Goal: Task Accomplishment & Management: Manage account settings

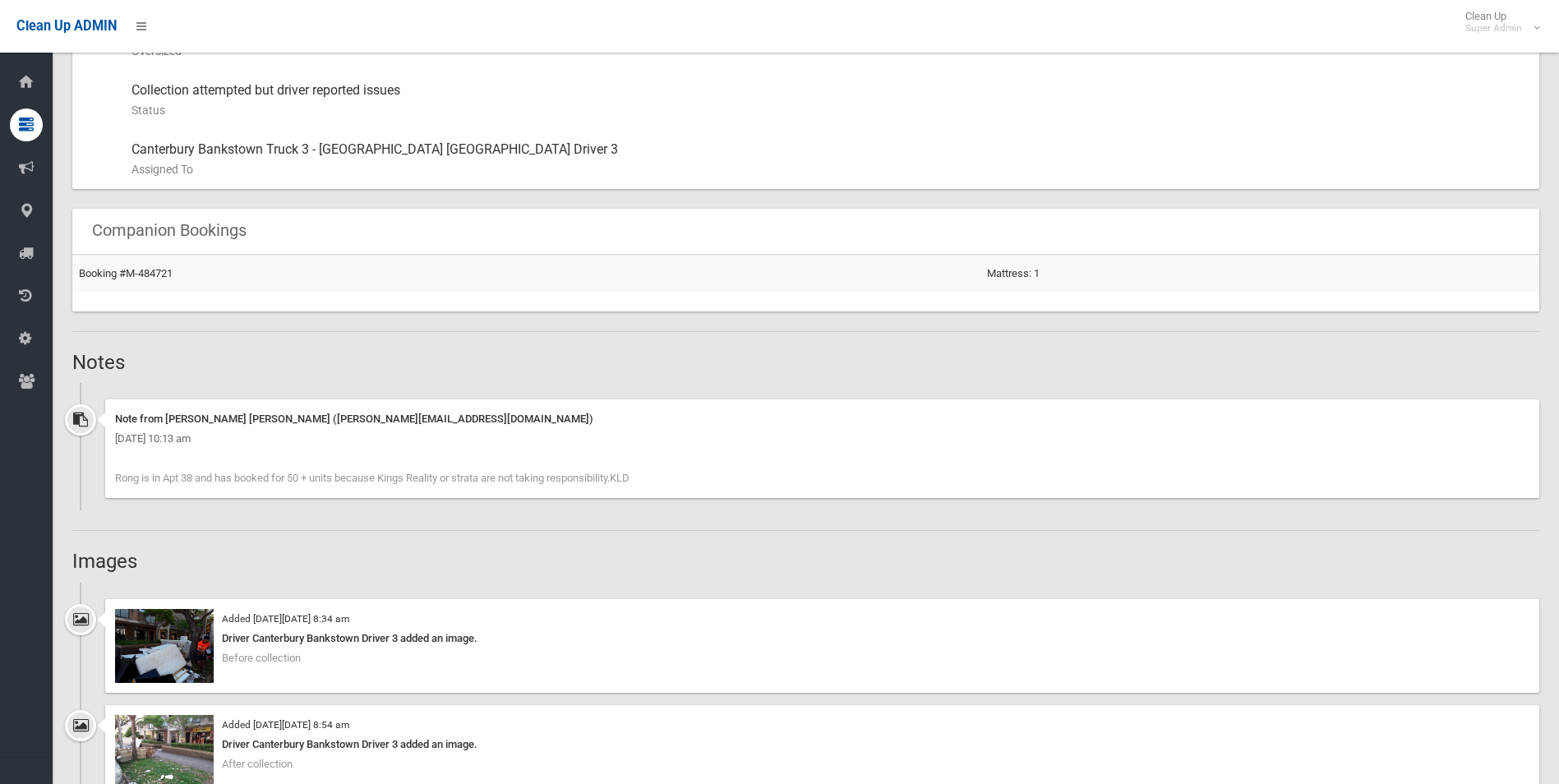
scroll to position [740, 0]
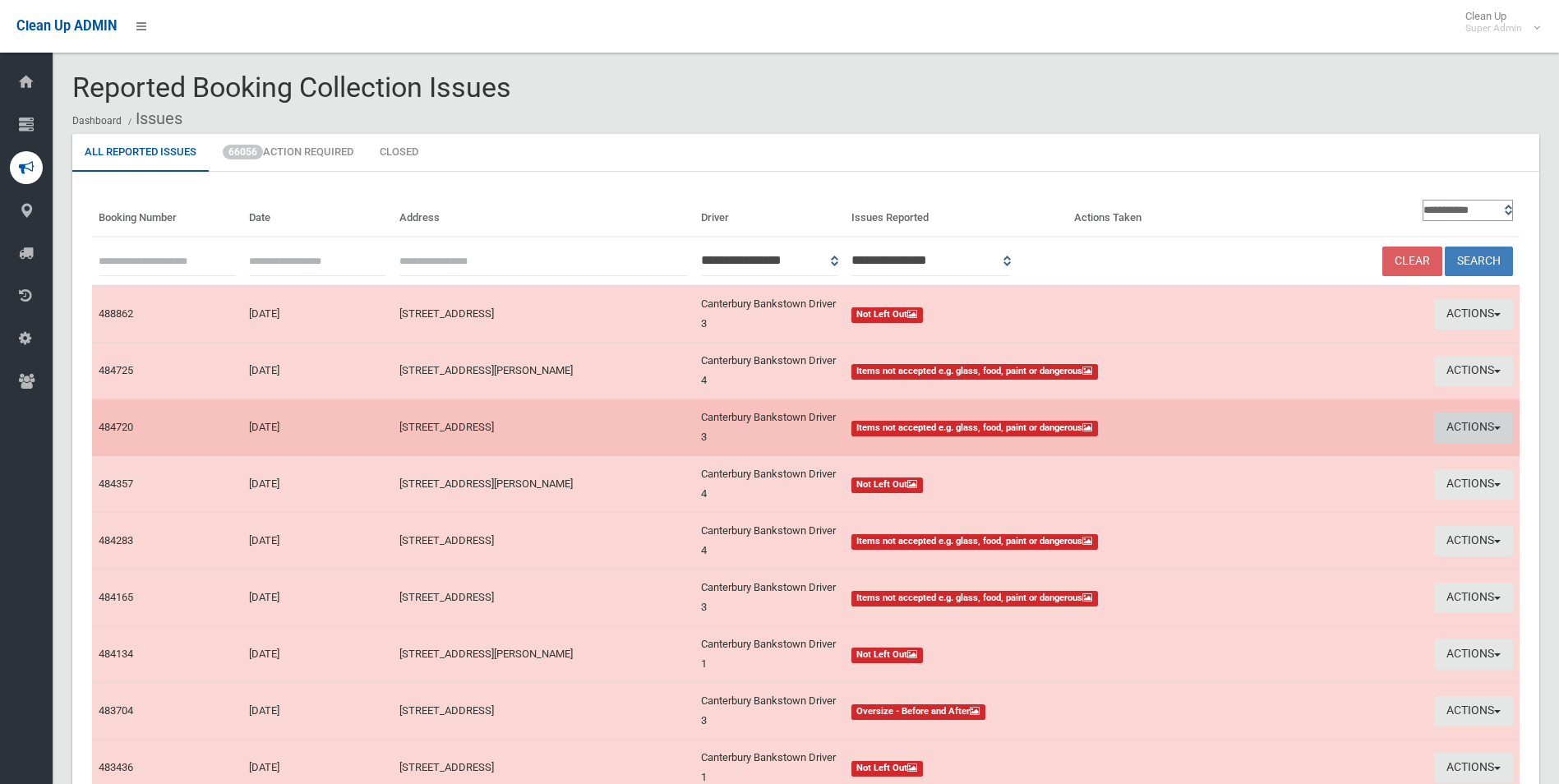
drag, startPoint x: 1452, startPoint y: 425, endPoint x: 1430, endPoint y: 441, distance: 27.2
click at [1452, 425] on button "Actions" at bounding box center [1474, 428] width 79 height 30
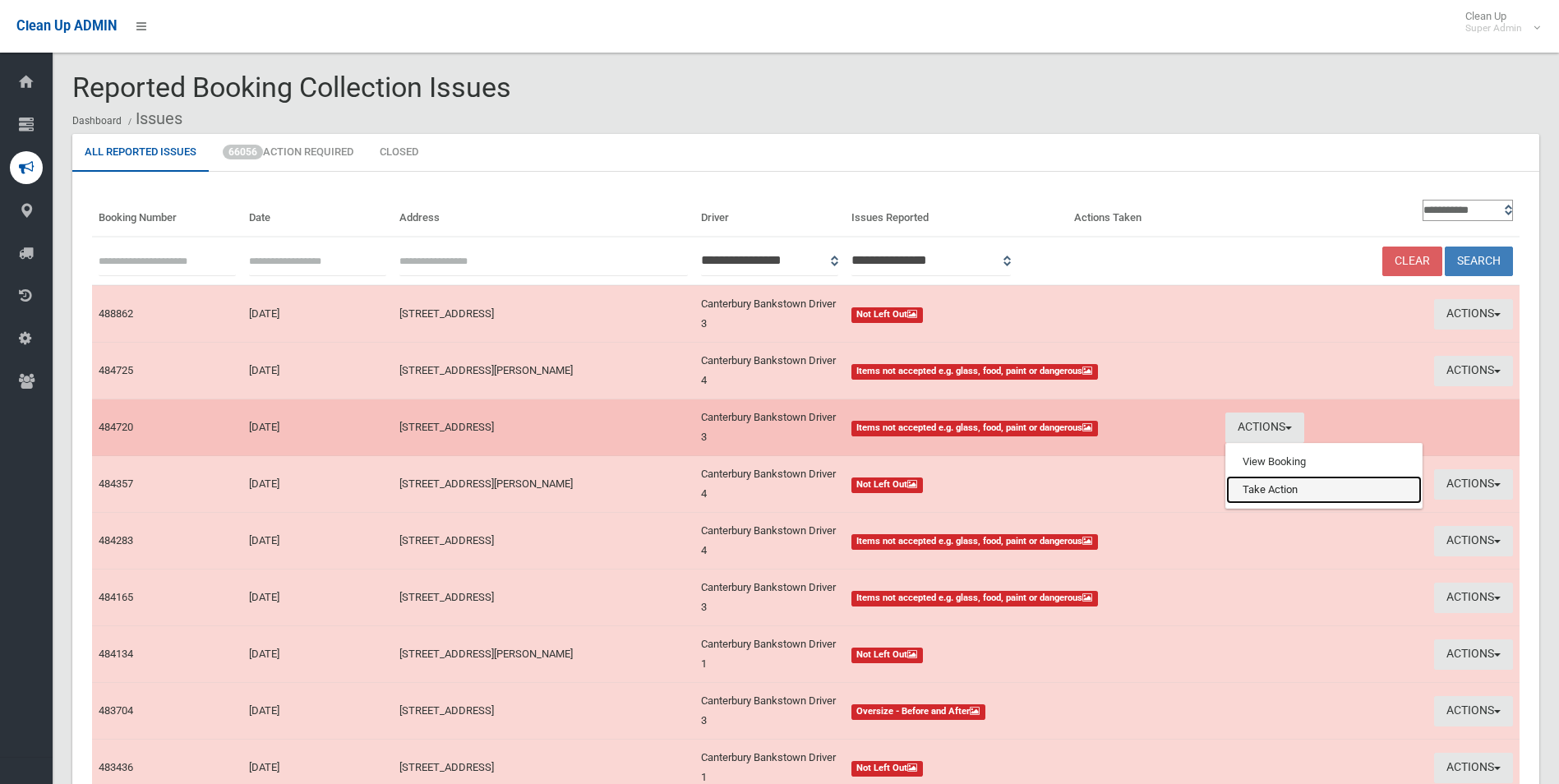
click at [1289, 491] on link "Take Action" at bounding box center [1324, 490] width 195 height 28
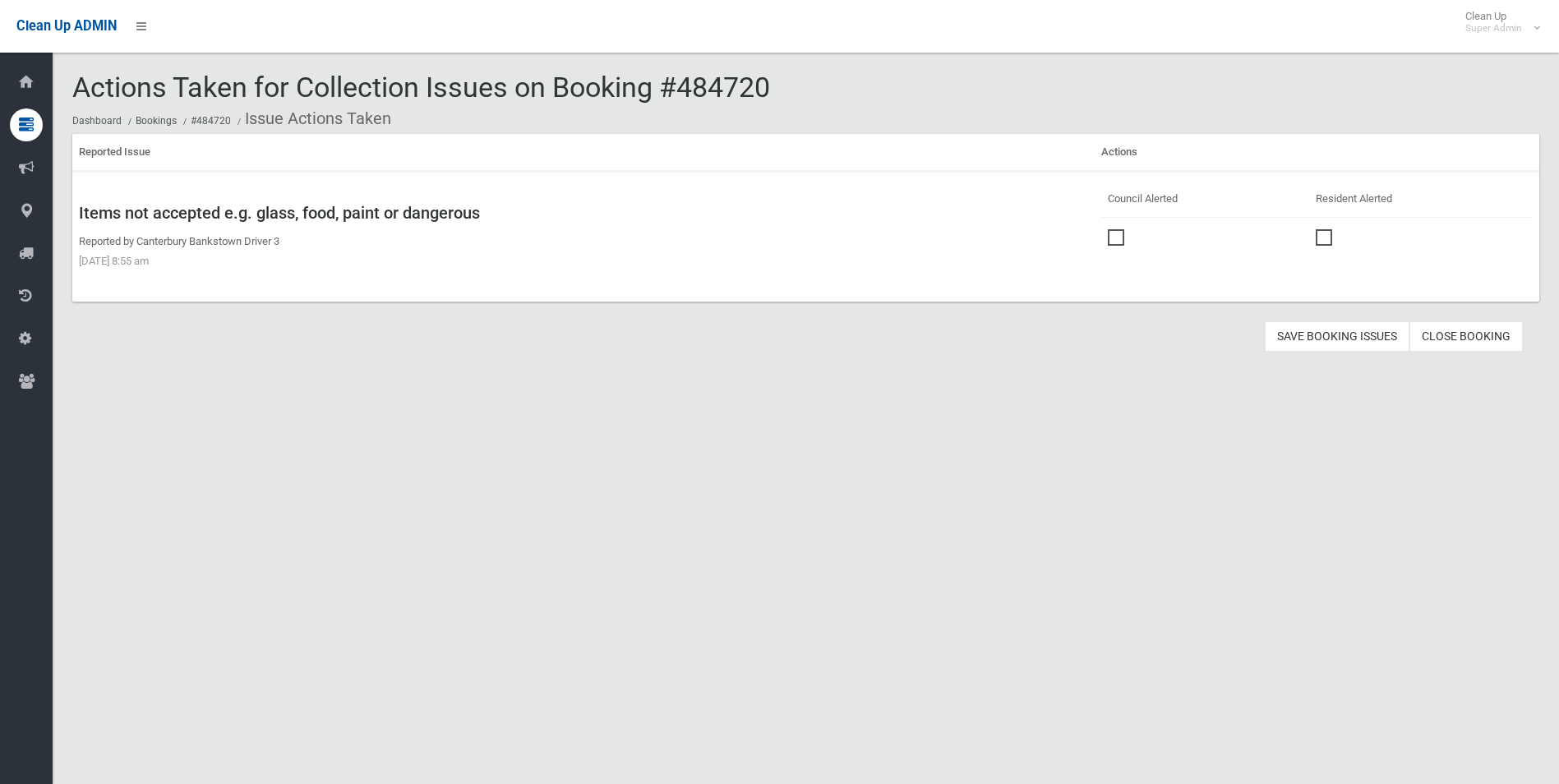
click at [1101, 237] on td at bounding box center [1205, 236] width 207 height 37
click at [1117, 229] on span at bounding box center [1120, 229] width 25 height 0
drag, startPoint x: 1321, startPoint y: 332, endPoint x: 831, endPoint y: 263, distance: 494.8
click at [1321, 332] on button "Save Booking Issues" at bounding box center [1337, 337] width 145 height 30
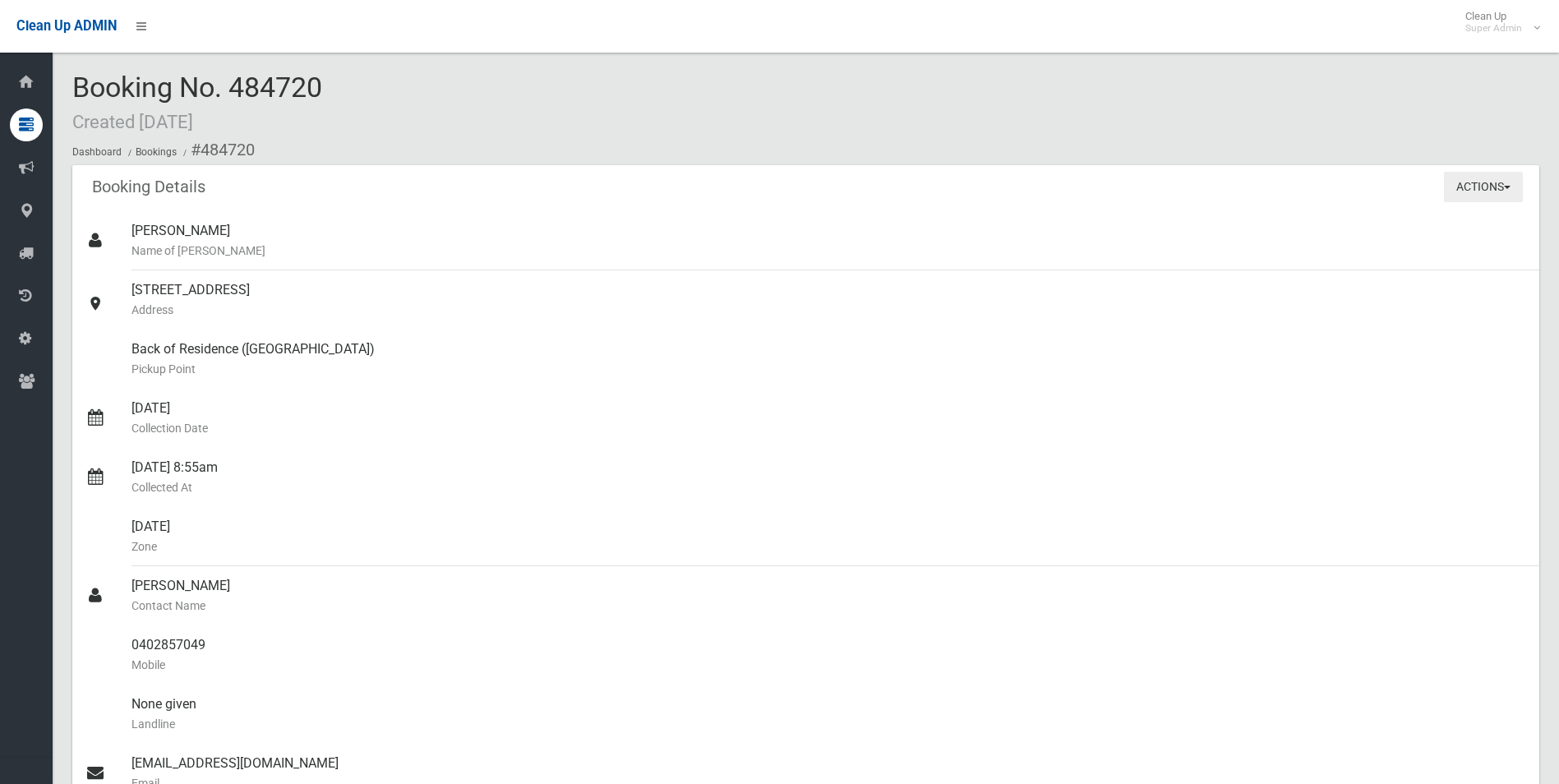
click at [1479, 189] on button "Actions" at bounding box center [1483, 187] width 79 height 30
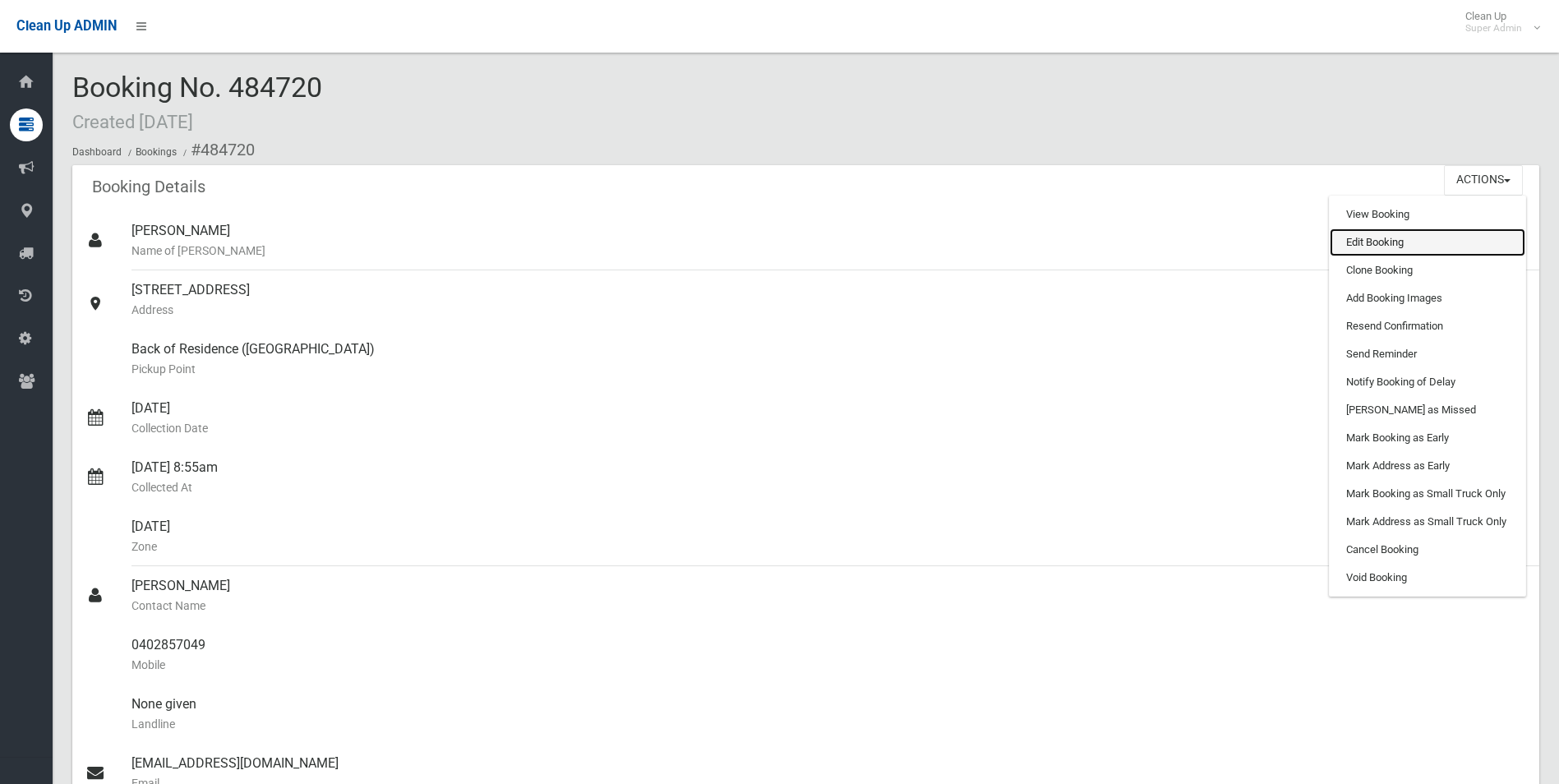
click at [1366, 246] on link "Edit Booking" at bounding box center [1427, 242] width 195 height 28
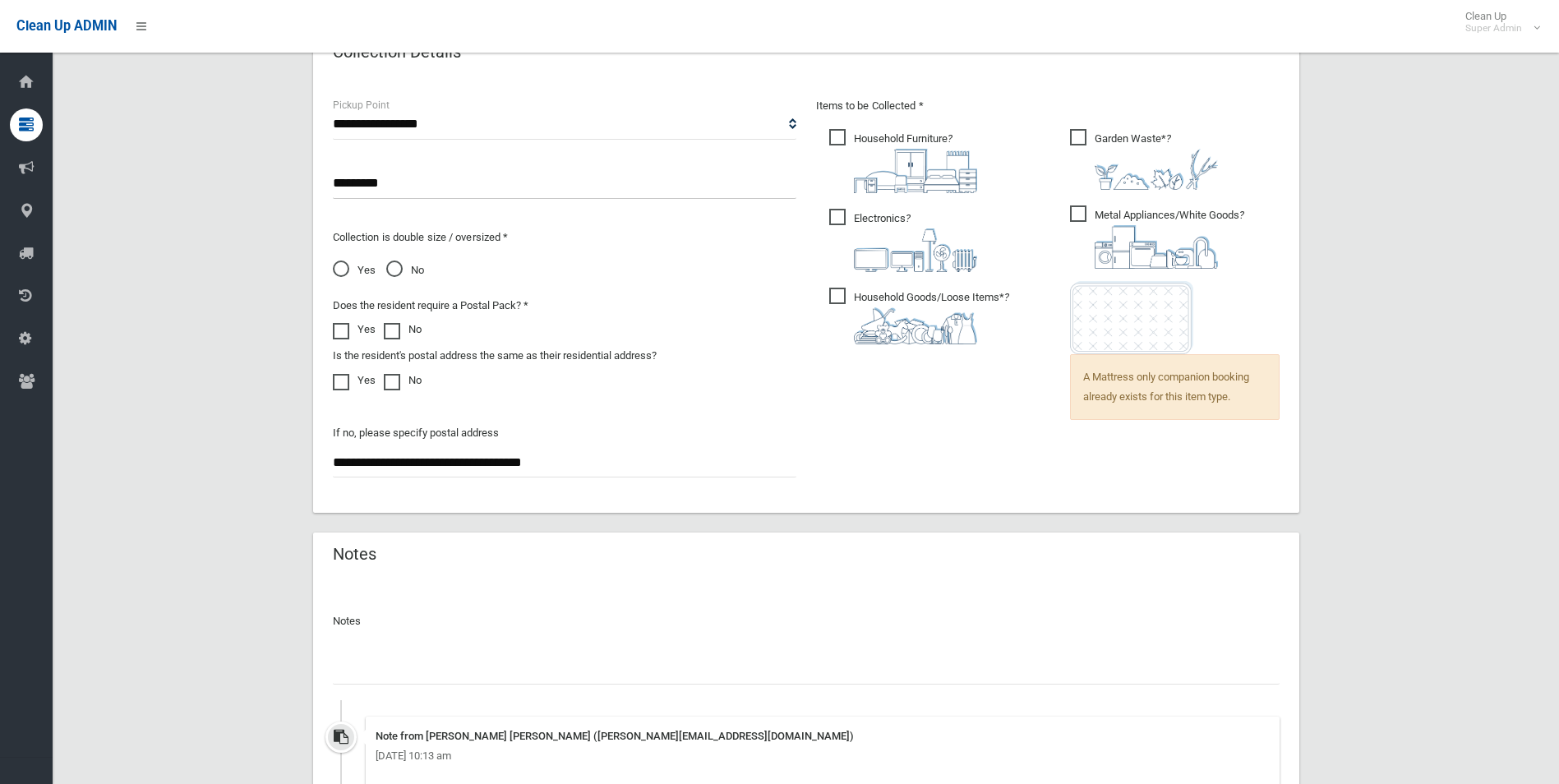
scroll to position [1295, 0]
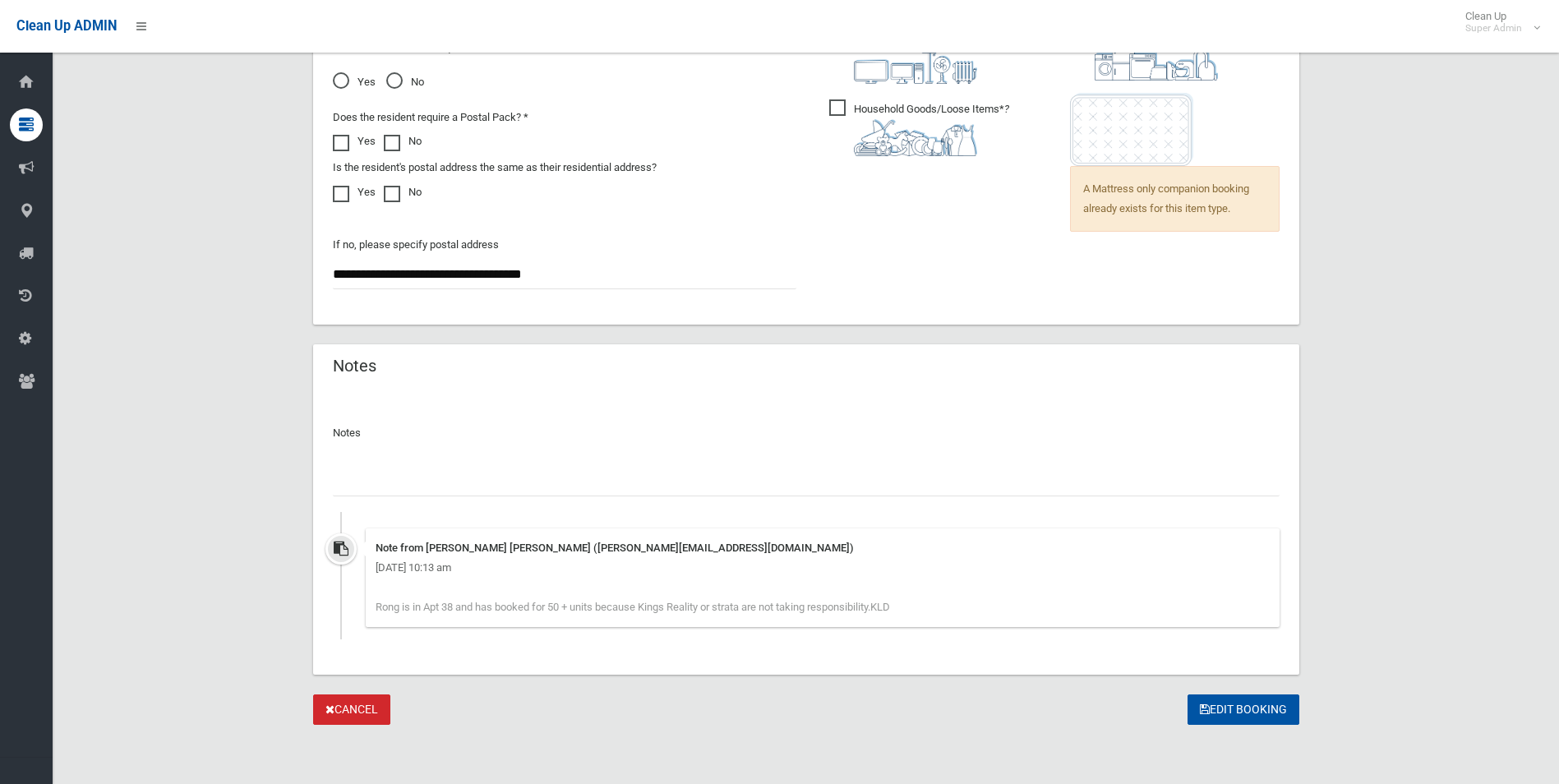
click at [450, 484] on input "text" at bounding box center [806, 481] width 947 height 30
paste input "********"
type input "**********"
click at [1258, 709] on button "Edit Booking" at bounding box center [1243, 710] width 112 height 30
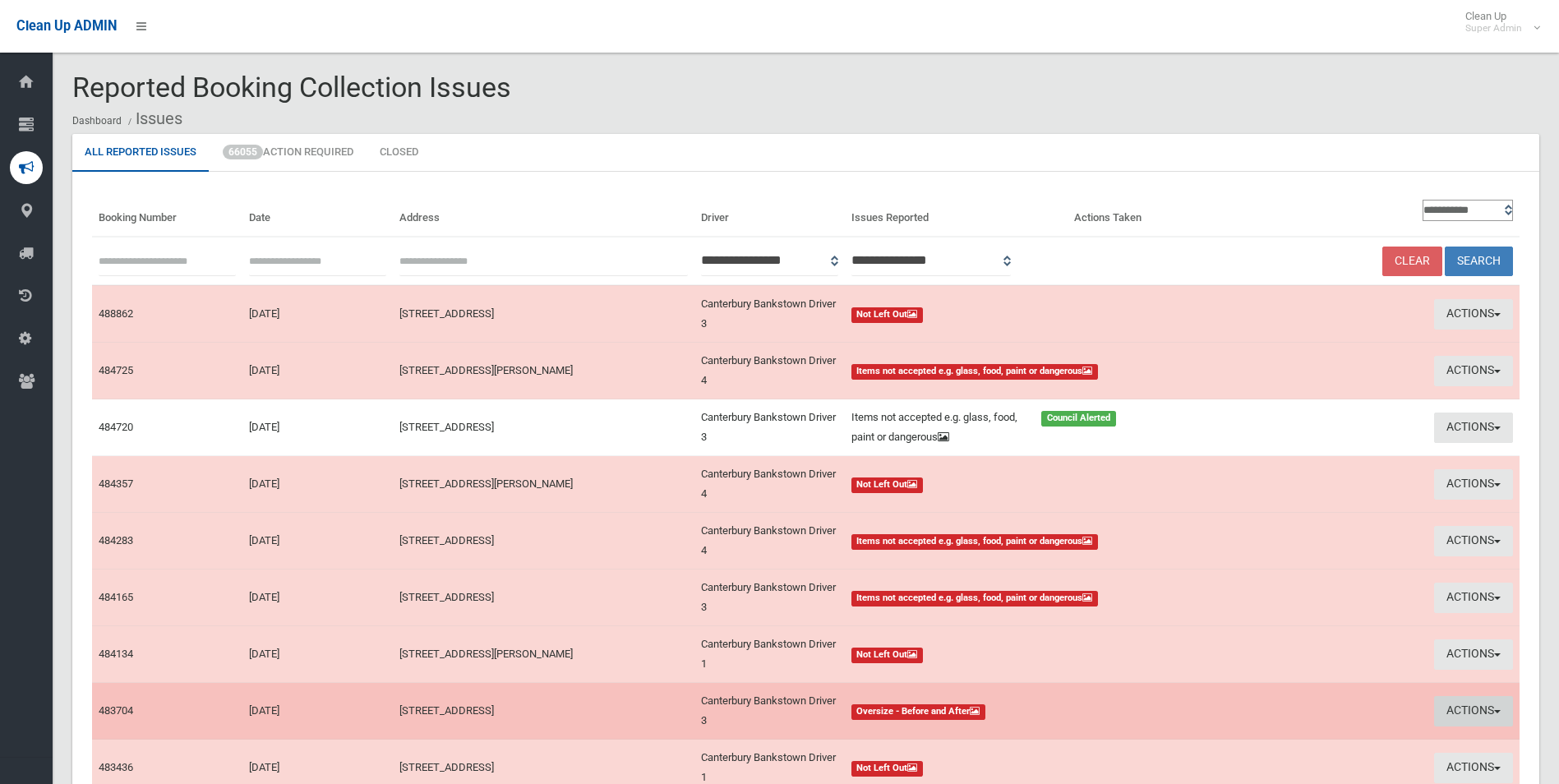
drag, startPoint x: 1466, startPoint y: 717, endPoint x: 1433, endPoint y: 717, distance: 33.0
click at [1466, 717] on button "Actions" at bounding box center [1474, 711] width 79 height 30
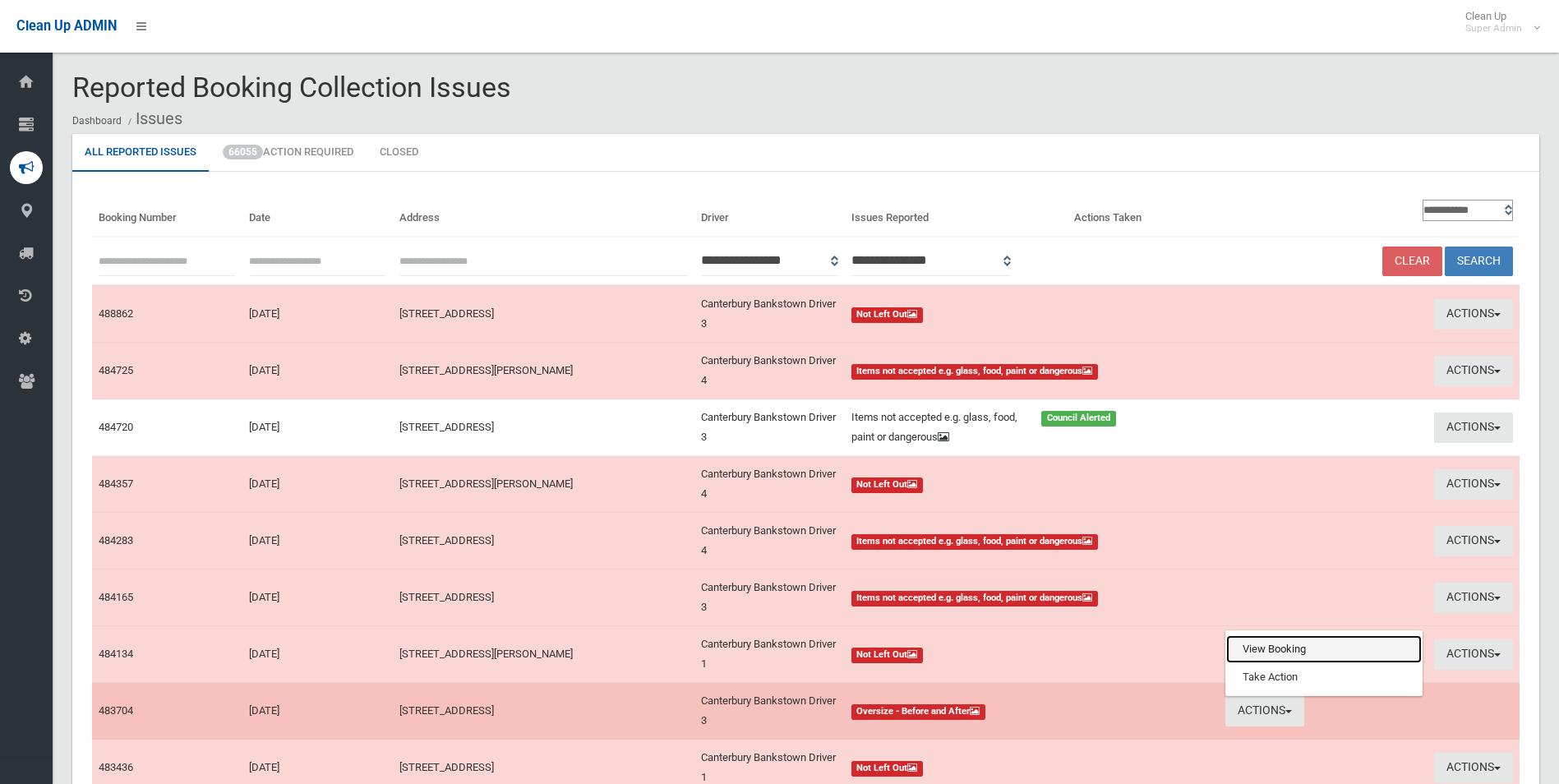
click at [1282, 653] on link "View Booking" at bounding box center [1324, 649] width 195 height 28
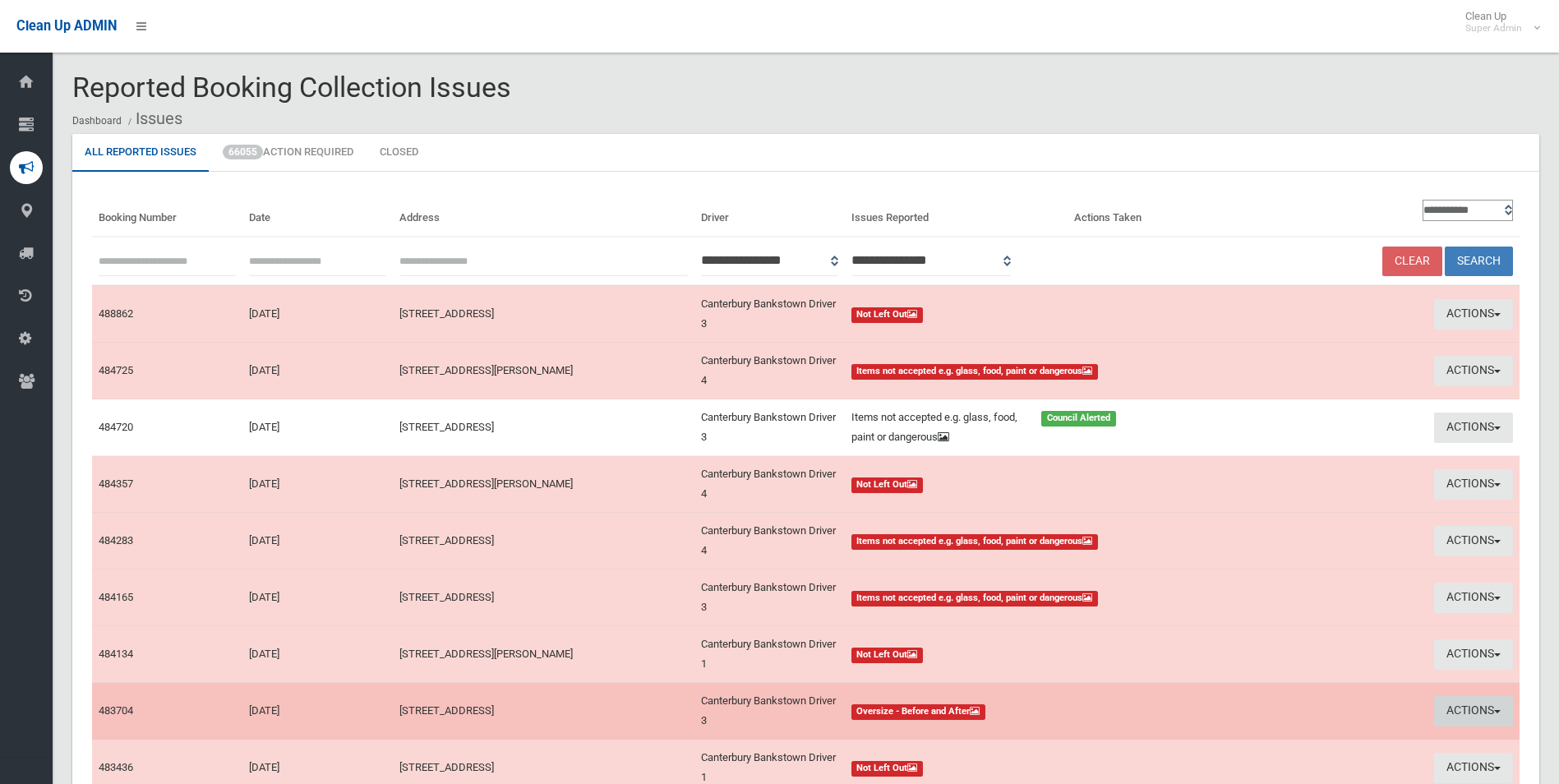
click at [1452, 706] on button "Actions" at bounding box center [1474, 711] width 79 height 30
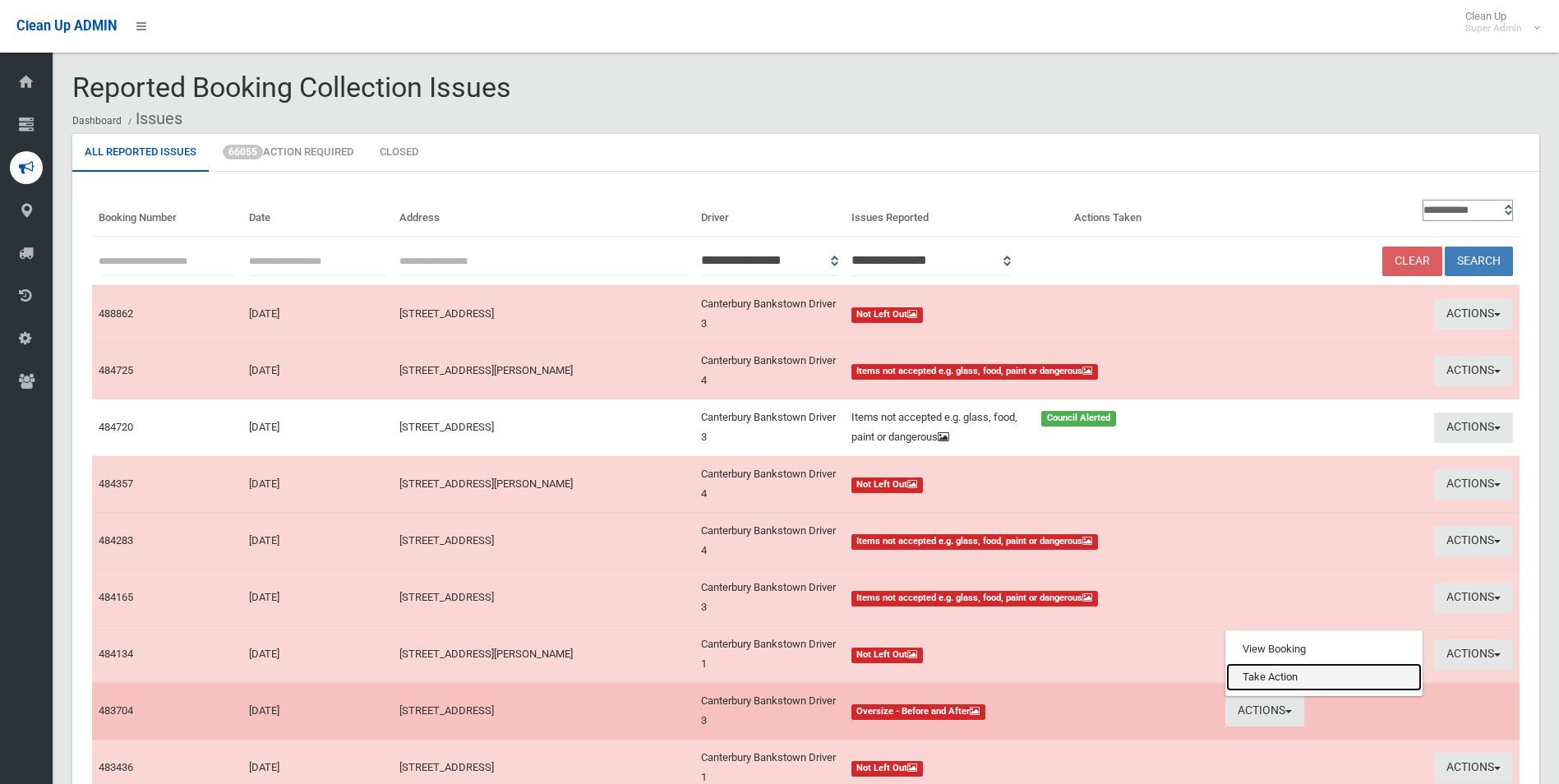
click at [1260, 677] on link "Take Action" at bounding box center [1324, 677] width 195 height 28
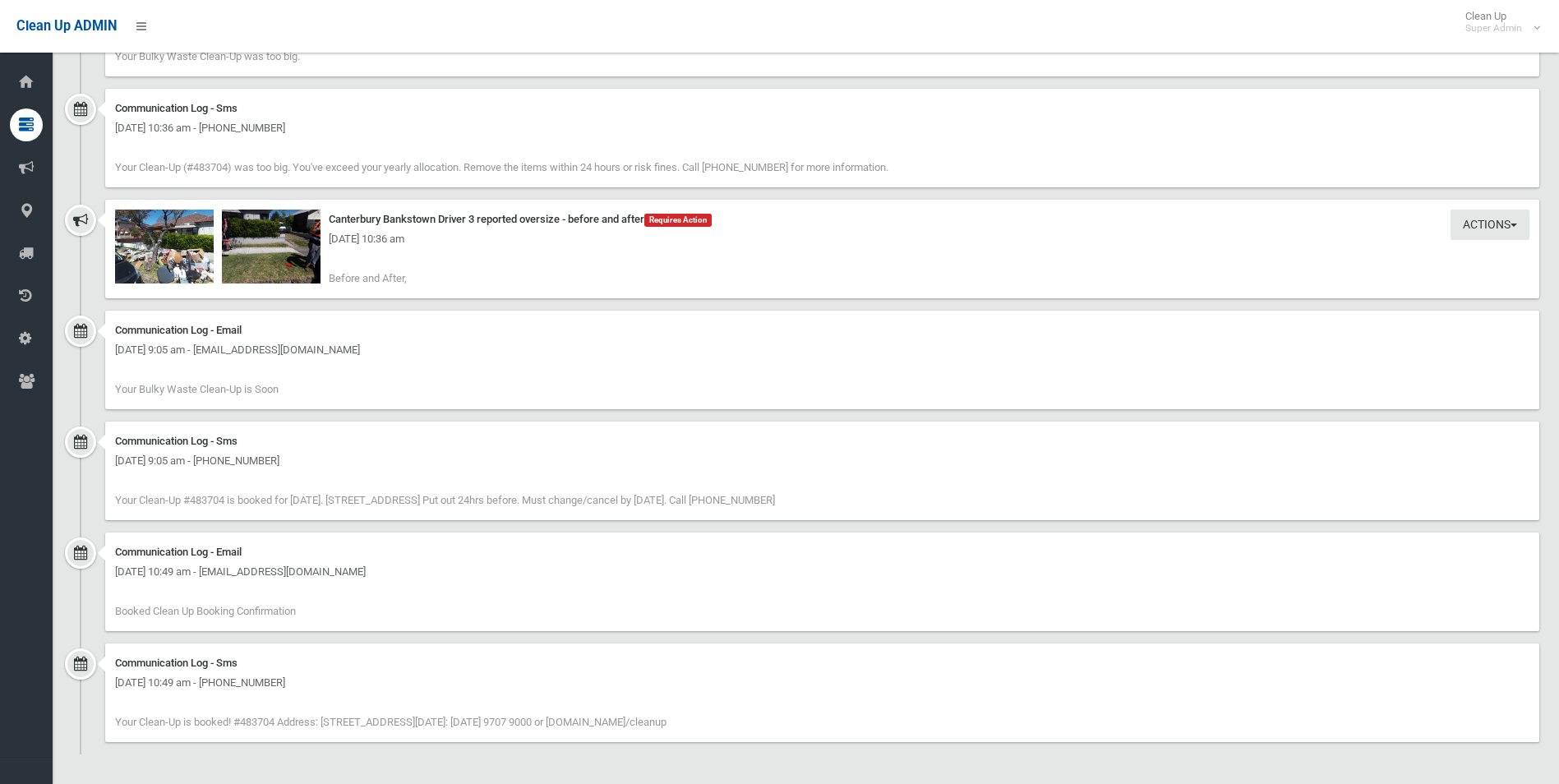
scroll to position [943, 0]
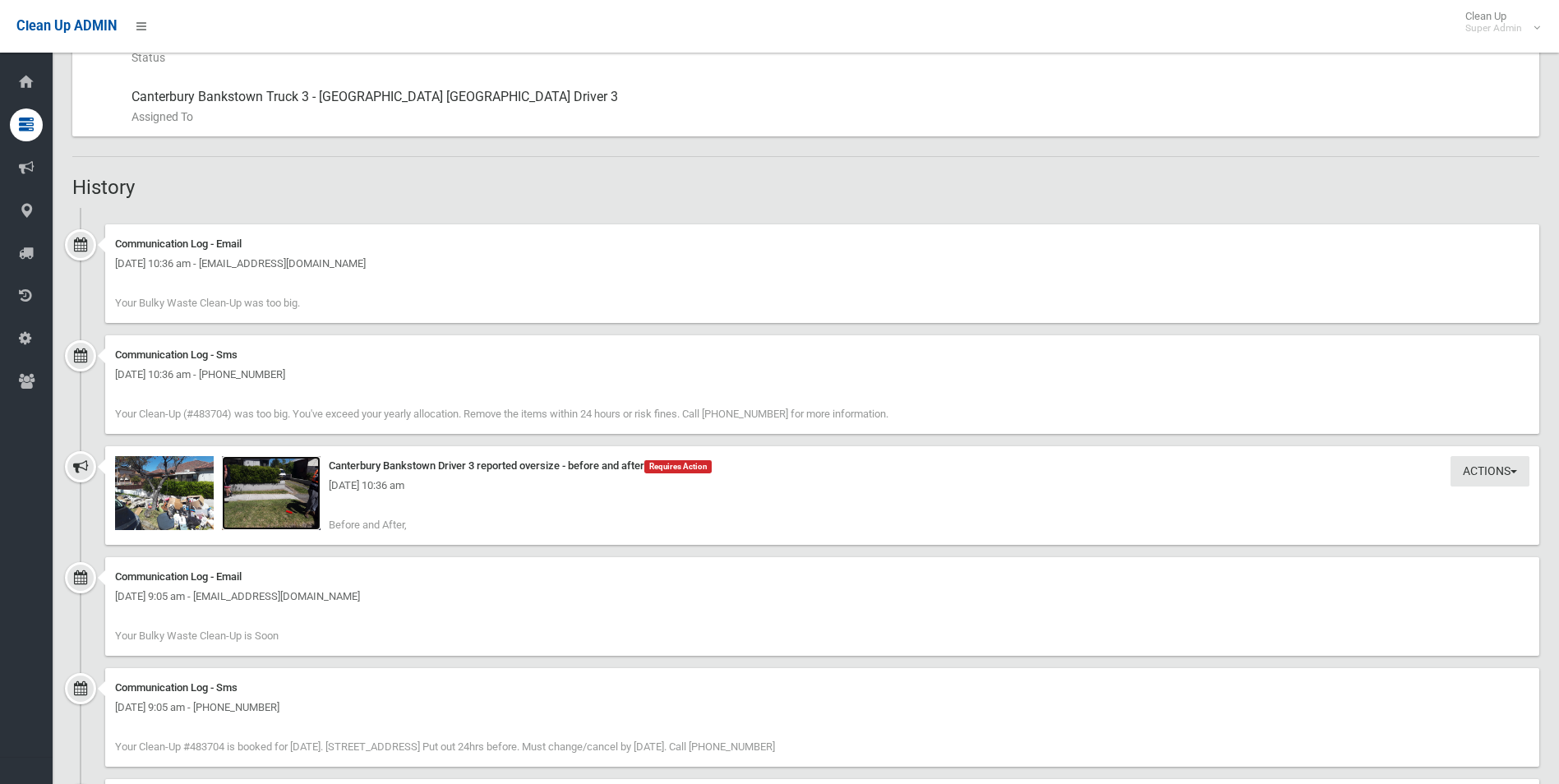
click at [293, 504] on img at bounding box center [271, 492] width 99 height 74
click at [189, 507] on img at bounding box center [164, 492] width 99 height 74
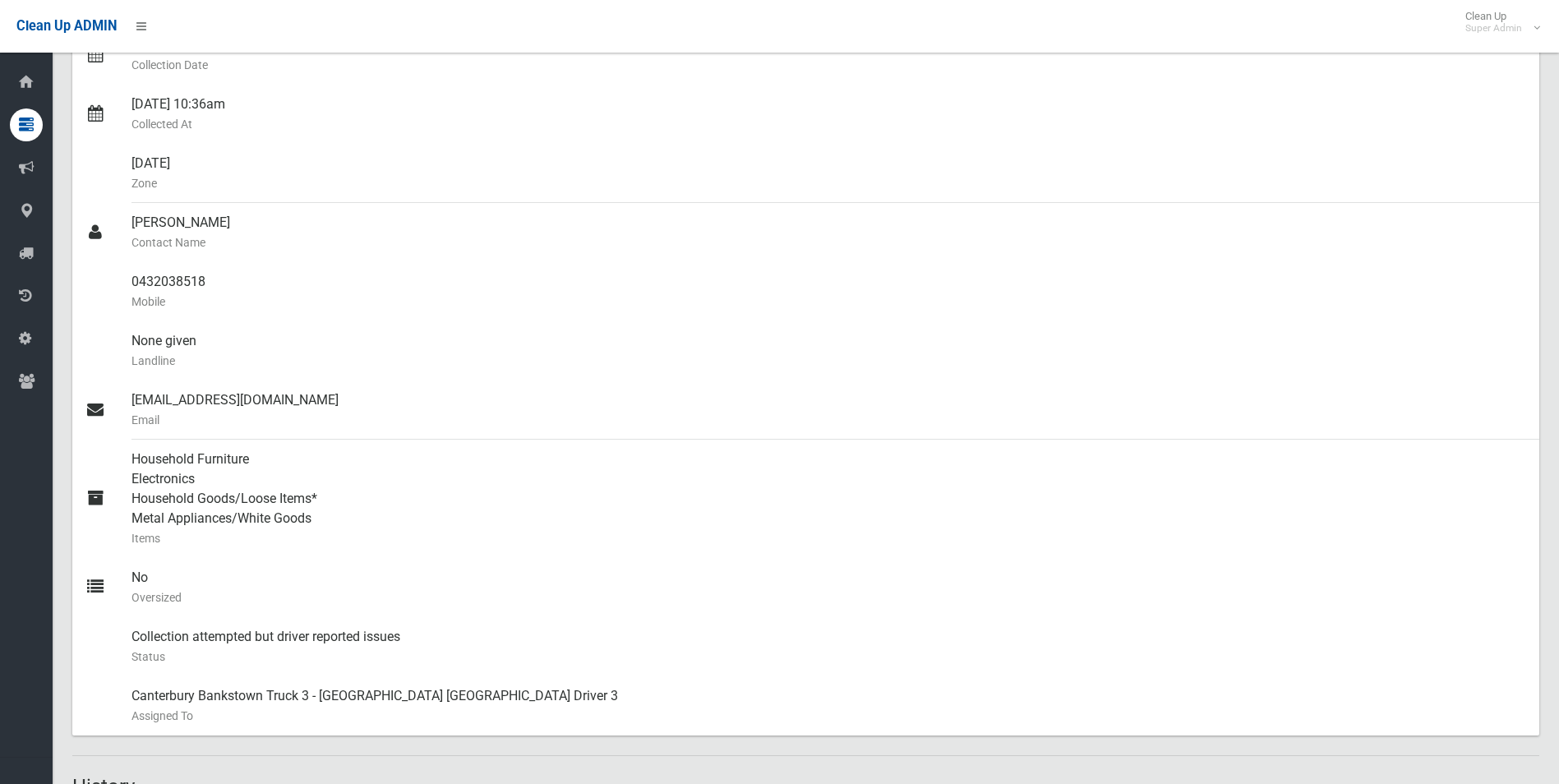
scroll to position [411, 0]
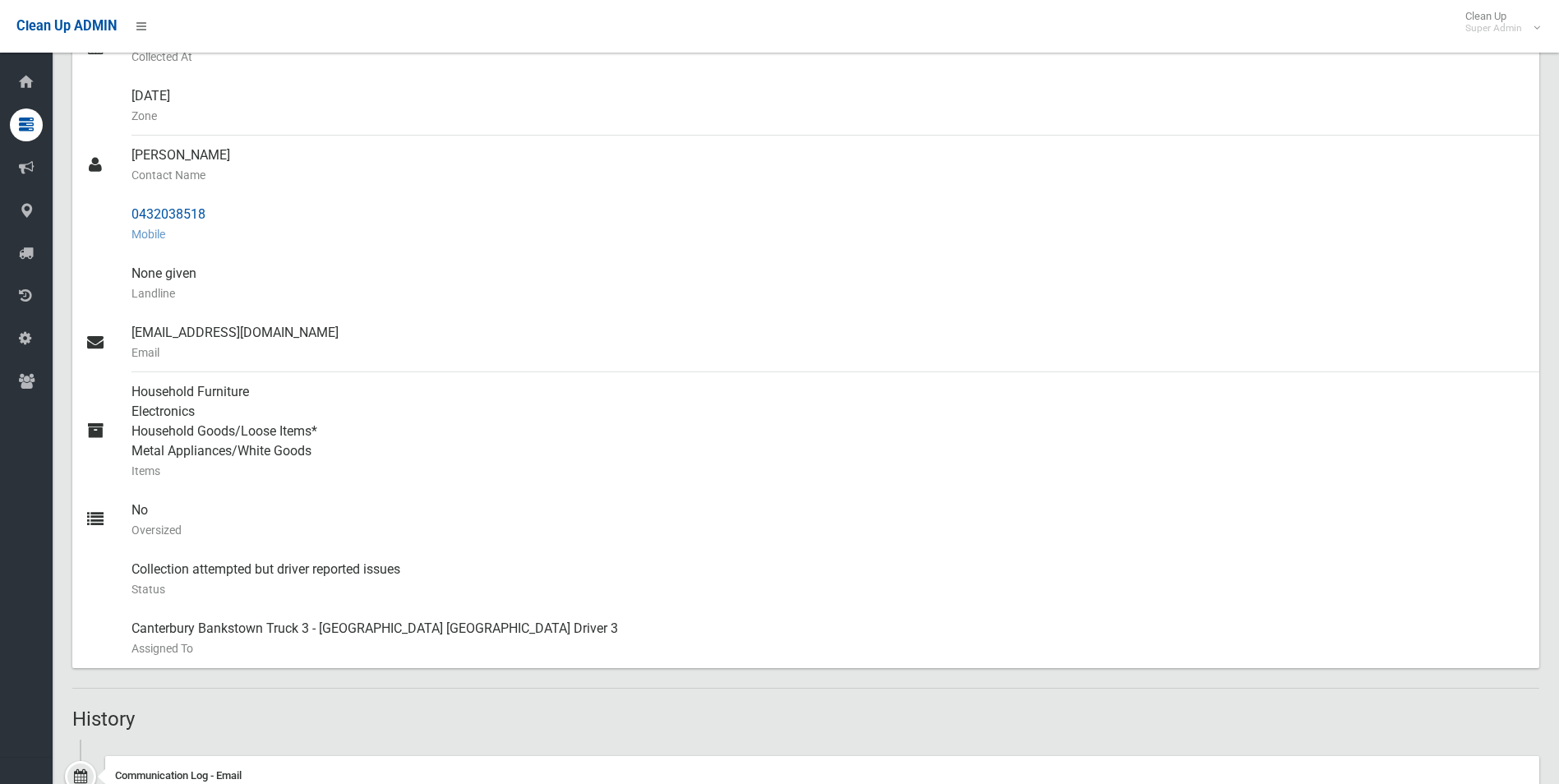
drag, startPoint x: 129, startPoint y: 214, endPoint x: 208, endPoint y: 219, distance: 79.2
click at [208, 219] on link "0432038518 Mobile" at bounding box center [806, 224] width 1467 height 59
drag, startPoint x: 208, startPoint y: 219, endPoint x: 189, endPoint y: 221, distance: 19.1
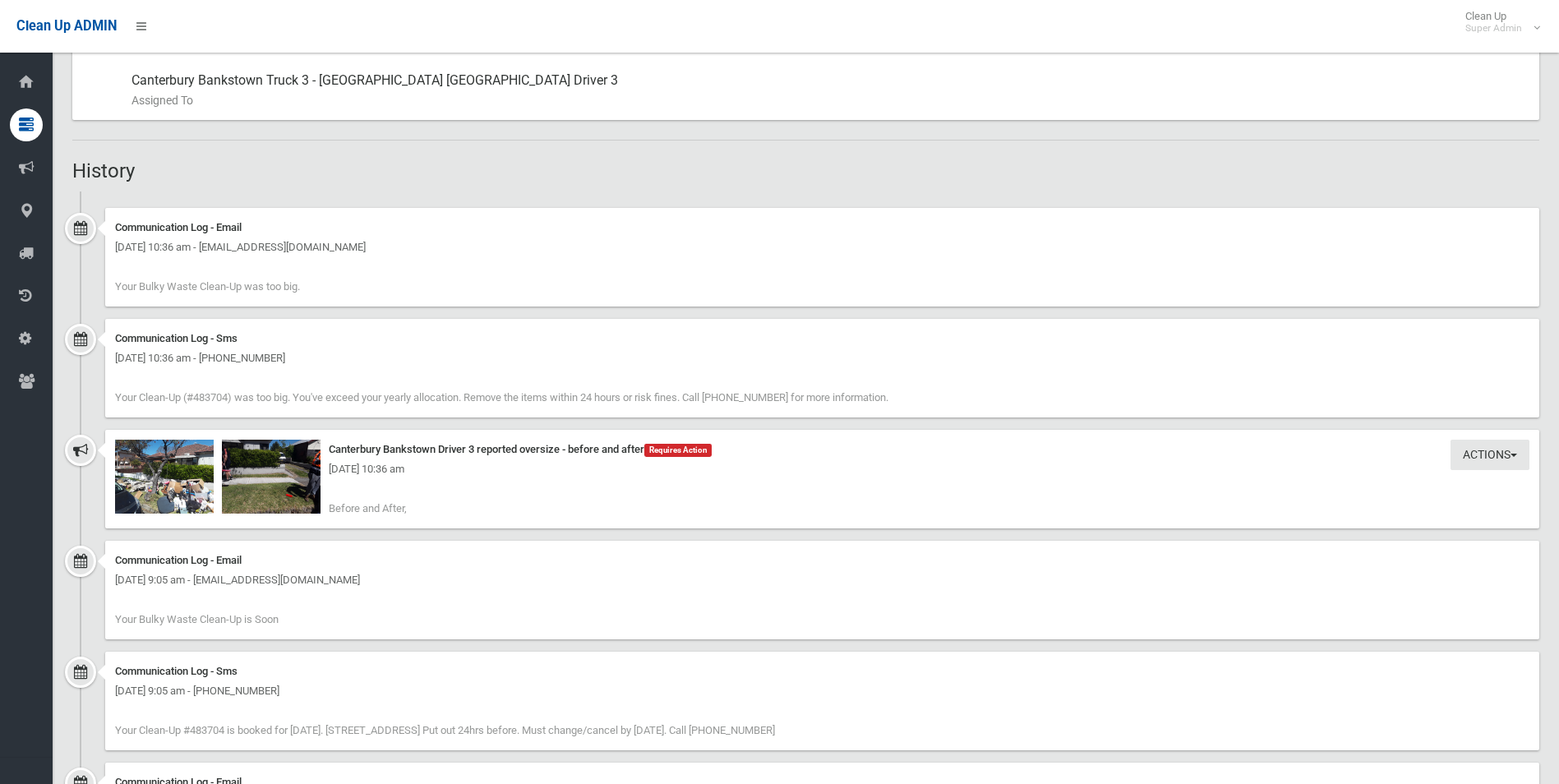
scroll to position [943, 0]
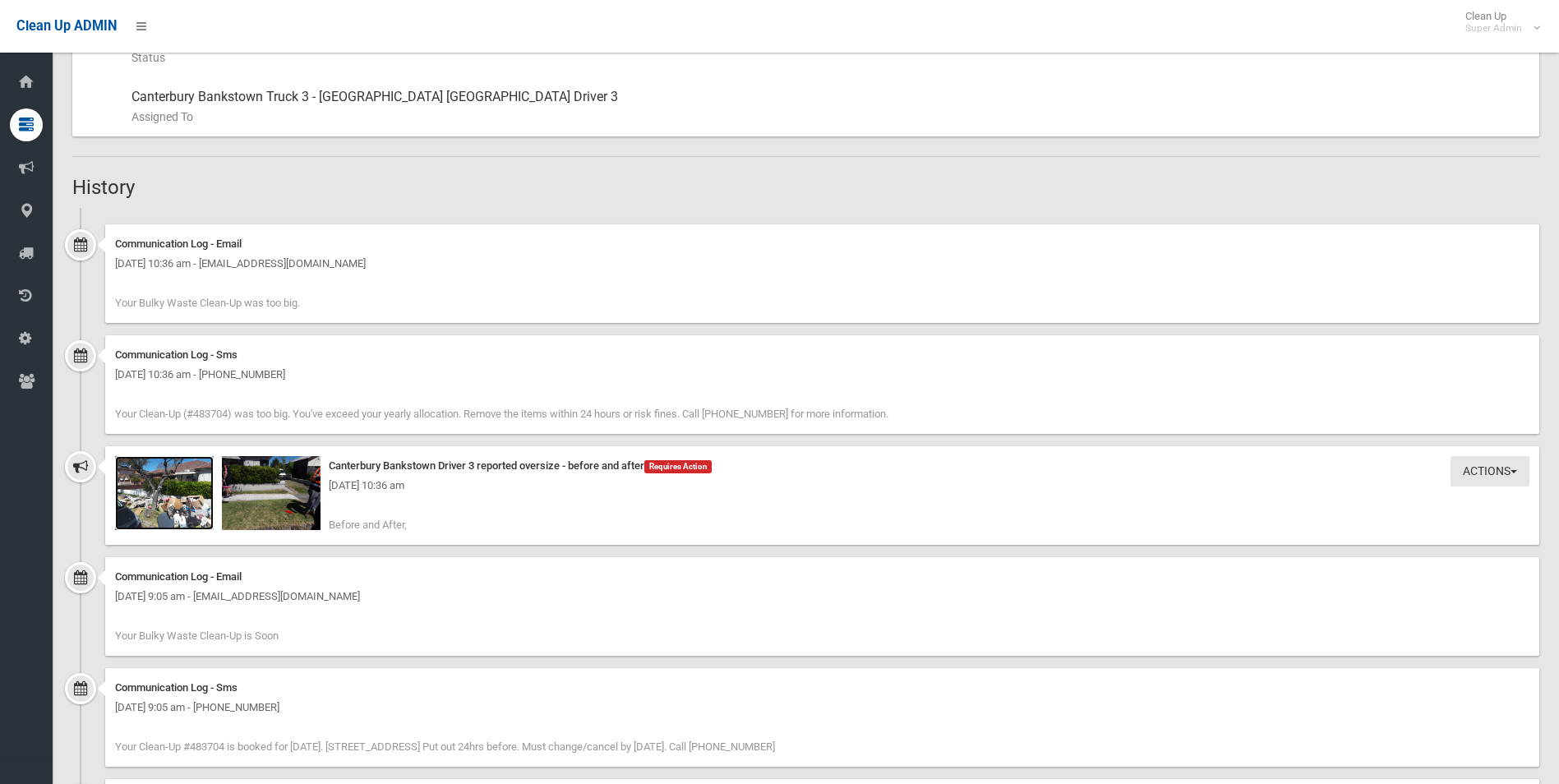
click at [162, 505] on img at bounding box center [164, 492] width 99 height 74
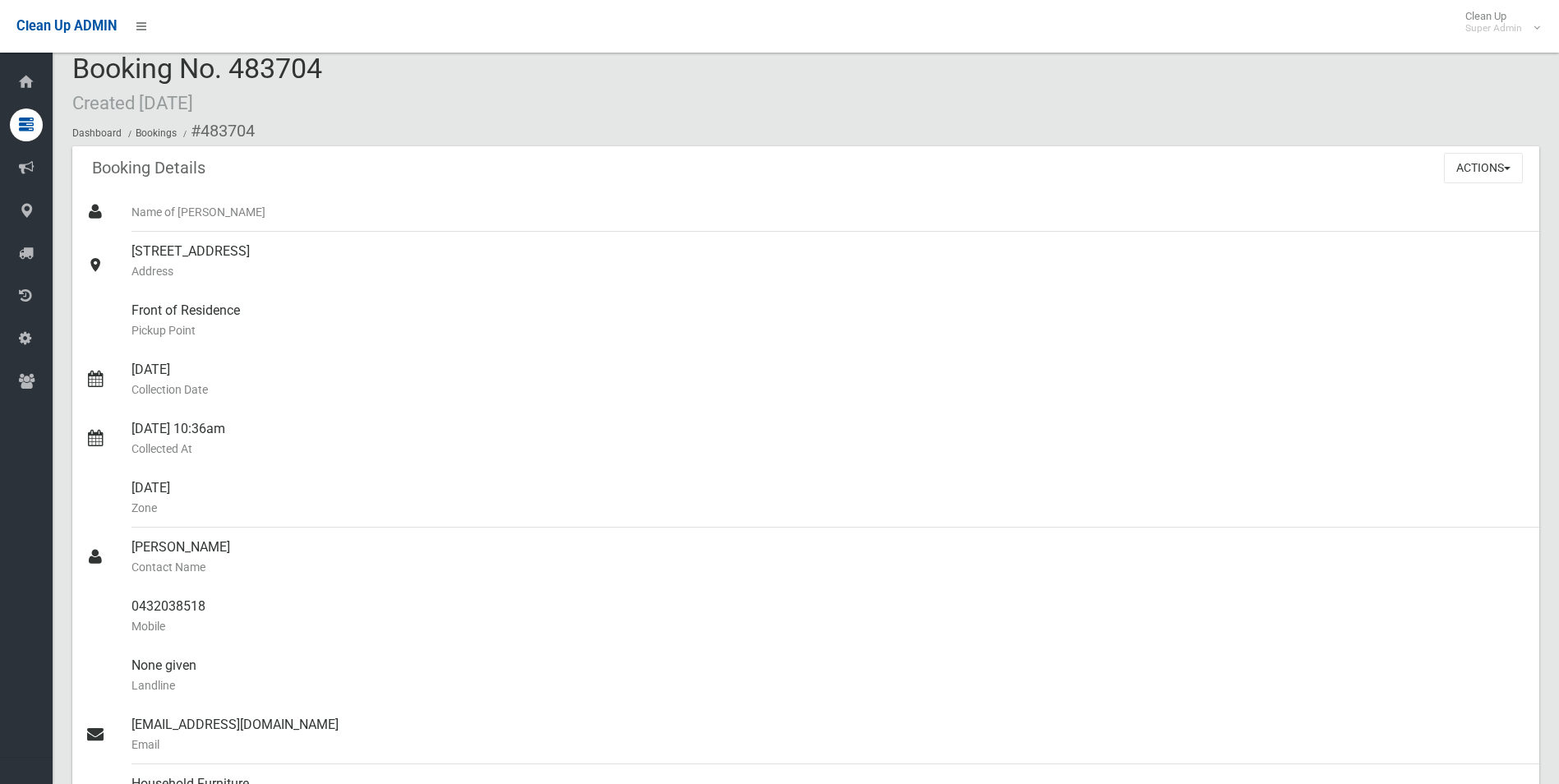
scroll to position [0, 0]
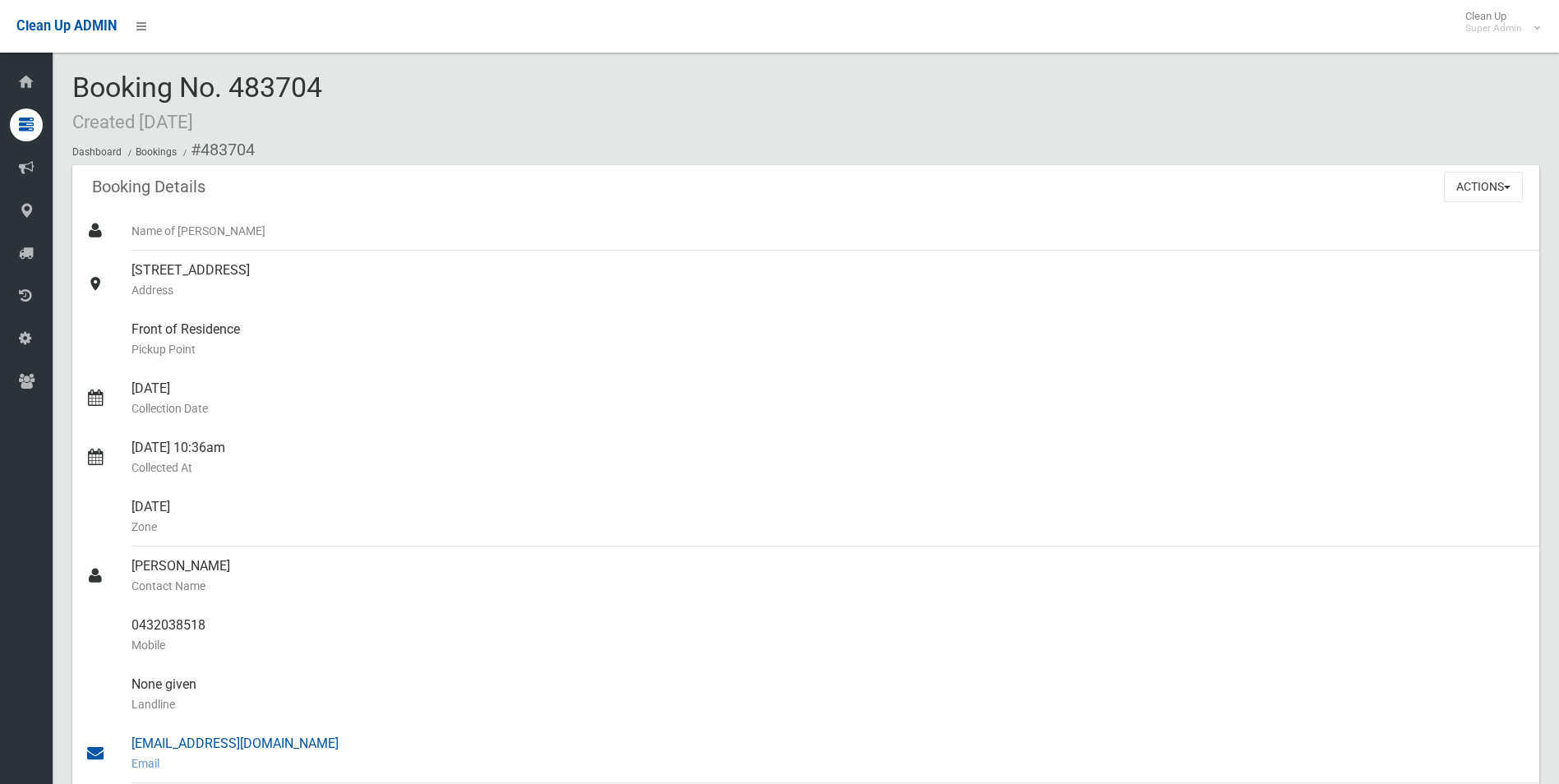
drag, startPoint x: 201, startPoint y: 146, endPoint x: 304, endPoint y: 742, distance: 604.8
copy section "483704 Booking Details Actions View Booking Edit Booking Clone Booking Add Book…"
click at [598, 394] on div "03/10/2025 Collection Date" at bounding box center [828, 398] width 1395 height 59
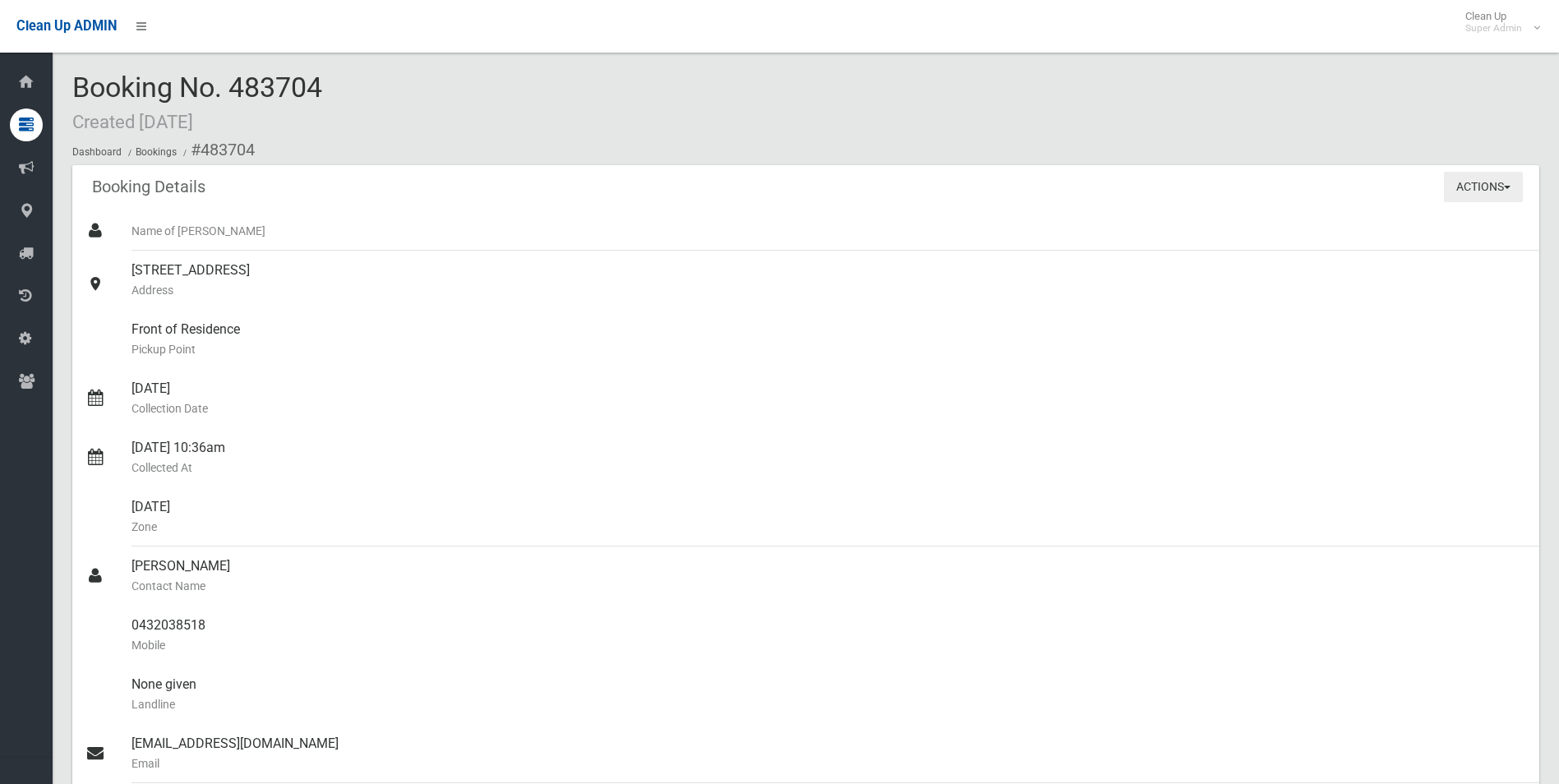
click at [1473, 188] on button "Actions" at bounding box center [1483, 187] width 79 height 30
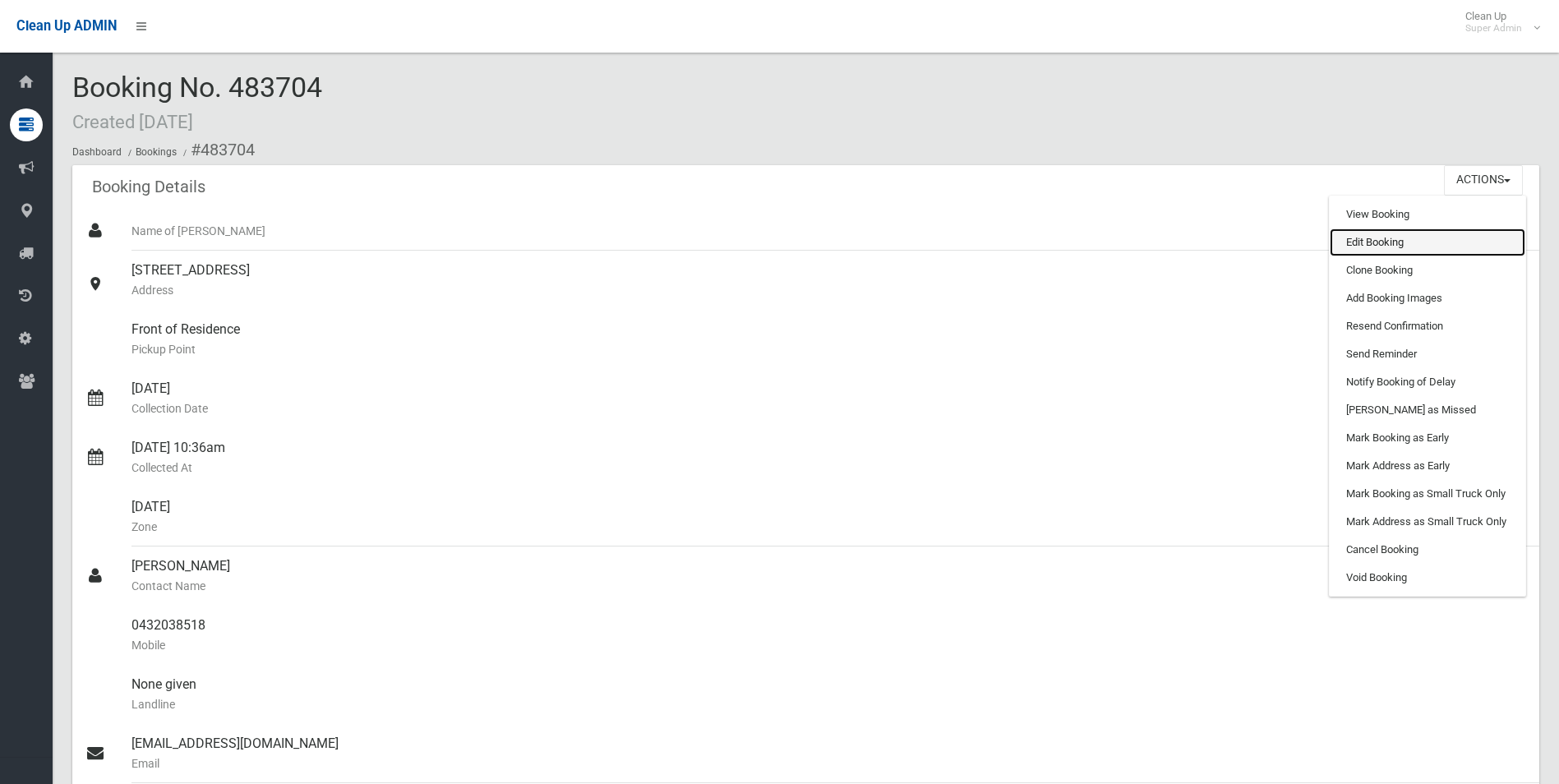
click at [1364, 243] on link "Edit Booking" at bounding box center [1427, 242] width 195 height 28
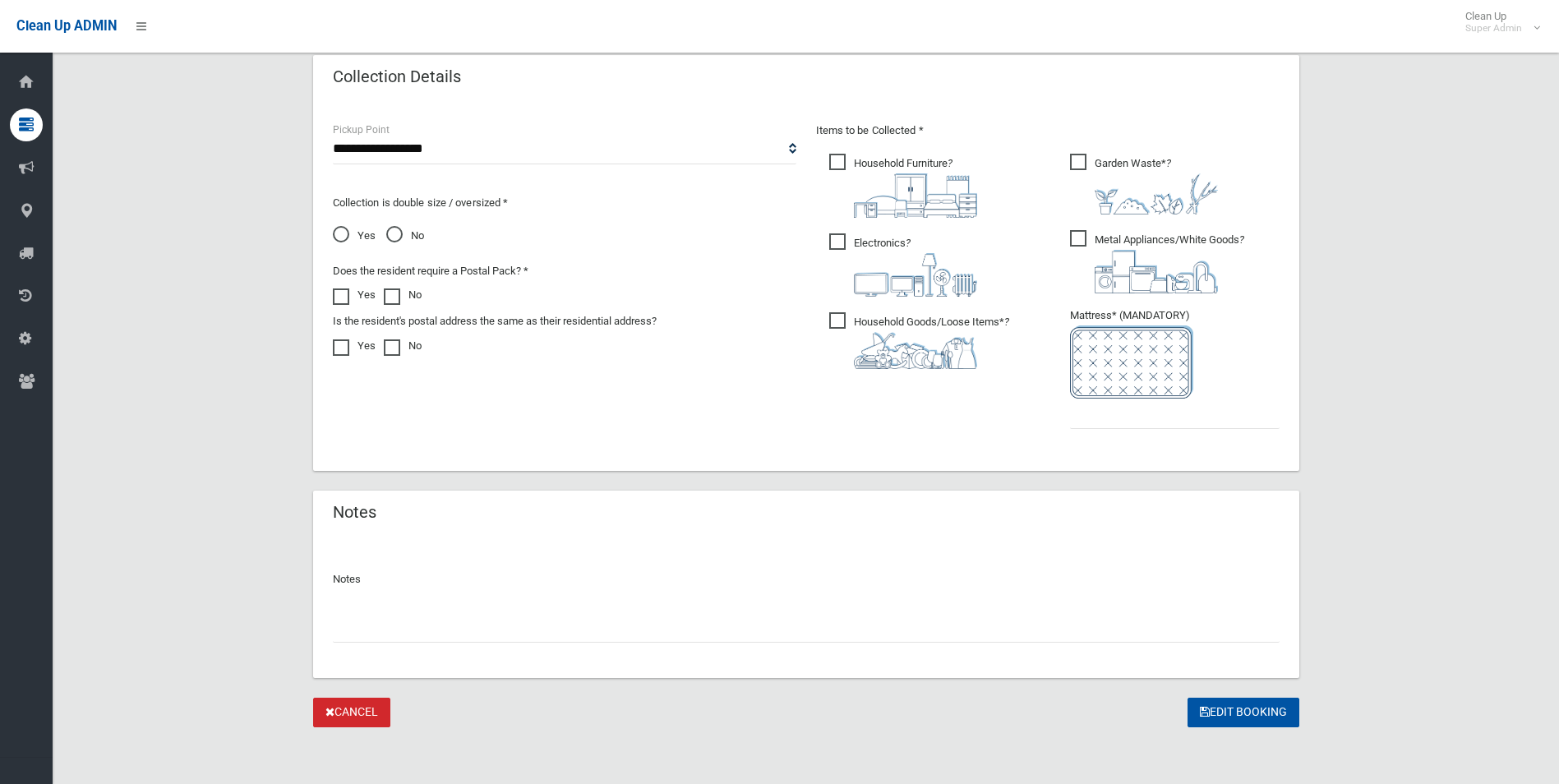
scroll to position [834, 0]
drag, startPoint x: 436, startPoint y: 632, endPoint x: 443, endPoint y: 611, distance: 22.1
click at [436, 628] on input "text" at bounding box center [806, 625] width 947 height 30
paste input "********"
type input "**********"
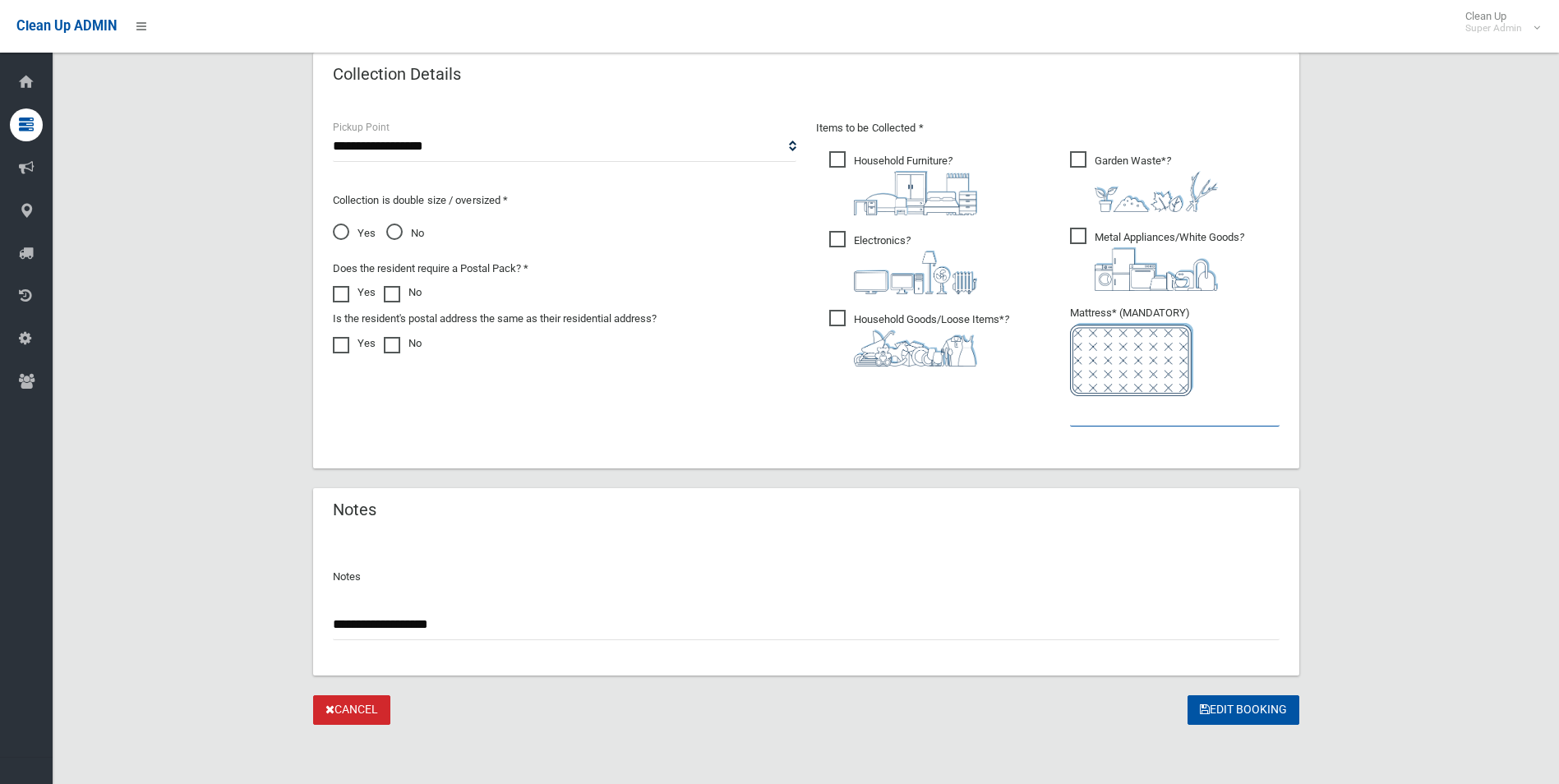
click at [1073, 416] on input "text" at bounding box center [1175, 411] width 210 height 30
type input "*"
drag, startPoint x: 1243, startPoint y: 710, endPoint x: 1126, endPoint y: 415, distance: 317.4
click at [1243, 708] on button "Edit Booking" at bounding box center [1243, 710] width 112 height 30
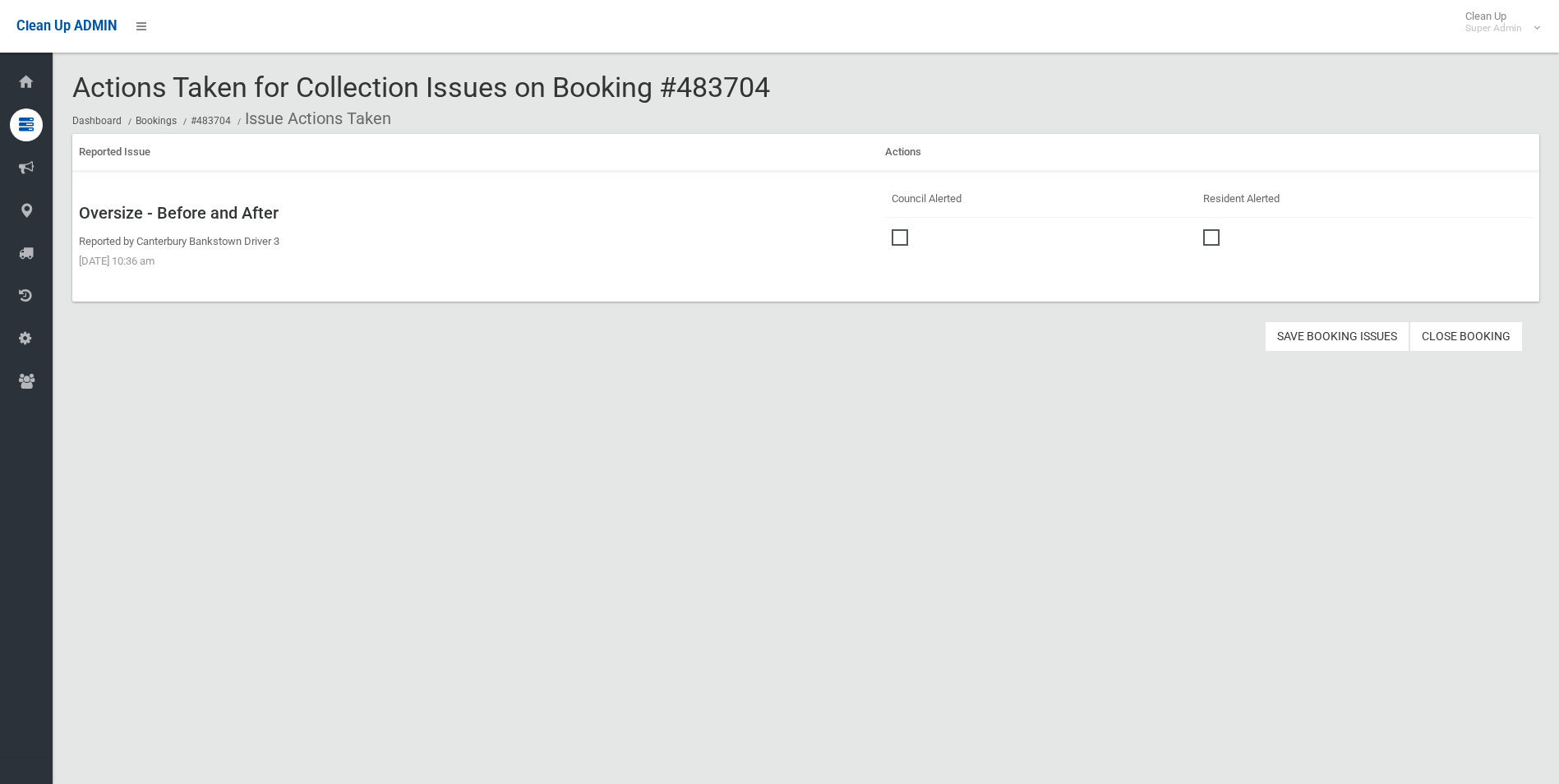
click at [902, 229] on span at bounding box center [903, 229] width 25 height 0
click at [1309, 337] on button "Save Booking Issues" at bounding box center [1337, 337] width 145 height 30
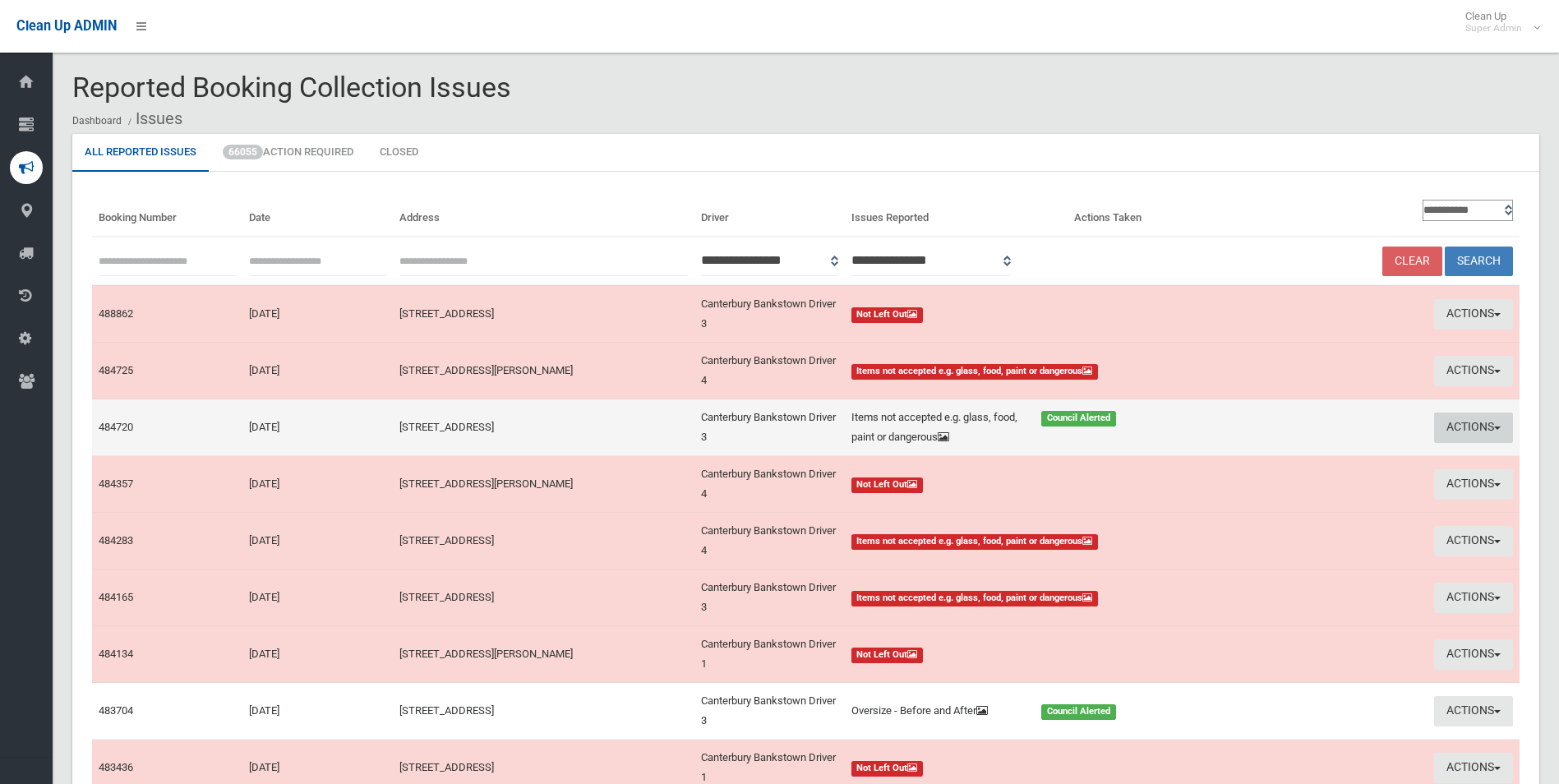
click at [1462, 421] on button "Actions" at bounding box center [1474, 428] width 79 height 30
click at [1270, 487] on link "Edit Actions Taken" at bounding box center [1324, 490] width 195 height 28
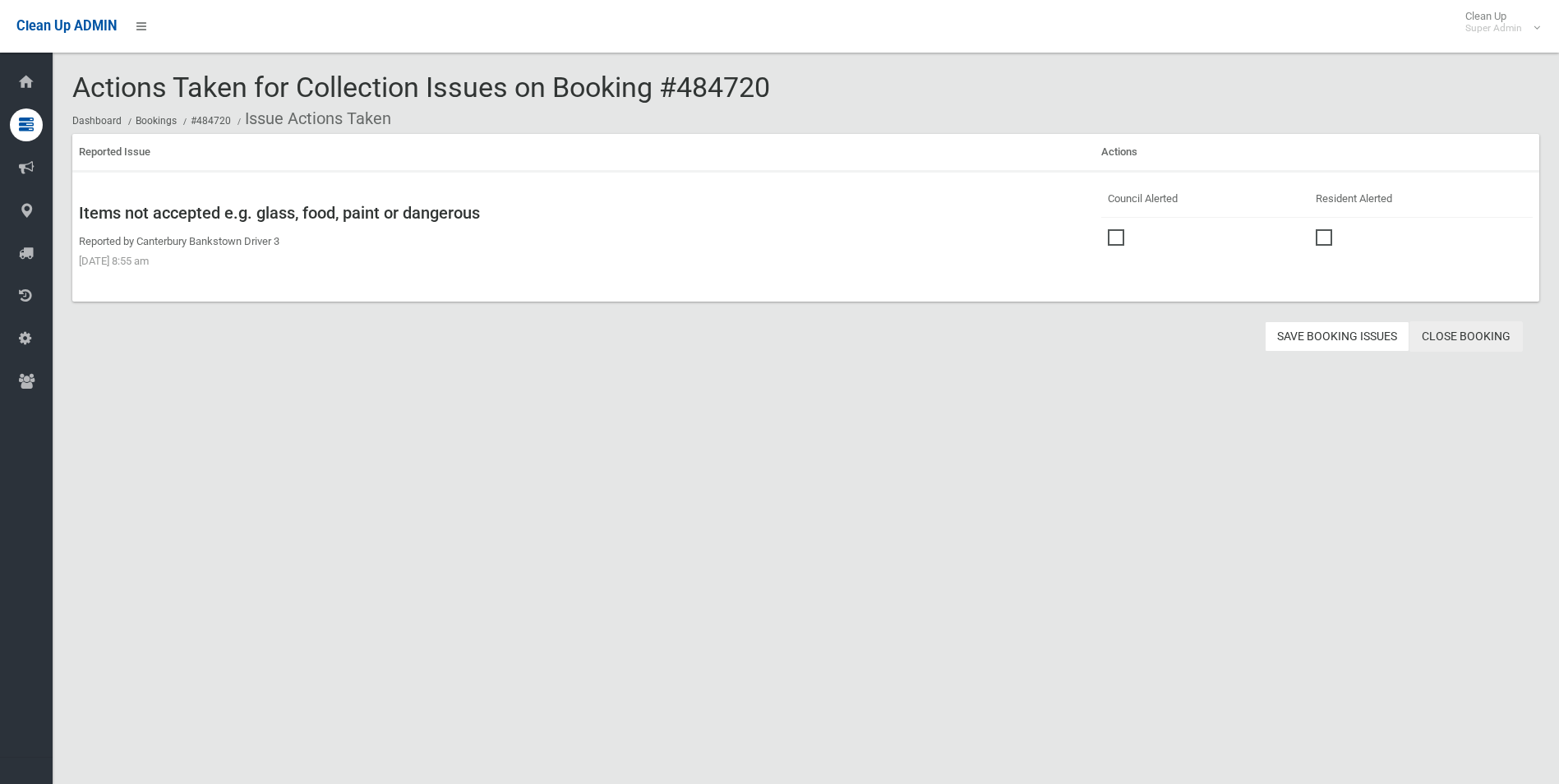
click at [1444, 332] on link "Close Booking" at bounding box center [1466, 337] width 113 height 30
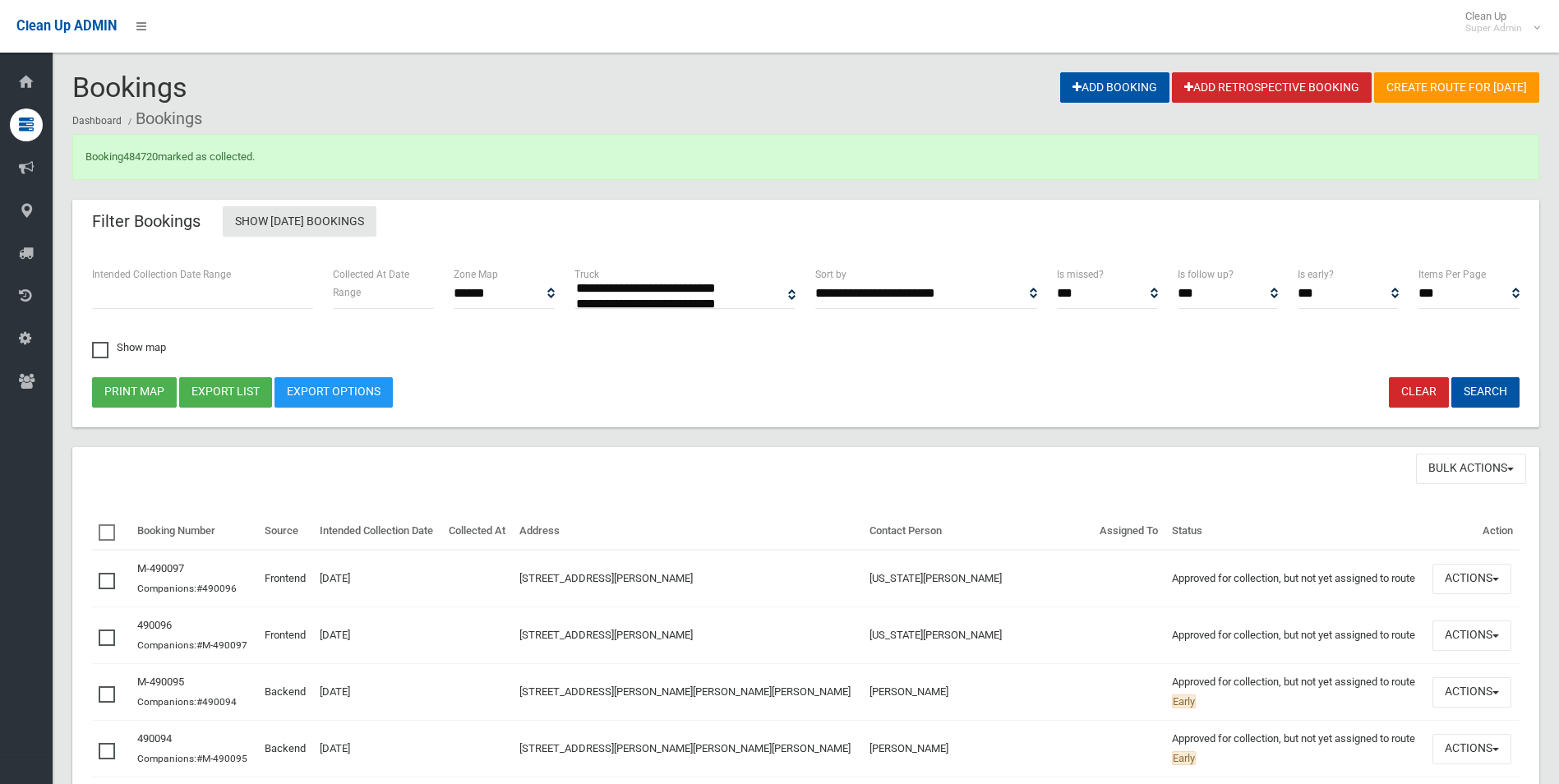
select select
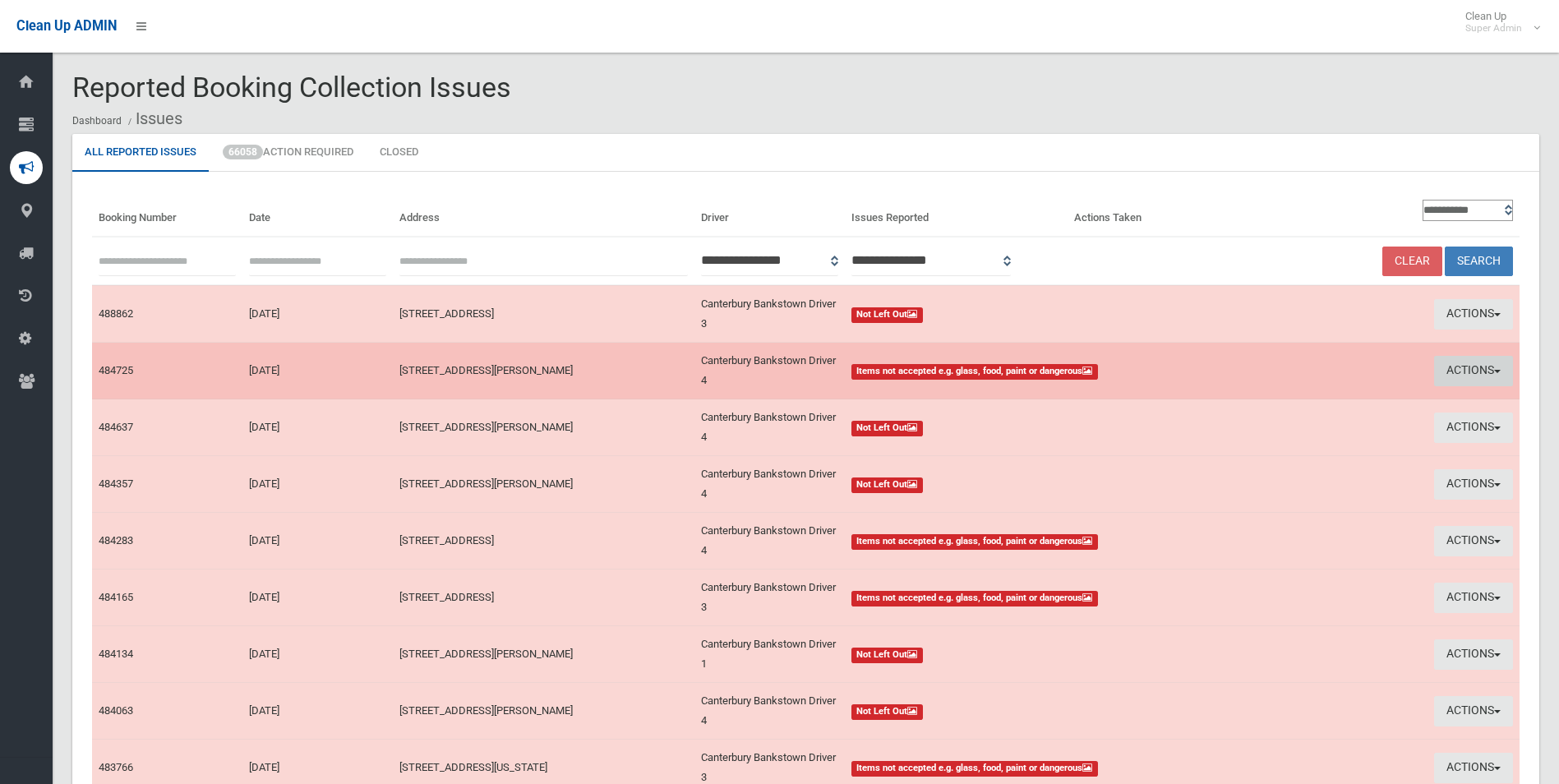
click at [1462, 369] on button "Actions" at bounding box center [1474, 371] width 79 height 30
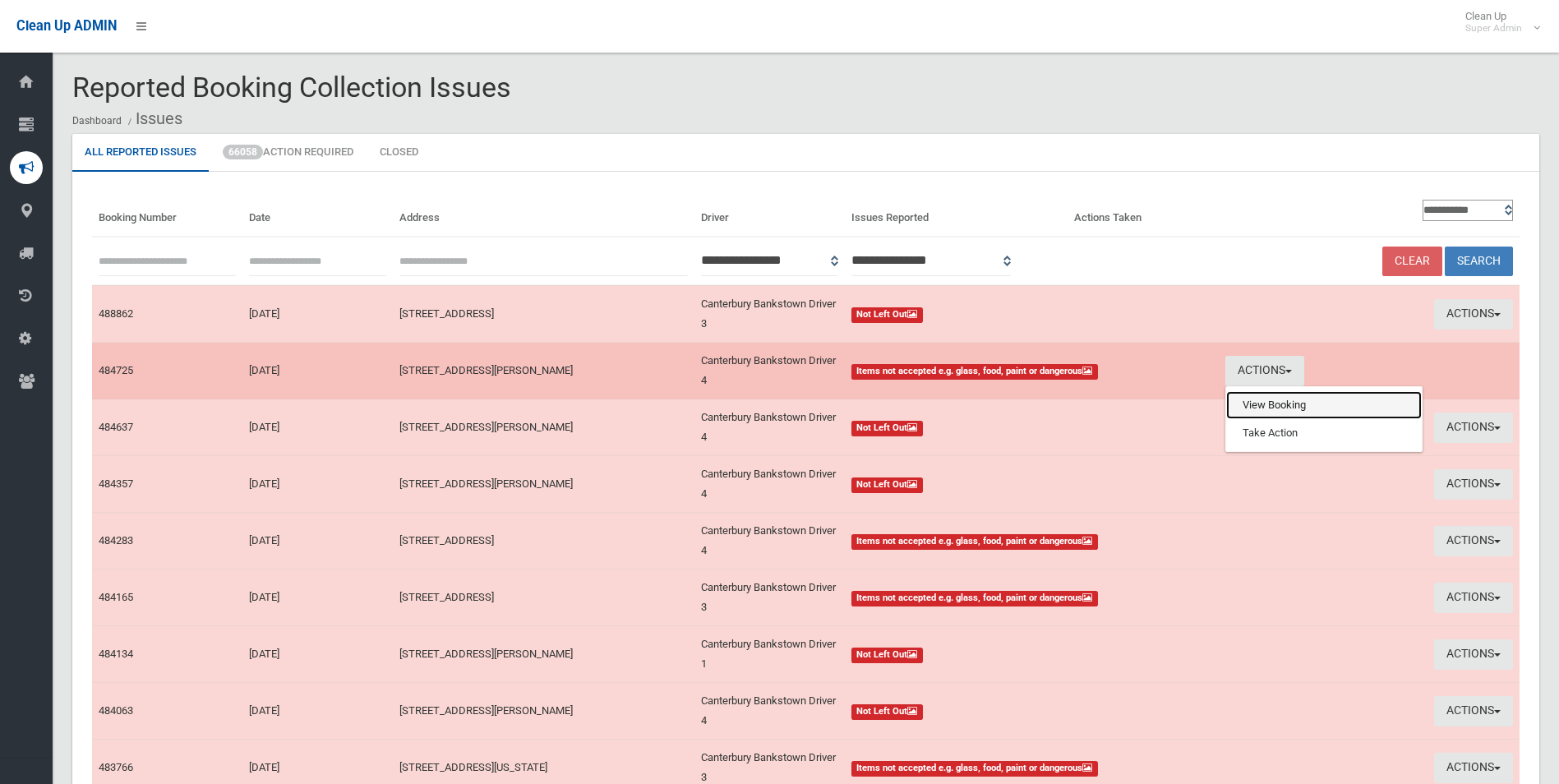
click at [1278, 402] on link "View Booking" at bounding box center [1324, 405] width 195 height 28
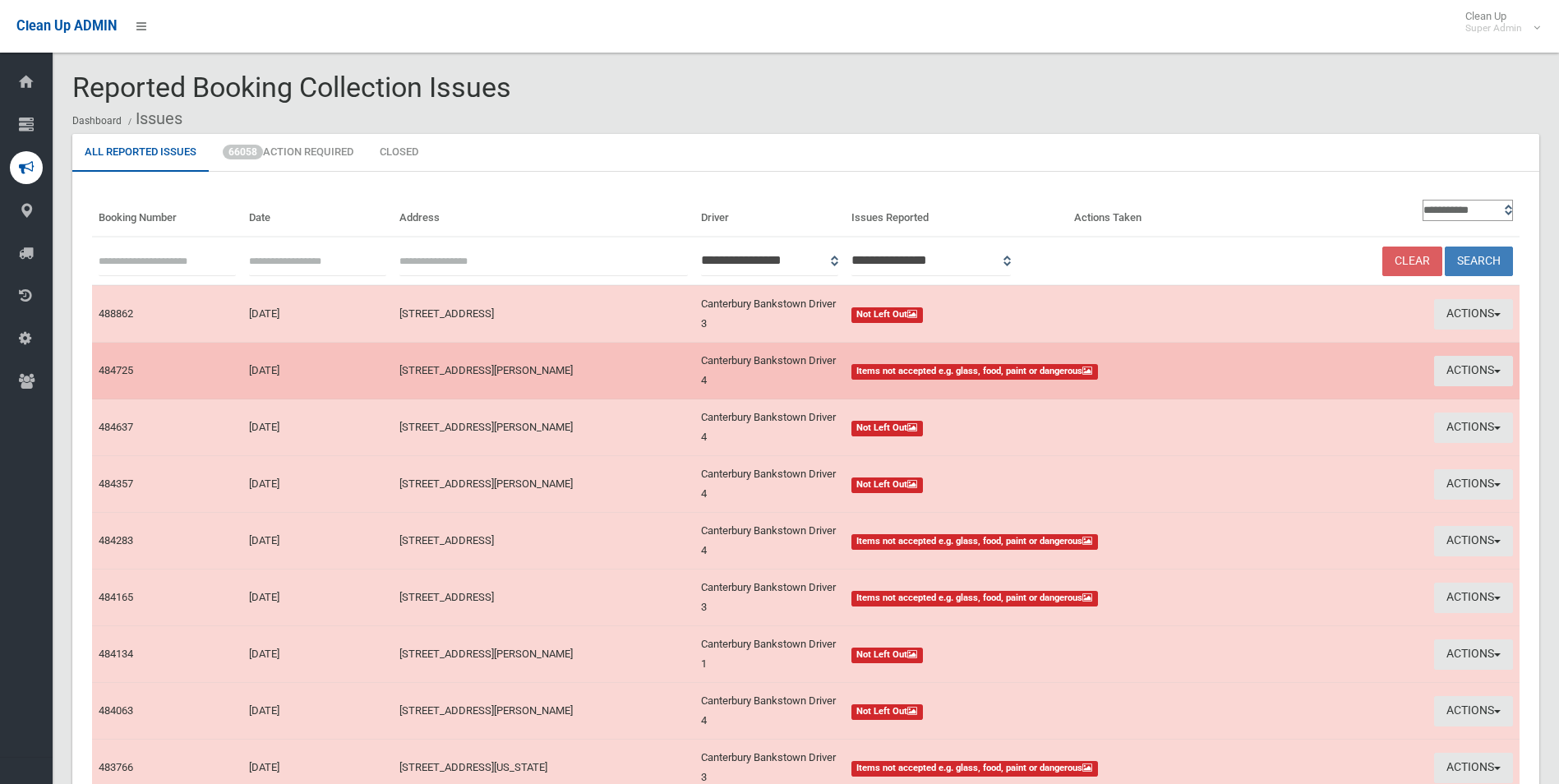
drag, startPoint x: 1473, startPoint y: 367, endPoint x: 1246, endPoint y: 371, distance: 227.0
click at [1246, 371] on td "Actions View Booking Take Action" at bounding box center [1370, 370] width 301 height 57
click at [1447, 367] on button "Actions" at bounding box center [1474, 371] width 79 height 30
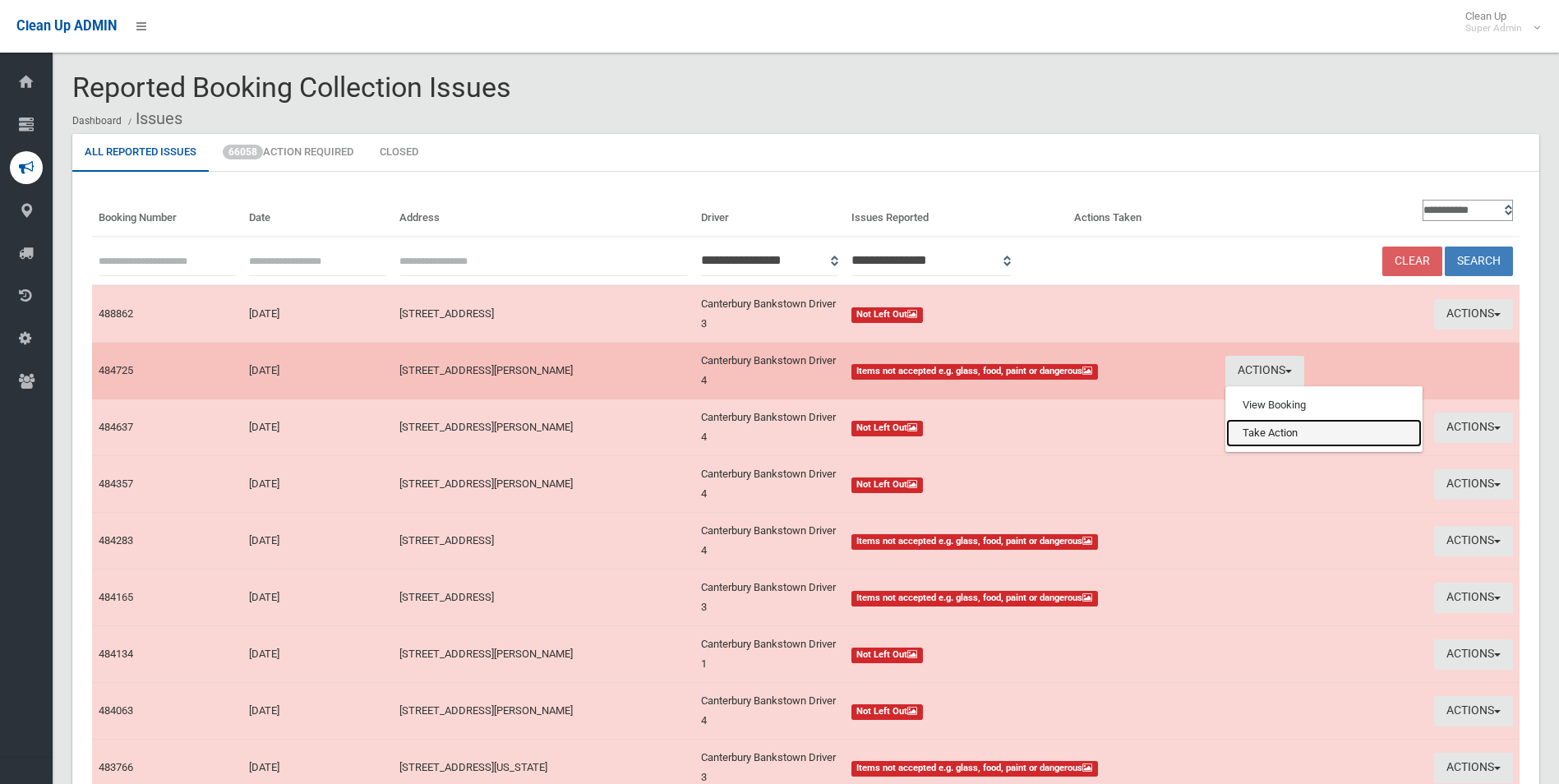
click at [1338, 433] on link "Take Action" at bounding box center [1324, 433] width 195 height 28
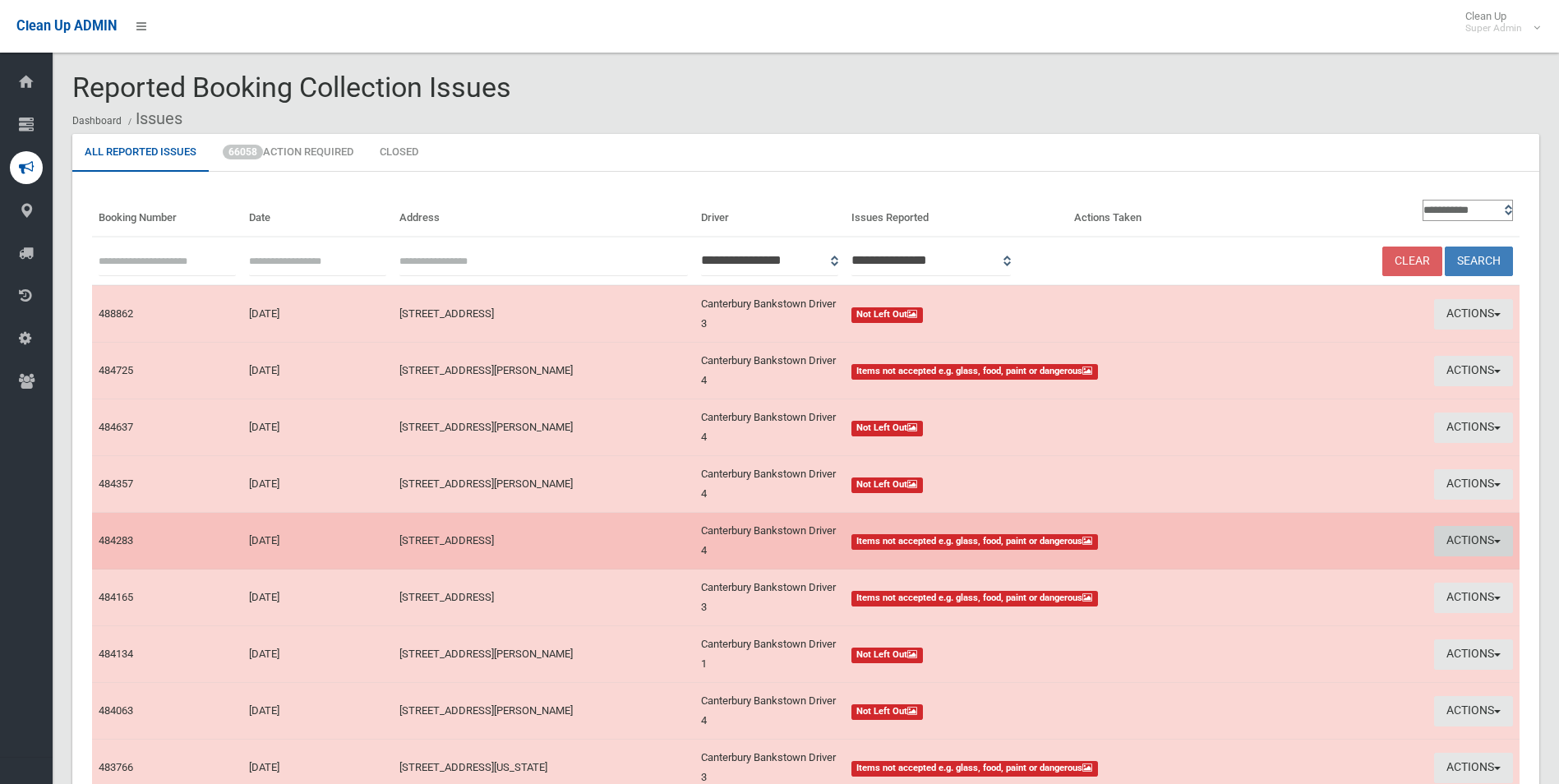
click at [1474, 539] on button "Actions" at bounding box center [1474, 541] width 79 height 30
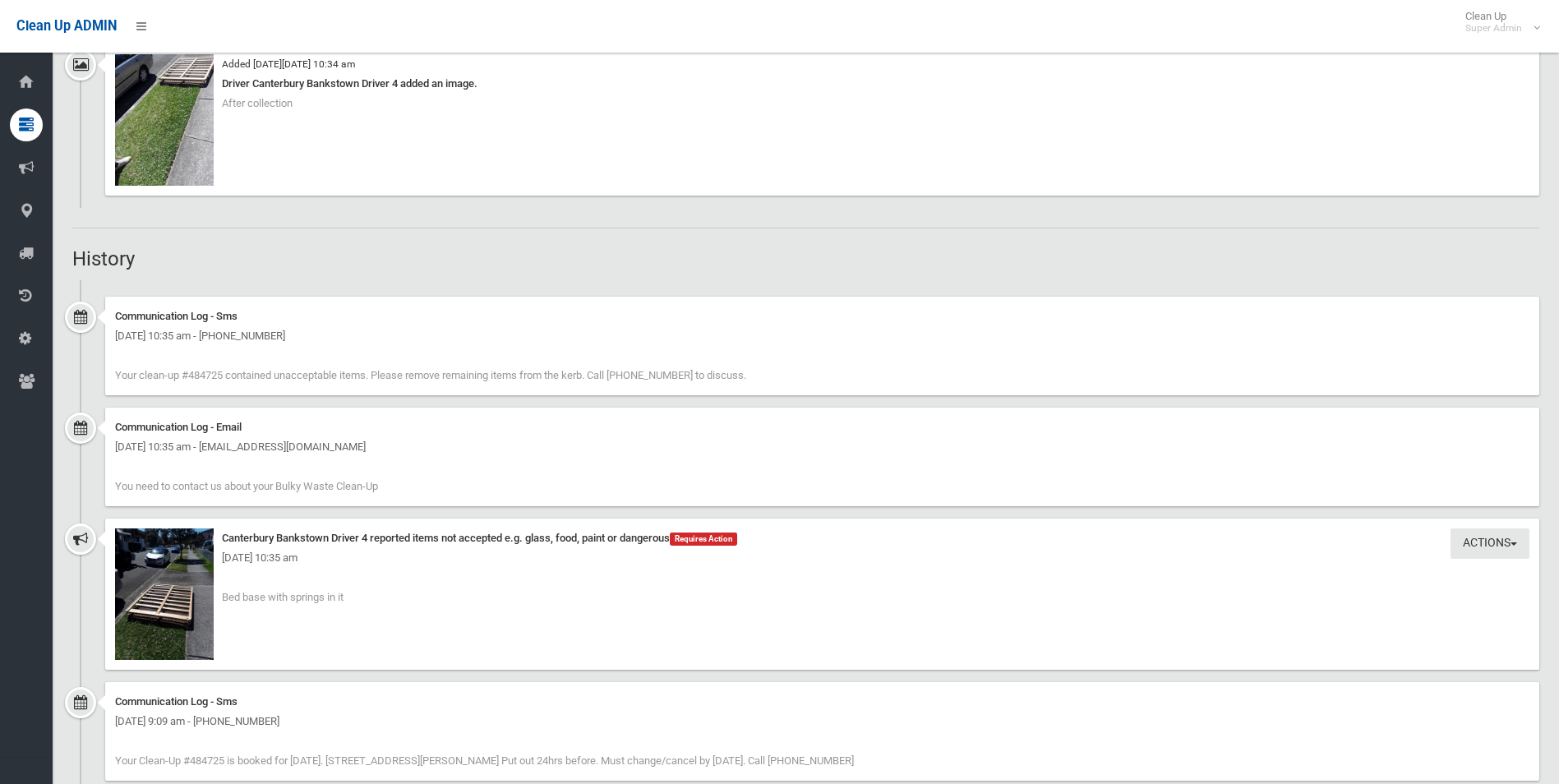
scroll to position [1233, 0]
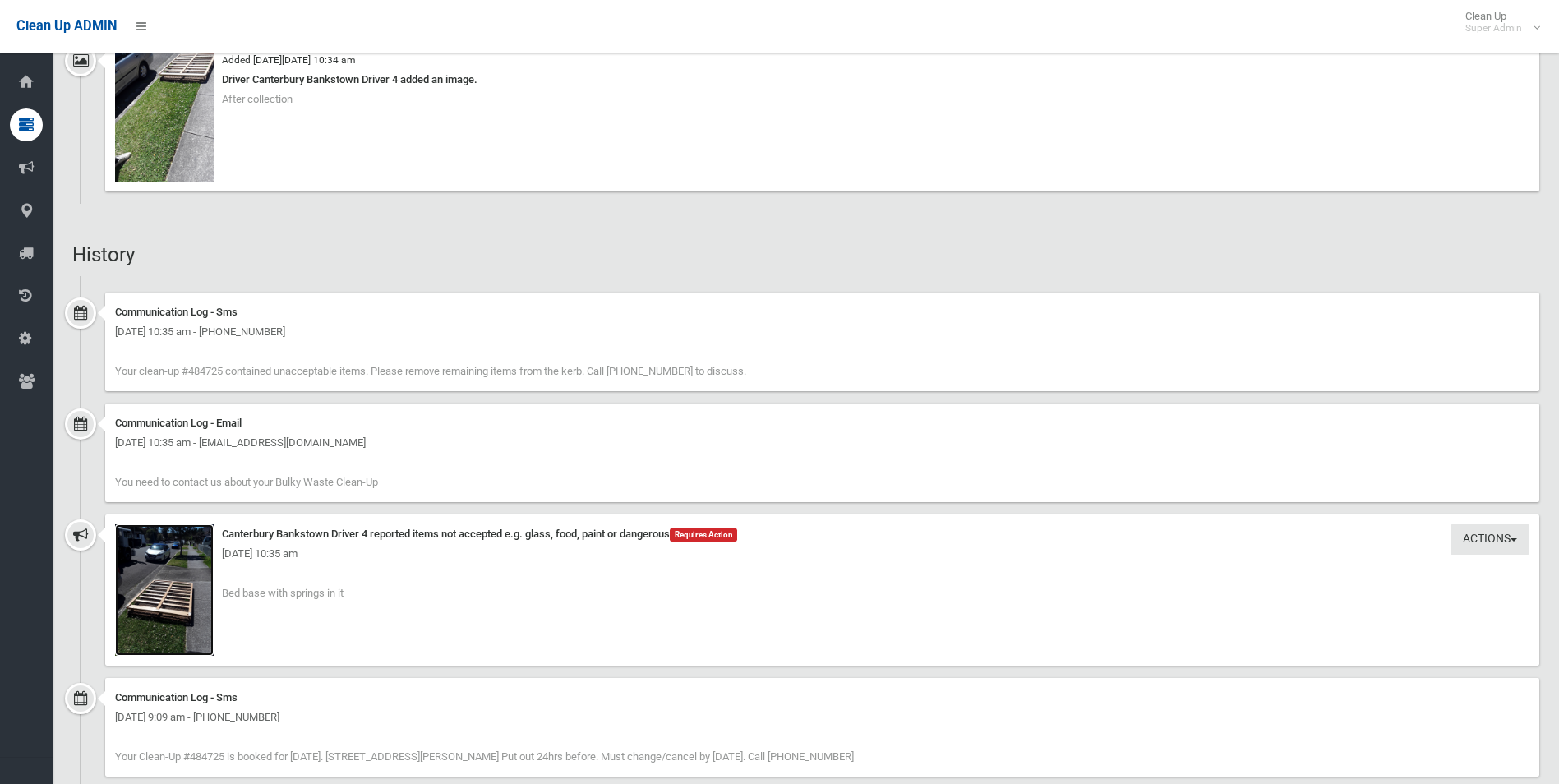
click at [201, 609] on img at bounding box center [164, 589] width 99 height 131
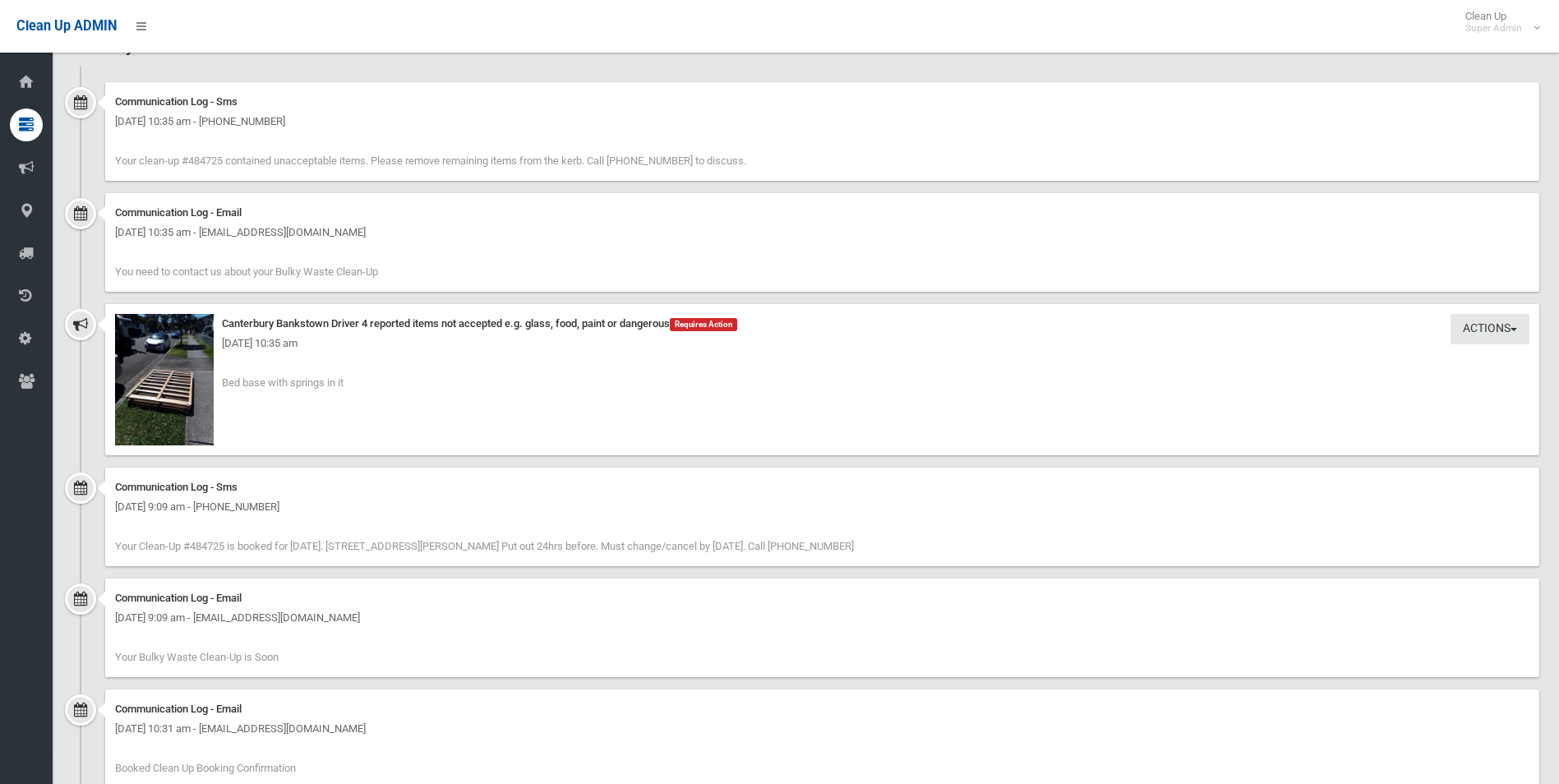
scroll to position [1561, 0]
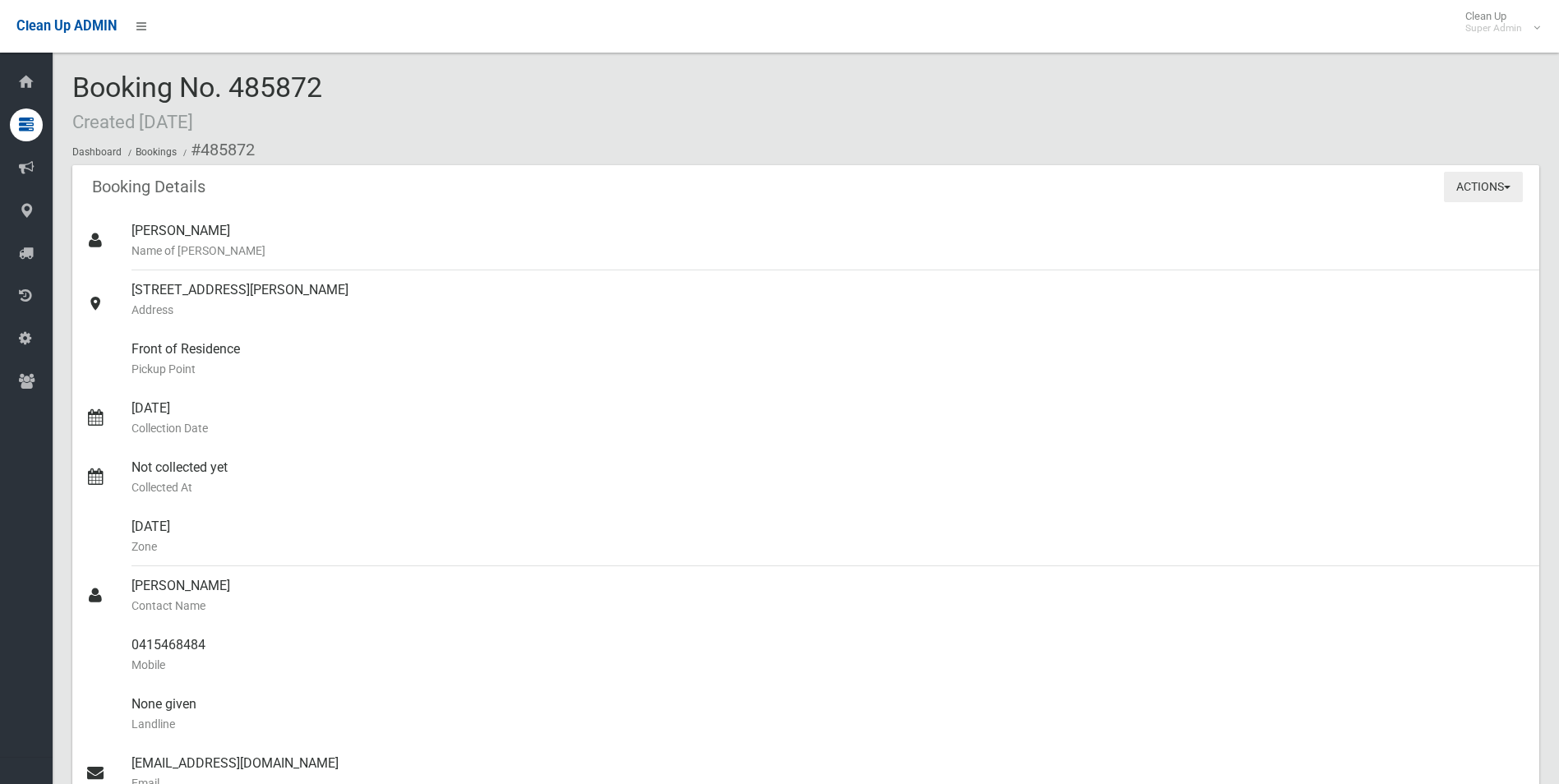
click at [1478, 192] on button "Actions" at bounding box center [1483, 187] width 79 height 30
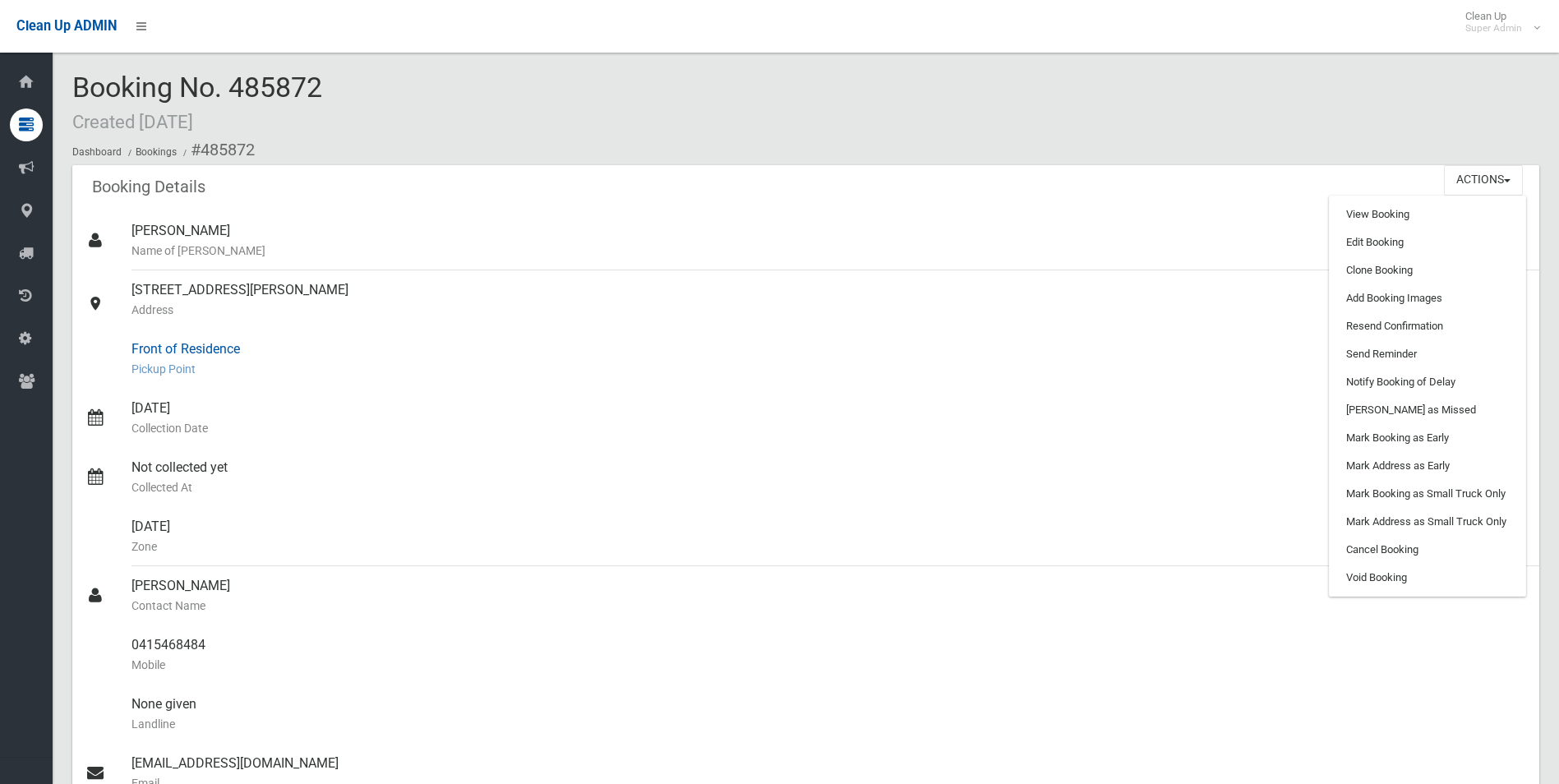
click at [872, 362] on small "Pickup Point" at bounding box center [828, 369] width 1395 height 19
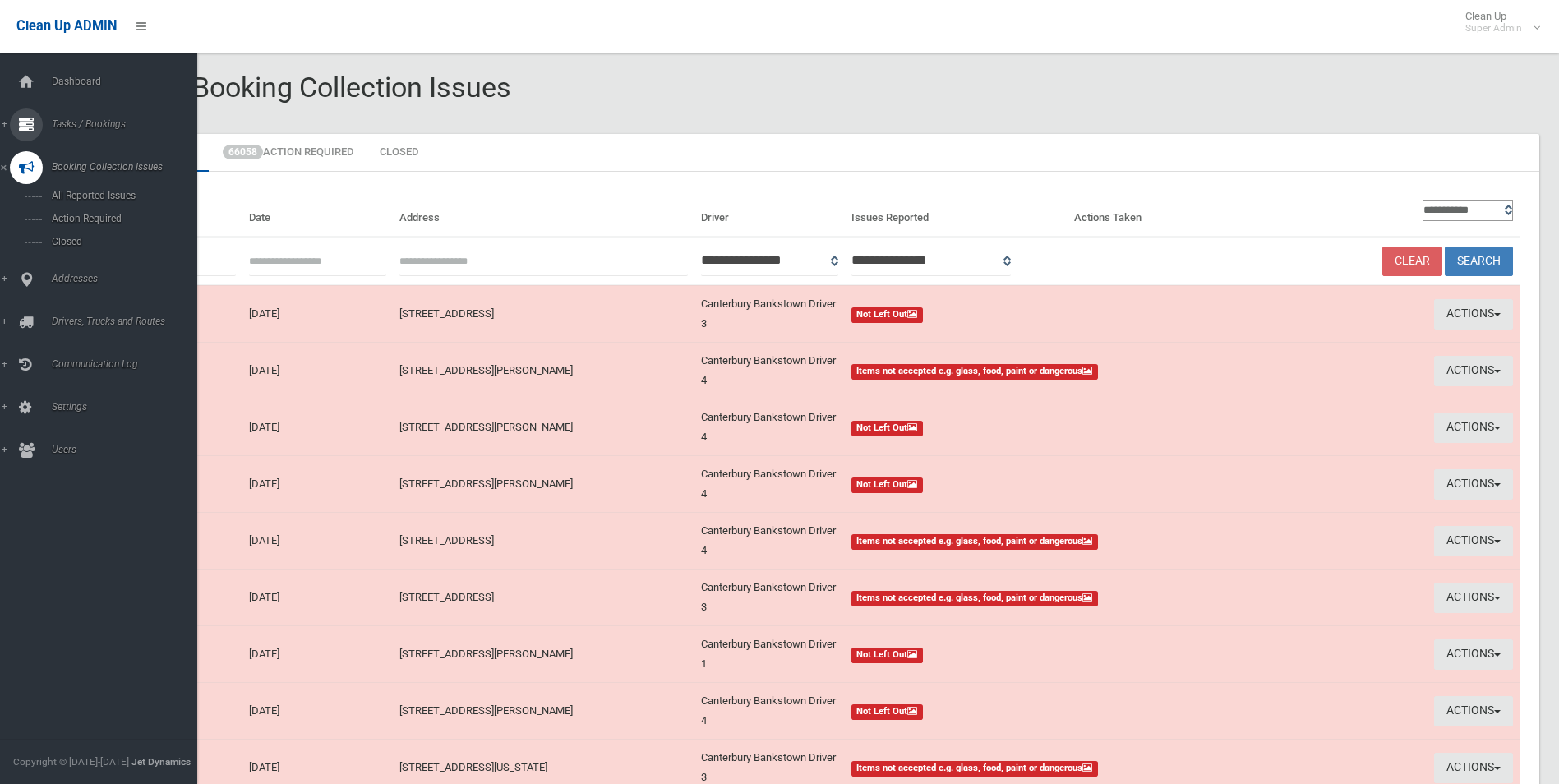
click at [74, 127] on span "Tasks / Bookings" at bounding box center [128, 124] width 162 height 12
click at [70, 247] on span "Search" at bounding box center [121, 245] width 149 height 12
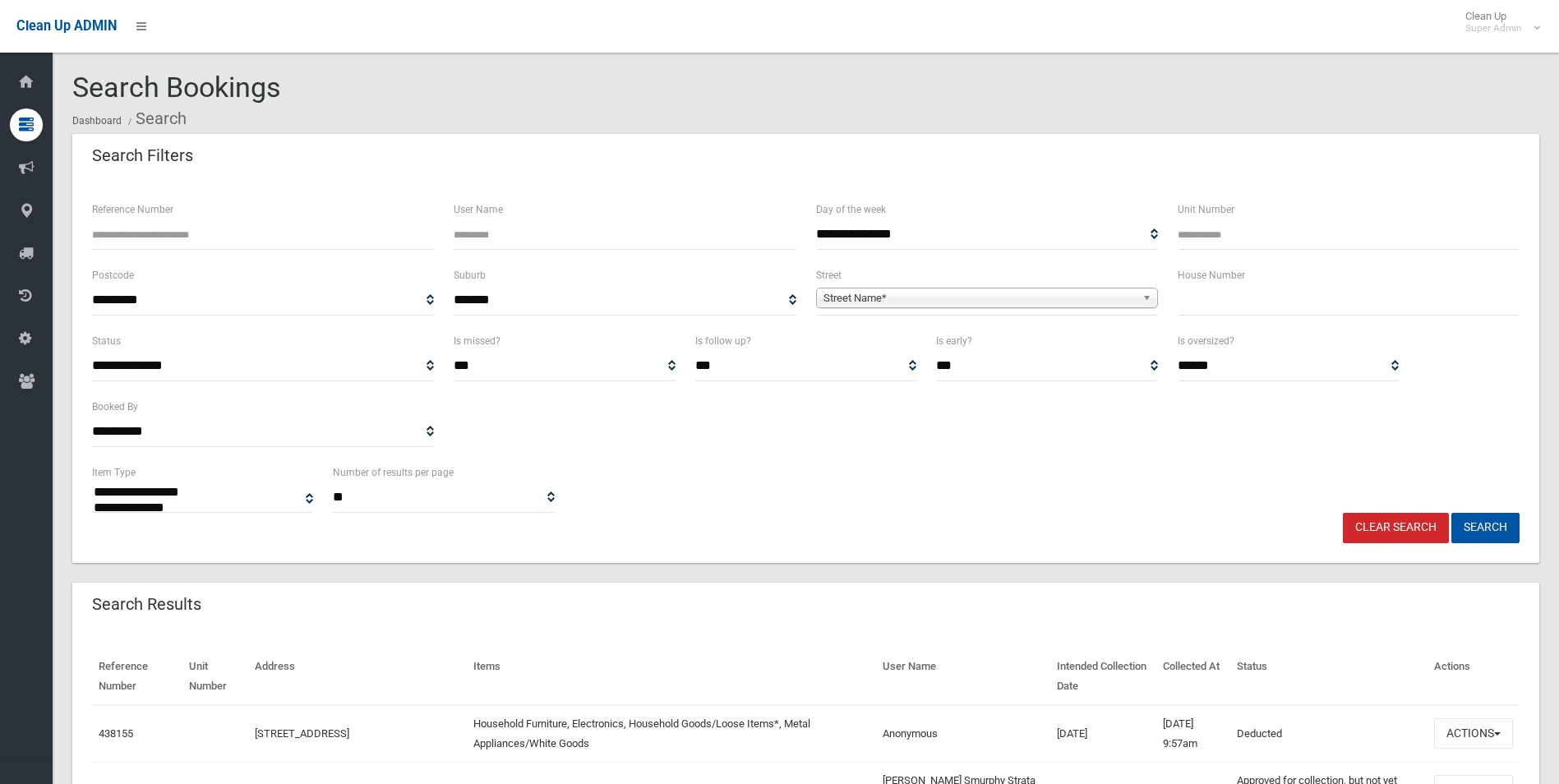
select select
click at [907, 295] on span "Street Name*" at bounding box center [980, 298] width 312 height 19
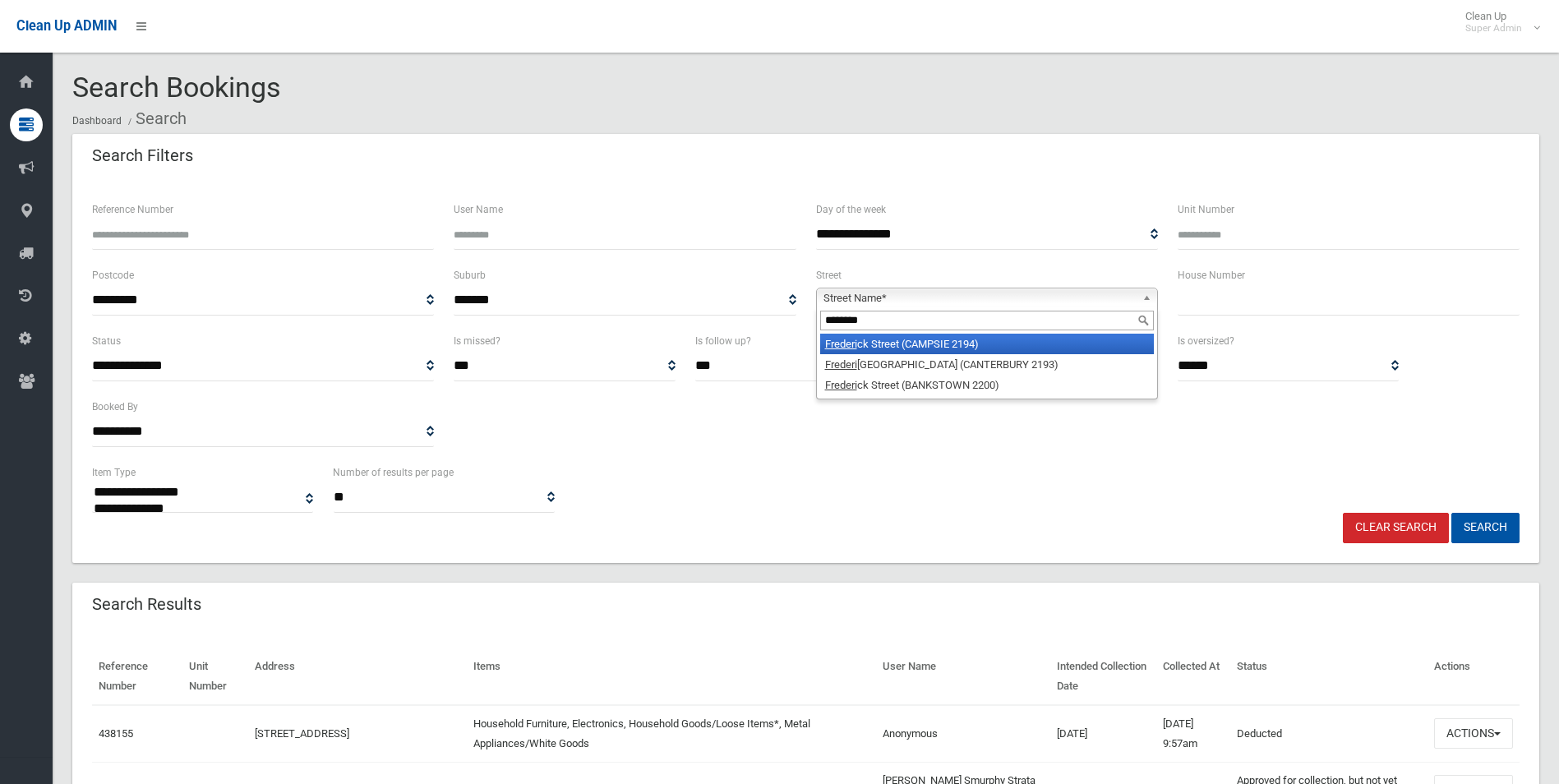
type input "*********"
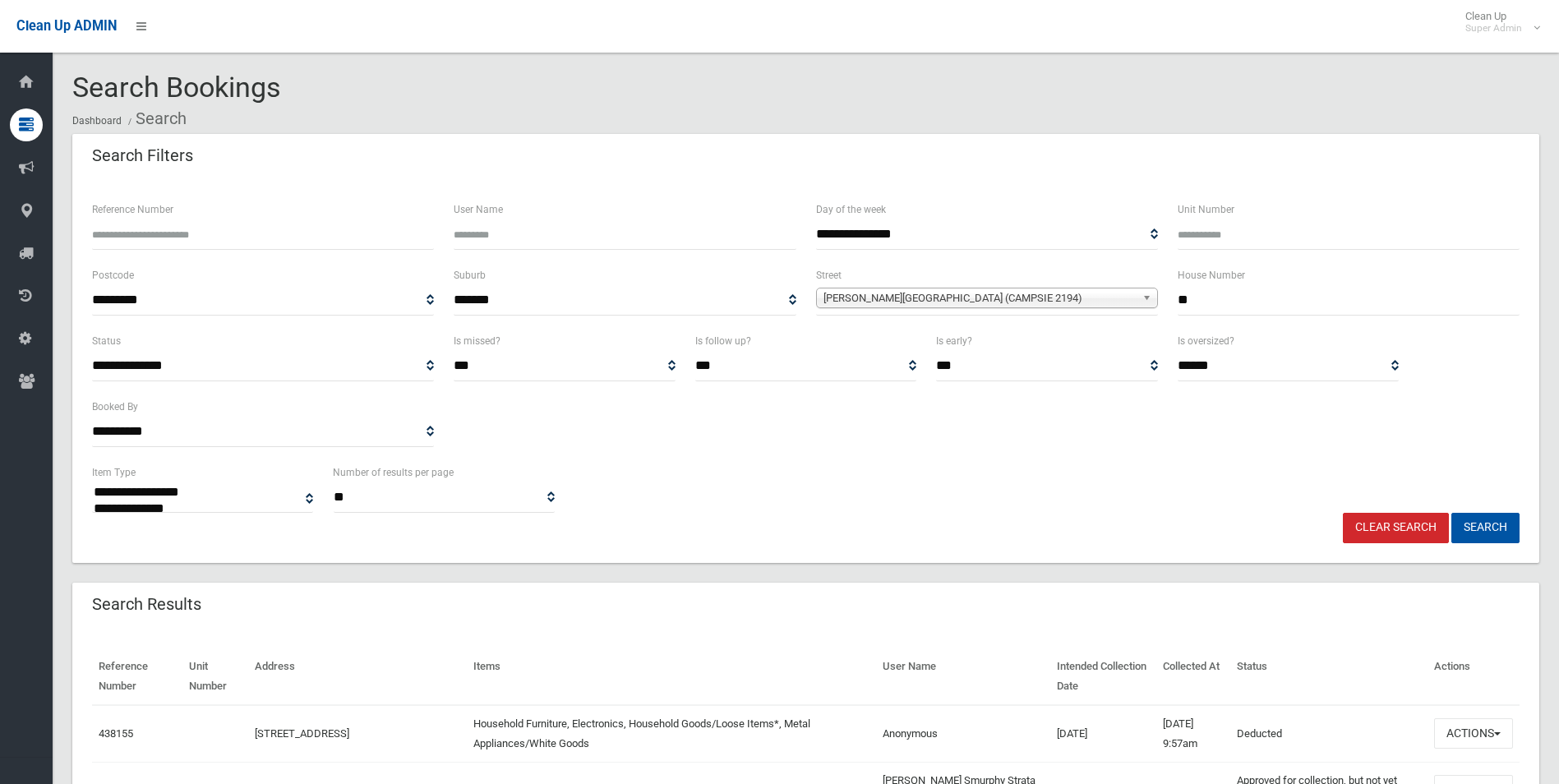
type input "**"
click at [1452, 513] on button "Search" at bounding box center [1485, 528] width 69 height 30
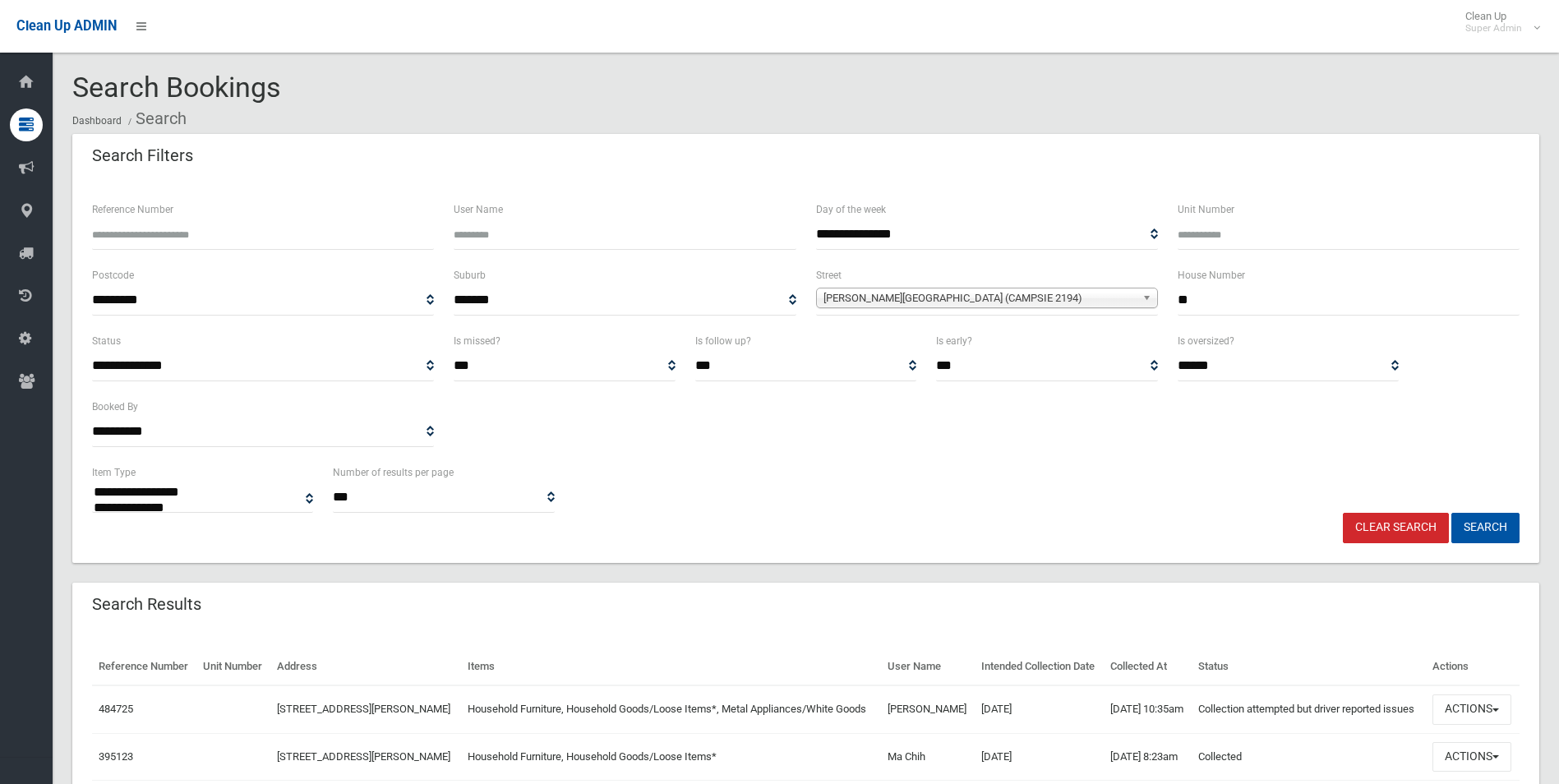
select select
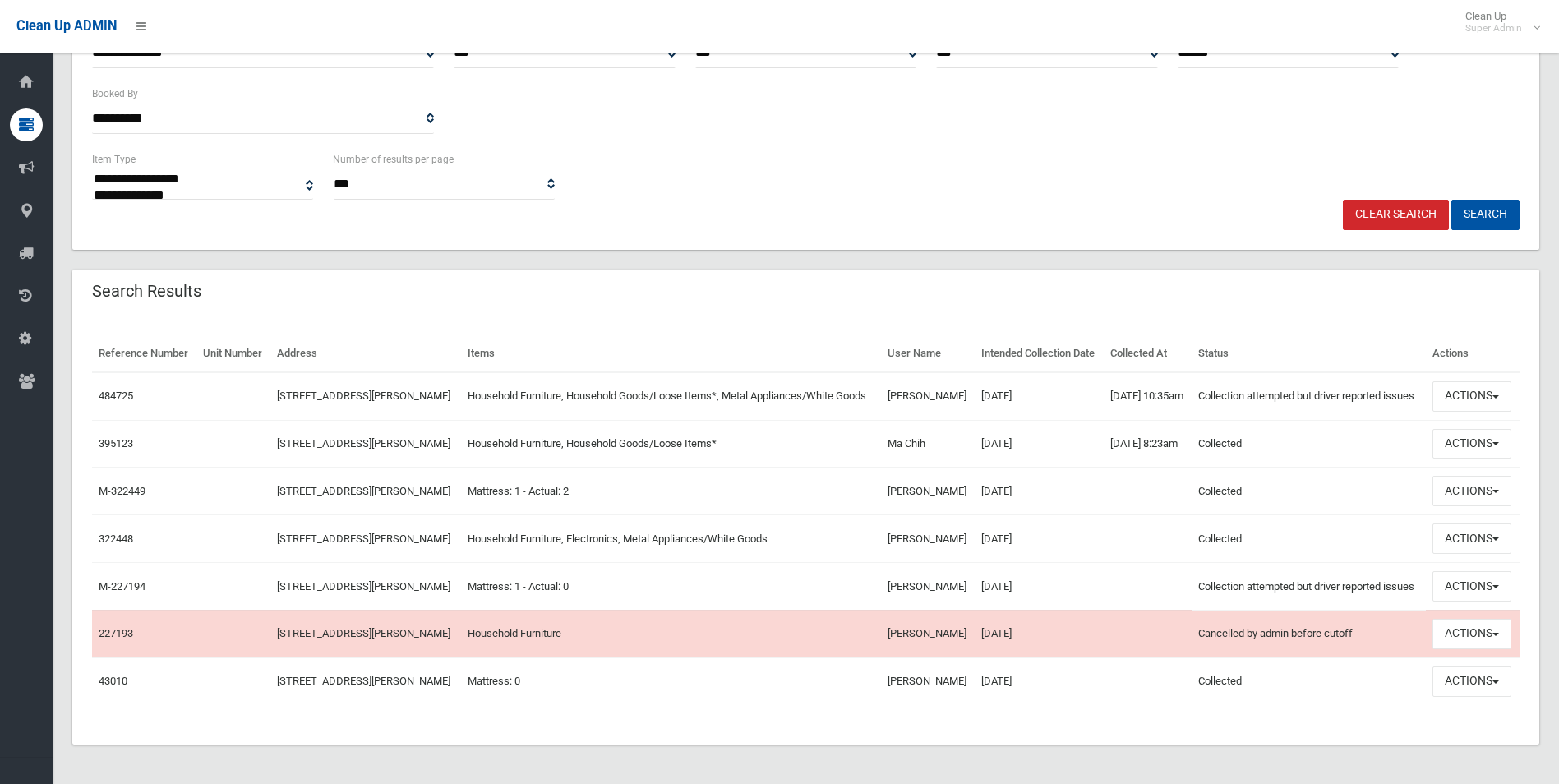
scroll to position [329, 0]
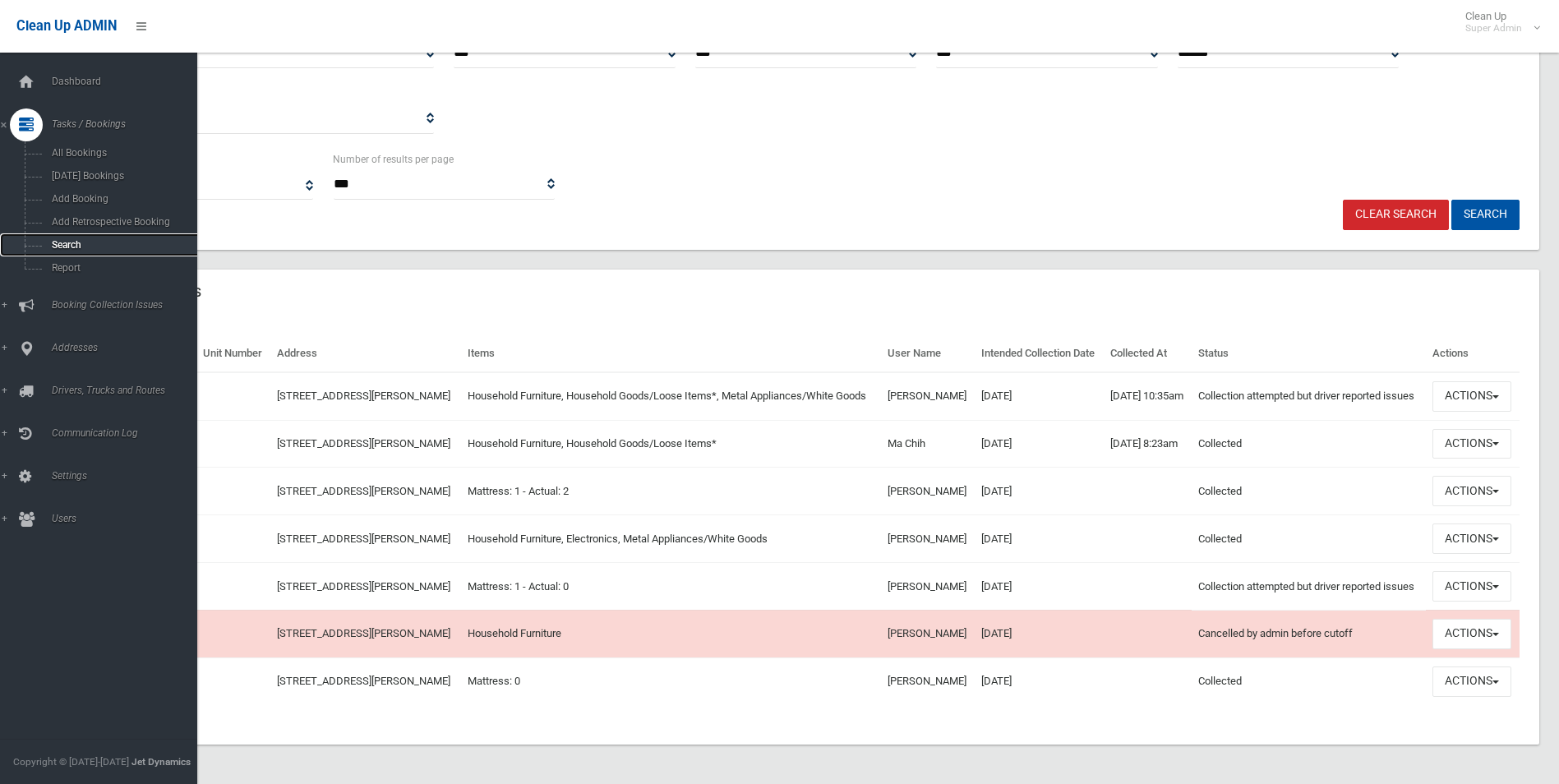
click at [58, 246] on span "Search" at bounding box center [121, 245] width 149 height 12
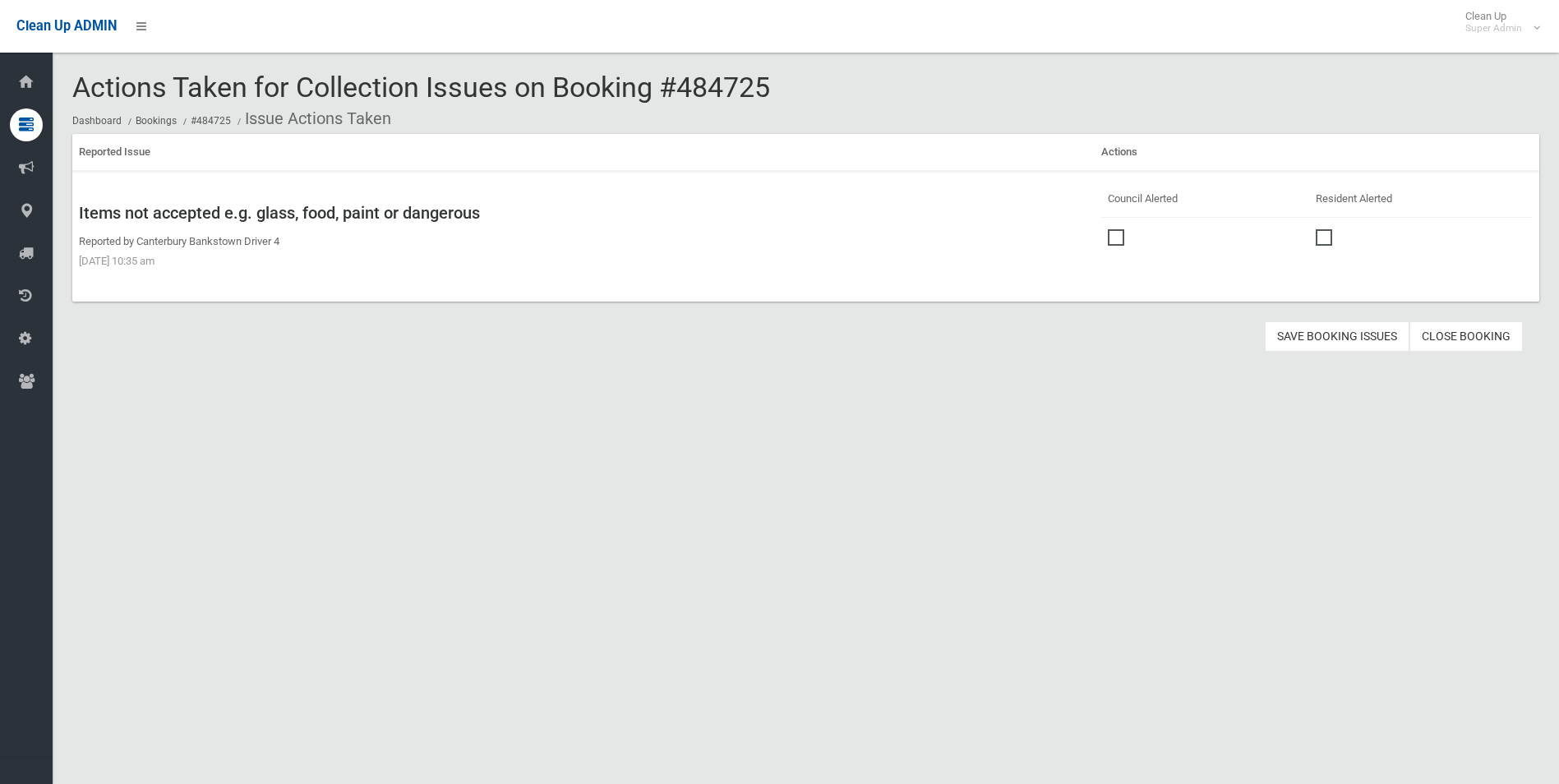
click at [1117, 229] on span at bounding box center [1120, 229] width 25 height 0
click at [1336, 338] on button "Save Booking Issues" at bounding box center [1337, 337] width 145 height 30
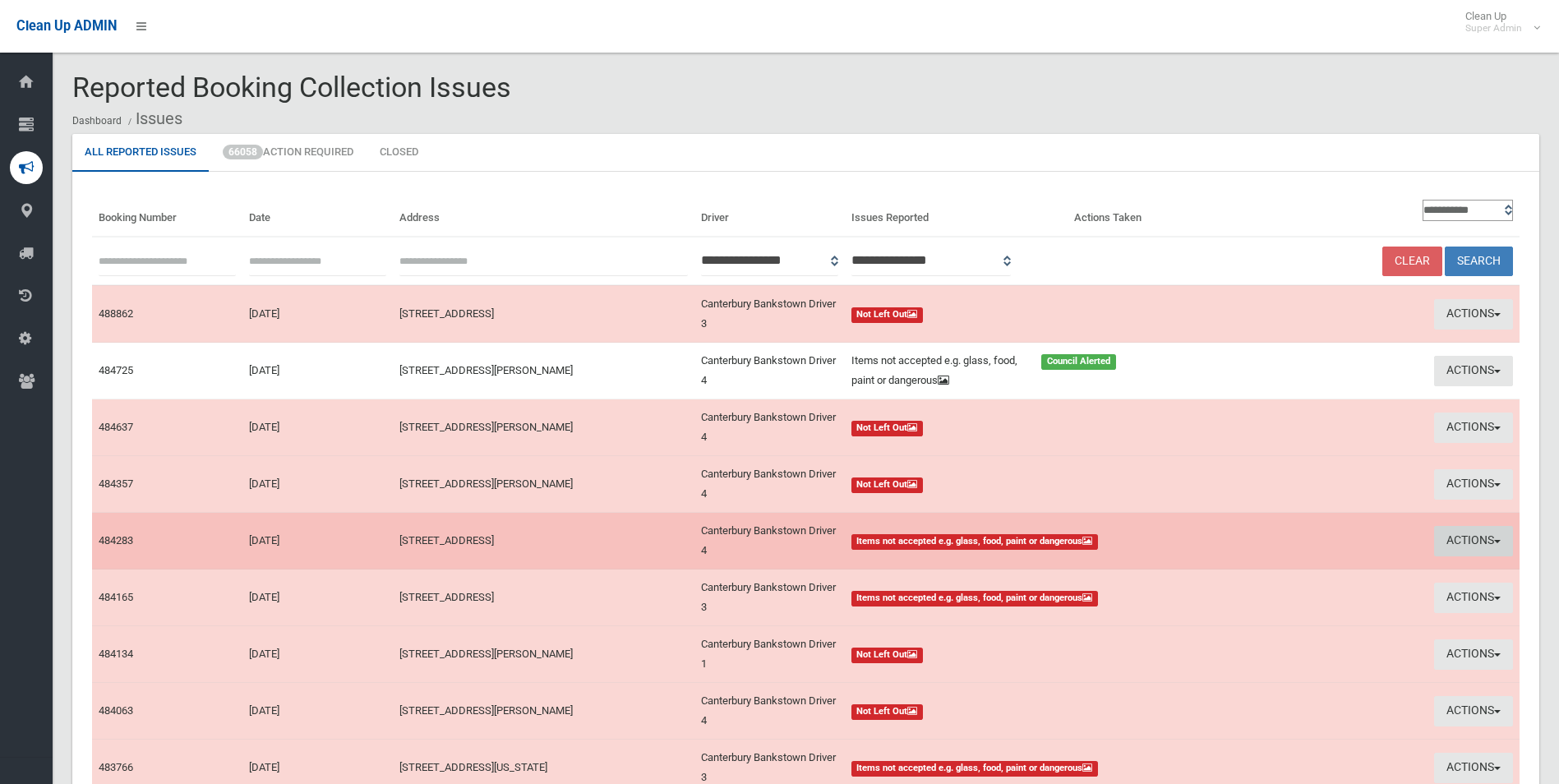
click at [1463, 540] on button "Actions" at bounding box center [1474, 541] width 79 height 30
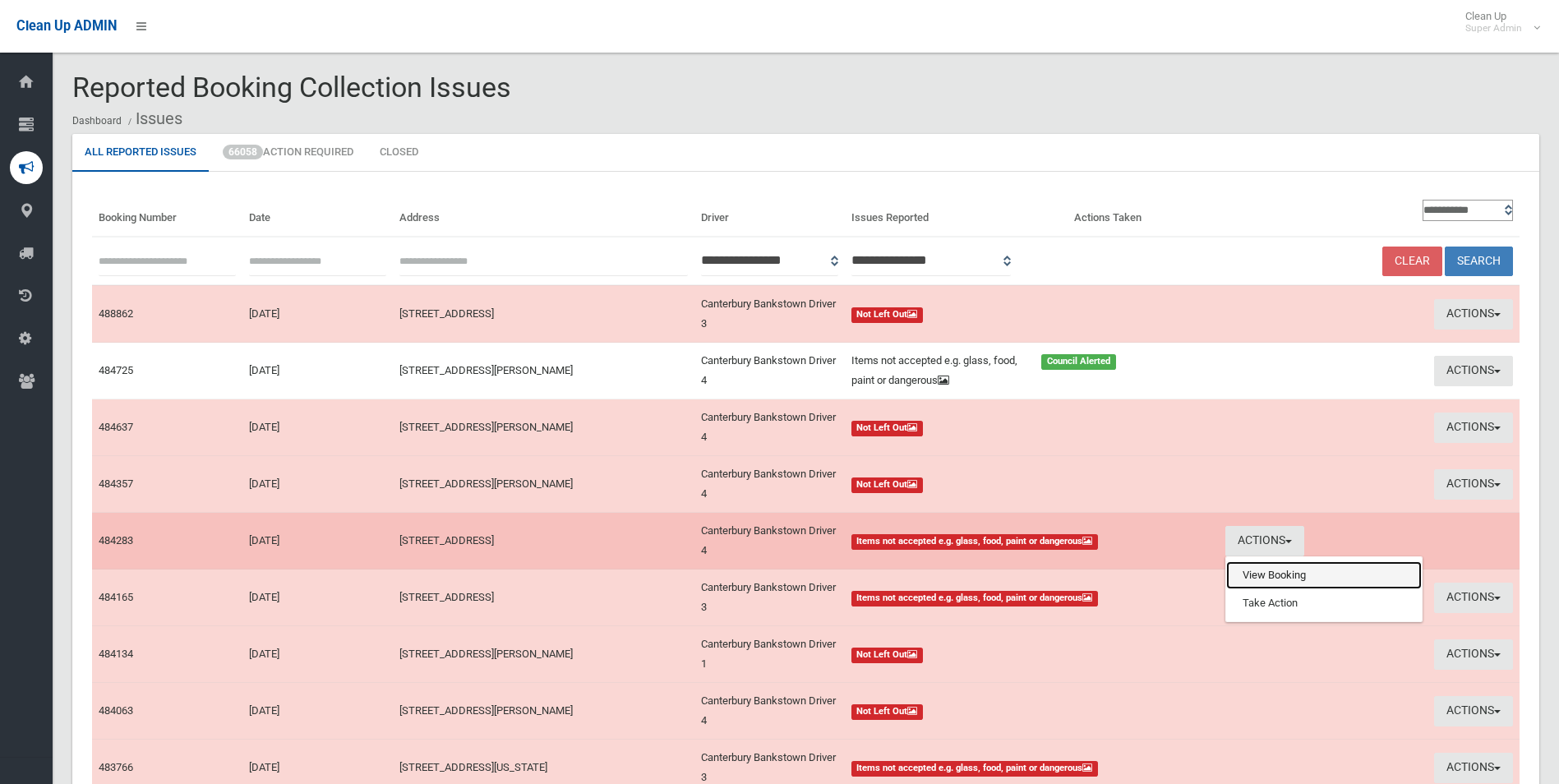
click at [1274, 575] on link "View Booking" at bounding box center [1324, 575] width 195 height 28
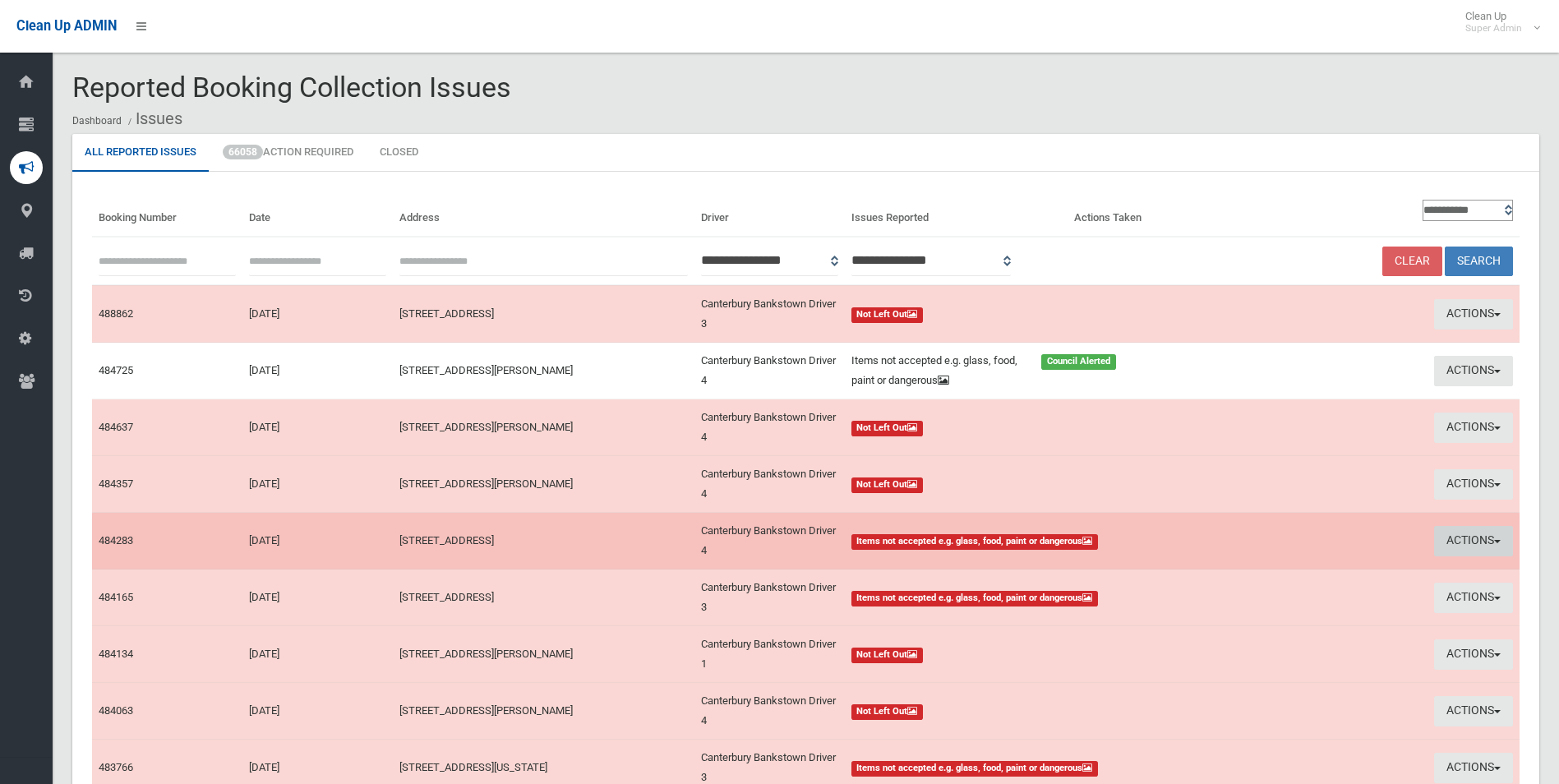
click at [1459, 540] on button "Actions" at bounding box center [1474, 541] width 79 height 30
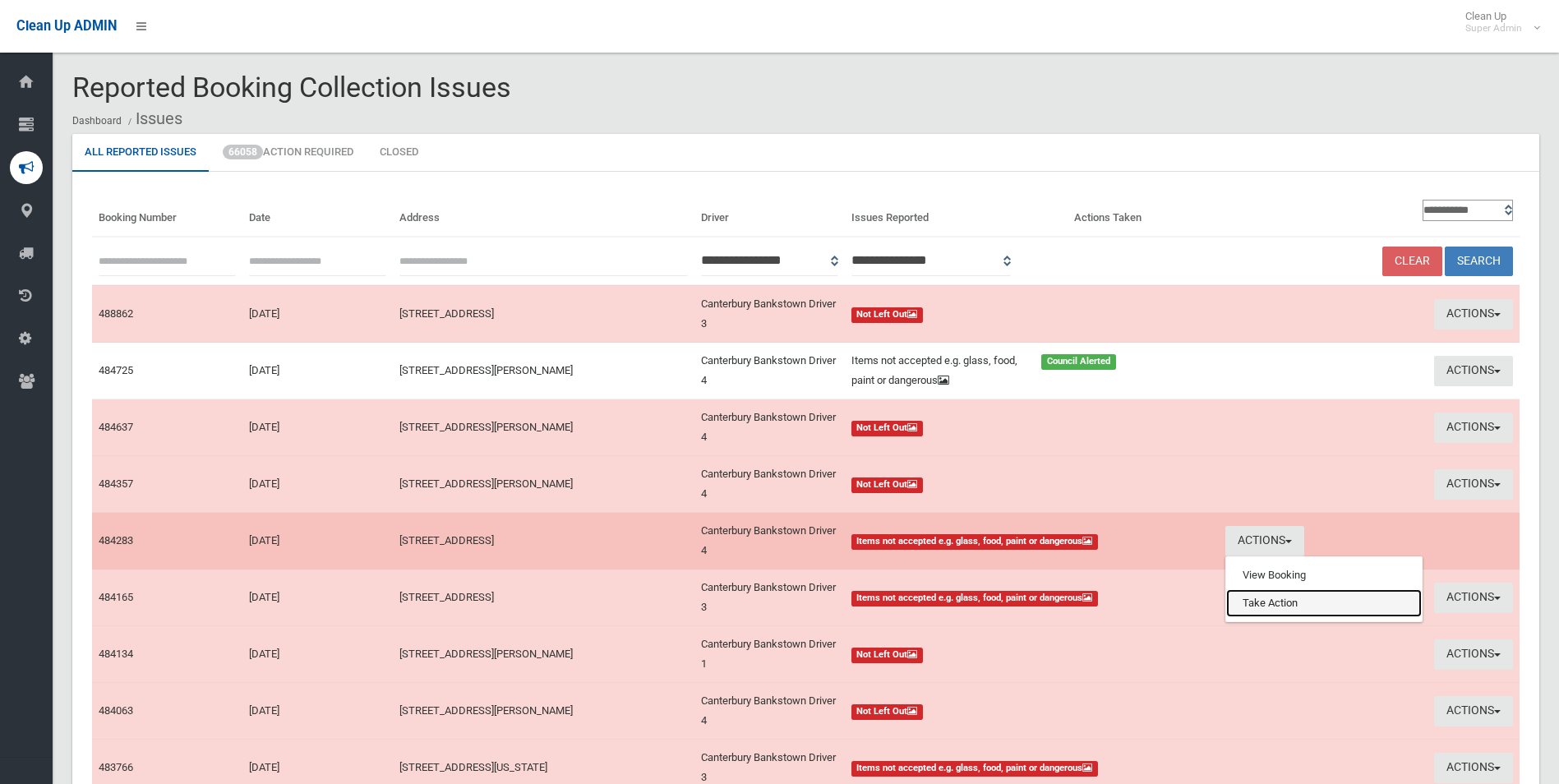
click at [1288, 608] on link "Take Action" at bounding box center [1324, 603] width 195 height 28
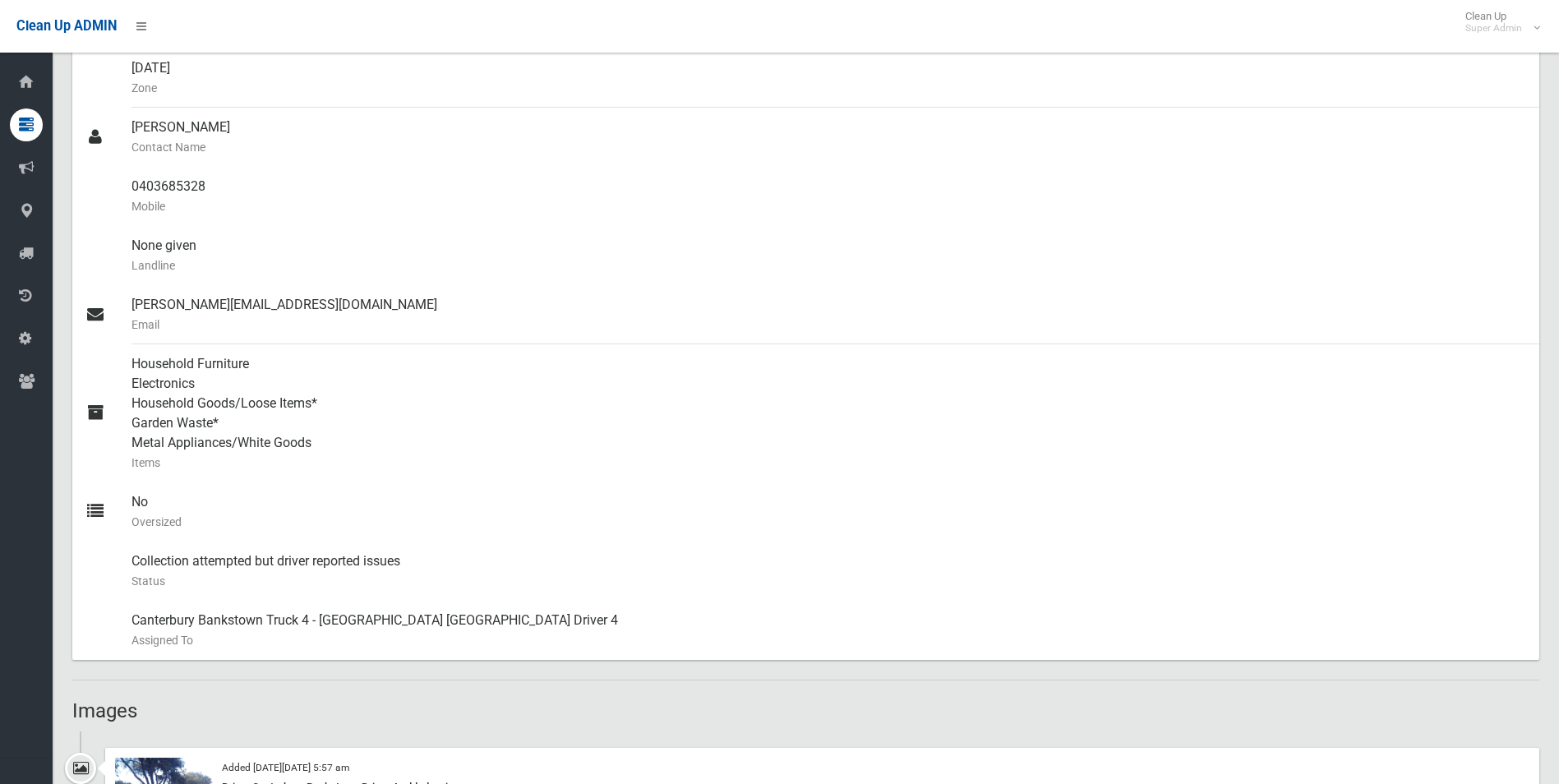
scroll to position [247, 0]
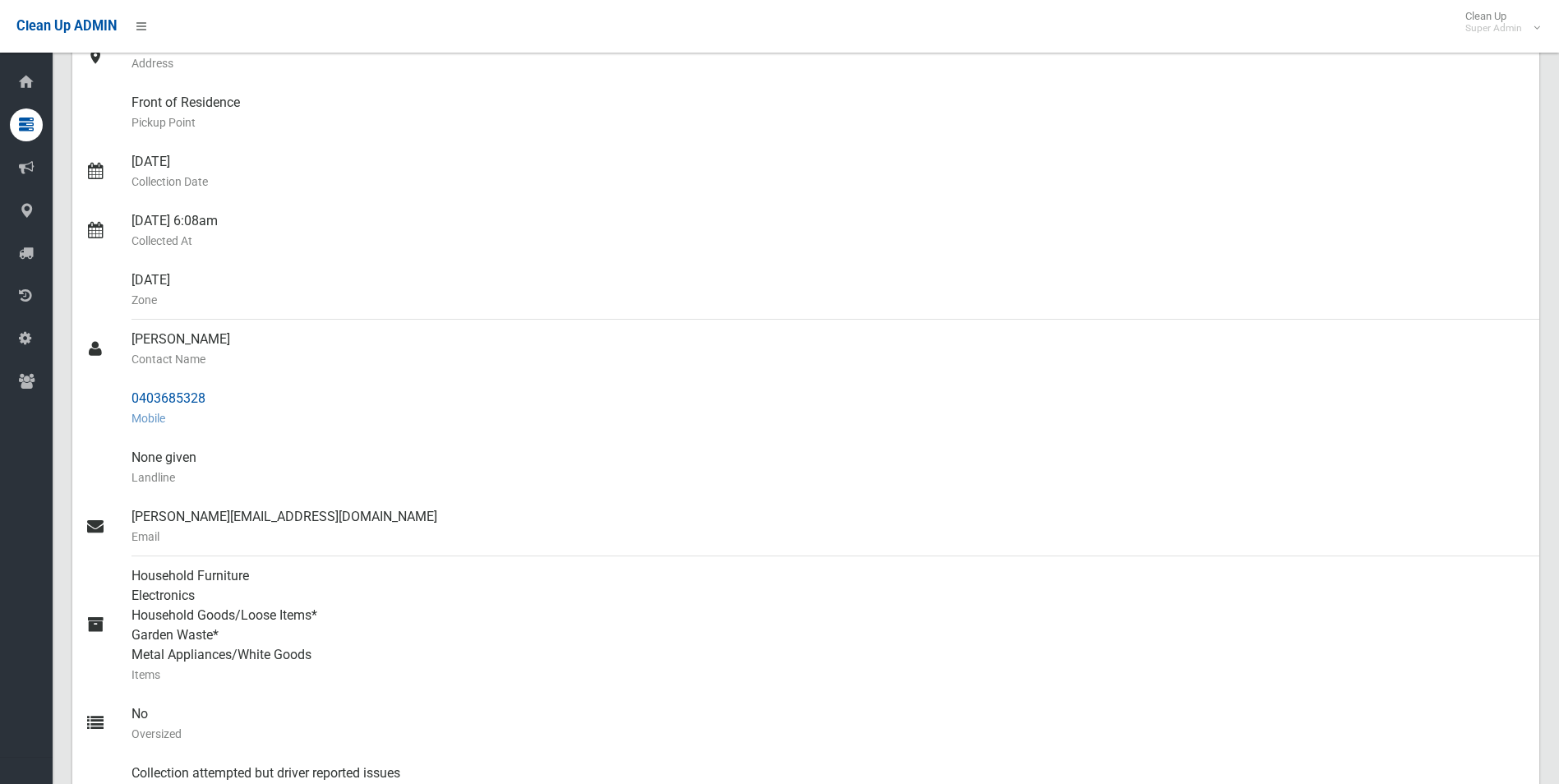
drag, startPoint x: 132, startPoint y: 399, endPoint x: 219, endPoint y: 399, distance: 87.0
click at [219, 399] on div "0403685328 Mobile" at bounding box center [828, 408] width 1395 height 59
drag, startPoint x: 219, startPoint y: 399, endPoint x: 163, endPoint y: 395, distance: 56.1
copy div "0403685328"
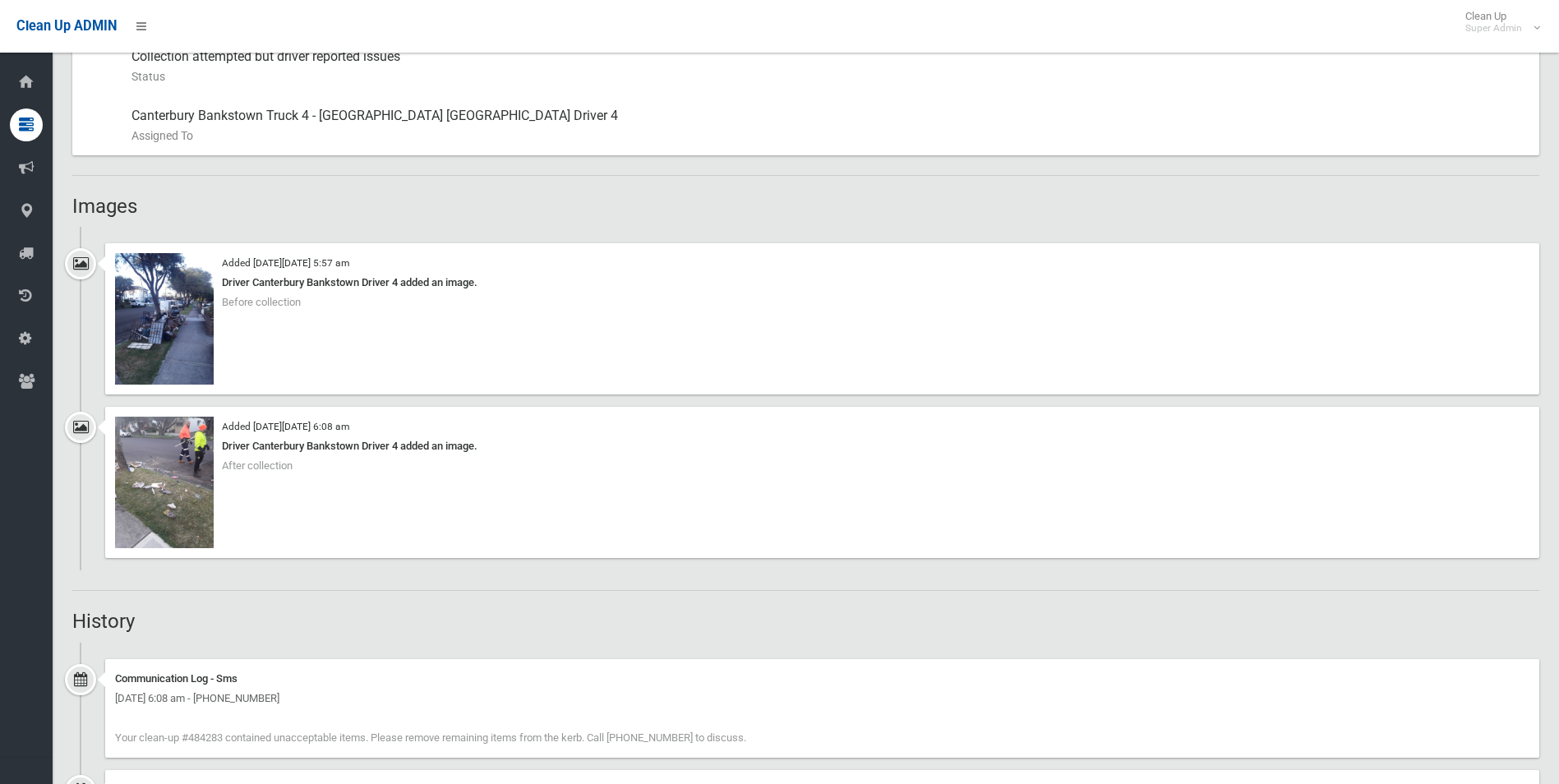
scroll to position [986, 0]
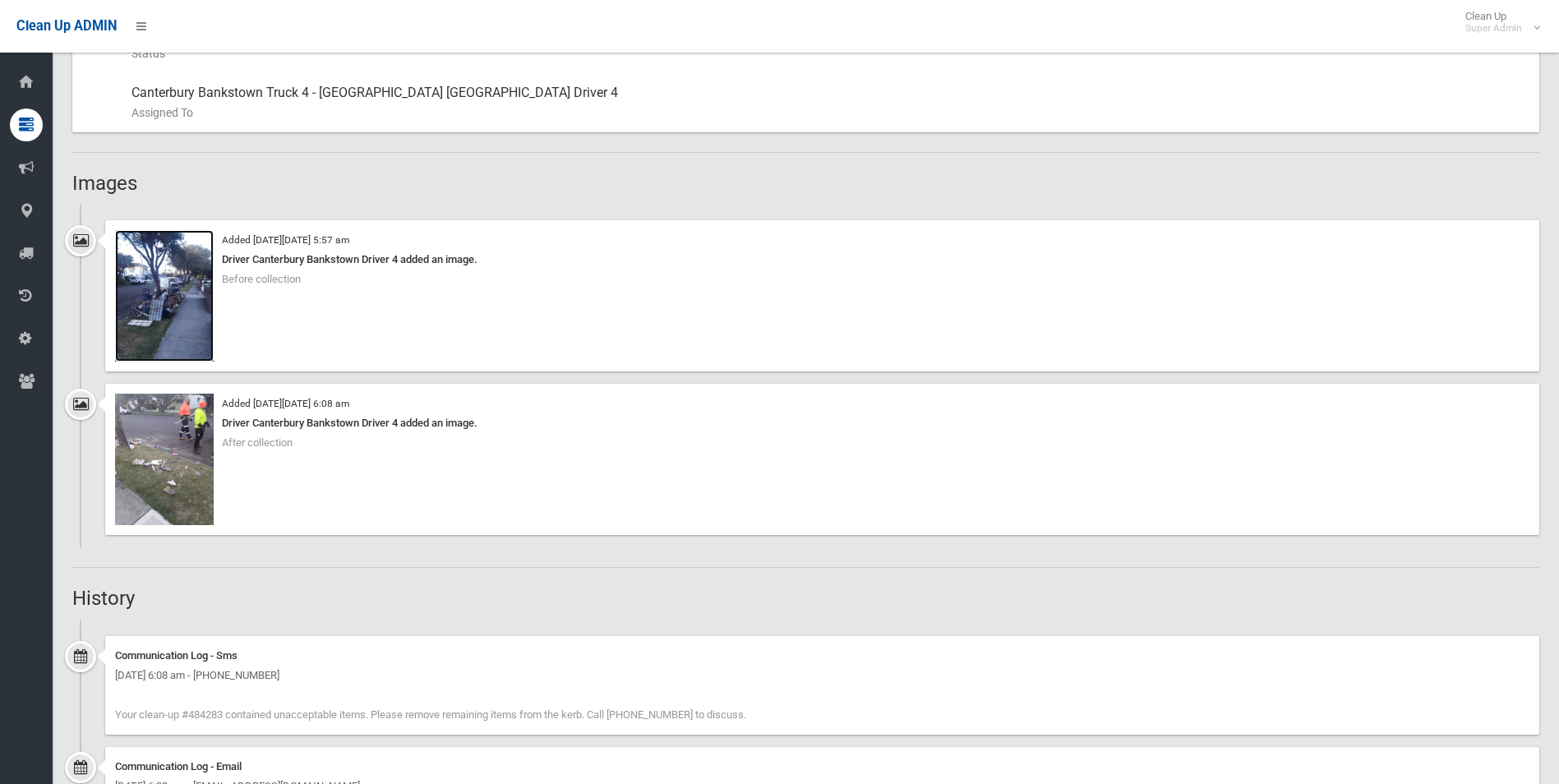
click at [161, 315] on img at bounding box center [164, 295] width 99 height 131
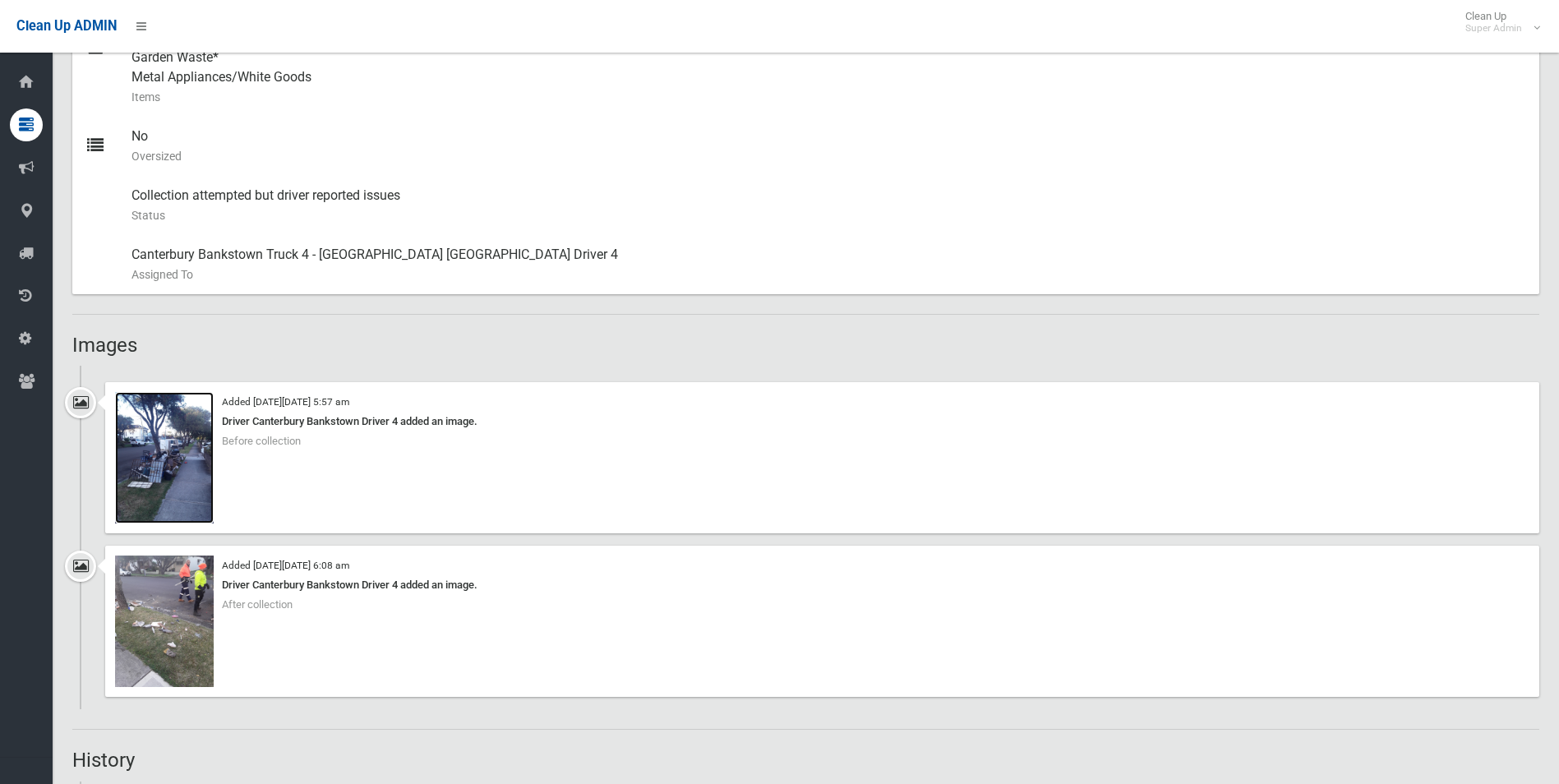
scroll to position [904, 0]
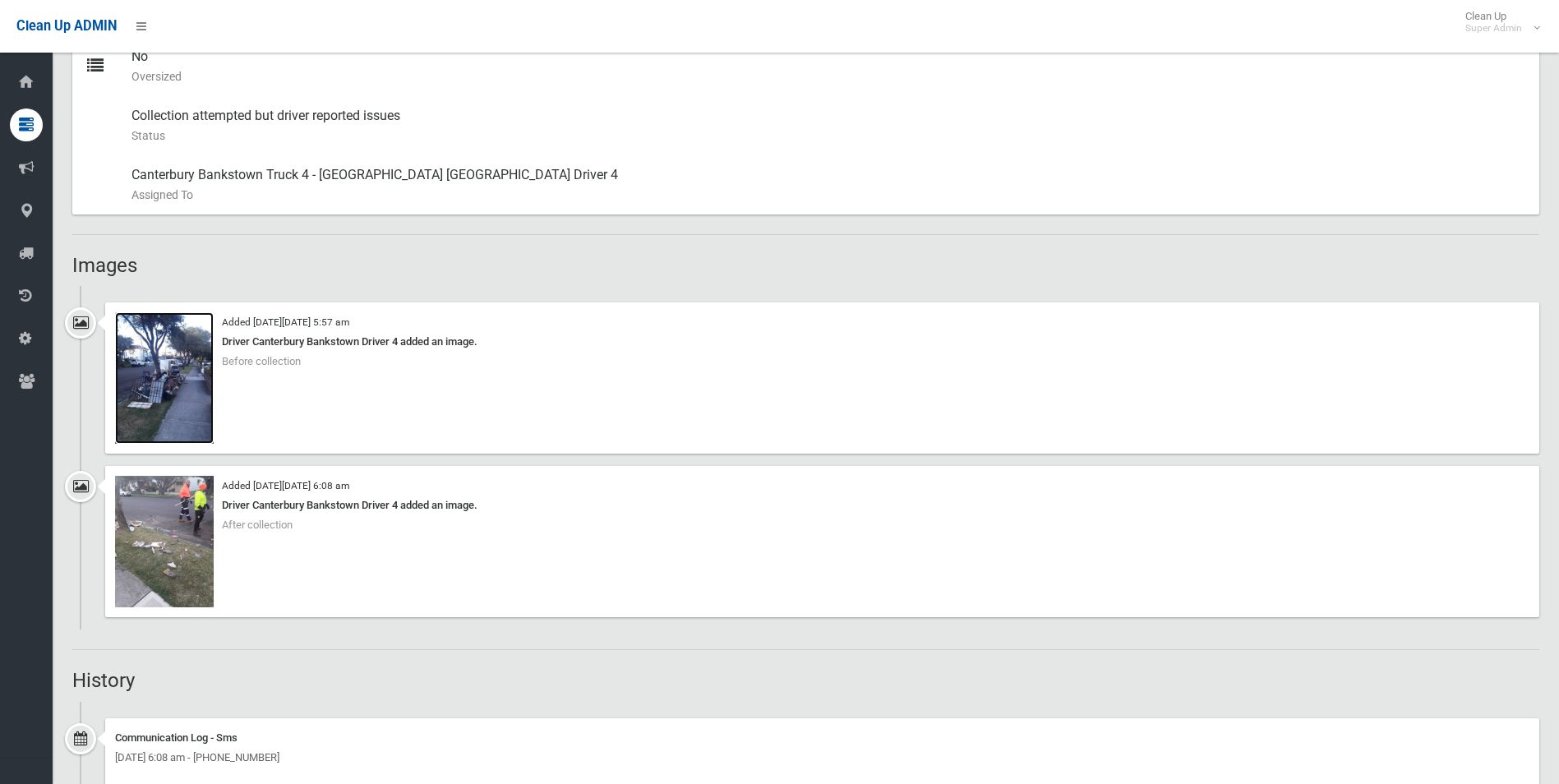
click at [164, 397] on img at bounding box center [164, 377] width 99 height 131
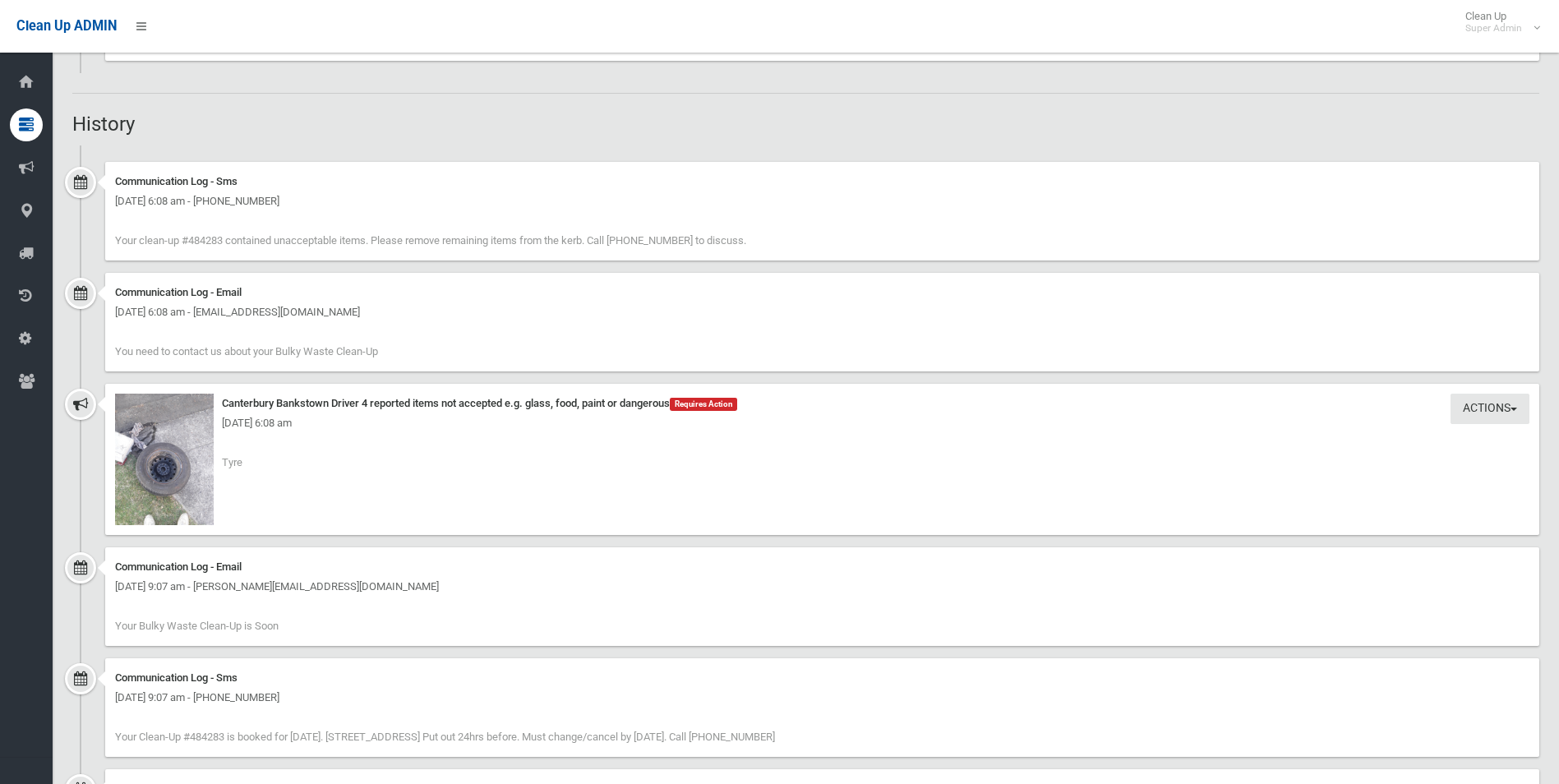
scroll to position [1479, 0]
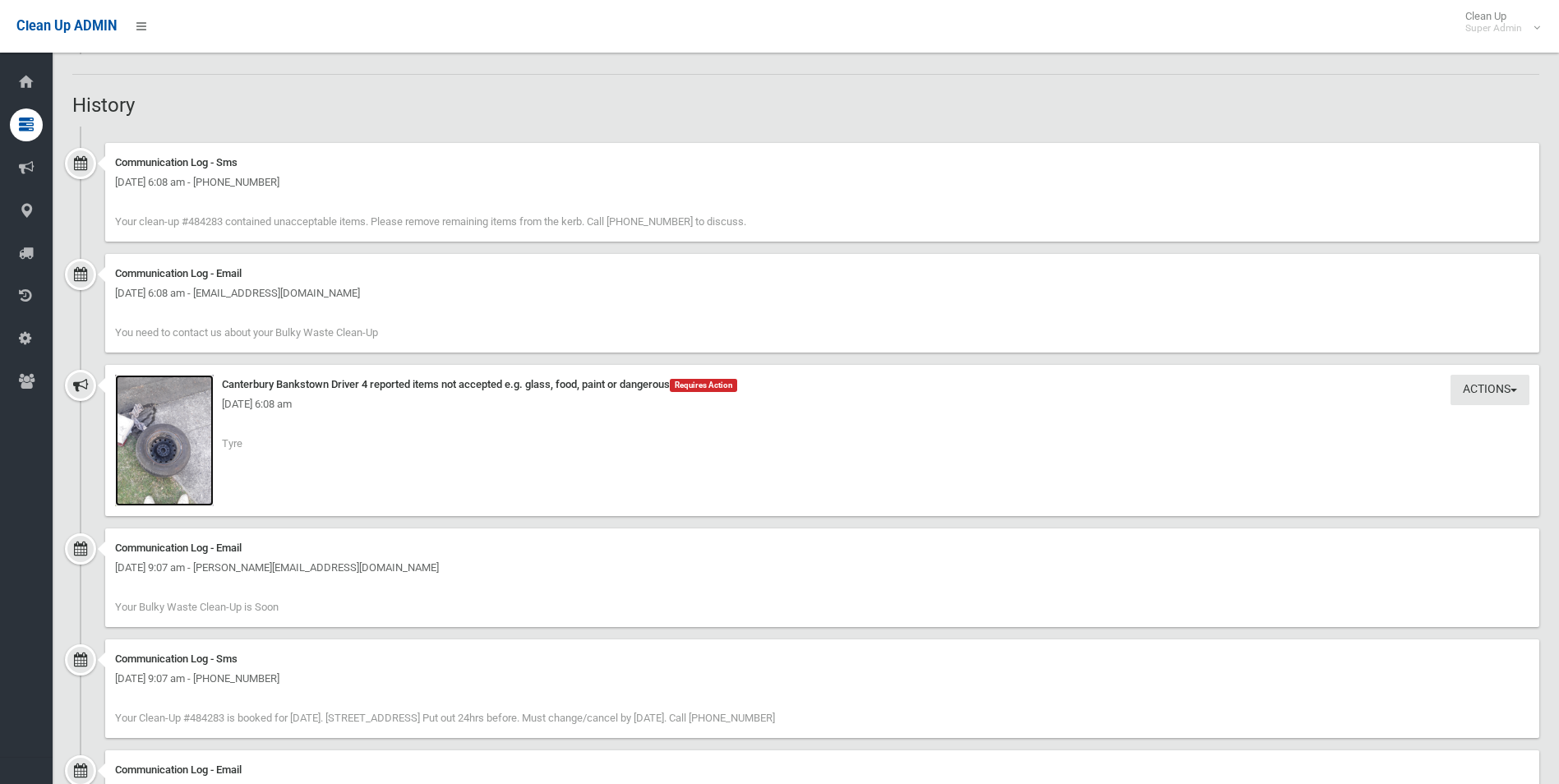
click at [161, 462] on img at bounding box center [164, 440] width 99 height 131
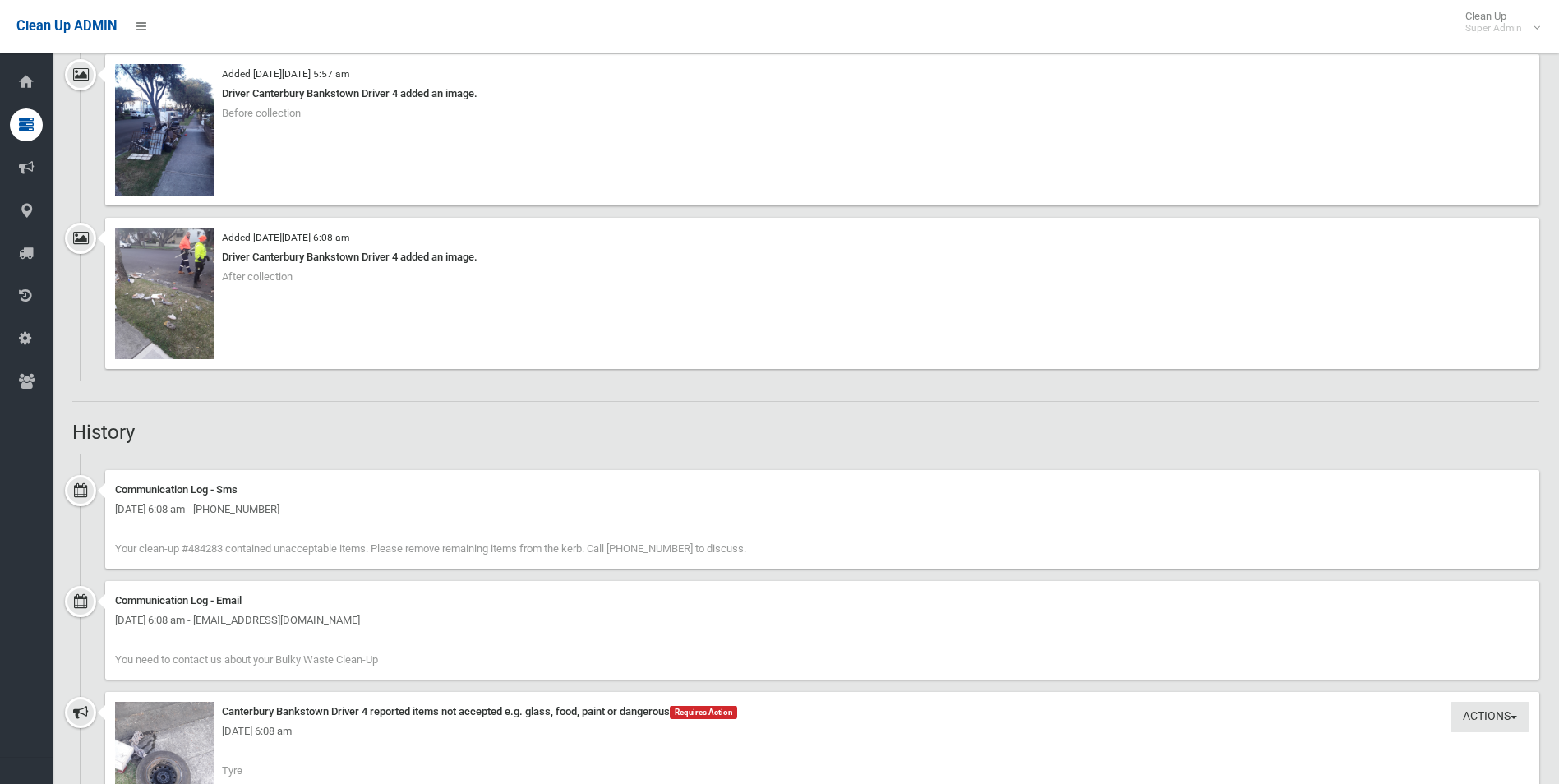
scroll to position [1150, 0]
click at [167, 315] on img at bounding box center [164, 294] width 99 height 131
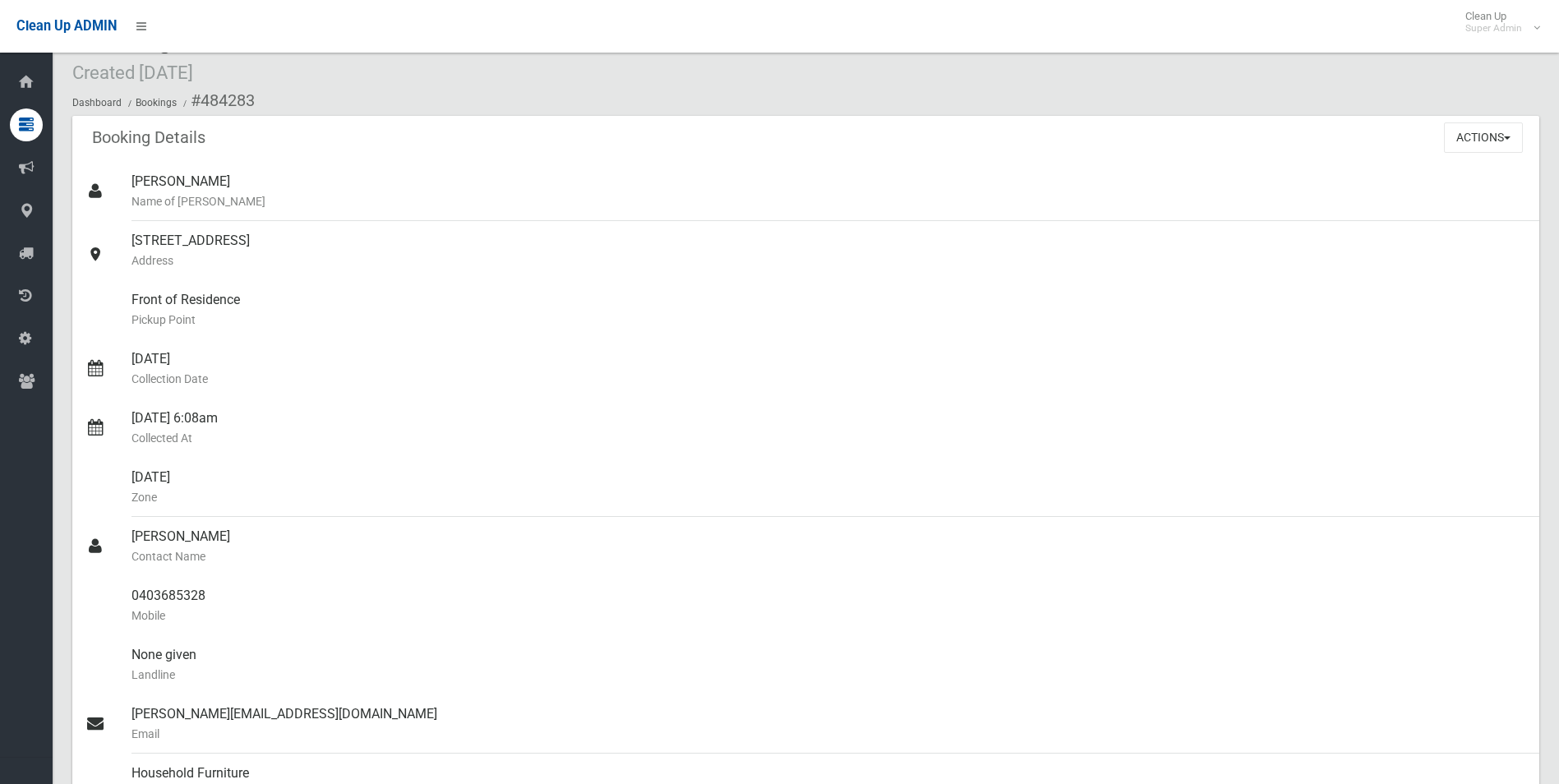
scroll to position [0, 0]
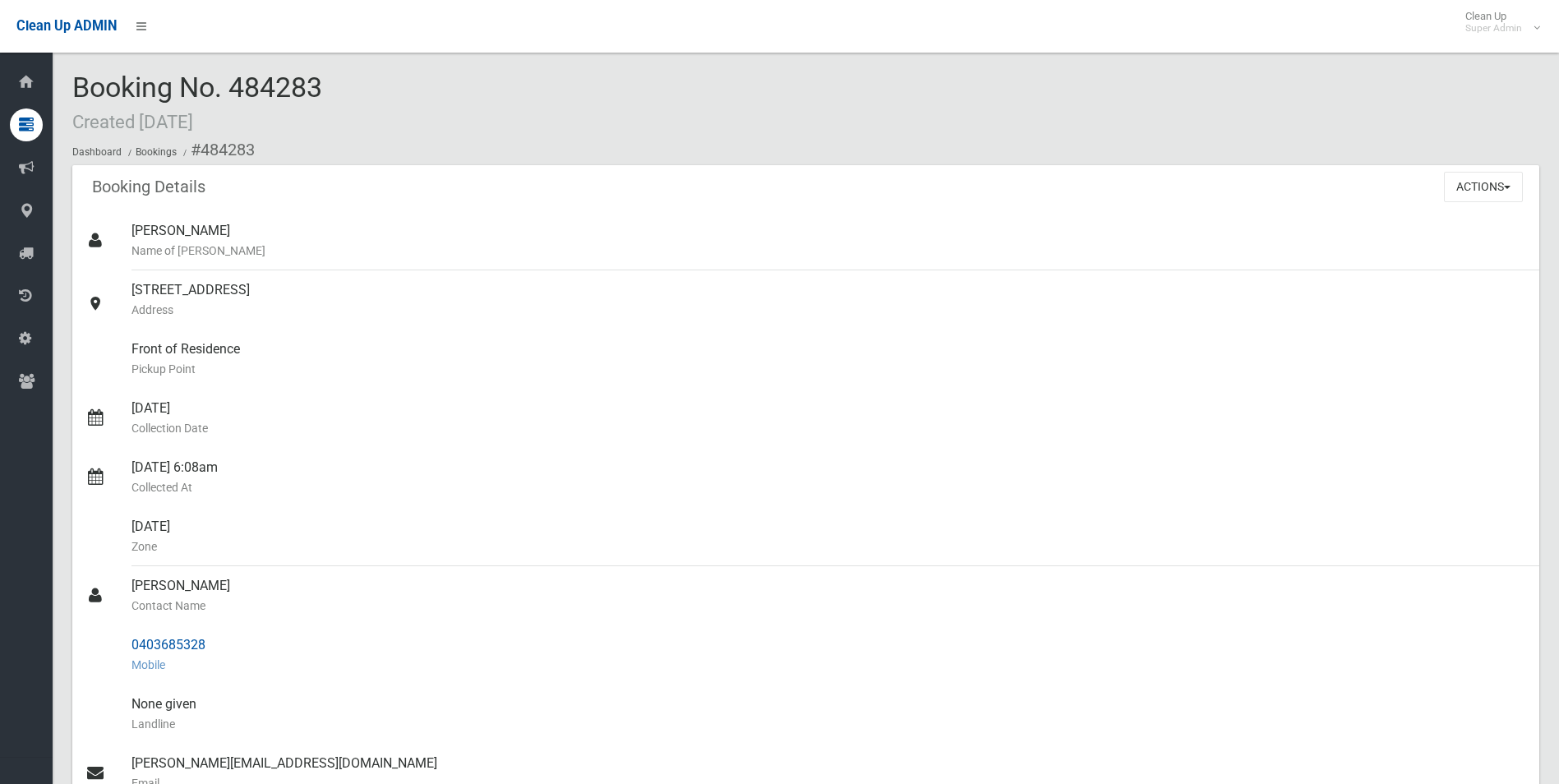
drag, startPoint x: 202, startPoint y: 151, endPoint x: 217, endPoint y: 639, distance: 488.2
drag, startPoint x: 201, startPoint y: 290, endPoint x: 283, endPoint y: 228, distance: 102.8
click at [283, 228] on div "Elissa Abboud Name of Booker" at bounding box center [828, 241] width 1395 height 59
click at [1472, 184] on button "Actions" at bounding box center [1483, 187] width 79 height 30
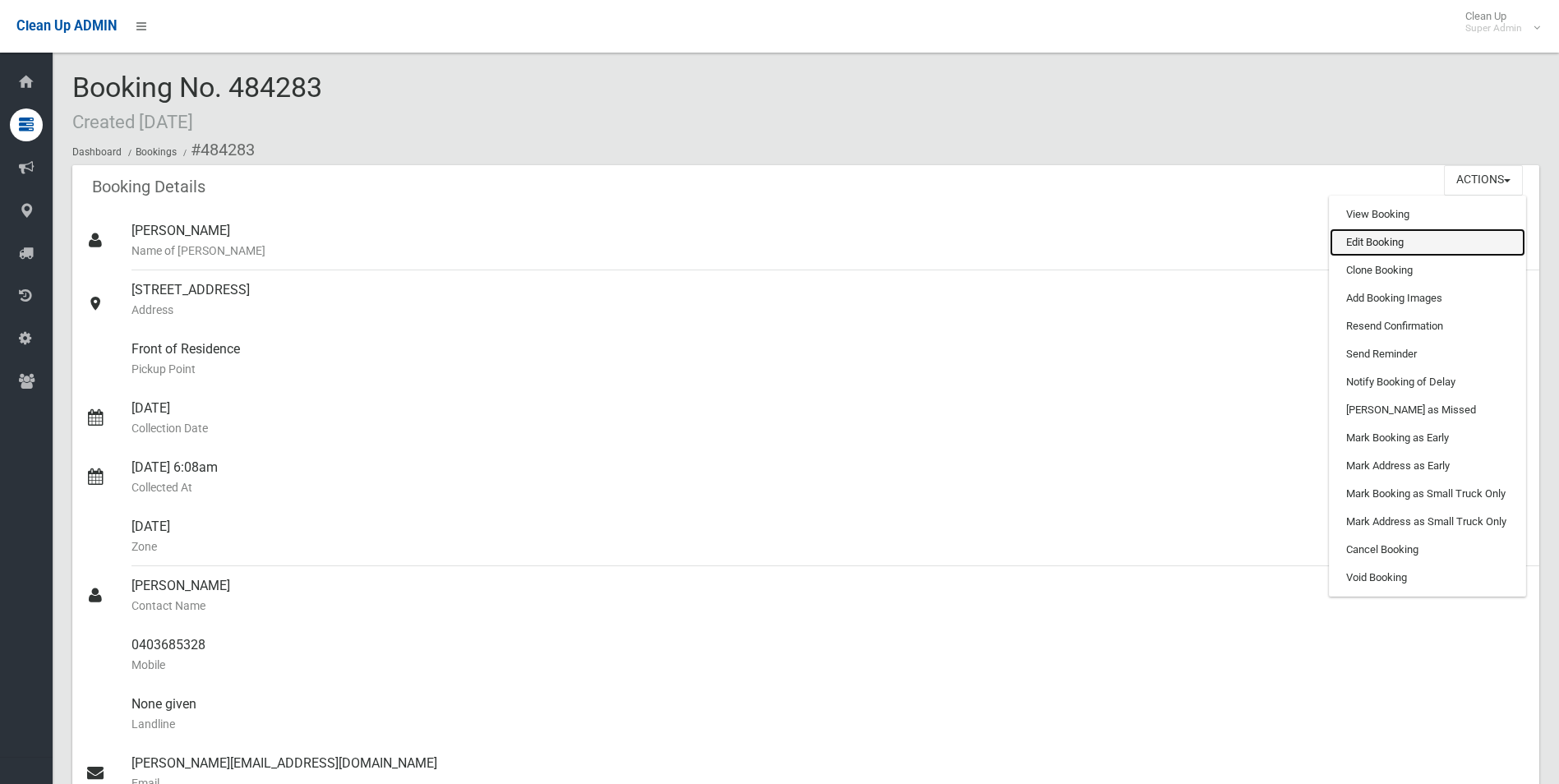
click at [1387, 242] on link "Edit Booking" at bounding box center [1427, 242] width 195 height 28
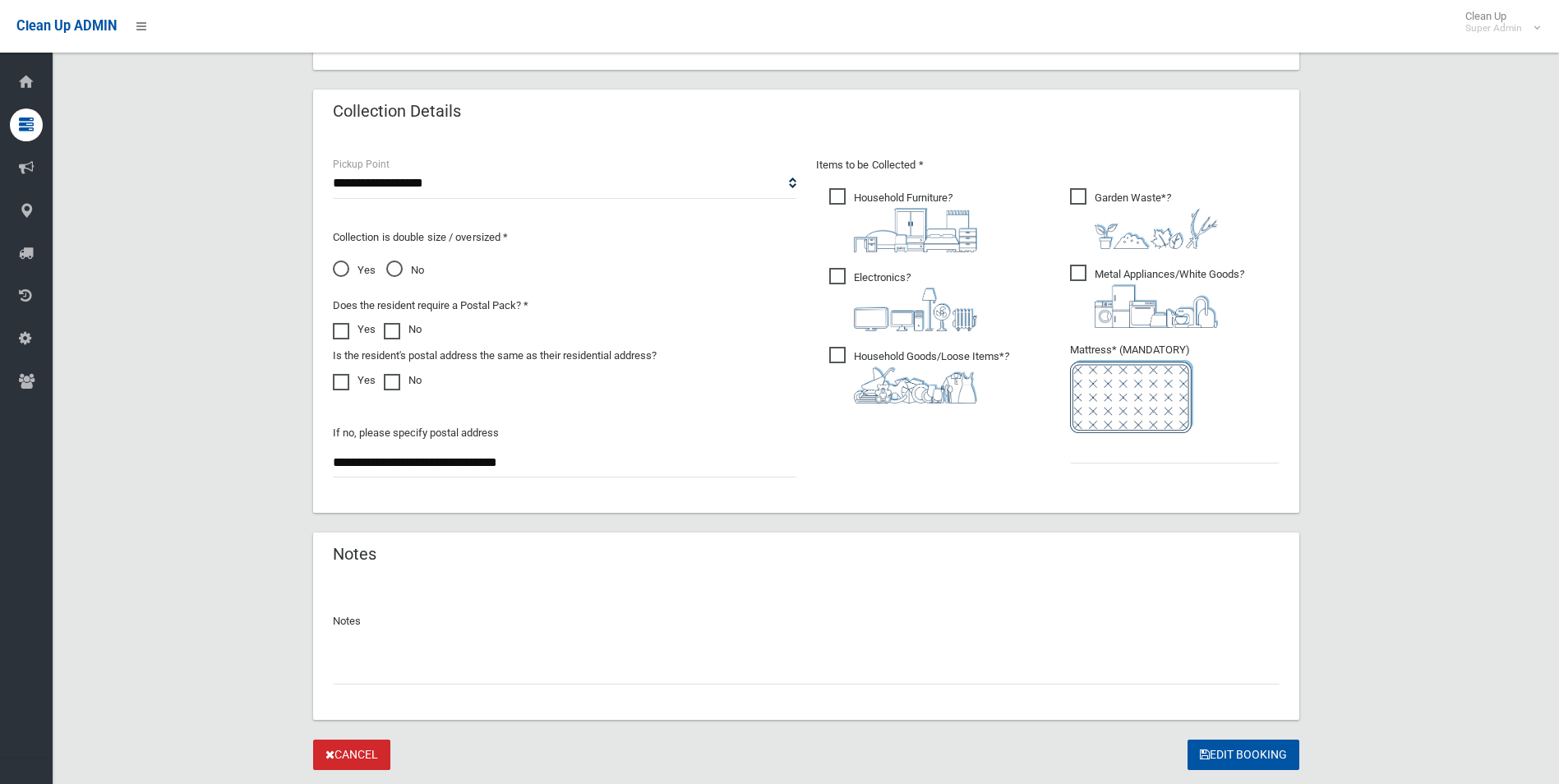
scroll to position [842, 0]
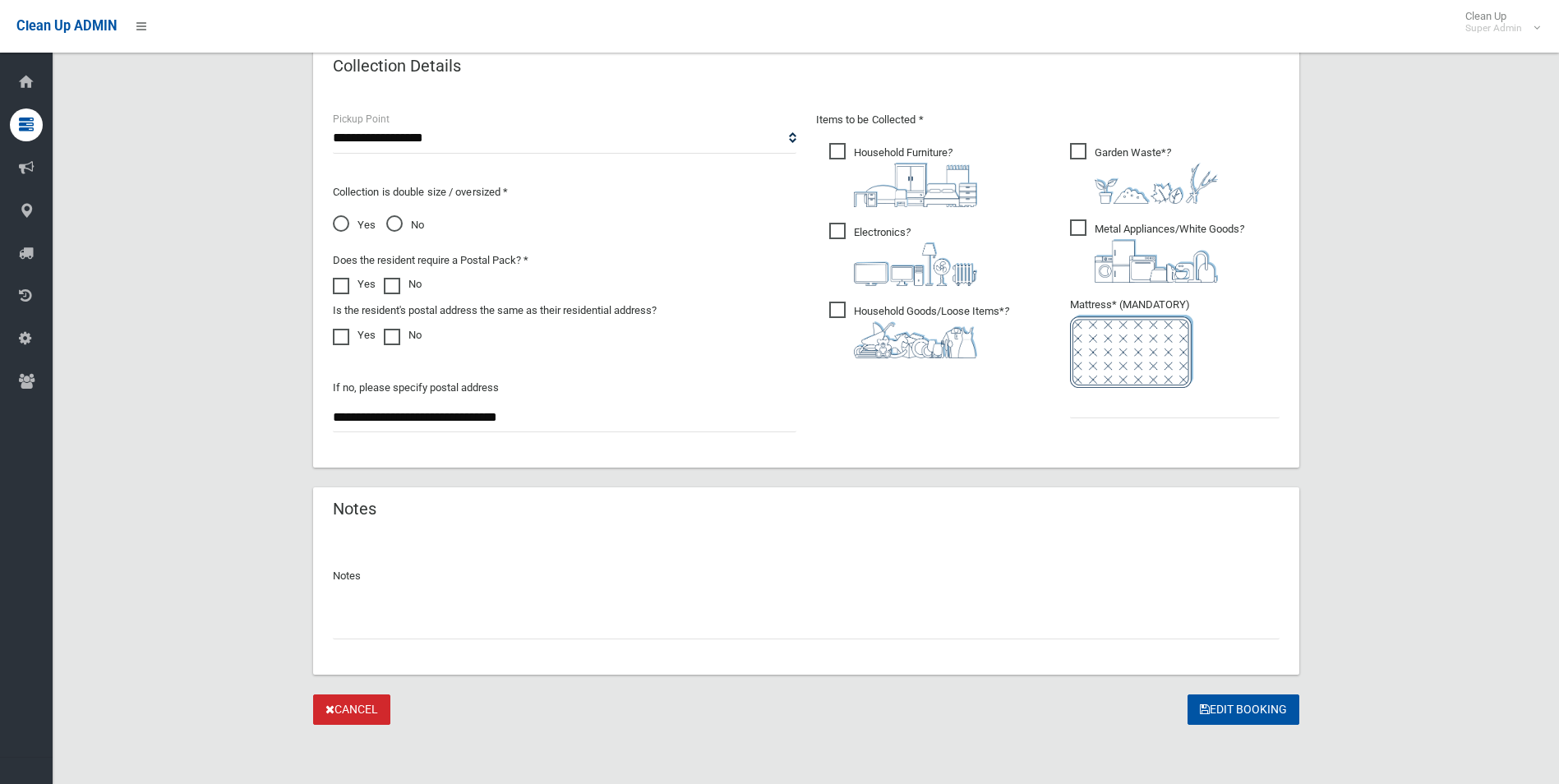
click at [509, 628] on input "text" at bounding box center [806, 624] width 947 height 30
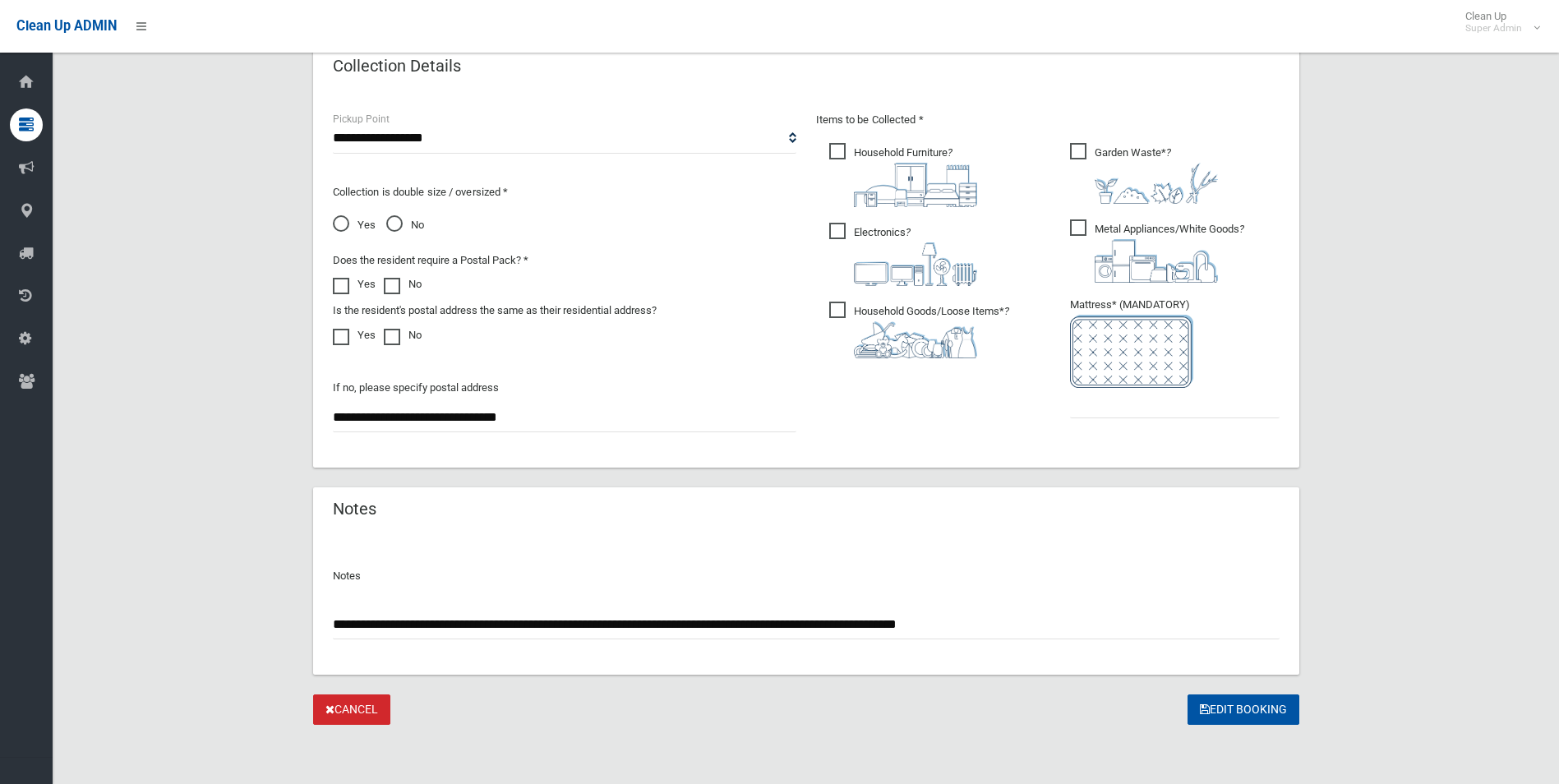
type input "**********"
click at [1165, 407] on input "text" at bounding box center [1175, 403] width 210 height 30
type input "*"
click at [1222, 708] on button "Edit Booking" at bounding box center [1243, 710] width 112 height 30
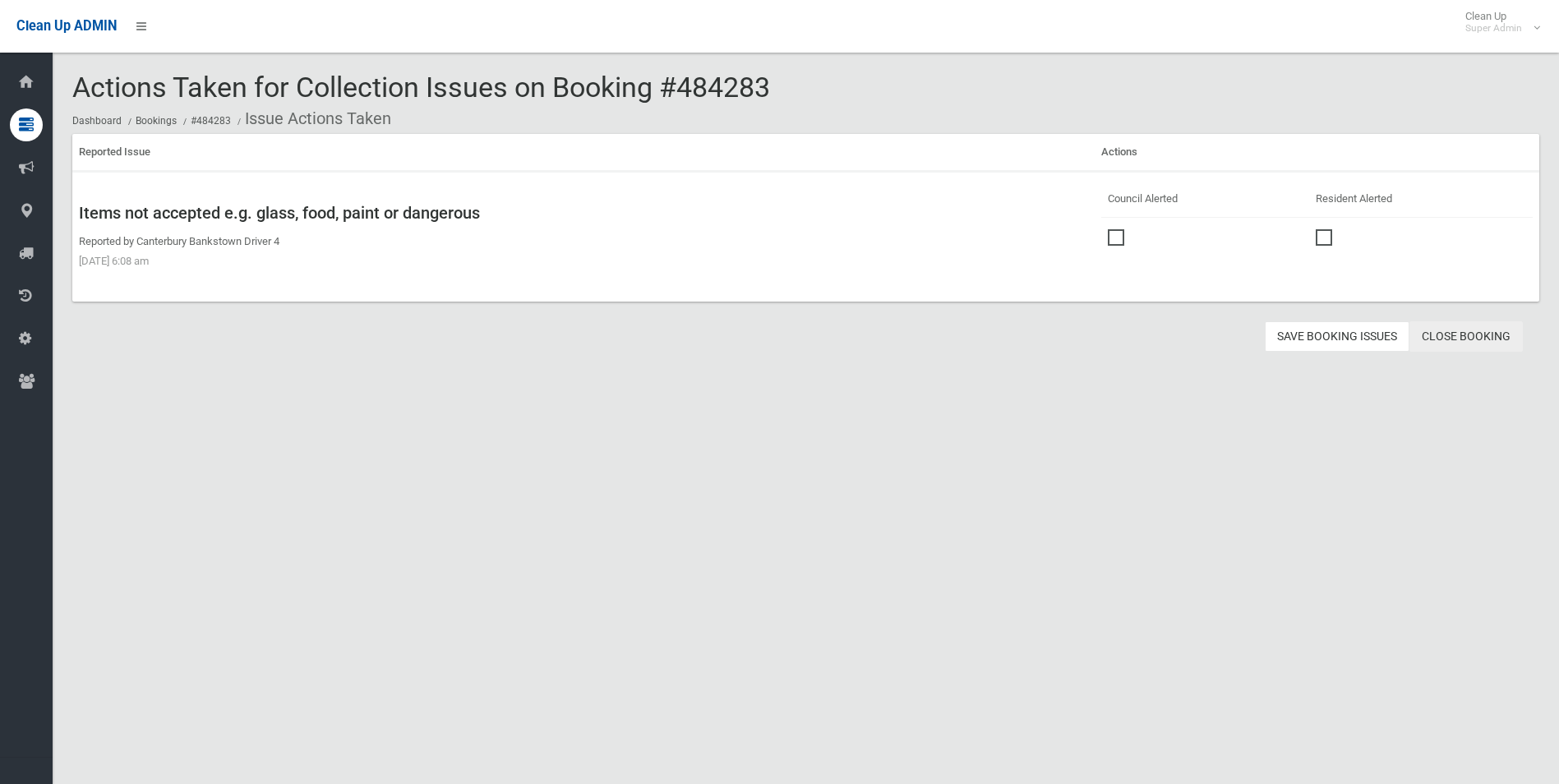
click at [1475, 337] on link "Close Booking" at bounding box center [1466, 337] width 113 height 30
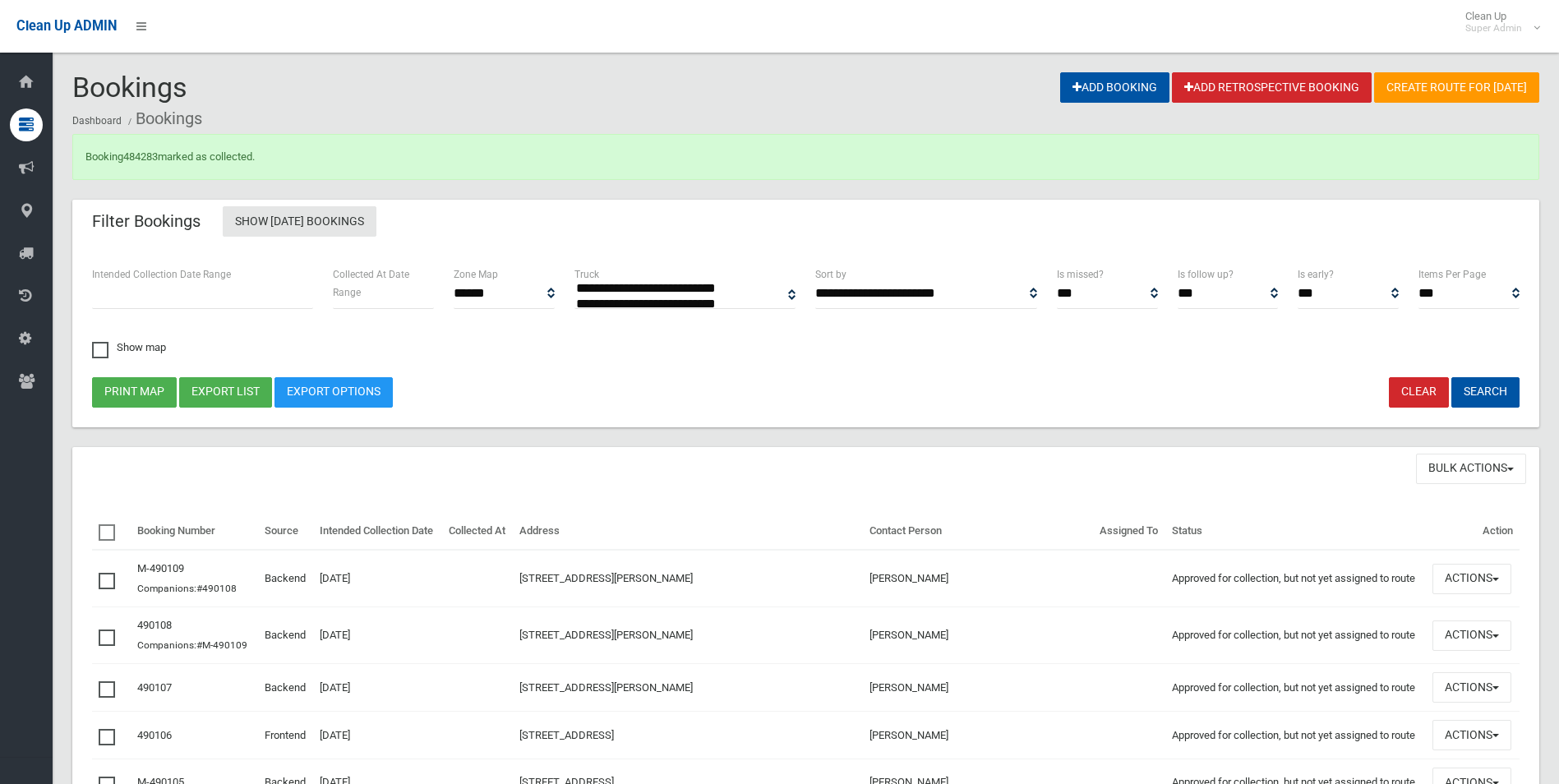
select select
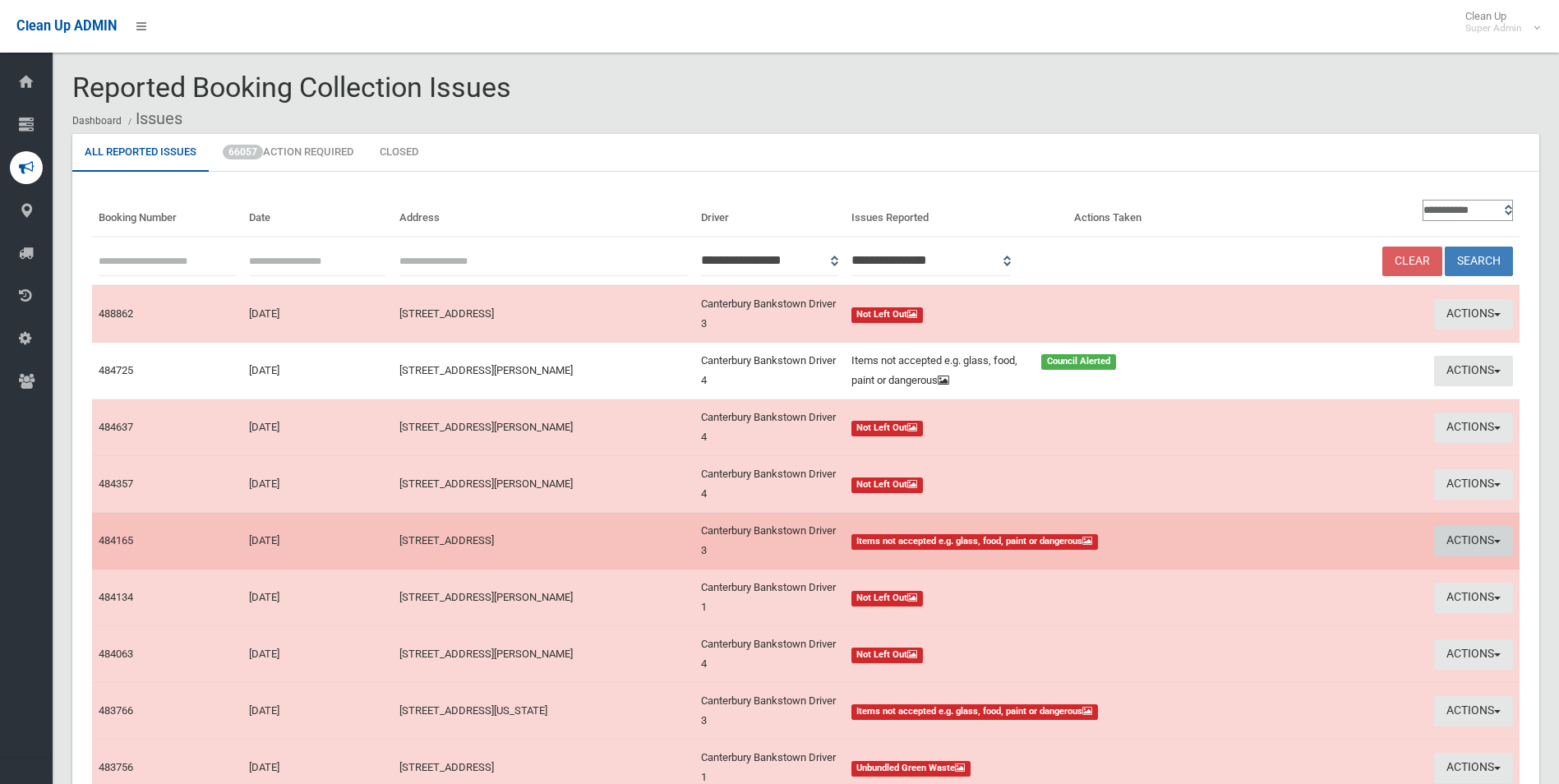
click at [1441, 541] on button "Actions" at bounding box center [1474, 541] width 79 height 30
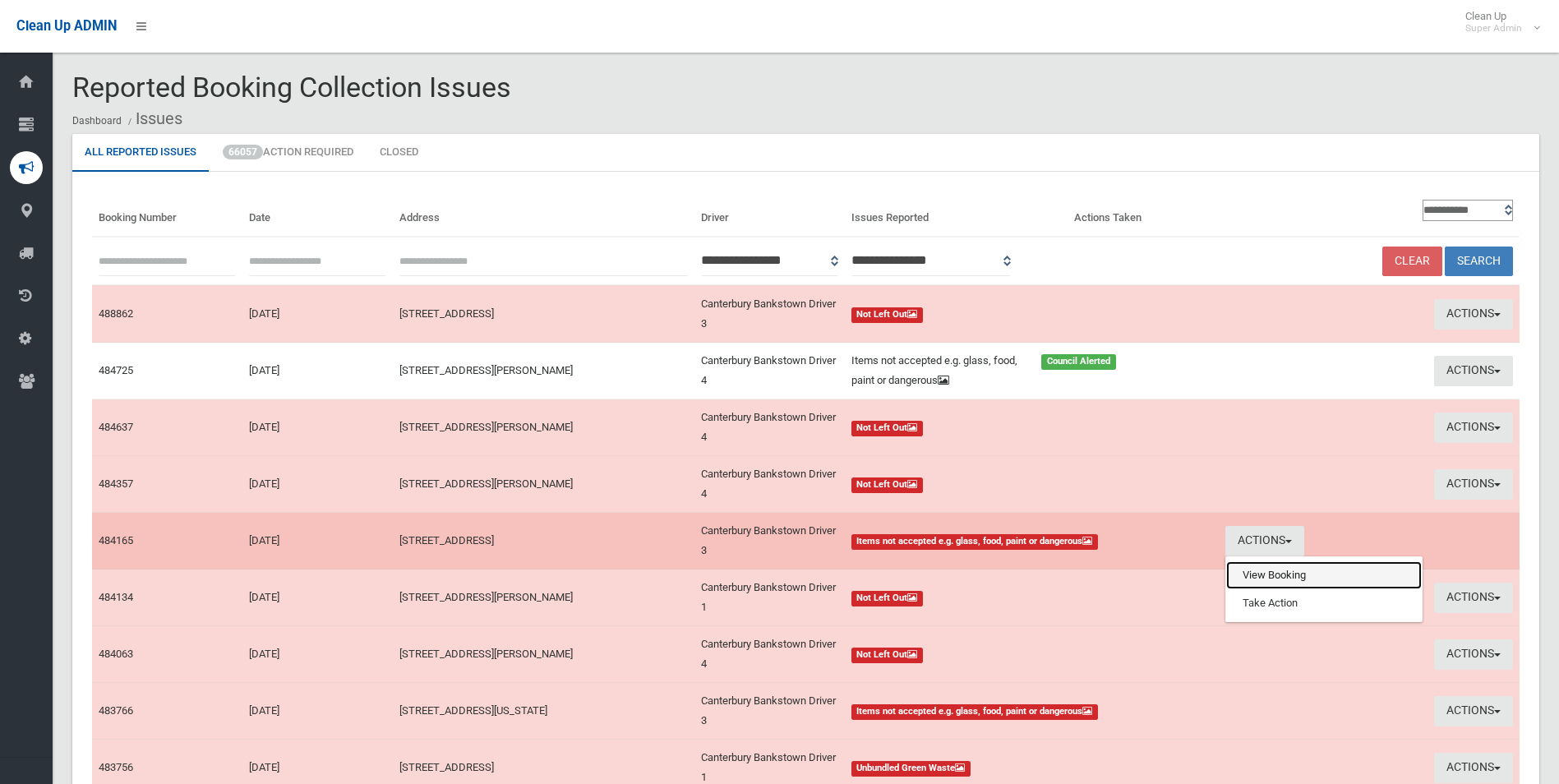
click at [1284, 579] on link "View Booking" at bounding box center [1324, 575] width 195 height 28
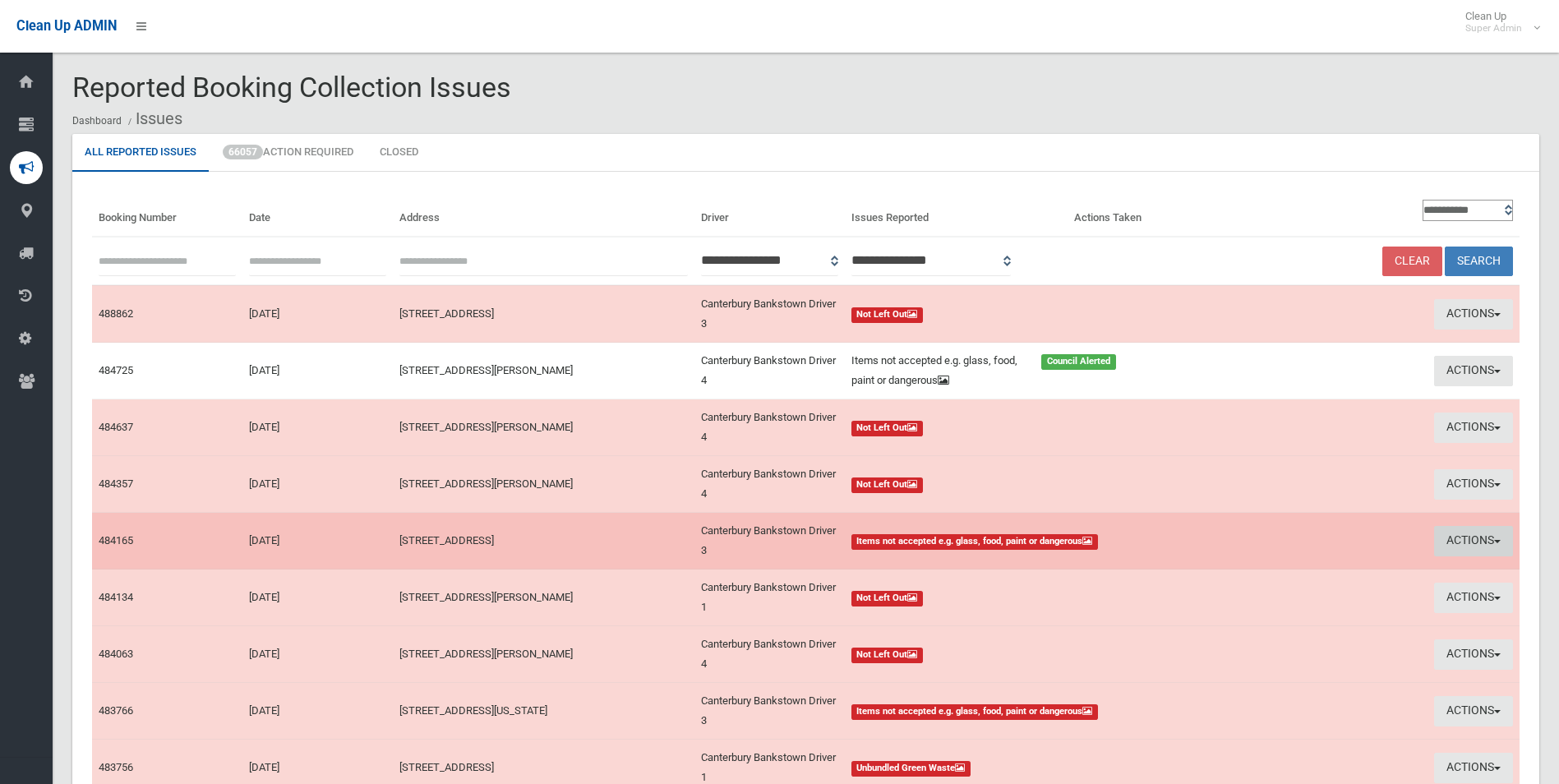
drag, startPoint x: 1468, startPoint y: 531, endPoint x: 1460, endPoint y: 537, distance: 10.0
click at [1468, 531] on button "Actions" at bounding box center [1474, 541] width 79 height 30
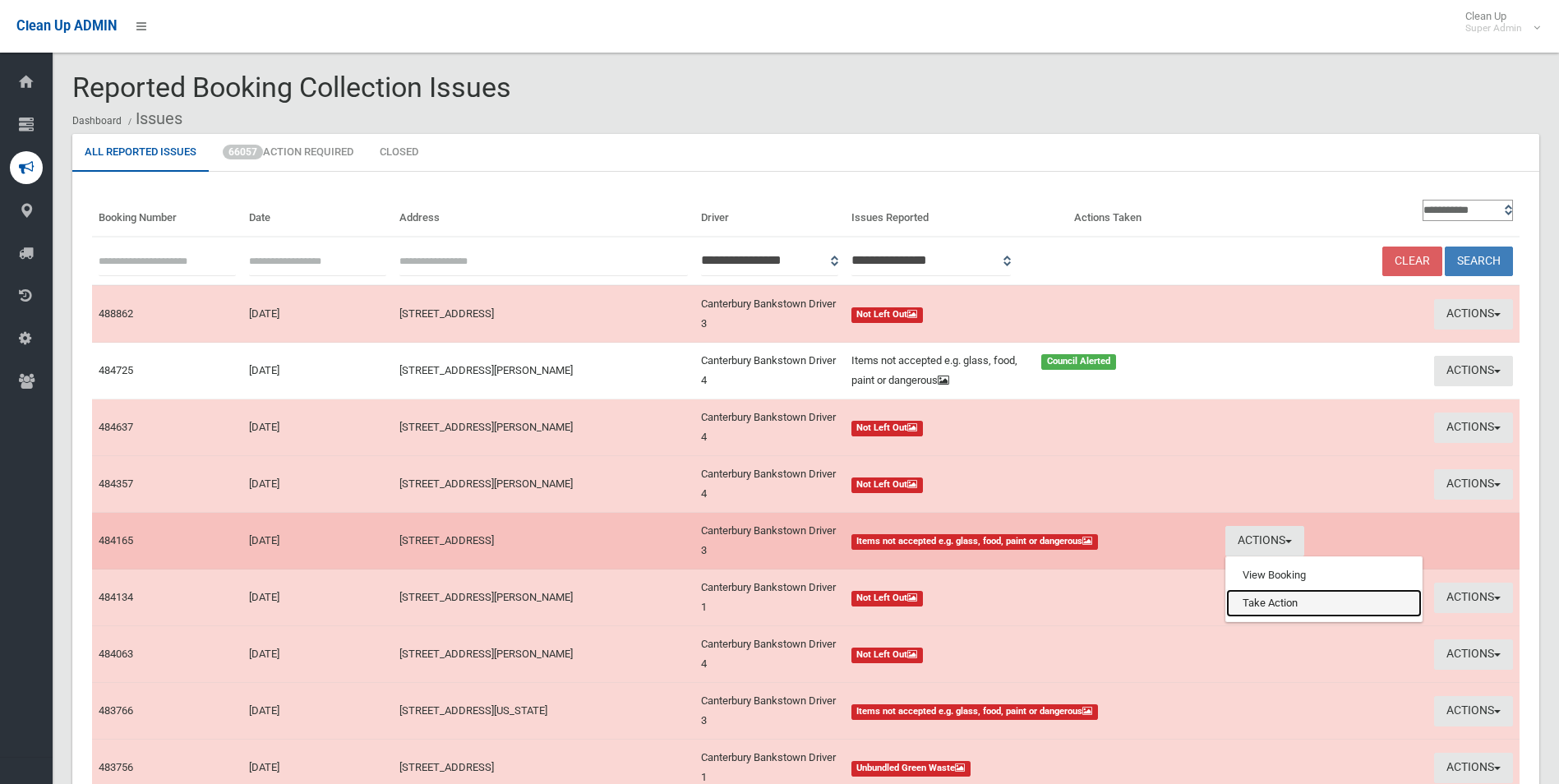
click at [1275, 607] on link "Take Action" at bounding box center [1324, 603] width 195 height 28
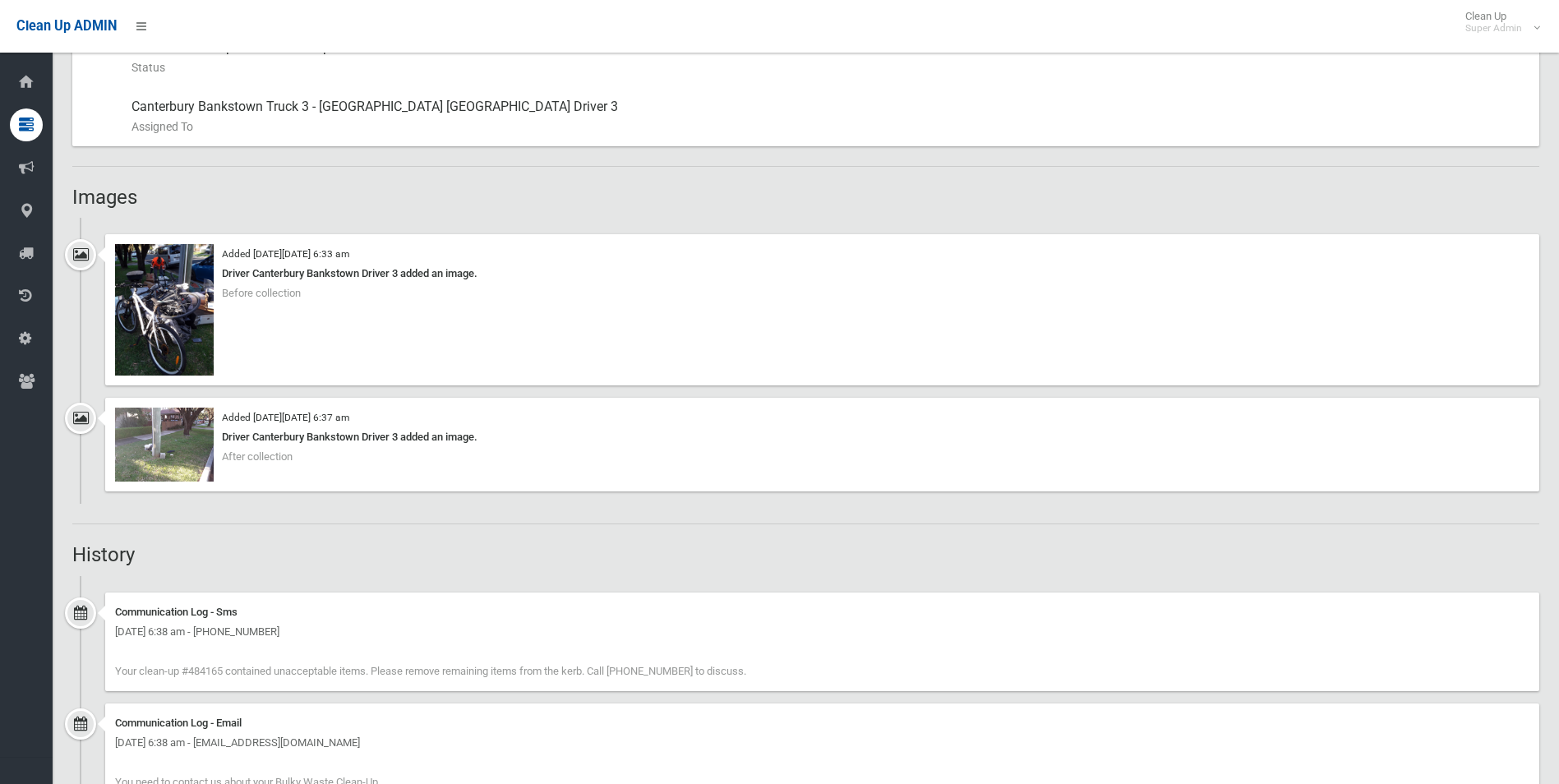
scroll to position [904, 0]
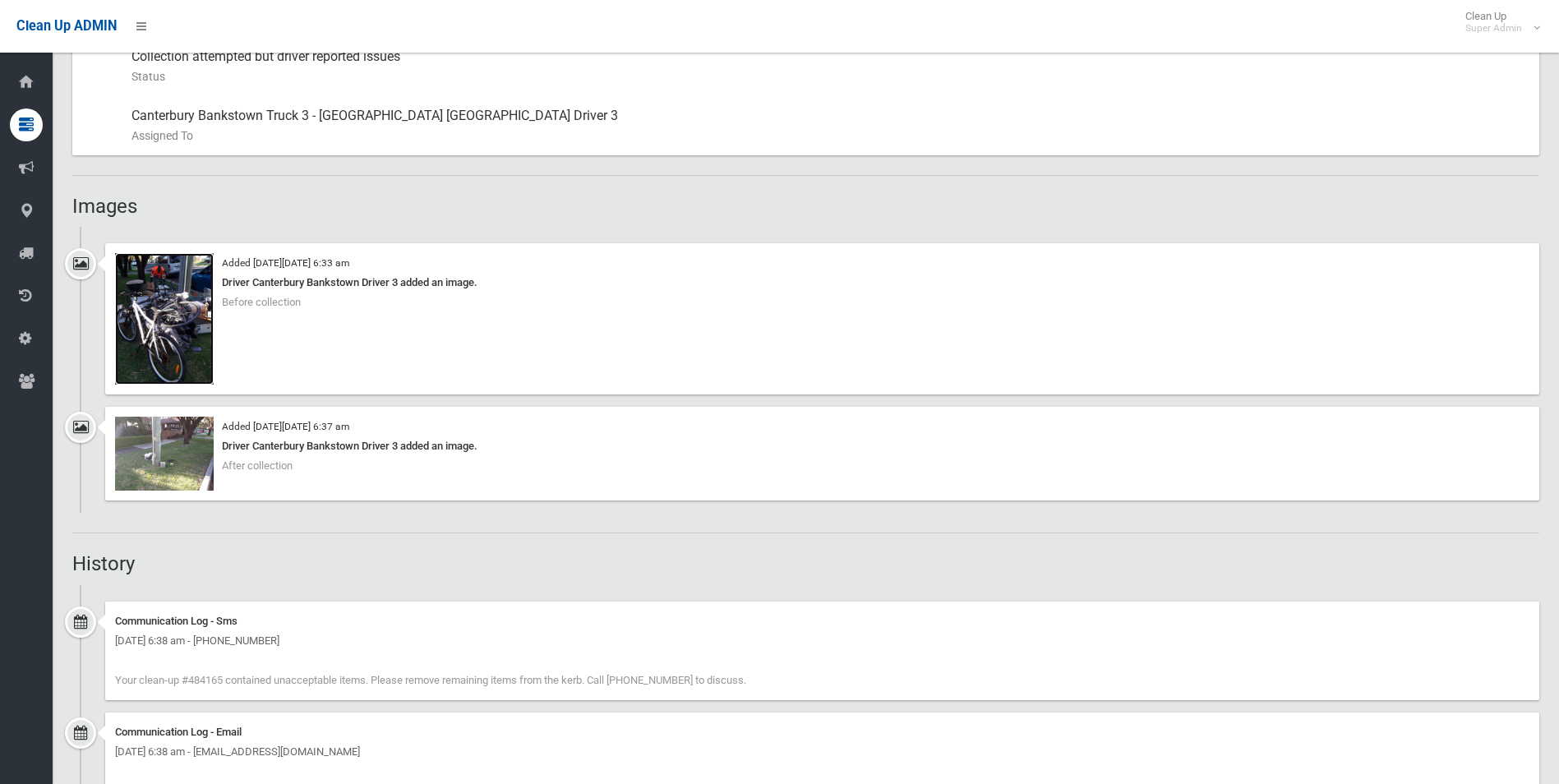
click at [194, 334] on img at bounding box center [164, 318] width 99 height 131
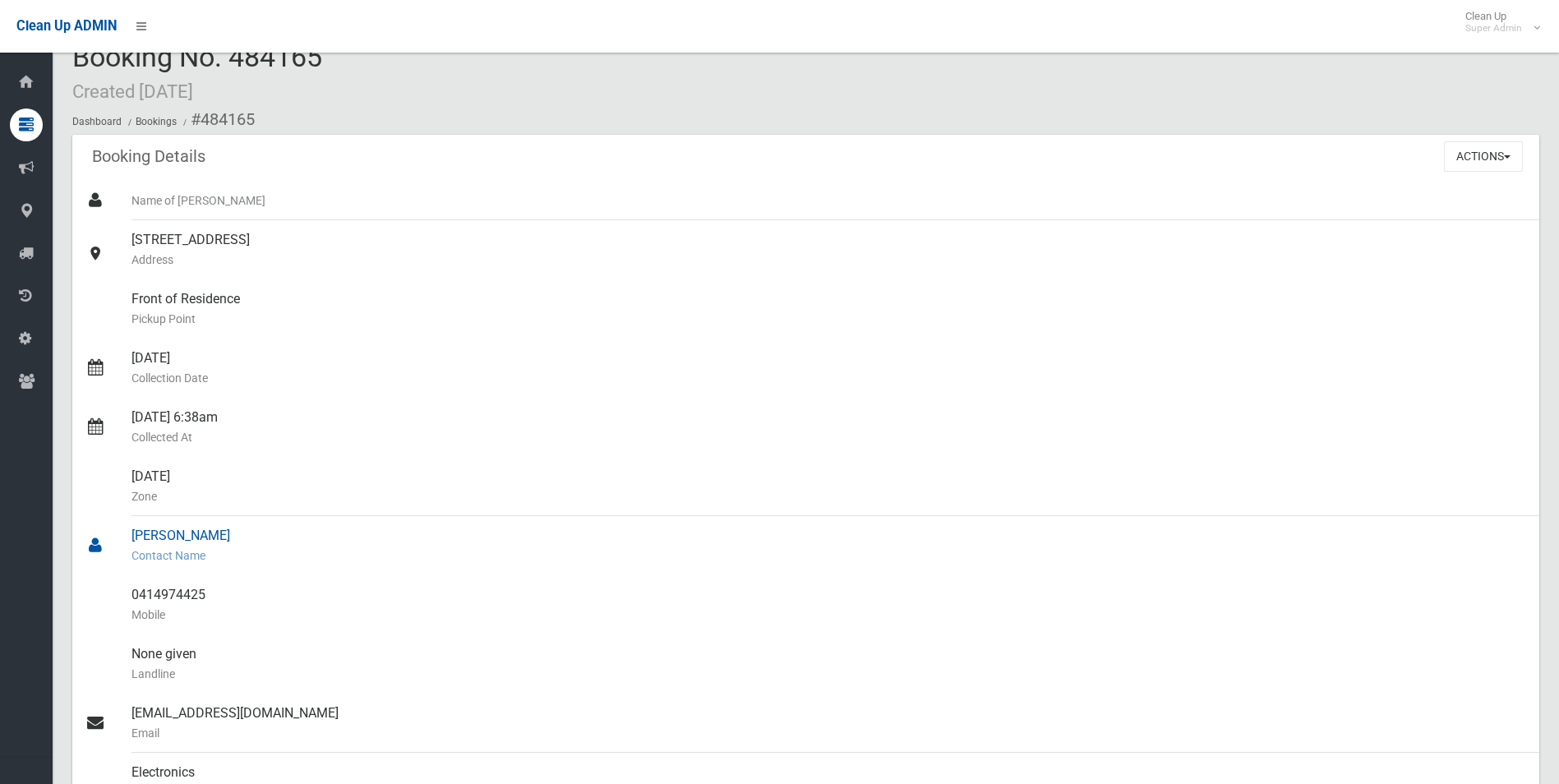
scroll to position [82, 0]
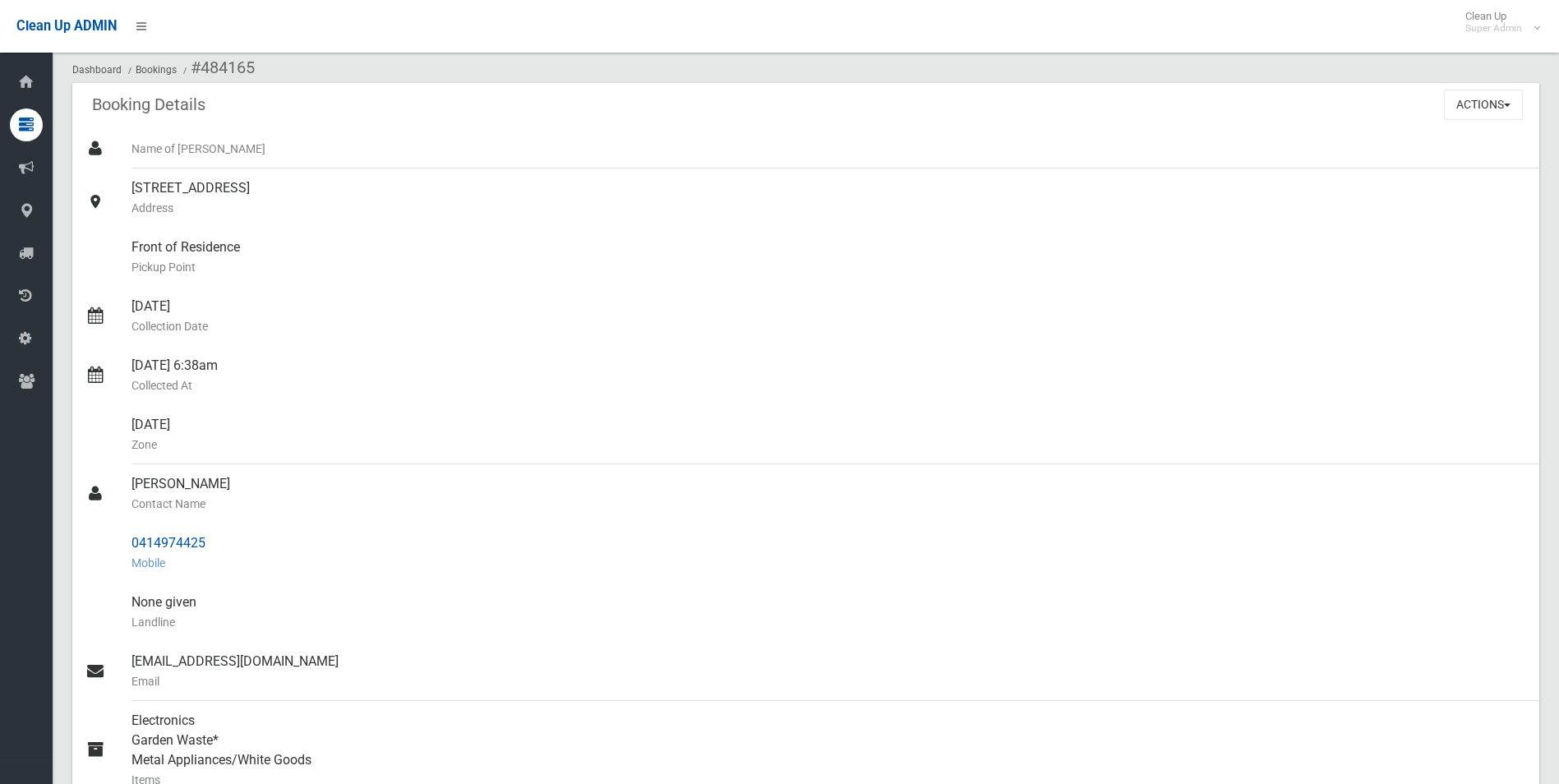
drag, startPoint x: 130, startPoint y: 540, endPoint x: 208, endPoint y: 540, distance: 78.0
click at [208, 540] on link "0414974425 Mobile" at bounding box center [806, 553] width 1467 height 59
drag, startPoint x: 208, startPoint y: 540, endPoint x: 178, endPoint y: 541, distance: 30.0
copy link "0414974425"
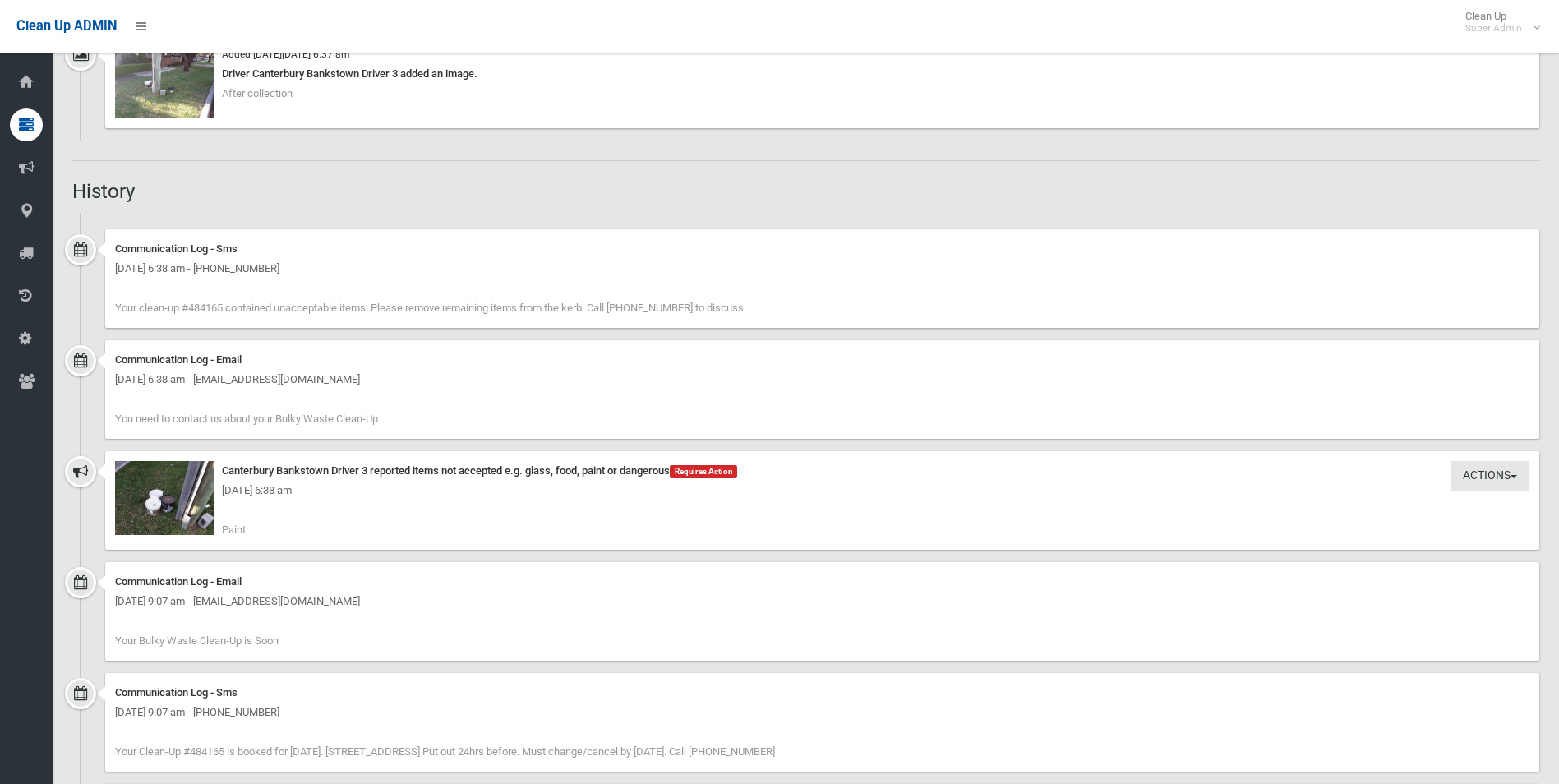
scroll to position [1315, 0]
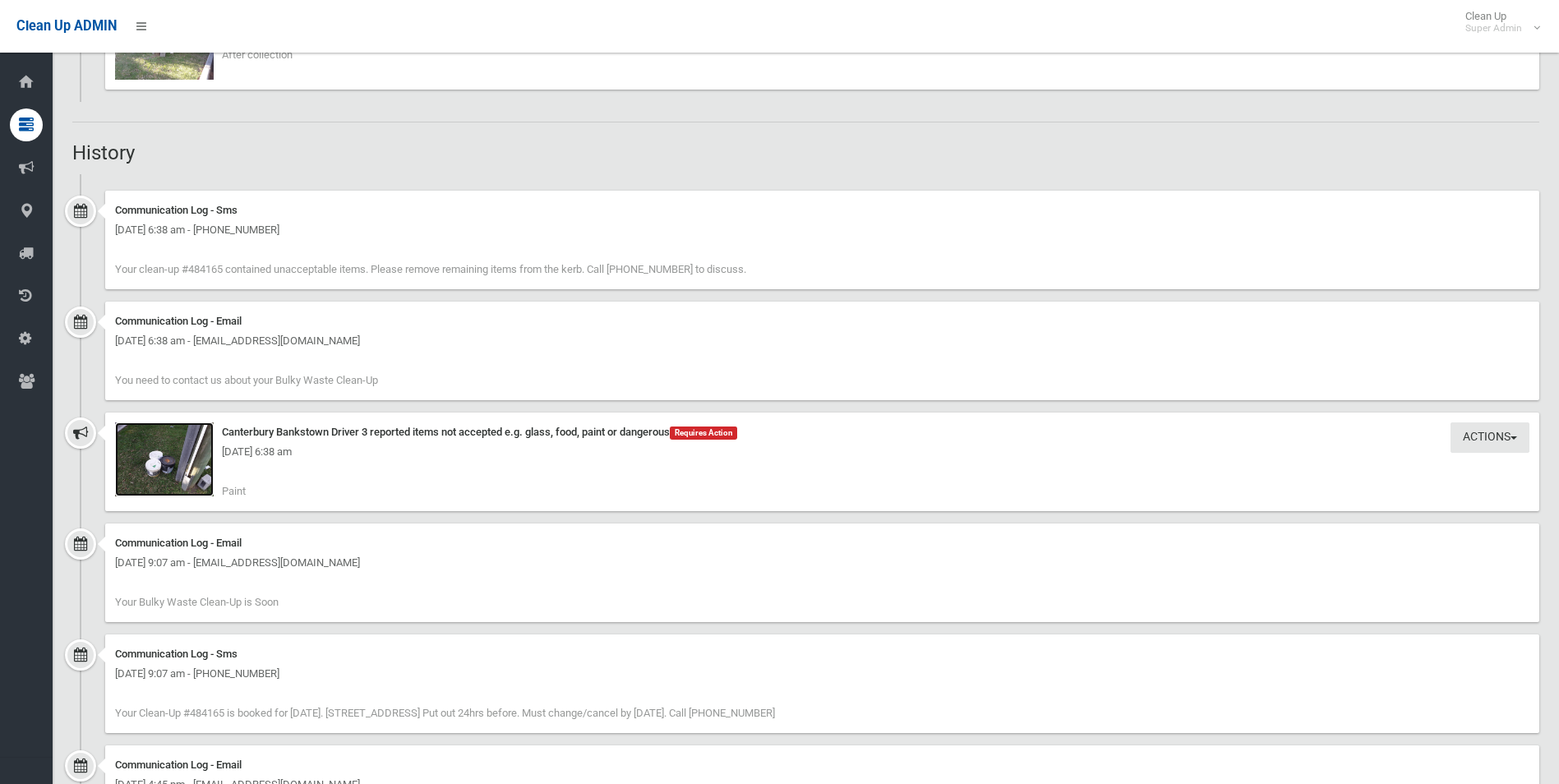
click at [179, 470] on img at bounding box center [164, 458] width 99 height 74
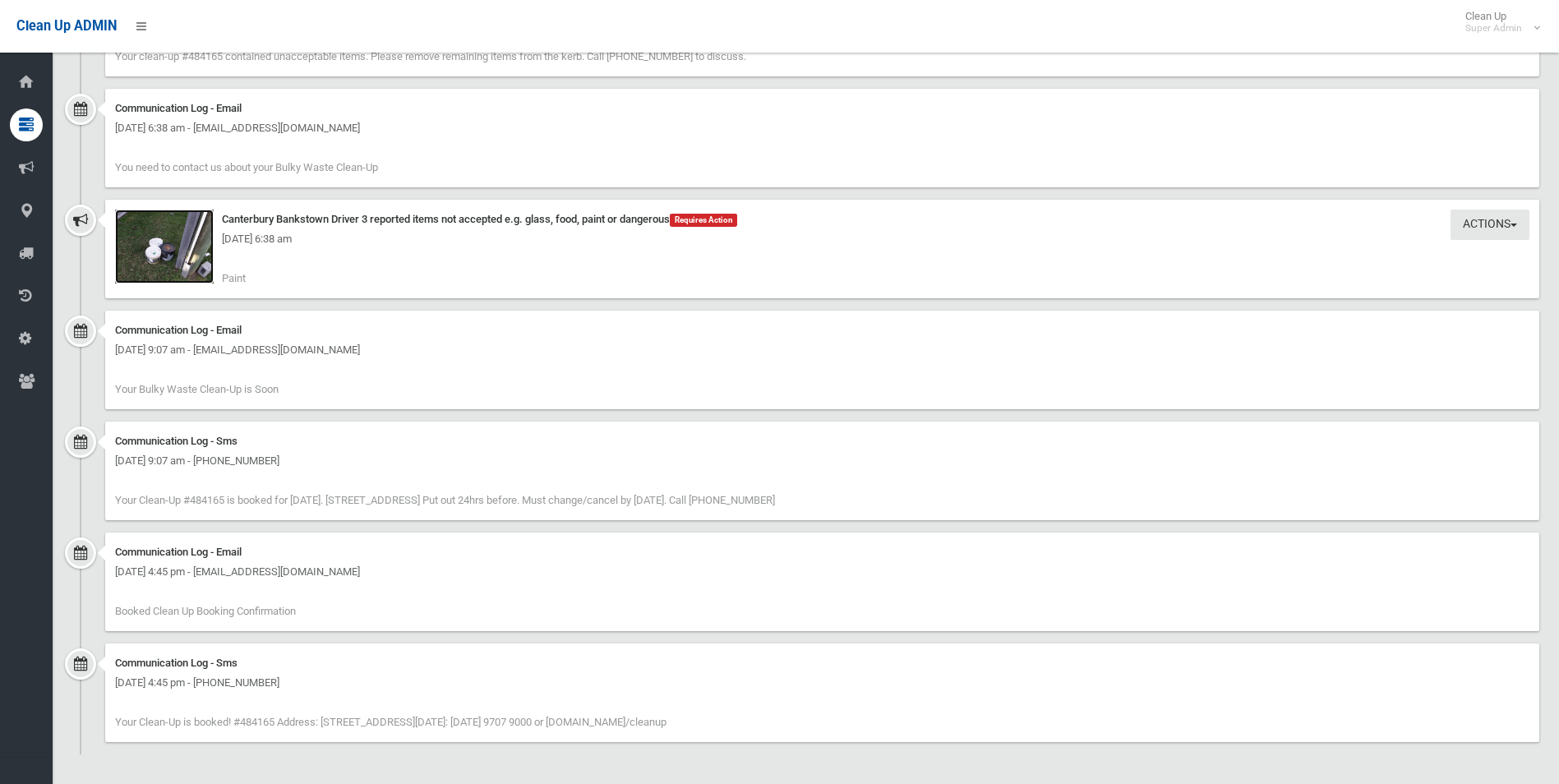
click at [186, 256] on img at bounding box center [164, 246] width 99 height 74
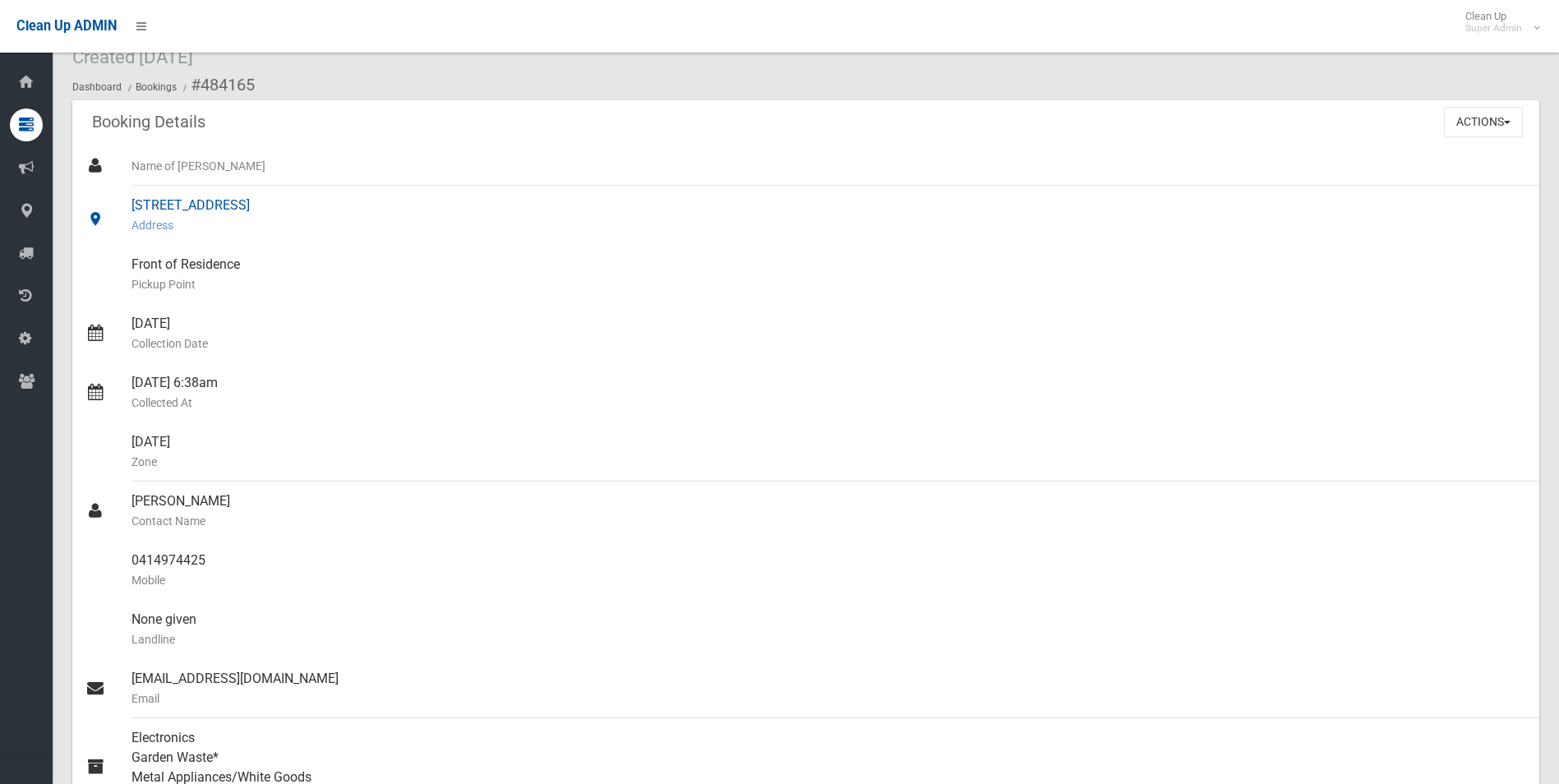
scroll to position [0, 0]
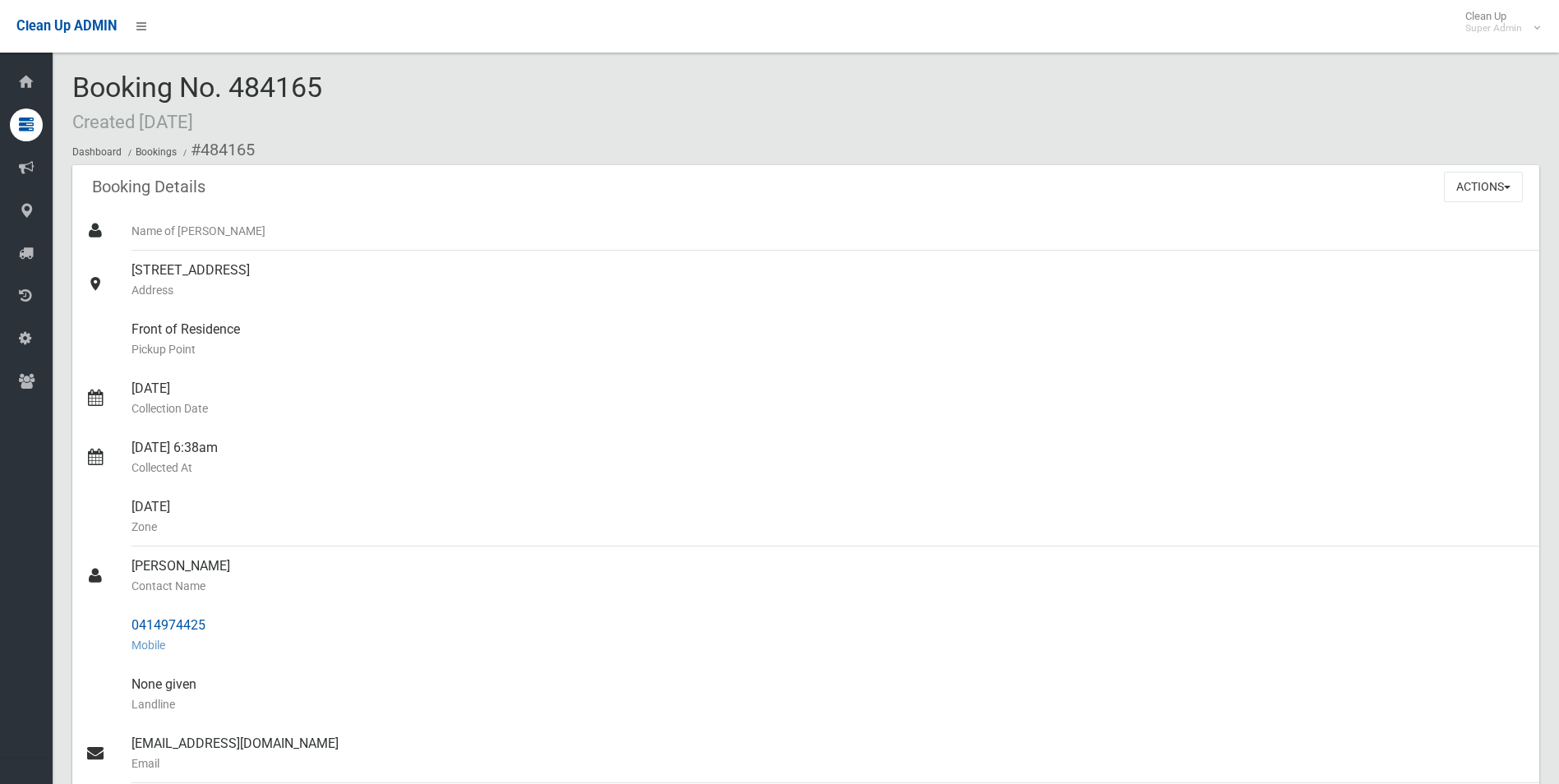
drag, startPoint x: 200, startPoint y: 150, endPoint x: 207, endPoint y: 627, distance: 477.1
copy section "484165 Booking Details Actions View Booking Edit Booking Clone Booking Add Book…"
click at [574, 441] on div "03/10/2025 6:38am Collected At" at bounding box center [828, 458] width 1395 height 59
click at [1457, 188] on button "Actions" at bounding box center [1483, 187] width 79 height 30
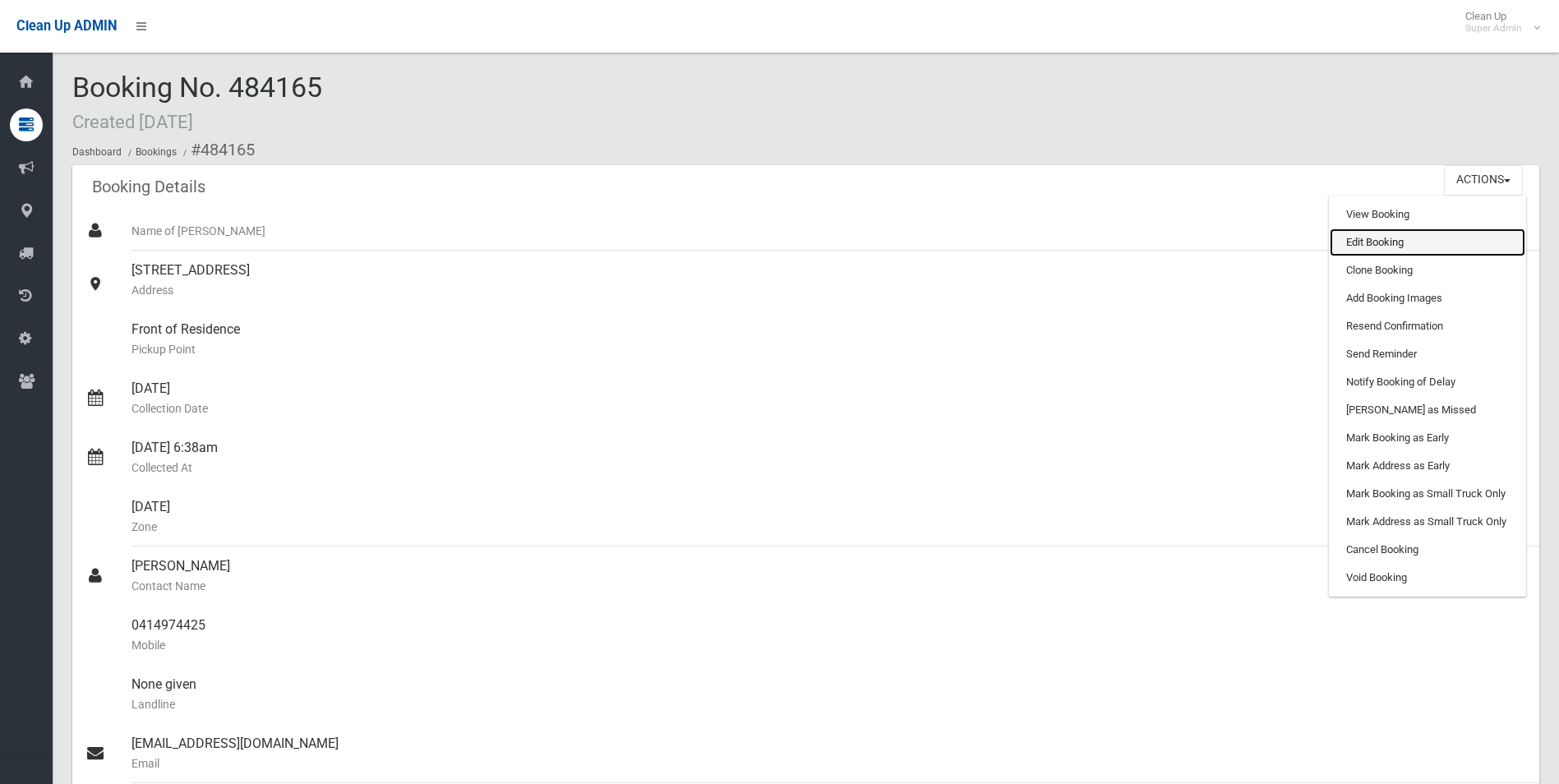
click at [1389, 243] on link "Edit Booking" at bounding box center [1427, 242] width 195 height 28
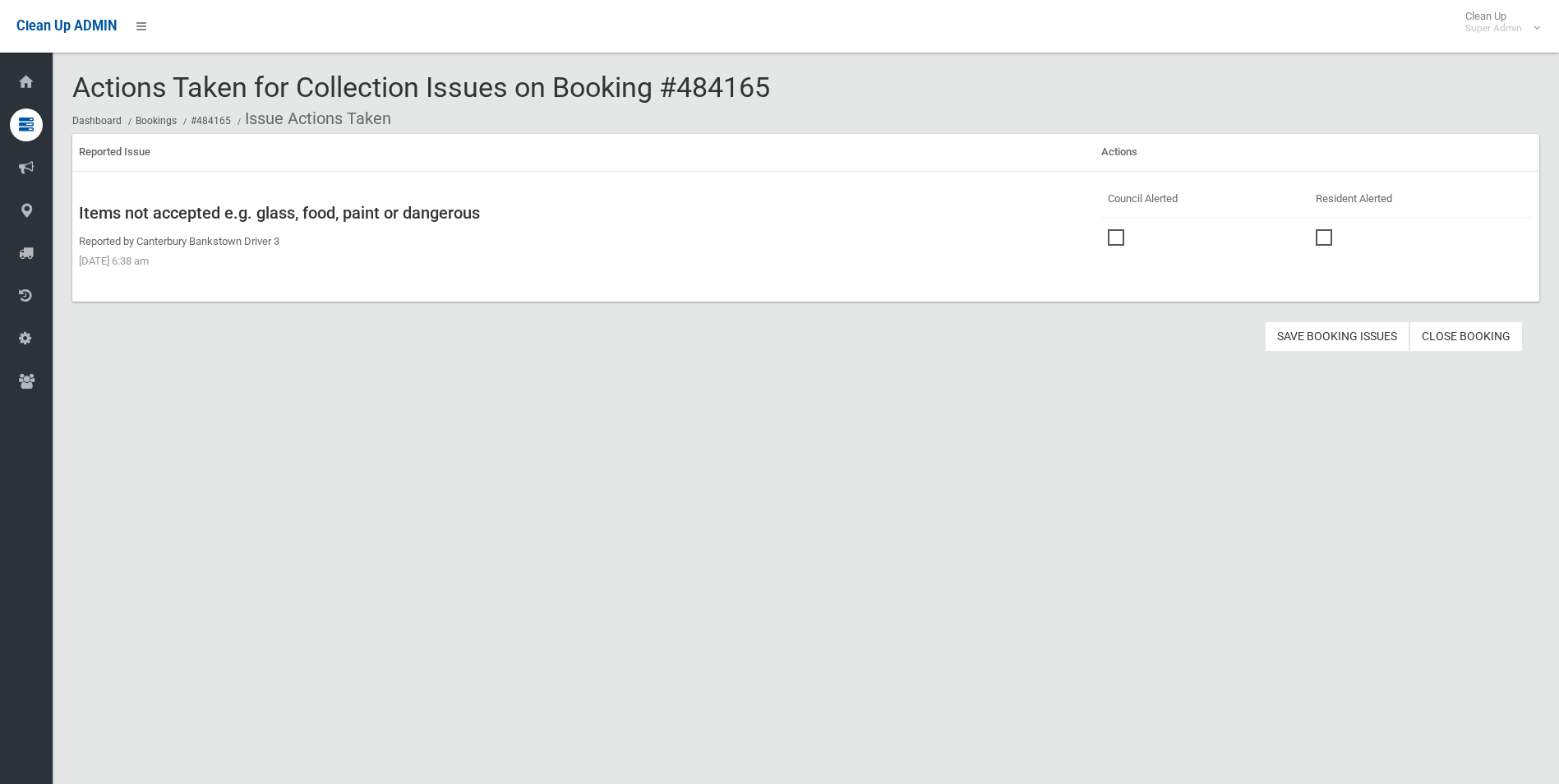
click at [1113, 228] on label at bounding box center [1120, 235] width 25 height 19
click at [1325, 332] on button "Save Booking Issues" at bounding box center [1337, 337] width 145 height 30
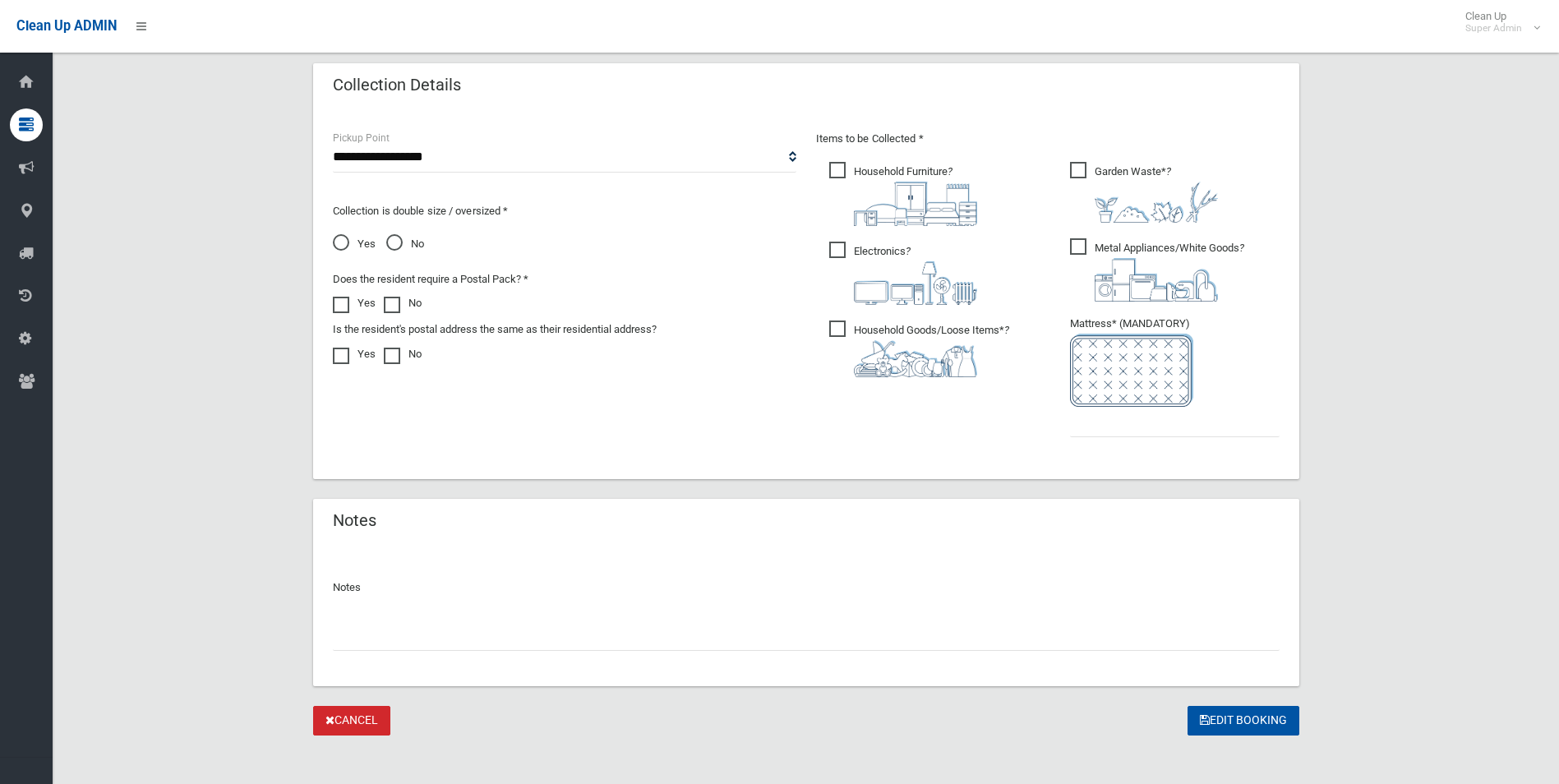
scroll to position [834, 0]
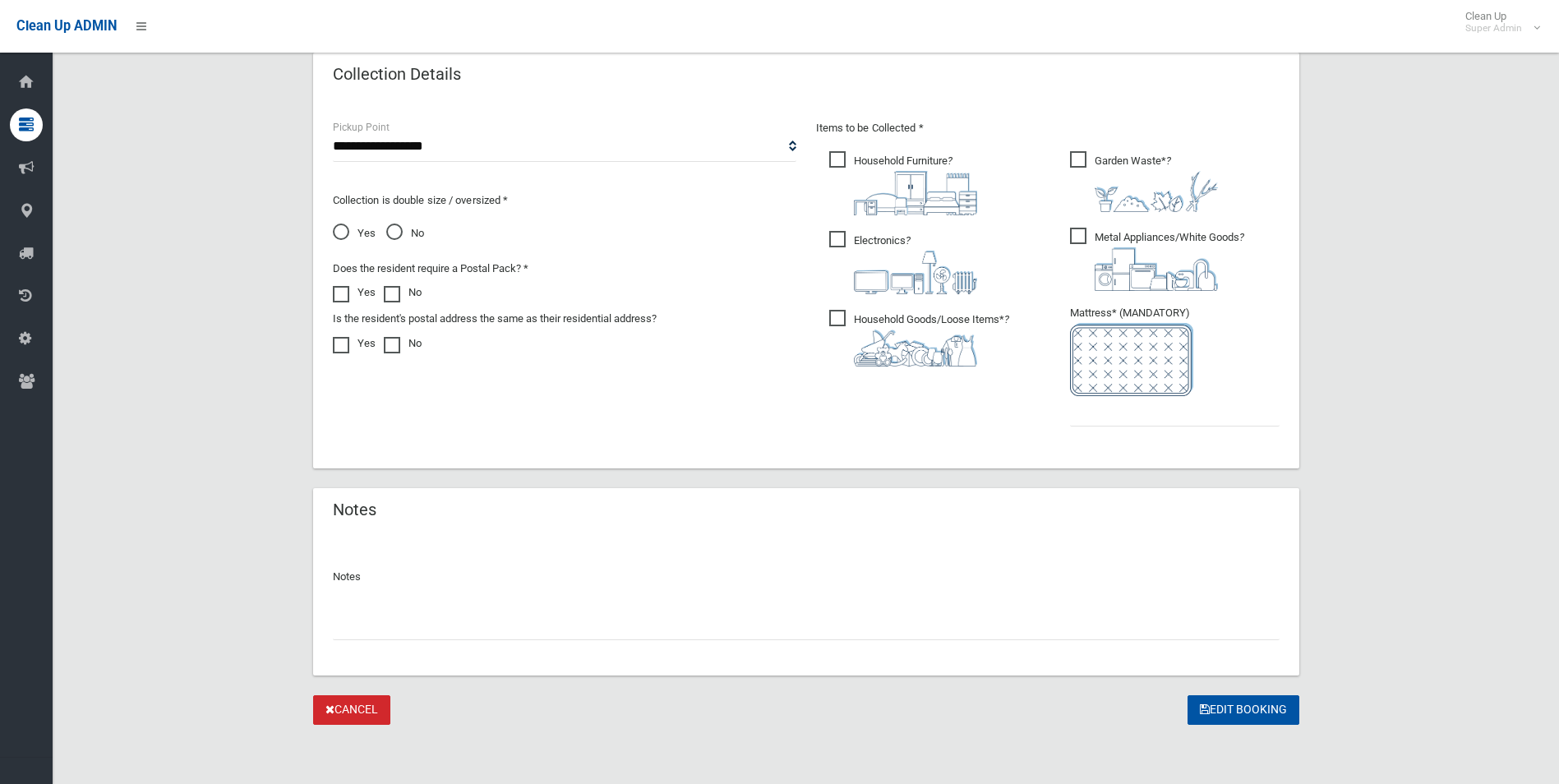
click at [459, 623] on input "text" at bounding box center [806, 625] width 947 height 30
type input "**********"
click at [1128, 423] on input "text" at bounding box center [1175, 411] width 210 height 30
type input "*"
click at [1249, 710] on button "Edit Booking" at bounding box center [1243, 710] width 112 height 30
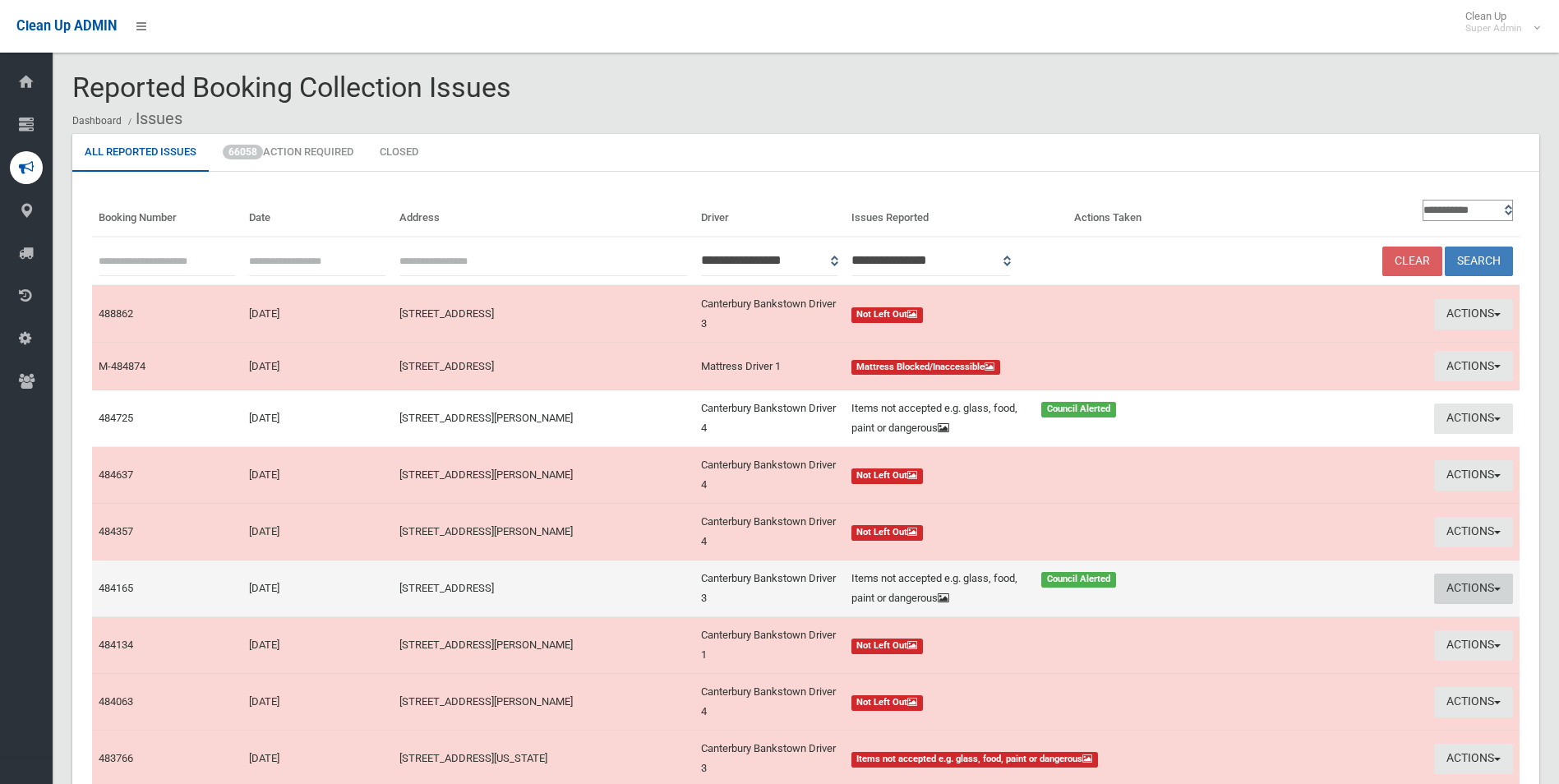
click at [1461, 592] on button "Actions" at bounding box center [1474, 589] width 79 height 30
click at [1293, 651] on link "Edit Actions Taken" at bounding box center [1324, 650] width 195 height 28
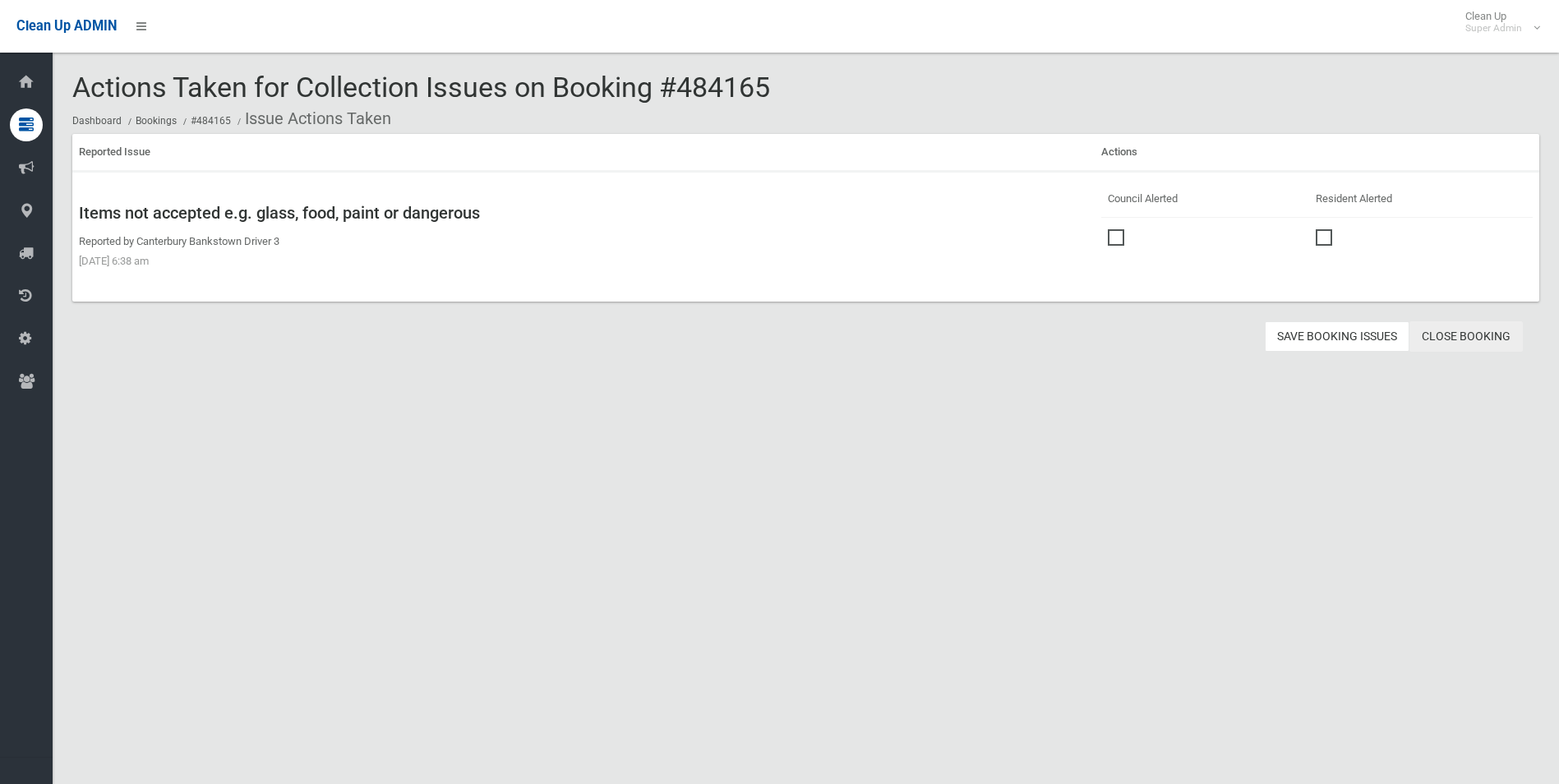
click at [1455, 332] on link "Close Booking" at bounding box center [1466, 337] width 113 height 30
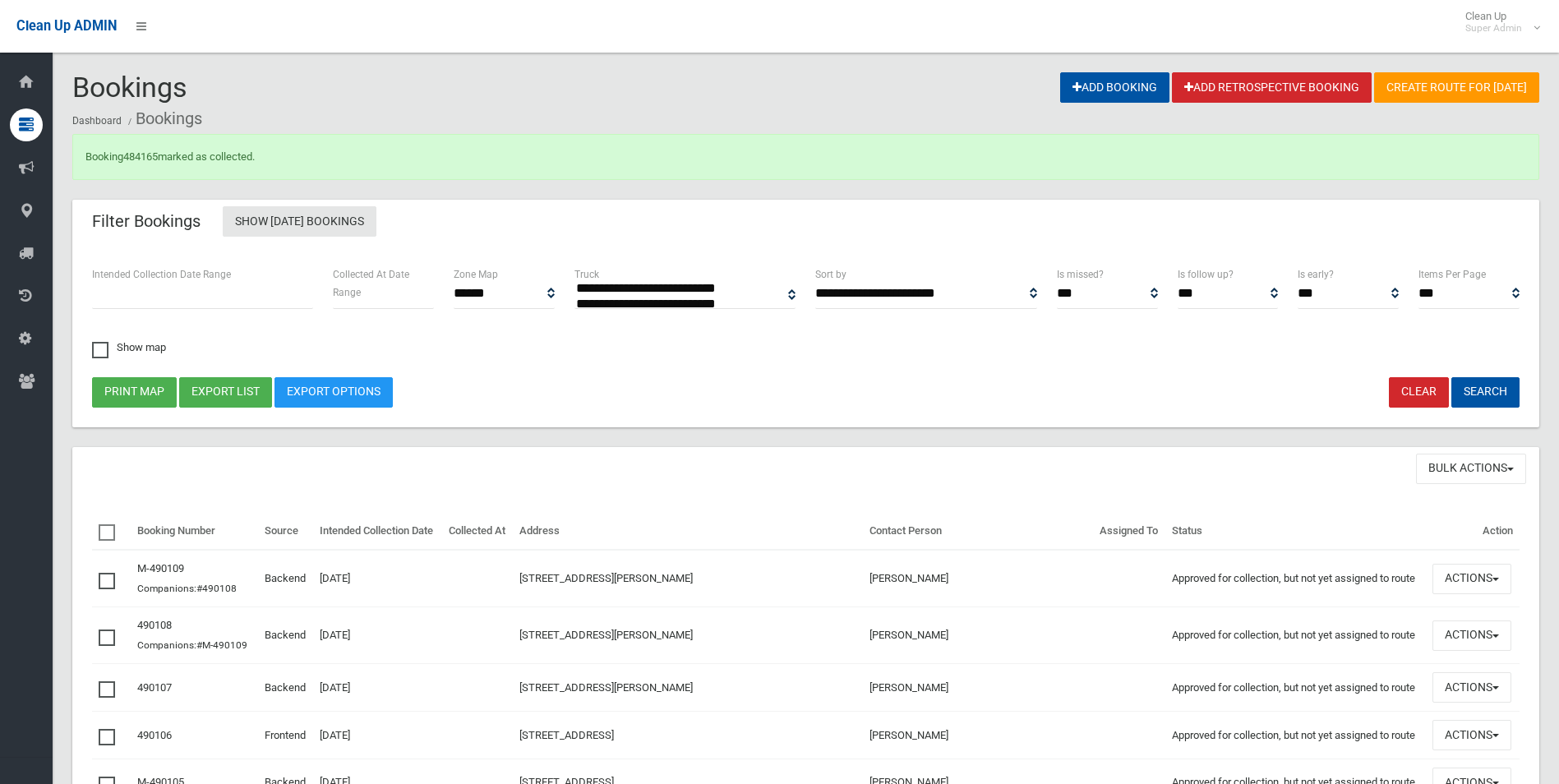
select select
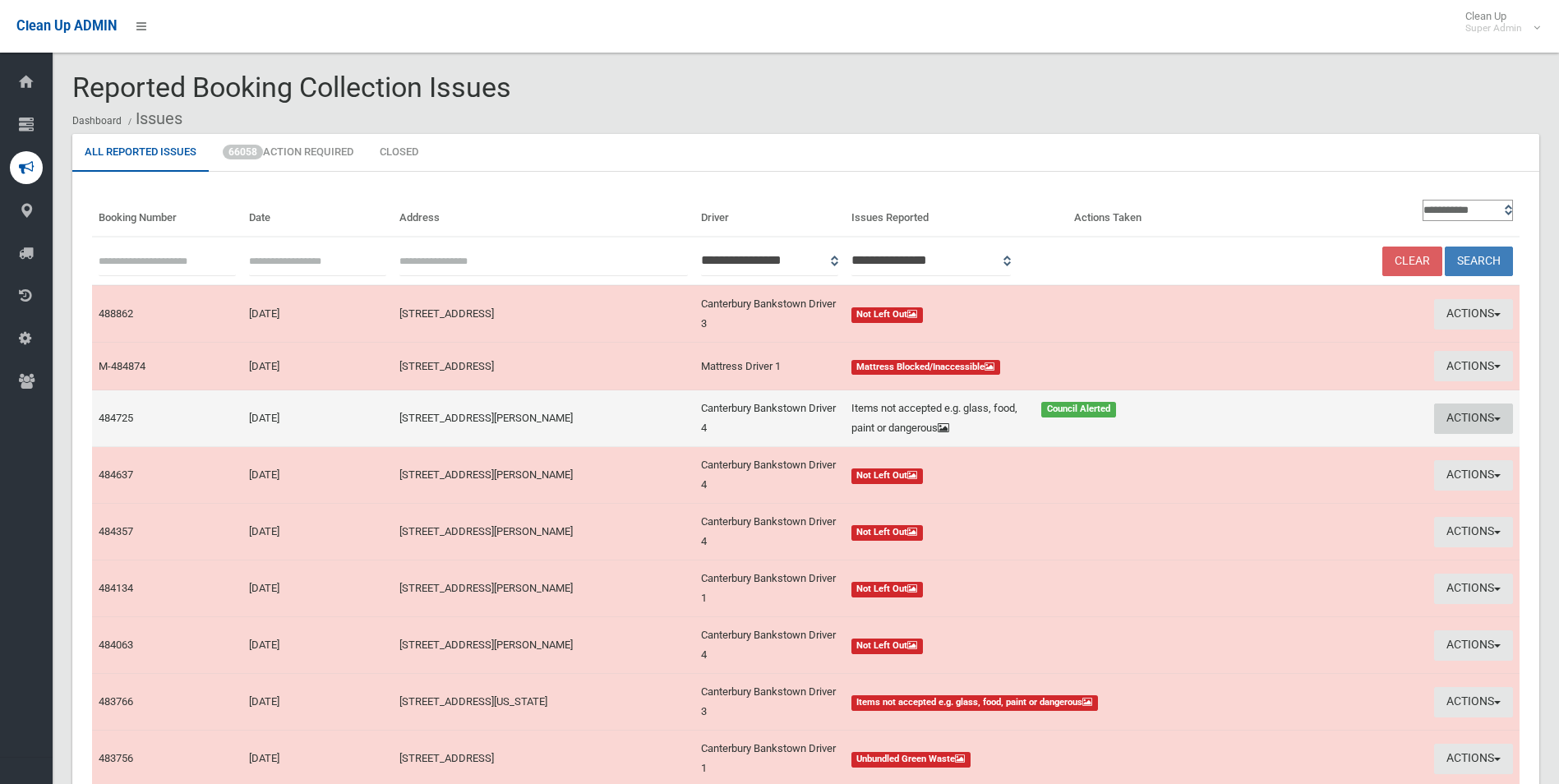
click at [1437, 418] on button "Actions" at bounding box center [1474, 419] width 79 height 30
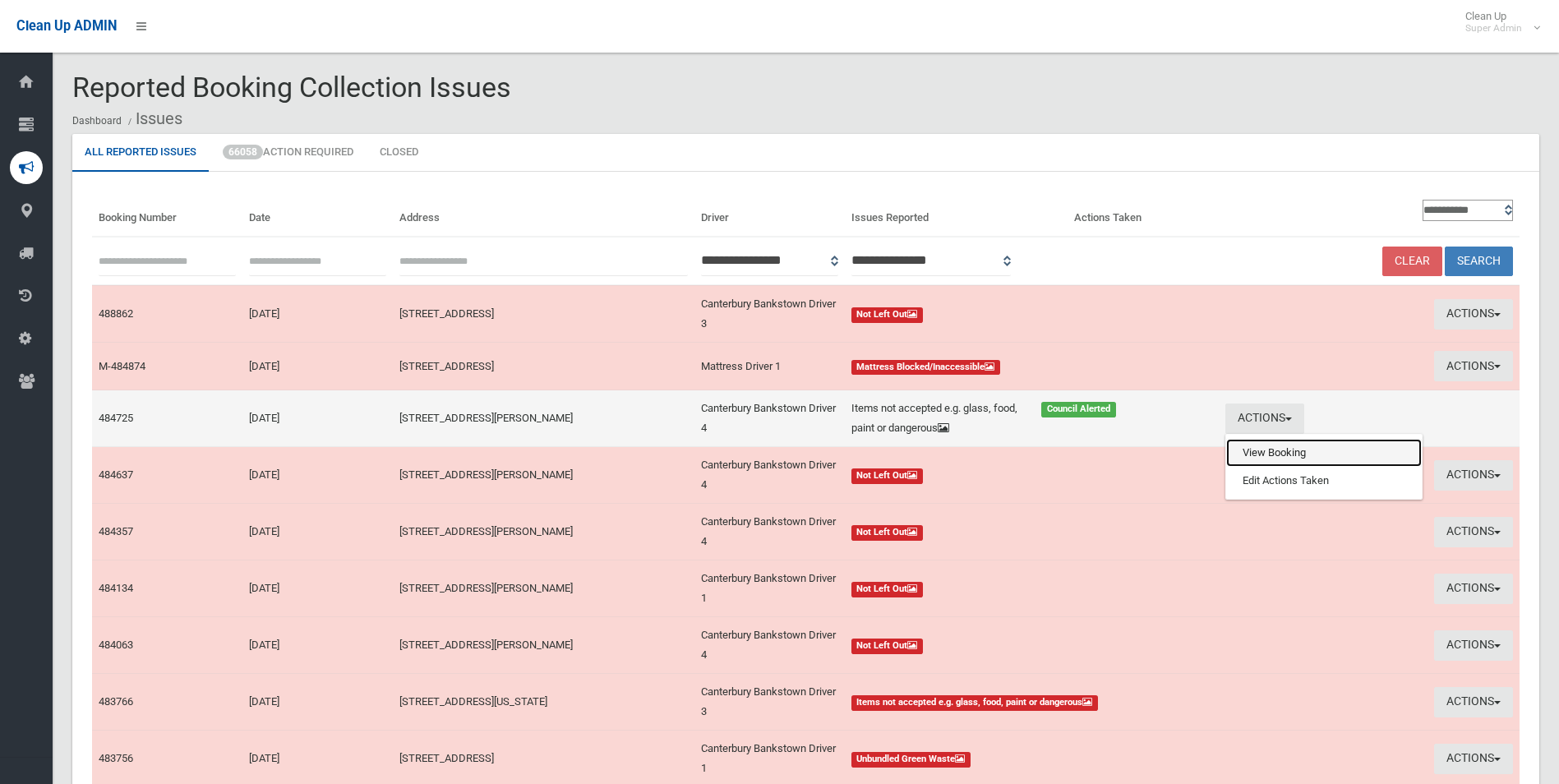
click at [1249, 450] on link "View Booking" at bounding box center [1324, 452] width 195 height 28
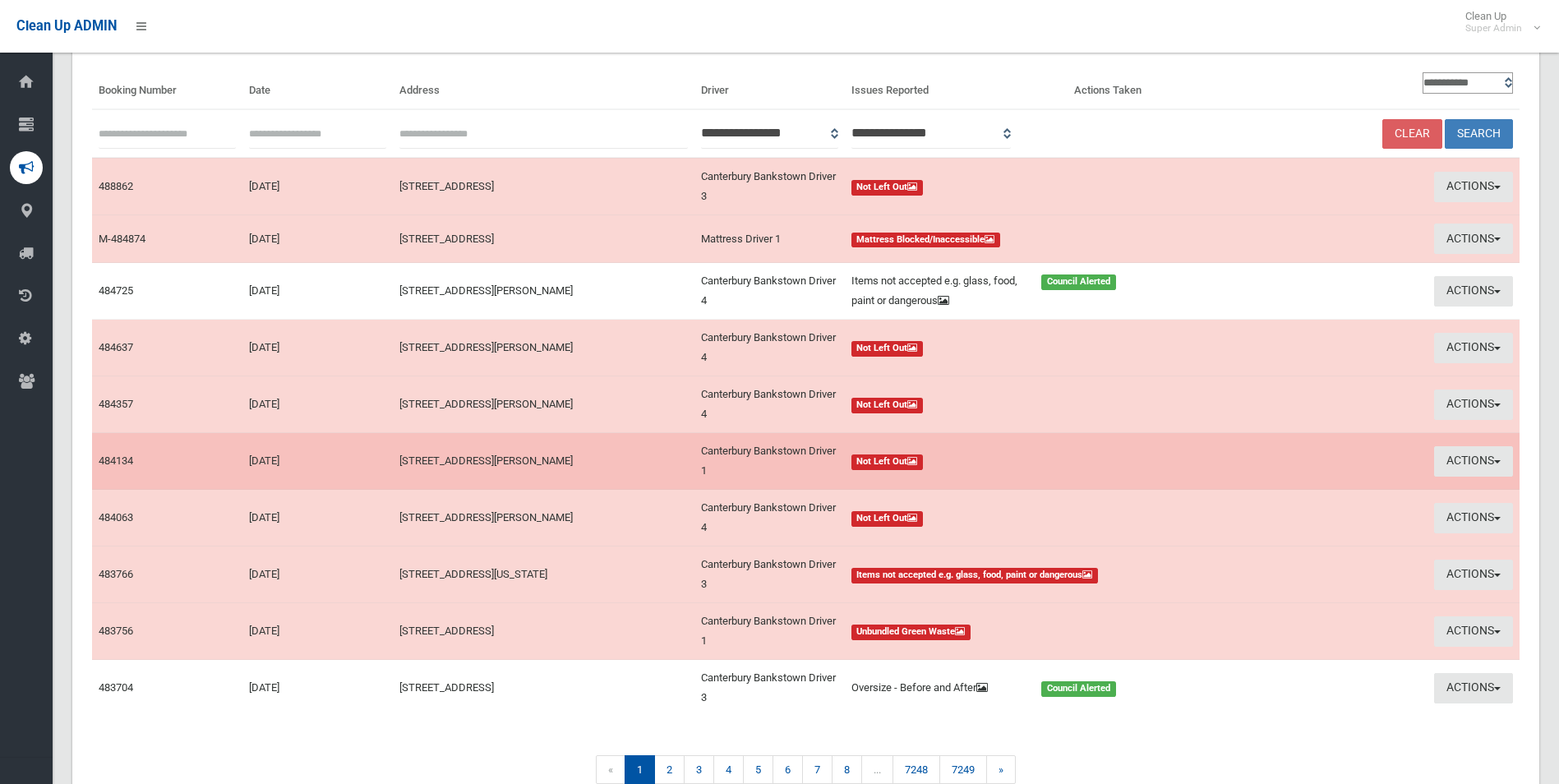
scroll to position [164, 0]
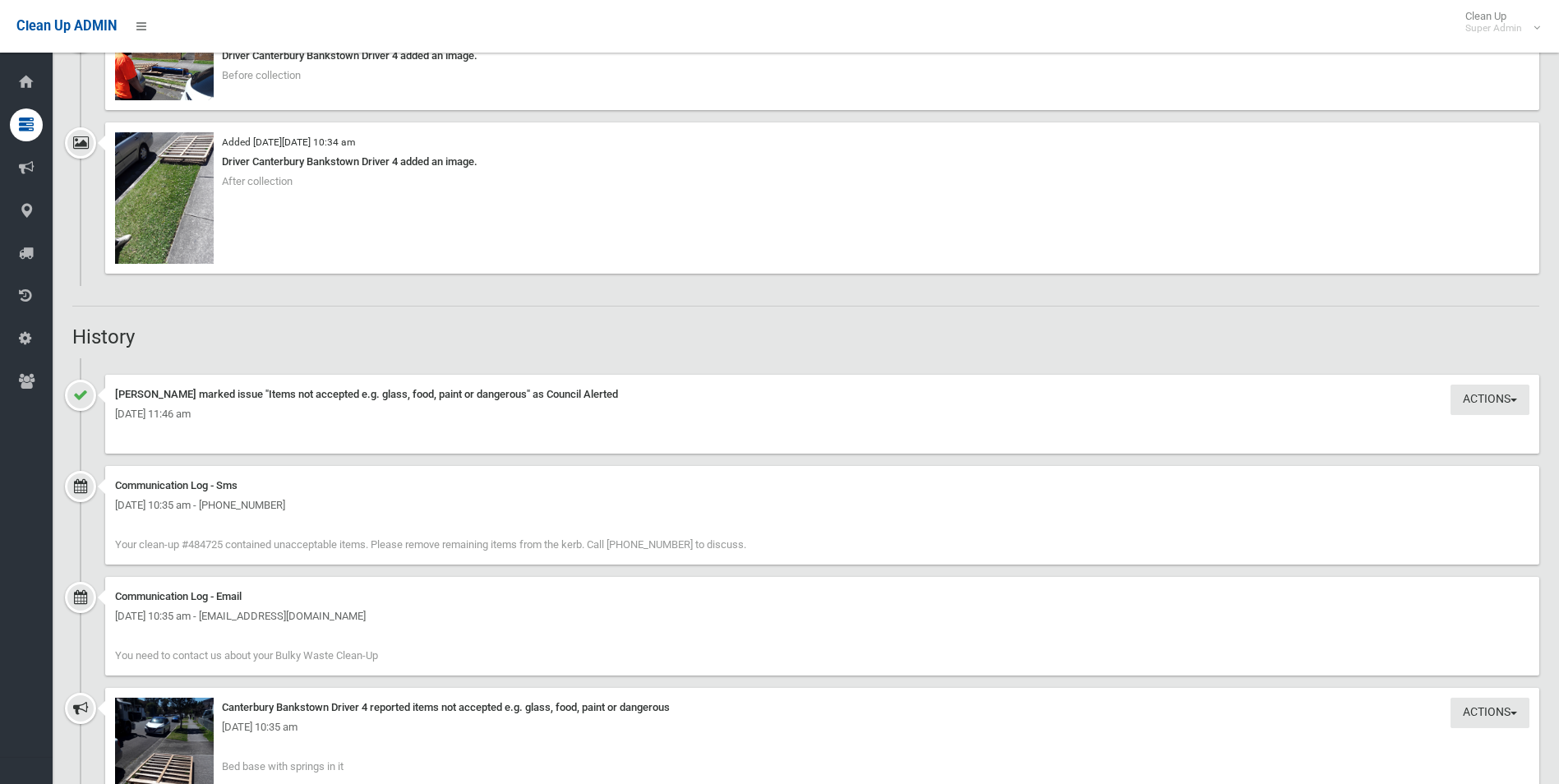
scroll to position [657, 0]
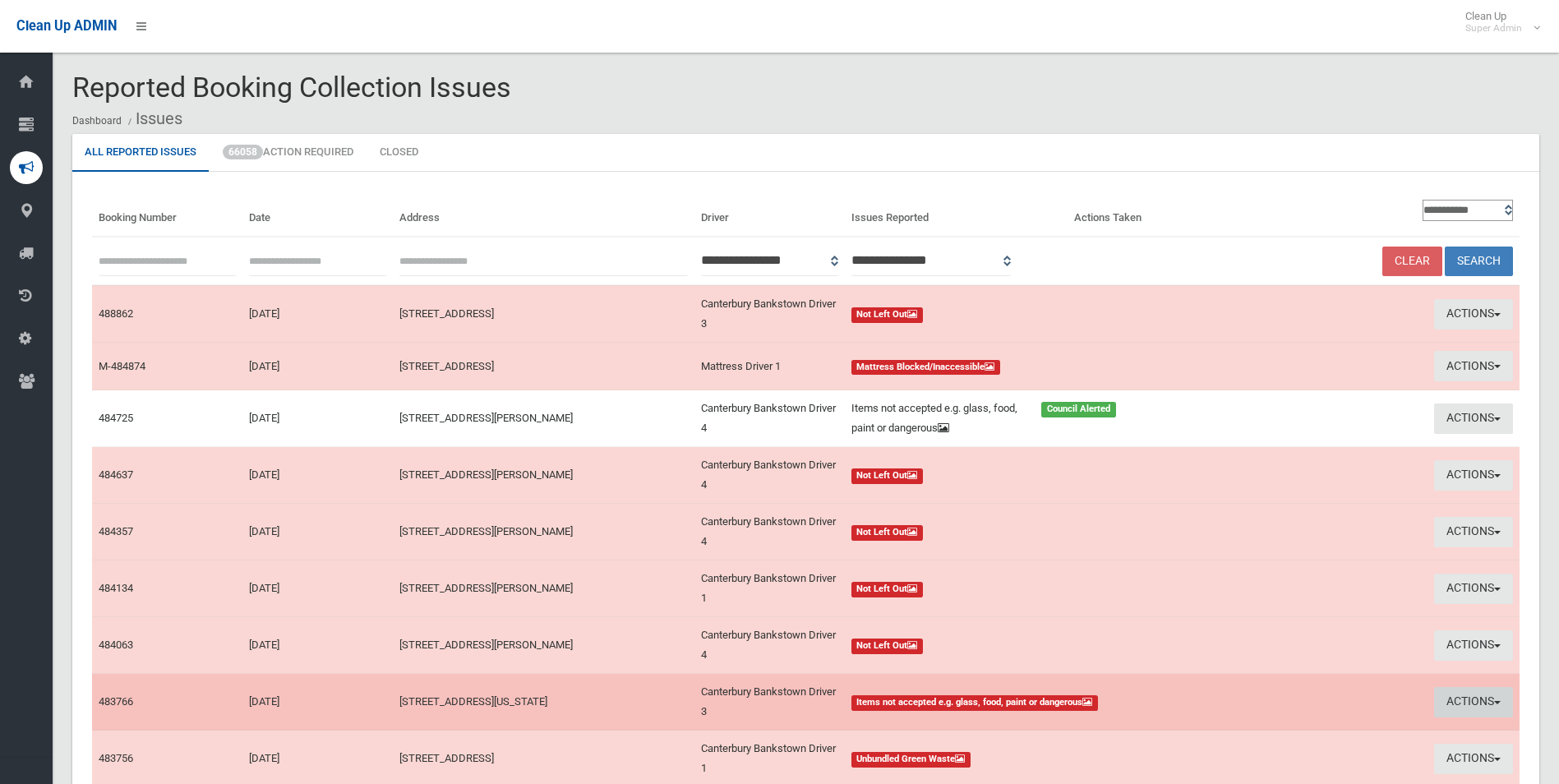
scroll to position [164, 0]
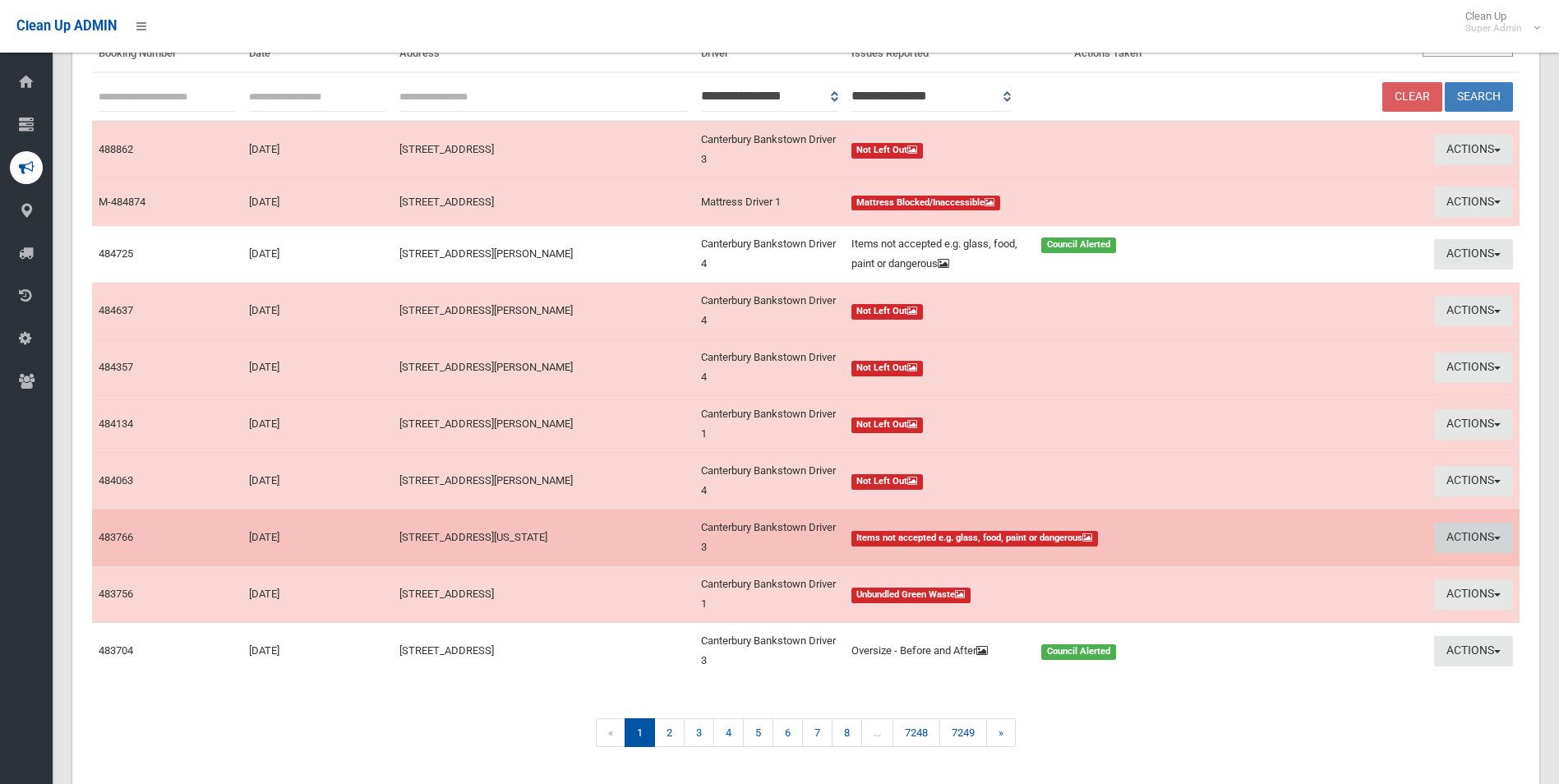
click at [1455, 537] on button "Actions" at bounding box center [1474, 538] width 79 height 30
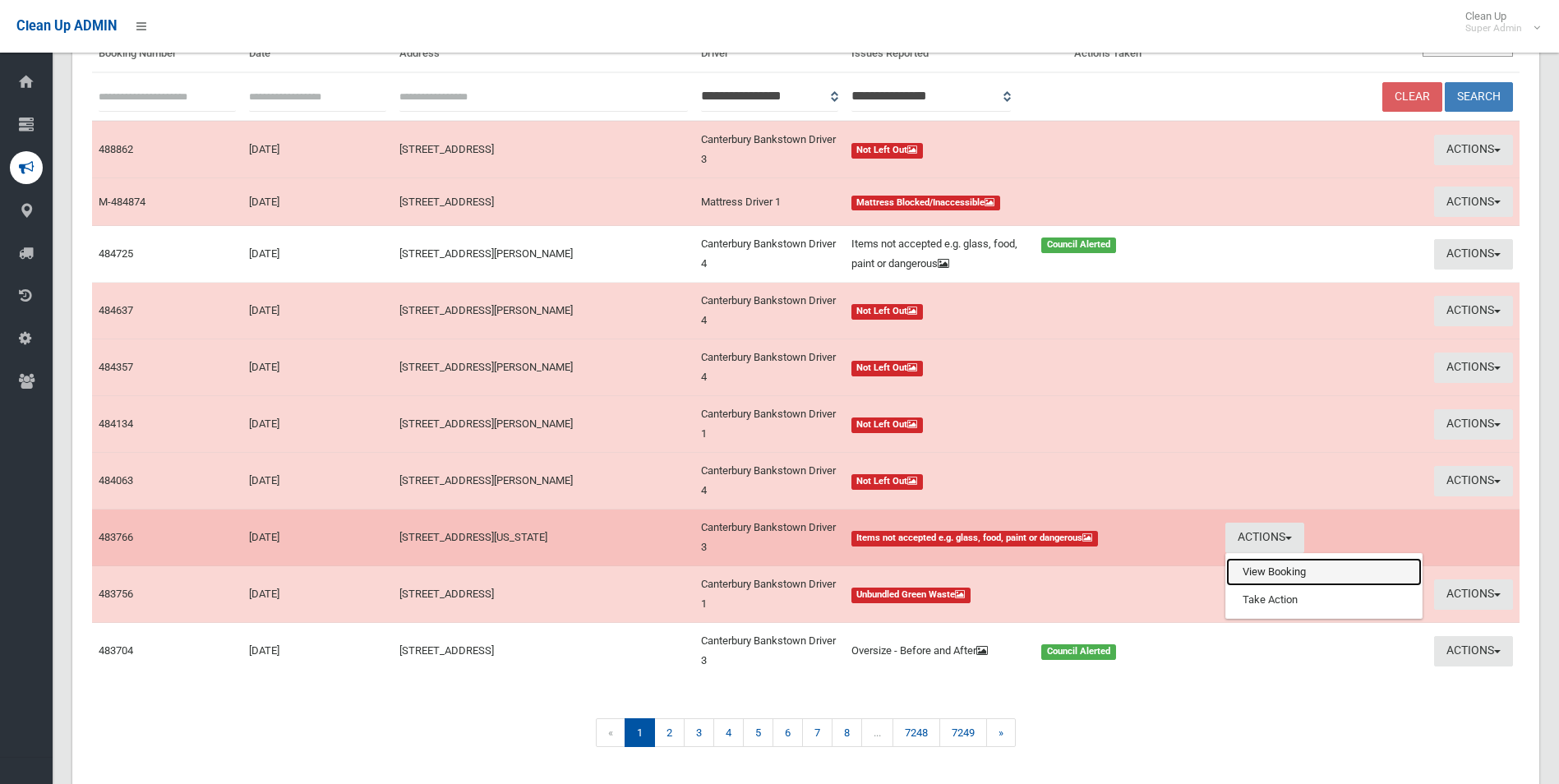
click at [1289, 574] on link "View Booking" at bounding box center [1324, 572] width 195 height 28
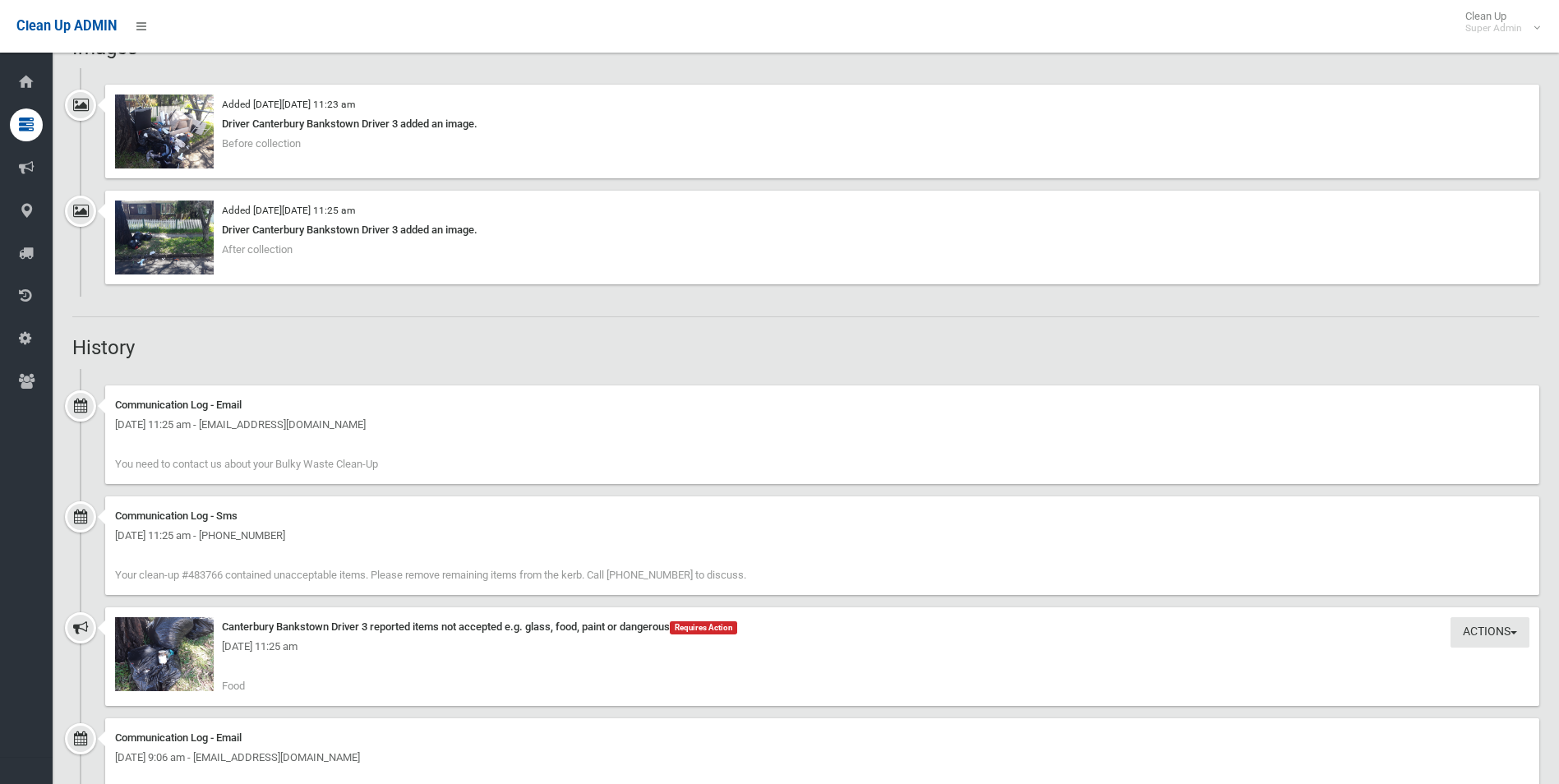
scroll to position [1068, 0]
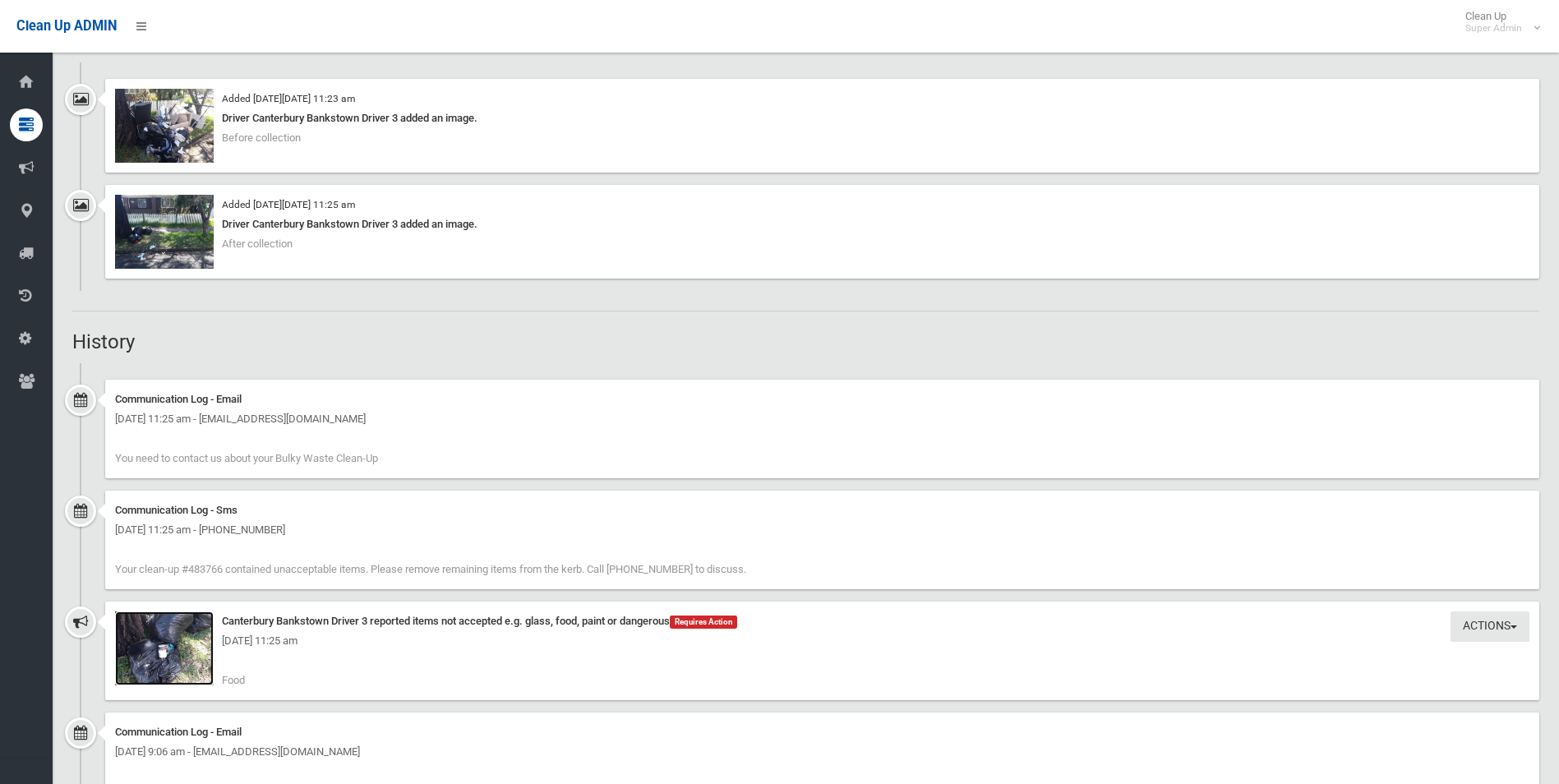
click at [198, 661] on img at bounding box center [164, 648] width 99 height 74
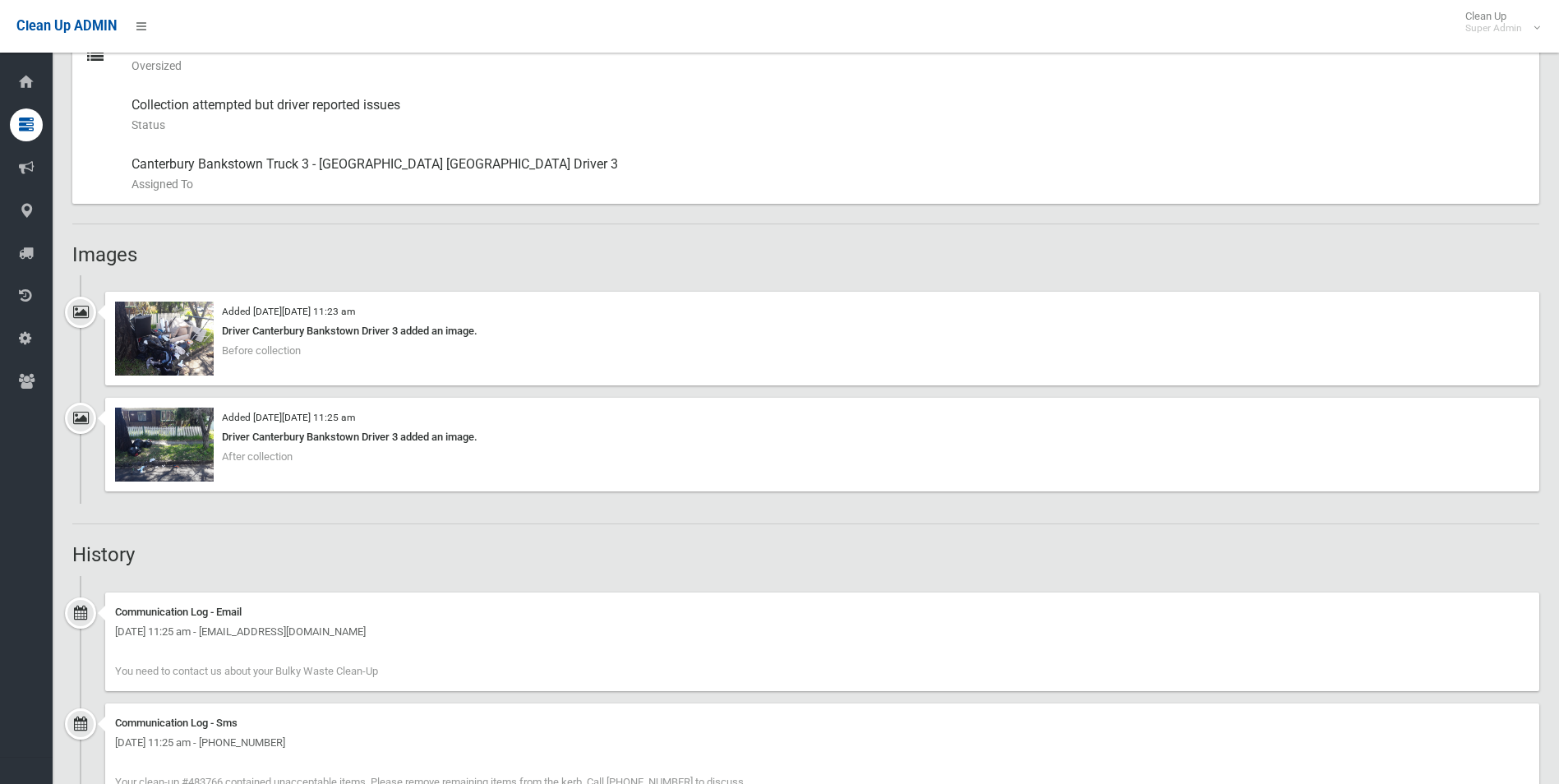
scroll to position [822, 0]
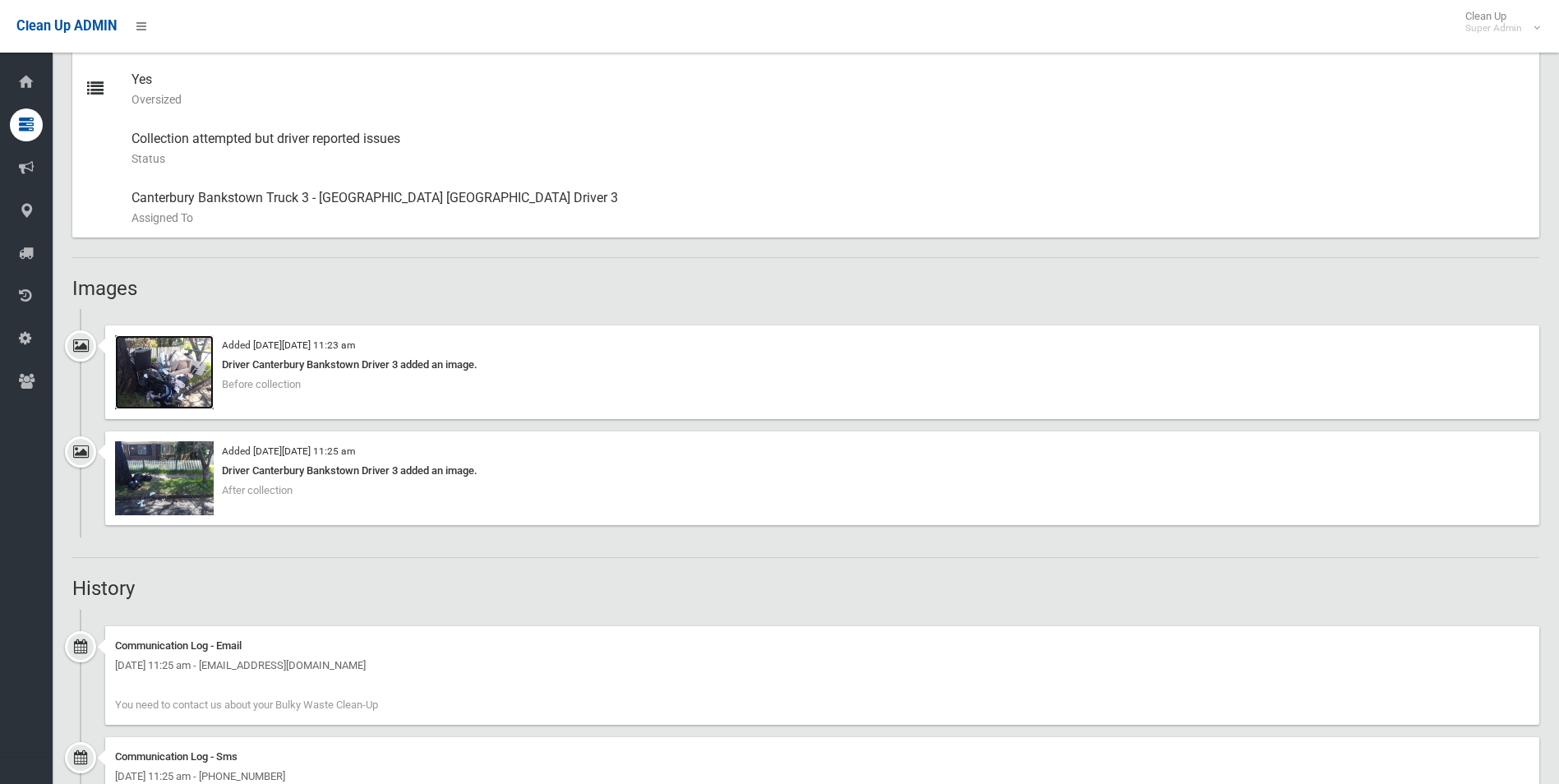
click at [182, 383] on img at bounding box center [164, 371] width 99 height 74
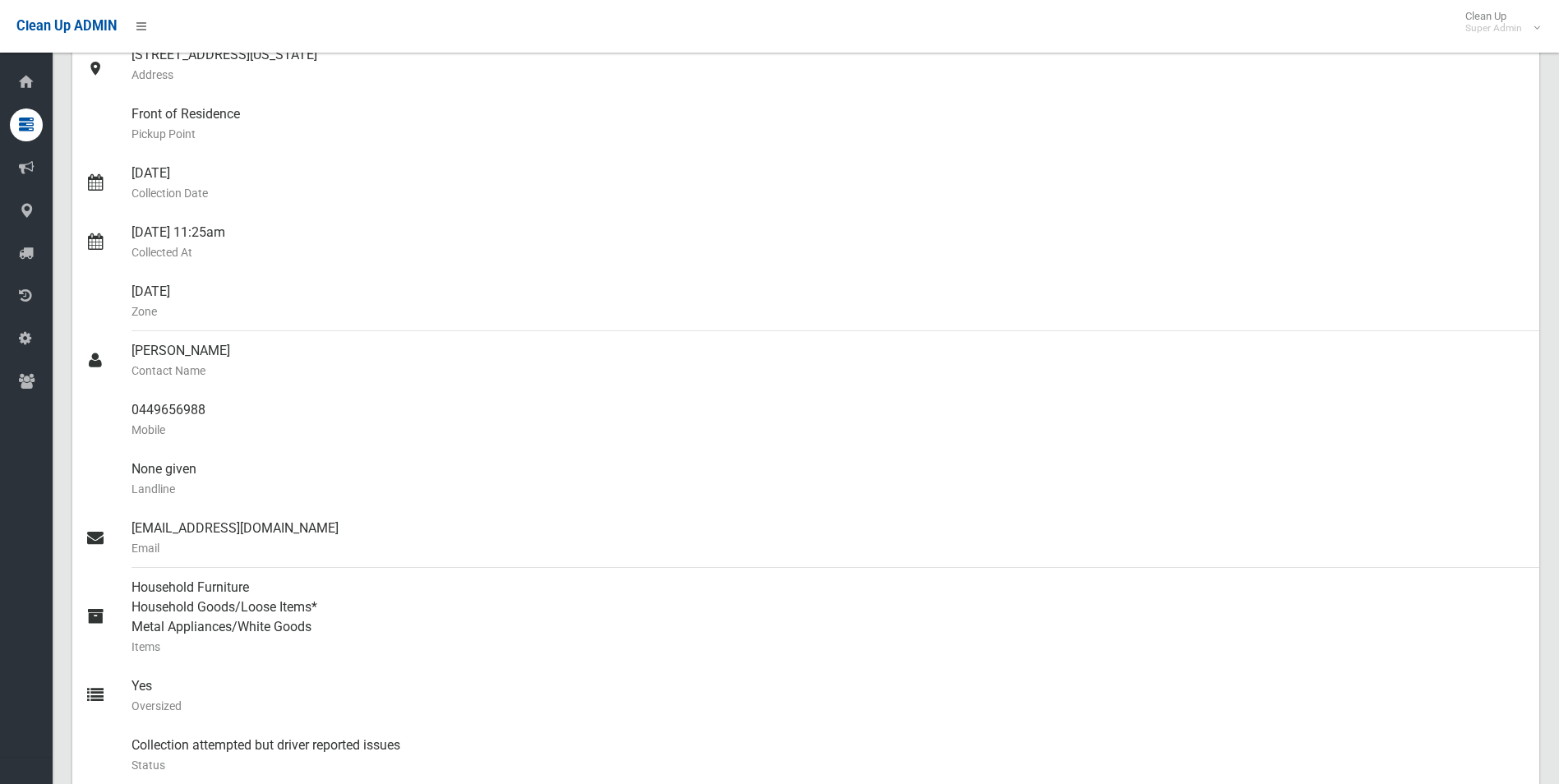
scroll to position [0, 0]
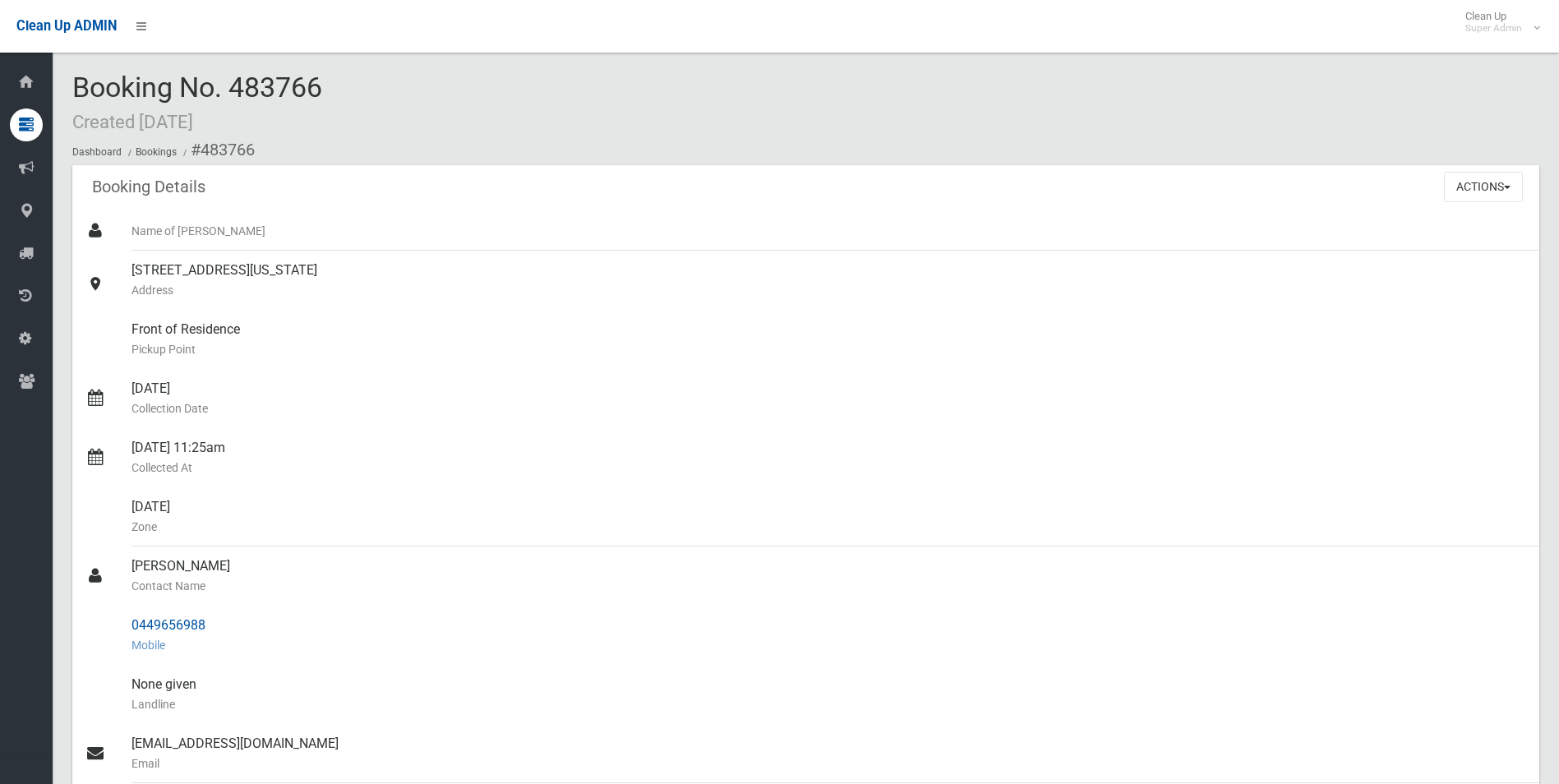
drag, startPoint x: 137, startPoint y: 624, endPoint x: 169, endPoint y: 622, distance: 32.1
click at [169, 622] on div "0449656988 Mobile" at bounding box center [828, 635] width 1395 height 59
drag, startPoint x: 169, startPoint y: 622, endPoint x: 219, endPoint y: 620, distance: 50.0
click at [219, 620] on link "0449656988 Mobile" at bounding box center [806, 635] width 1467 height 59
drag, startPoint x: 219, startPoint y: 620, endPoint x: 185, endPoint y: 624, distance: 34.2
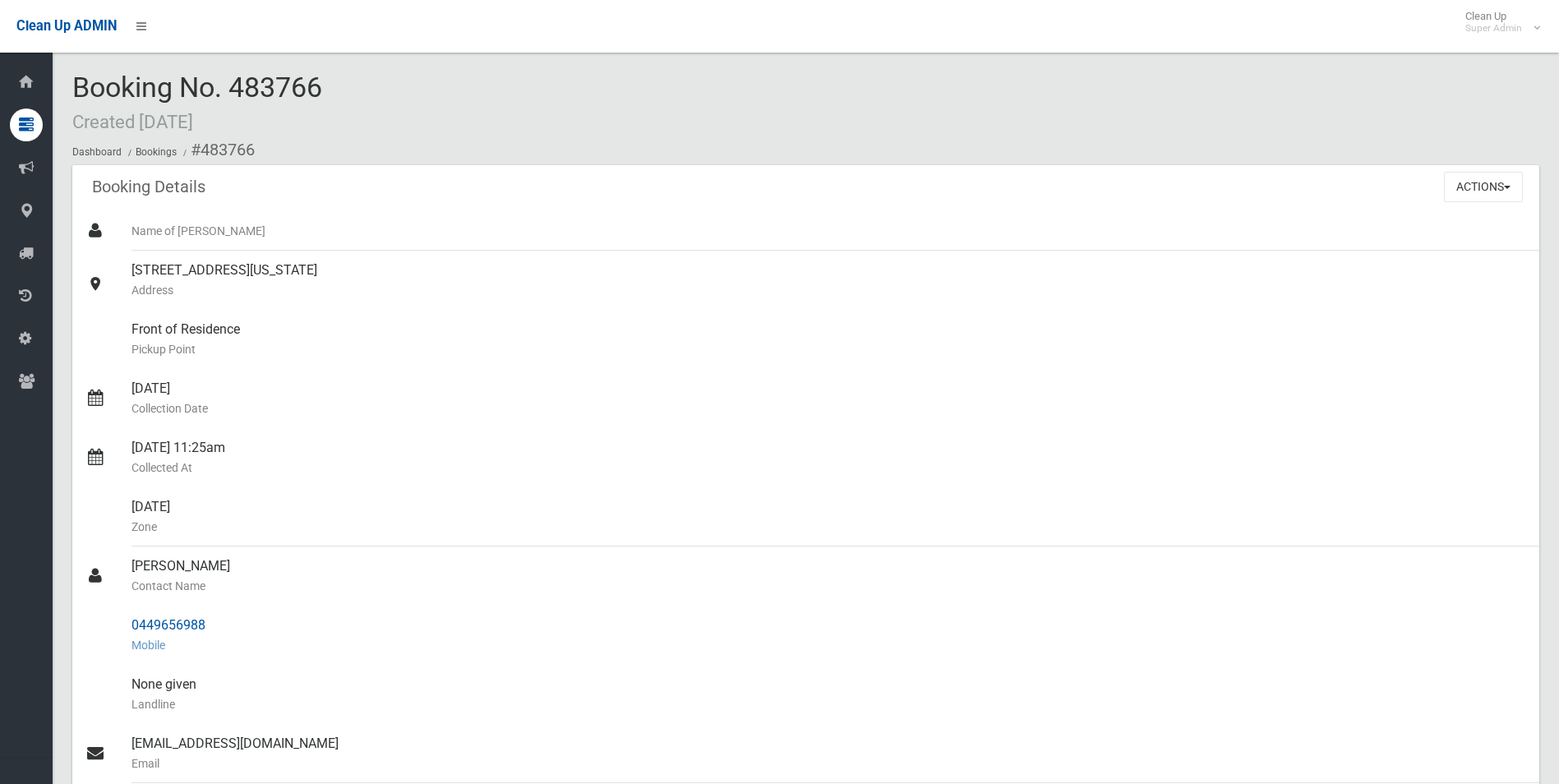
copy link "0449656988"
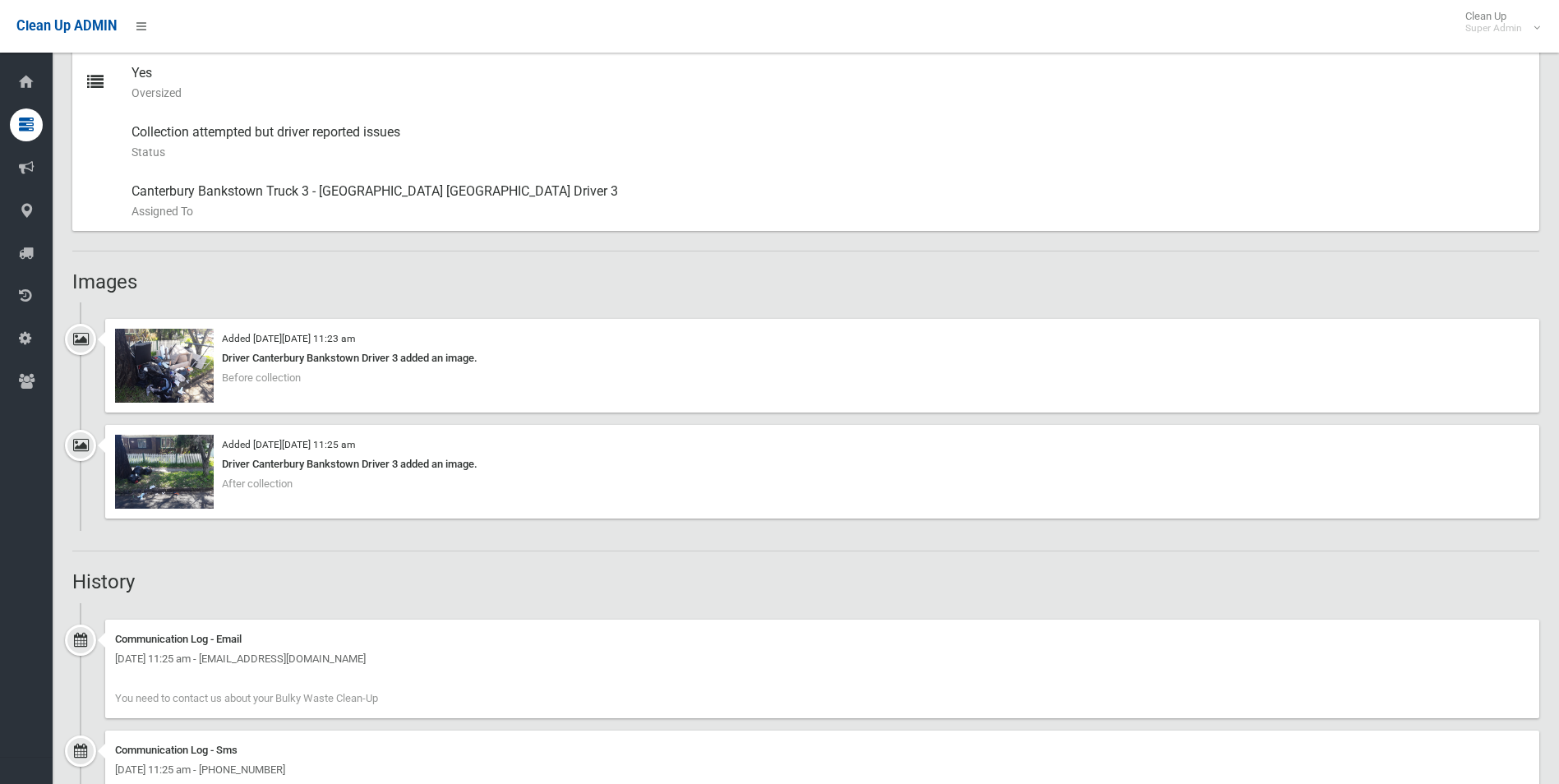
scroll to position [822, 0]
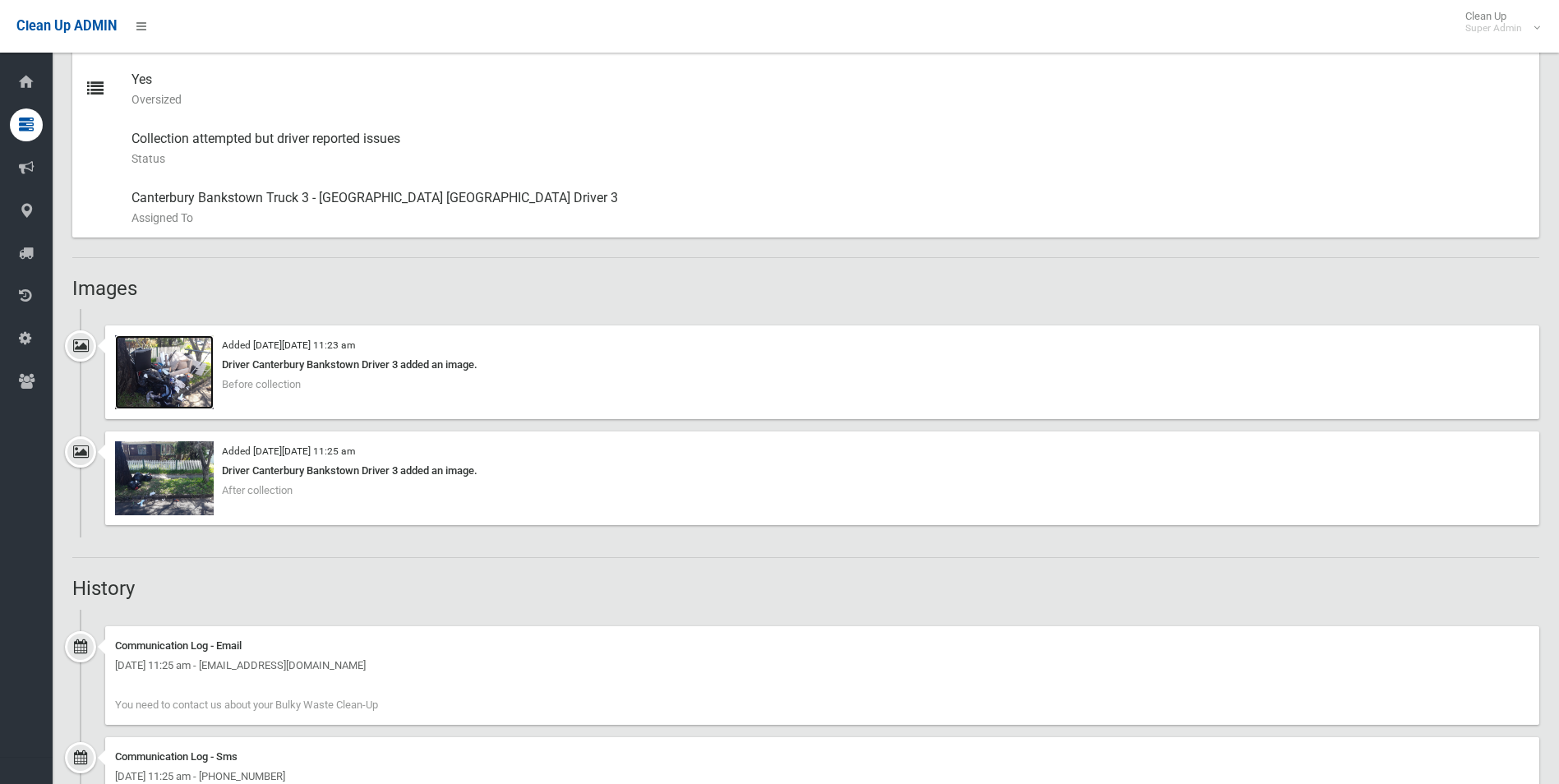
click at [189, 381] on img at bounding box center [164, 371] width 99 height 74
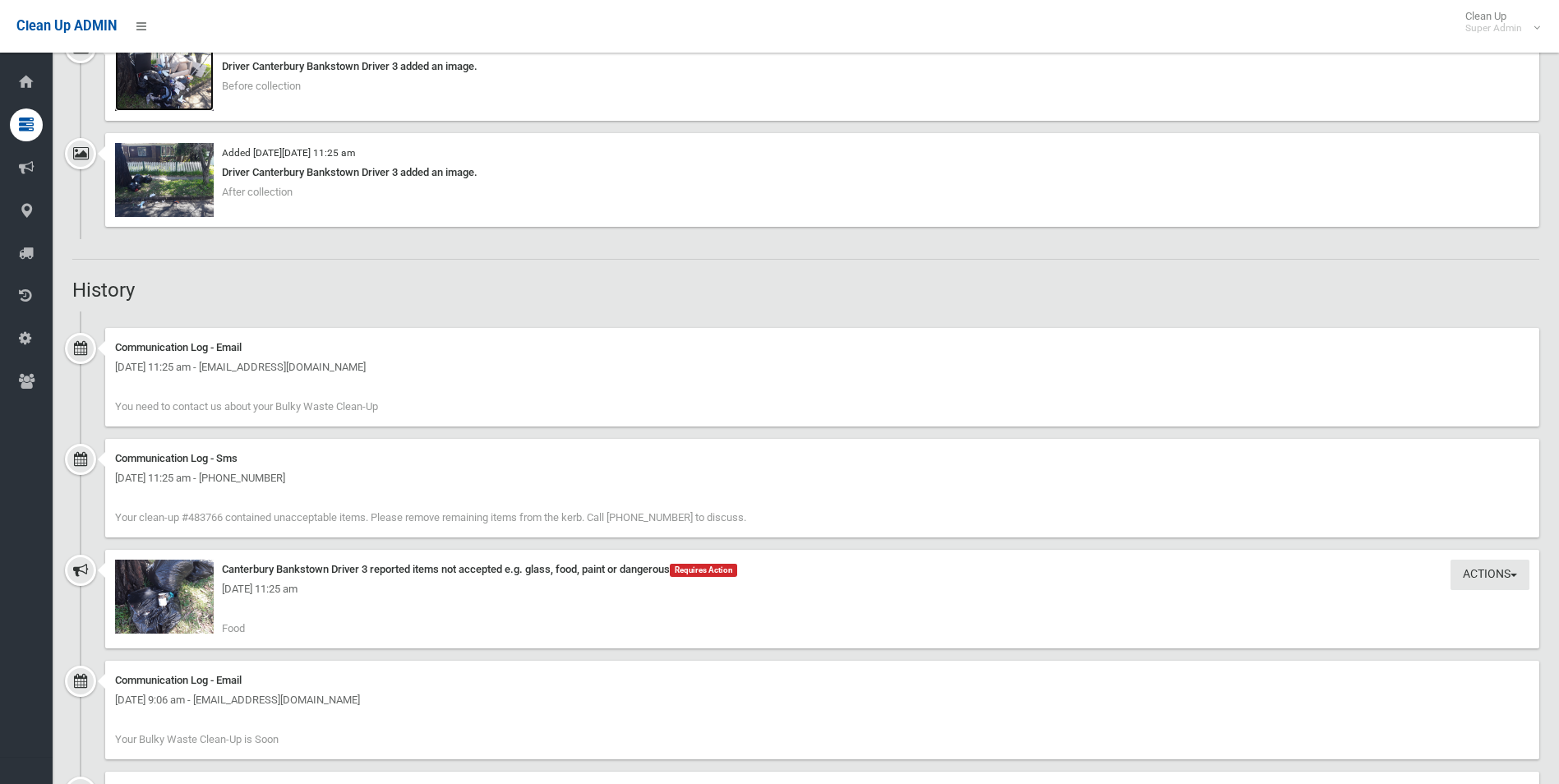
scroll to position [1397, 0]
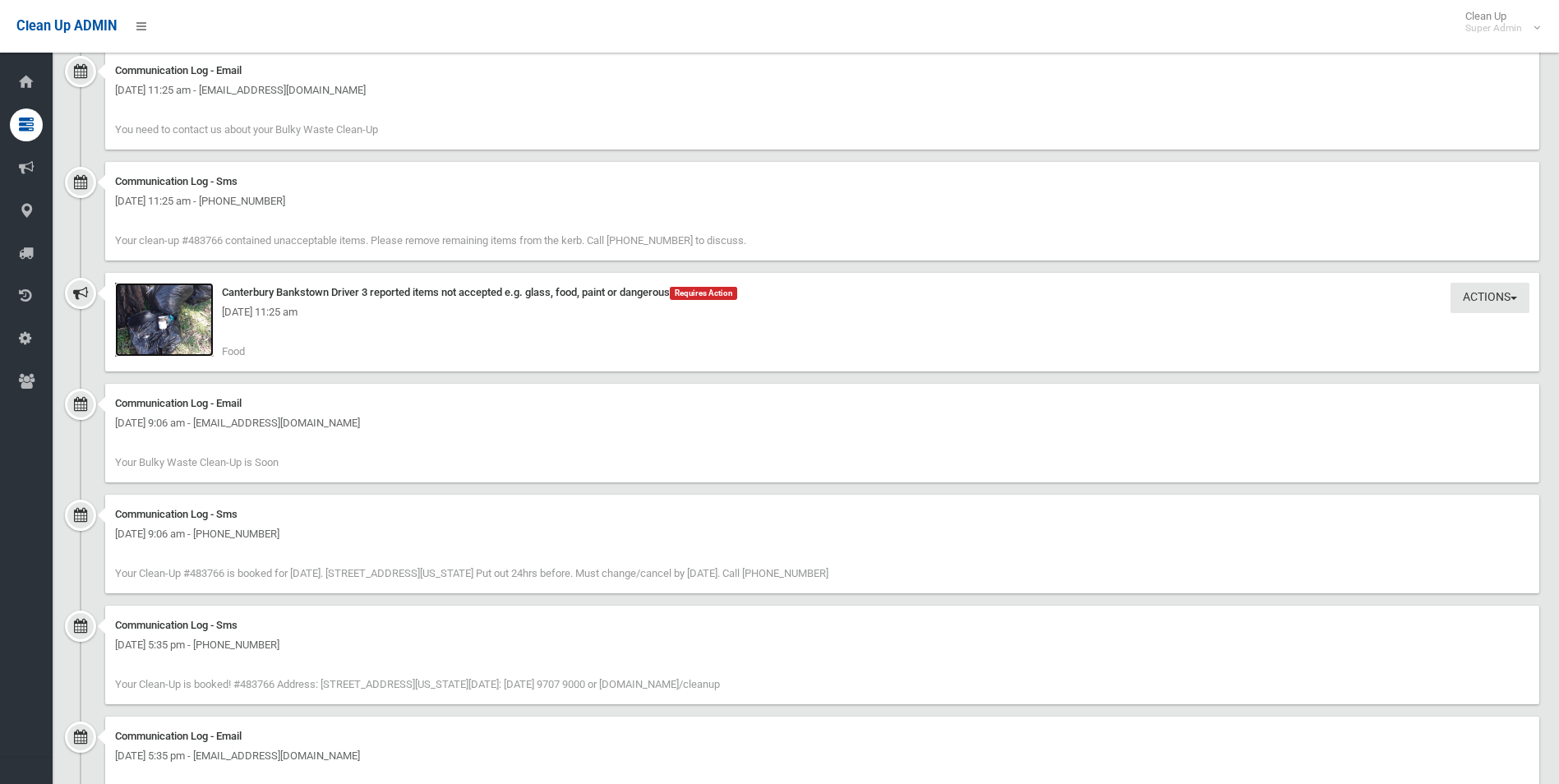
click at [148, 339] on img at bounding box center [164, 319] width 99 height 74
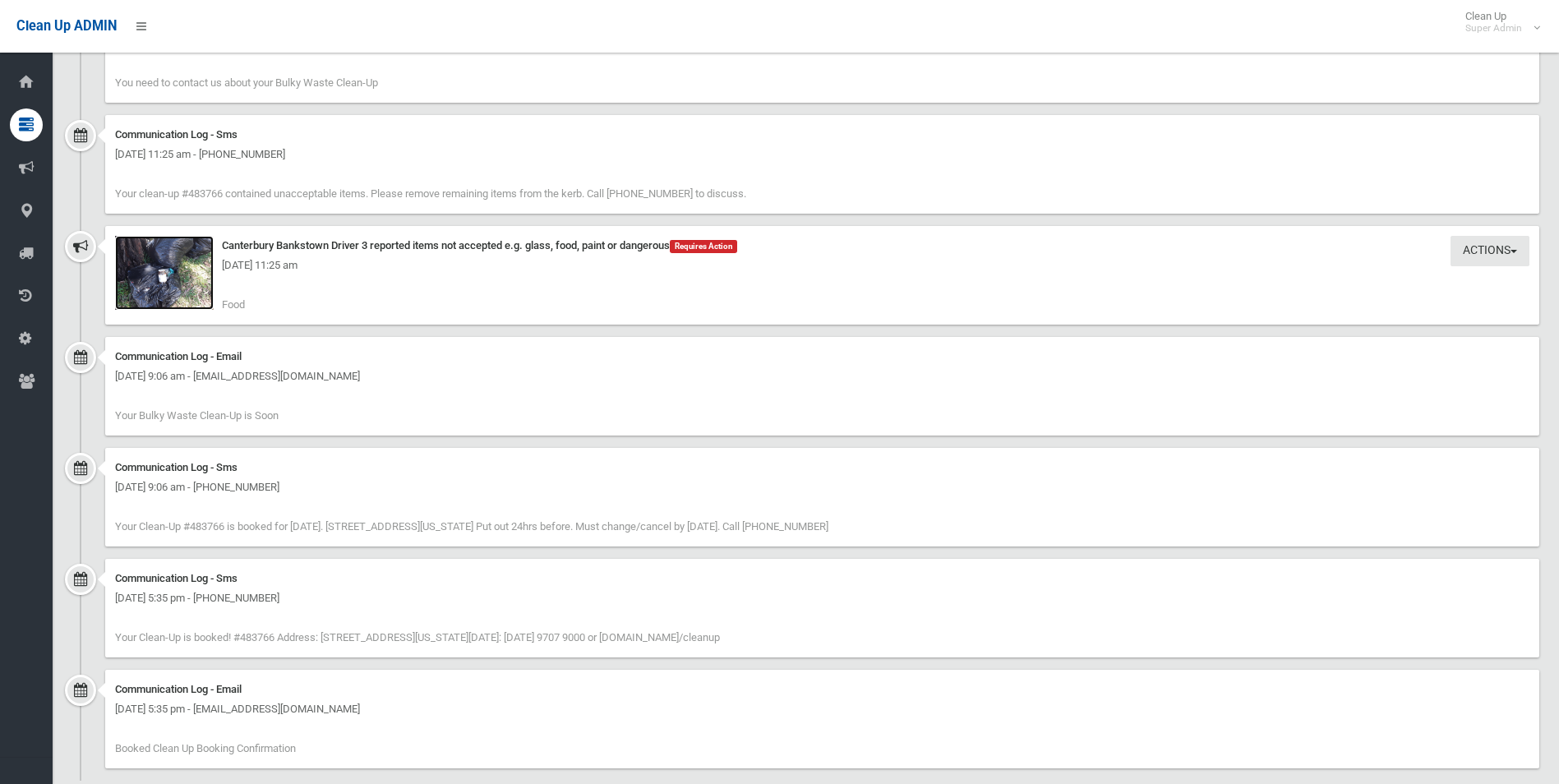
scroll to position [1470, 0]
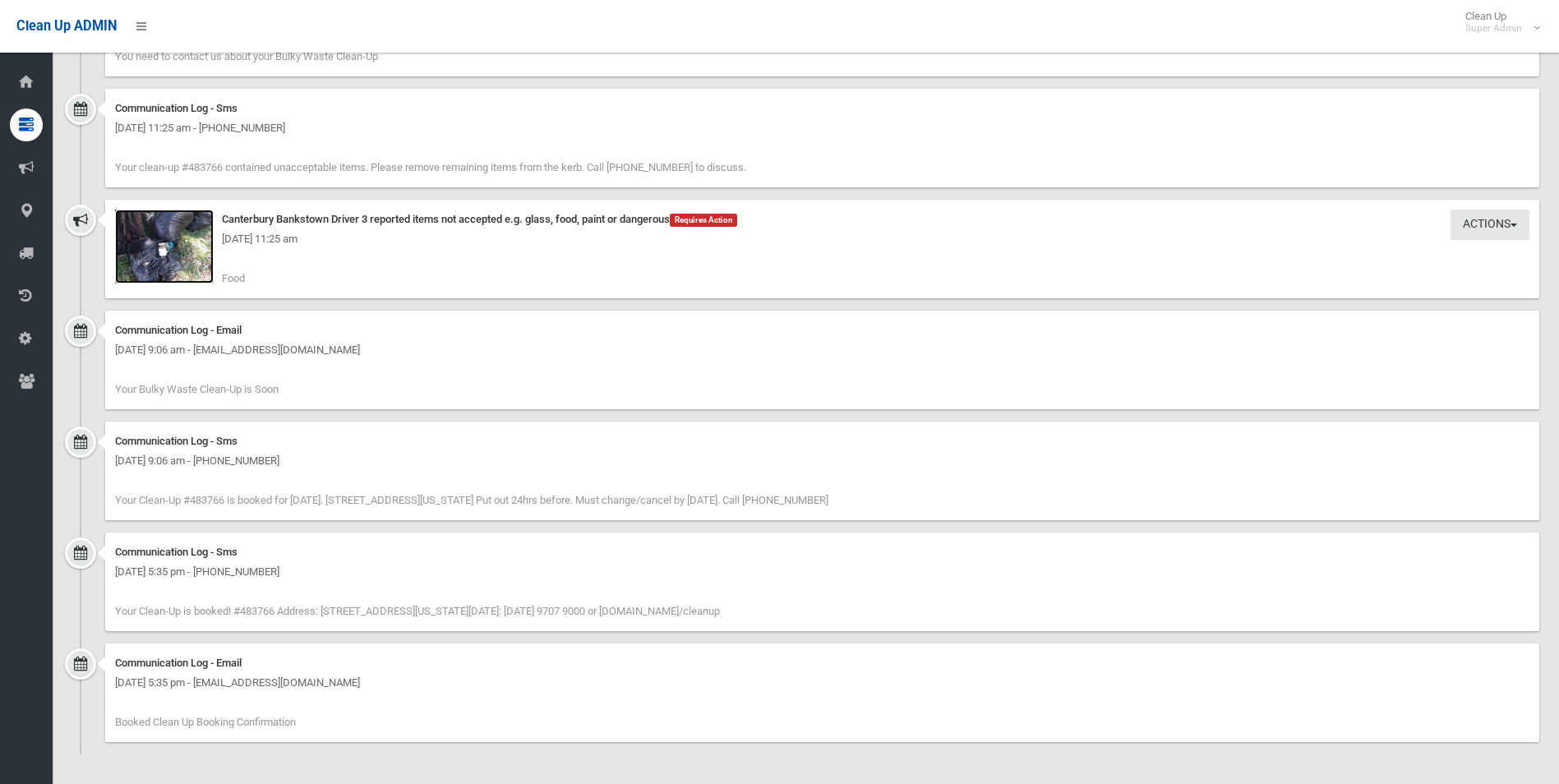
click at [195, 260] on img at bounding box center [164, 246] width 99 height 74
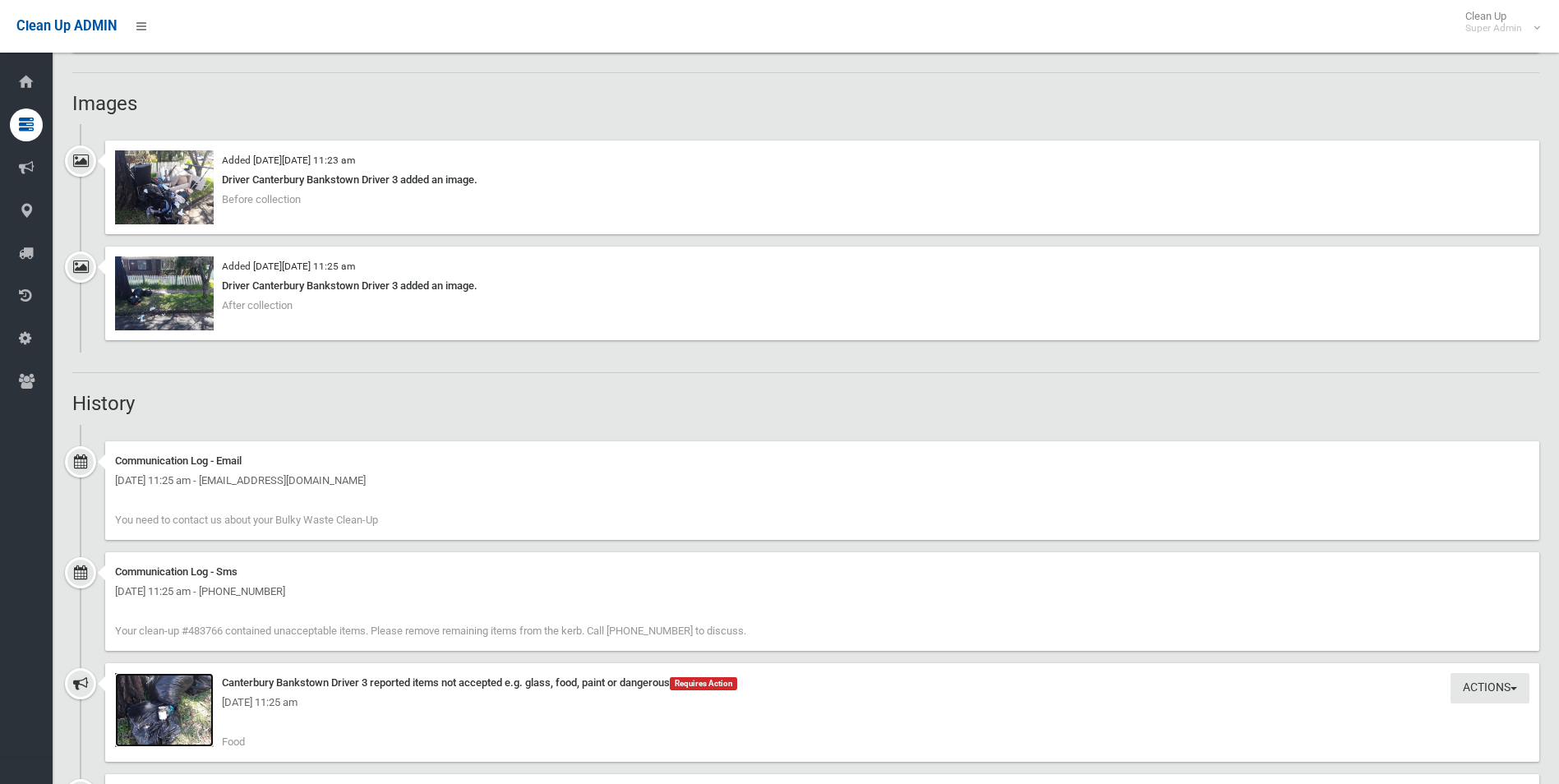
scroll to position [977, 0]
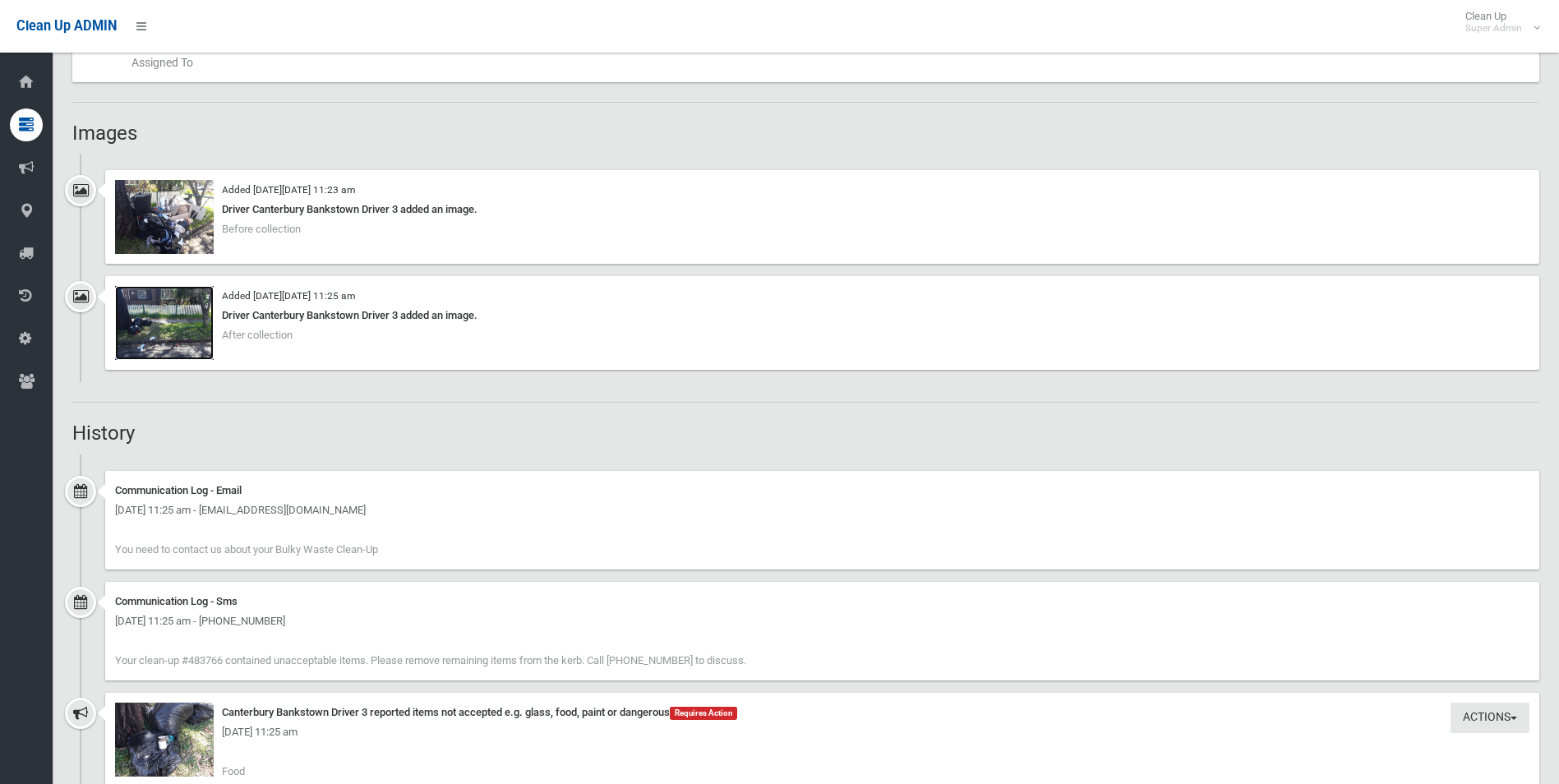
click at [181, 330] on img at bounding box center [164, 322] width 99 height 74
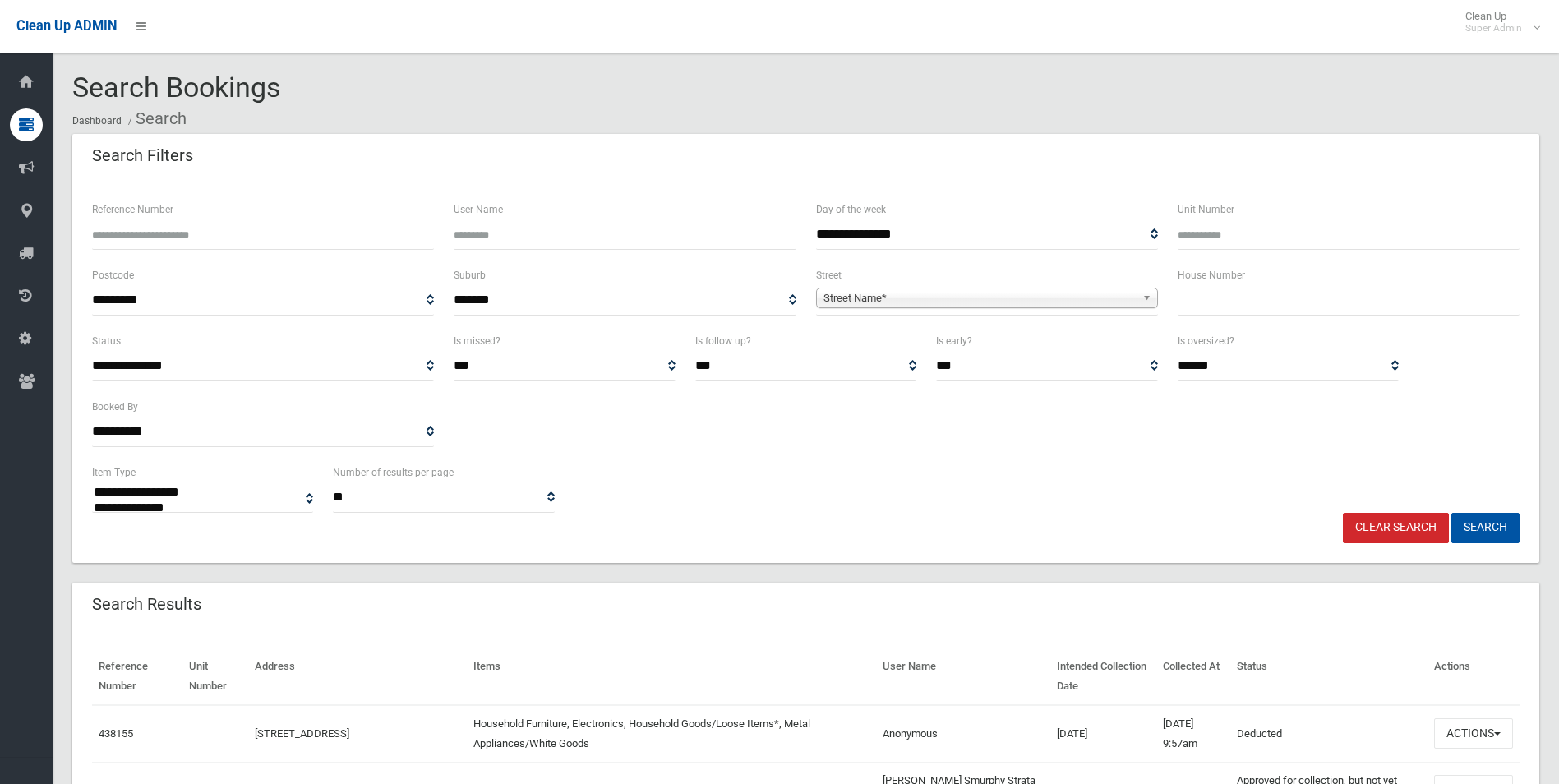
select select
click at [211, 233] on input "Reference Number" at bounding box center [263, 234] width 342 height 30
type input "*"
type input "******"
click at [1452, 513] on button "Search" at bounding box center [1485, 528] width 69 height 30
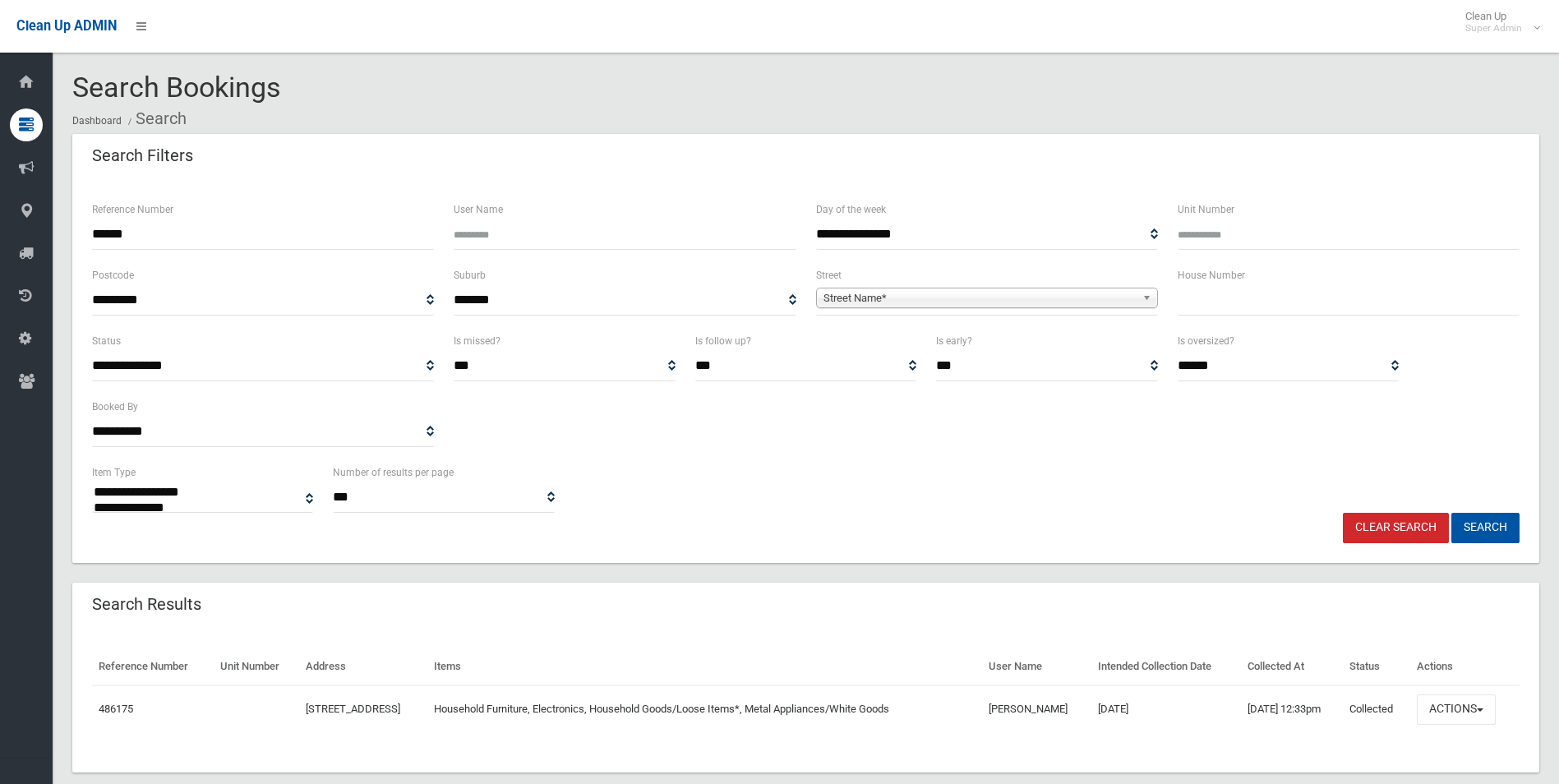
select select
click at [1466, 705] on button "Actions" at bounding box center [1456, 710] width 79 height 30
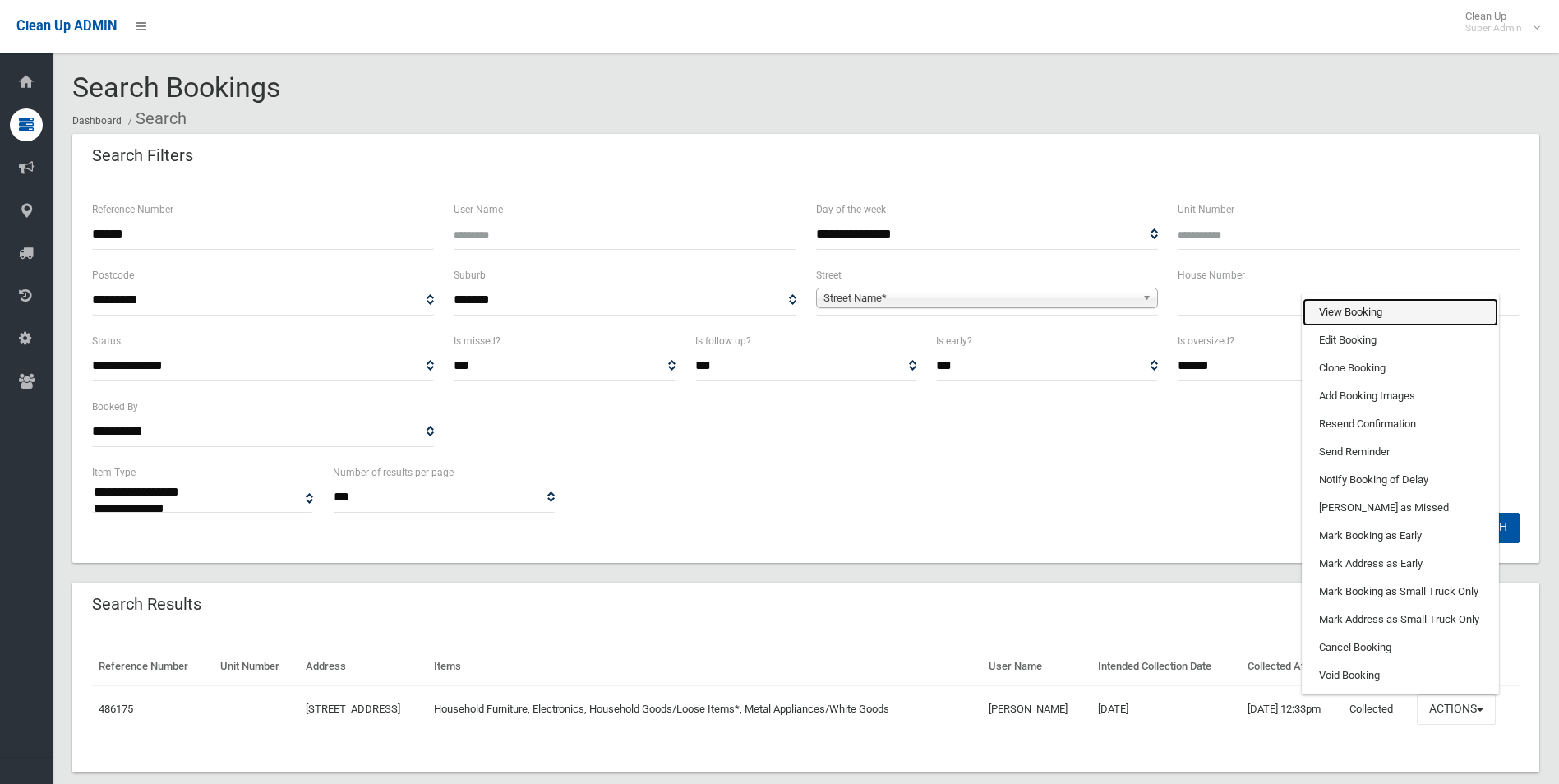
click at [1334, 315] on link "View Booking" at bounding box center [1400, 312] width 195 height 28
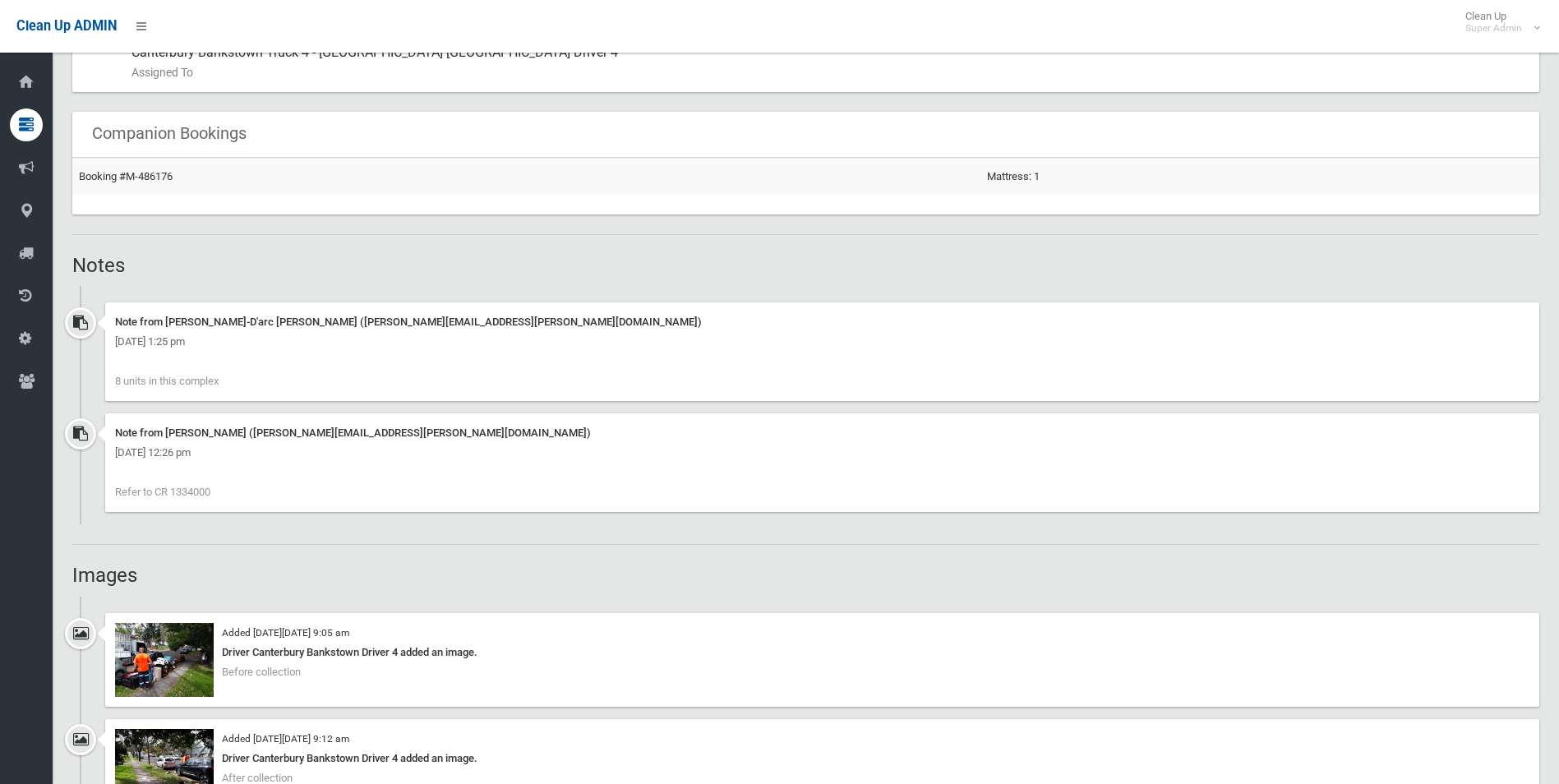
scroll to position [1315, 0]
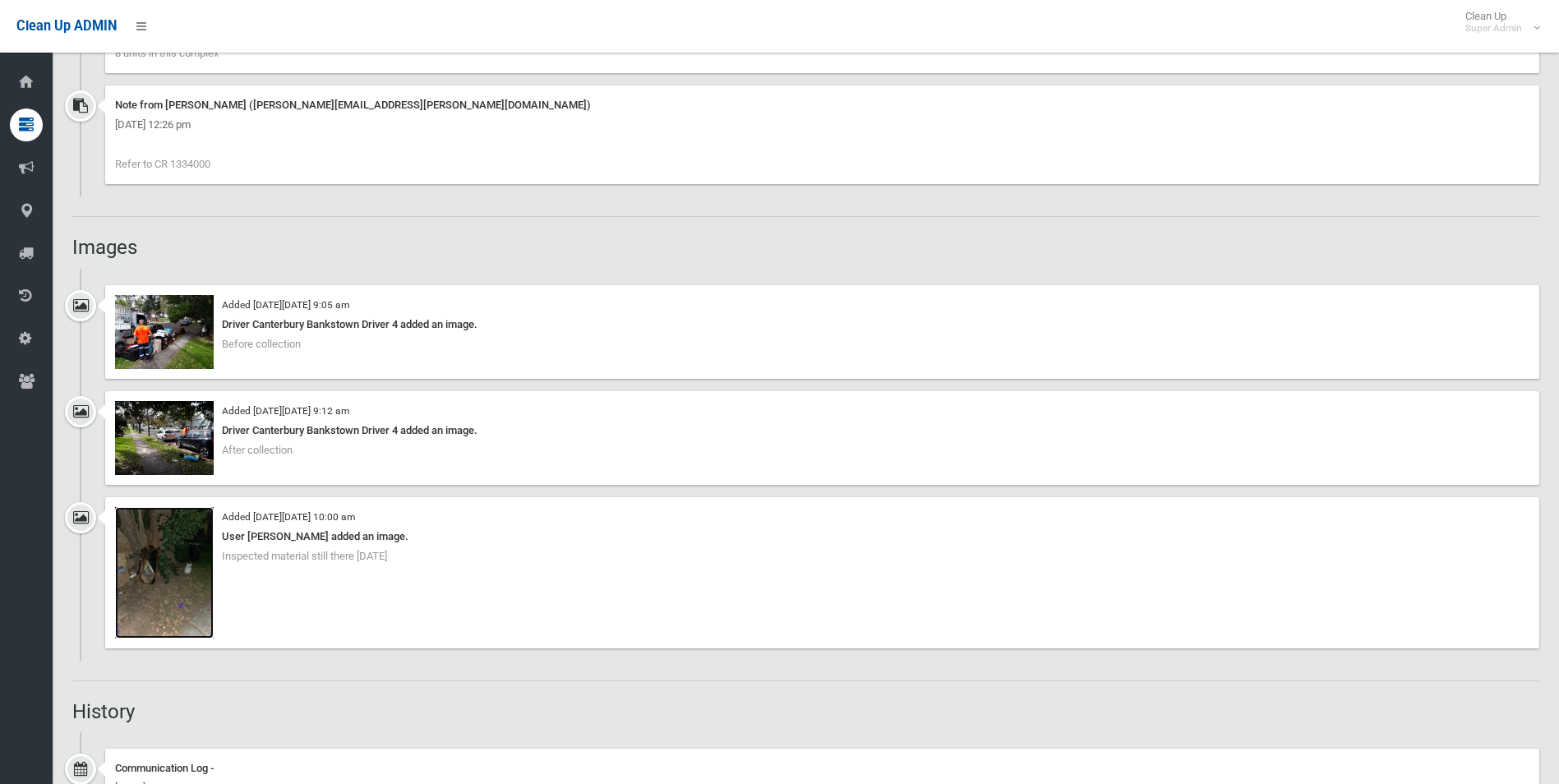
click at [174, 590] on img at bounding box center [164, 573] width 99 height 131
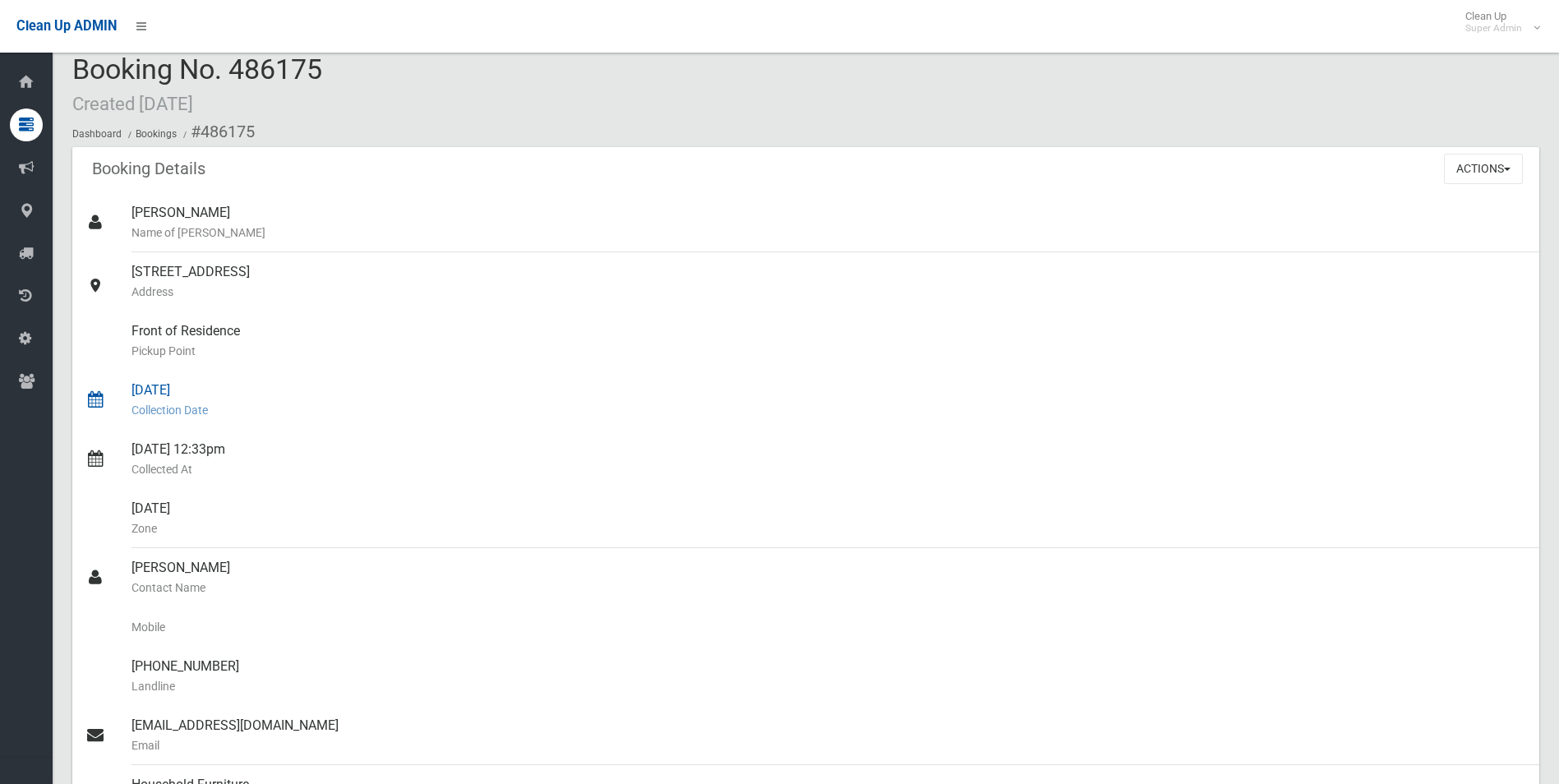
scroll to position [0, 0]
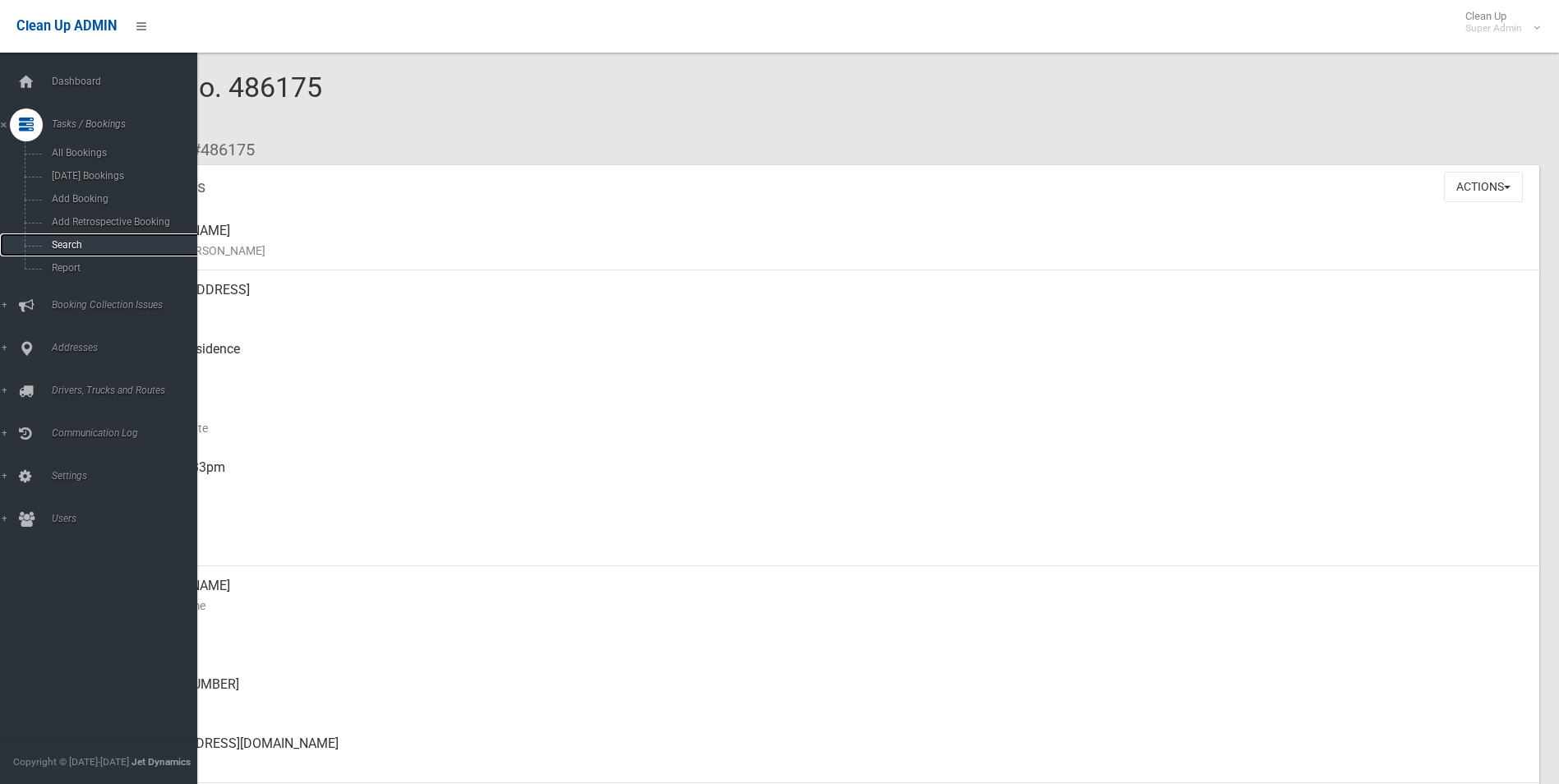
click at [72, 248] on span "Search" at bounding box center [121, 245] width 149 height 12
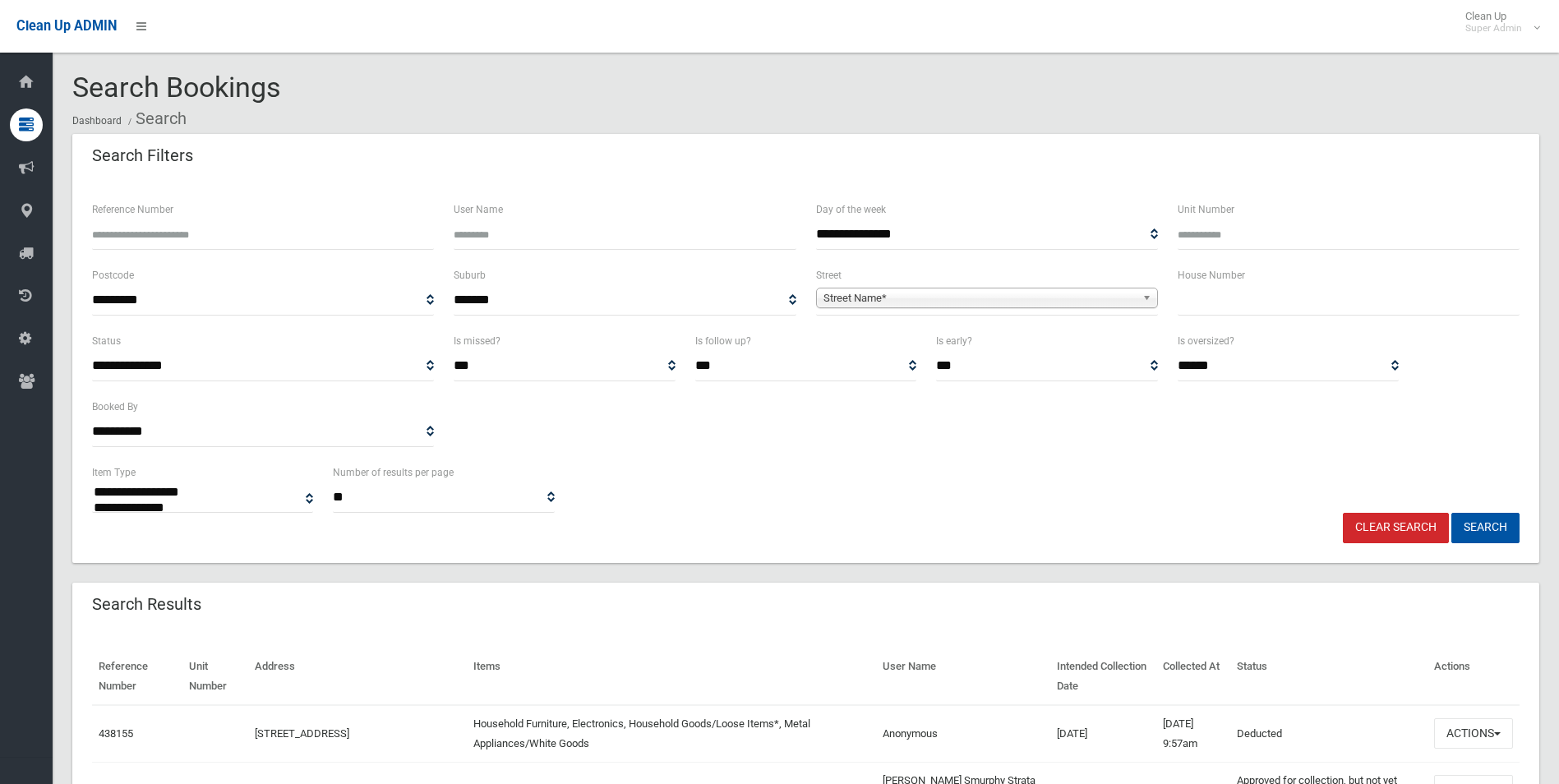
select select
click at [178, 224] on input "Reference Number" at bounding box center [263, 234] width 342 height 30
type input "******"
click at [1452, 513] on button "Search" at bounding box center [1485, 528] width 69 height 30
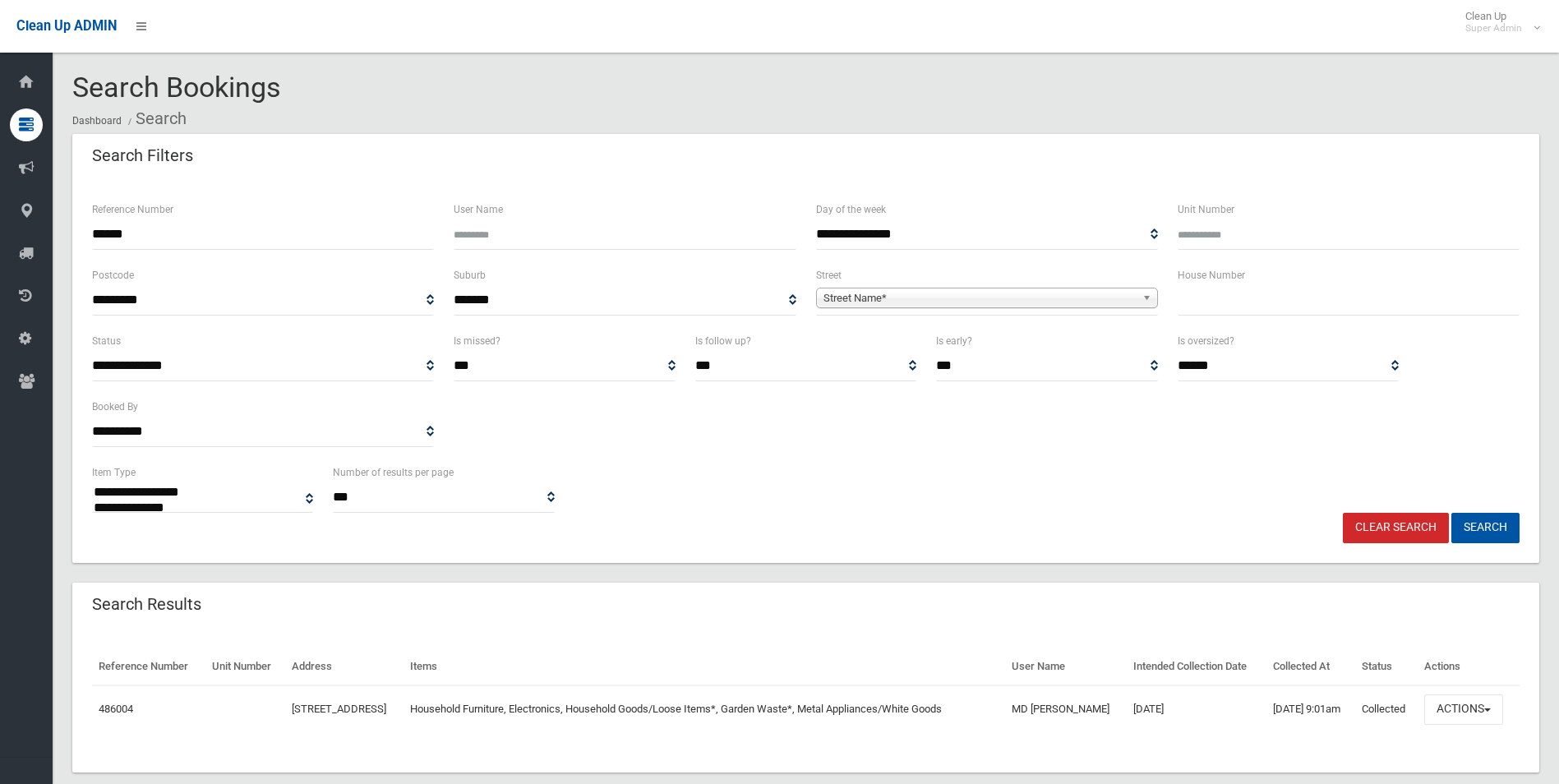
select select
click at [1460, 725] on button "Actions" at bounding box center [1463, 710] width 79 height 30
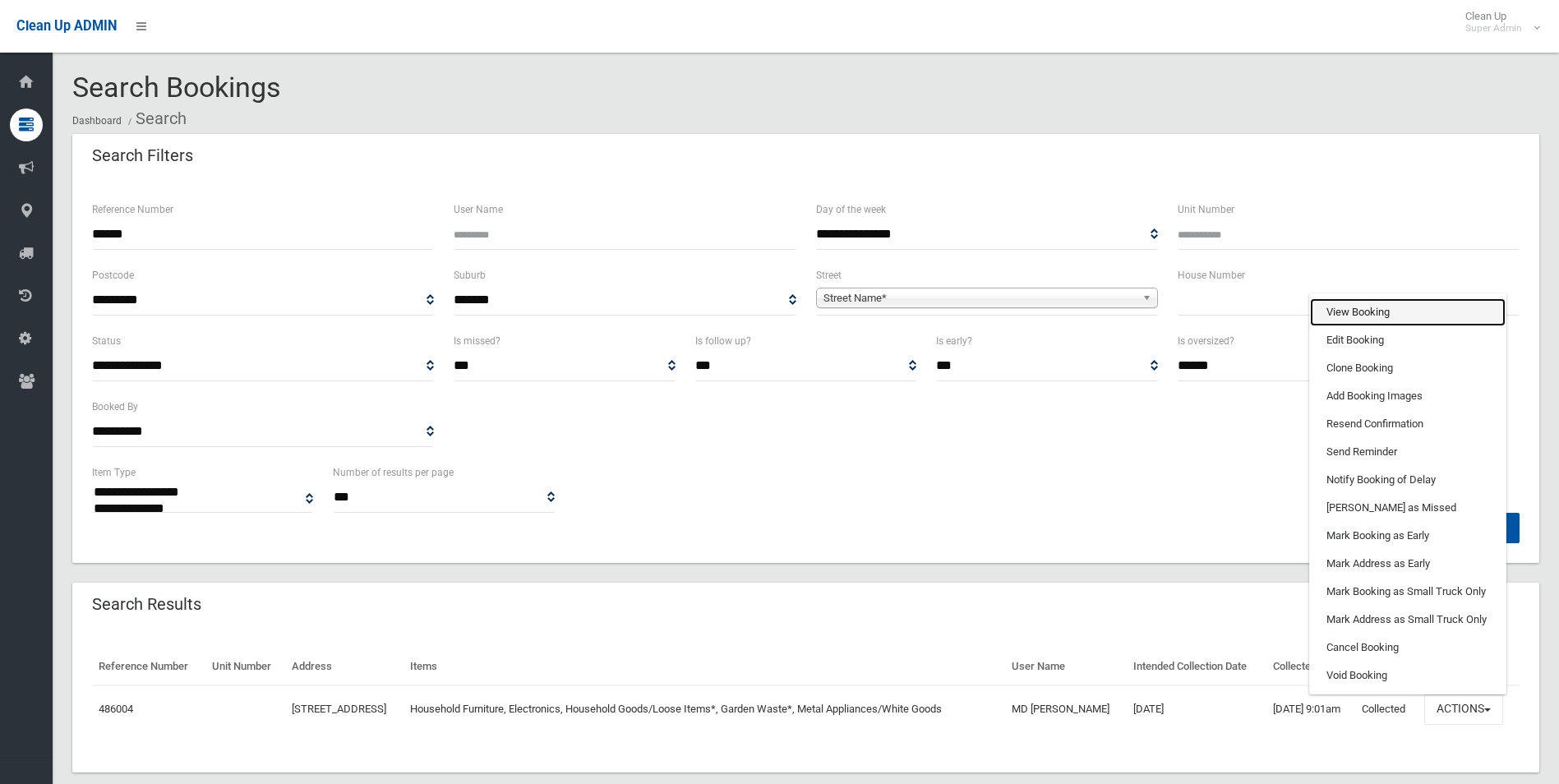
click at [1379, 326] on link "View Booking" at bounding box center [1408, 312] width 195 height 28
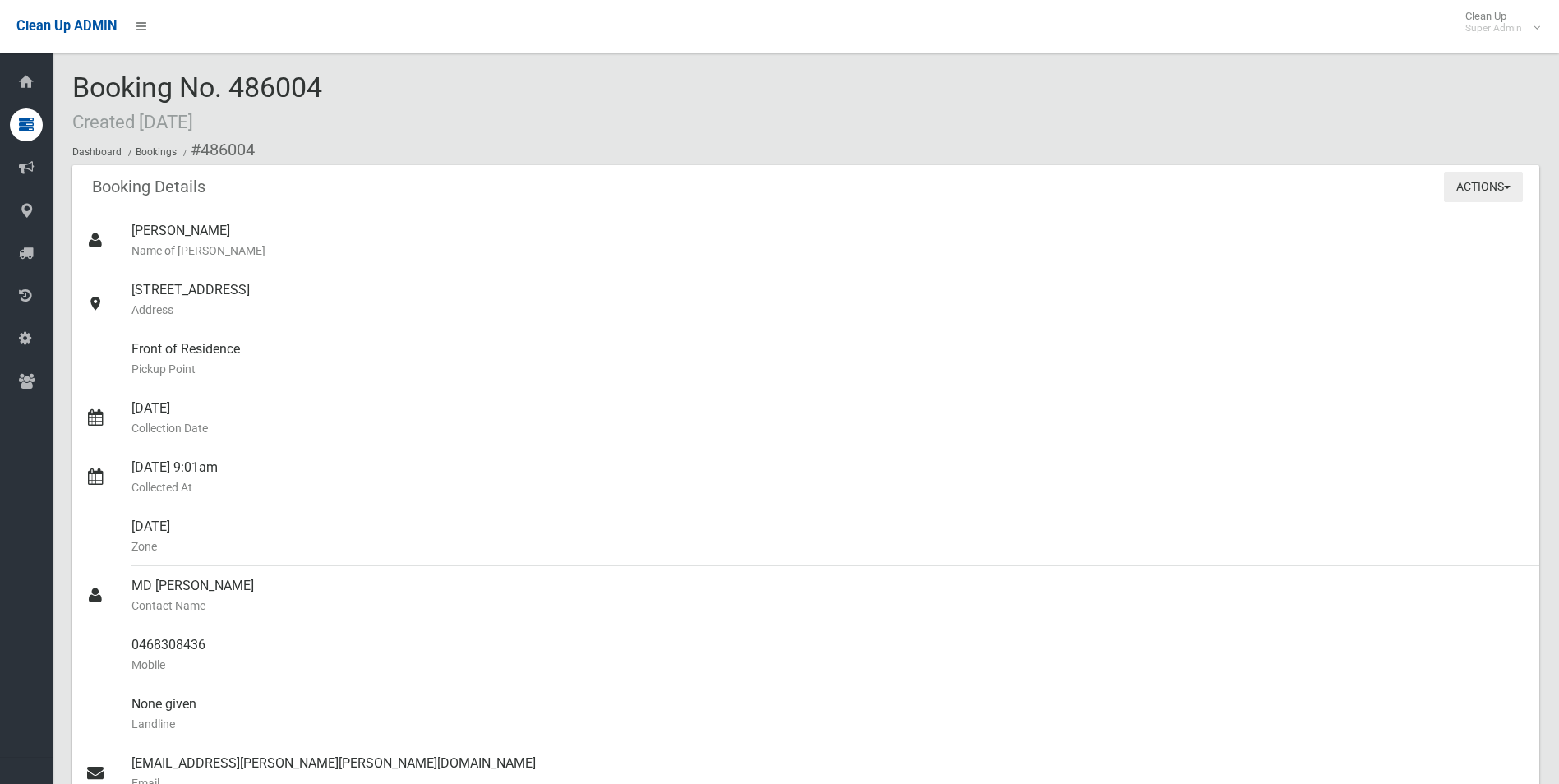
click at [1467, 187] on button "Actions" at bounding box center [1483, 187] width 79 height 30
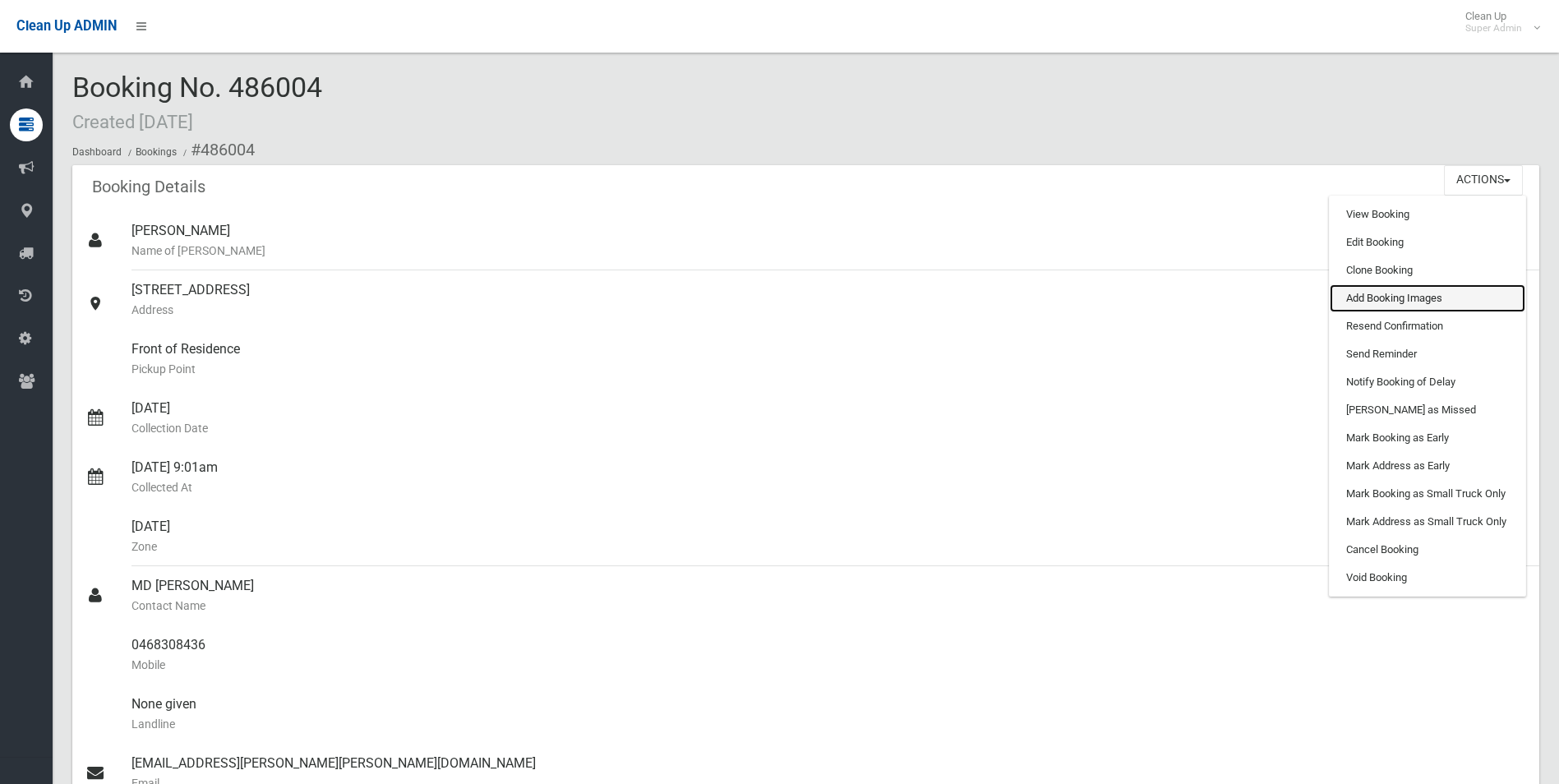
click at [1374, 298] on link "Add Booking Images" at bounding box center [1427, 298] width 195 height 28
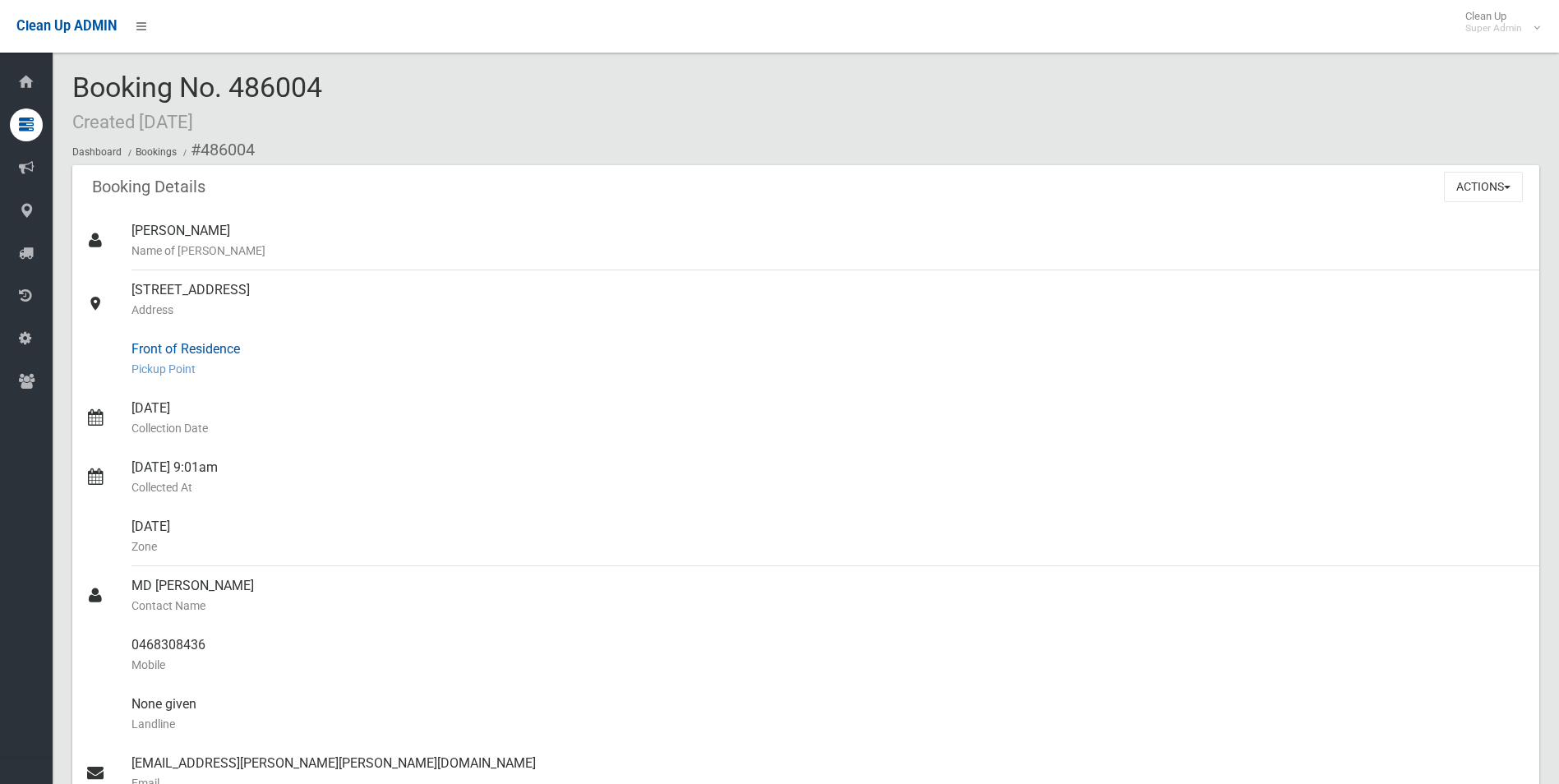
click at [491, 341] on div "Front of Residence Pickup Point" at bounding box center [828, 359] width 1395 height 59
click at [1488, 188] on button "Actions" at bounding box center [1483, 187] width 79 height 30
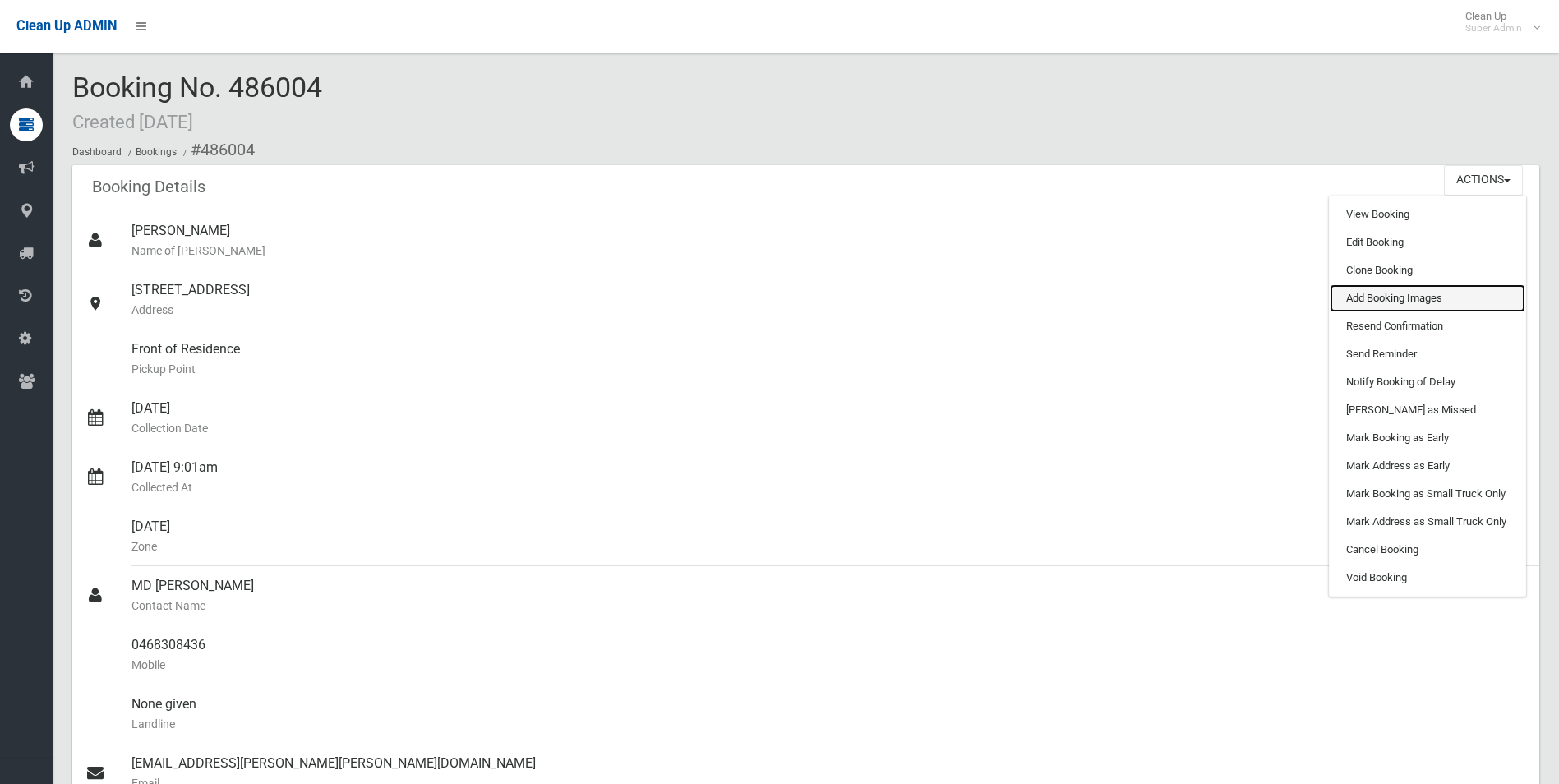
click at [1382, 296] on link "Add Booking Images" at bounding box center [1427, 298] width 195 height 28
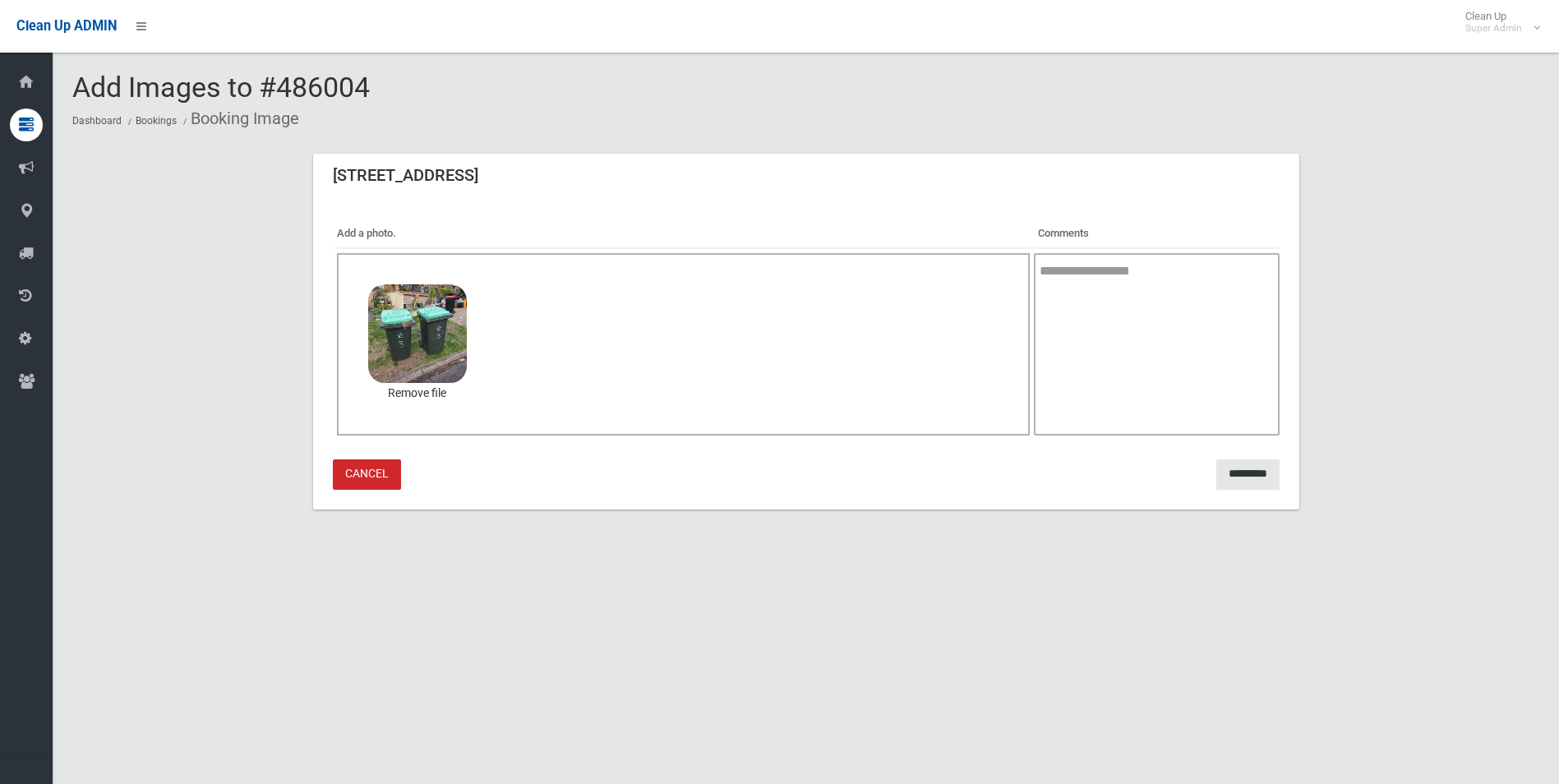
click at [381, 466] on link "Cancel" at bounding box center [367, 474] width 69 height 30
click at [431, 395] on link "Remove file" at bounding box center [417, 393] width 99 height 21
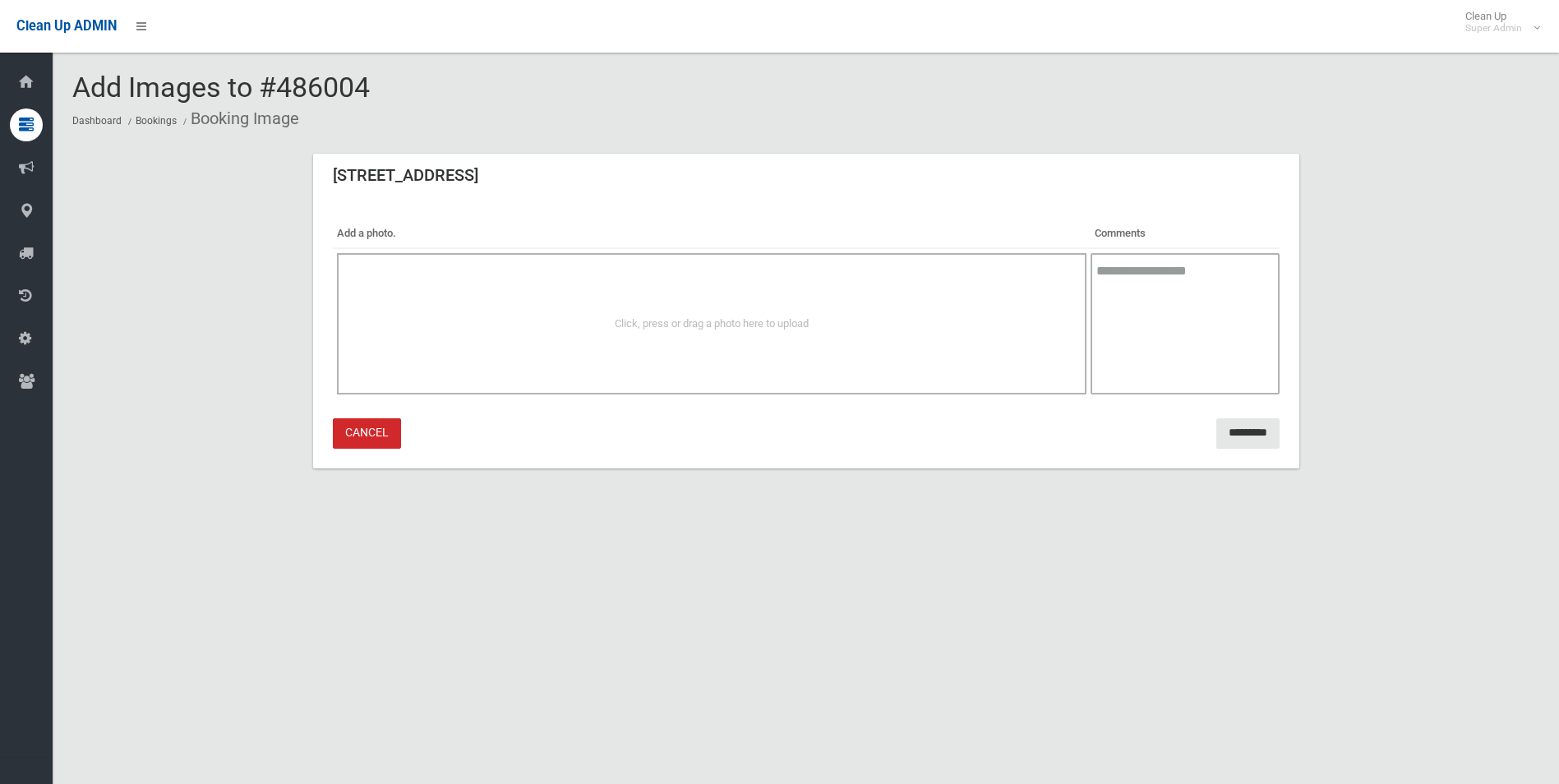
click at [377, 435] on link "Cancel" at bounding box center [367, 434] width 69 height 30
click at [358, 429] on link "Cancel" at bounding box center [367, 434] width 69 height 30
click at [355, 429] on link "Cancel" at bounding box center [367, 434] width 69 height 30
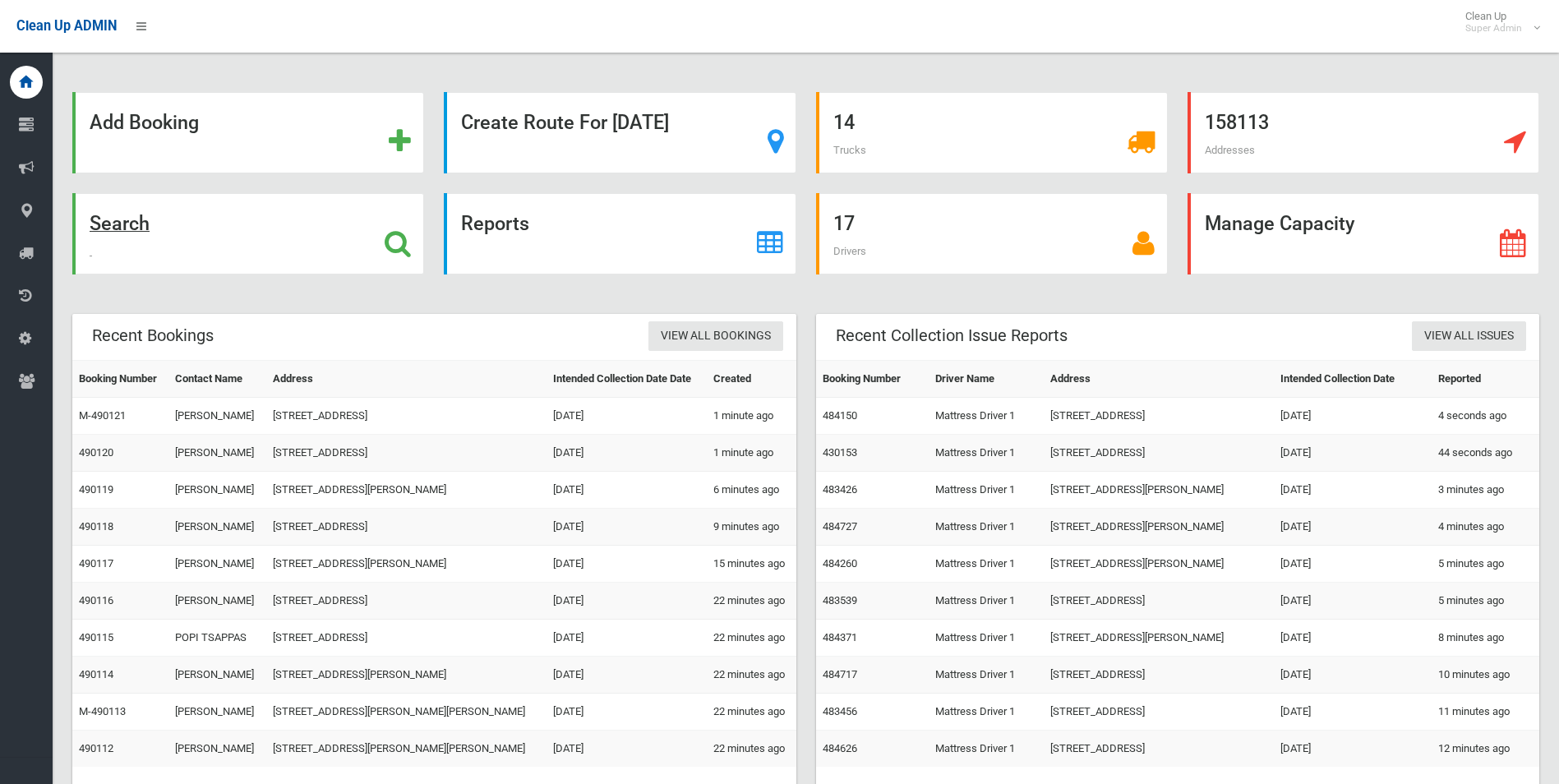
click at [128, 225] on strong "Search" at bounding box center [119, 223] width 60 height 23
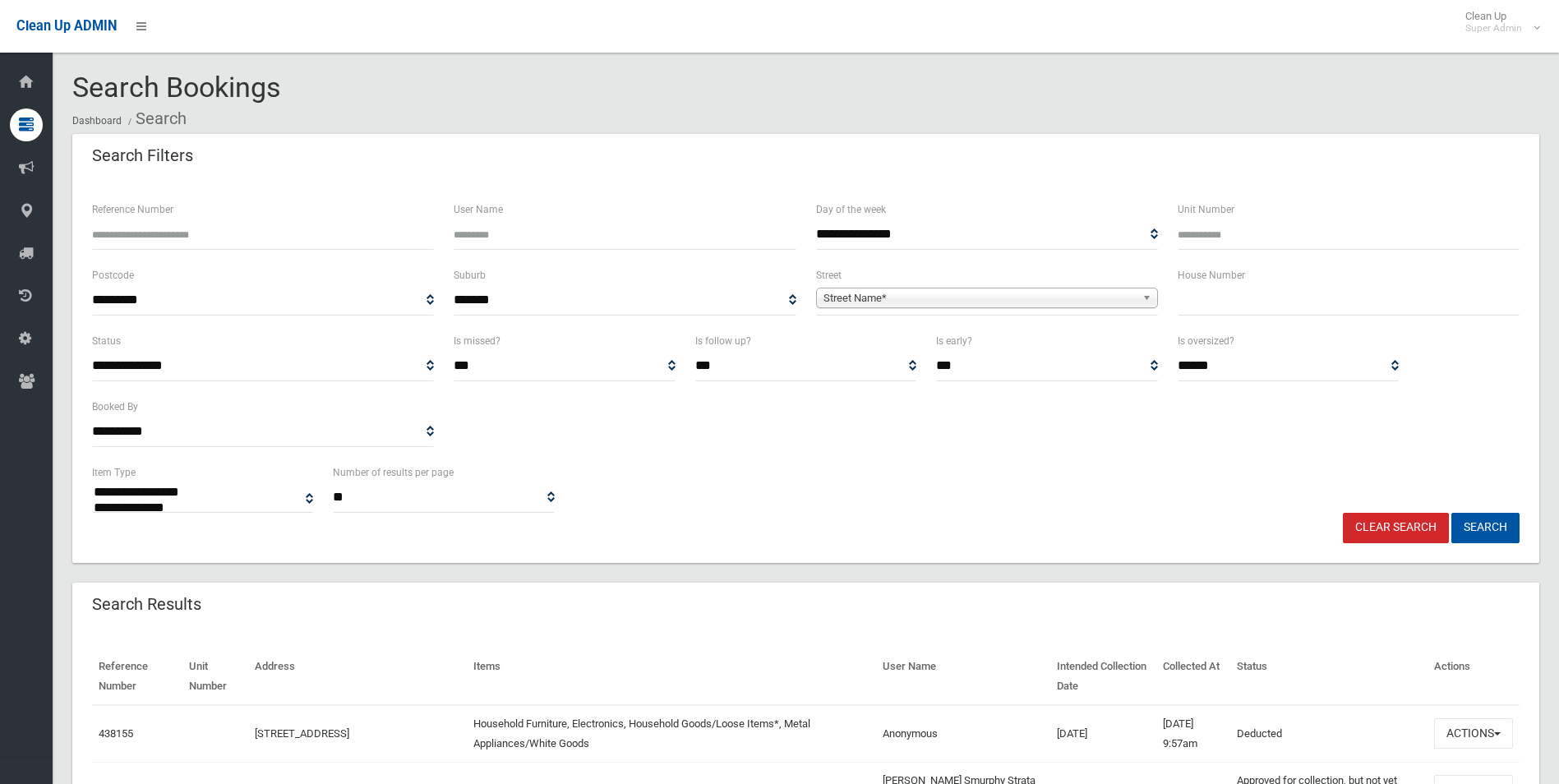
select select
click at [933, 299] on span "Street Name*" at bounding box center [980, 298] width 312 height 19
type input "*******"
type input "**"
click at [1452, 513] on button "Search" at bounding box center [1485, 528] width 69 height 30
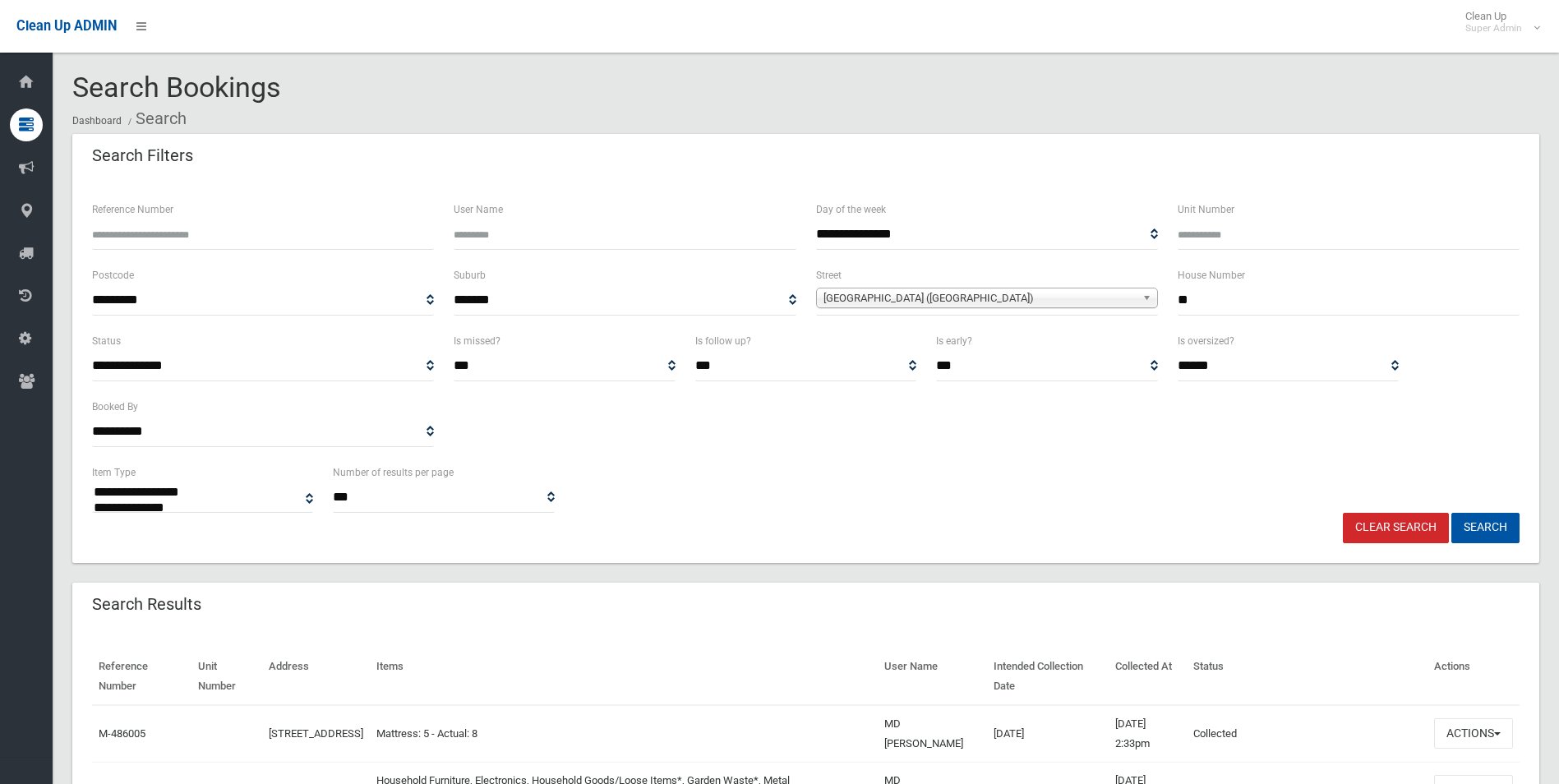
select select
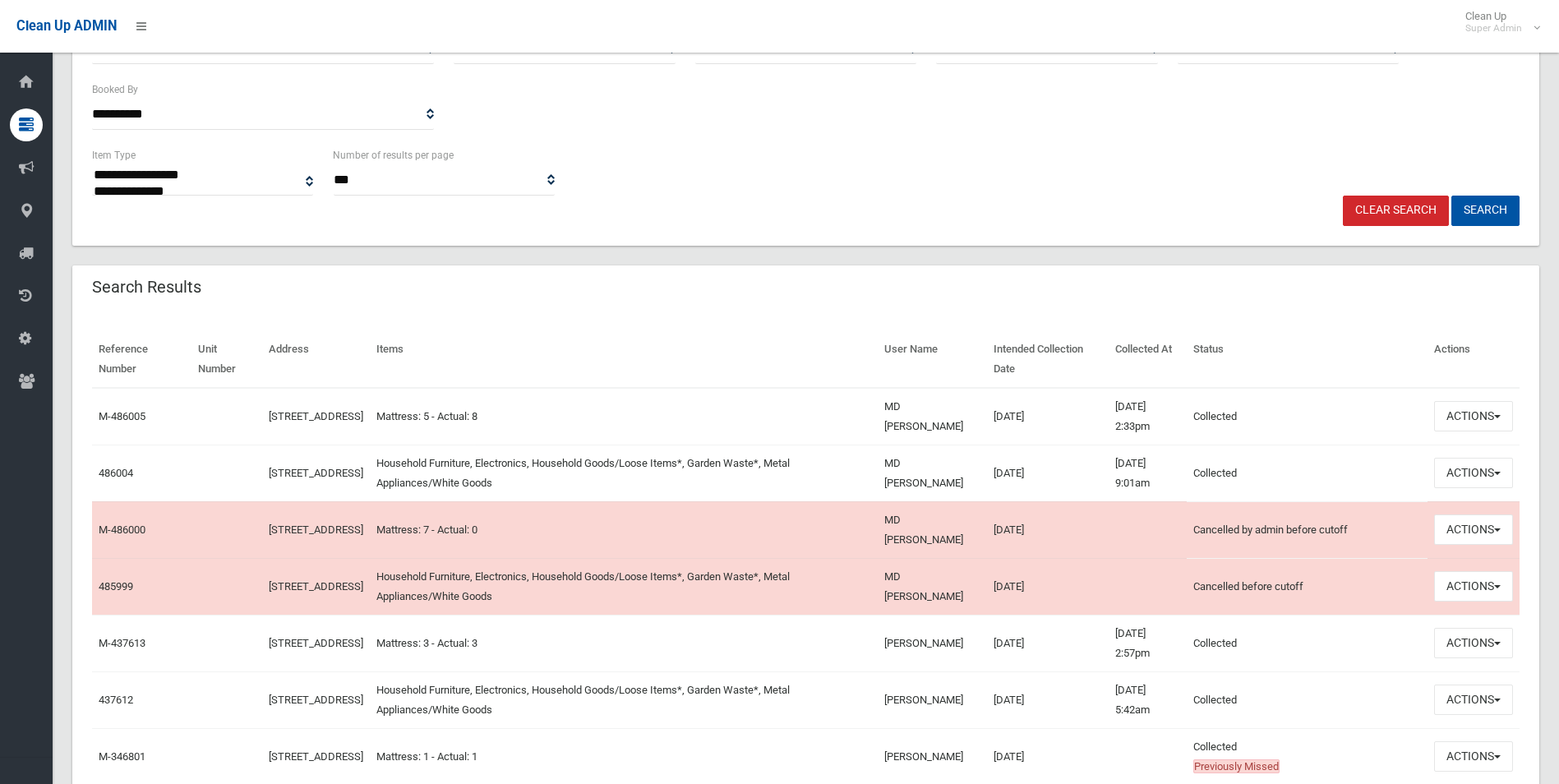
scroll to position [329, 0]
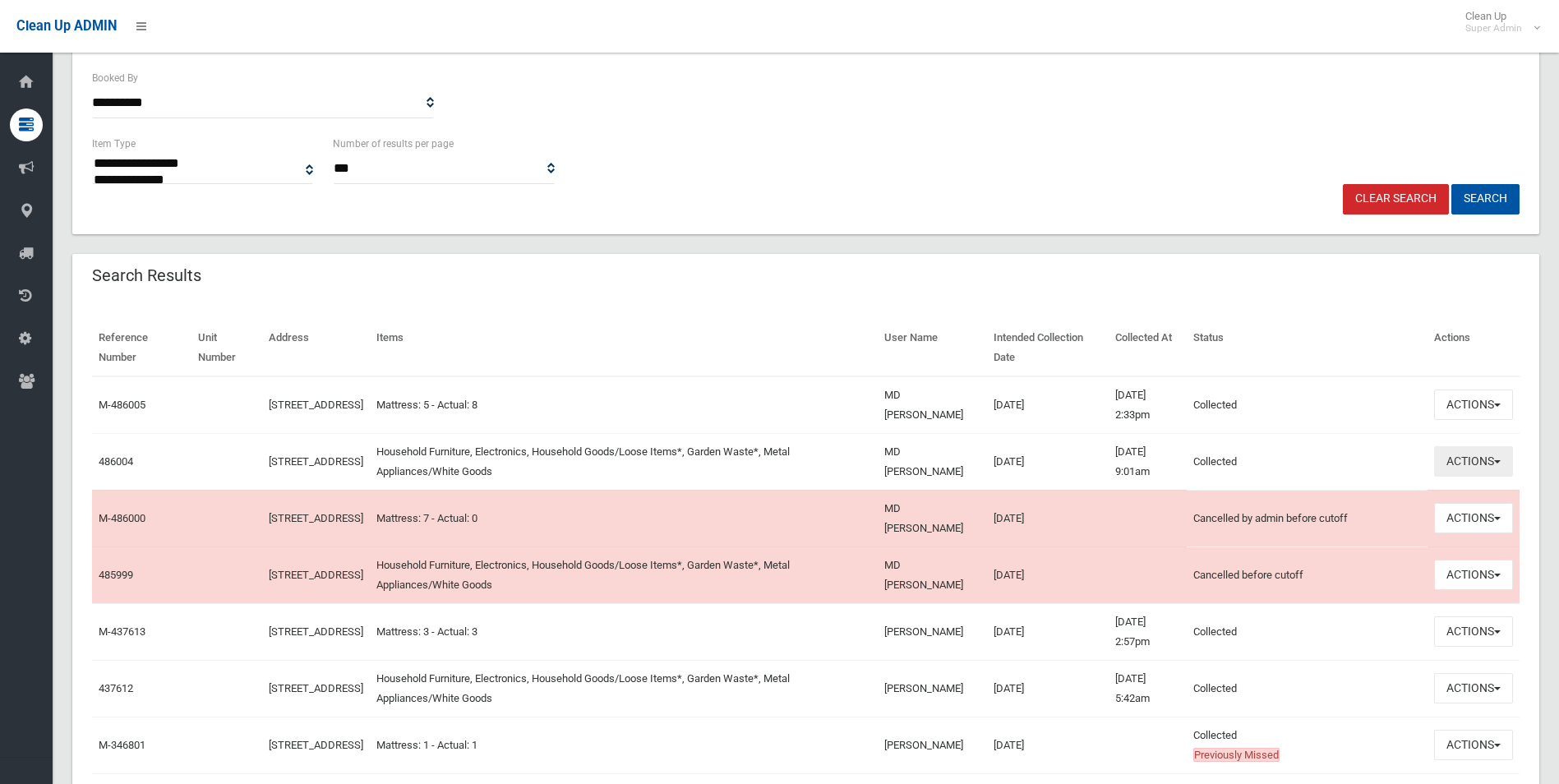
click at [1473, 460] on button "Actions" at bounding box center [1474, 462] width 79 height 30
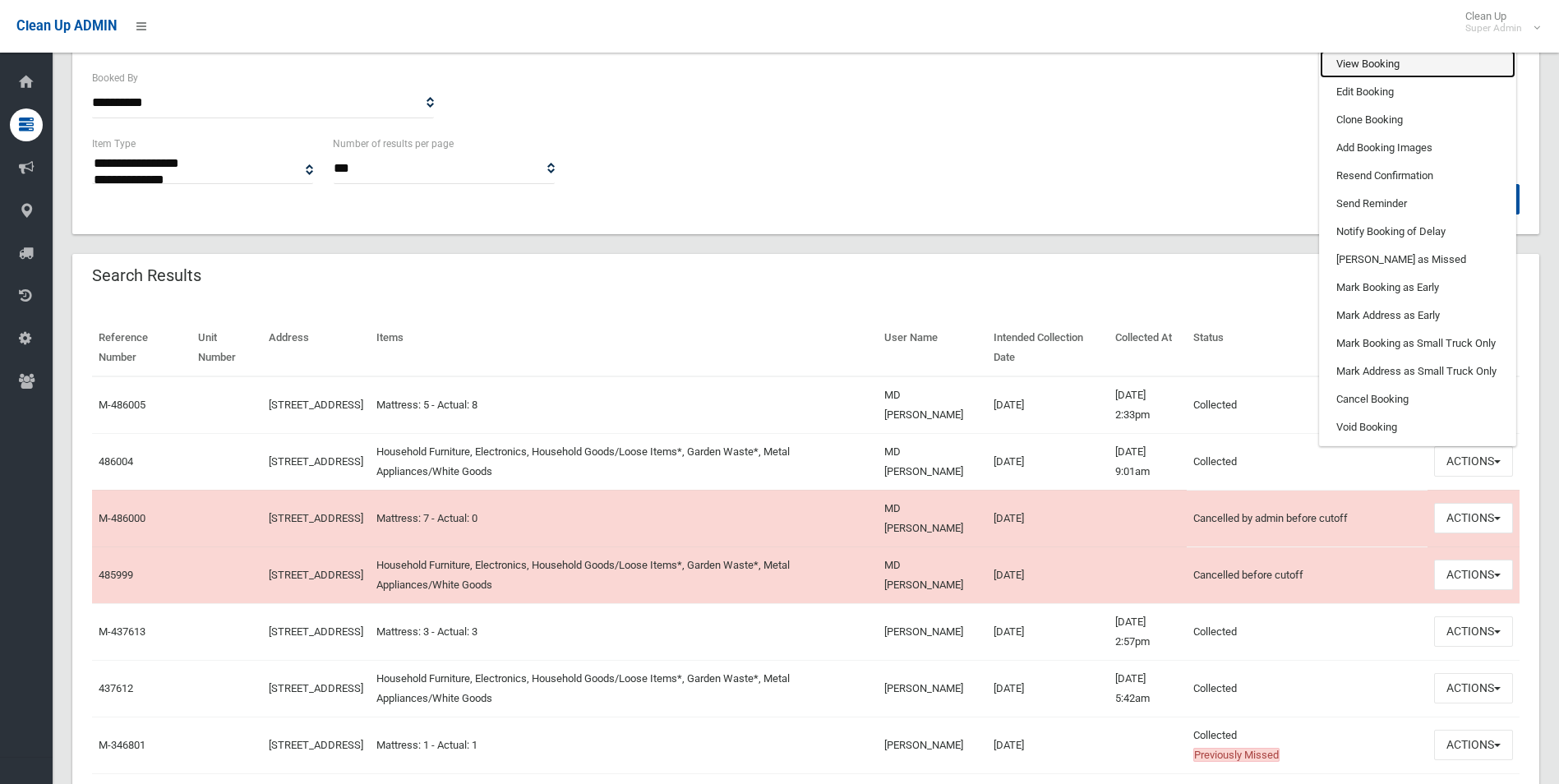
click at [1368, 67] on link "View Booking" at bounding box center [1418, 63] width 195 height 28
click at [1368, 67] on div "**********" at bounding box center [1288, 36] width 241 height 66
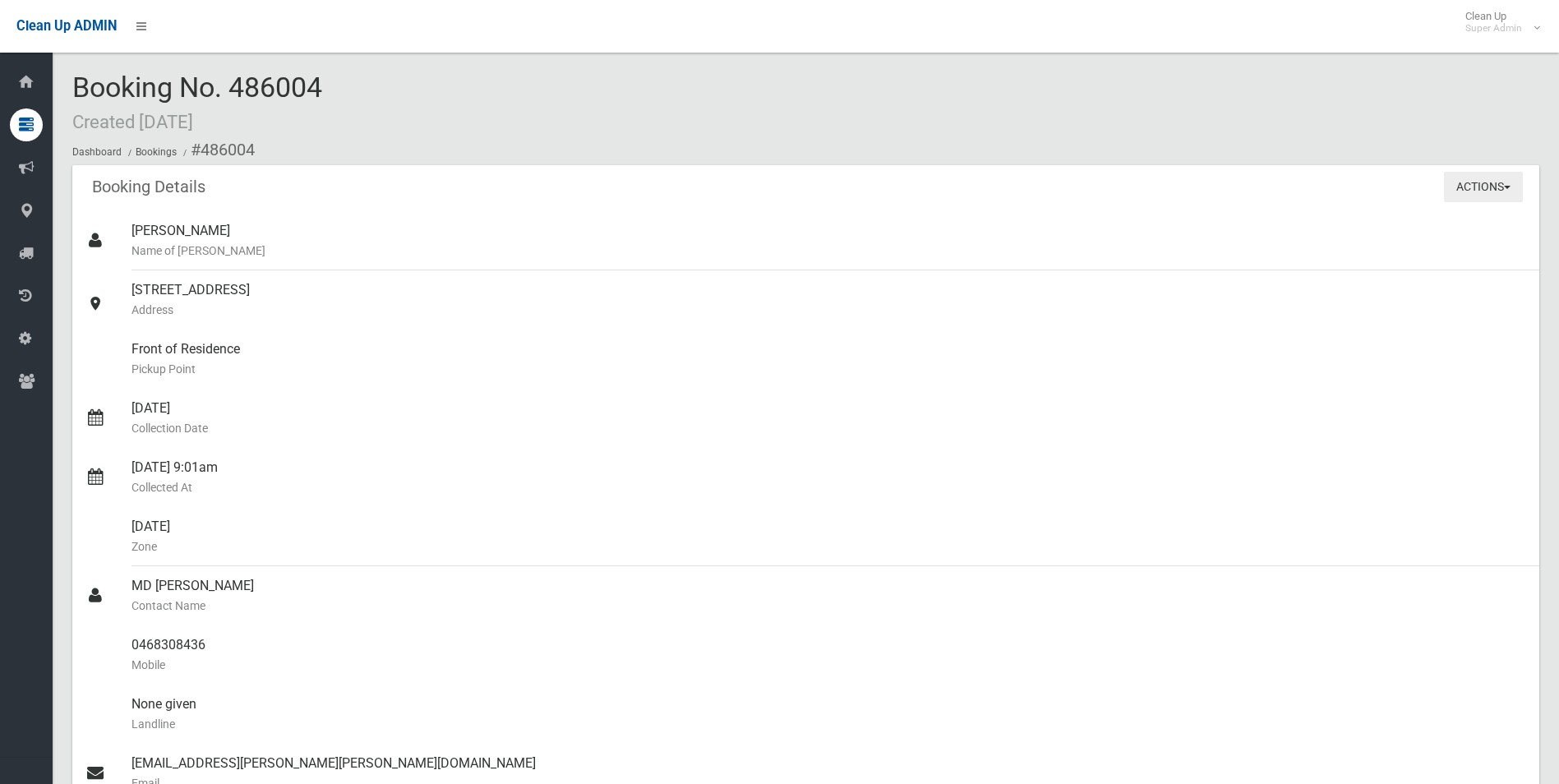
click at [1468, 178] on button "Actions" at bounding box center [1483, 187] width 79 height 30
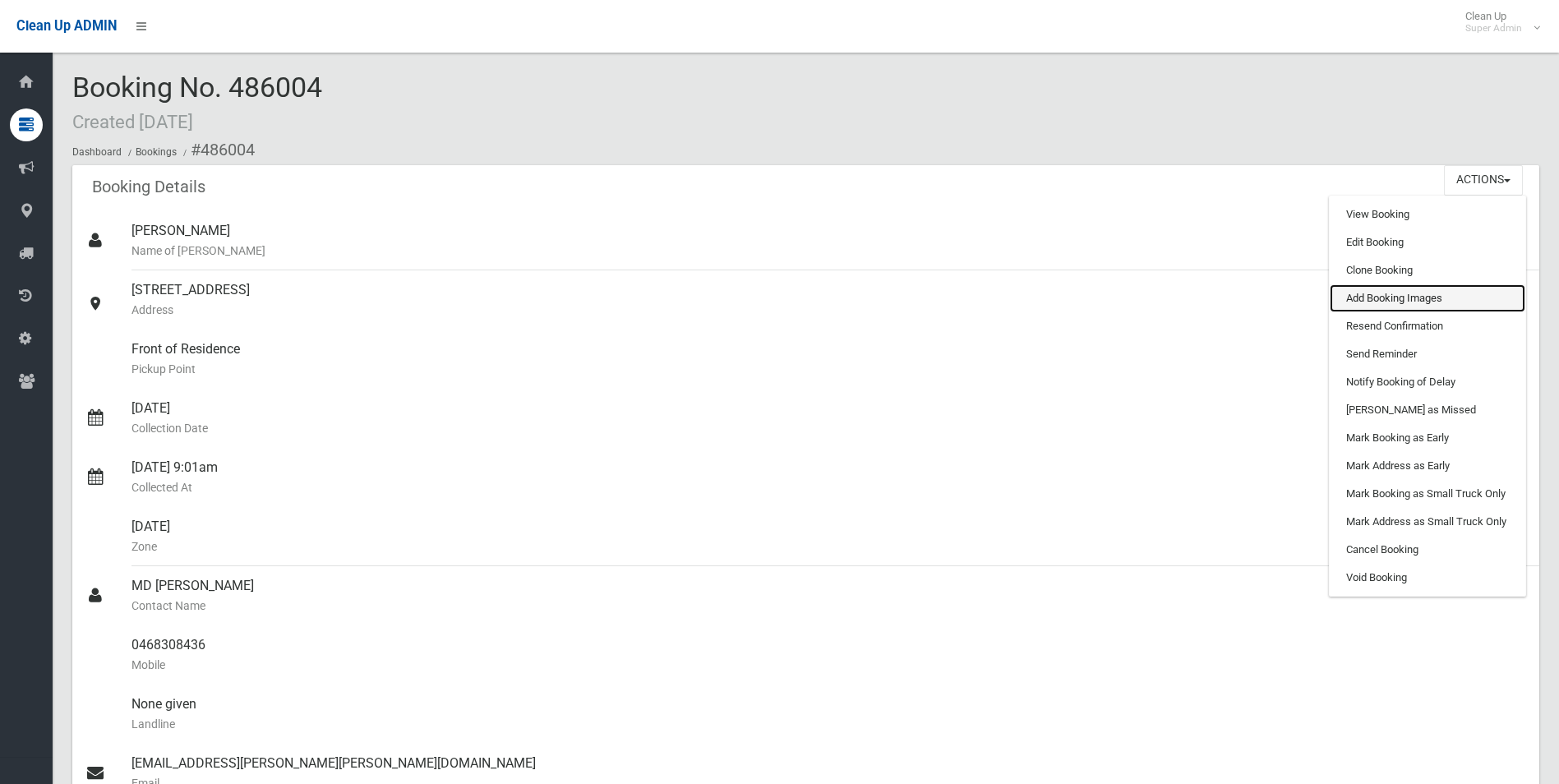
click at [1376, 298] on link "Add Booking Images" at bounding box center [1427, 298] width 195 height 28
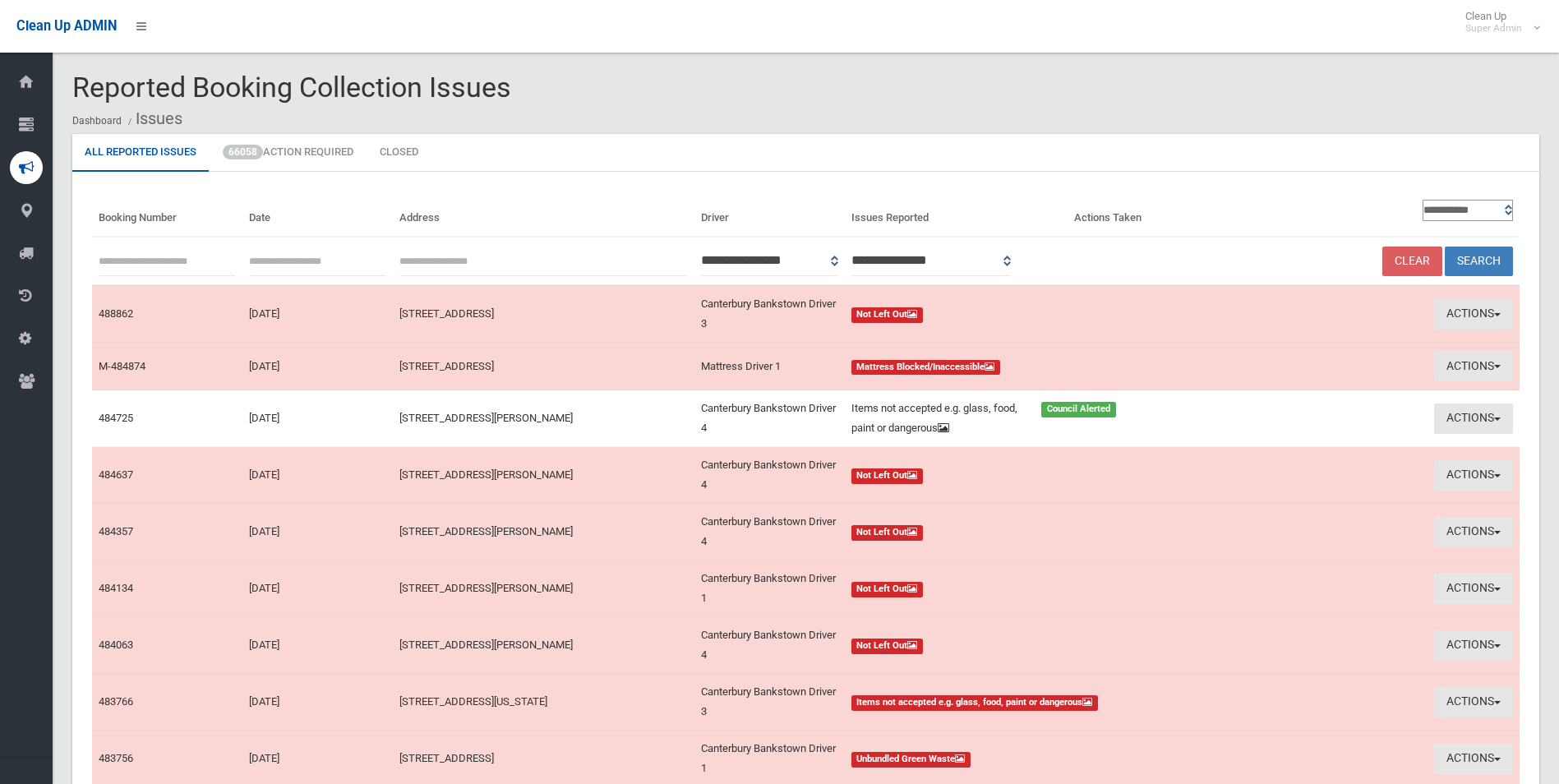
scroll to position [164, 0]
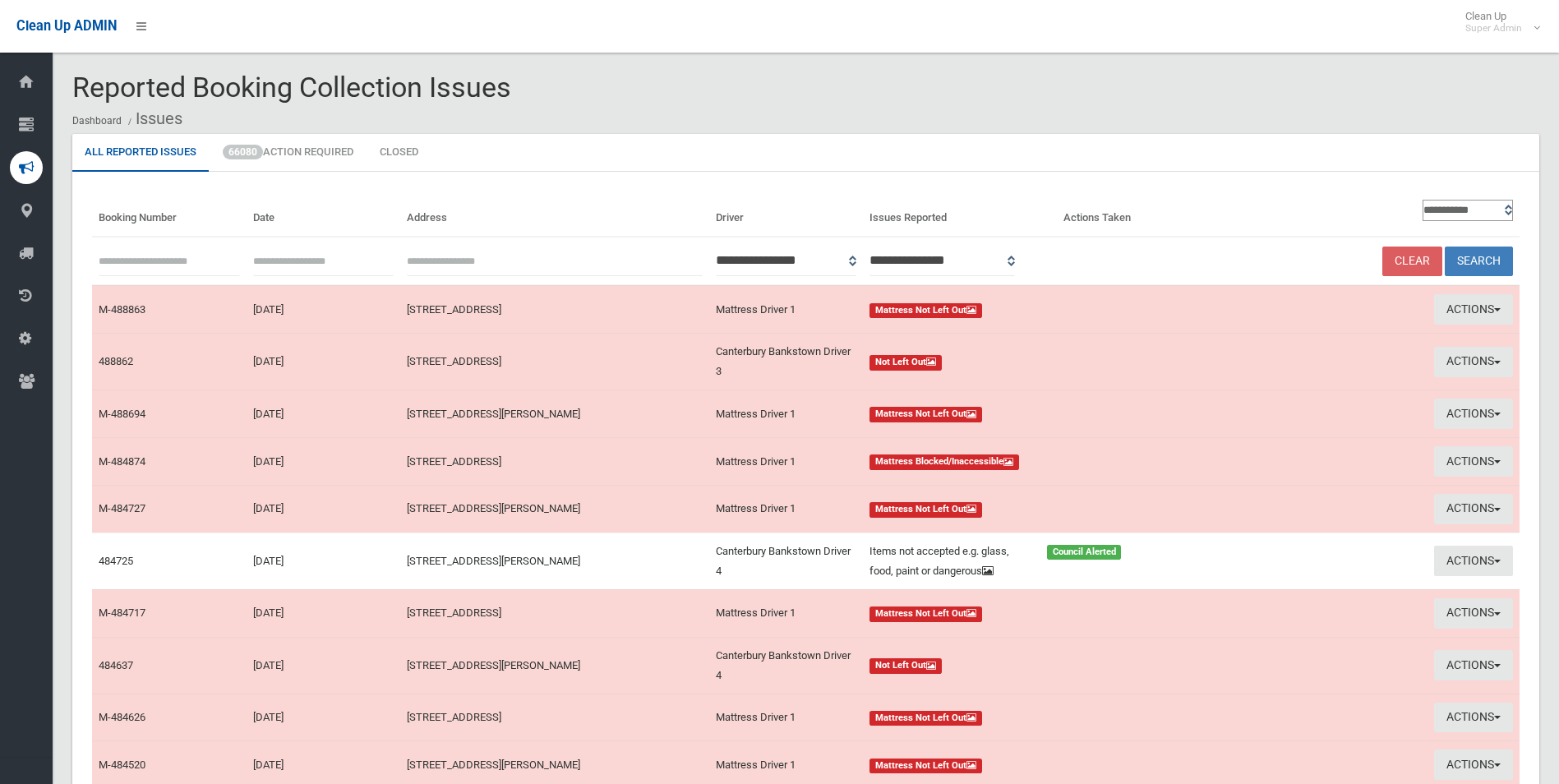
scroll to position [159, 0]
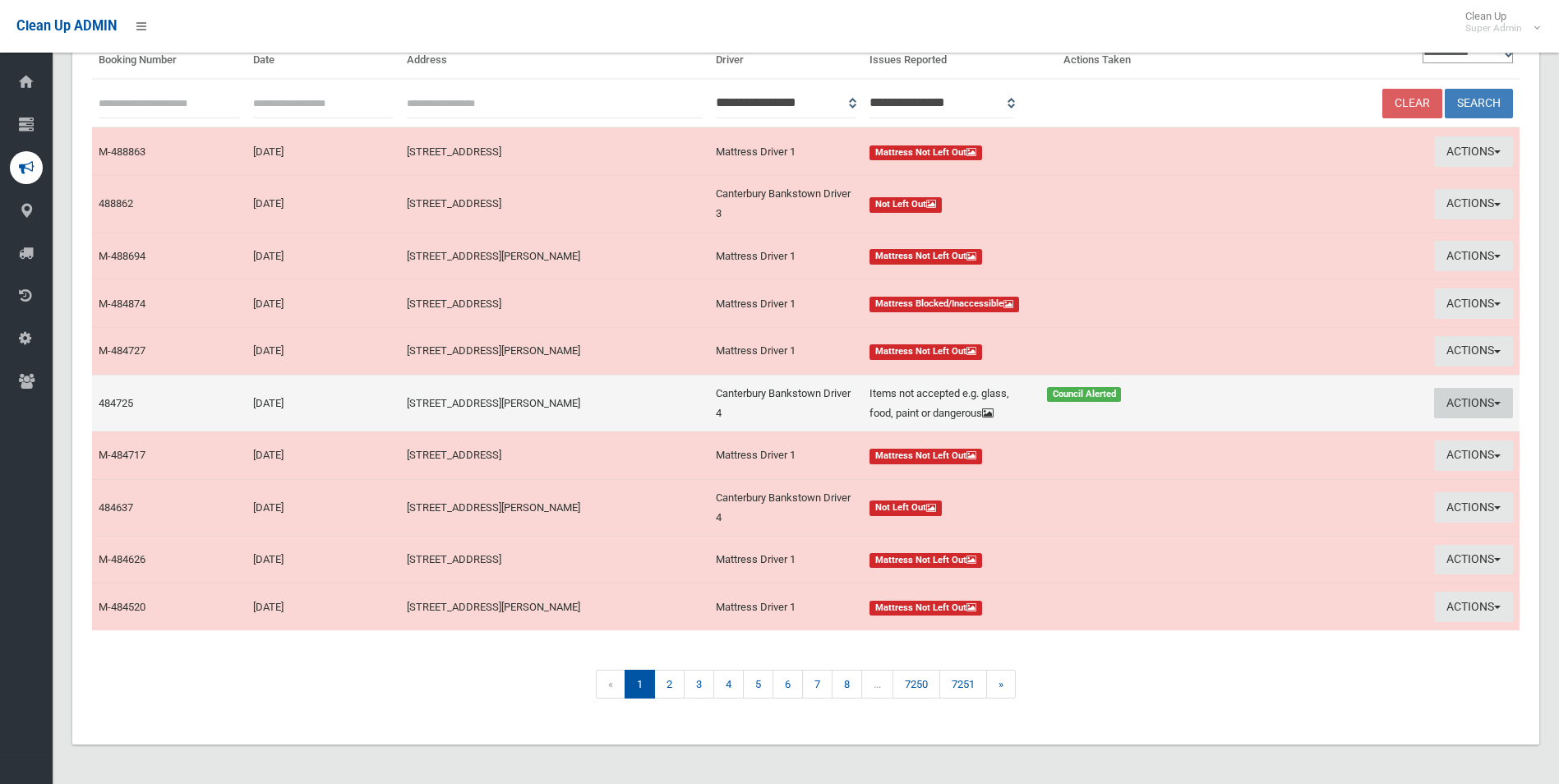
drag, startPoint x: 1458, startPoint y: 397, endPoint x: 1429, endPoint y: 417, distance: 35.2
click at [1458, 397] on button "Actions" at bounding box center [1474, 403] width 79 height 30
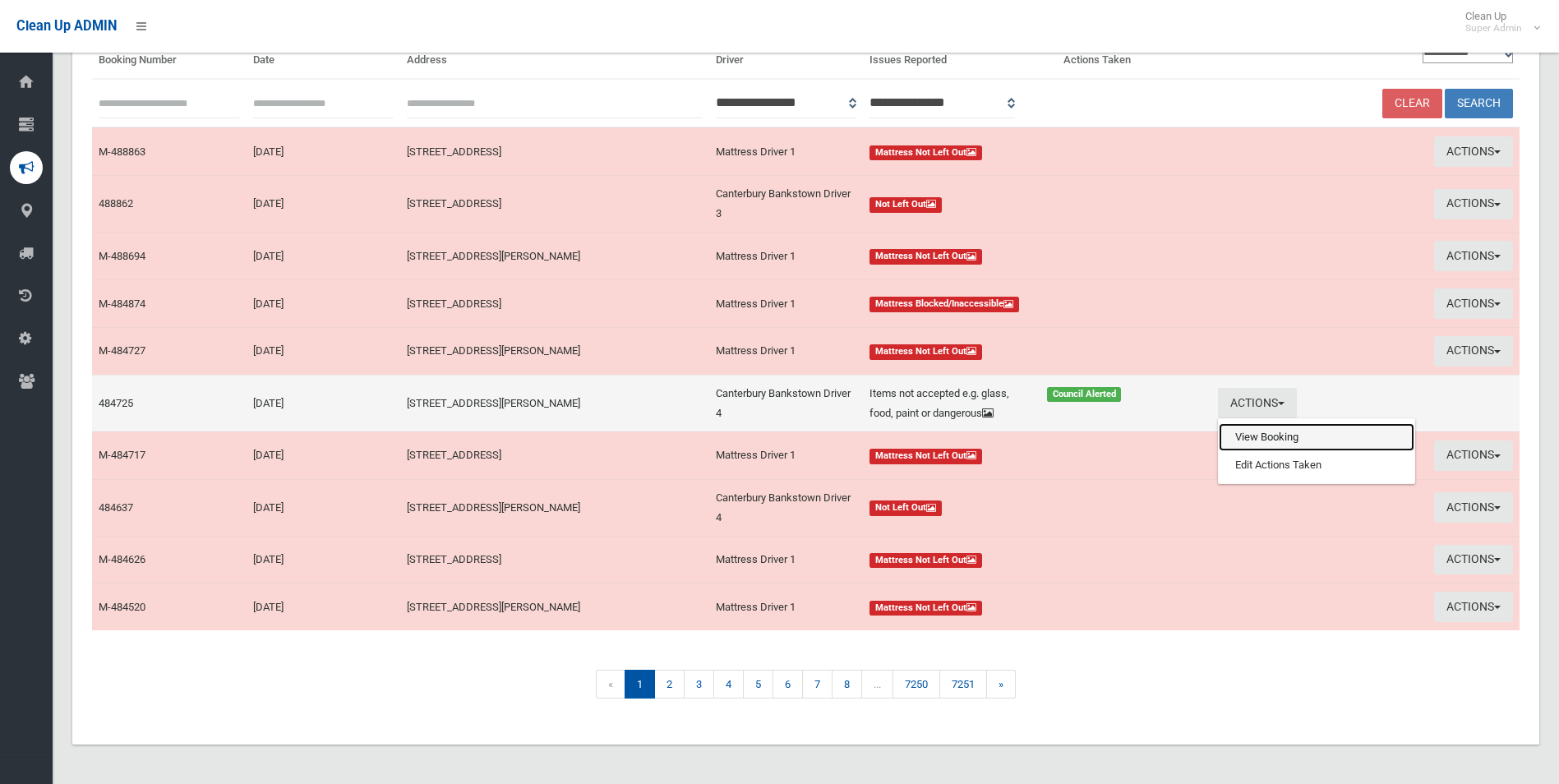
click at [1258, 430] on link "View Booking" at bounding box center [1316, 436] width 195 height 28
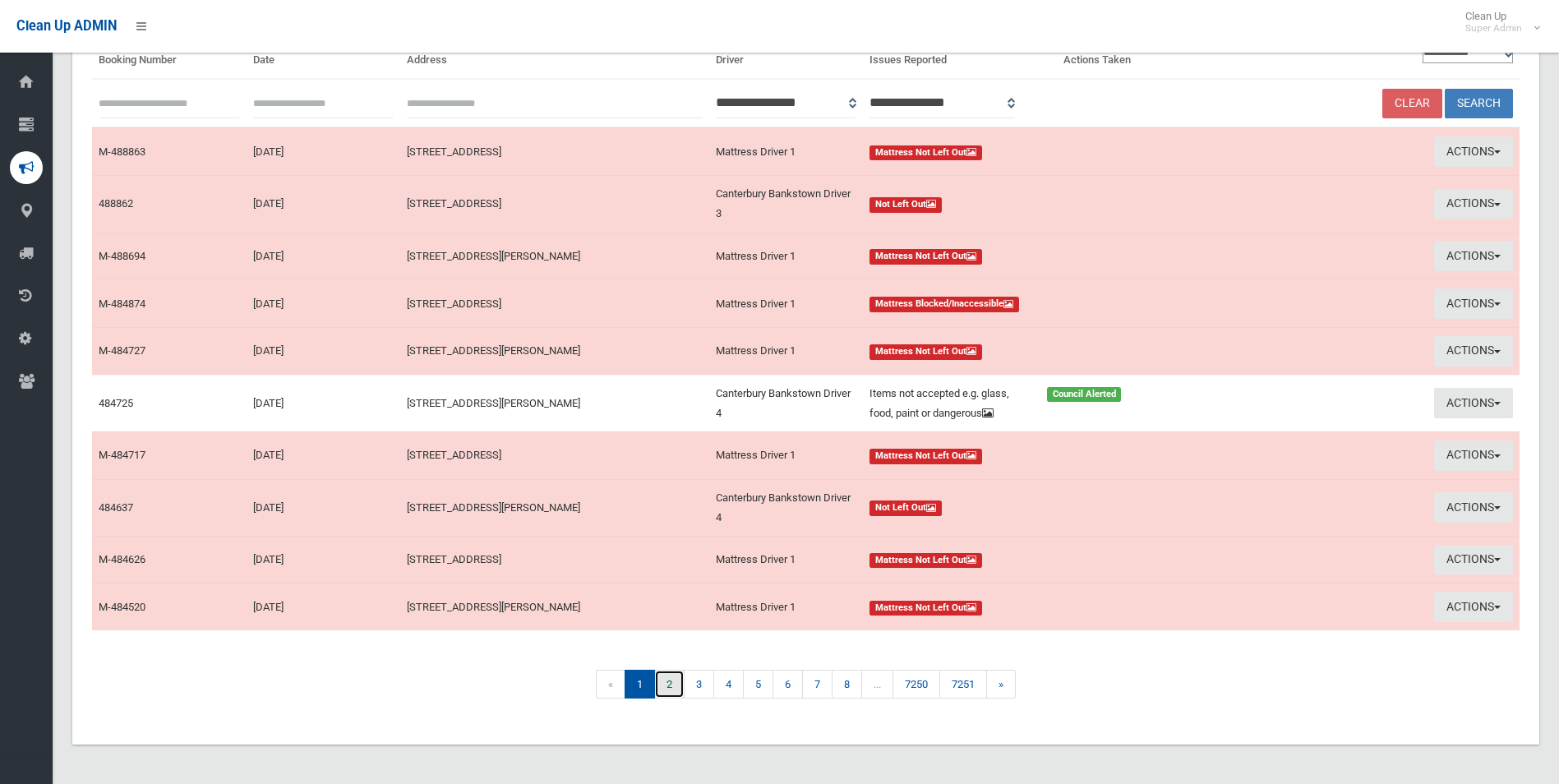
click at [664, 688] on link "2" at bounding box center [669, 684] width 30 height 29
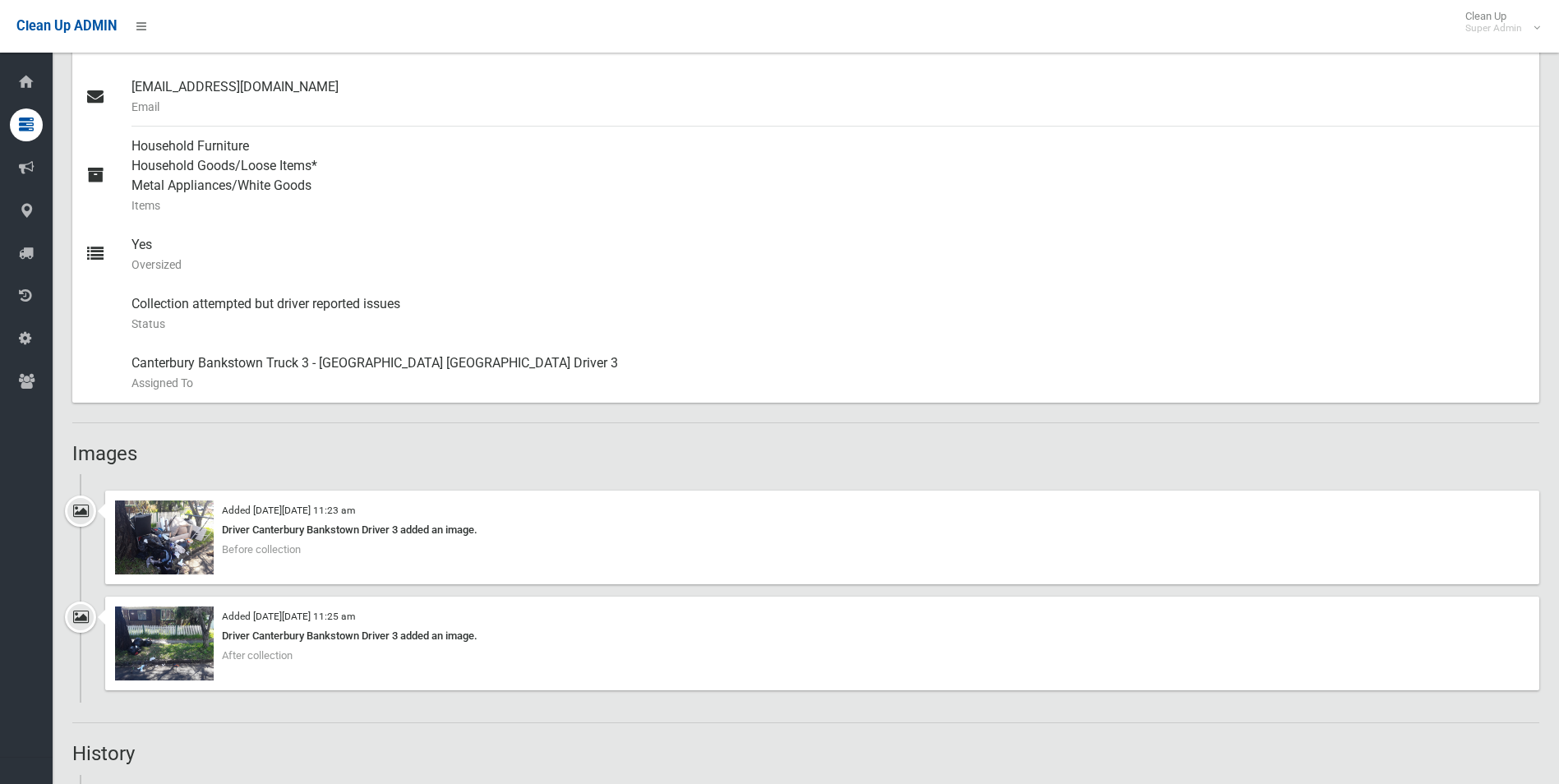
scroll to position [657, 0]
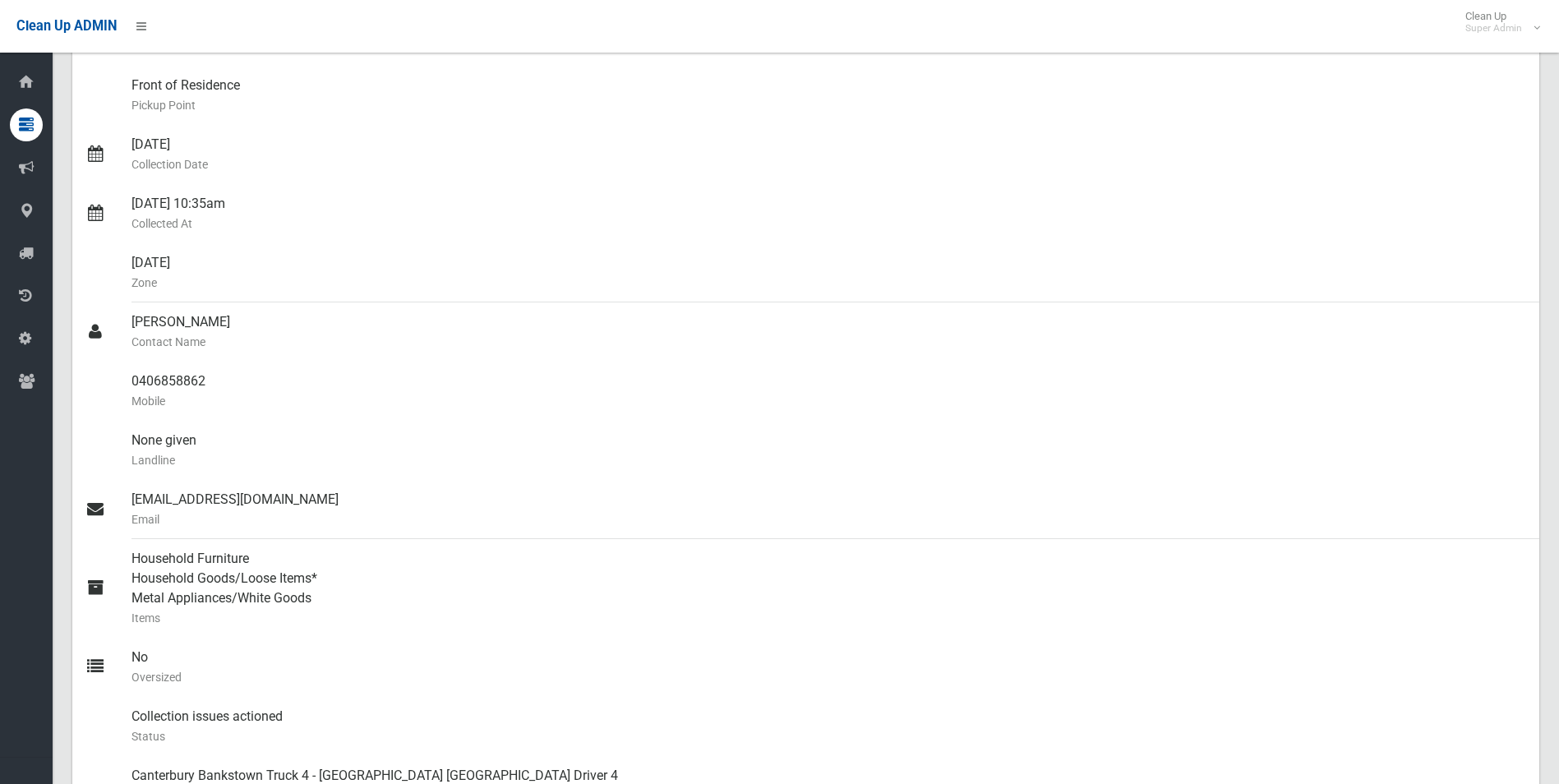
scroll to position [82, 0]
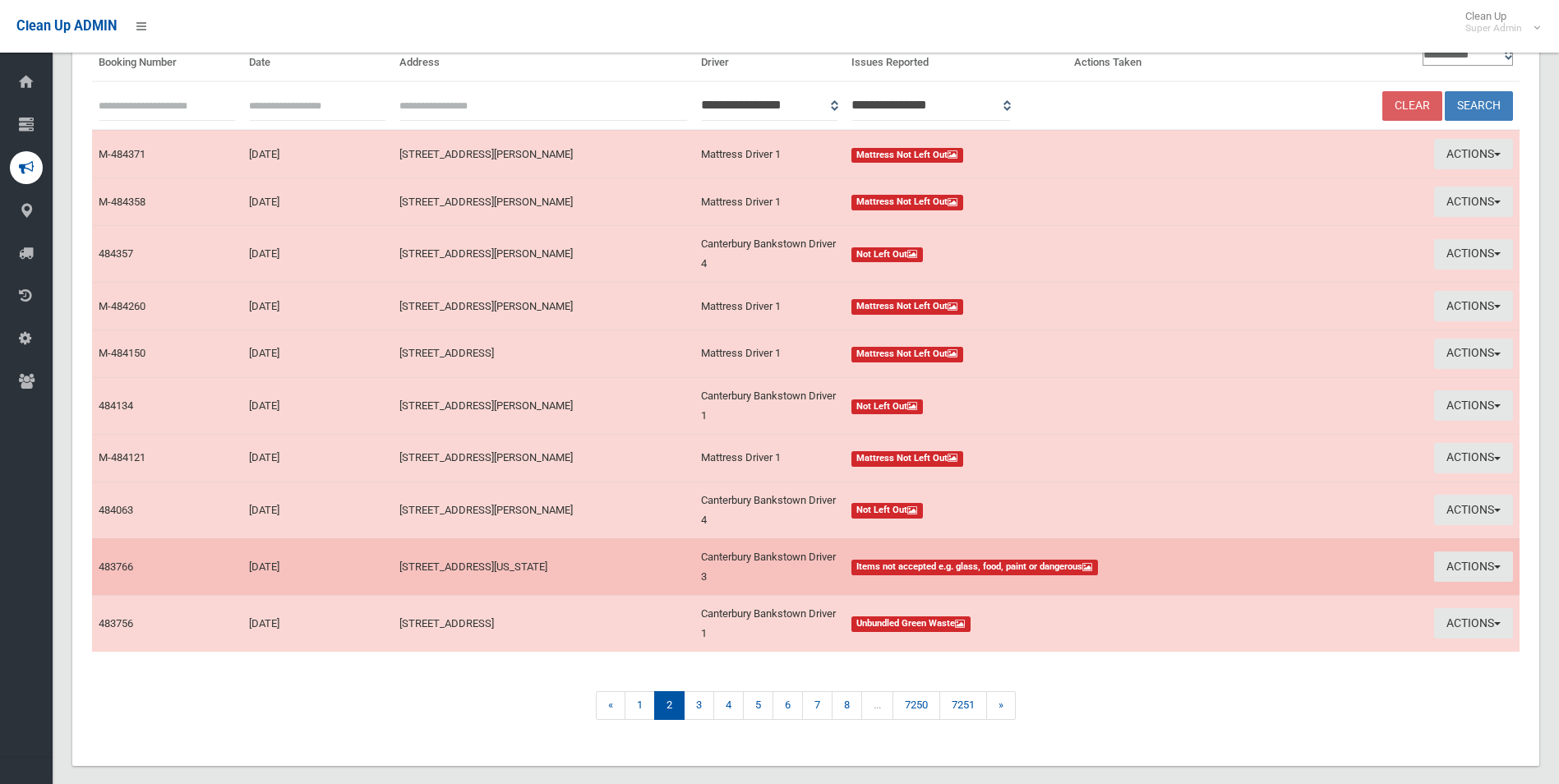
scroll to position [178, 0]
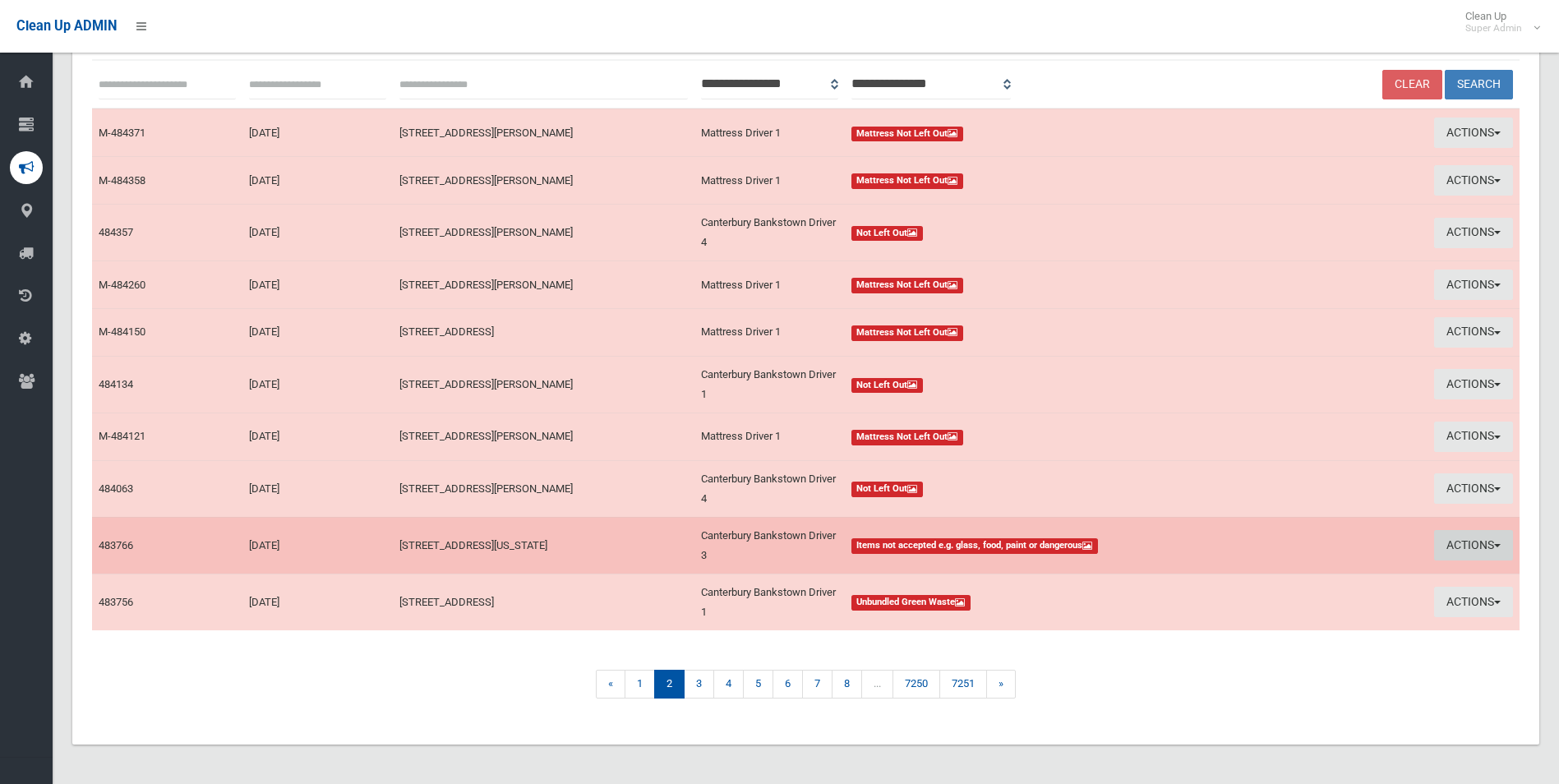
click at [1479, 545] on button "Actions" at bounding box center [1474, 546] width 79 height 30
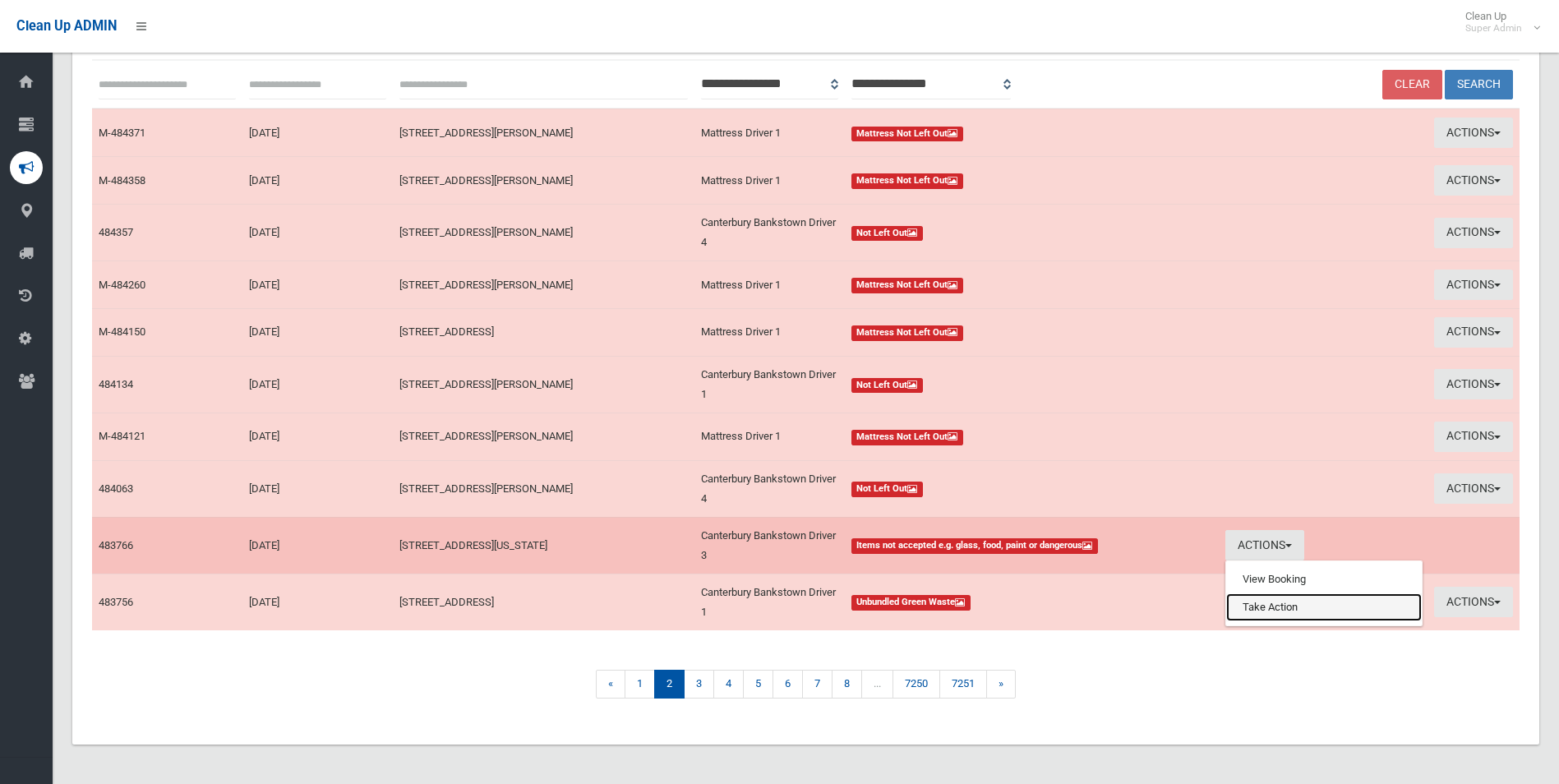
click at [1258, 601] on link "Take Action" at bounding box center [1324, 607] width 195 height 28
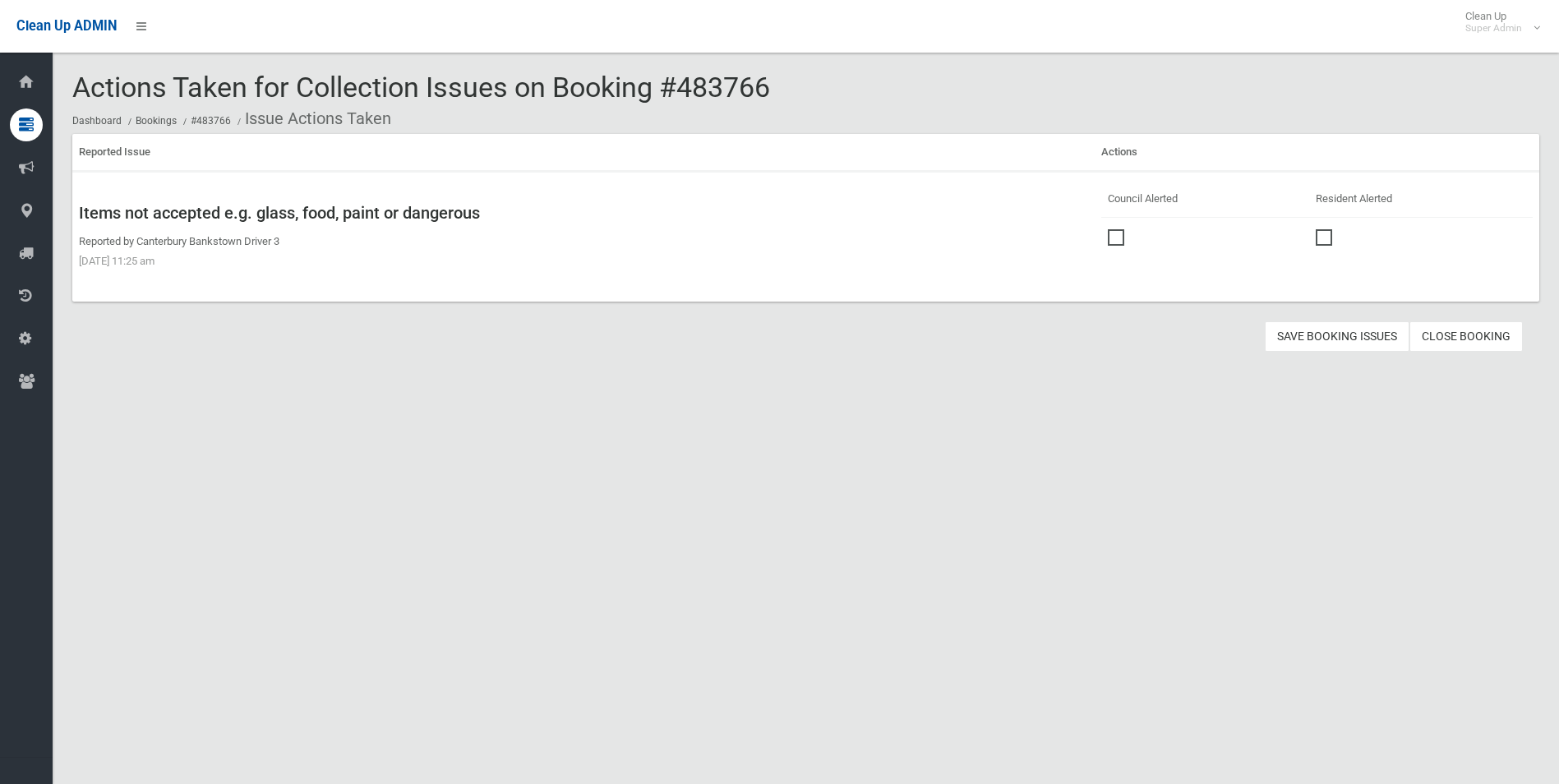
click at [1108, 229] on span at bounding box center [1120, 229] width 25 height 0
click at [1304, 339] on button "Save Booking Issues" at bounding box center [1337, 337] width 145 height 30
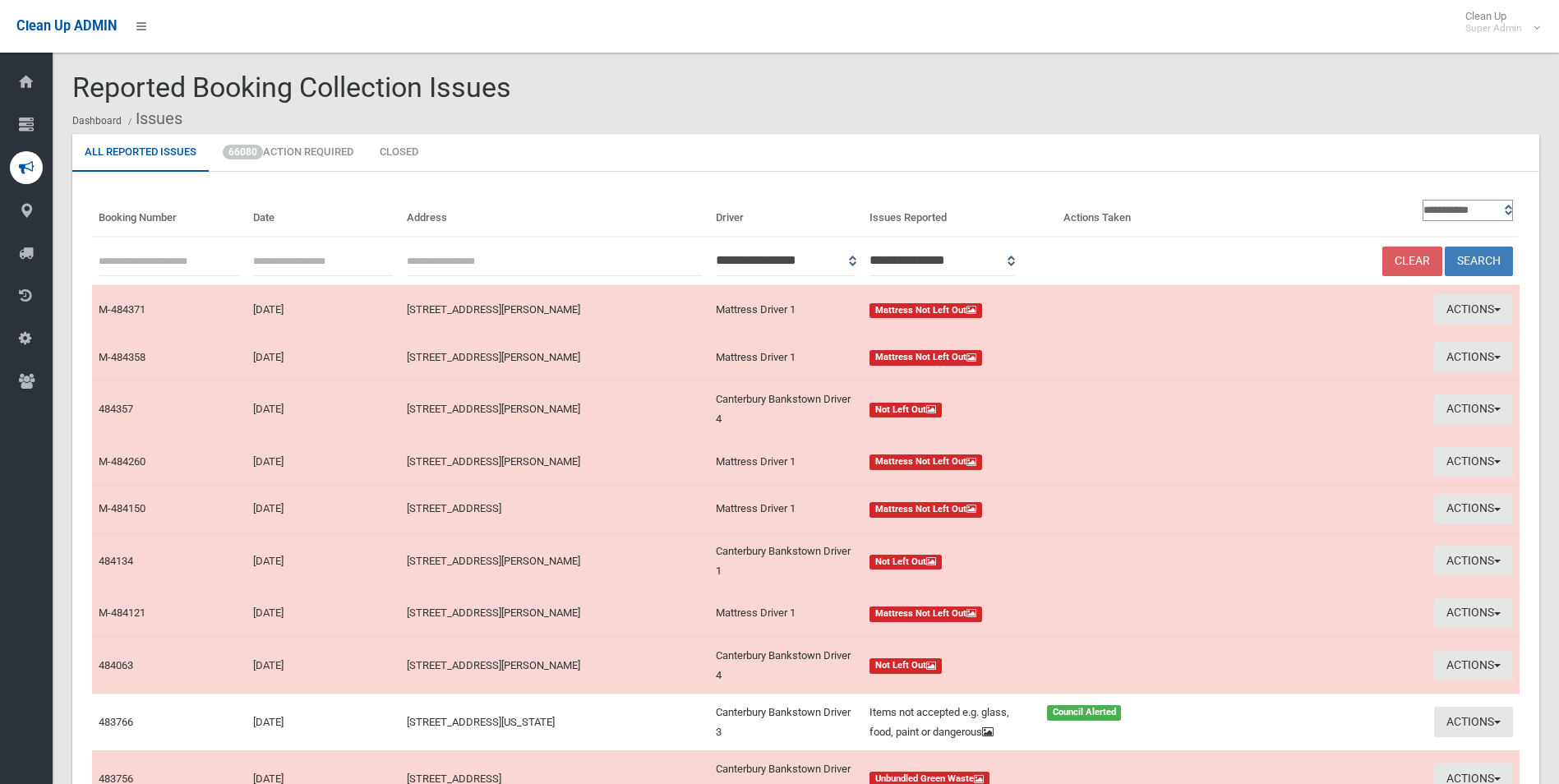
scroll to position [178, 0]
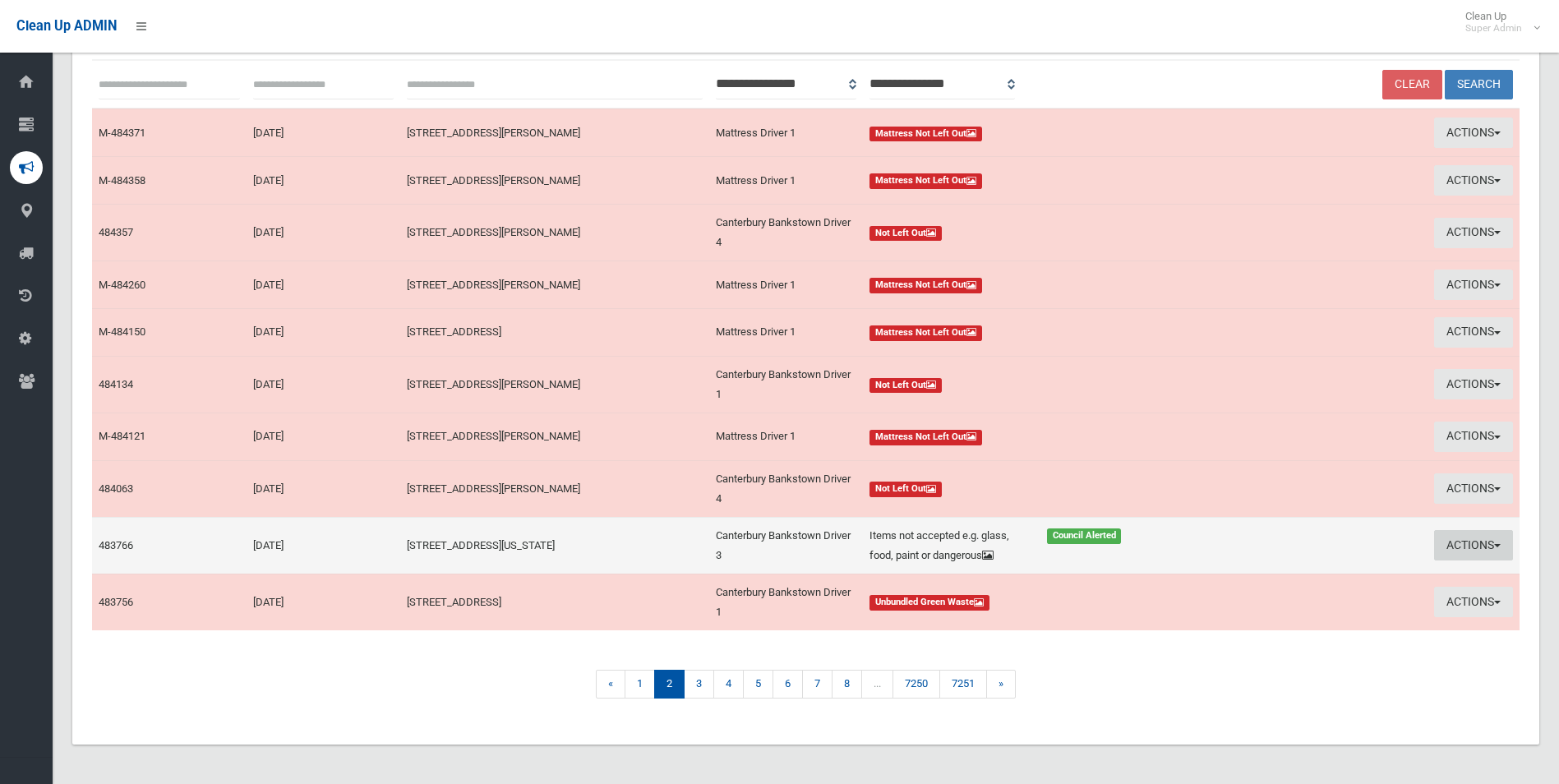
click at [1466, 551] on button "Actions" at bounding box center [1474, 546] width 79 height 30
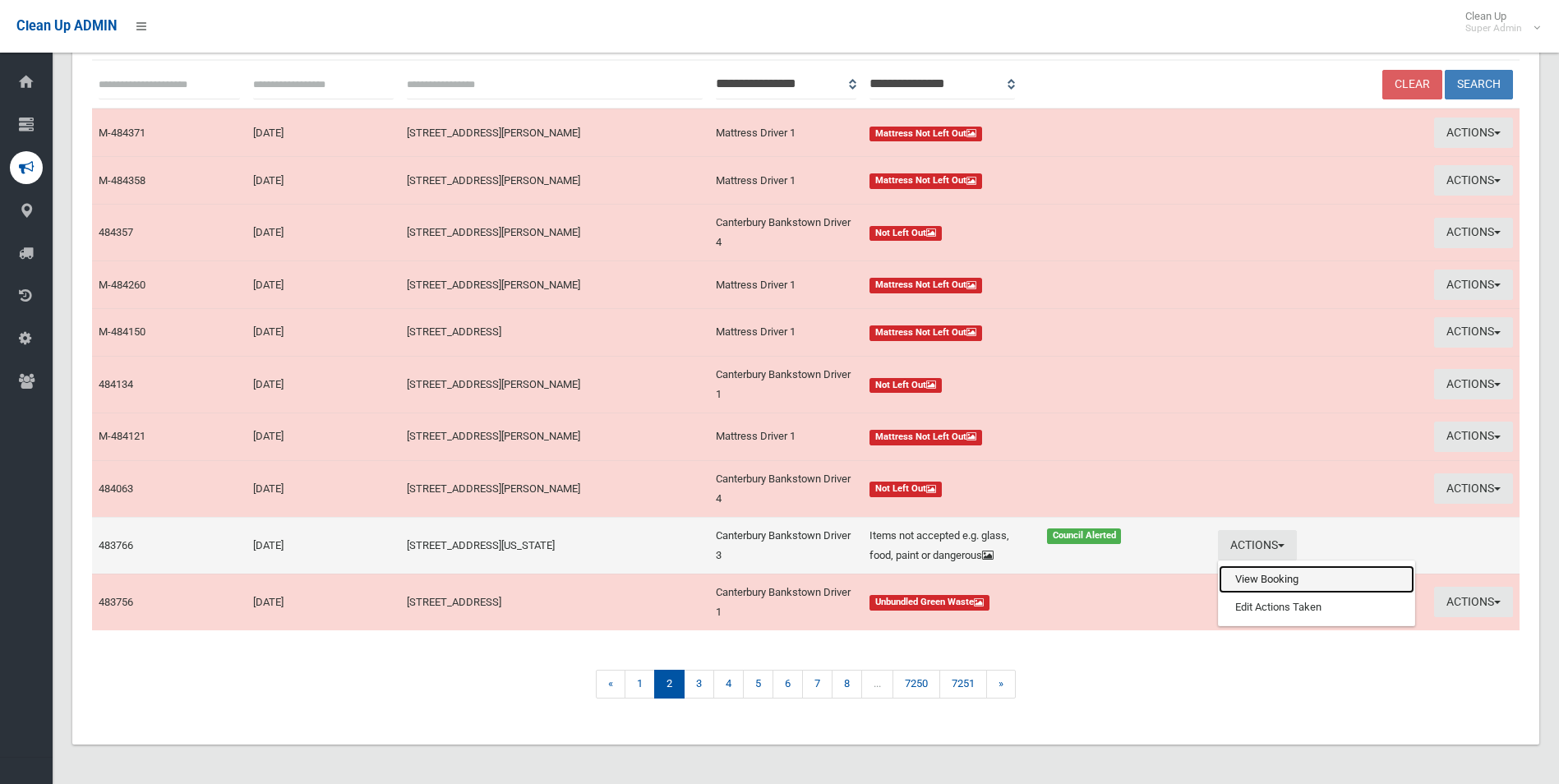
click at [1275, 578] on link "View Booking" at bounding box center [1316, 579] width 195 height 28
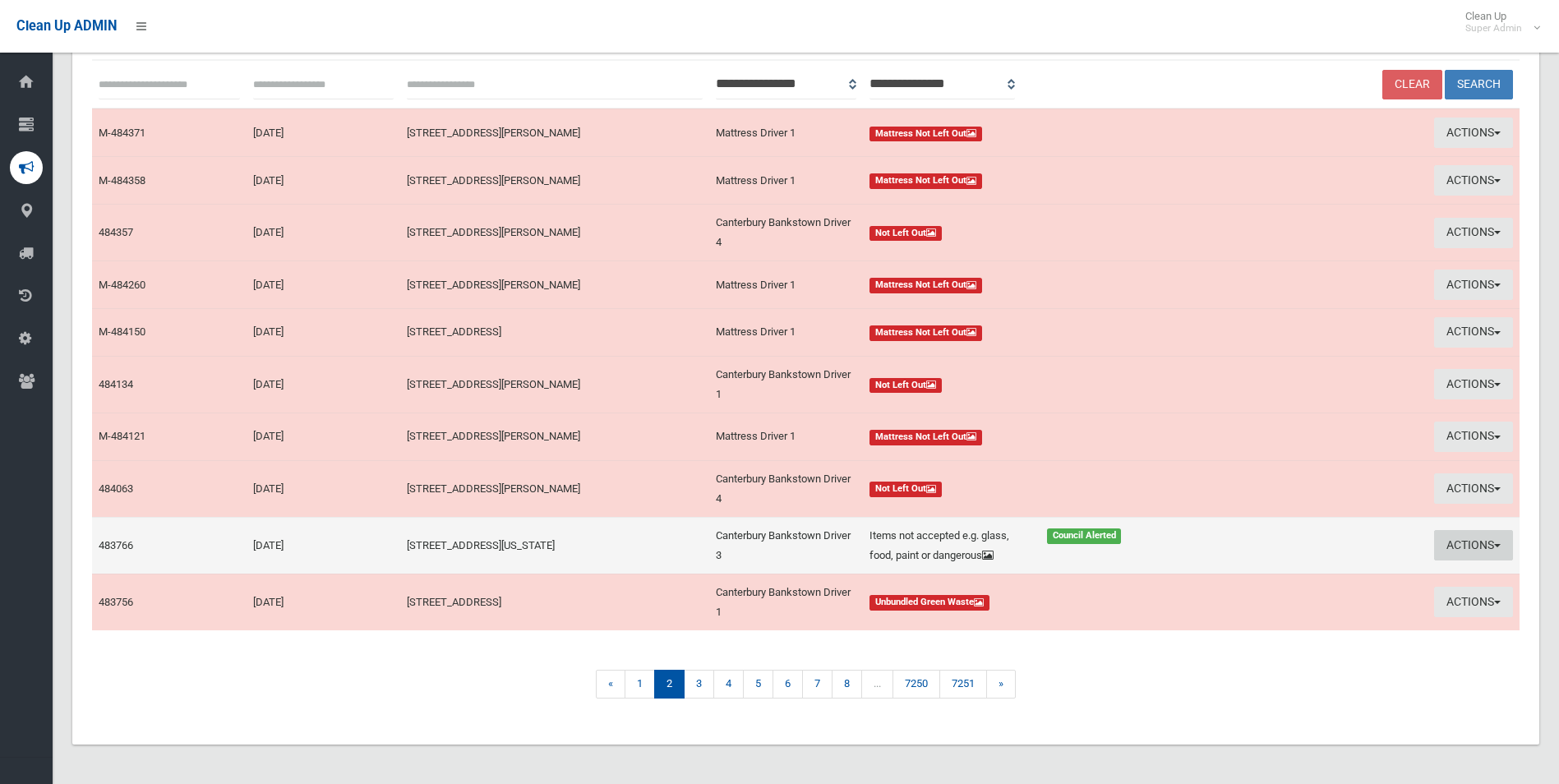
click at [1470, 546] on button "Actions" at bounding box center [1474, 546] width 79 height 30
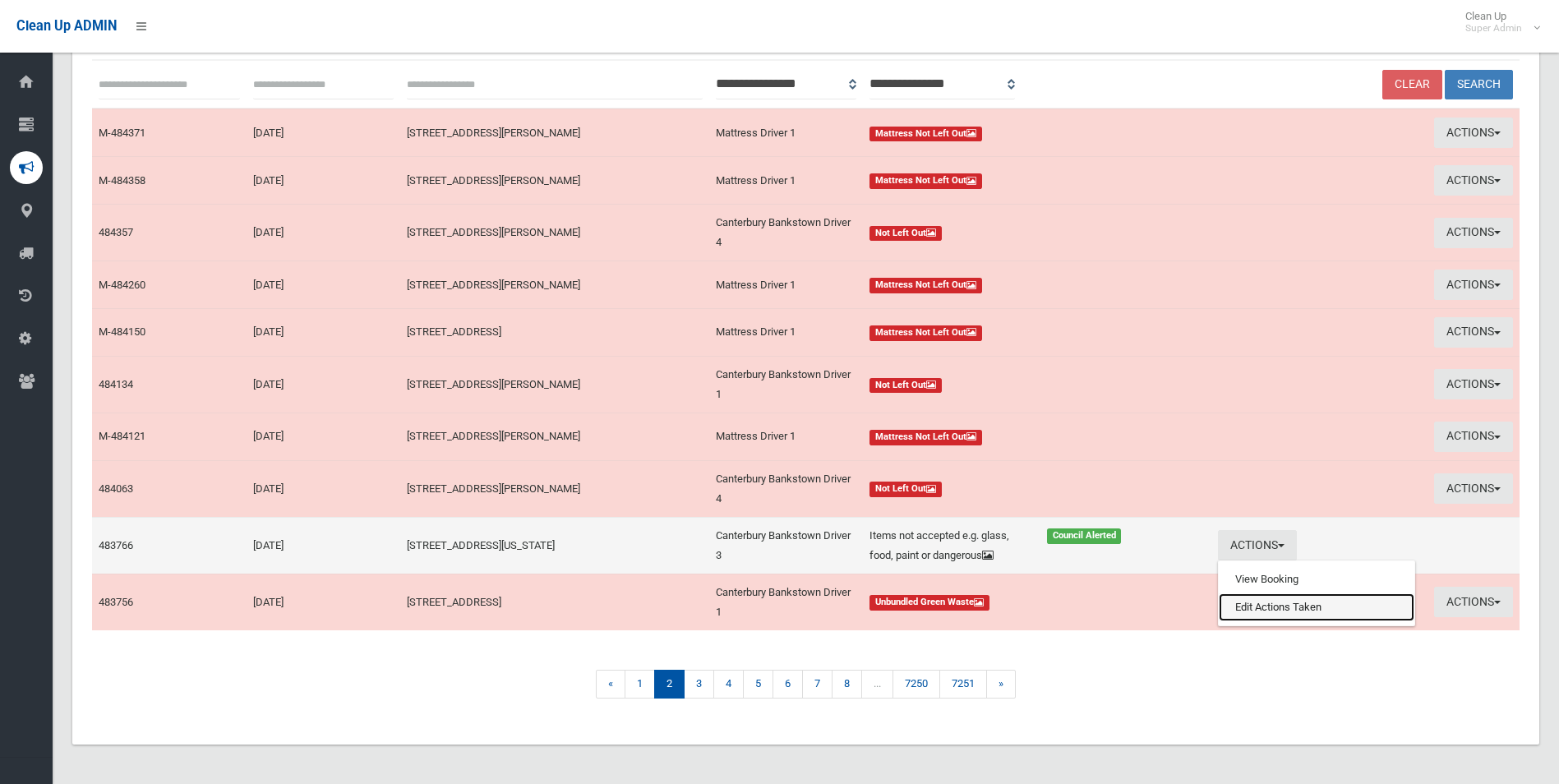
click at [1276, 606] on link "Edit Actions Taken" at bounding box center [1316, 607] width 195 height 28
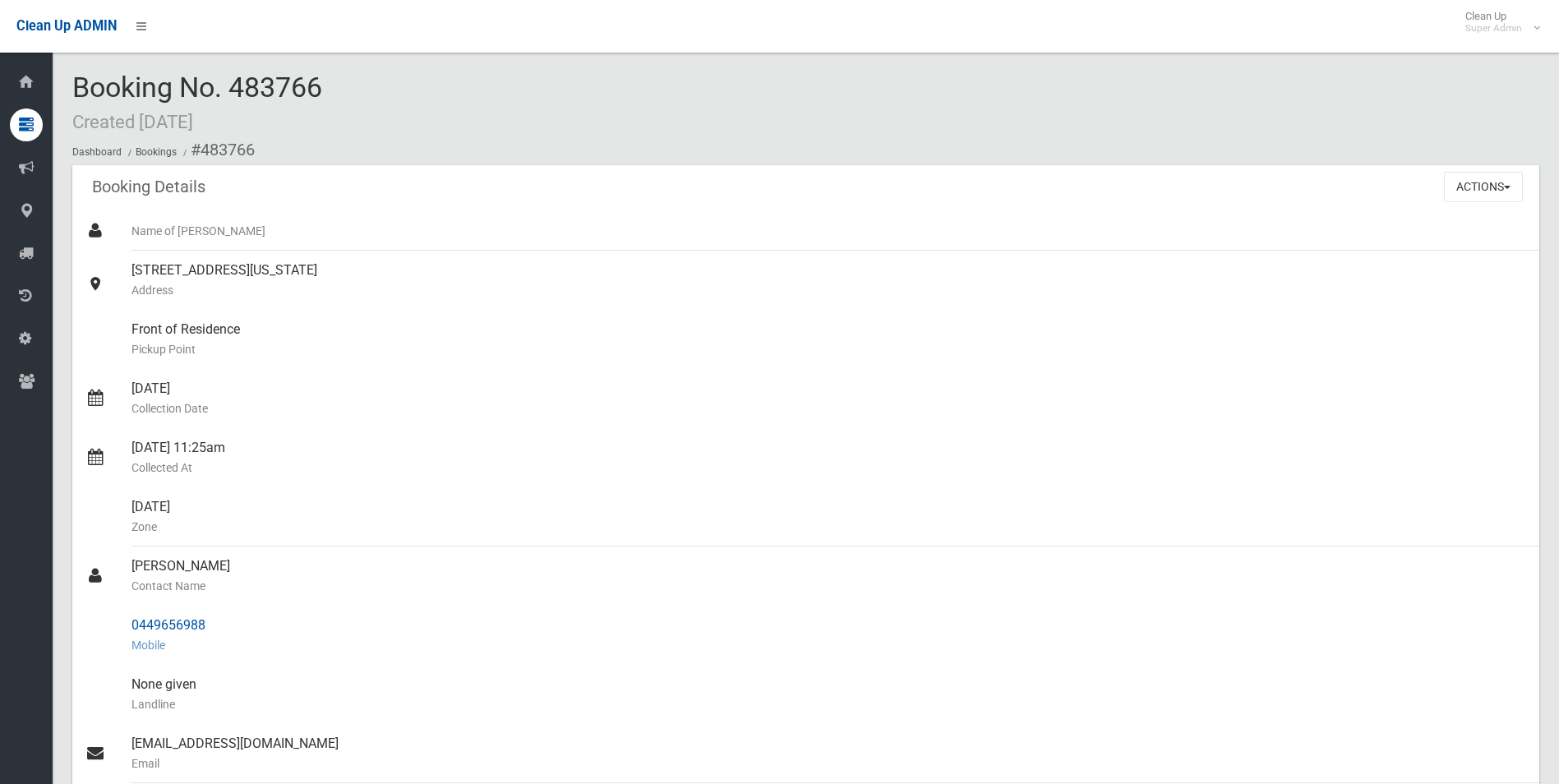
drag, startPoint x: 202, startPoint y: 148, endPoint x: 220, endPoint y: 627, distance: 479.3
copy section "483766 Booking Details Actions View Booking Edit Booking Clone Booking Add Book…"
click at [544, 377] on div "03/10/2025 Collection Date" at bounding box center [828, 398] width 1395 height 59
click at [1461, 184] on button "Actions" at bounding box center [1483, 187] width 79 height 30
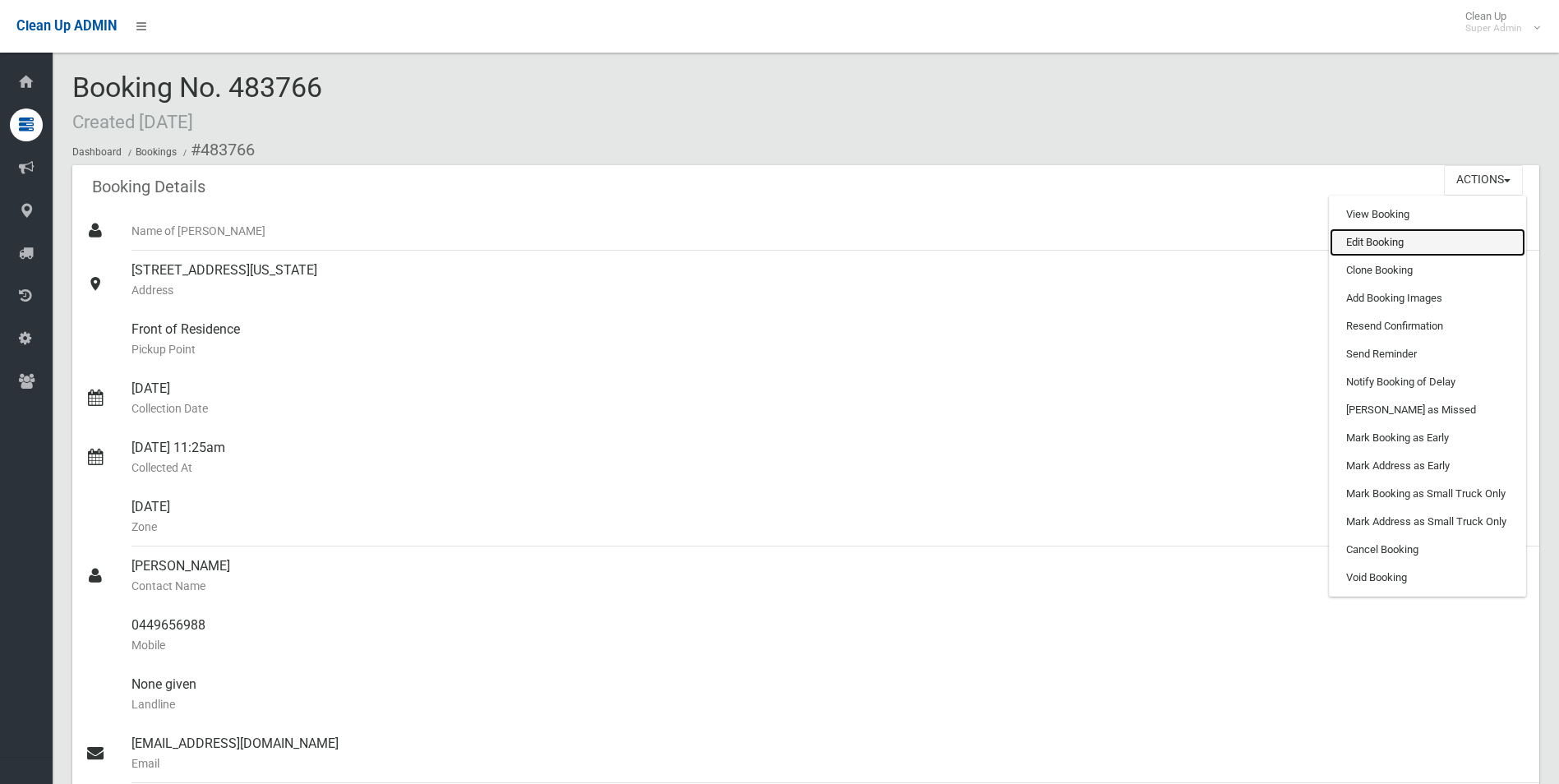
click at [1369, 239] on link "Edit Booking" at bounding box center [1427, 242] width 195 height 28
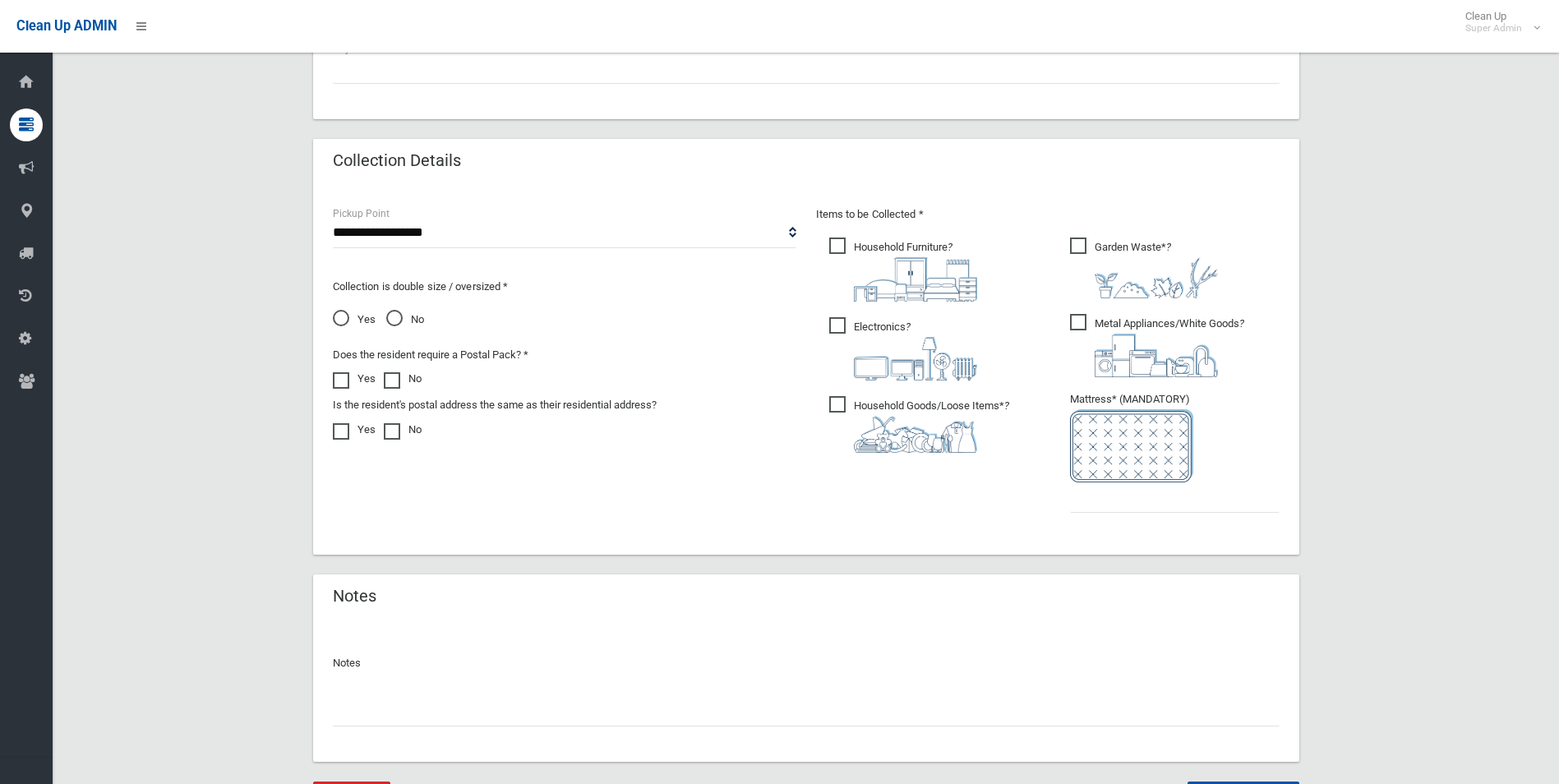
scroll to position [834, 0]
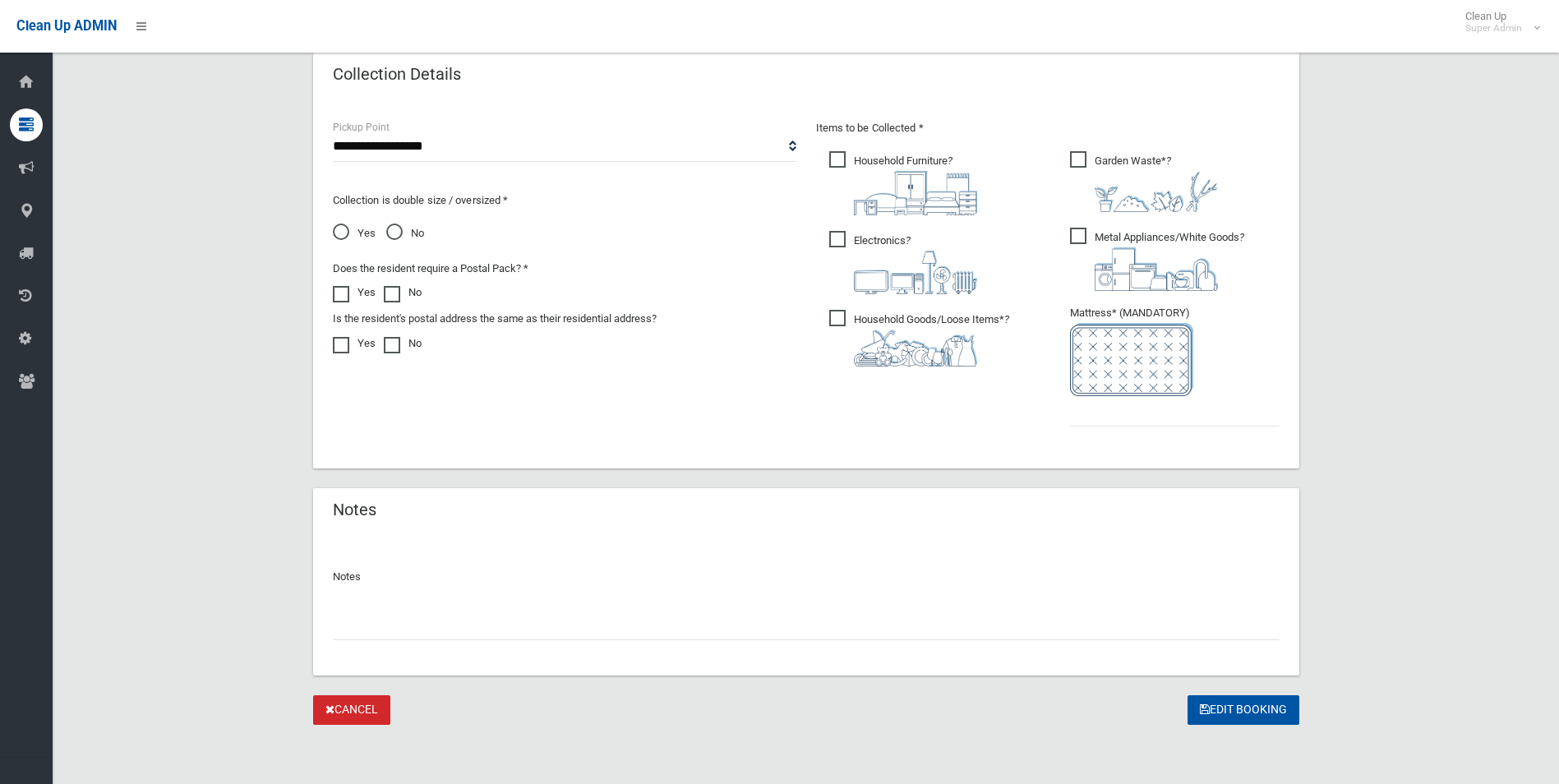
click at [491, 632] on input "text" at bounding box center [806, 625] width 947 height 30
paste input "********"
type input "**********"
click at [1112, 415] on input "text" at bounding box center [1175, 411] width 210 height 30
type input "*"
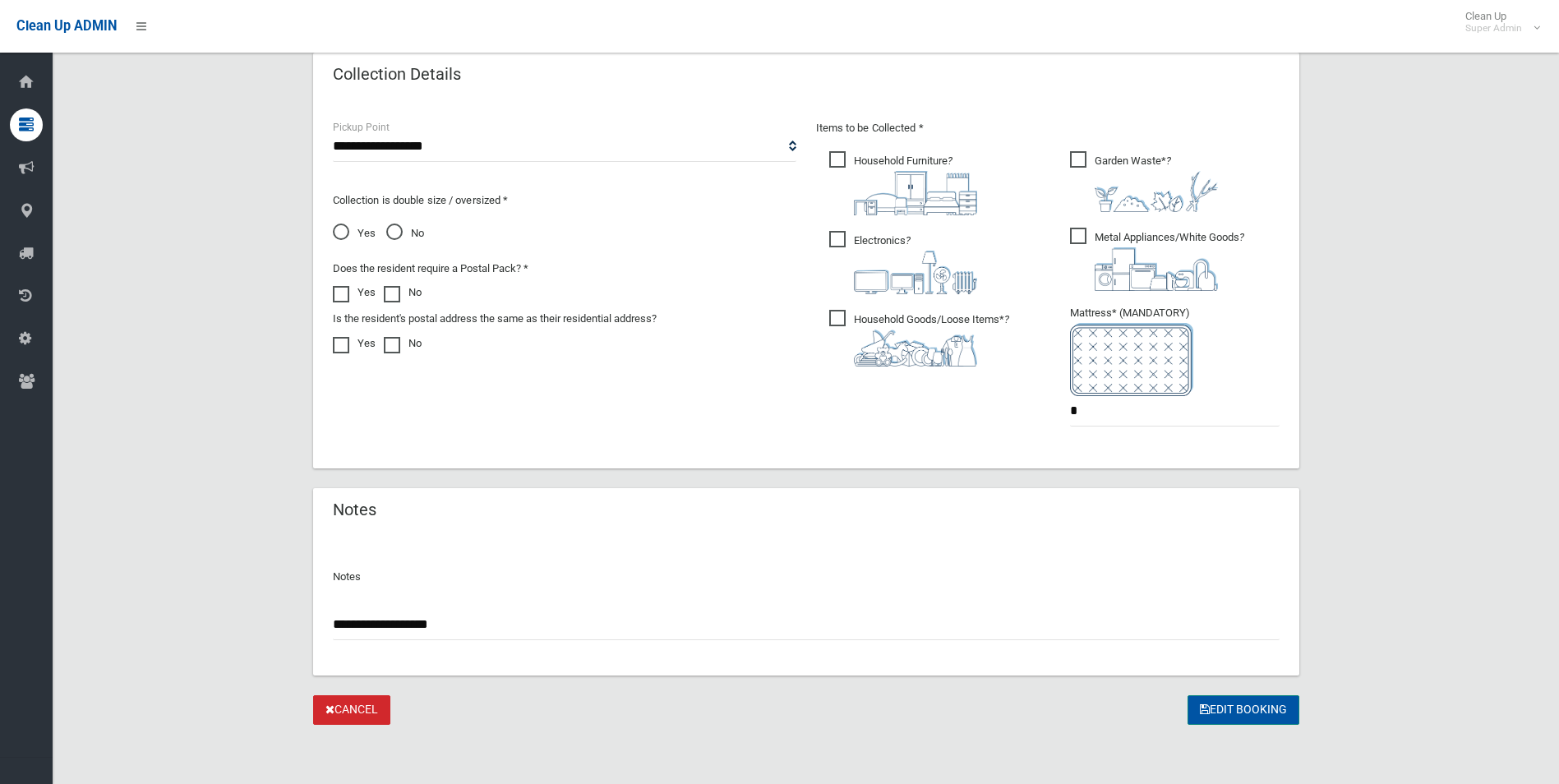
click at [1245, 703] on button "Edit Booking" at bounding box center [1243, 710] width 112 height 30
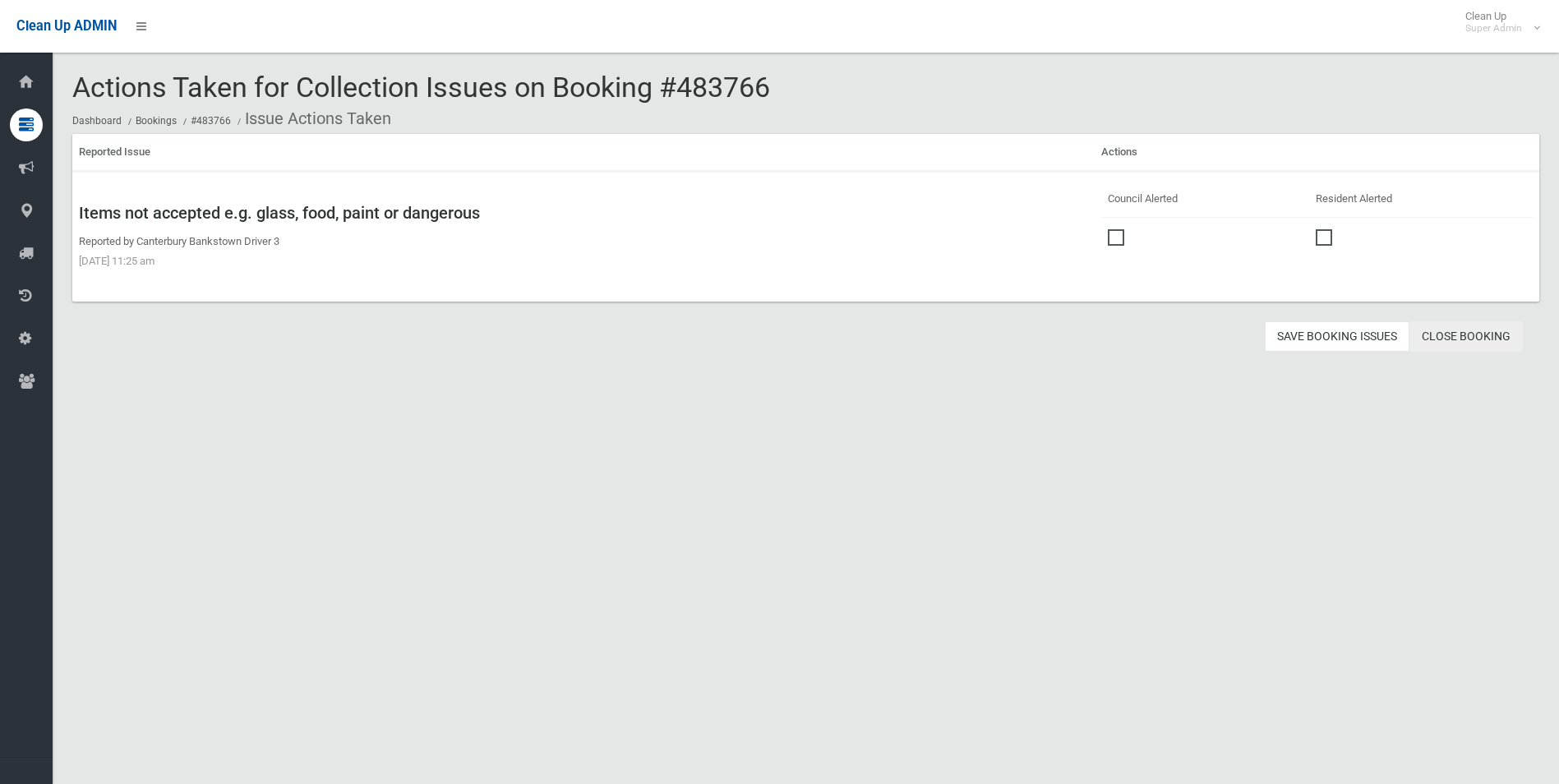
click at [1463, 334] on link "Close Booking" at bounding box center [1466, 337] width 113 height 30
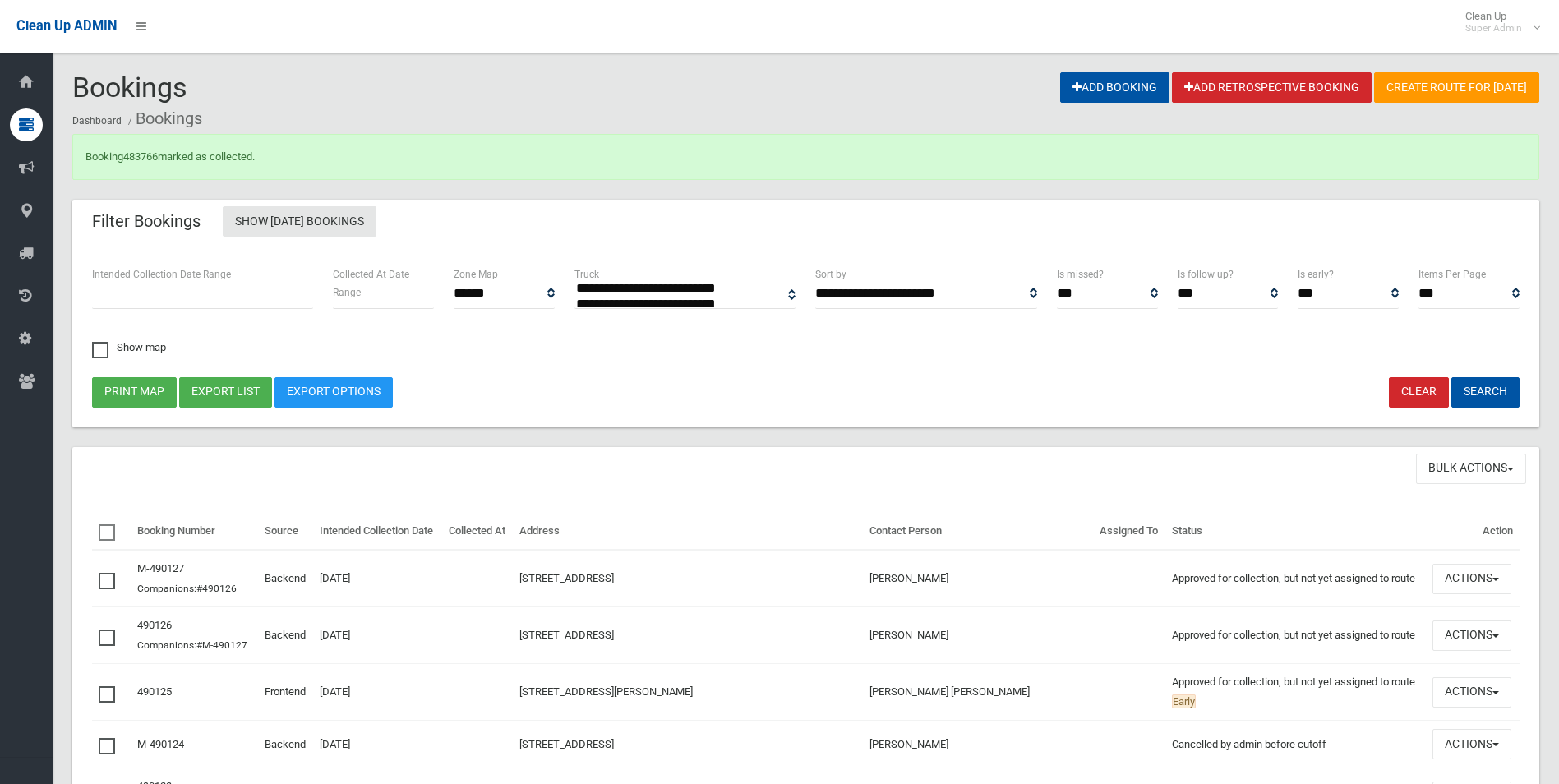
select select
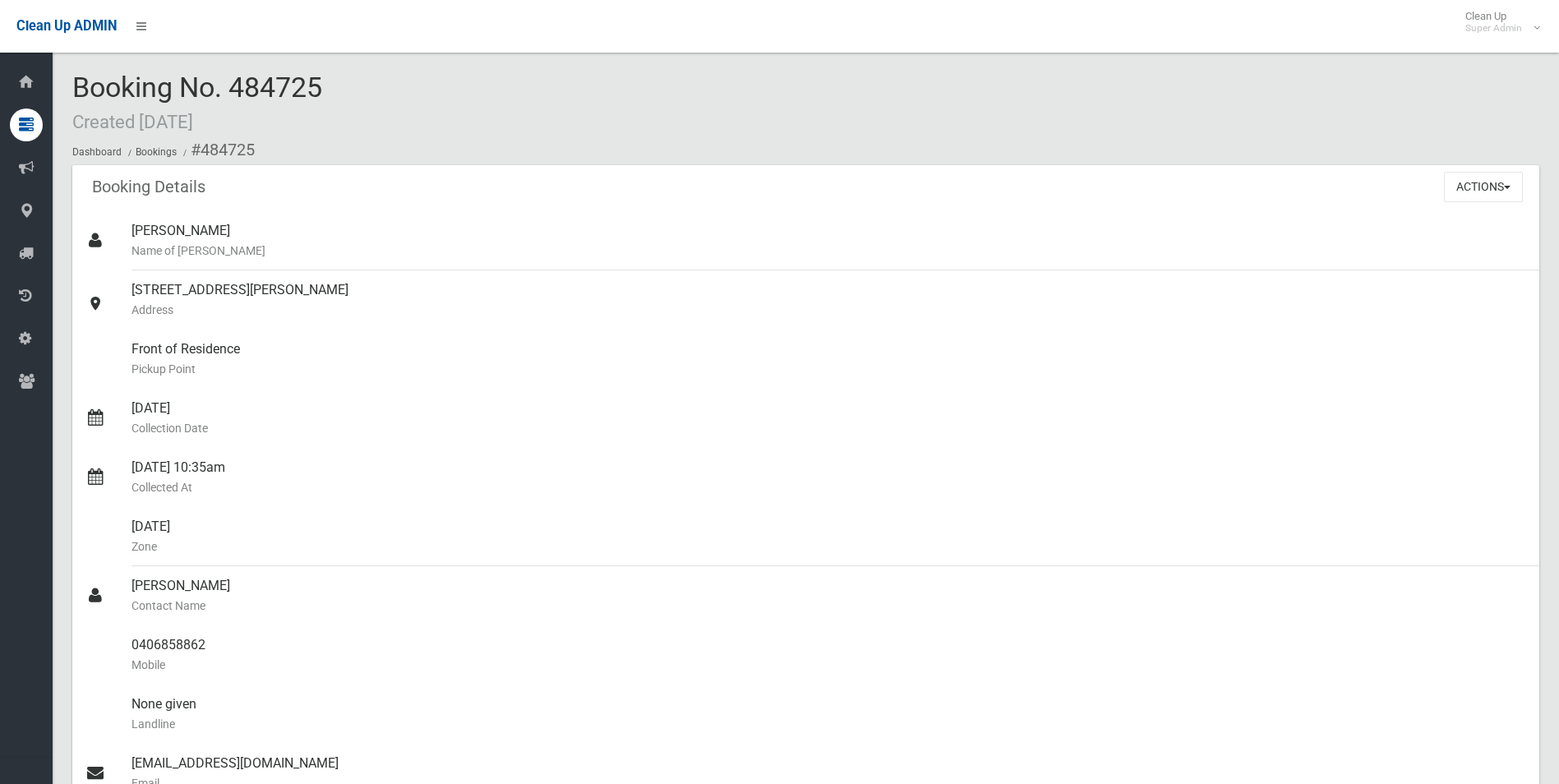
scroll to position [657, 0]
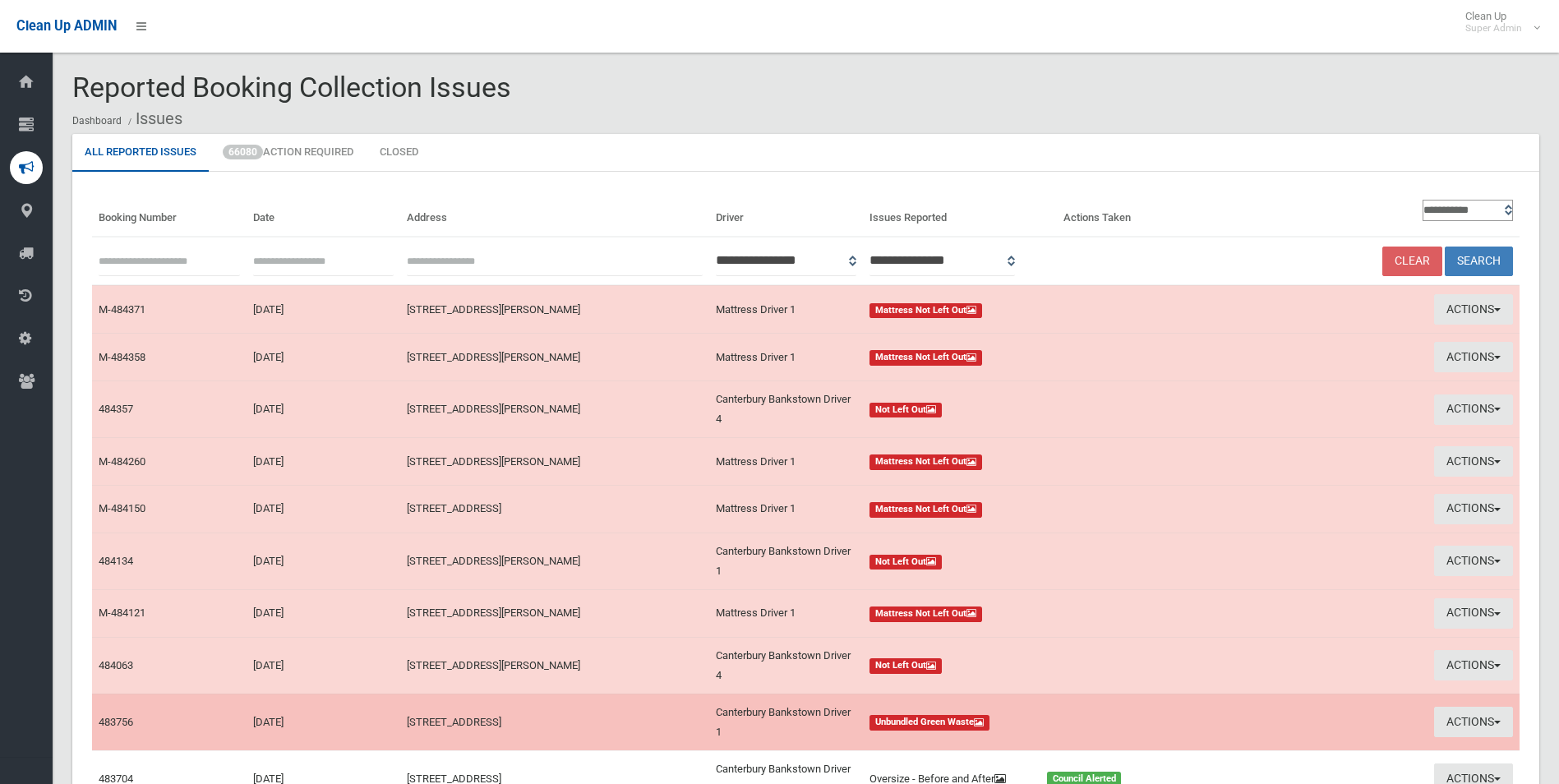
scroll to position [178, 0]
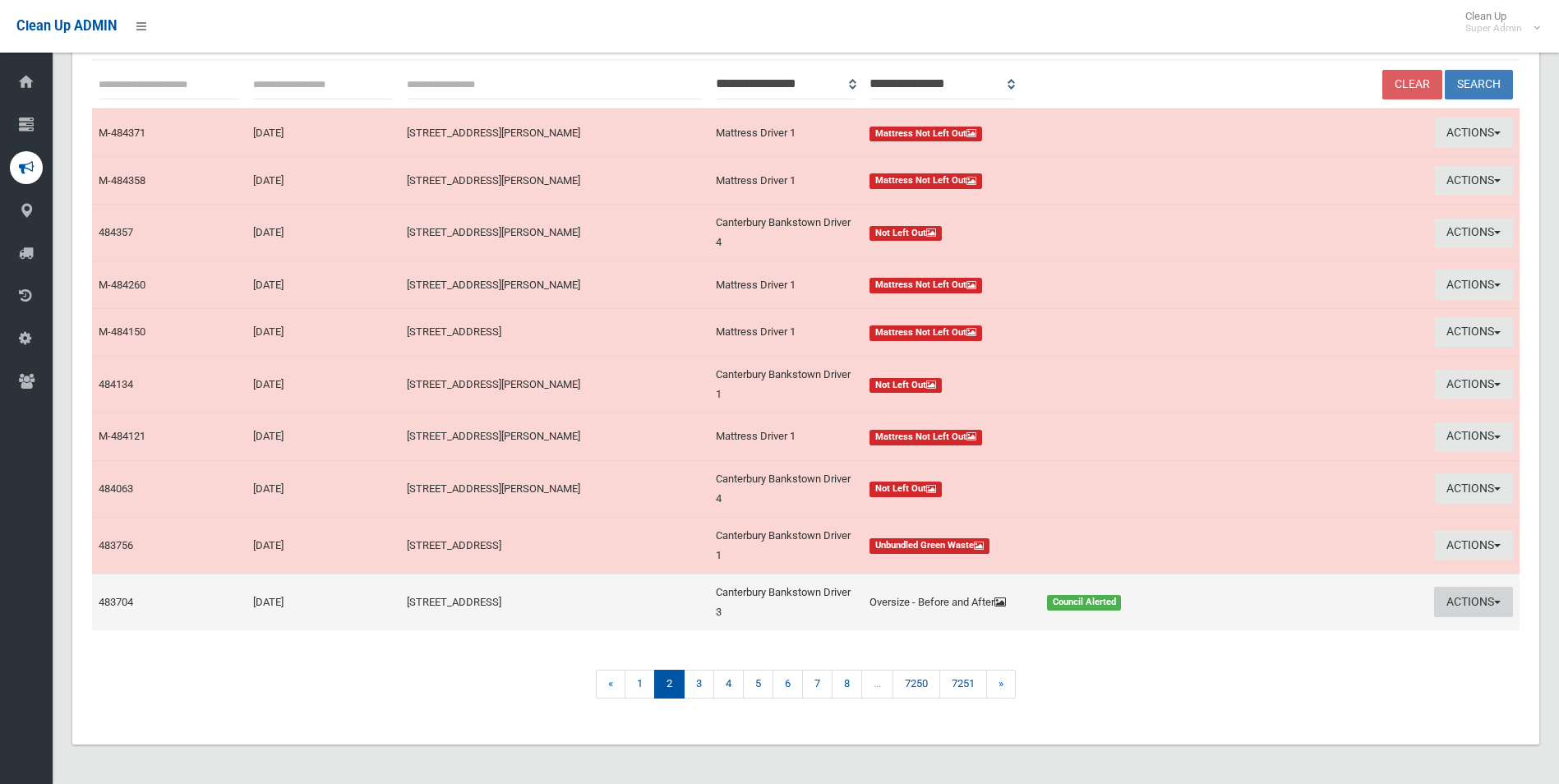
click at [1490, 601] on button "Actions" at bounding box center [1474, 602] width 79 height 30
click at [1283, 668] on link "Edit Actions Taken" at bounding box center [1316, 664] width 195 height 28
click at [1474, 595] on button "Actions" at bounding box center [1474, 602] width 79 height 30
click at [1238, 627] on link "View Booking" at bounding box center [1316, 636] width 195 height 28
click at [1465, 599] on button "Actions" at bounding box center [1474, 602] width 79 height 30
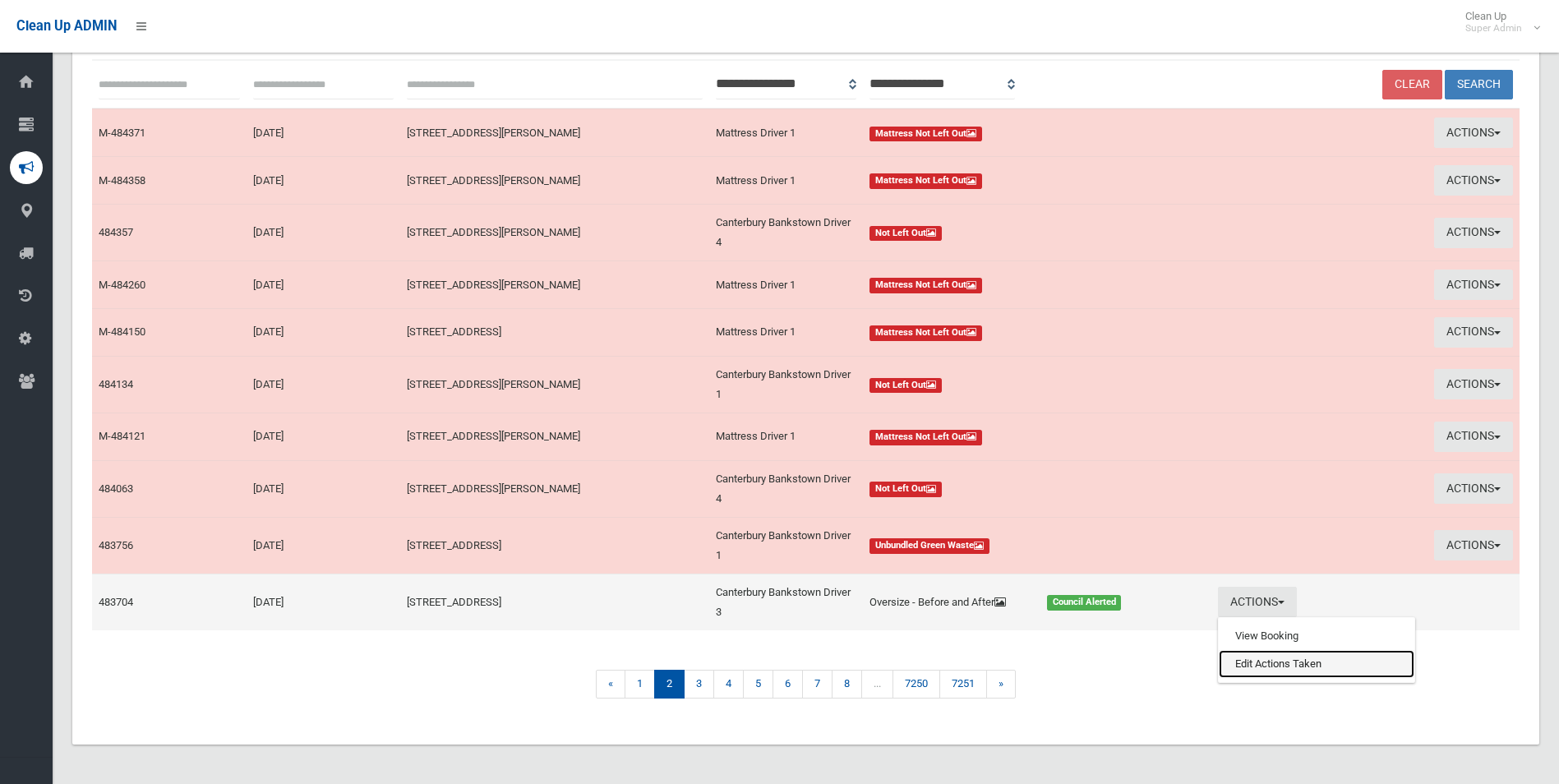
click at [1293, 664] on link "Edit Actions Taken" at bounding box center [1316, 664] width 195 height 28
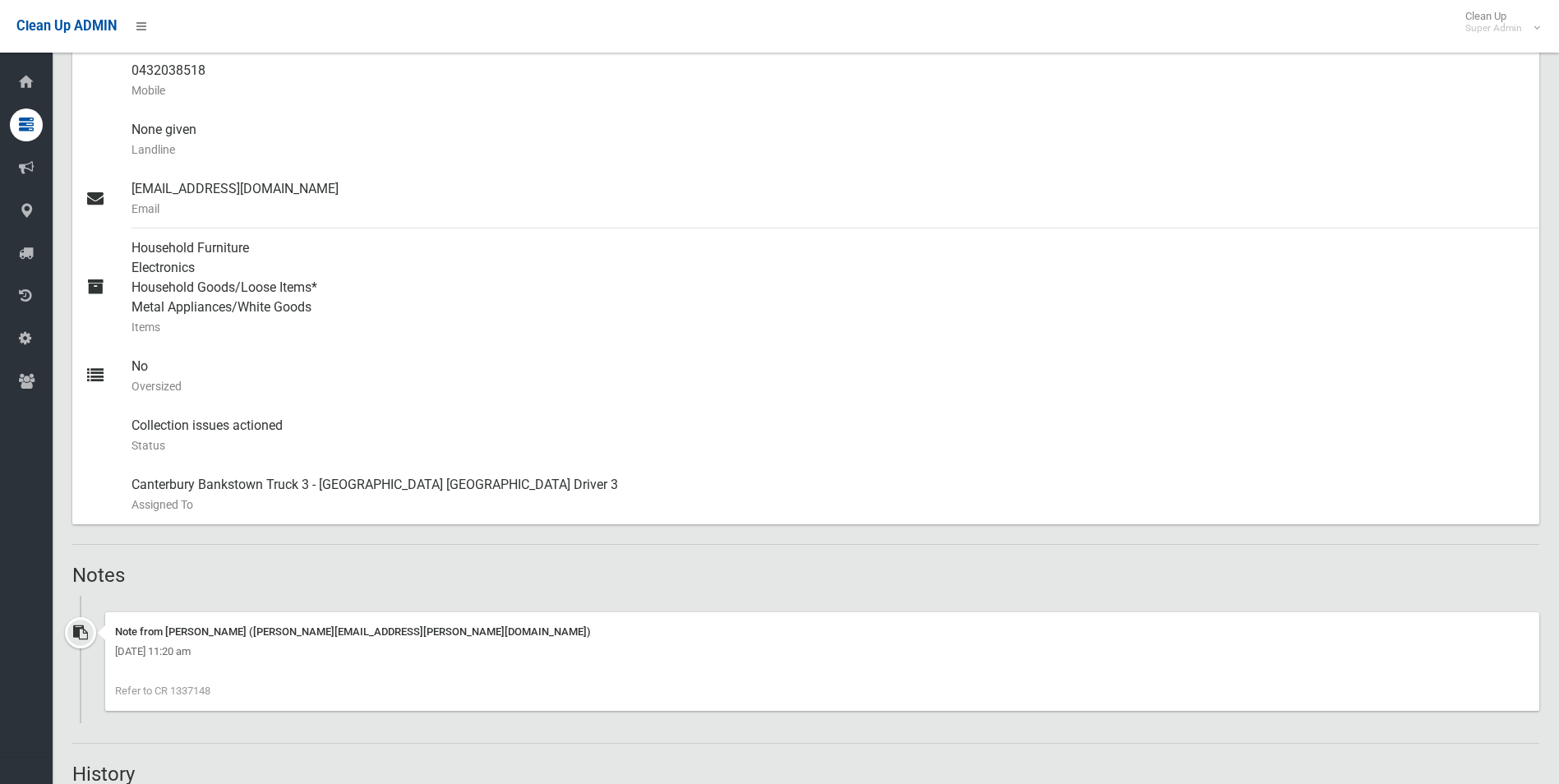
scroll to position [575, 0]
click at [187, 0] on div "Clean Up ADMIN Clean Up Super Admin Logout" at bounding box center [779, 26] width 1559 height 52
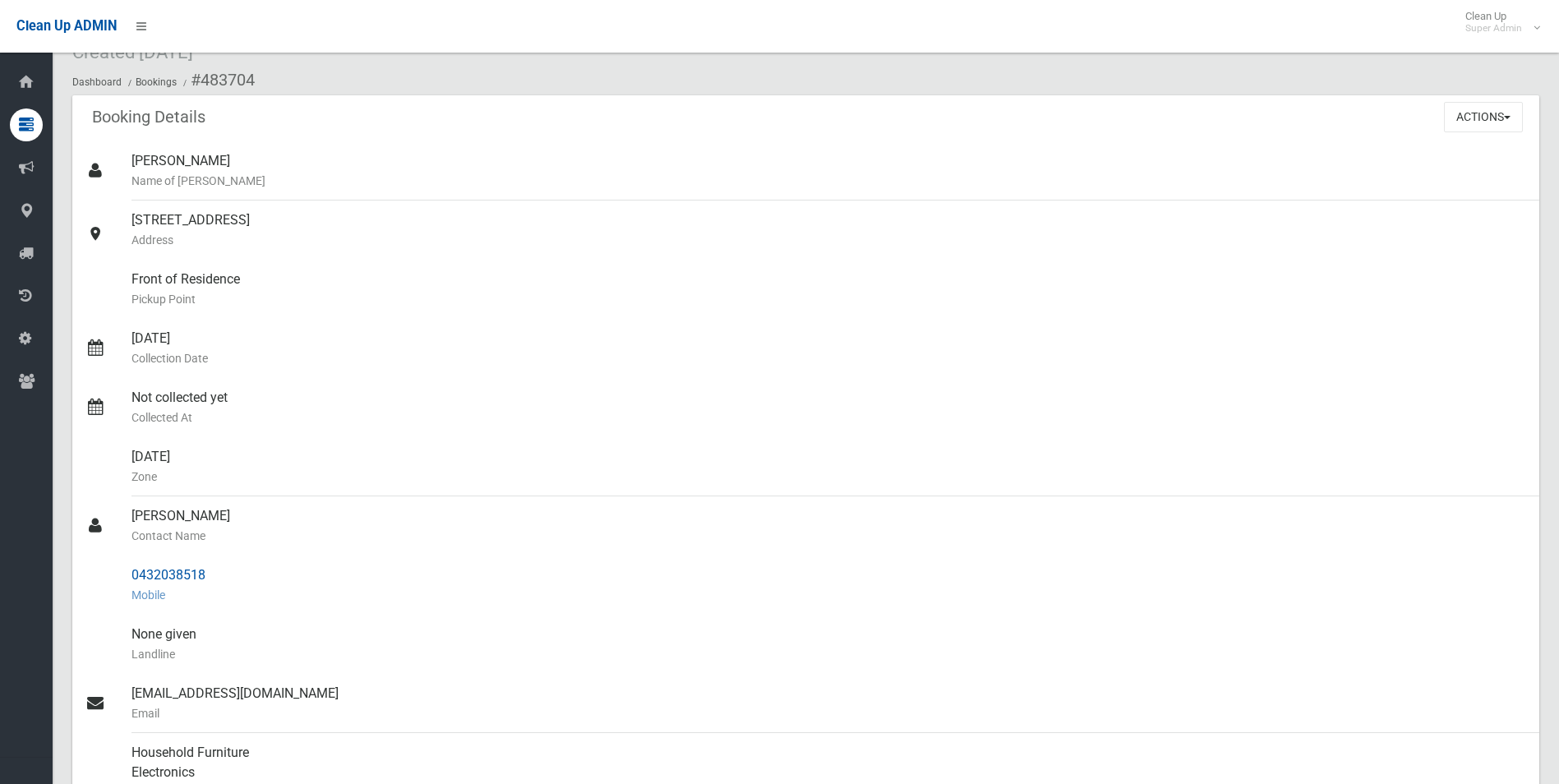
scroll to position [0, 0]
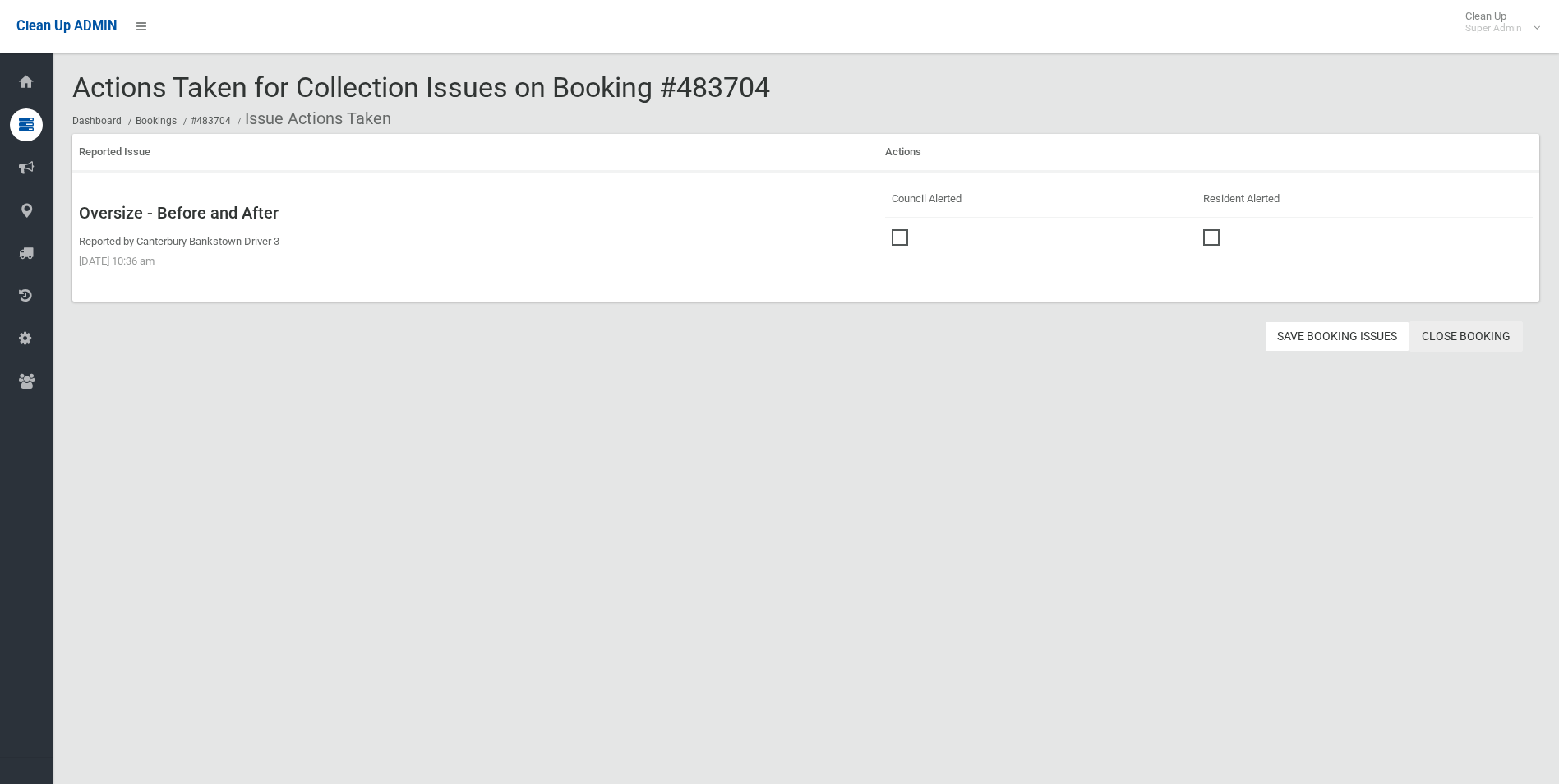
click at [1452, 334] on link "Close Booking" at bounding box center [1466, 337] width 113 height 30
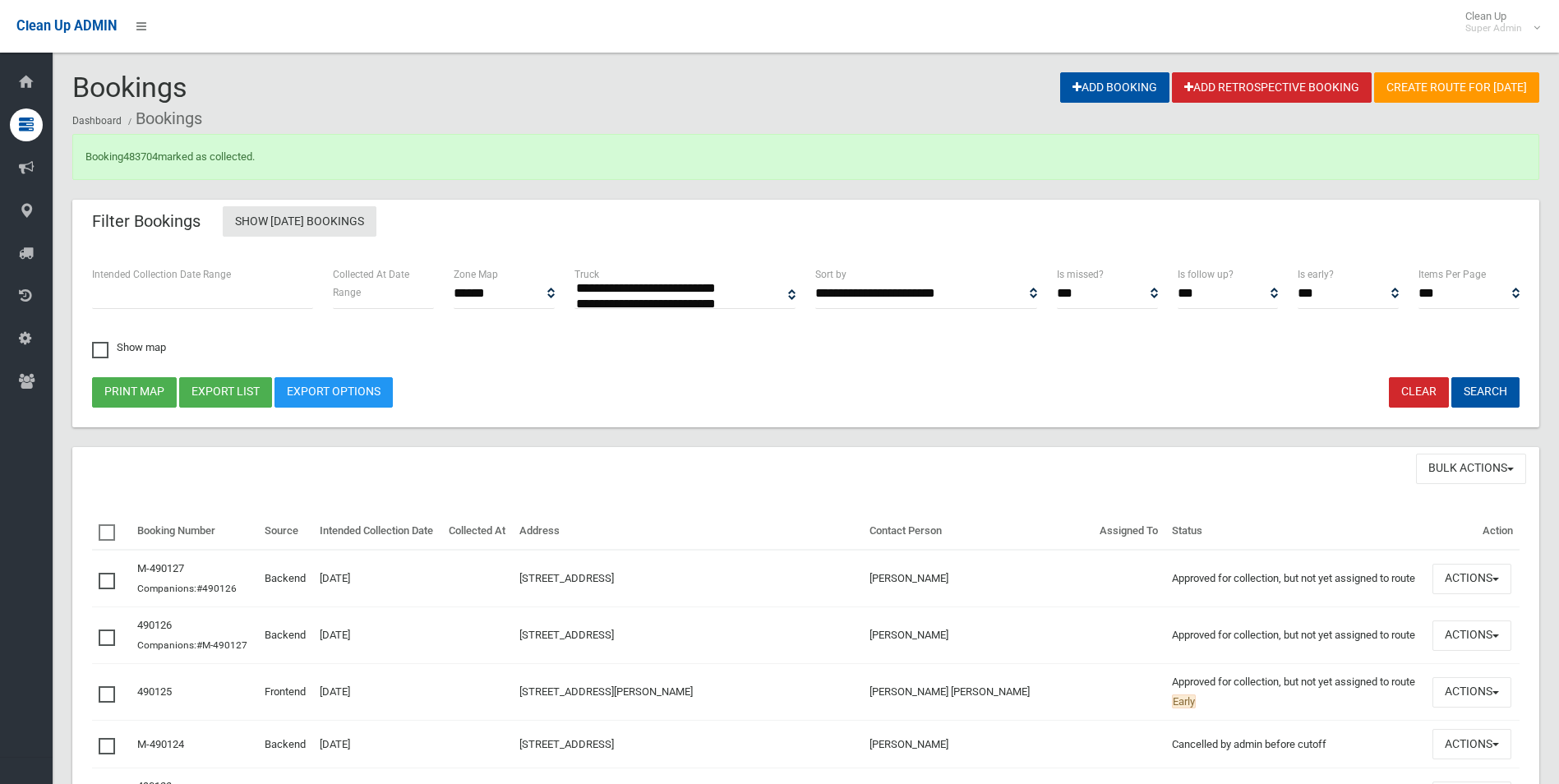
select select
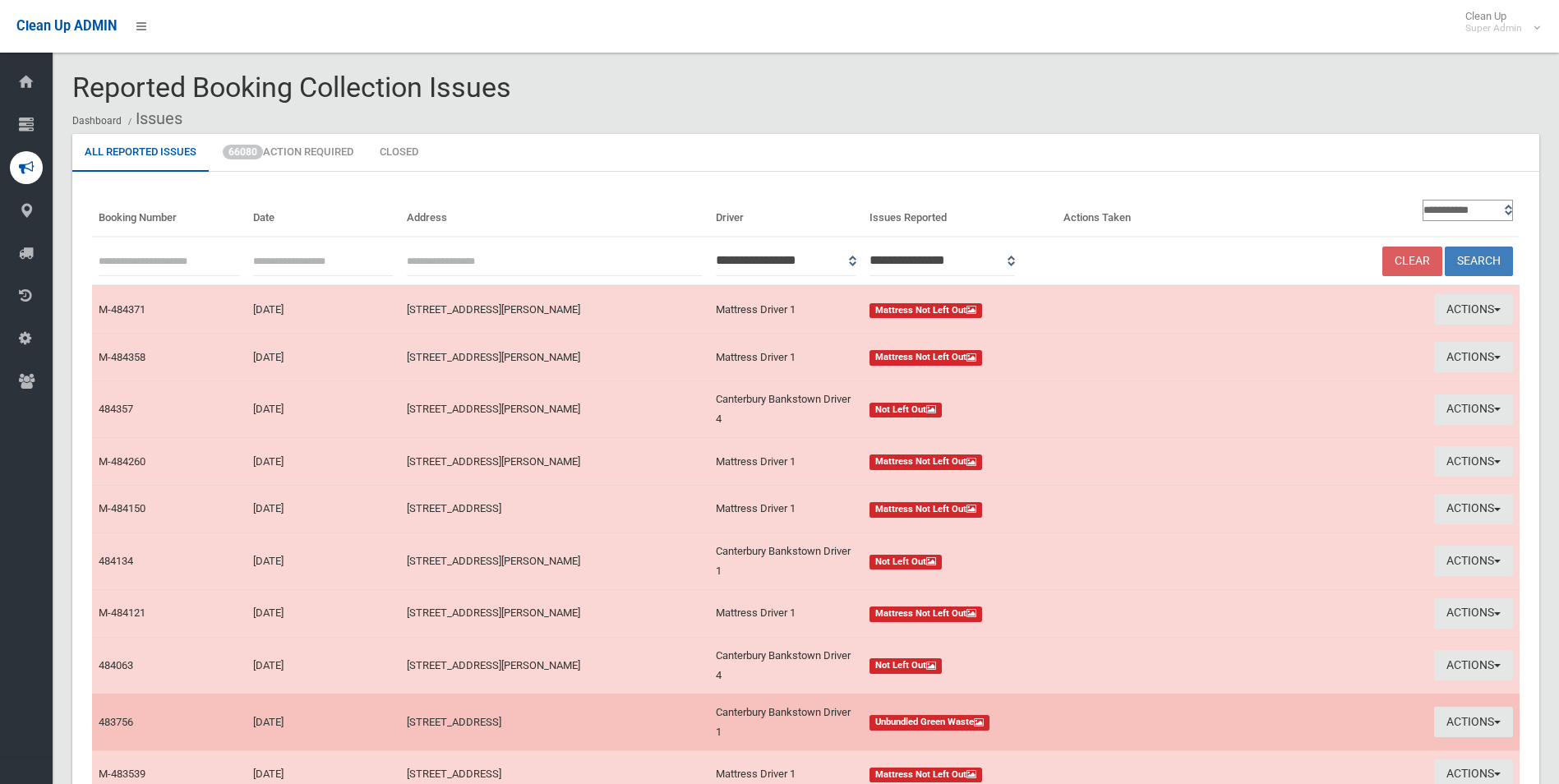
scroll to position [167, 0]
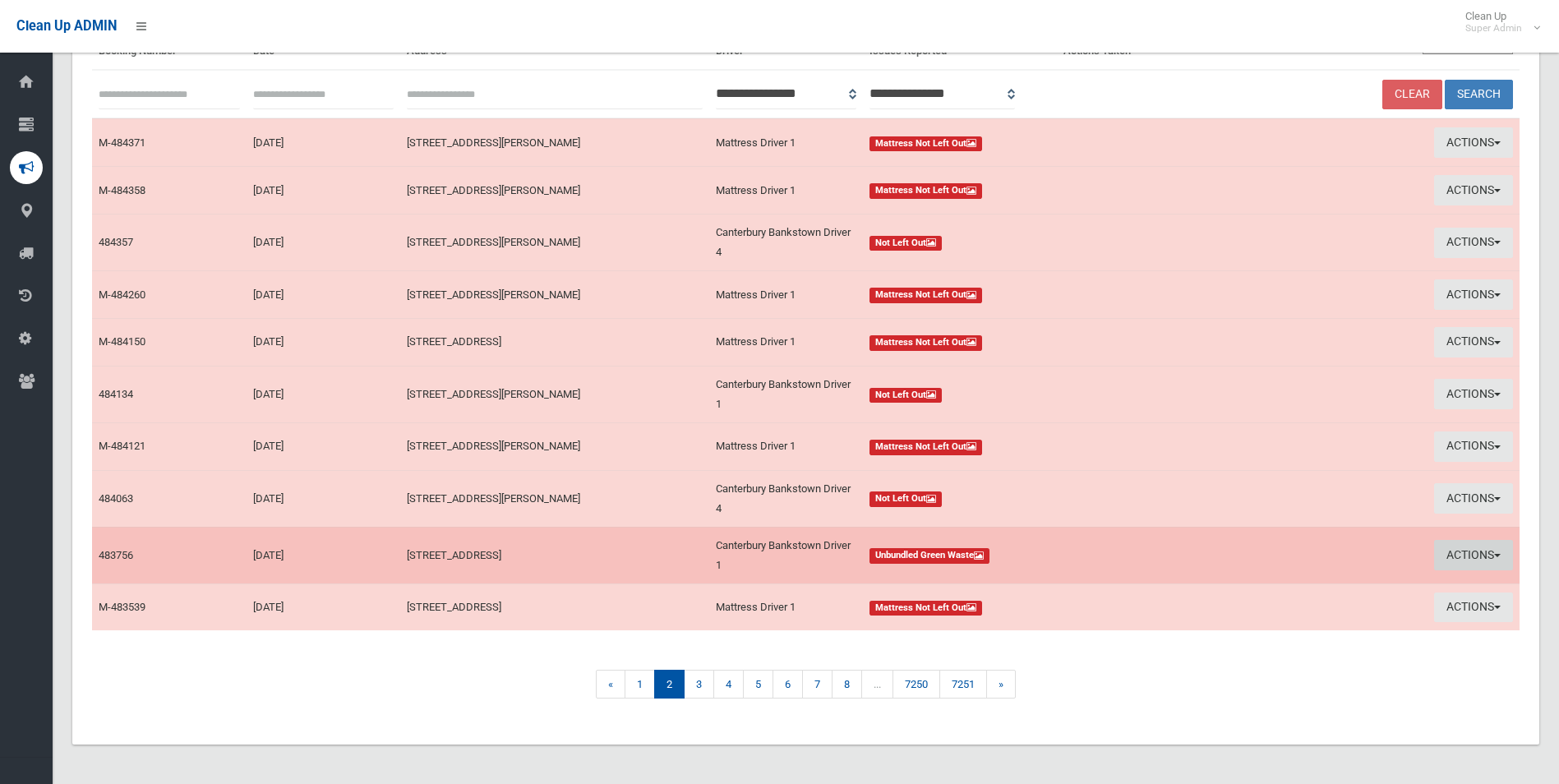
click at [1457, 555] on button "Actions" at bounding box center [1474, 555] width 79 height 30
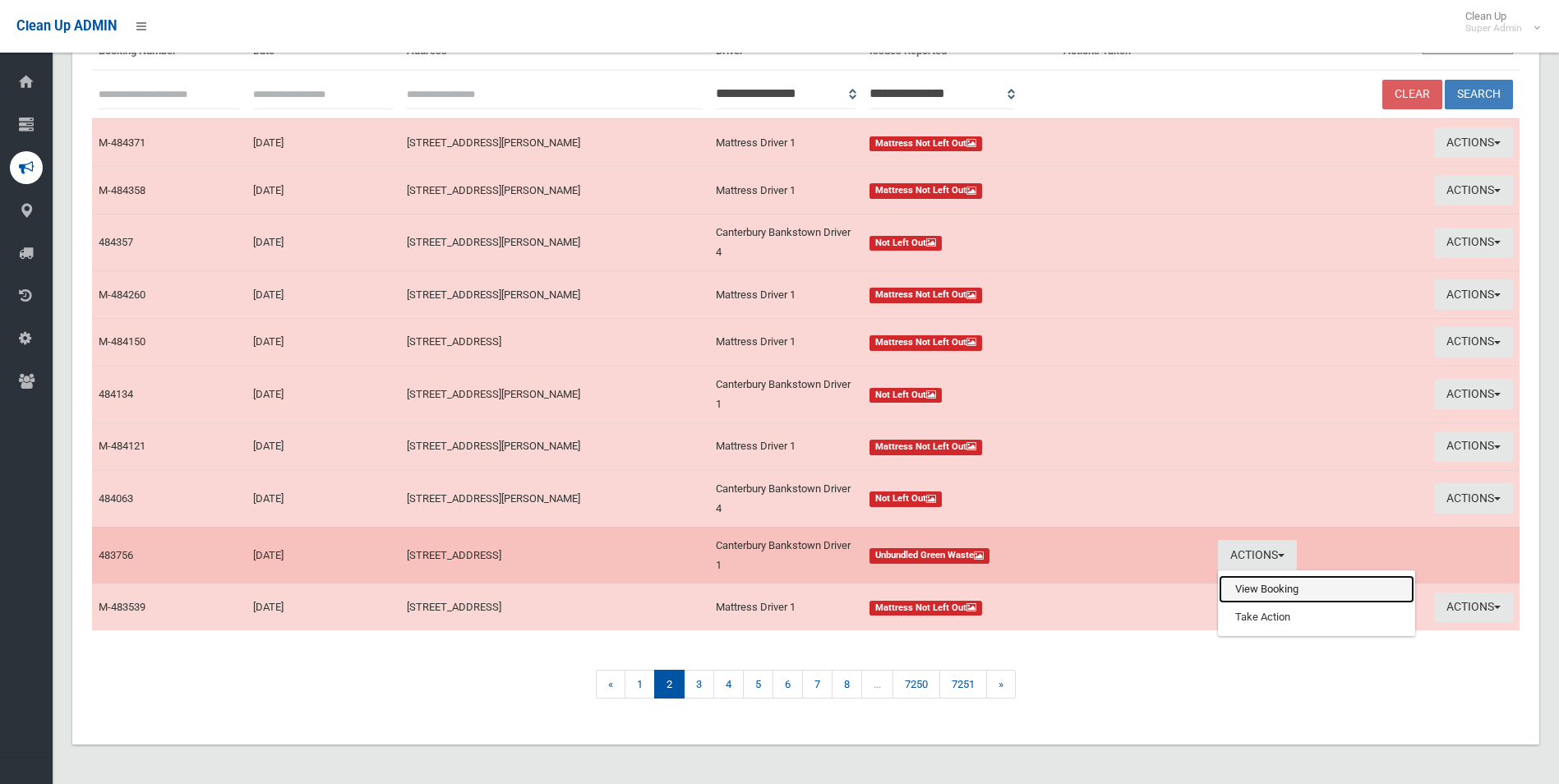
click at [1296, 589] on link "View Booking" at bounding box center [1316, 589] width 195 height 28
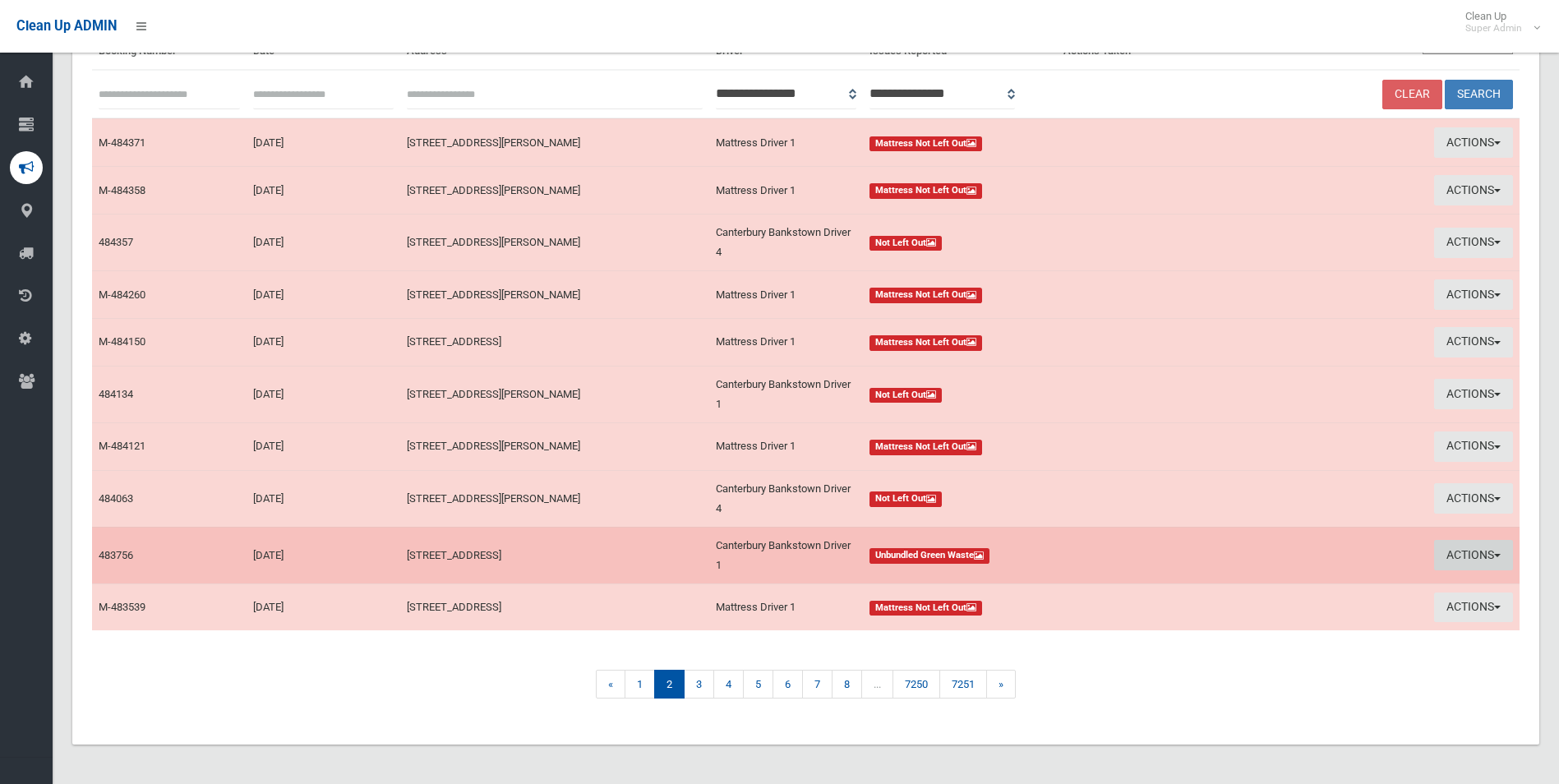
click at [1467, 549] on button "Actions" at bounding box center [1474, 555] width 79 height 30
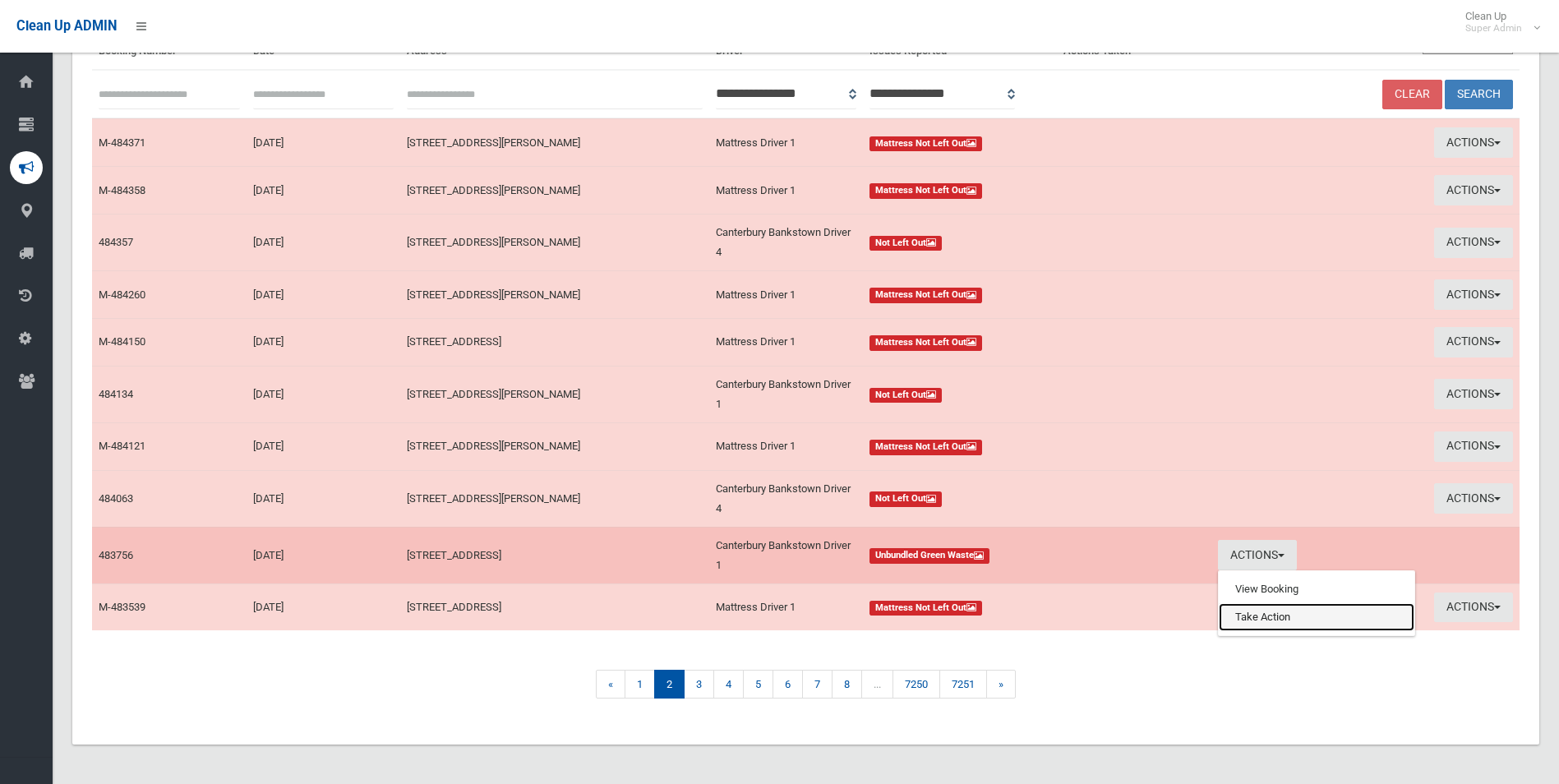
click at [1269, 615] on link "Take Action" at bounding box center [1316, 617] width 195 height 28
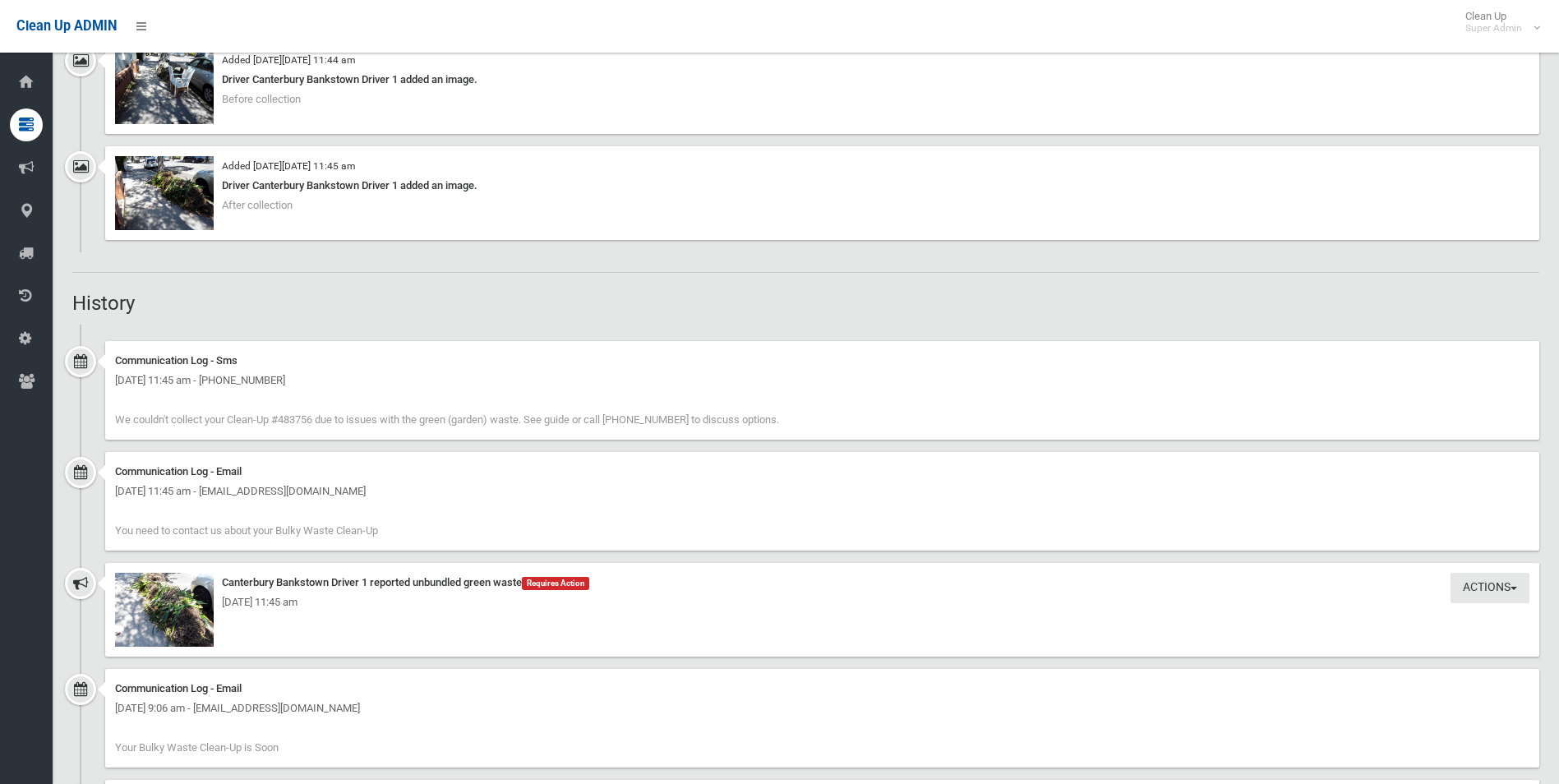
scroll to position [1150, 0]
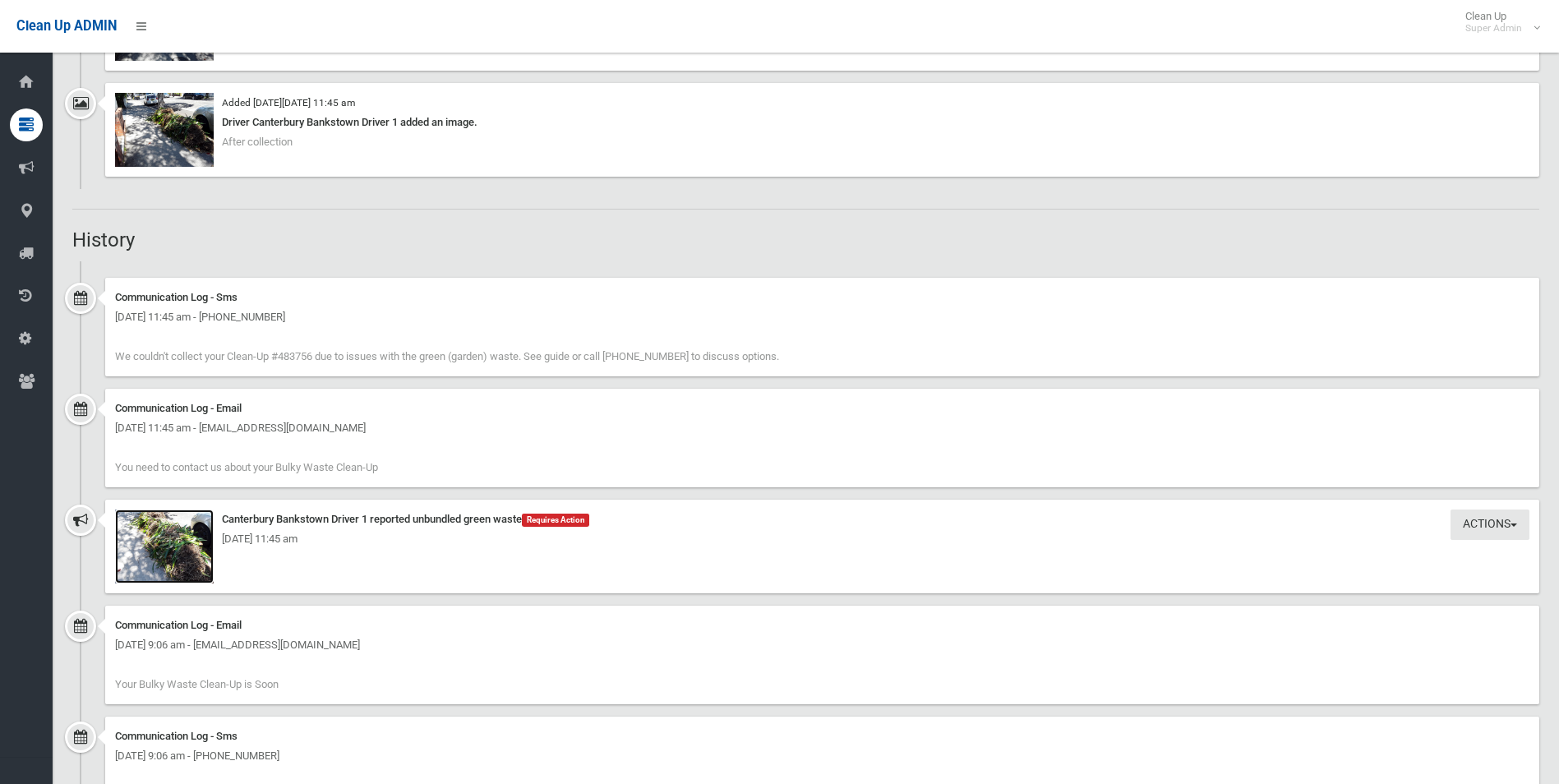
click at [192, 558] on img at bounding box center [164, 546] width 99 height 74
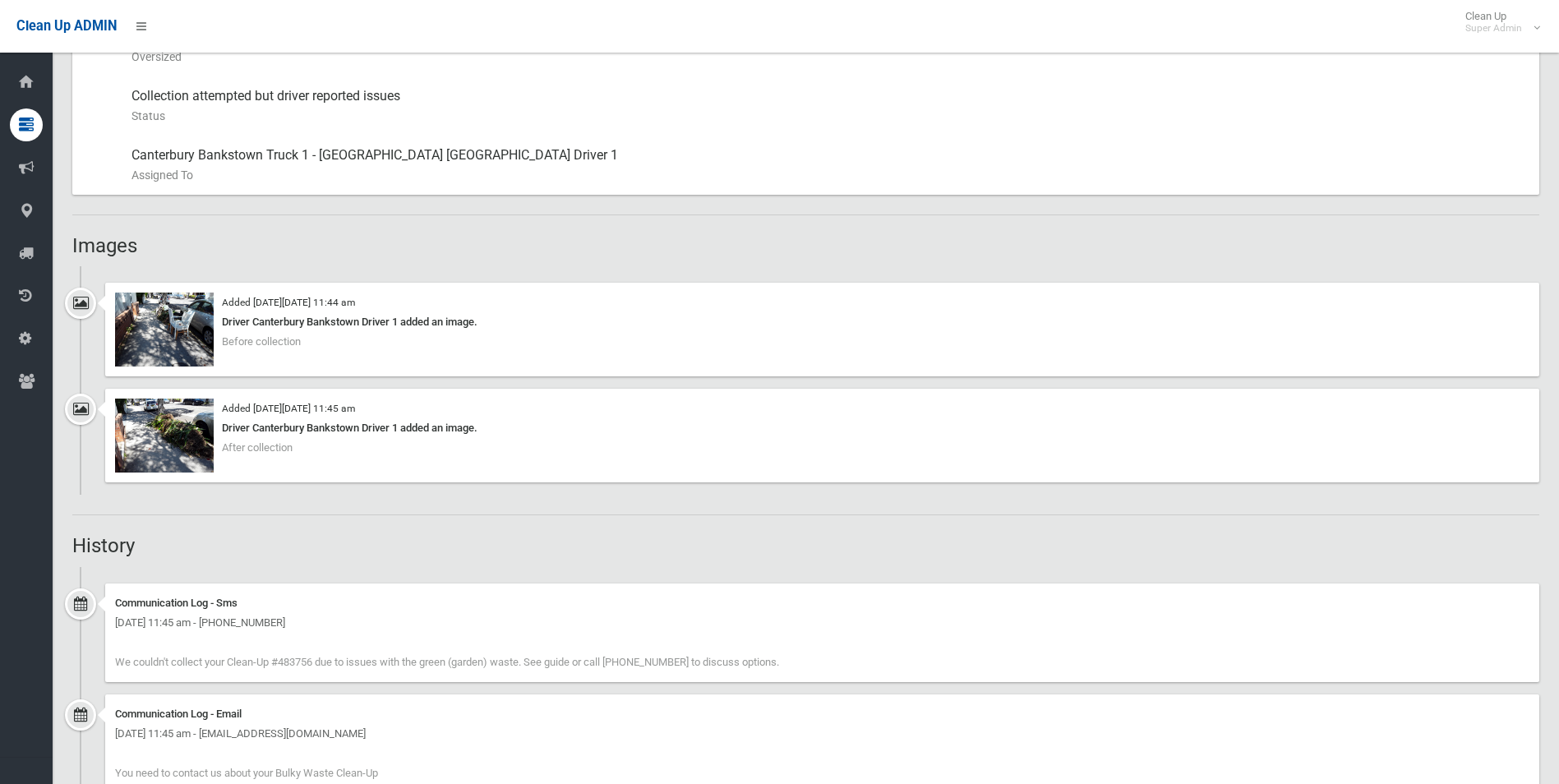
scroll to position [822, 0]
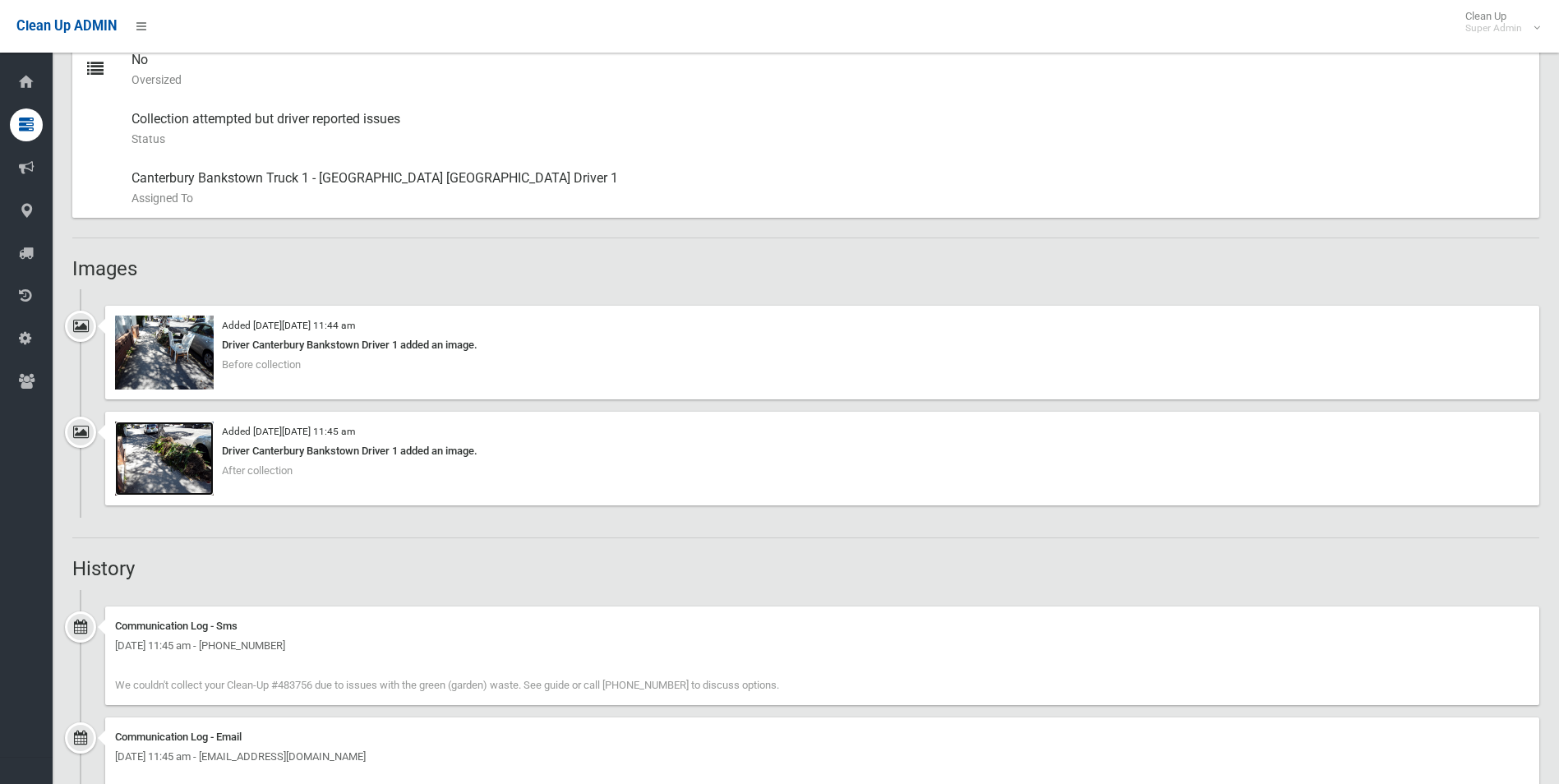
click at [191, 470] on img at bounding box center [164, 458] width 99 height 74
click at [171, 365] on img at bounding box center [164, 352] width 99 height 74
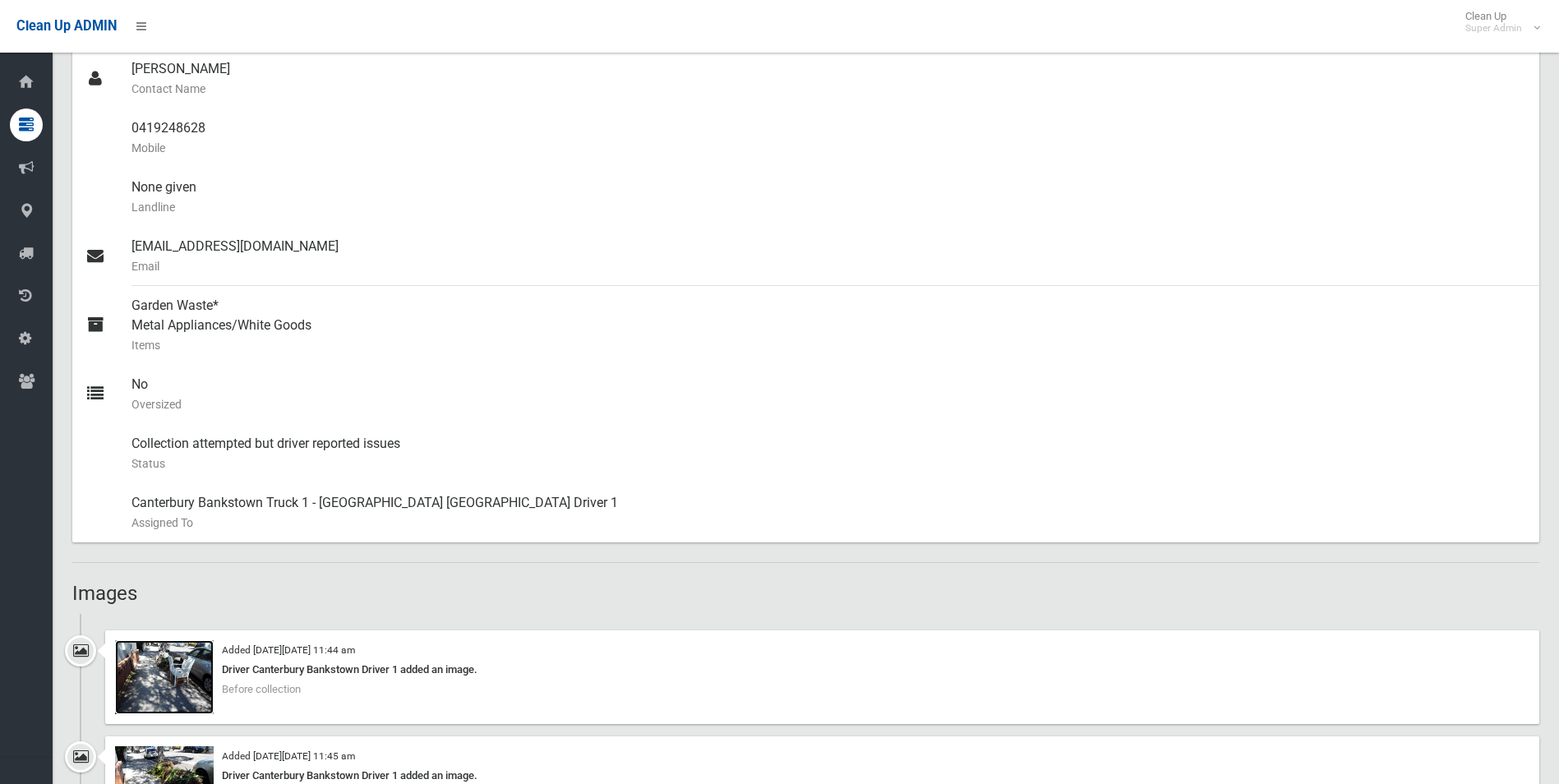
scroll to position [164, 0]
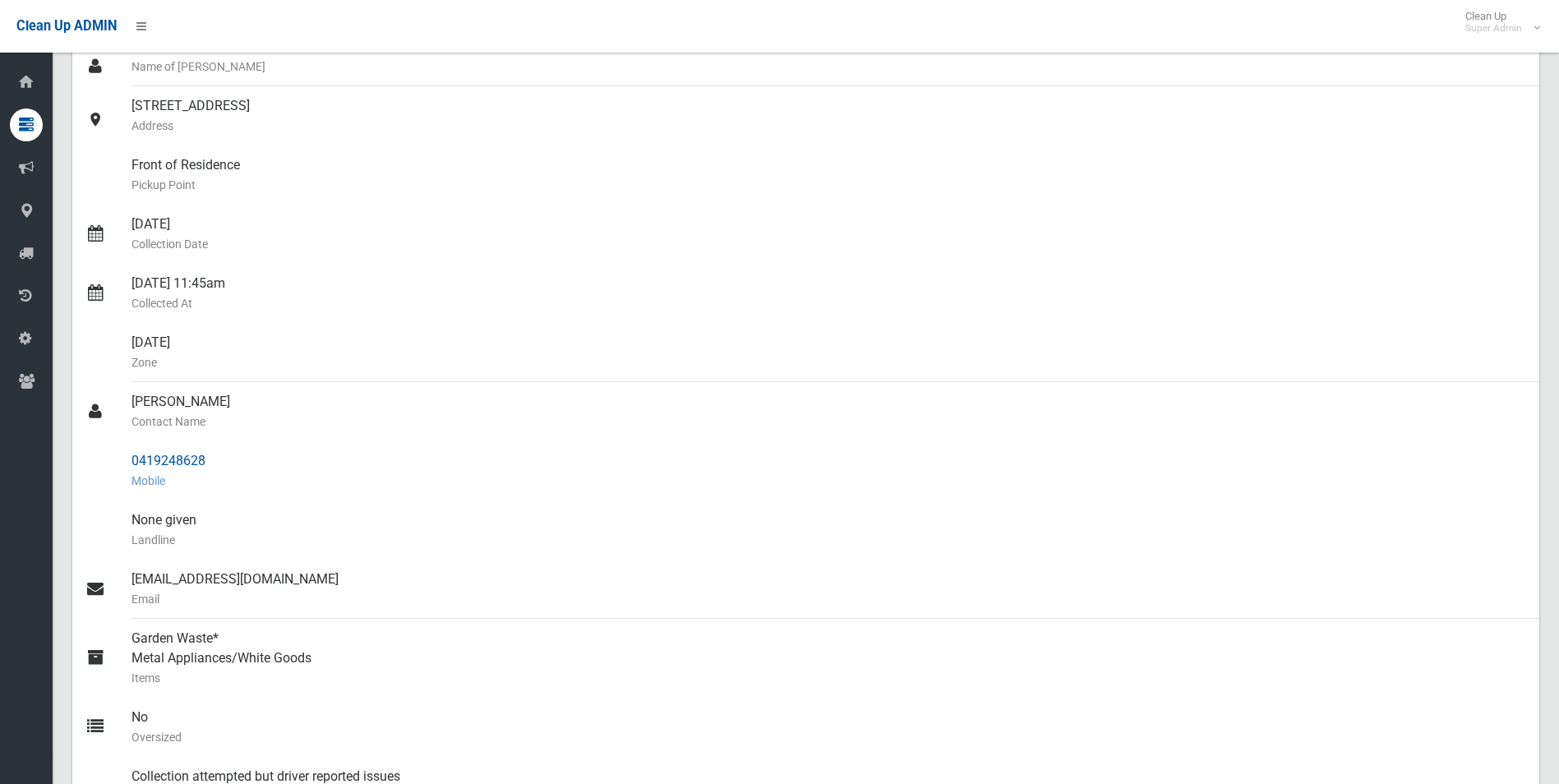
drag, startPoint x: 134, startPoint y: 459, endPoint x: 215, endPoint y: 457, distance: 81.0
click at [215, 457] on div "0419248628 Mobile" at bounding box center [828, 471] width 1395 height 59
drag, startPoint x: 215, startPoint y: 457, endPoint x: 178, endPoint y: 455, distance: 37.1
copy div "0419248628"
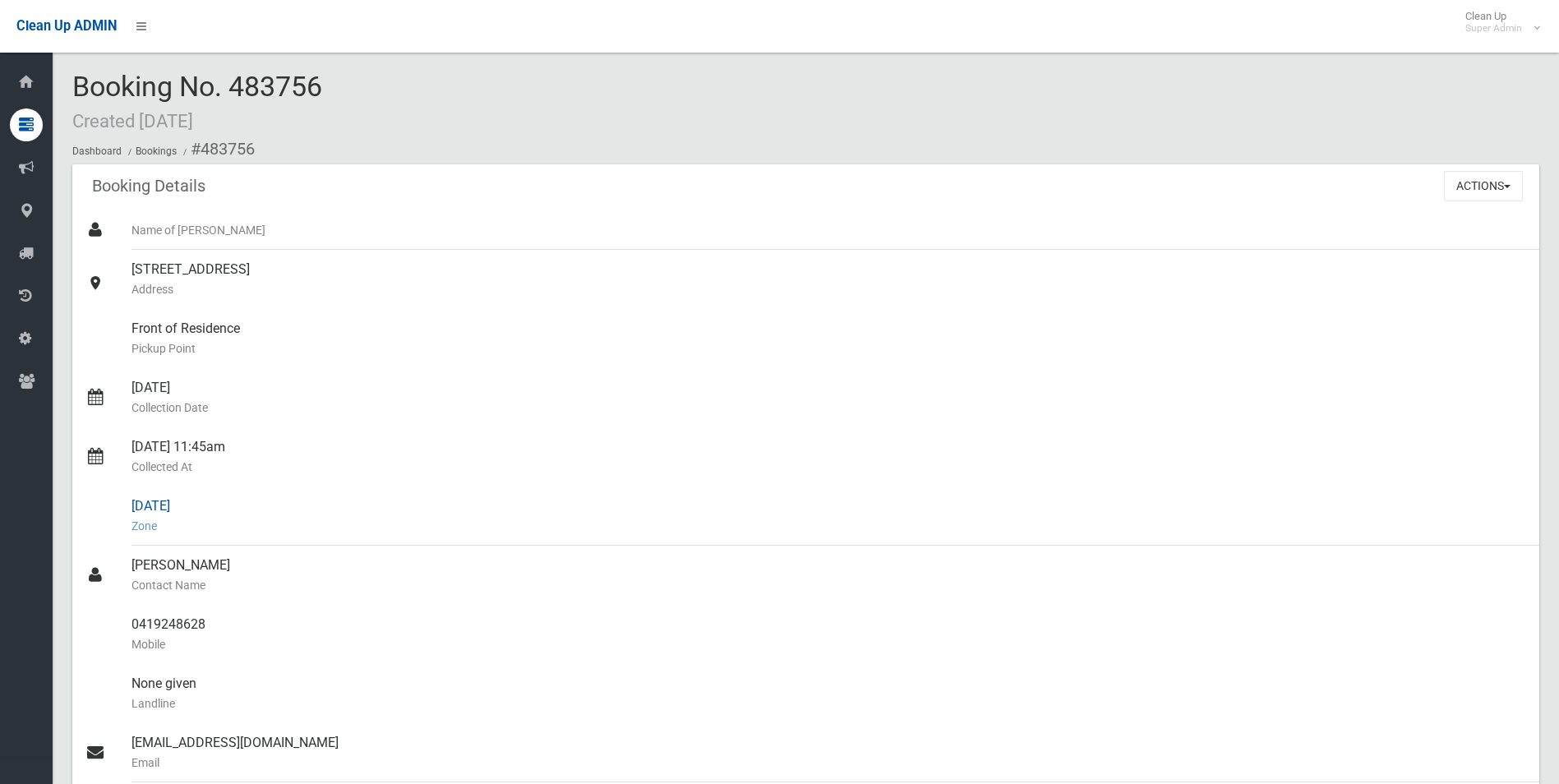
scroll to position [0, 0]
drag, startPoint x: 198, startPoint y: 145, endPoint x: 217, endPoint y: 621, distance: 476.4
copy section "483756 Booking Details Actions View Booking Edit Booking Clone Booking Add Book…"
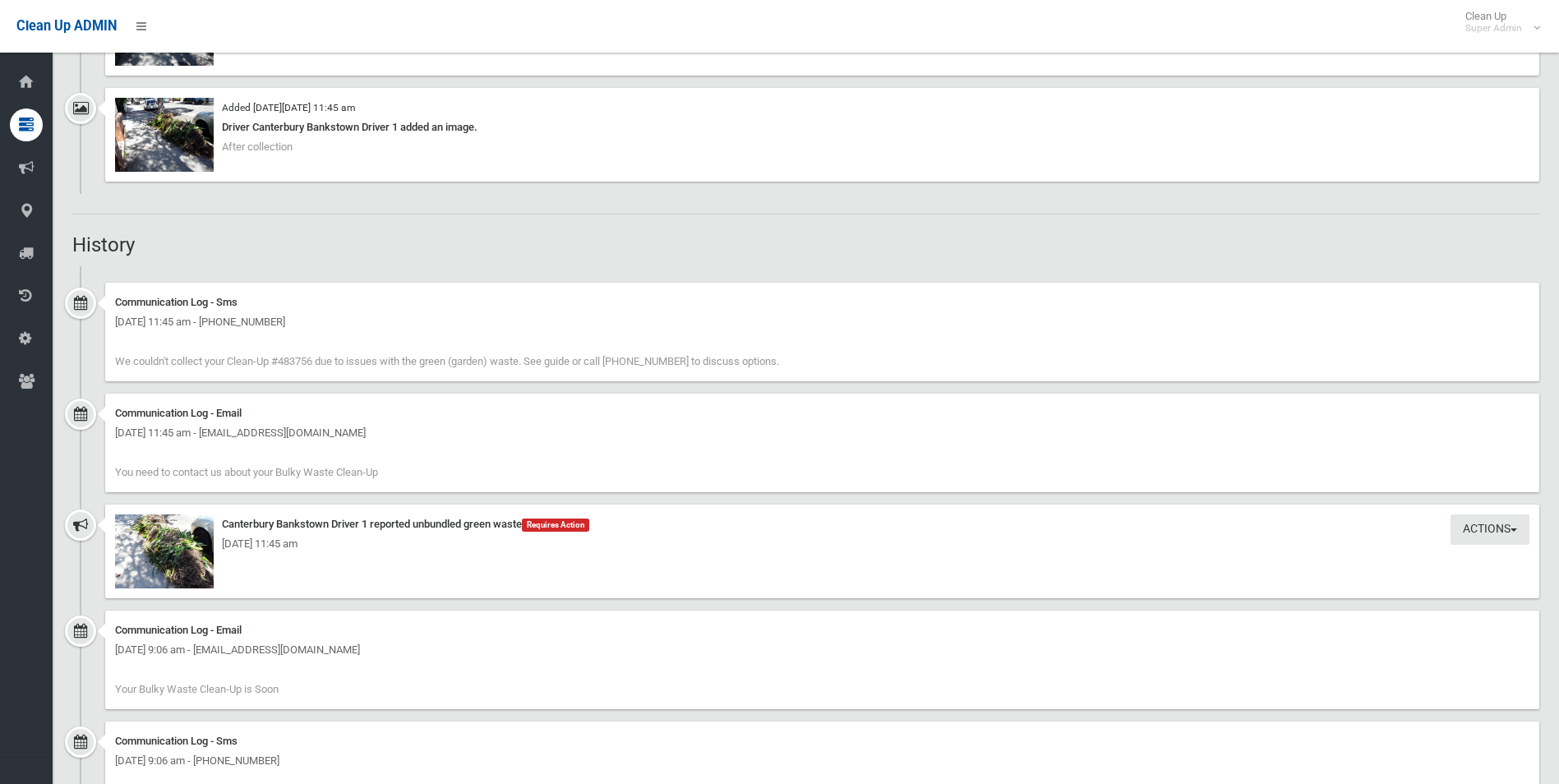
scroll to position [1150, 0]
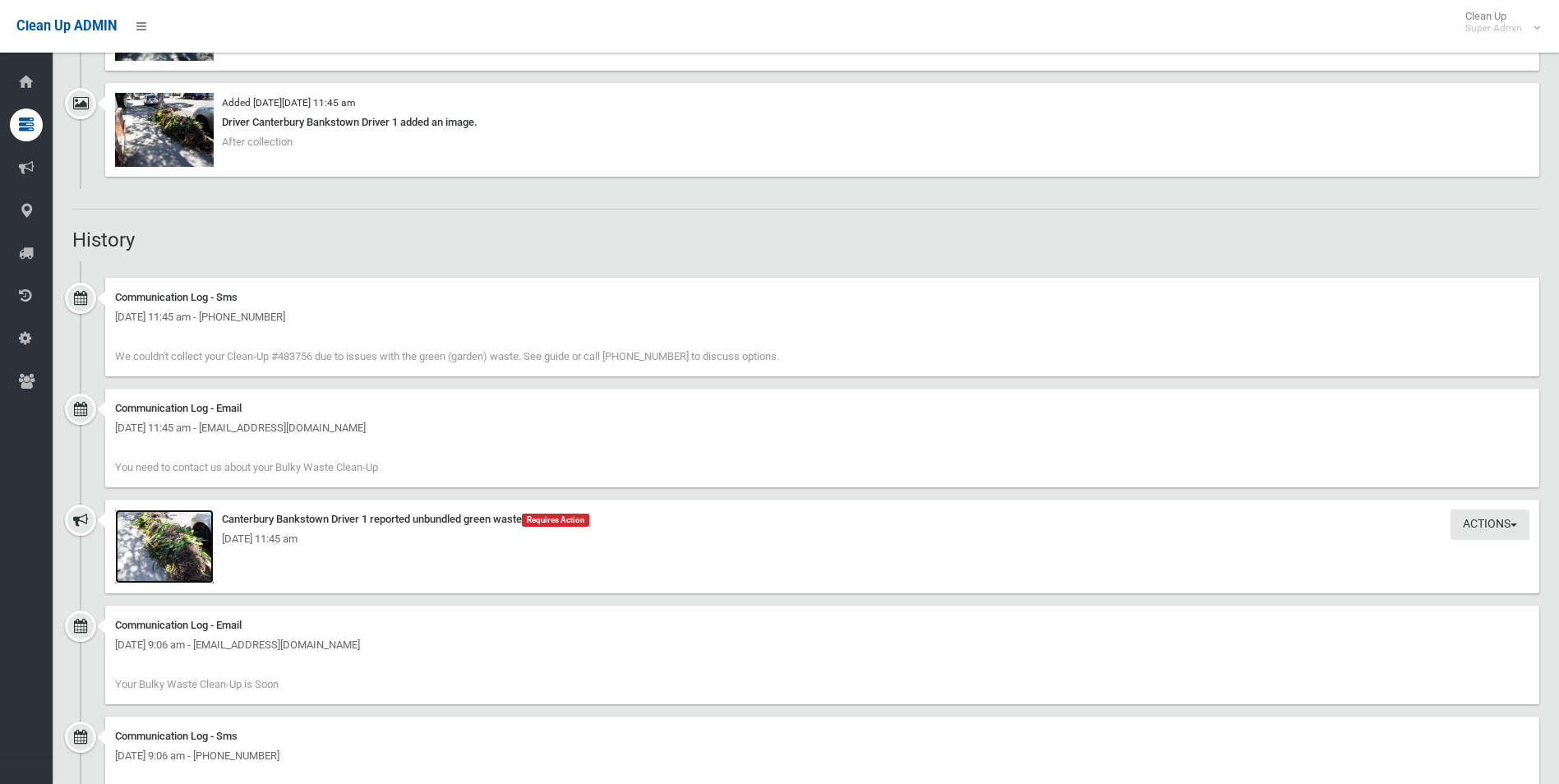
click at [188, 578] on img at bounding box center [164, 546] width 99 height 74
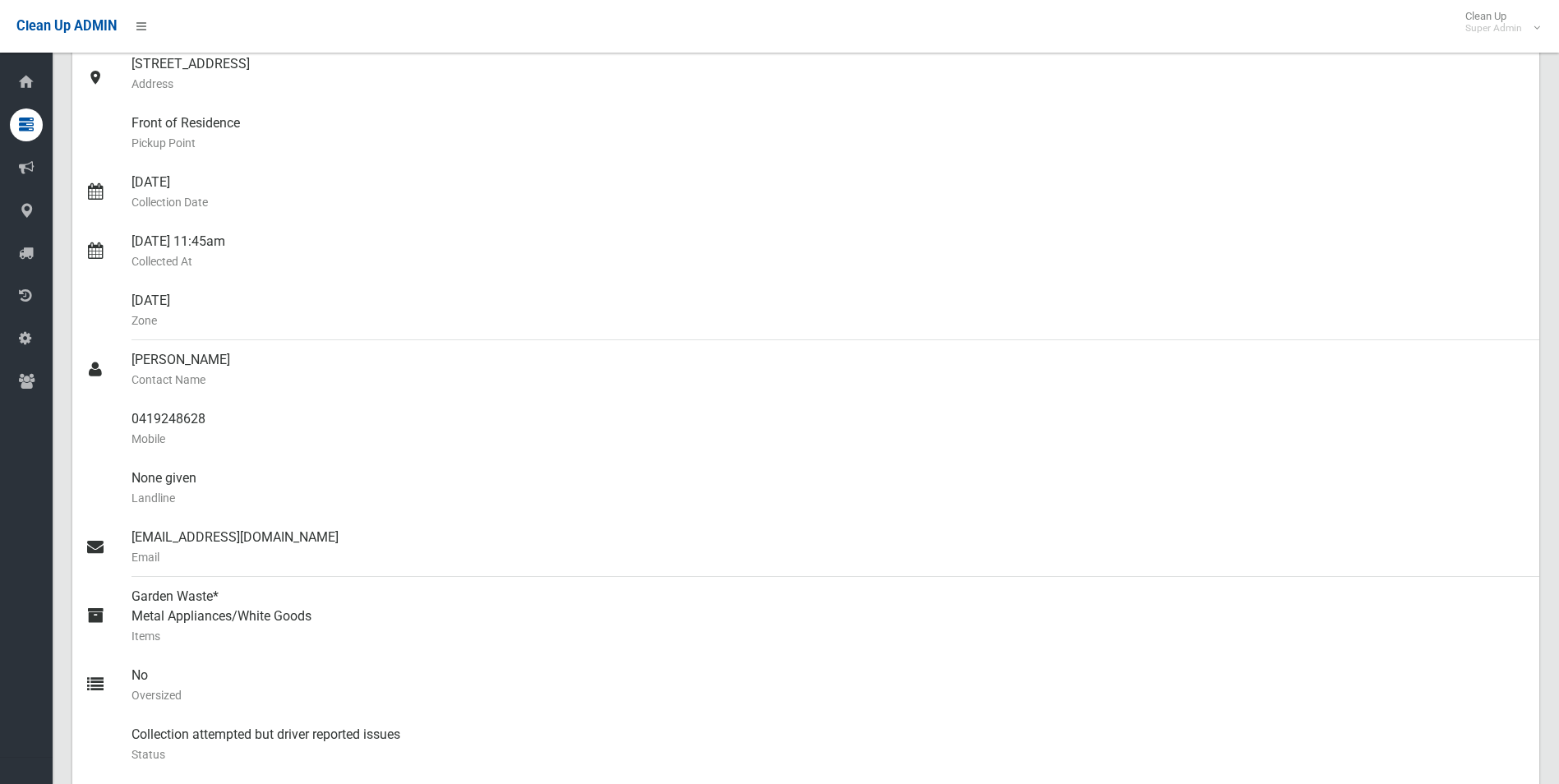
scroll to position [0, 0]
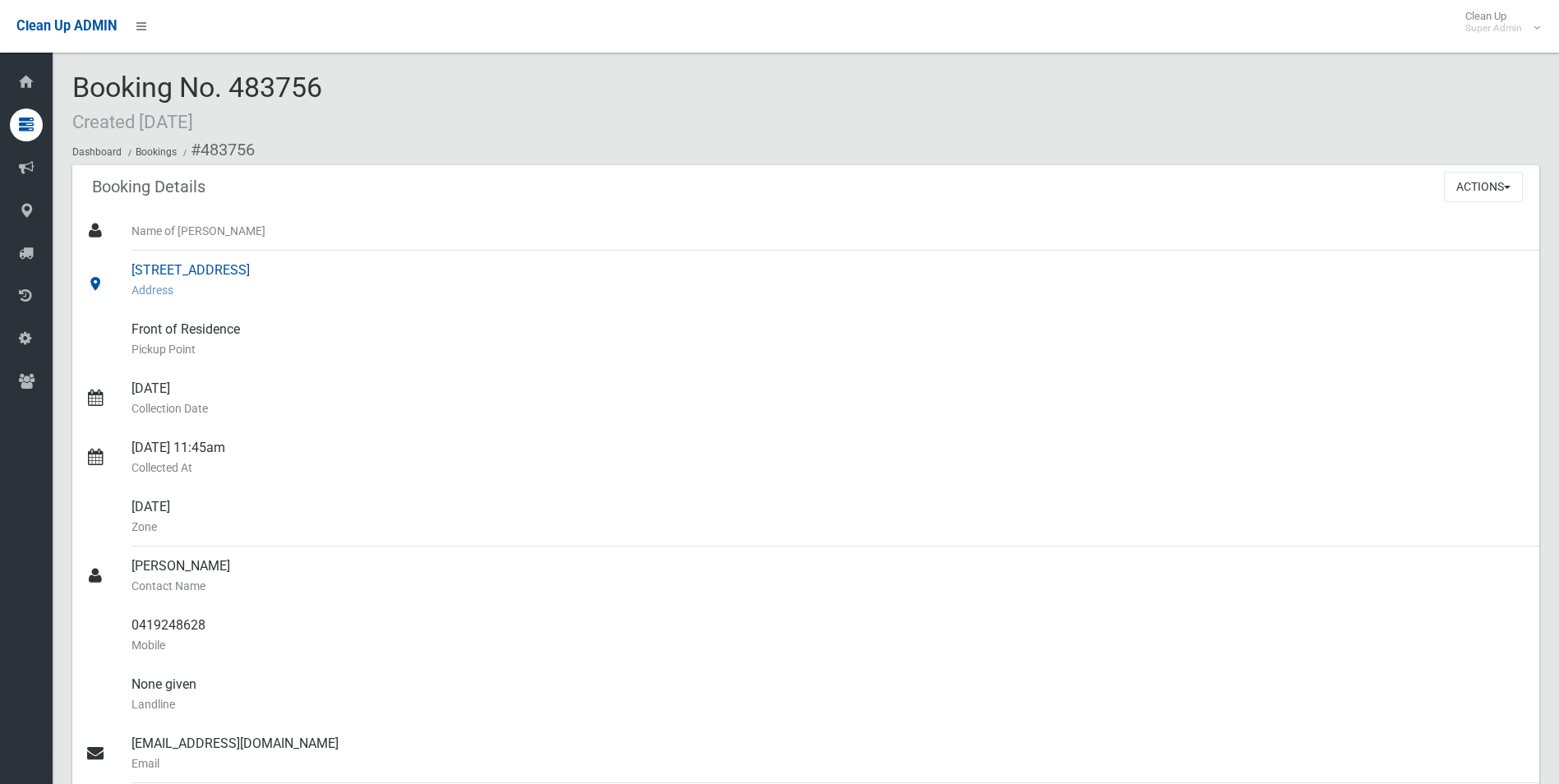
copy section "483756 Booking Details Actions View Booking Edit Booking Clone Booking Add Book…"
drag, startPoint x: 636, startPoint y: 381, endPoint x: 918, endPoint y: 353, distance: 283.4
click at [635, 381] on div "03/10/2025 Collection Date" at bounding box center [828, 398] width 1395 height 59
click at [1201, 288] on small "Address" at bounding box center [828, 289] width 1395 height 19
click at [1479, 189] on button "Actions" at bounding box center [1483, 187] width 79 height 30
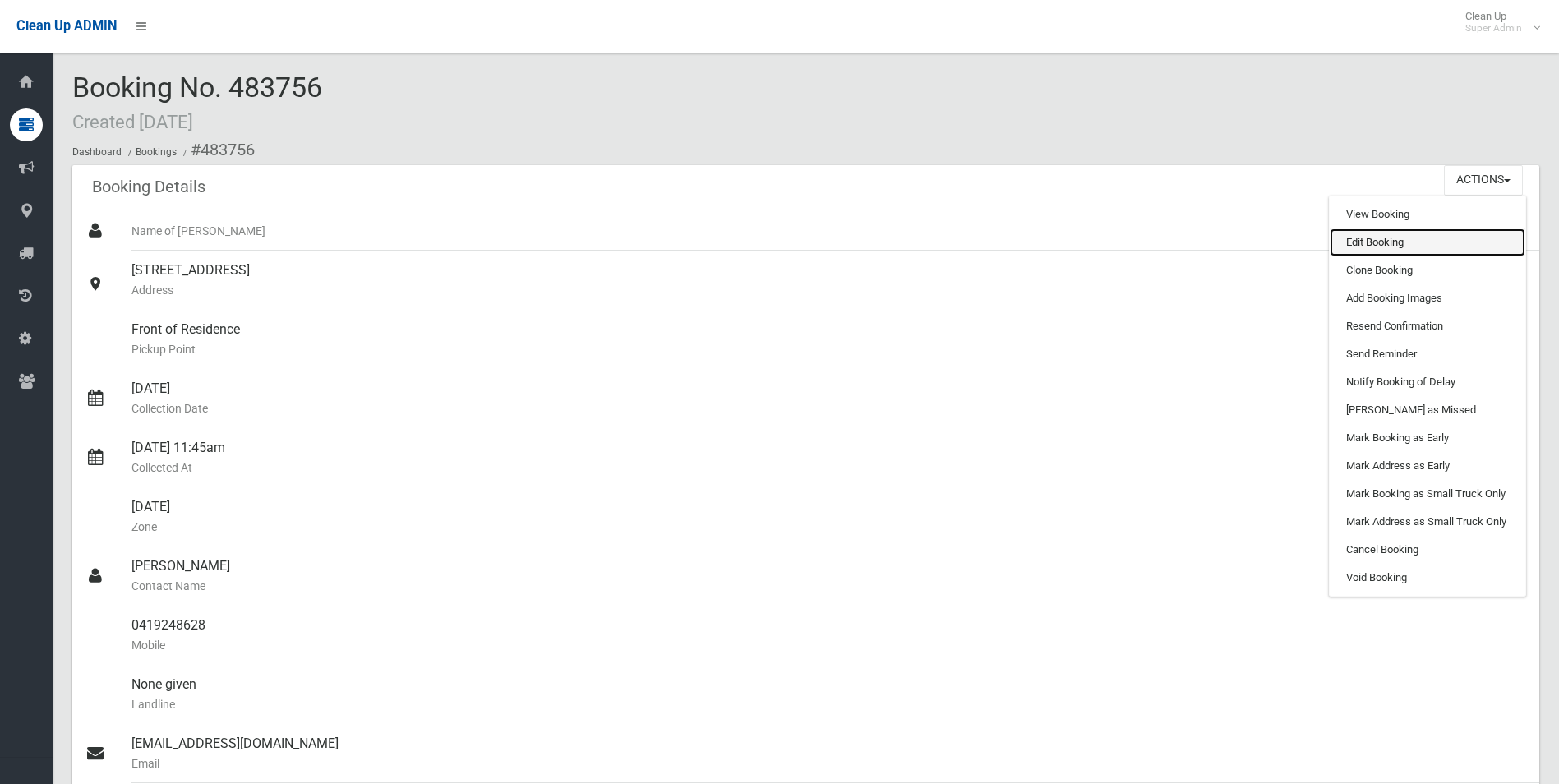
click at [1370, 242] on link "Edit Booking" at bounding box center [1427, 242] width 195 height 28
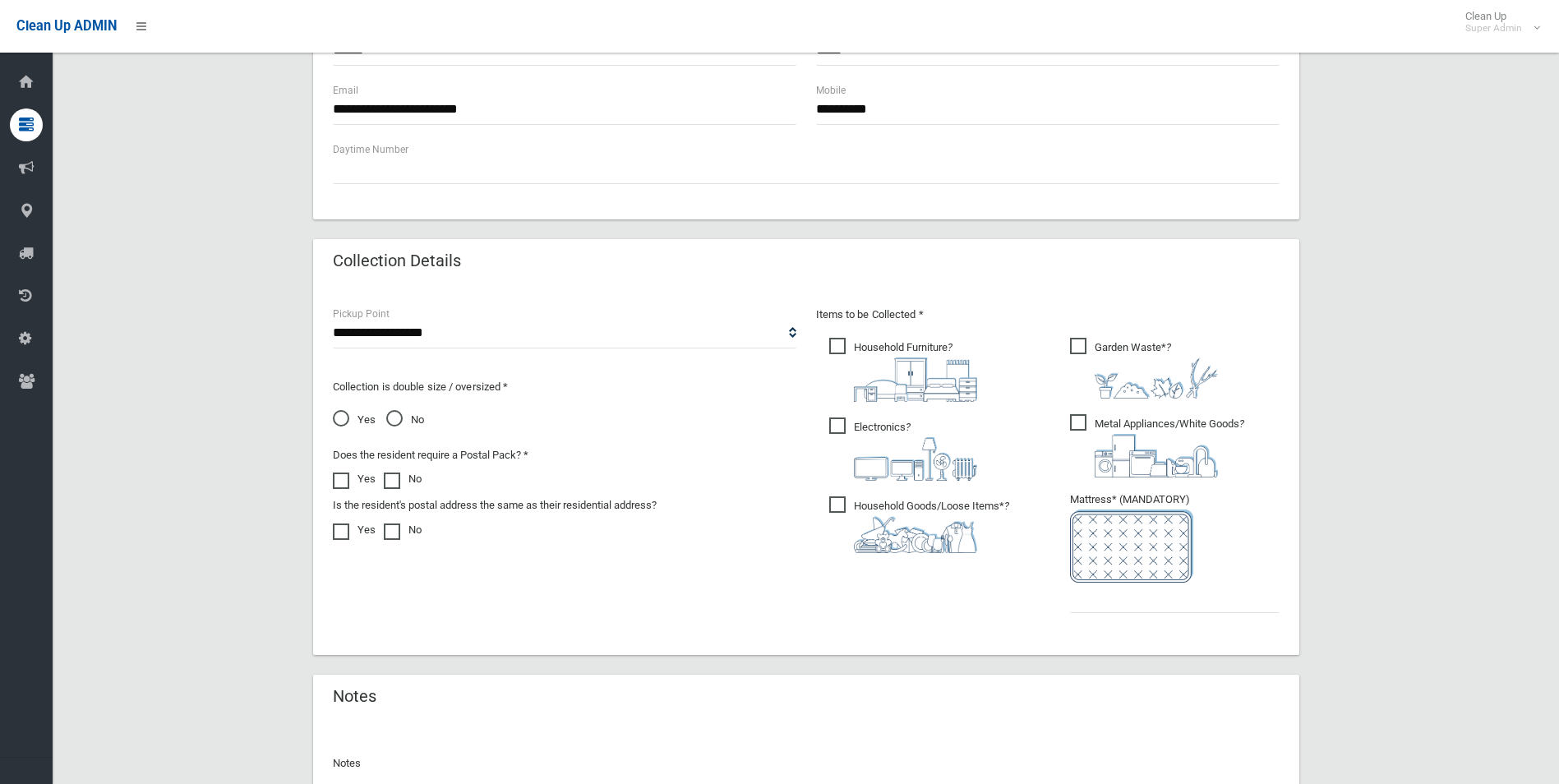
scroll to position [834, 0]
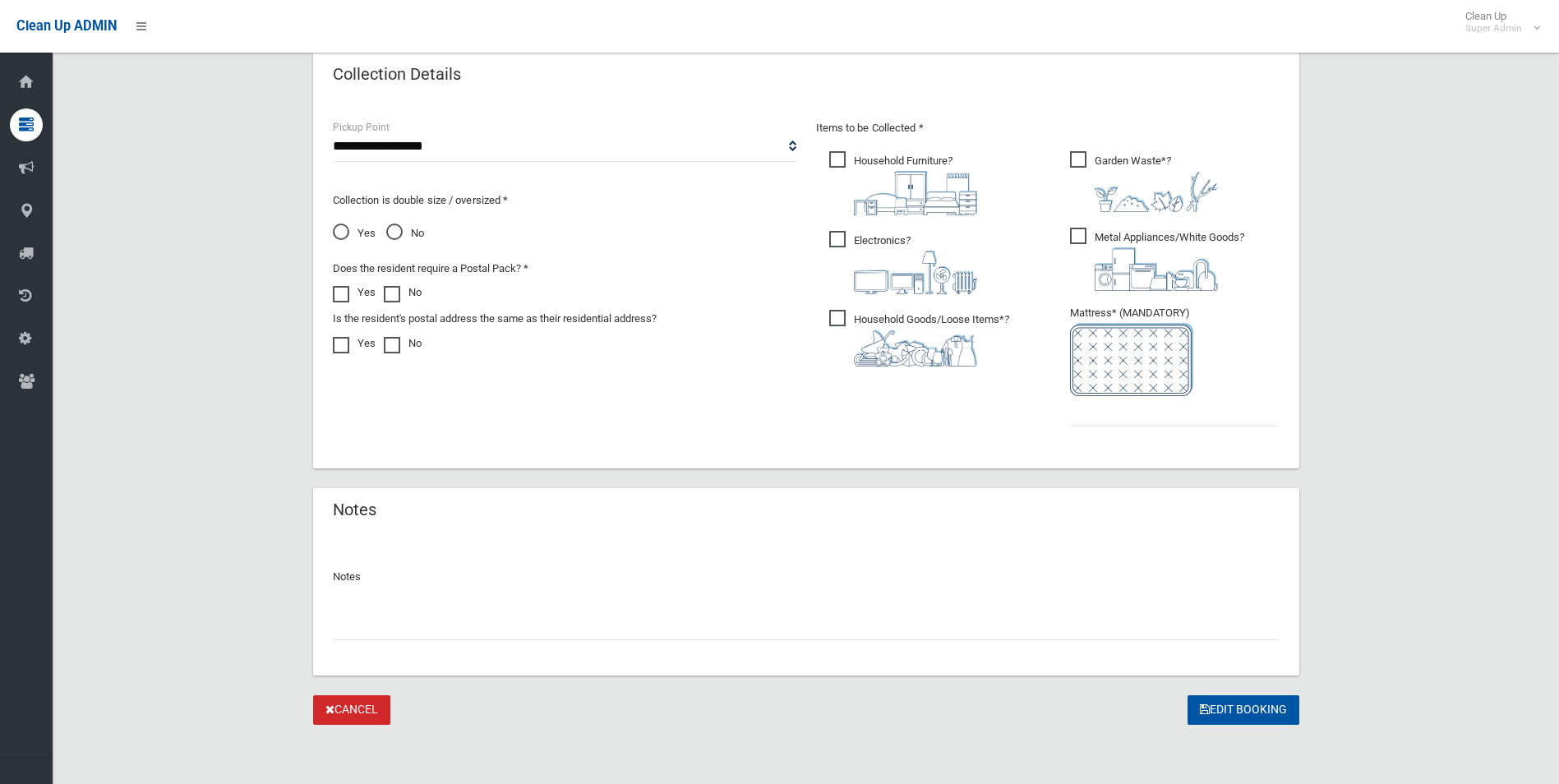
click at [388, 625] on input "text" at bounding box center [806, 625] width 947 height 30
paste input "********"
type input "**********"
click at [1107, 417] on input "text" at bounding box center [1175, 411] width 210 height 30
type input "*"
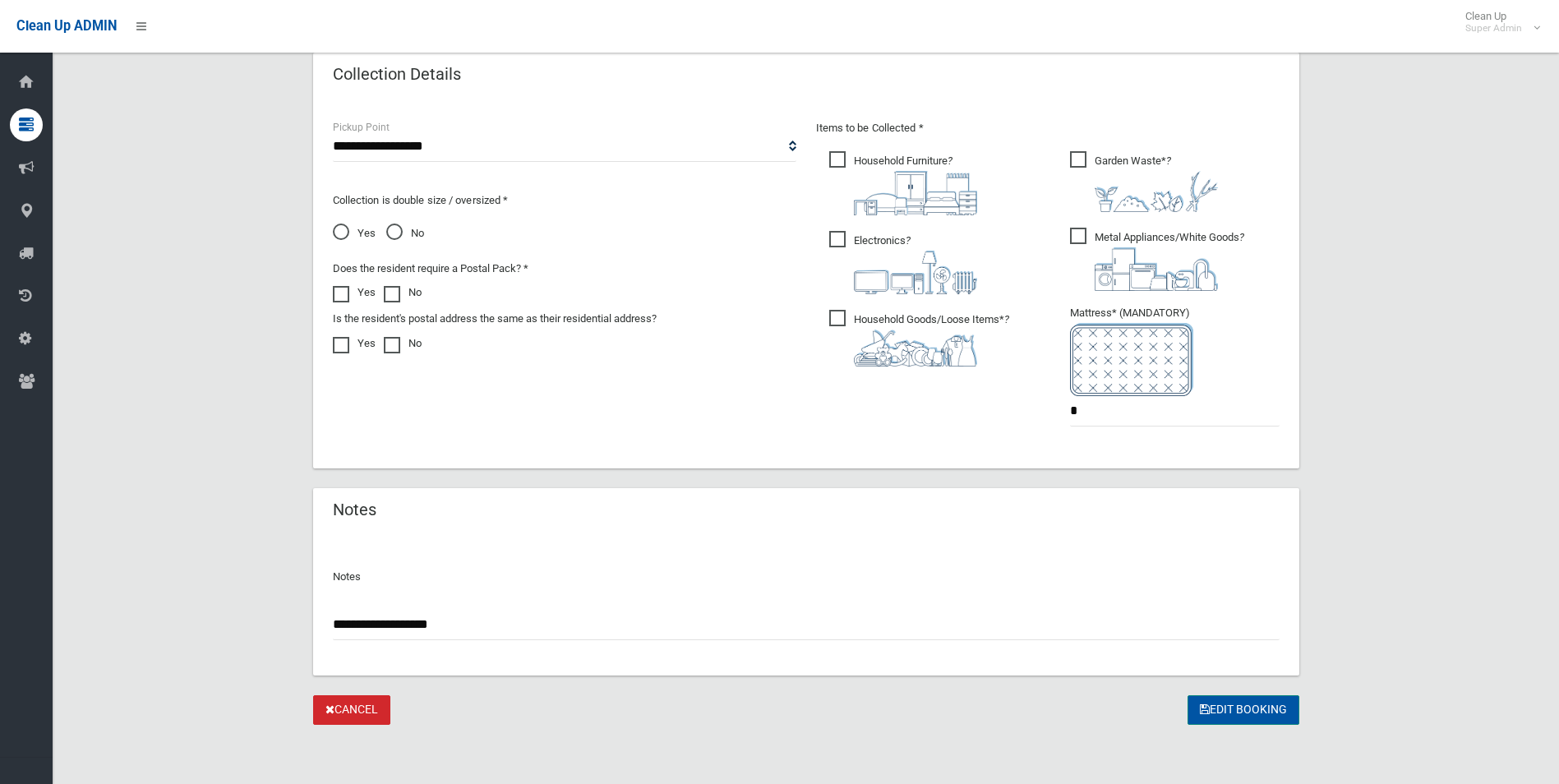
click at [1221, 712] on button "Edit Booking" at bounding box center [1243, 710] width 112 height 30
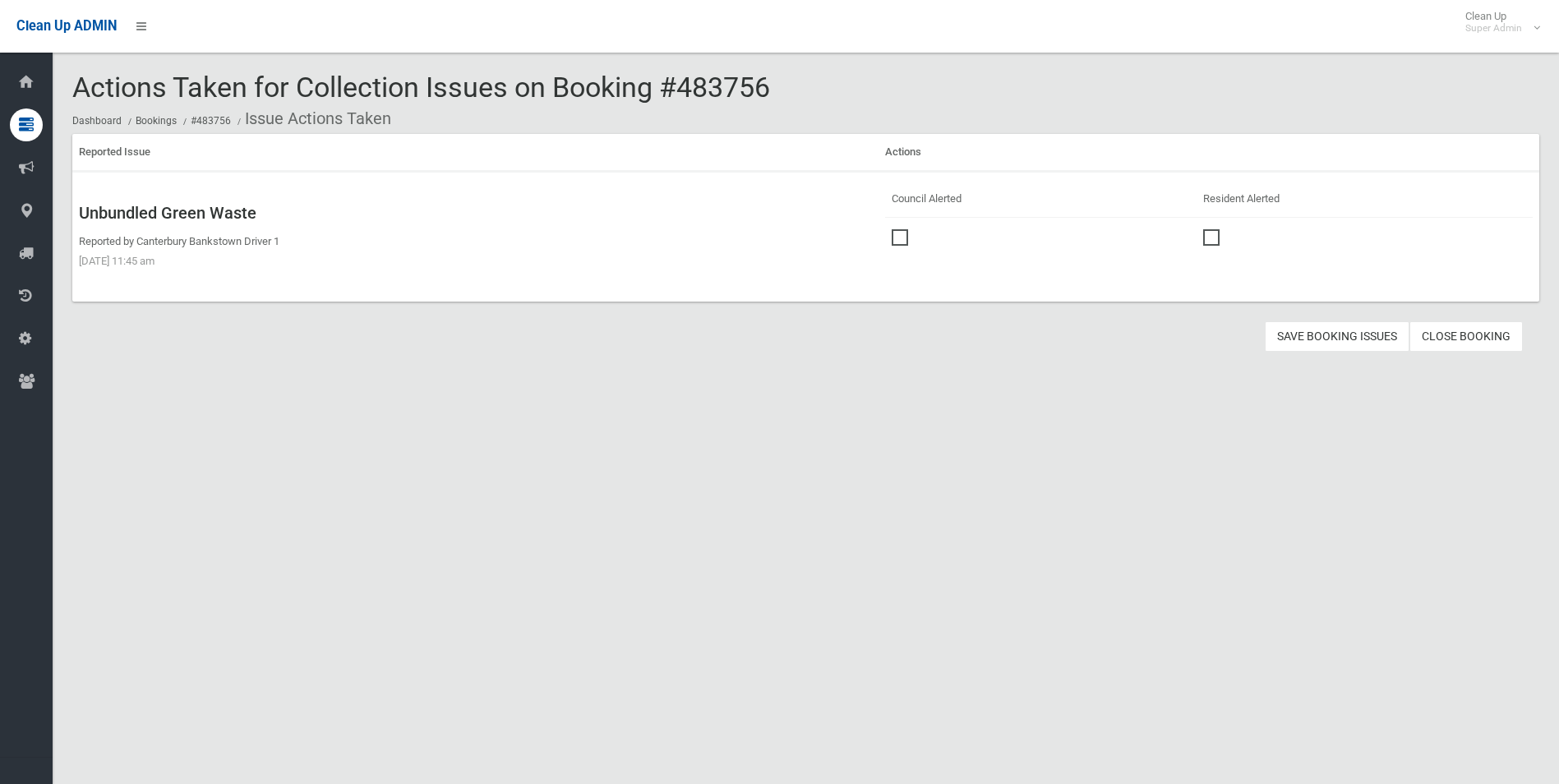
click at [900, 229] on span at bounding box center [903, 229] width 25 height 0
drag, startPoint x: 1374, startPoint y: 336, endPoint x: 1050, endPoint y: 382, distance: 327.2
click at [1373, 336] on button "Save Booking Issues" at bounding box center [1337, 337] width 145 height 30
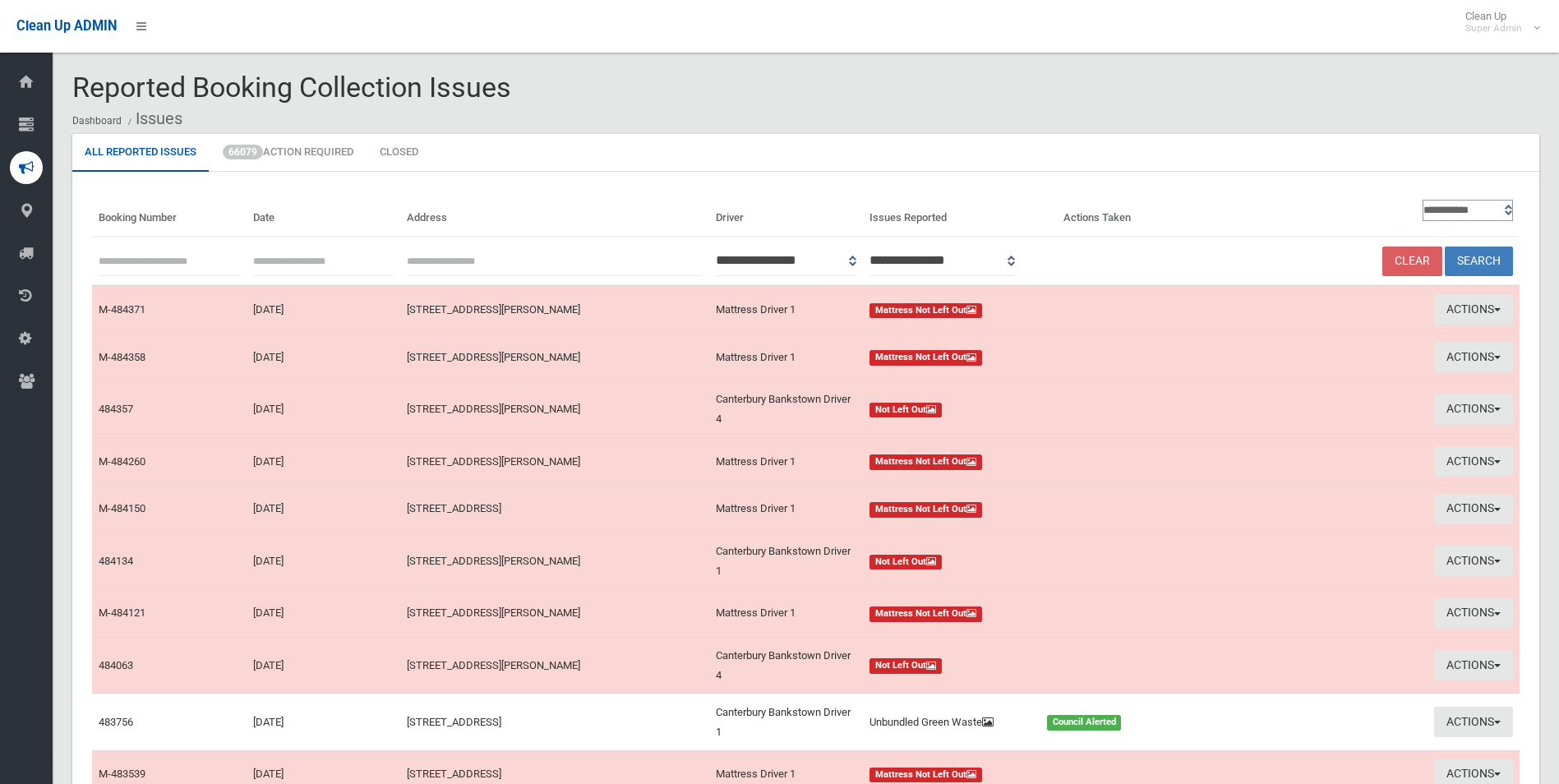
scroll to position [167, 0]
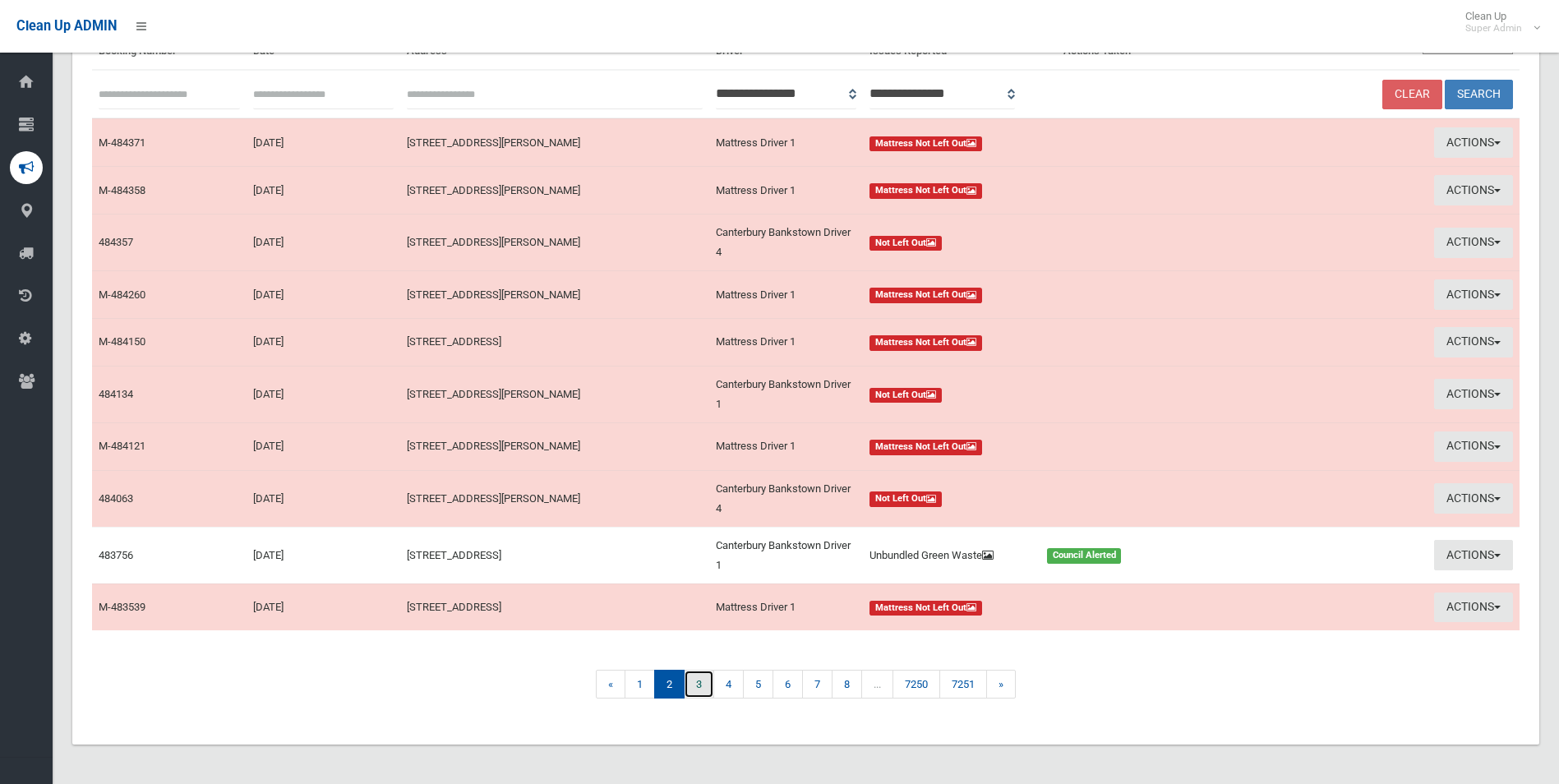
click at [690, 683] on link "3" at bounding box center [699, 684] width 30 height 29
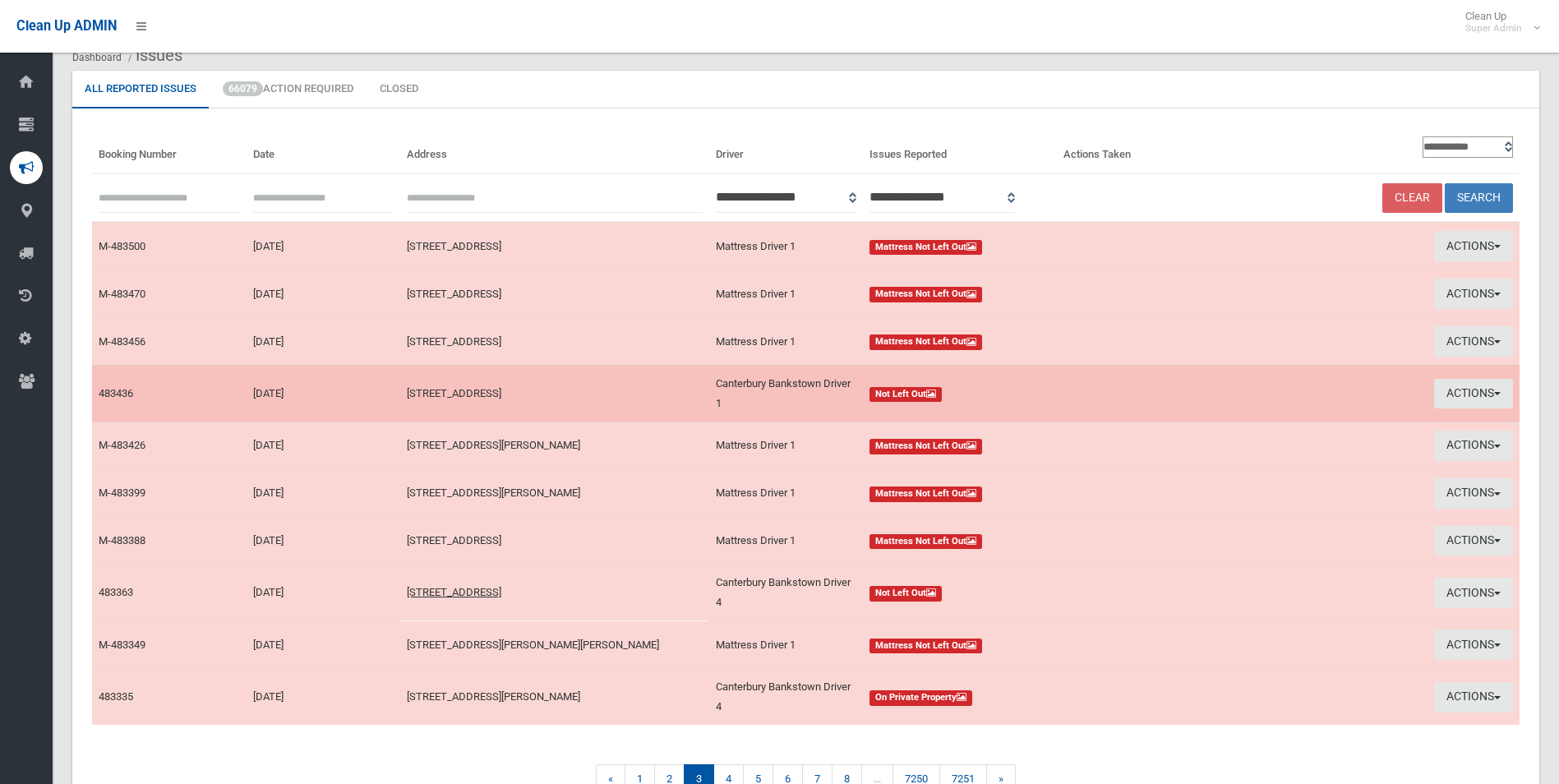
scroll to position [159, 0]
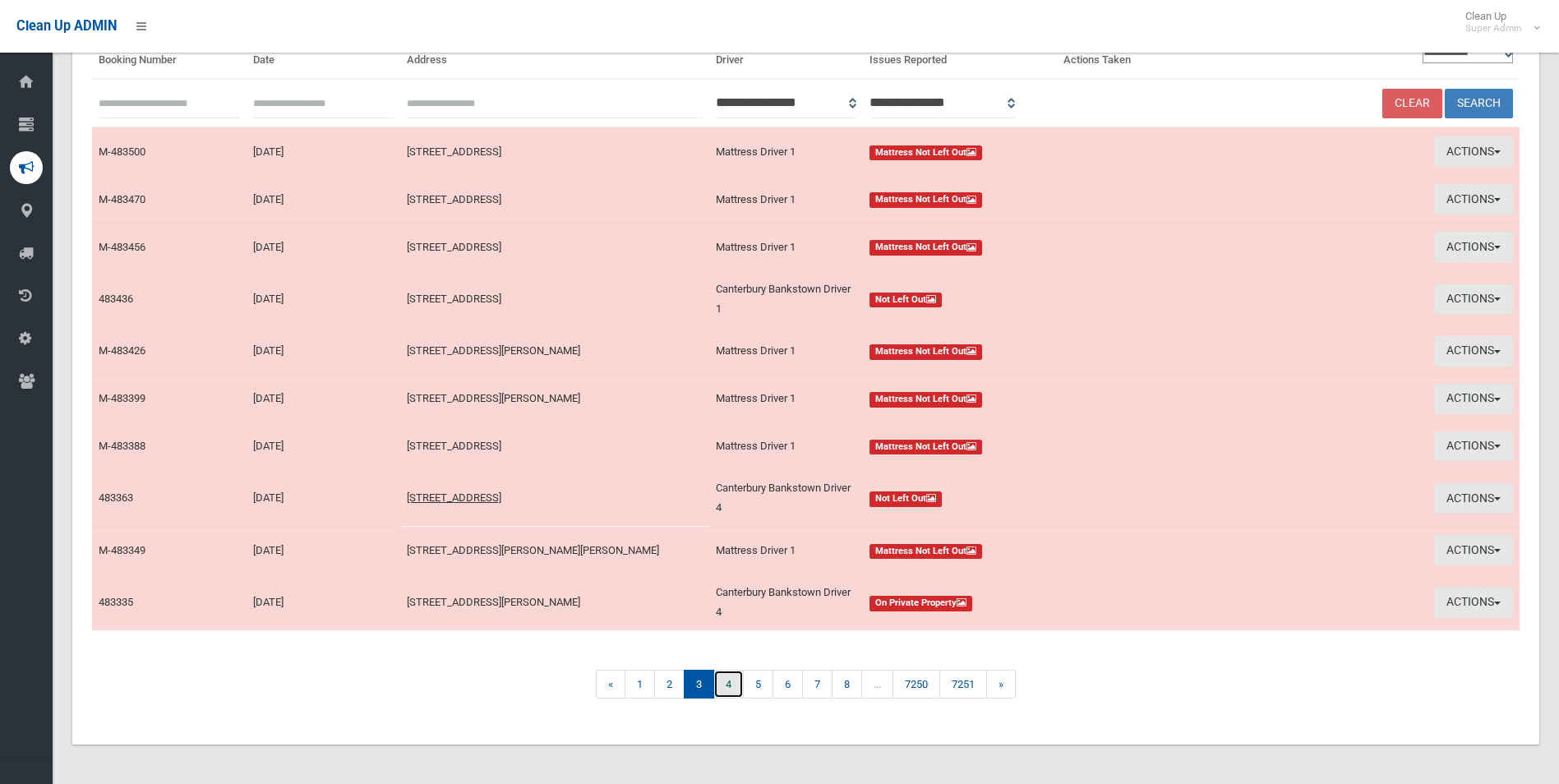
click at [728, 687] on link "4" at bounding box center [728, 684] width 30 height 29
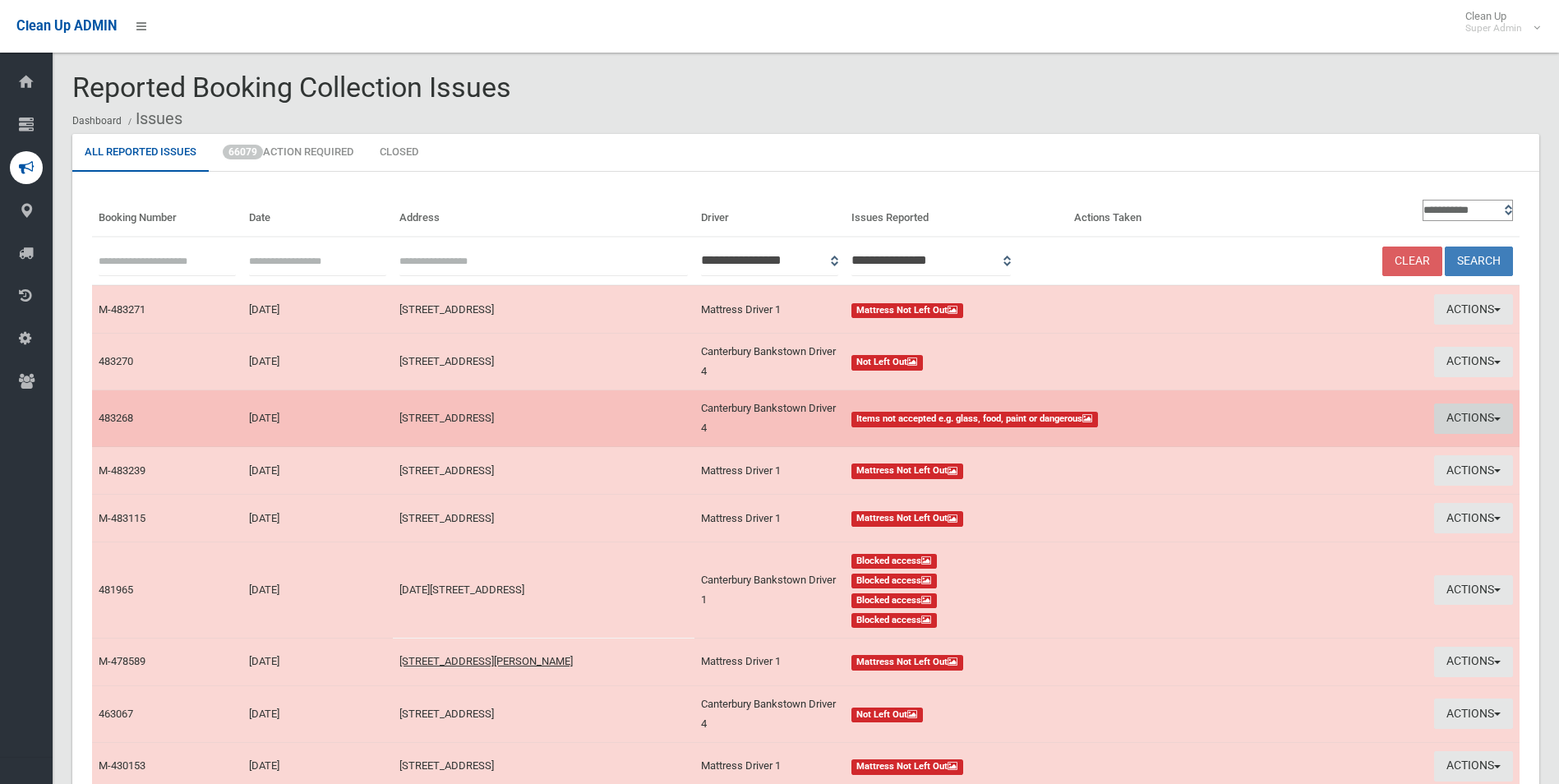
click at [1454, 418] on button "Actions" at bounding box center [1474, 419] width 79 height 30
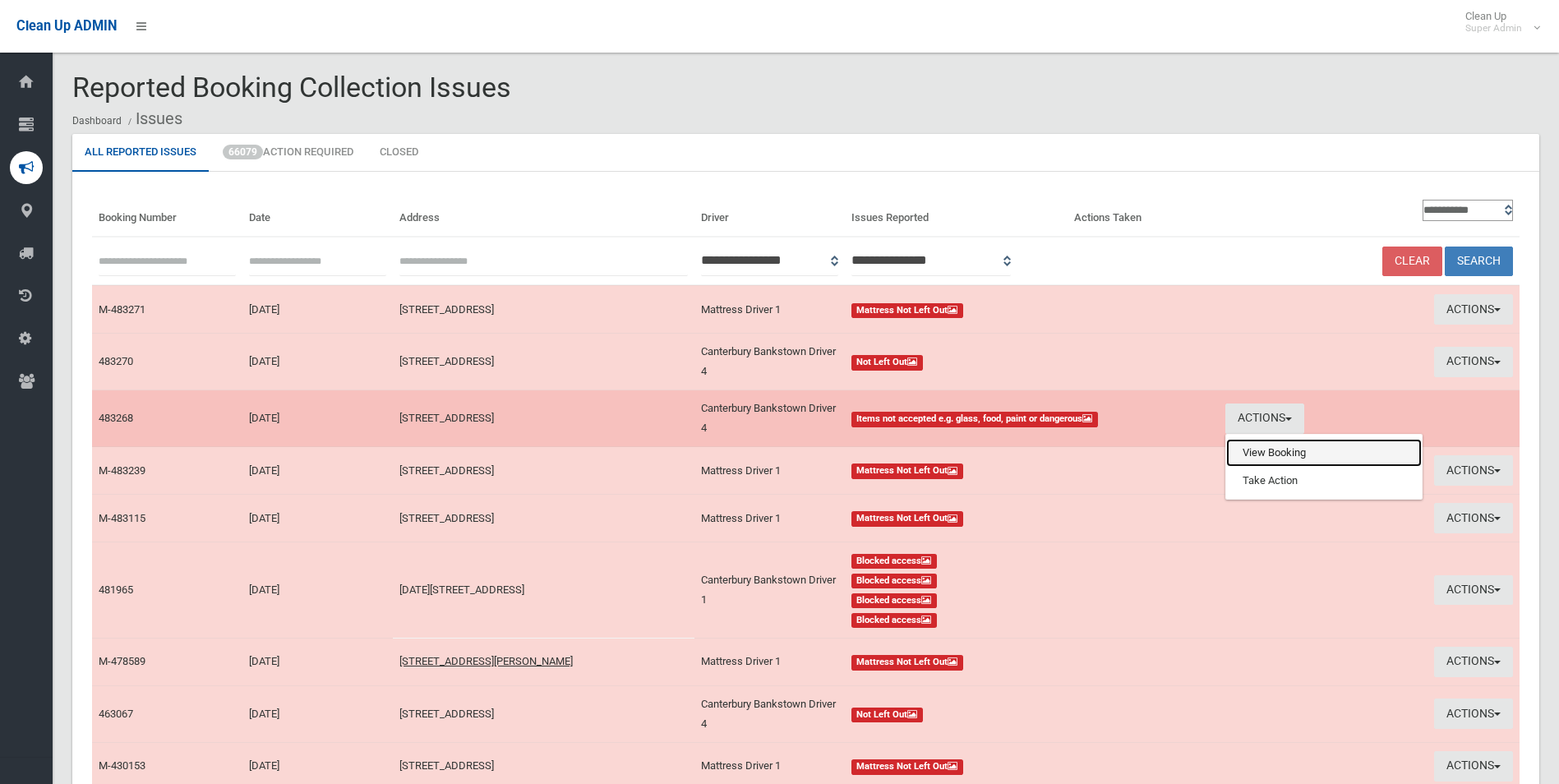
click at [1257, 458] on link "View Booking" at bounding box center [1324, 452] width 195 height 28
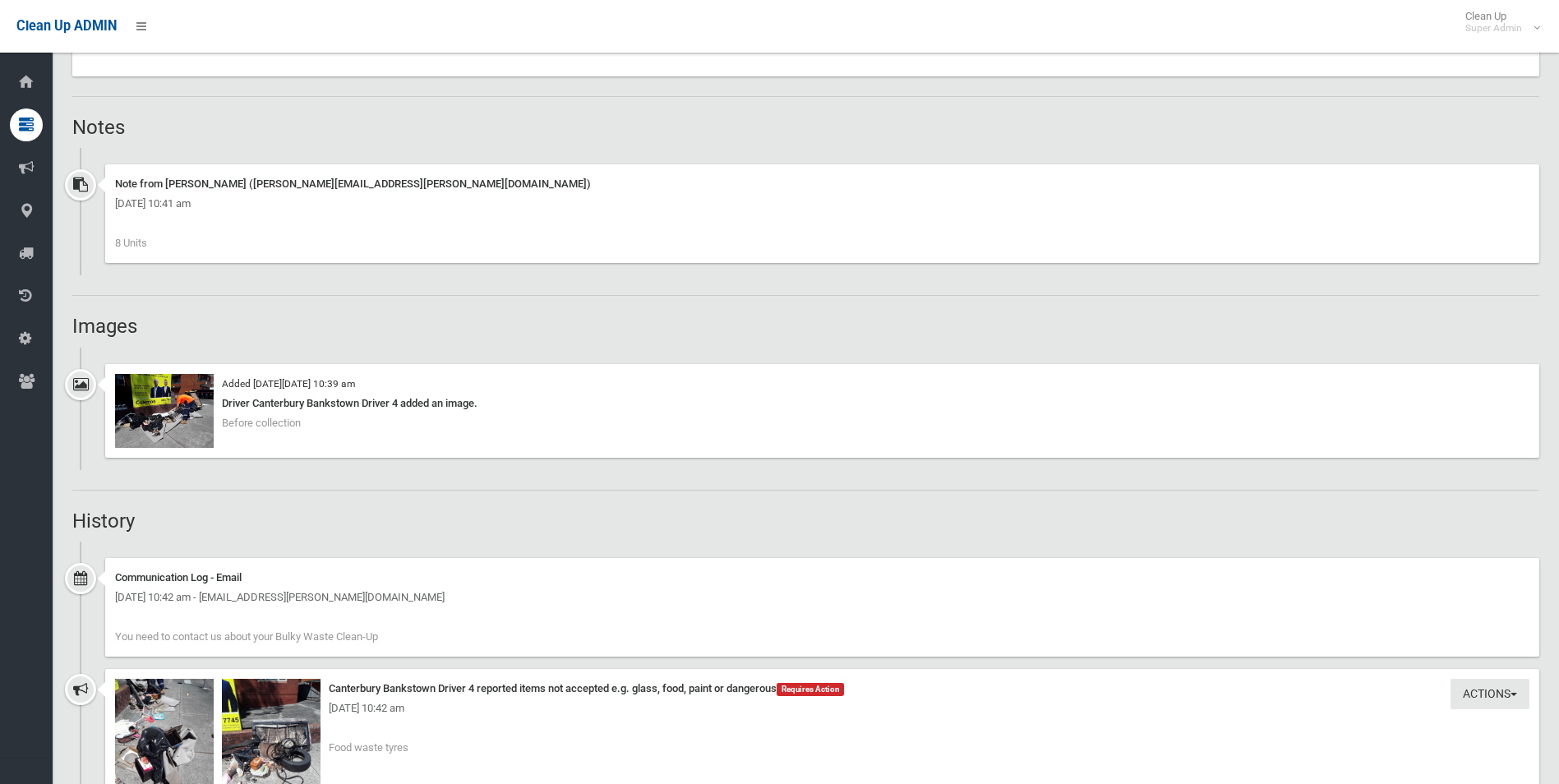
scroll to position [1150, 0]
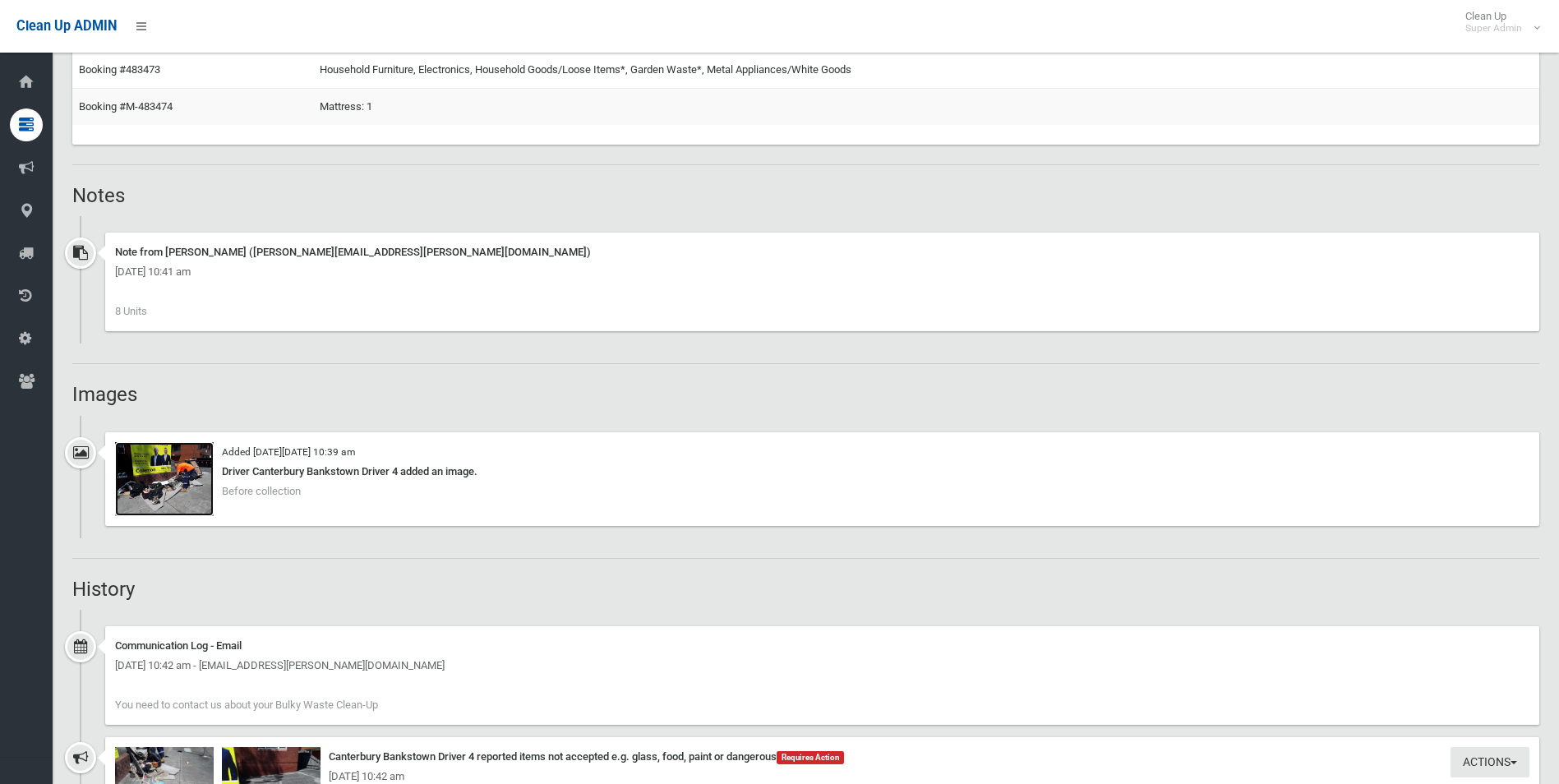
click at [161, 496] on img at bounding box center [164, 479] width 99 height 74
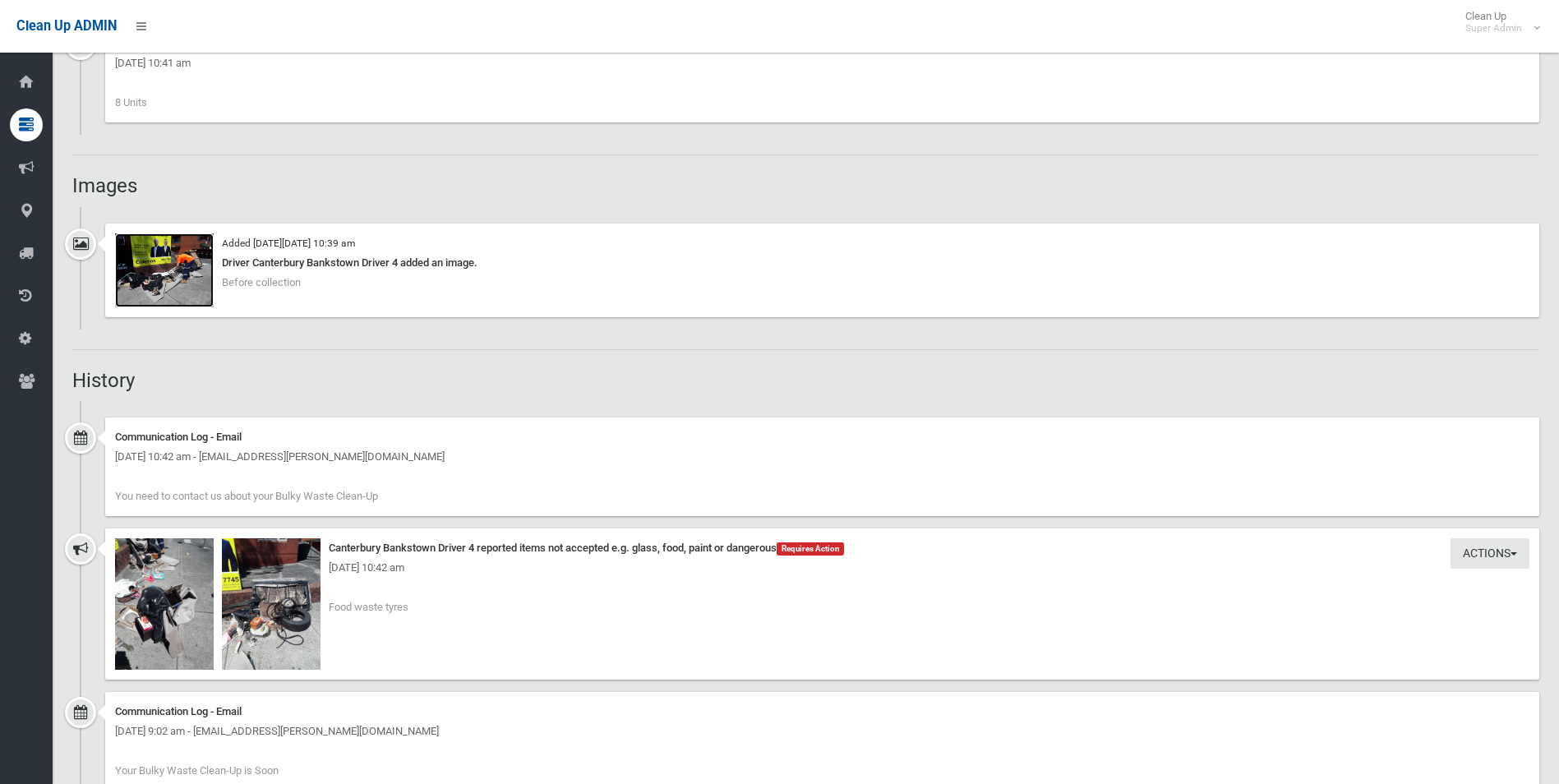
scroll to position [1479, 0]
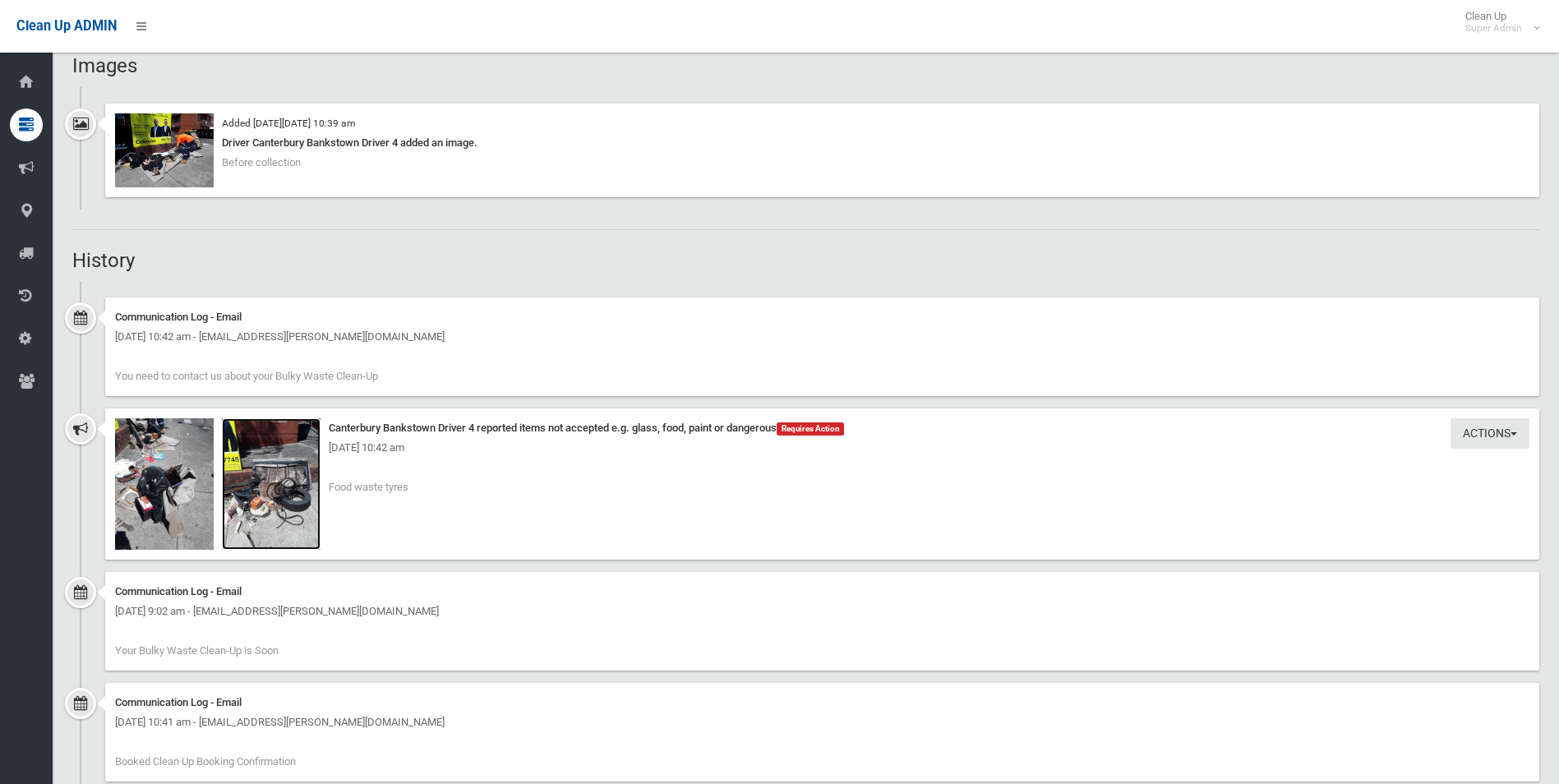
click at [288, 501] on img at bounding box center [271, 484] width 99 height 131
click at [291, 502] on img at bounding box center [271, 484] width 99 height 131
click at [168, 482] on img at bounding box center [164, 484] width 99 height 131
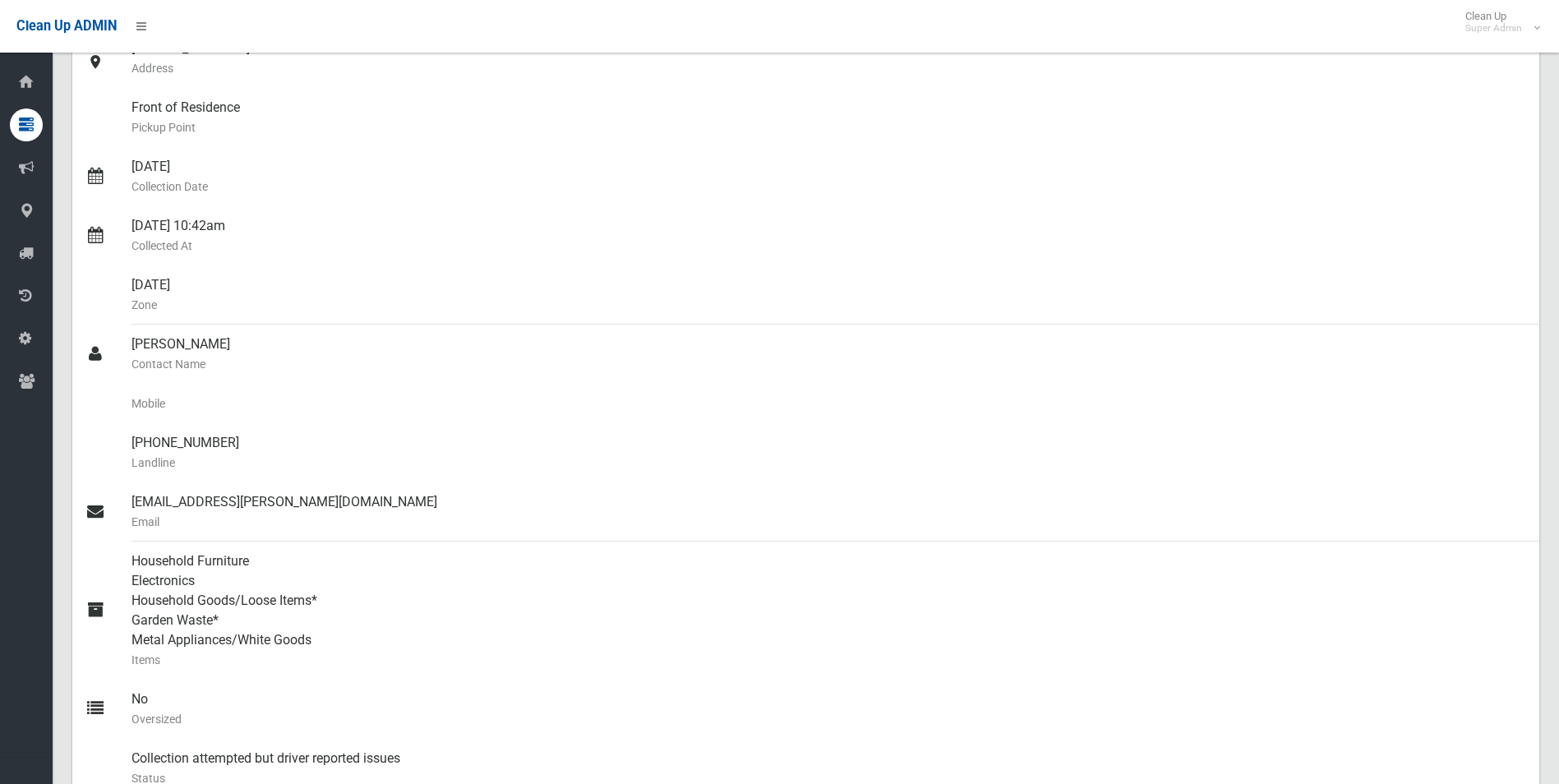
scroll to position [164, 0]
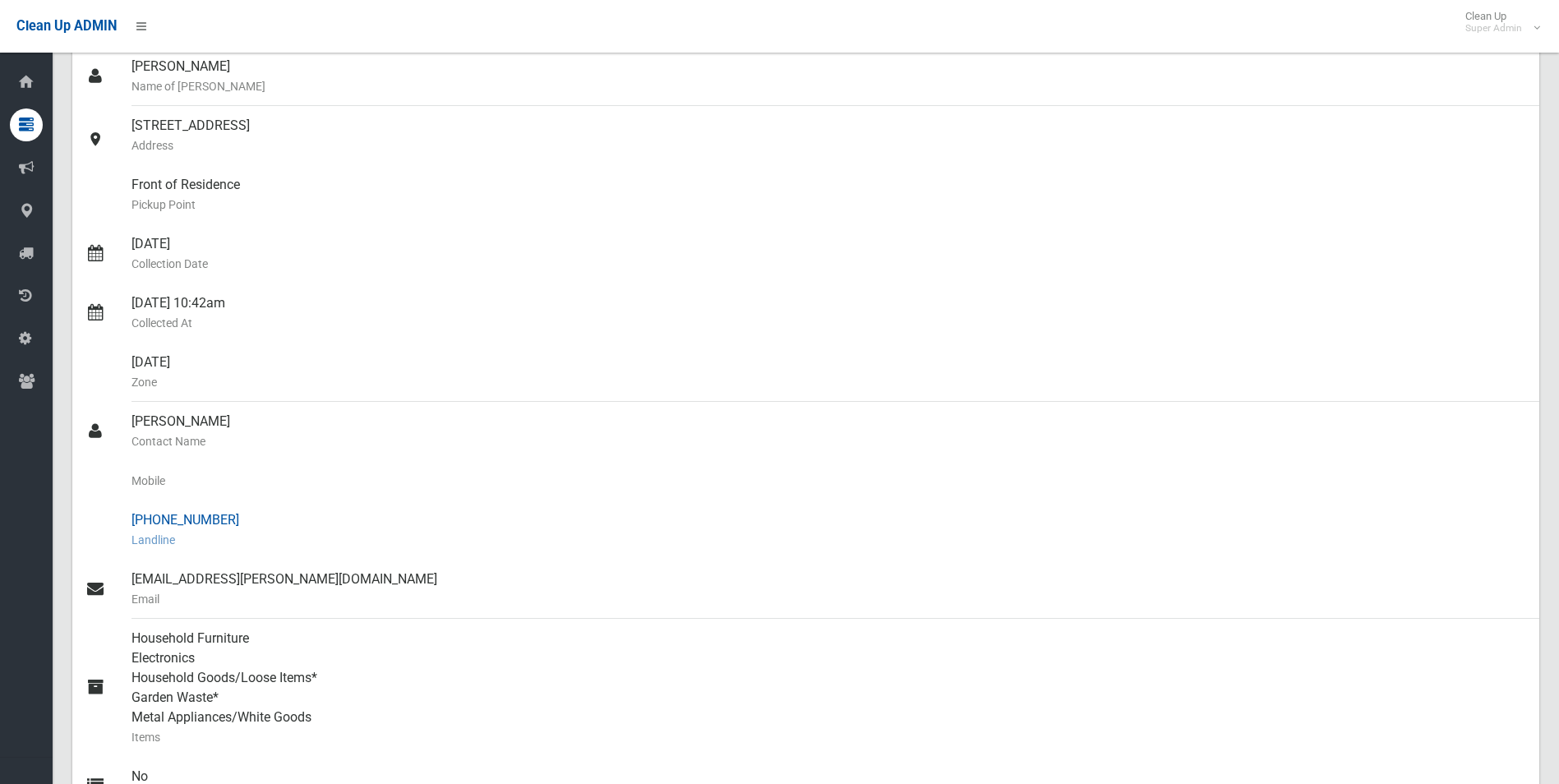
drag, startPoint x: 160, startPoint y: 513, endPoint x: 232, endPoint y: 512, distance: 72.0
click at [232, 512] on div "(02) 8065 7745 Landline" at bounding box center [828, 530] width 1395 height 59
drag, startPoint x: 232, startPoint y: 512, endPoint x: 190, endPoint y: 518, distance: 42.4
copy div "8065 7745"
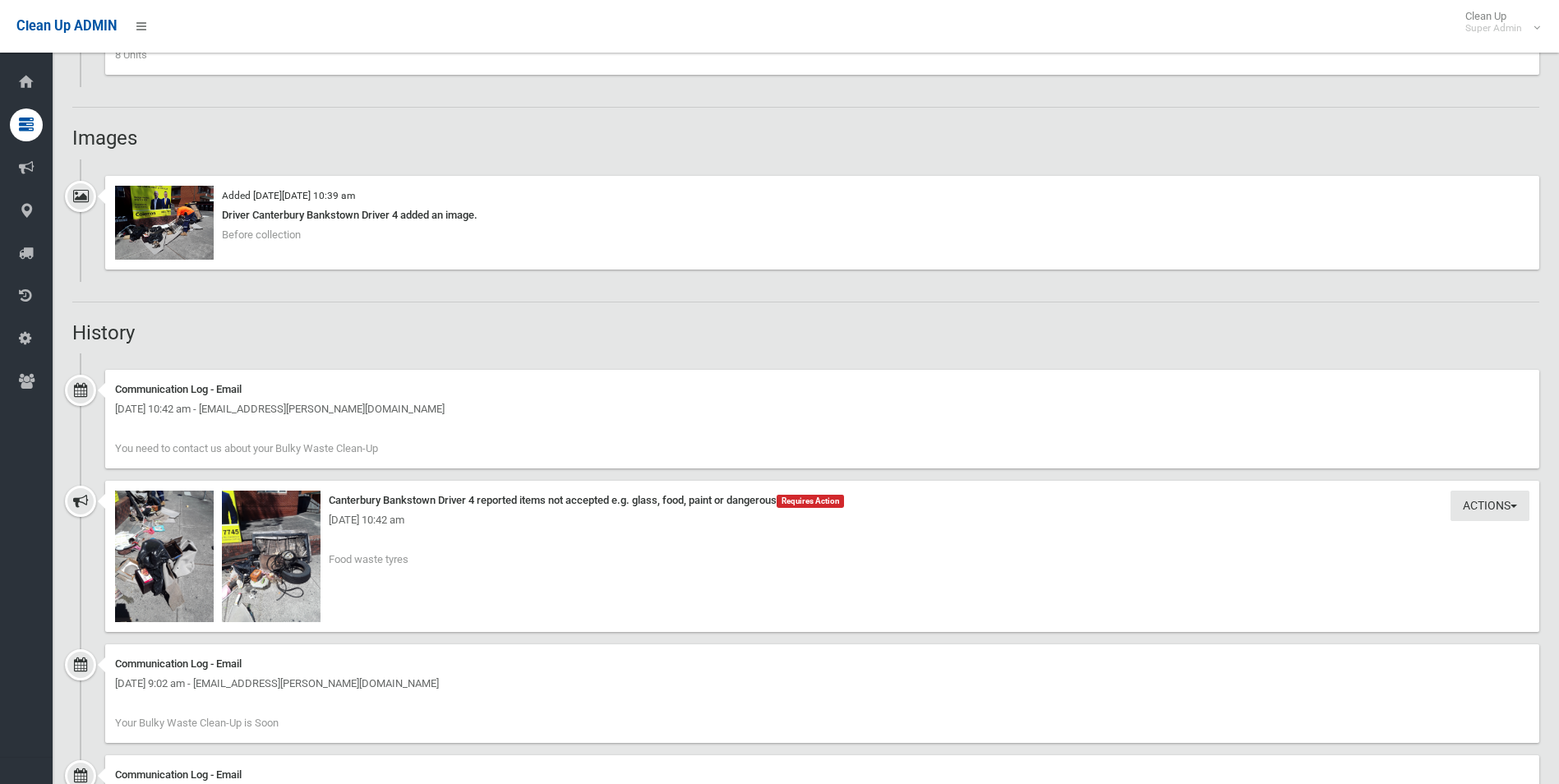
scroll to position [1383, 0]
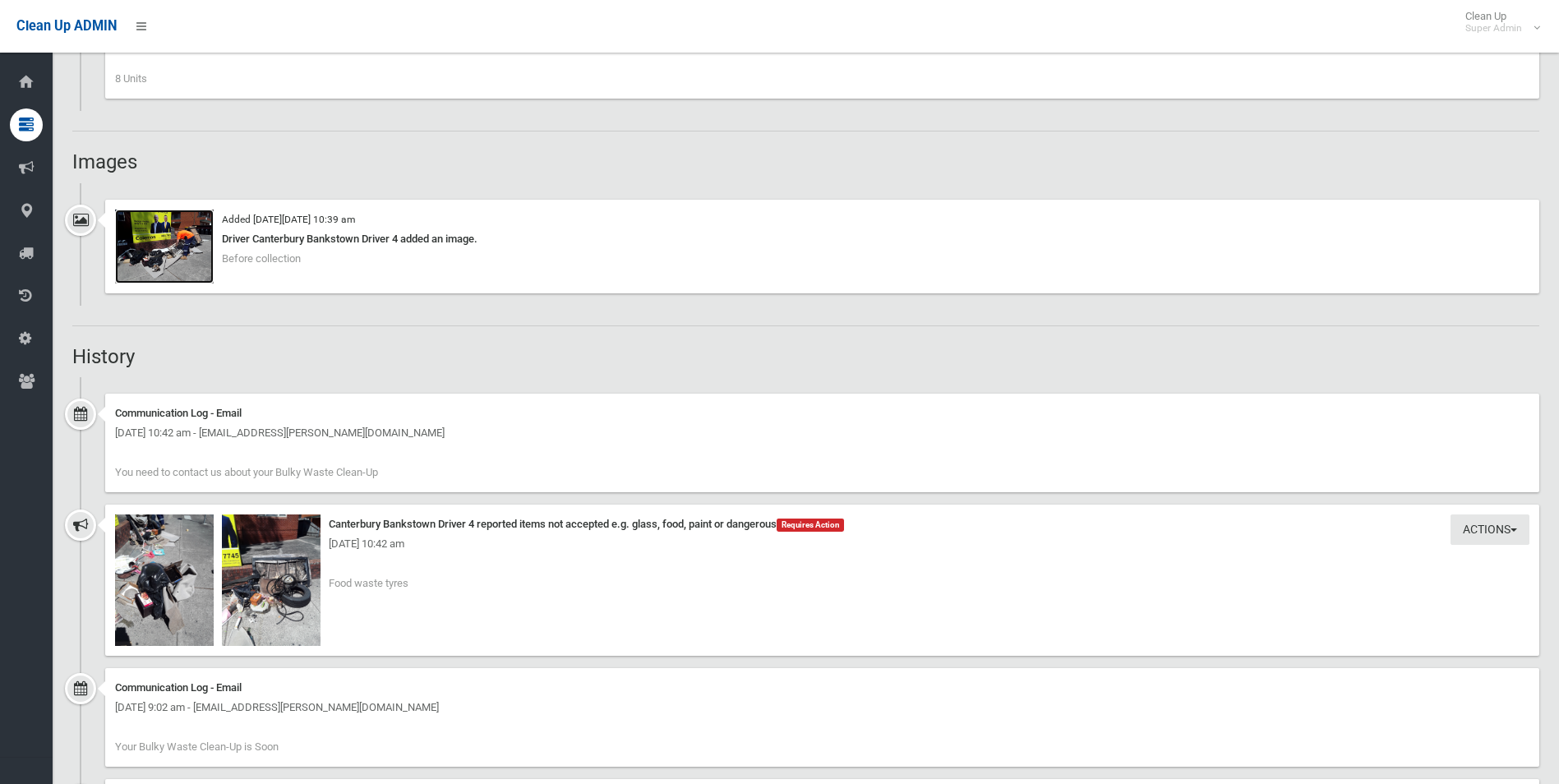
click at [175, 251] on img at bounding box center [164, 246] width 99 height 74
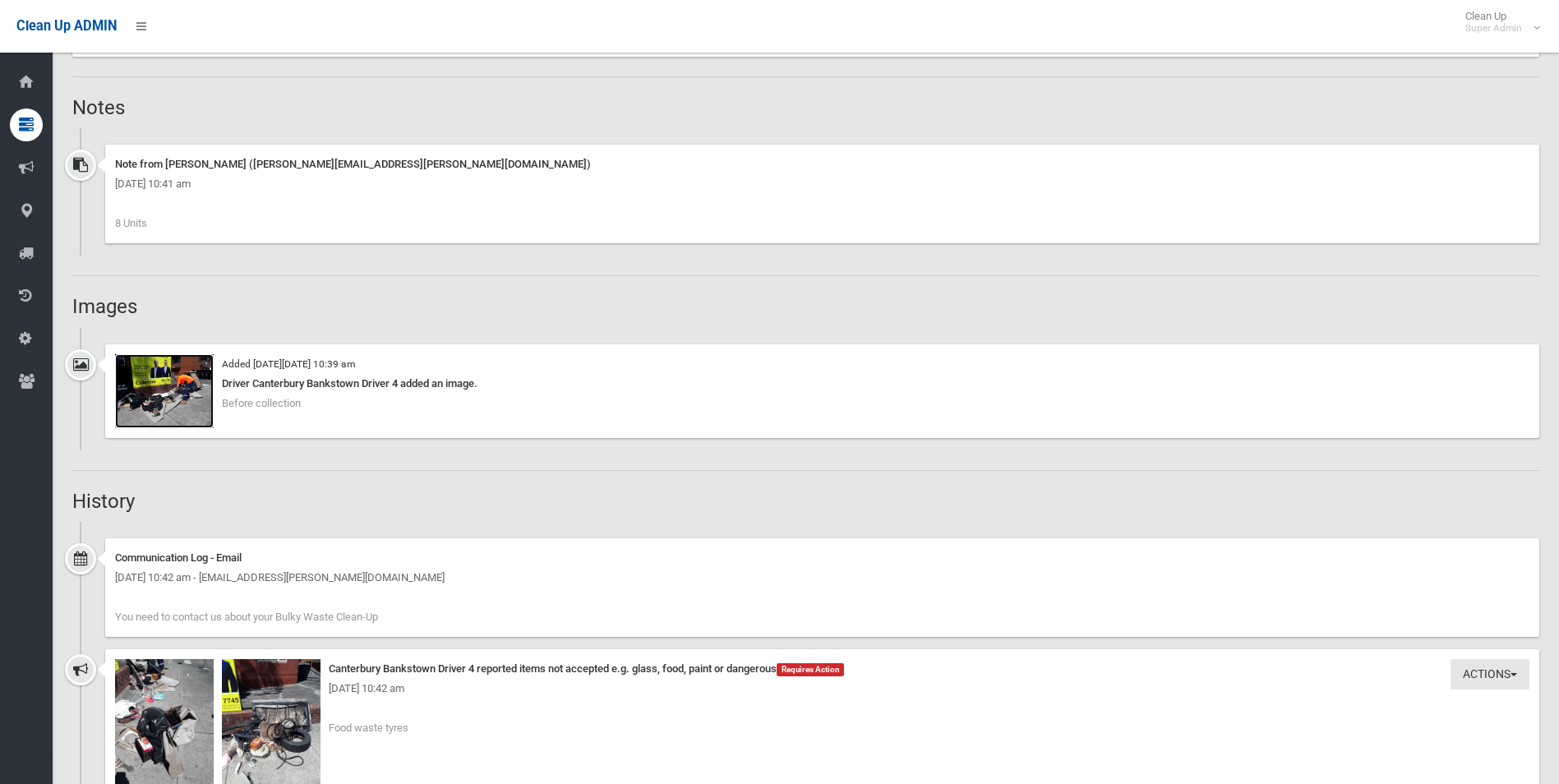
scroll to position [1315, 0]
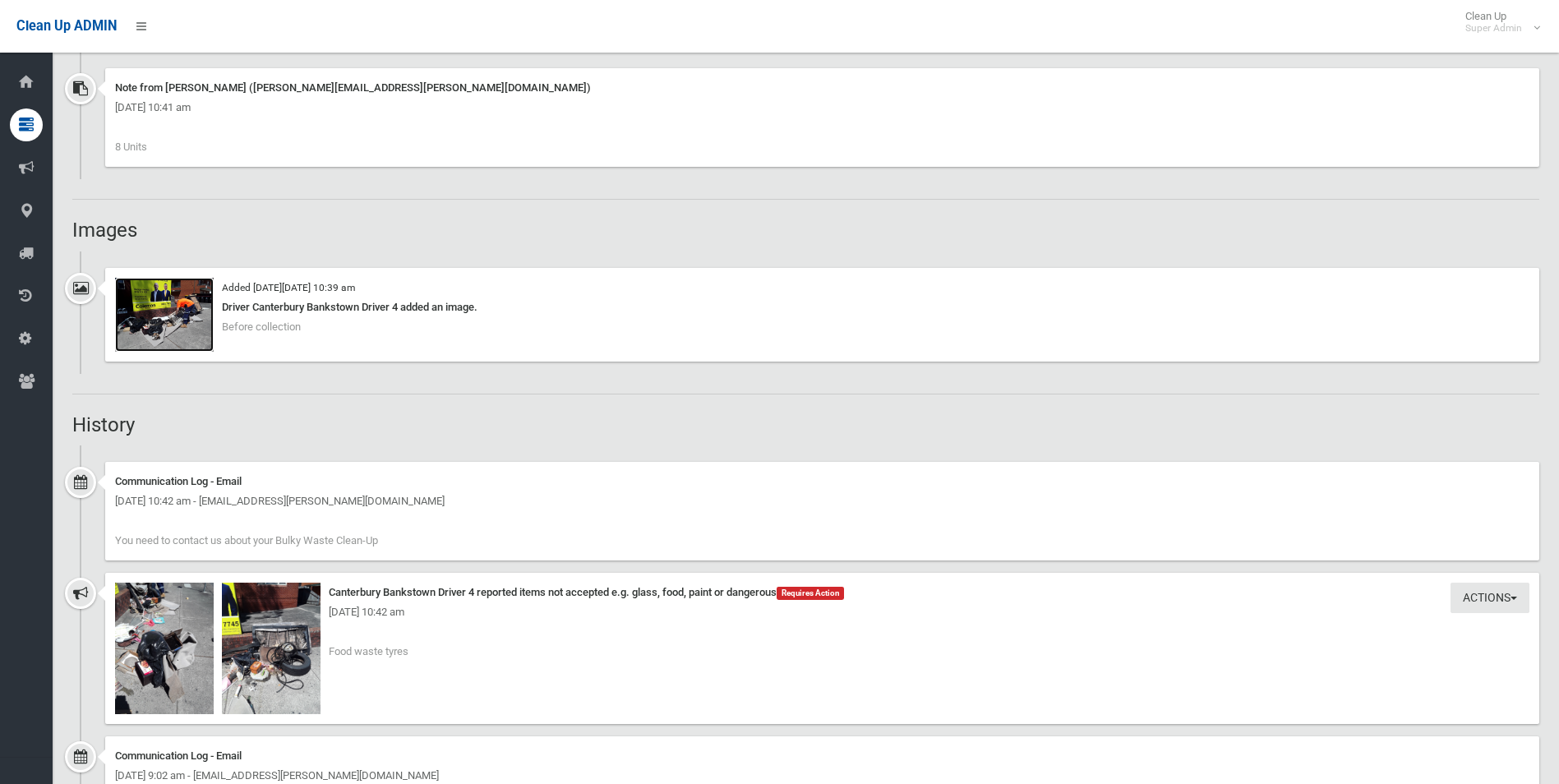
click at [176, 324] on img at bounding box center [164, 314] width 99 height 74
click at [266, 659] on img at bounding box center [271, 648] width 99 height 131
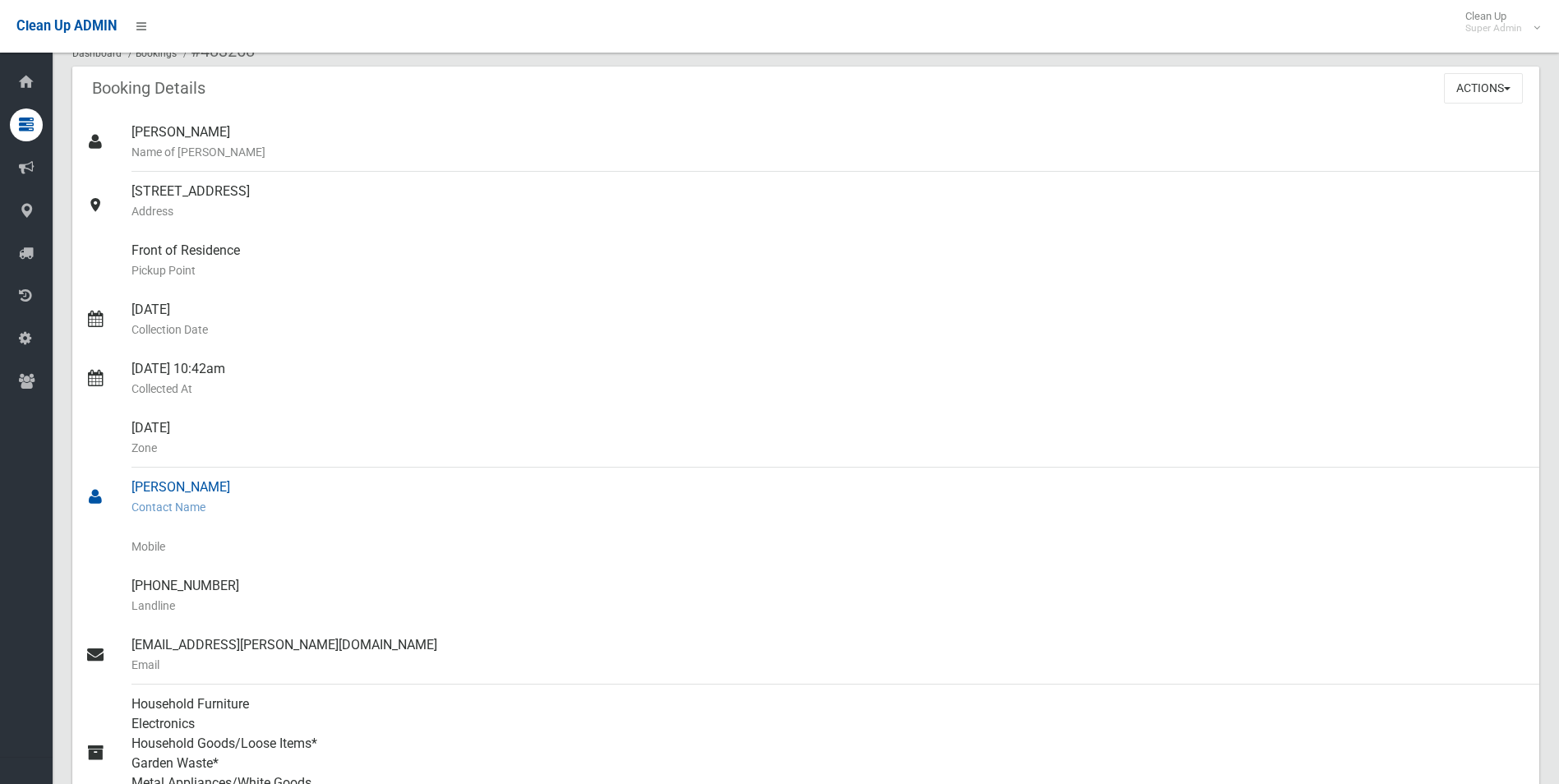
scroll to position [82, 0]
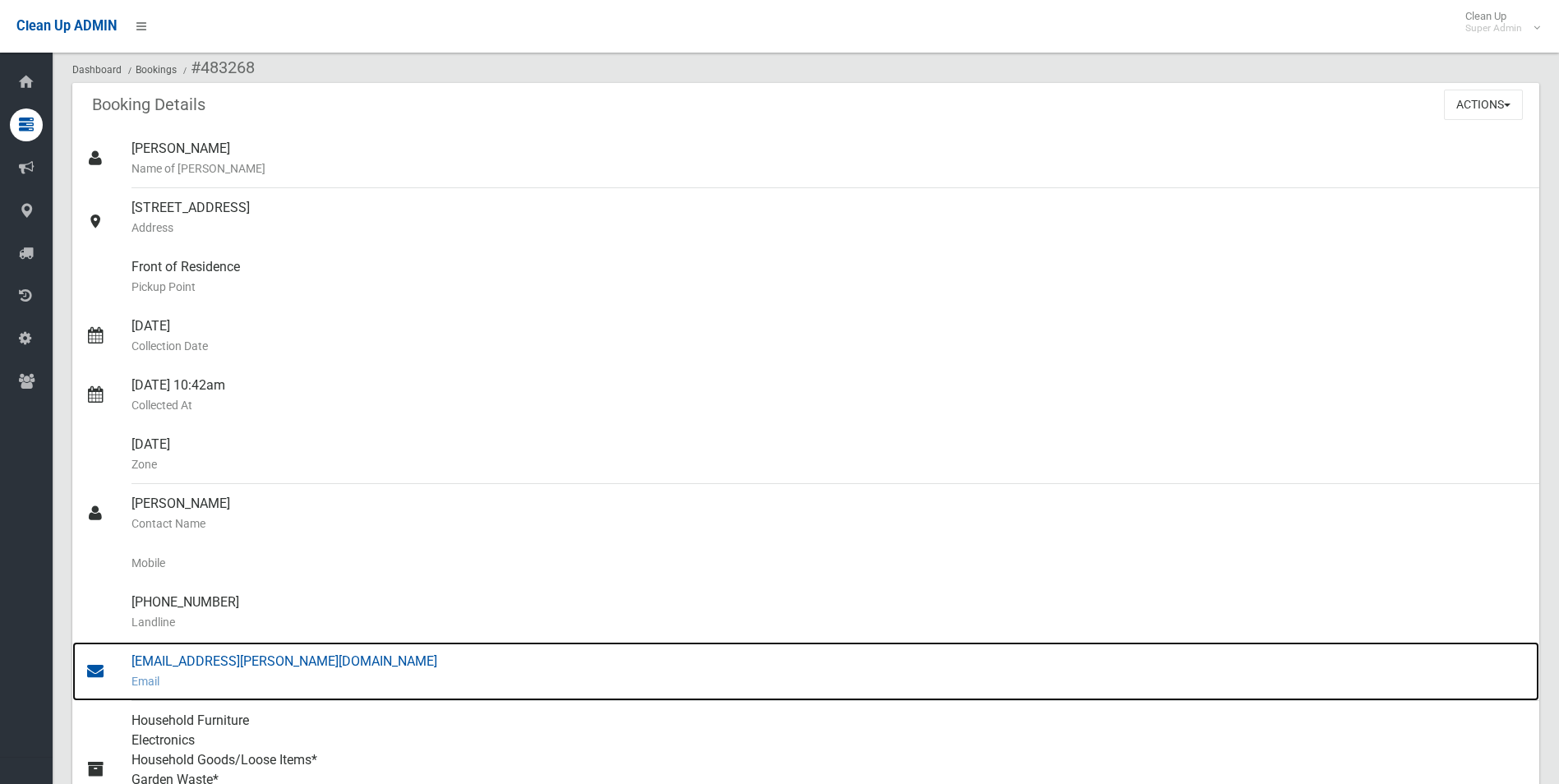
click at [209, 663] on div "admin@colemon.com.au Email" at bounding box center [828, 672] width 1395 height 59
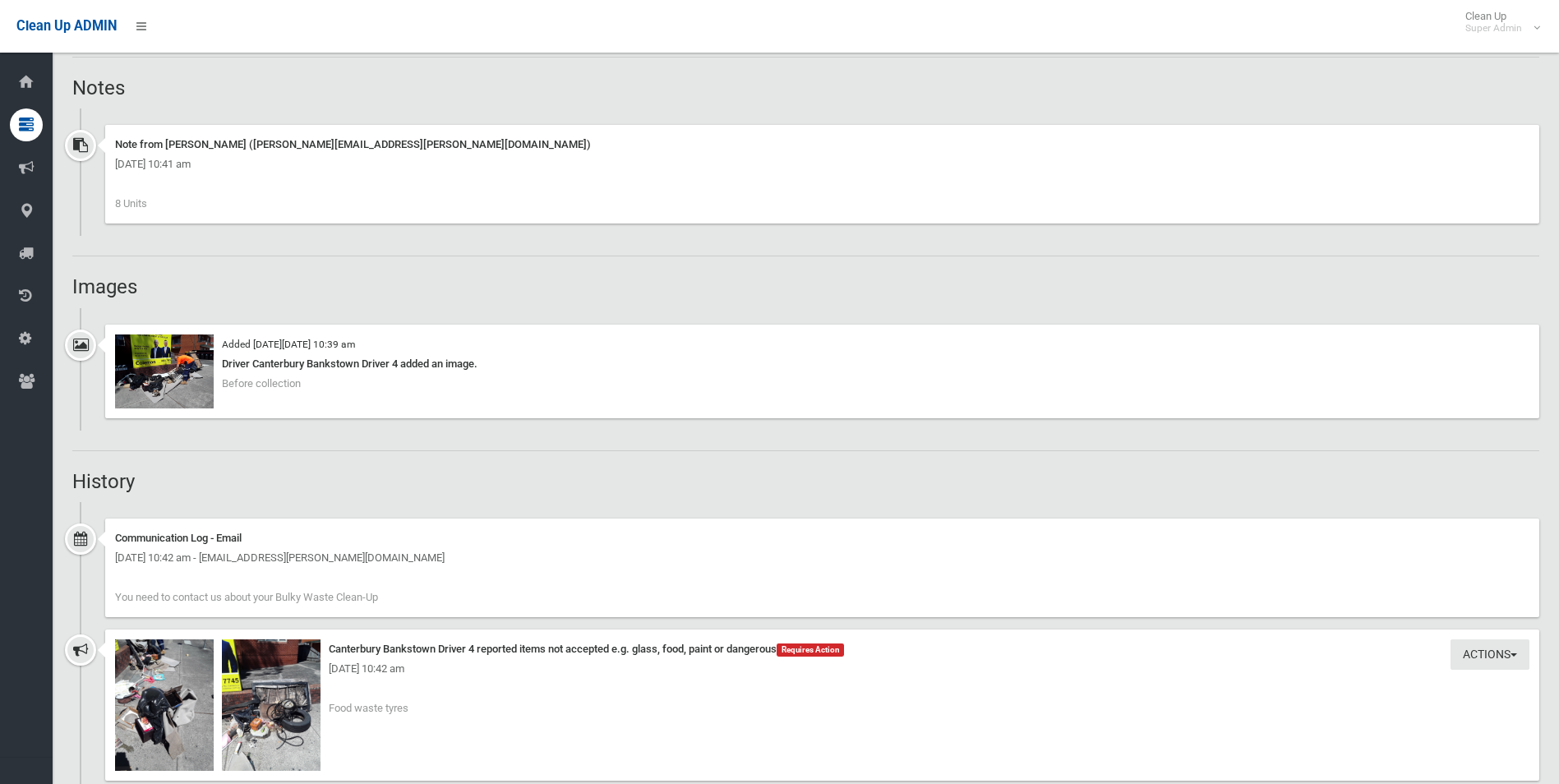
scroll to position [1397, 0]
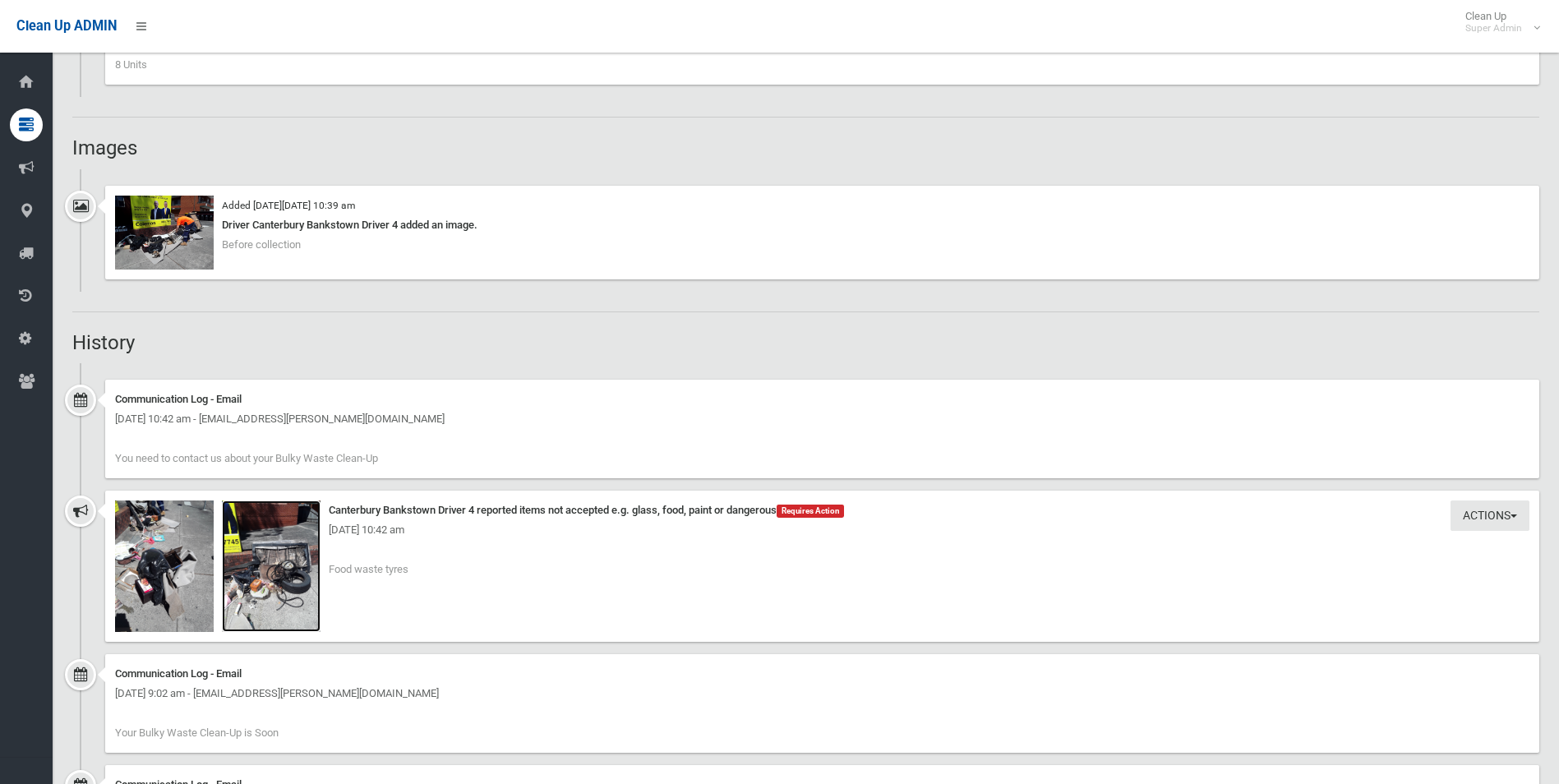
click at [261, 569] on img at bounding box center [271, 566] width 99 height 131
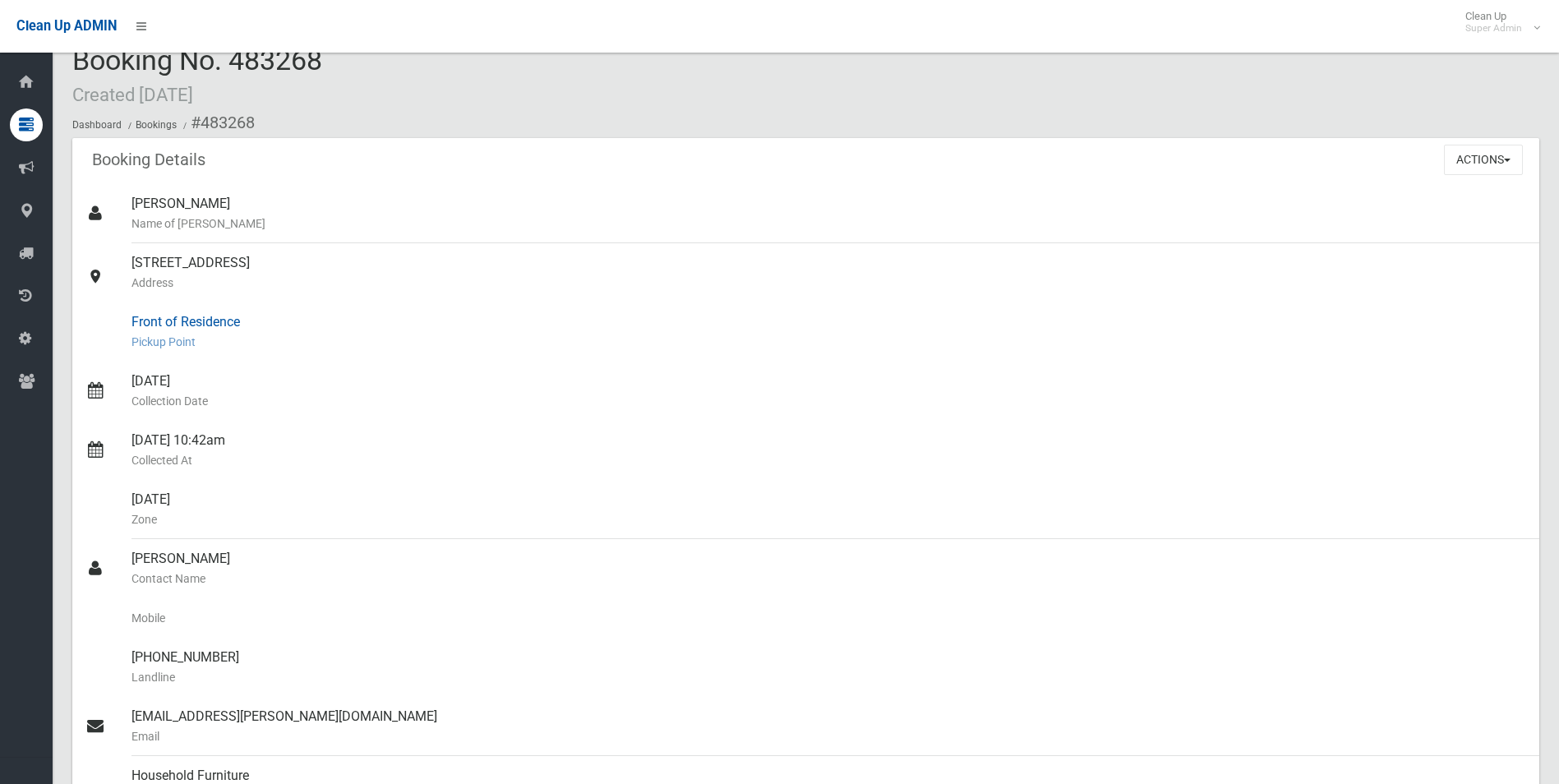
scroll to position [0, 0]
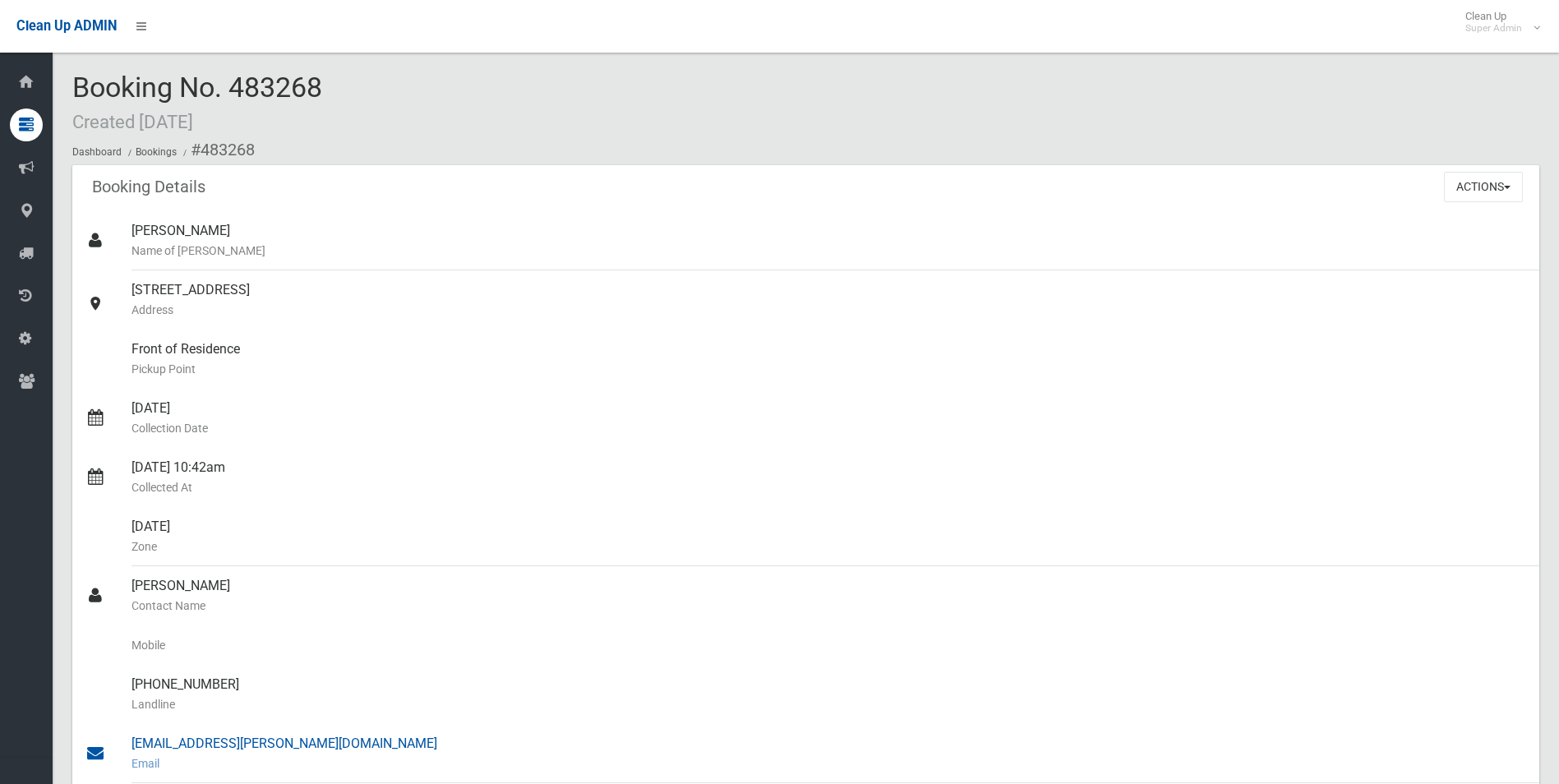
drag, startPoint x: 199, startPoint y: 146, endPoint x: 286, endPoint y: 747, distance: 607.3
copy section "483268 Booking Details Actions View Booking Edit Booking Clone Booking Add Book…"
click at [1256, 240] on div "Natalie Miller Name of Booker" at bounding box center [828, 241] width 1395 height 59
click at [1344, 340] on div "Front of Residence Pickup Point" at bounding box center [828, 359] width 1395 height 59
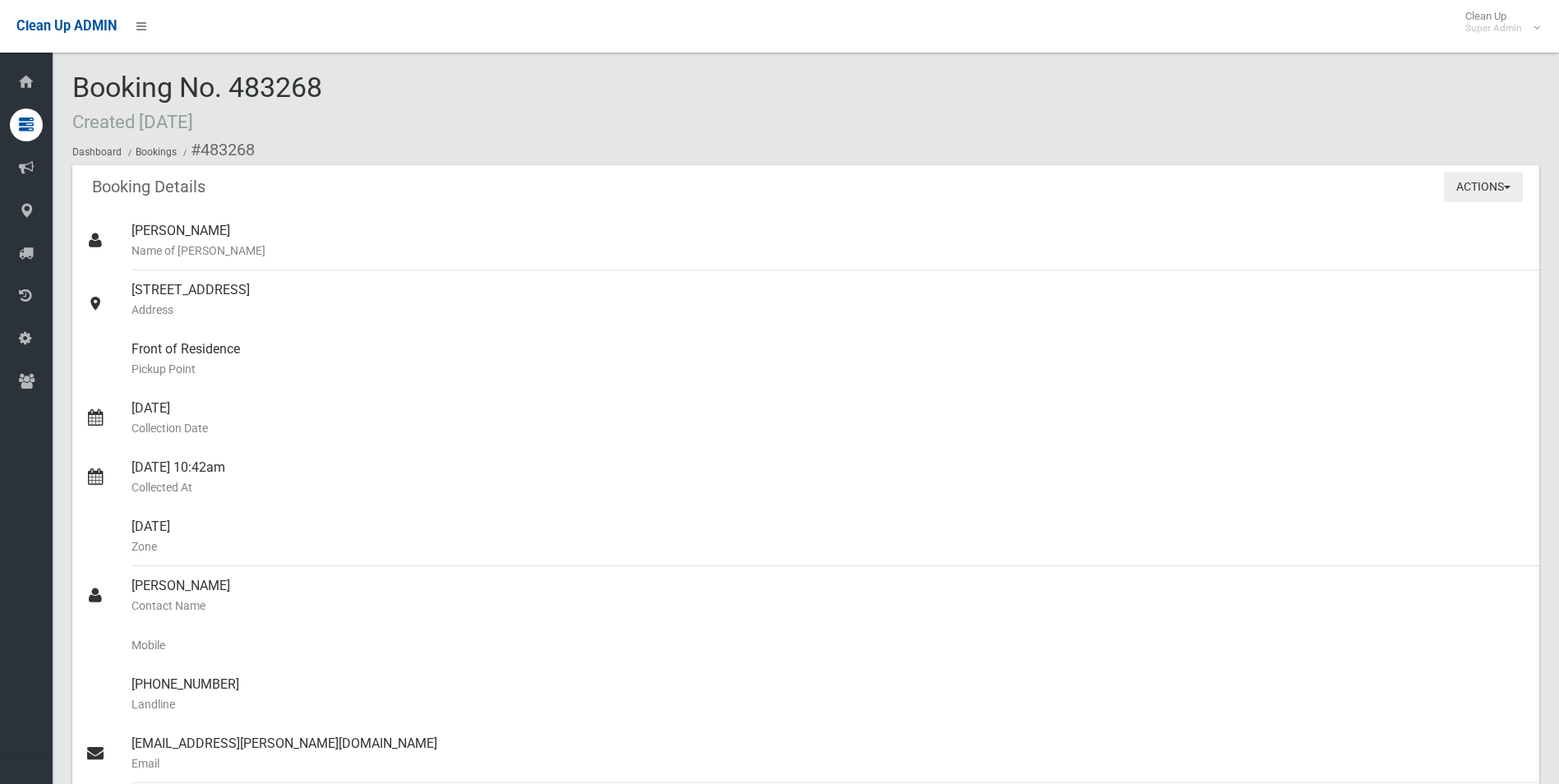
click at [1468, 183] on button "Actions" at bounding box center [1483, 187] width 79 height 30
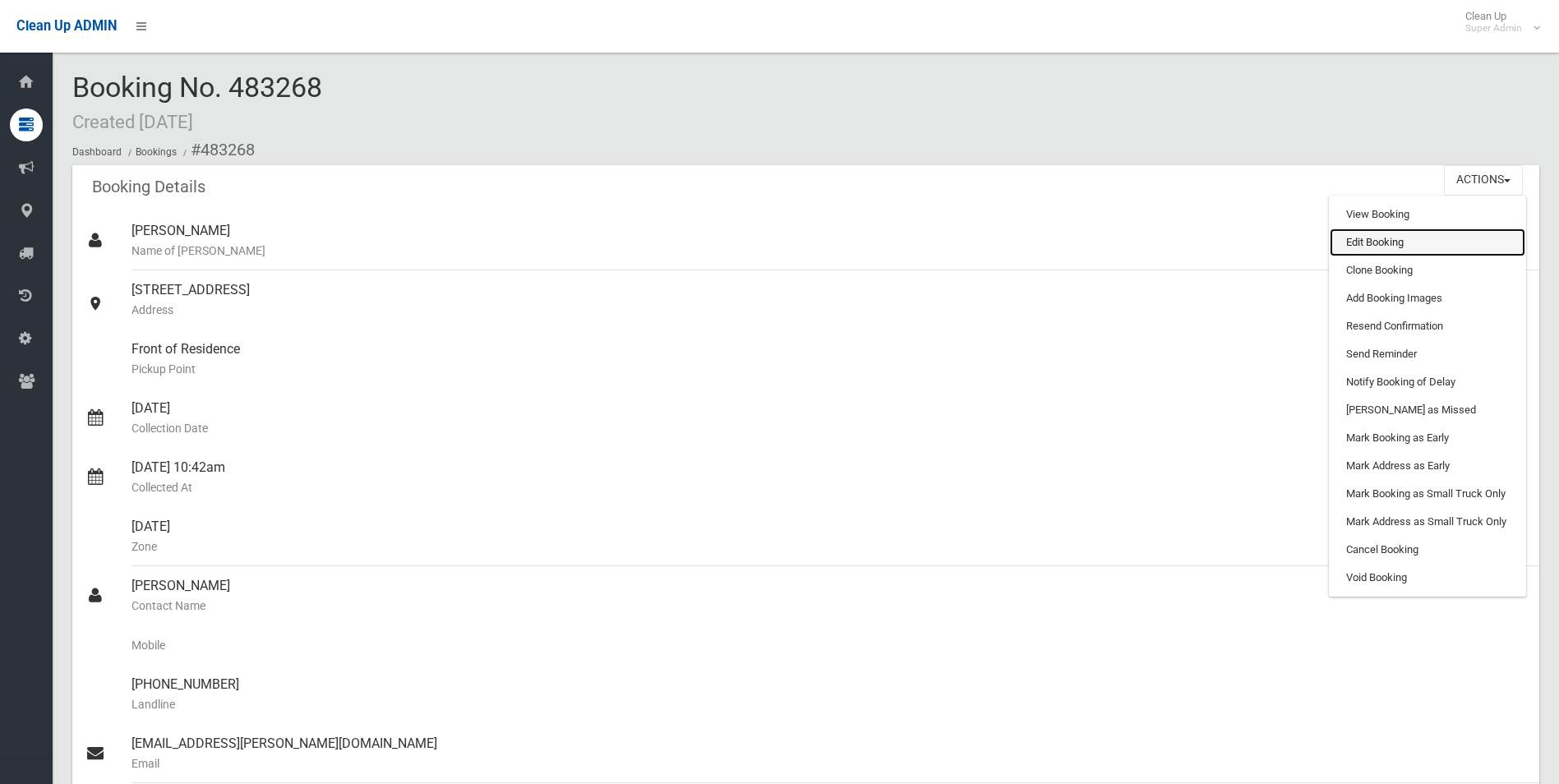
click at [1353, 239] on link "Edit Booking" at bounding box center [1427, 242] width 195 height 28
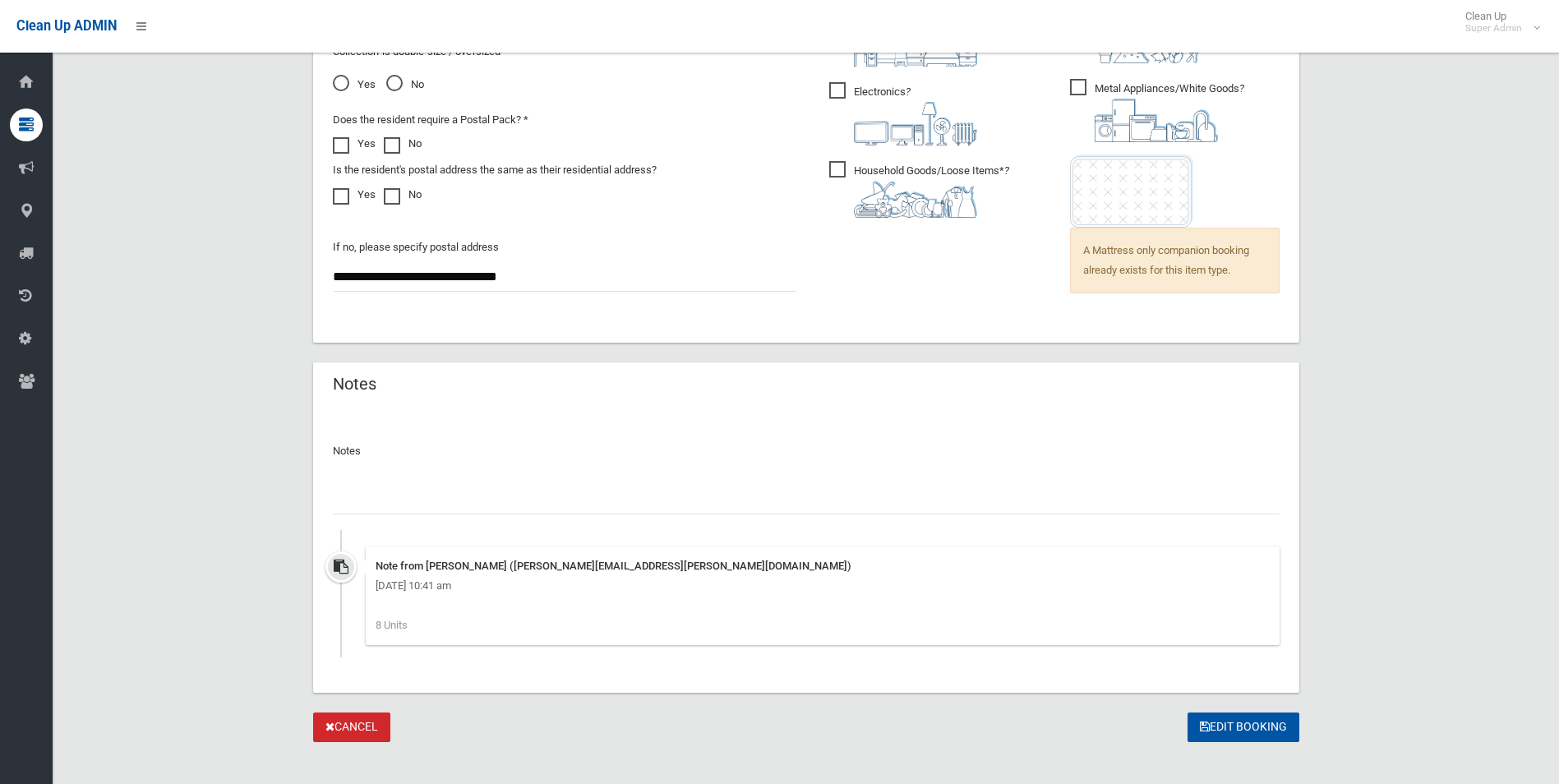
scroll to position [1315, 0]
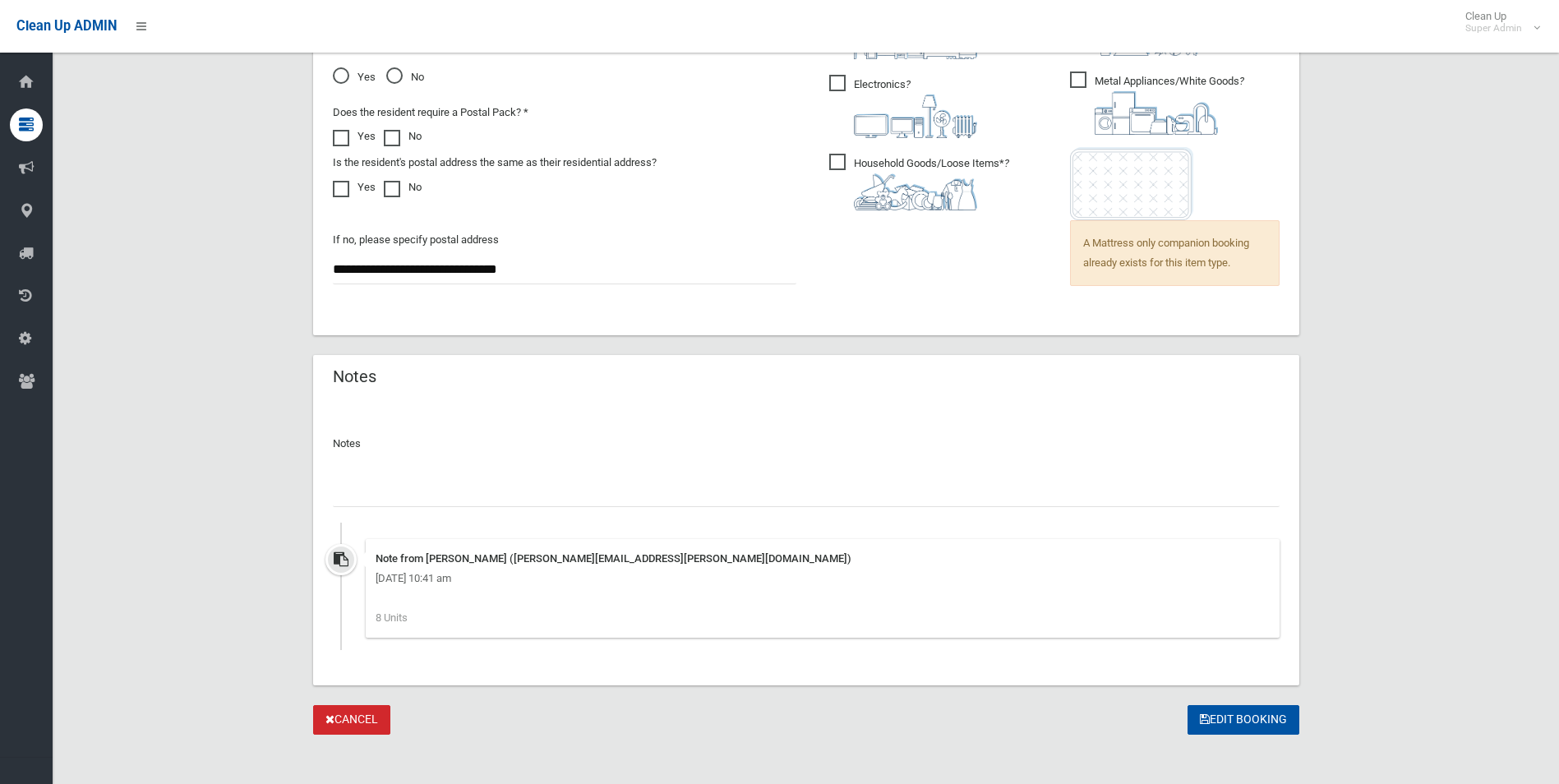
click at [414, 486] on input "text" at bounding box center [806, 492] width 947 height 30
paste input "********"
type input "**********"
click at [1222, 715] on button "Edit Booking" at bounding box center [1243, 721] width 112 height 30
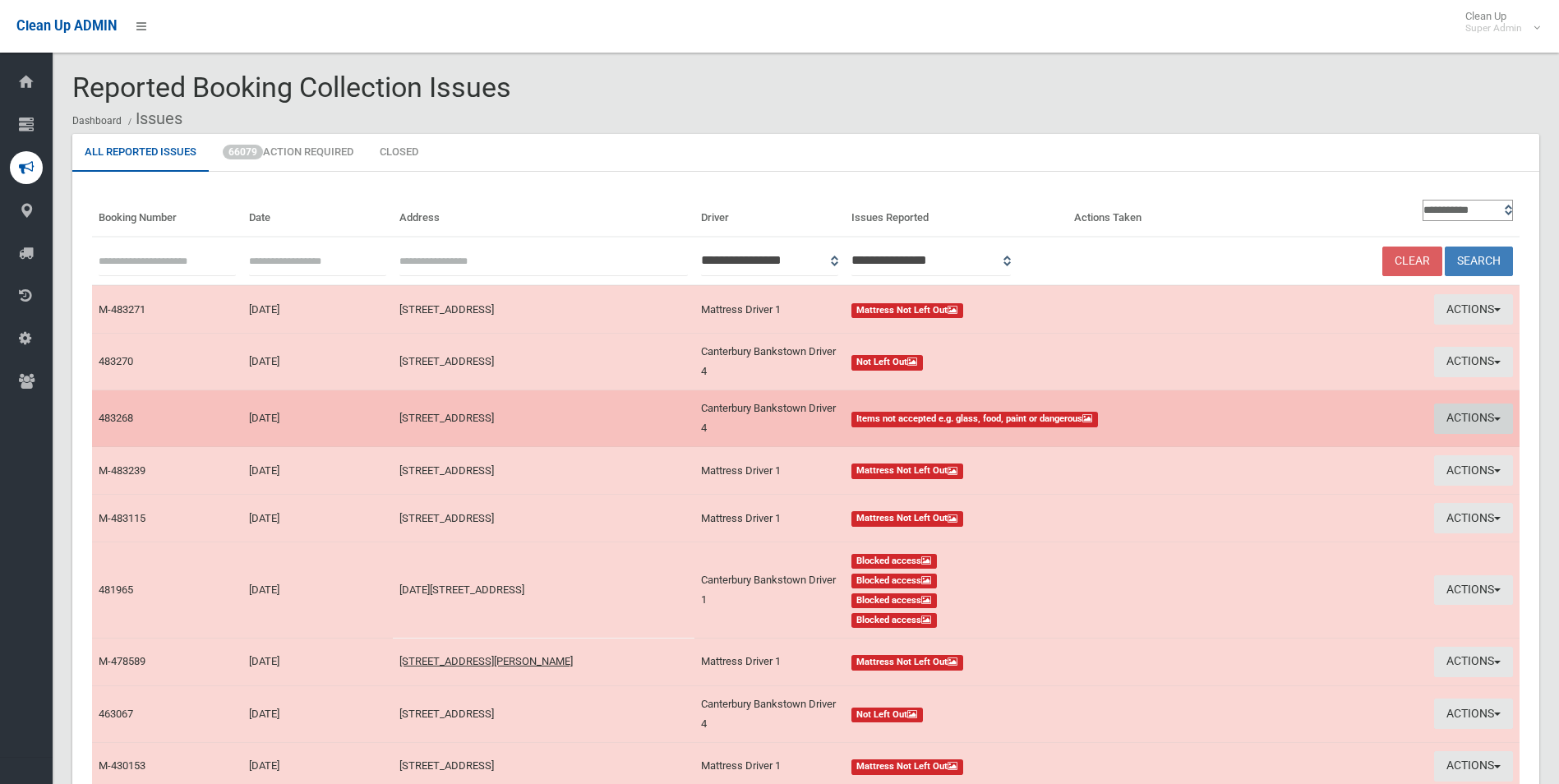
drag, startPoint x: 1461, startPoint y: 414, endPoint x: 1446, endPoint y: 418, distance: 15.5
click at [1461, 414] on button "Actions" at bounding box center [1474, 419] width 79 height 30
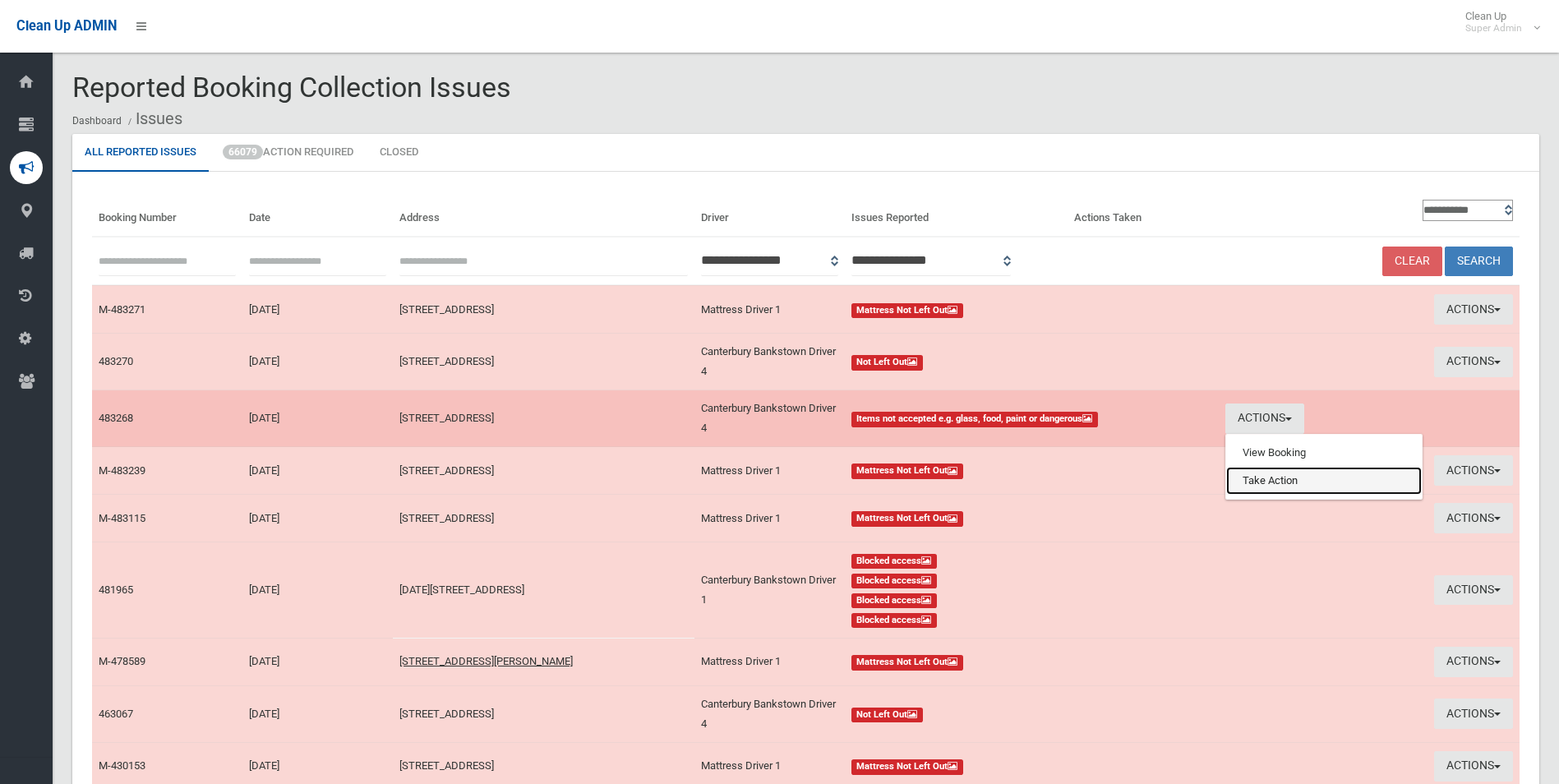
click at [1279, 481] on link "Take Action" at bounding box center [1324, 480] width 195 height 28
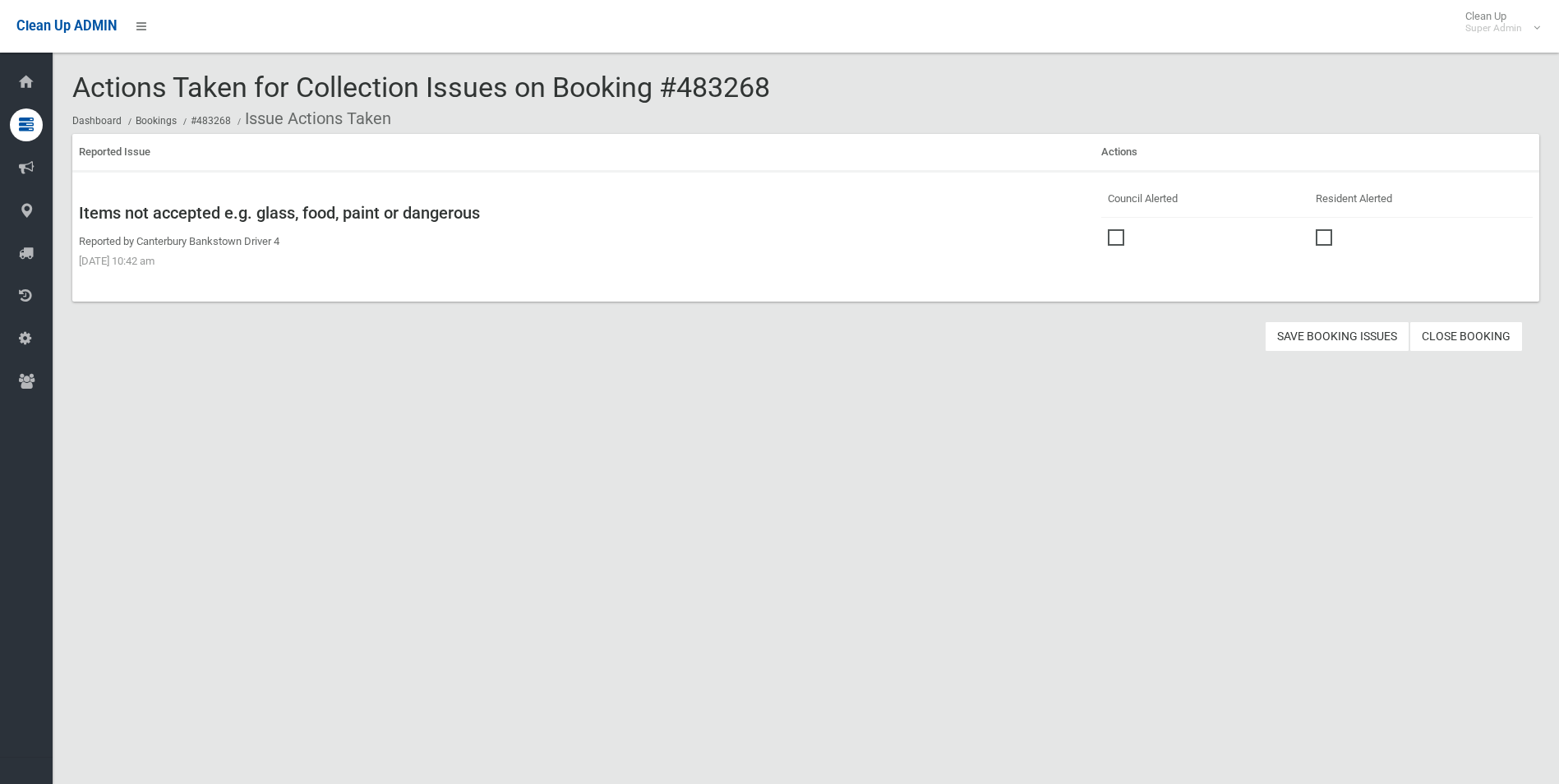
click at [1112, 229] on span at bounding box center [1120, 229] width 25 height 0
click at [1330, 334] on button "Save Booking Issues" at bounding box center [1337, 337] width 145 height 30
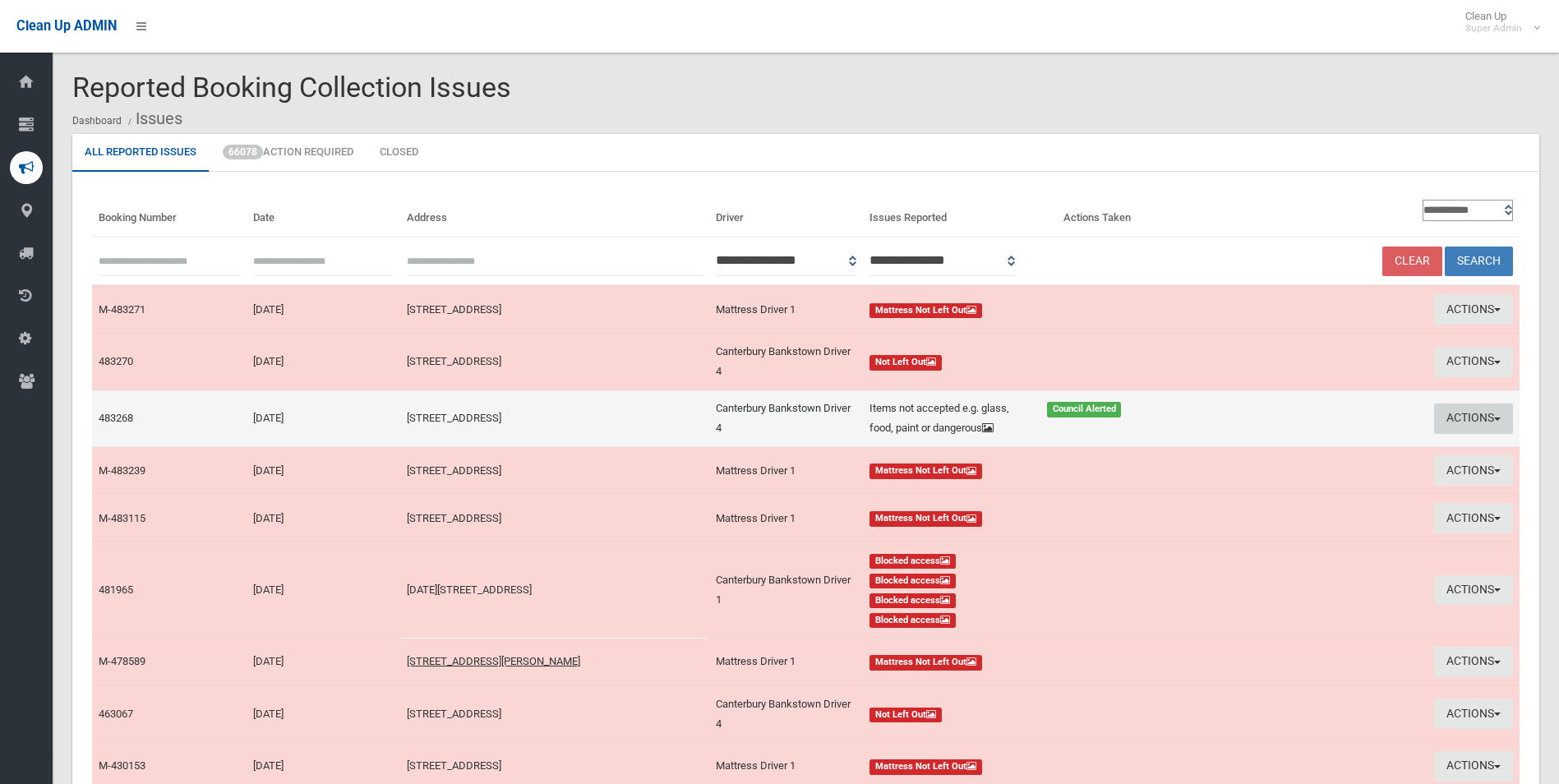
click at [1459, 415] on button "Actions" at bounding box center [1474, 419] width 79 height 30
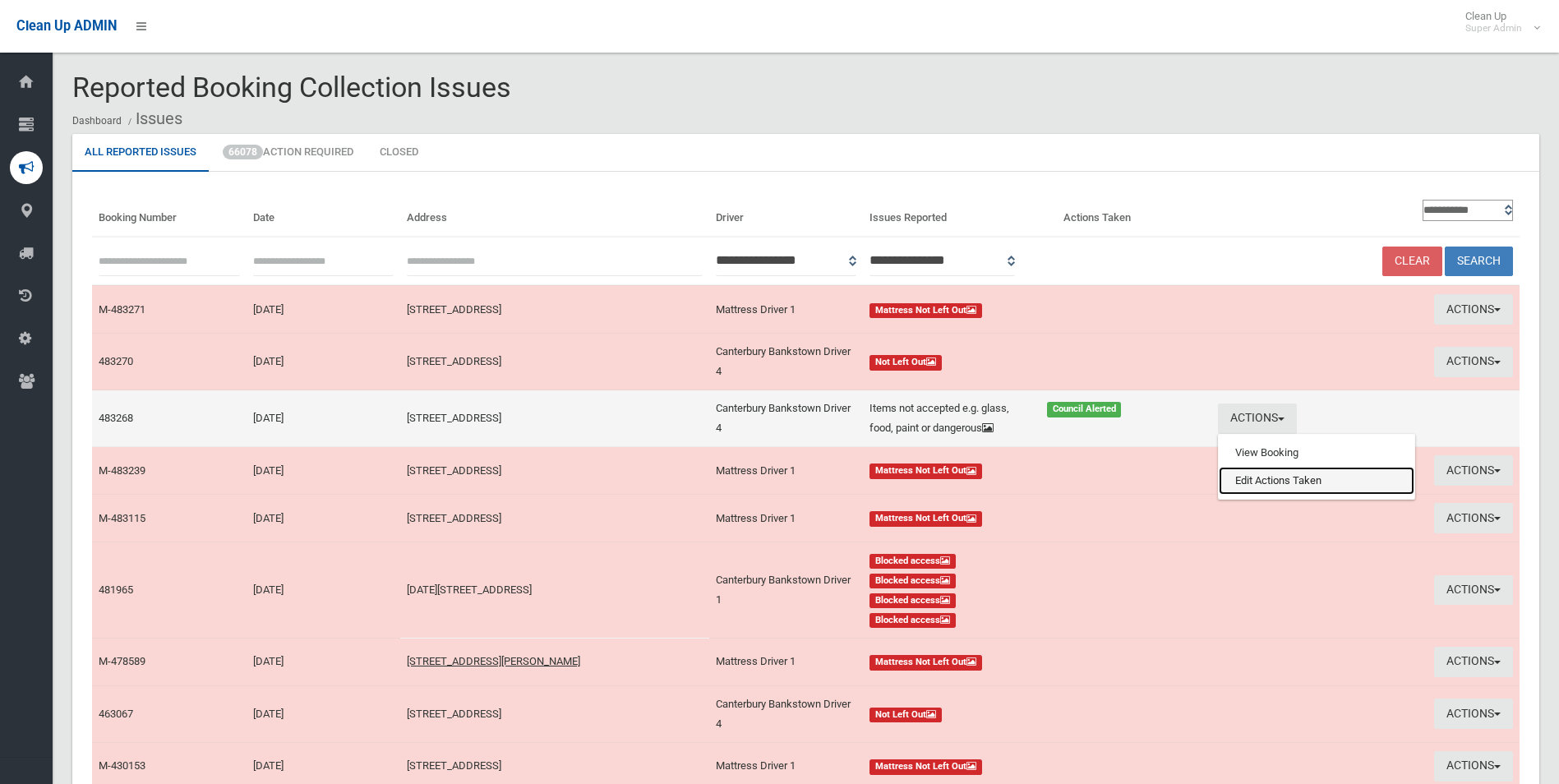
click at [1289, 480] on link "Edit Actions Taken" at bounding box center [1316, 480] width 195 height 28
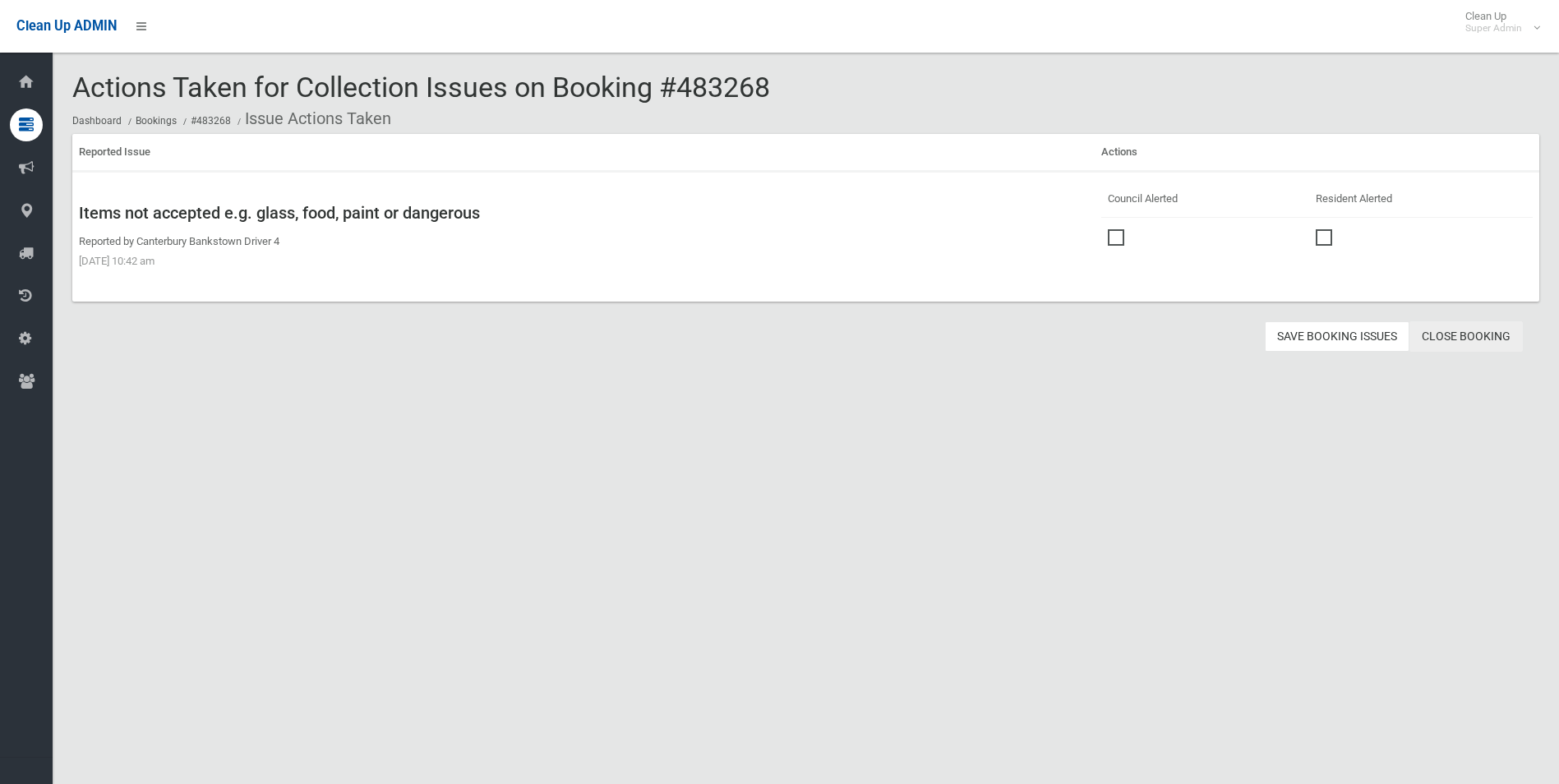
click at [1469, 339] on link "Close Booking" at bounding box center [1466, 337] width 113 height 30
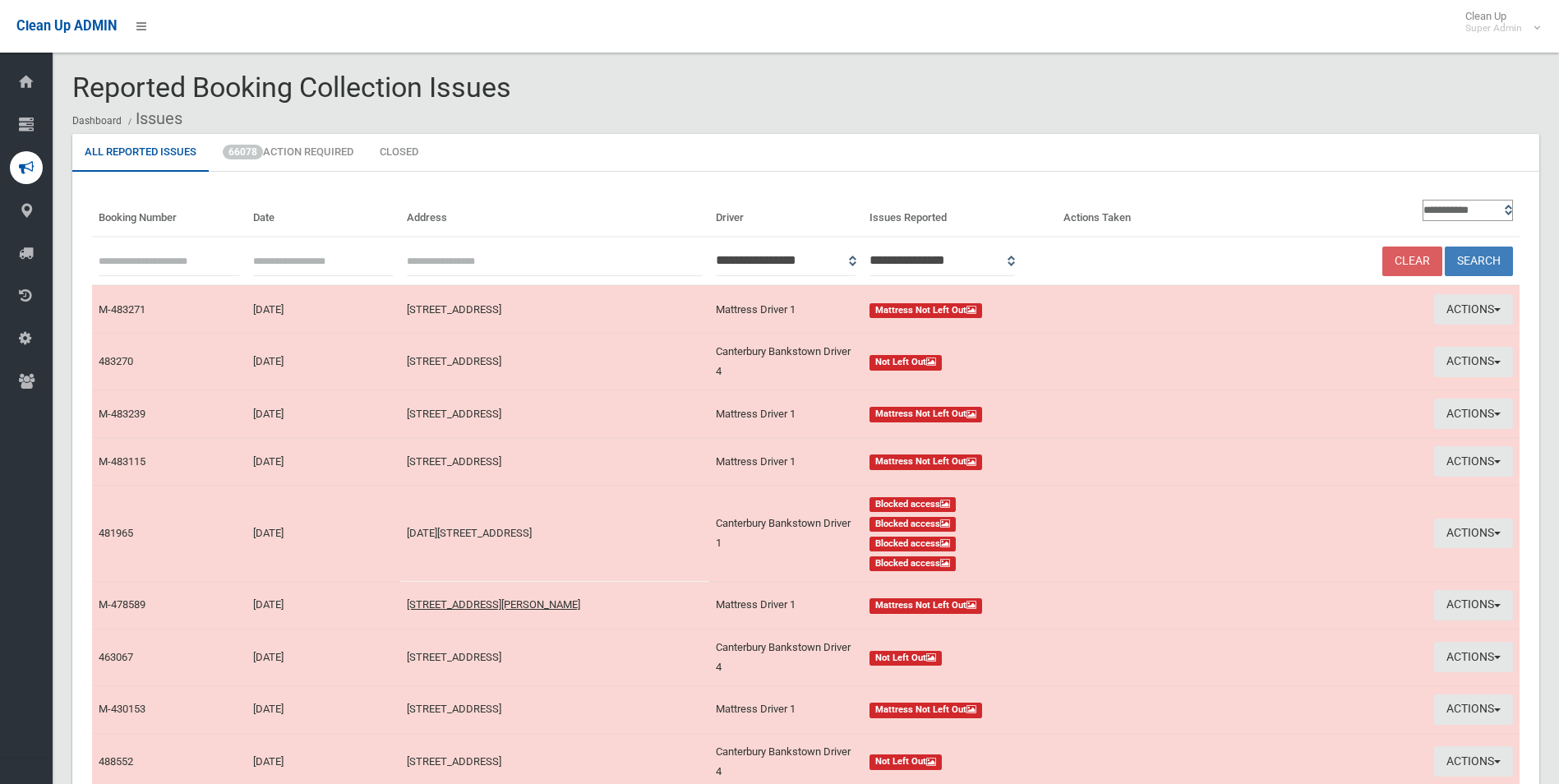
click at [1452, 584] on td "Actions View Booking Take Action" at bounding box center [1365, 605] width 308 height 47
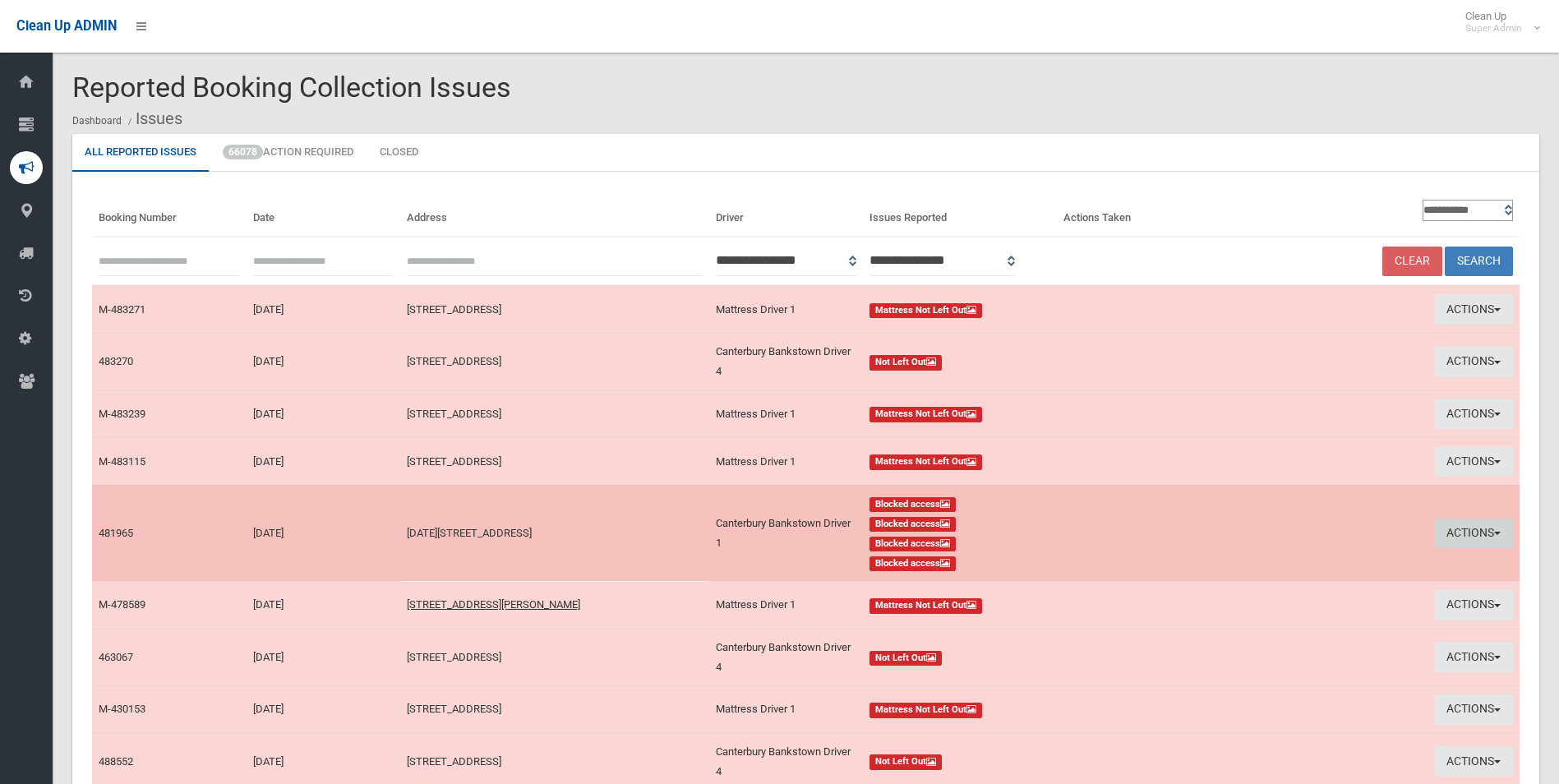
click at [1448, 537] on button "Actions" at bounding box center [1474, 534] width 79 height 30
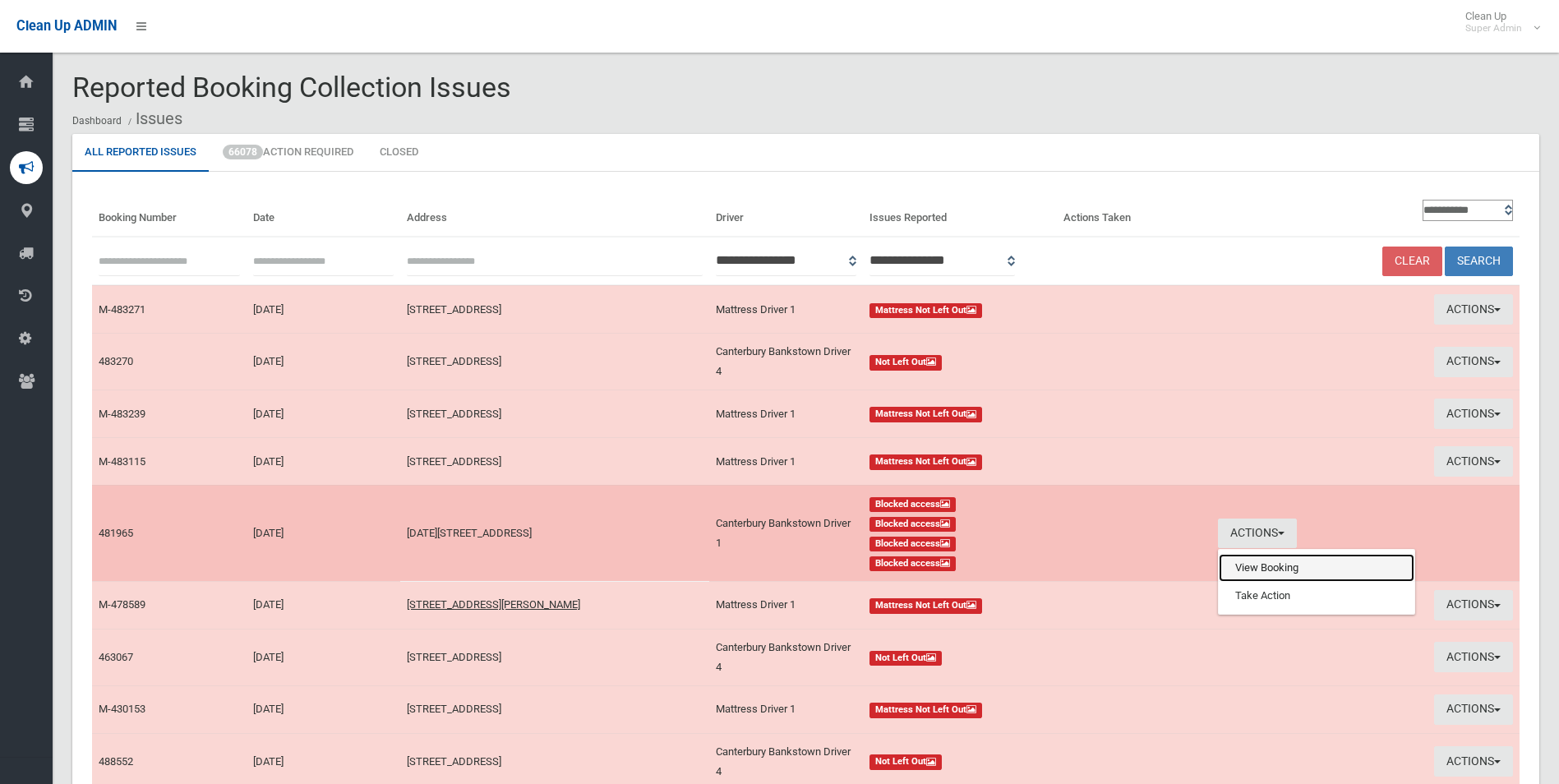
click at [1235, 568] on link "View Booking" at bounding box center [1316, 567] width 195 height 28
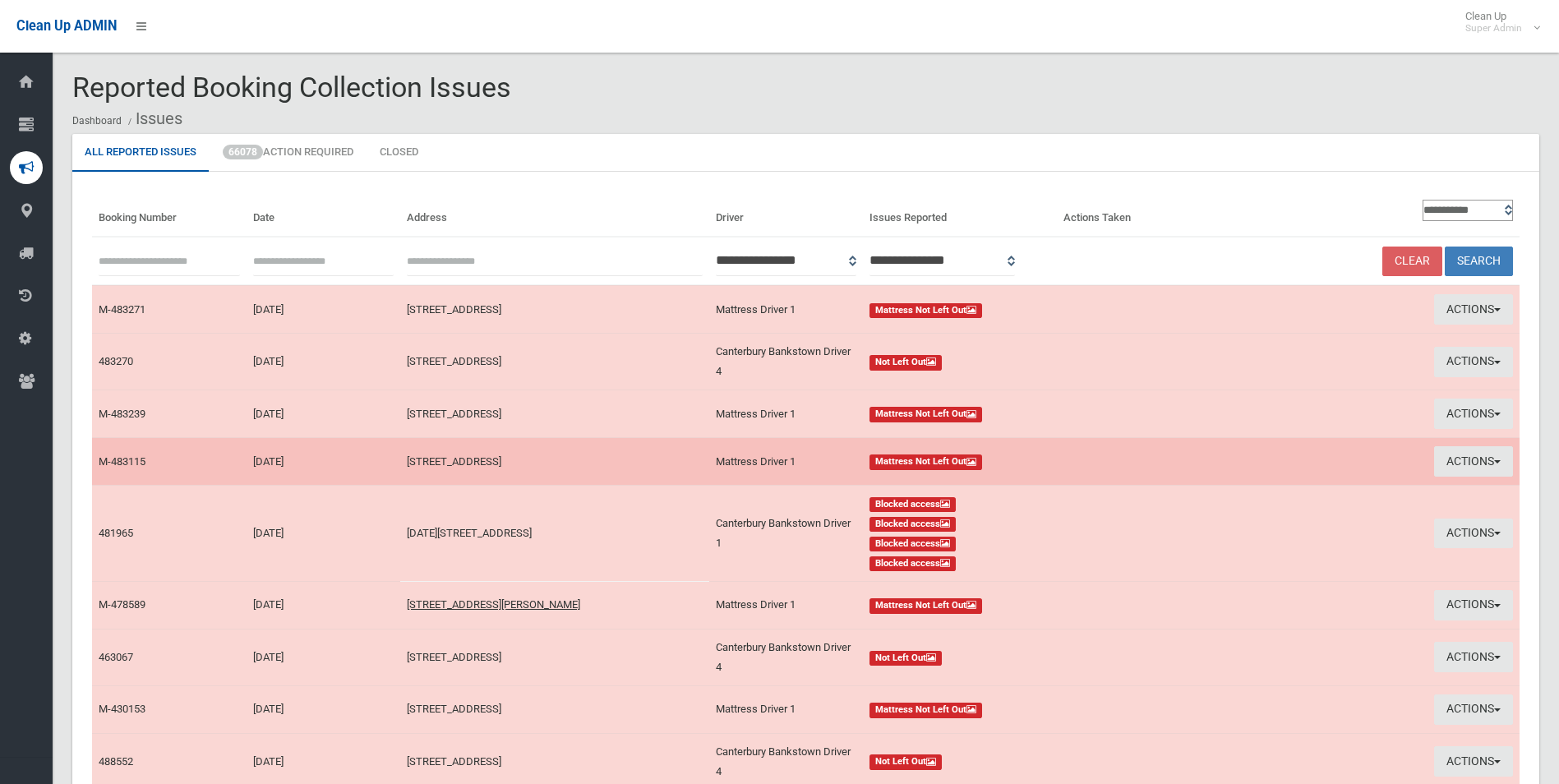
scroll to position [217, 0]
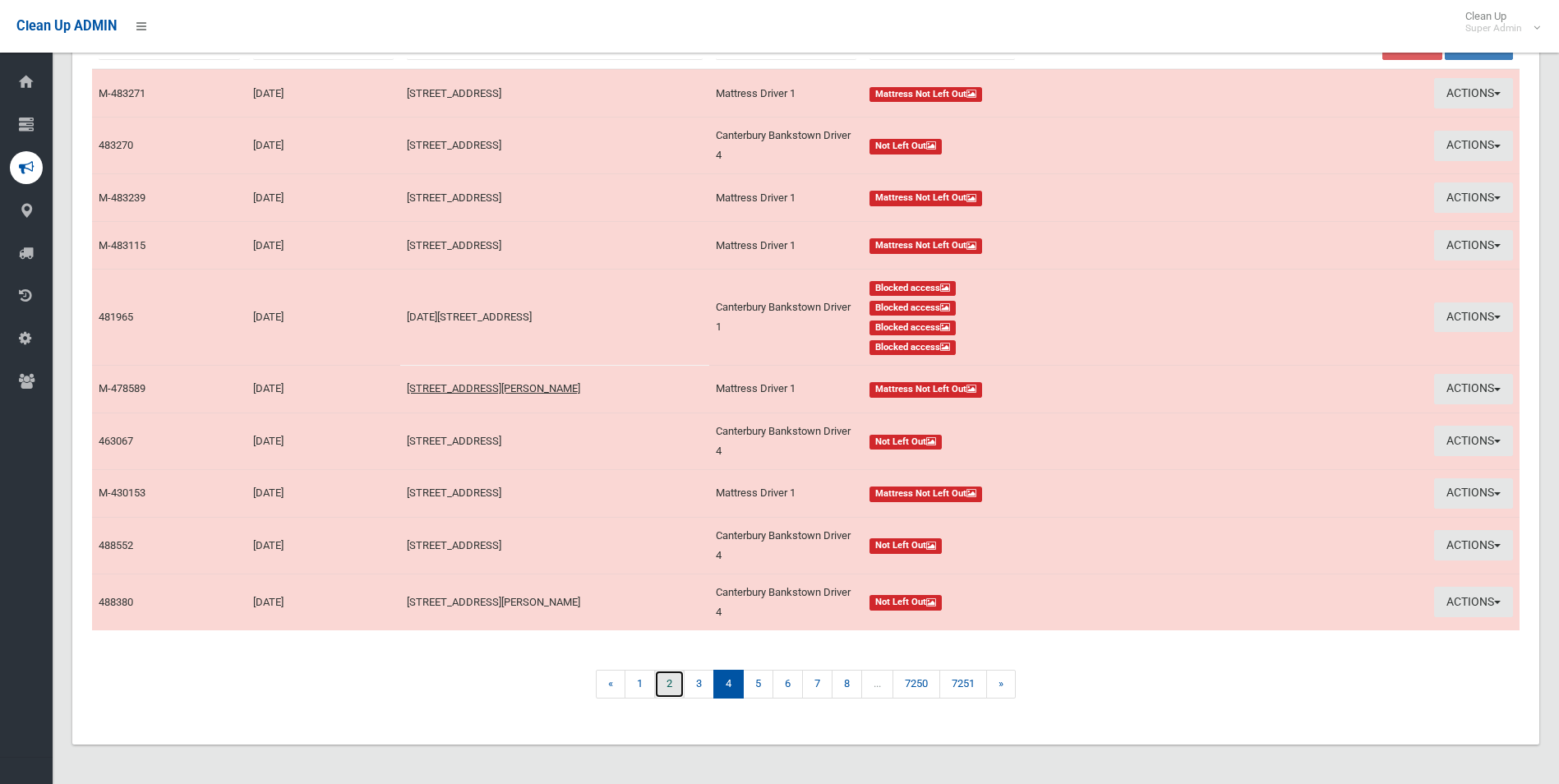
click at [662, 683] on link "2" at bounding box center [669, 684] width 30 height 29
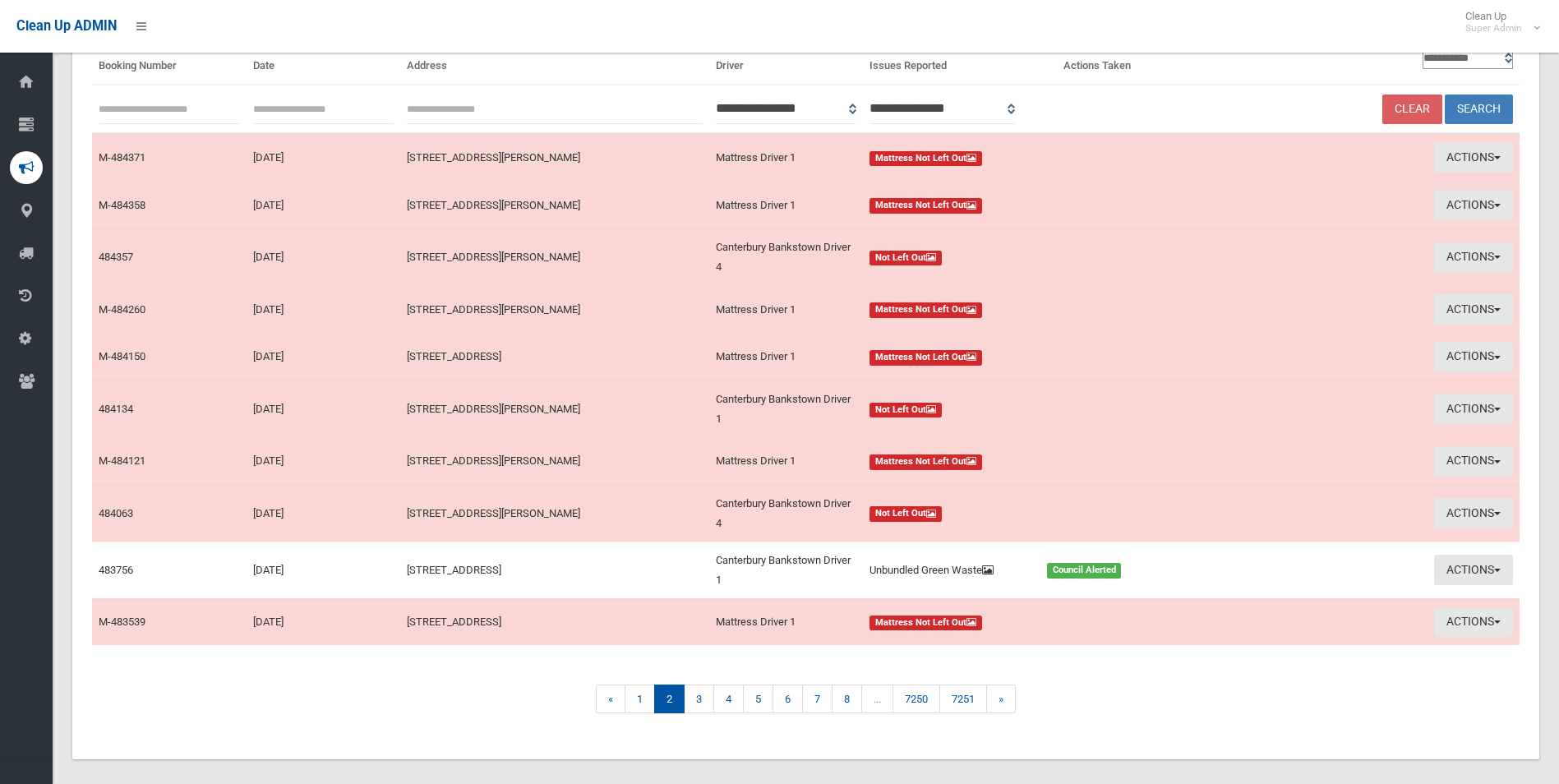
scroll to position [167, 0]
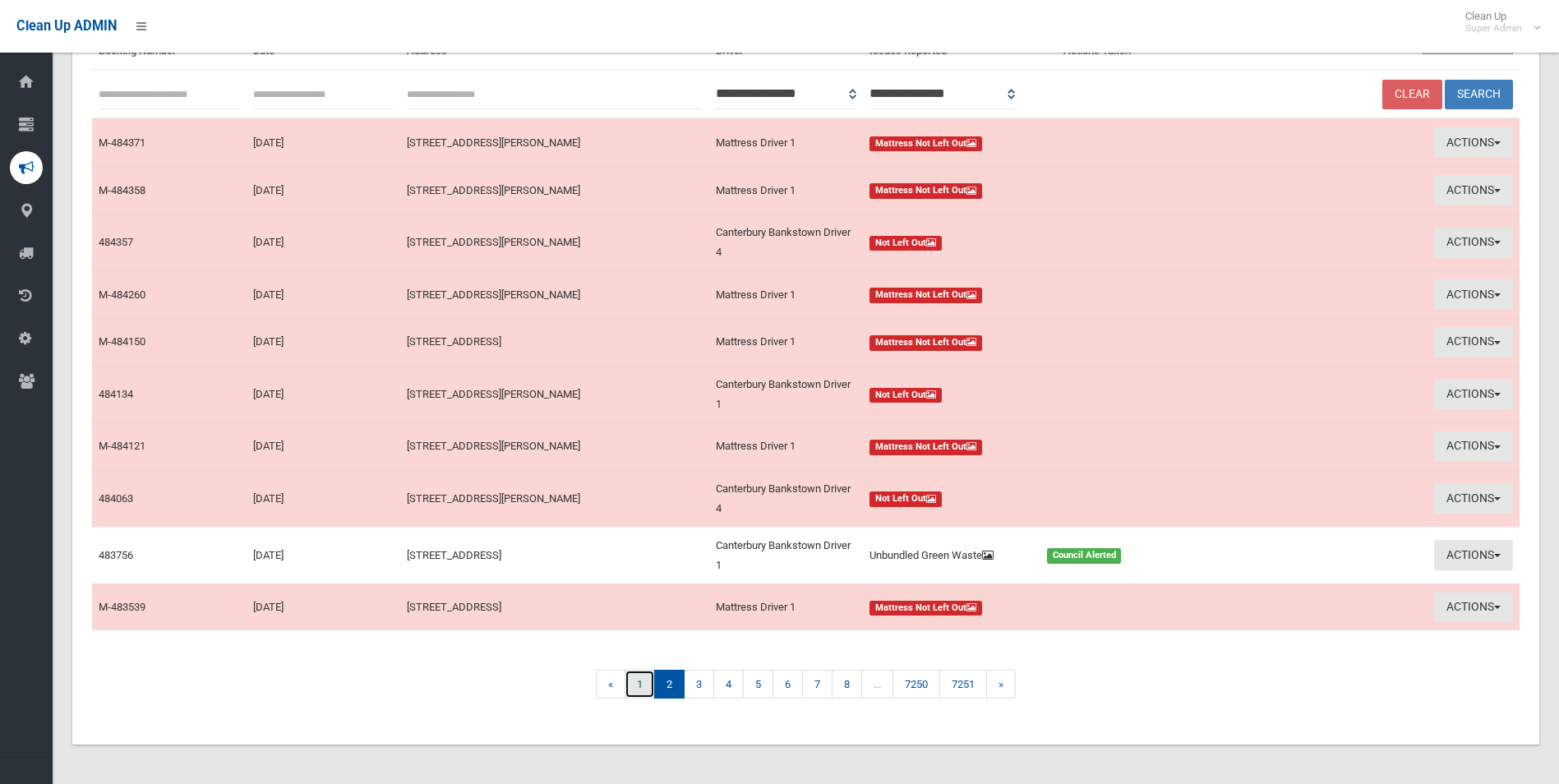
click at [639, 672] on link "1" at bounding box center [640, 684] width 30 height 29
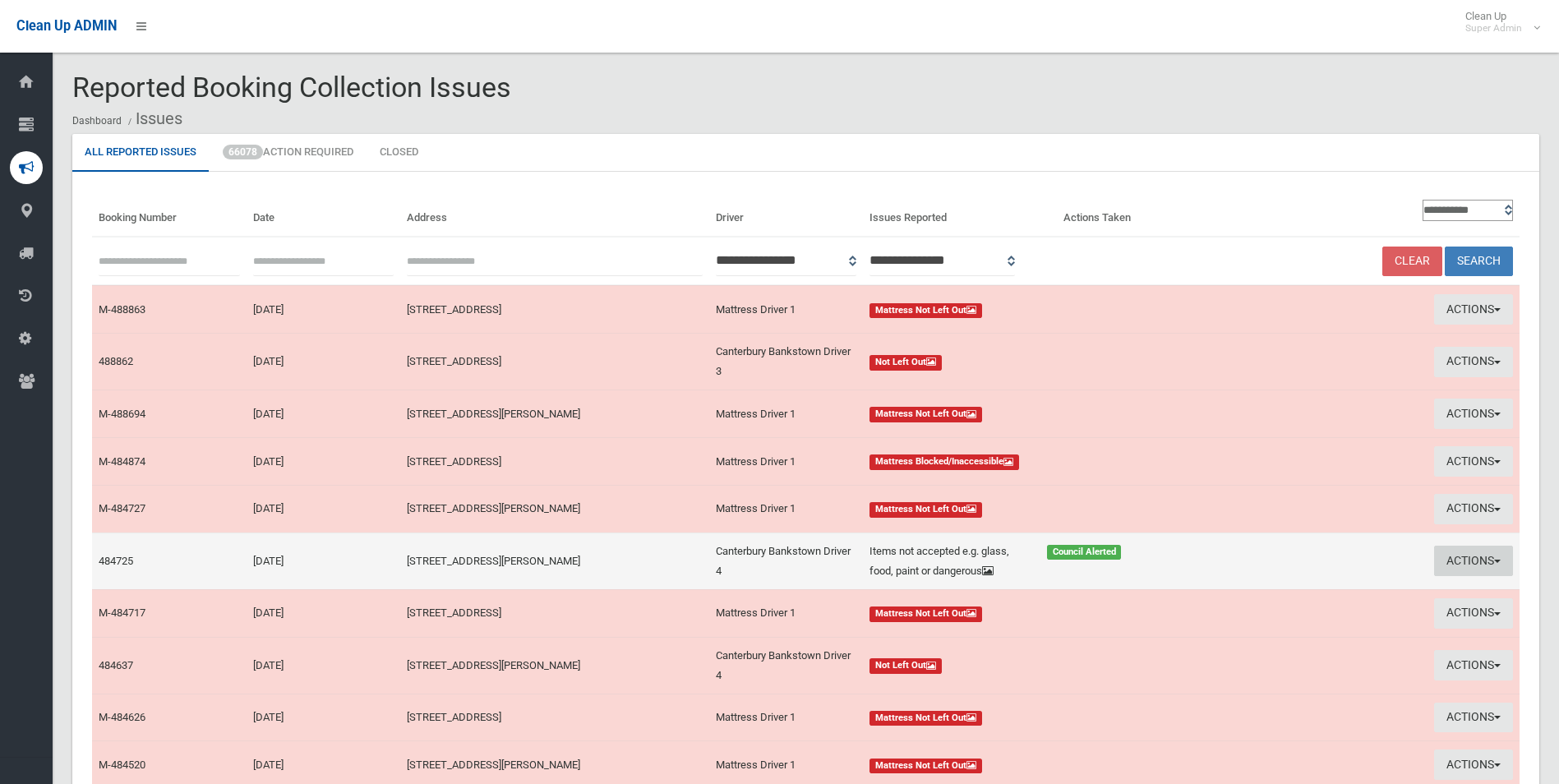
click at [1479, 564] on button "Actions" at bounding box center [1474, 561] width 79 height 30
click at [1292, 622] on link "Edit Actions Taken" at bounding box center [1316, 622] width 195 height 28
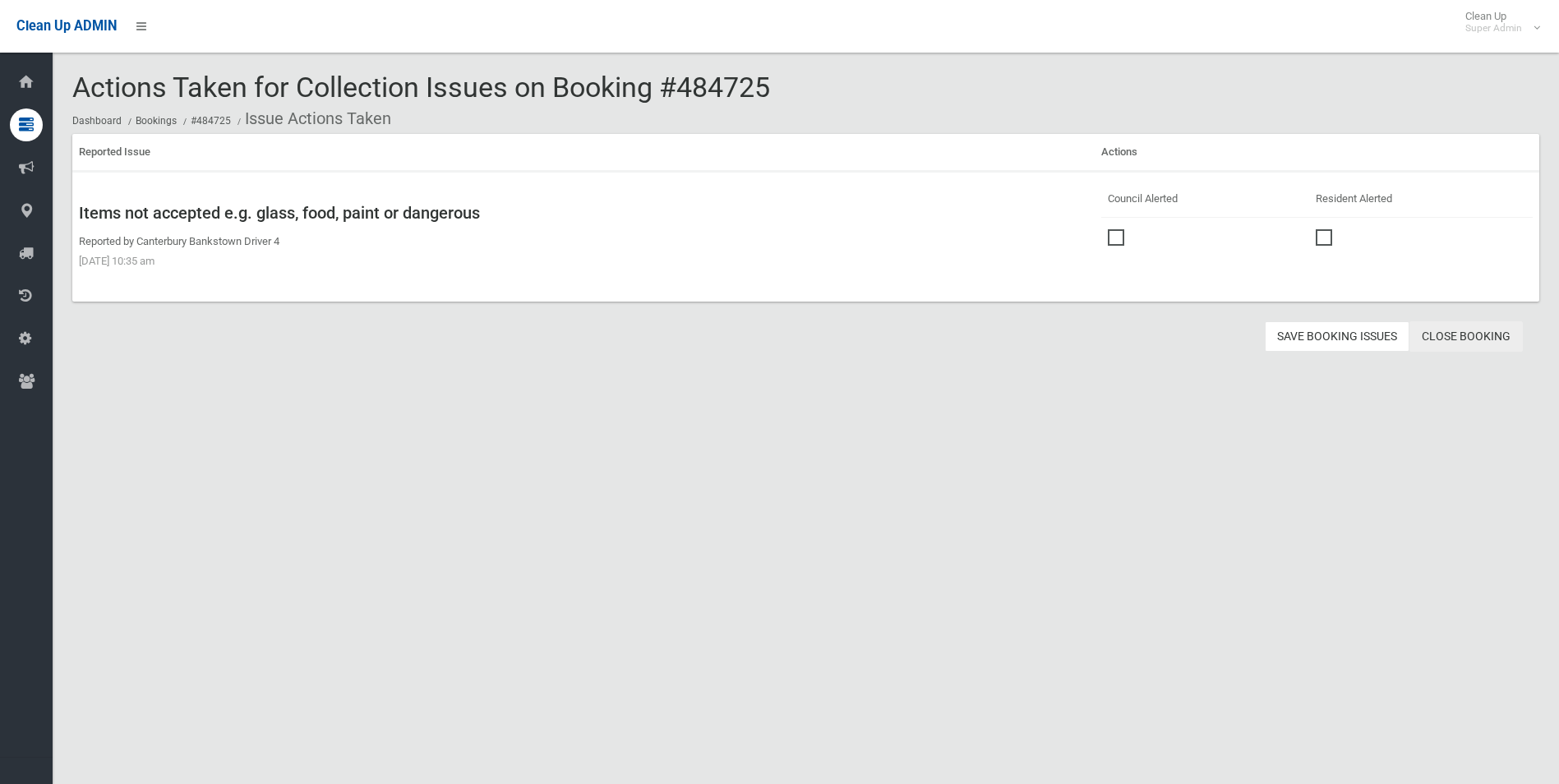
click at [1471, 338] on link "Close Booking" at bounding box center [1466, 337] width 113 height 30
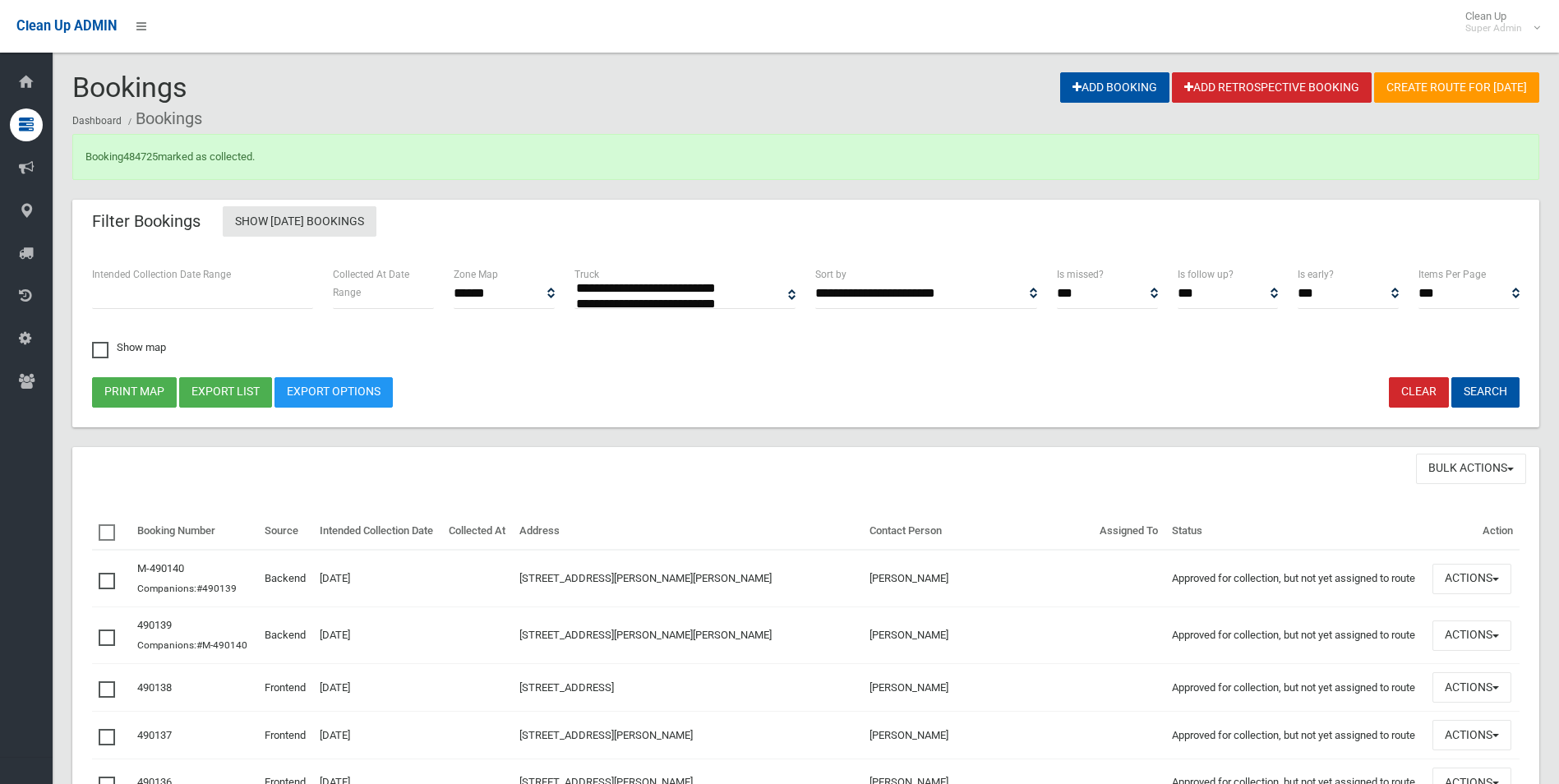
select select
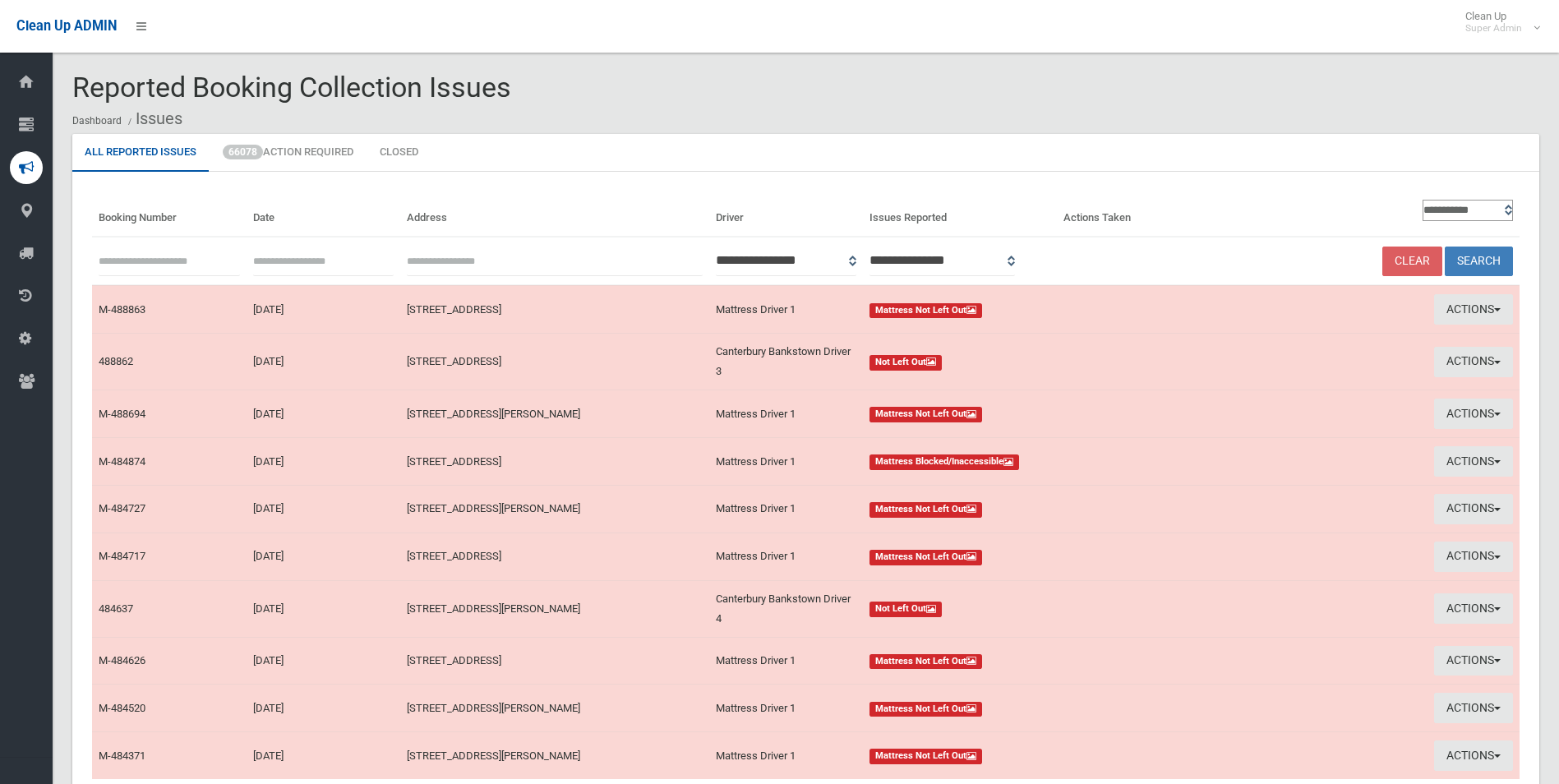
scroll to position [150, 0]
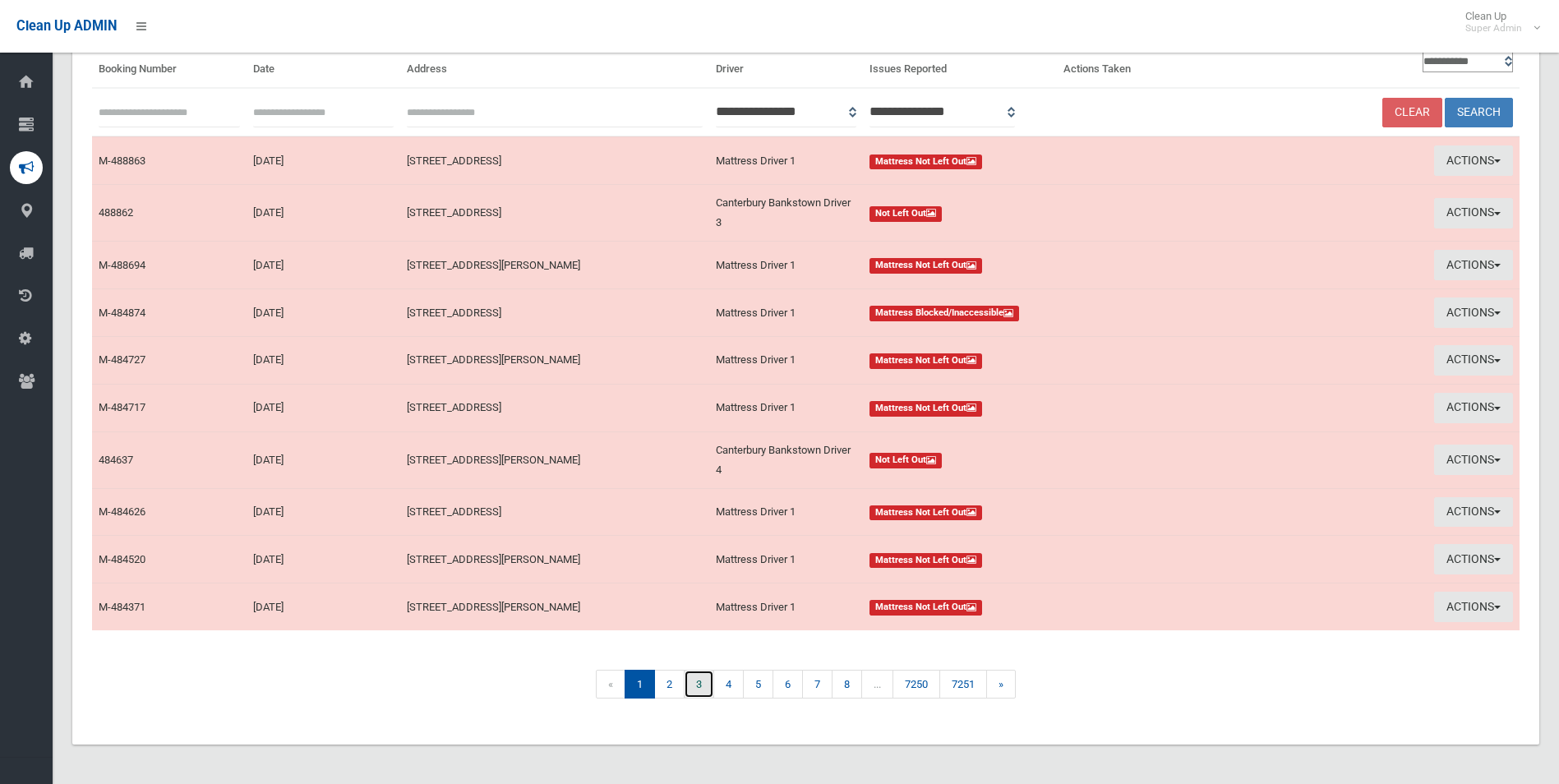
click at [701, 683] on link "3" at bounding box center [699, 684] width 30 height 29
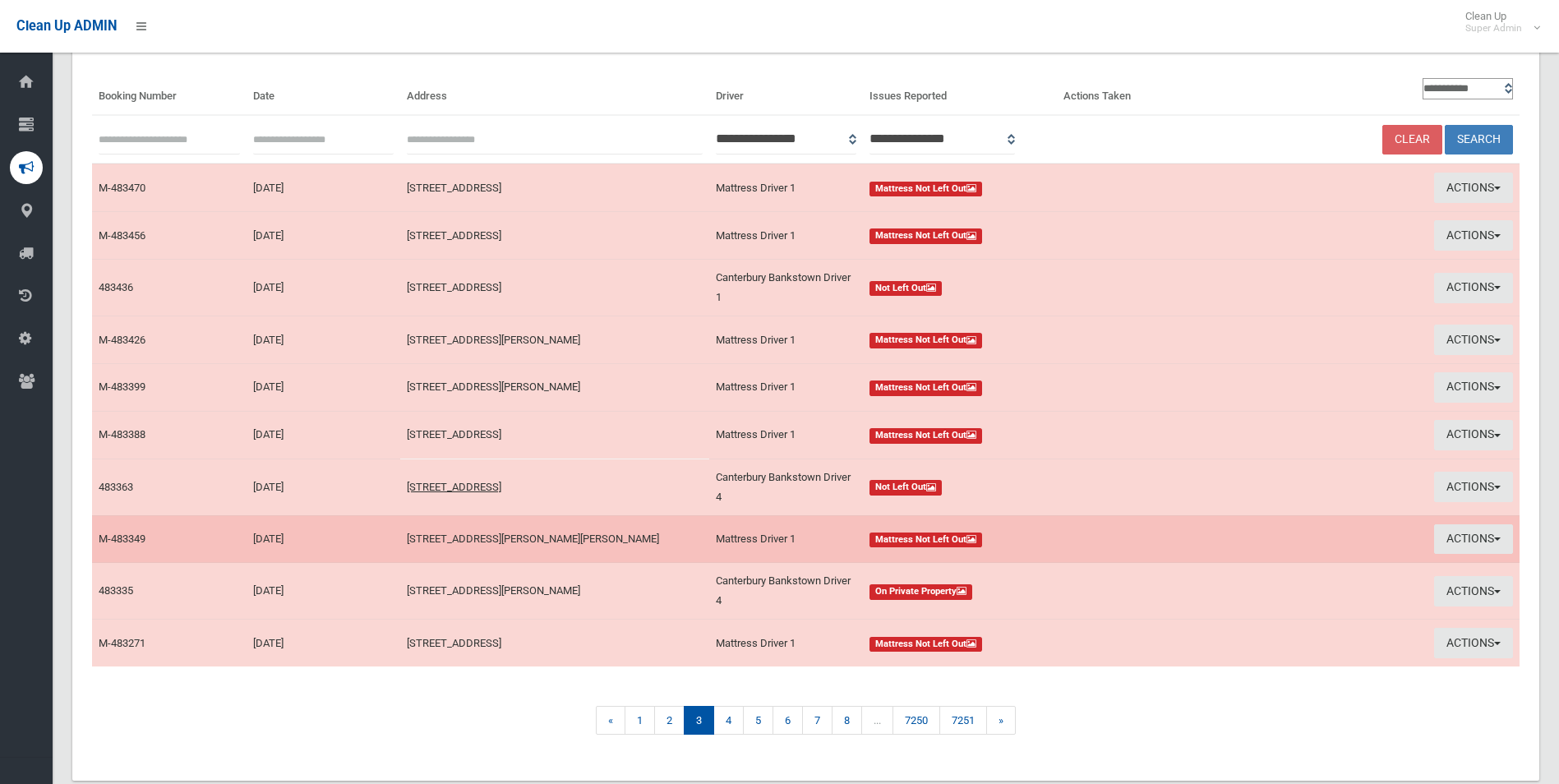
scroll to position [159, 0]
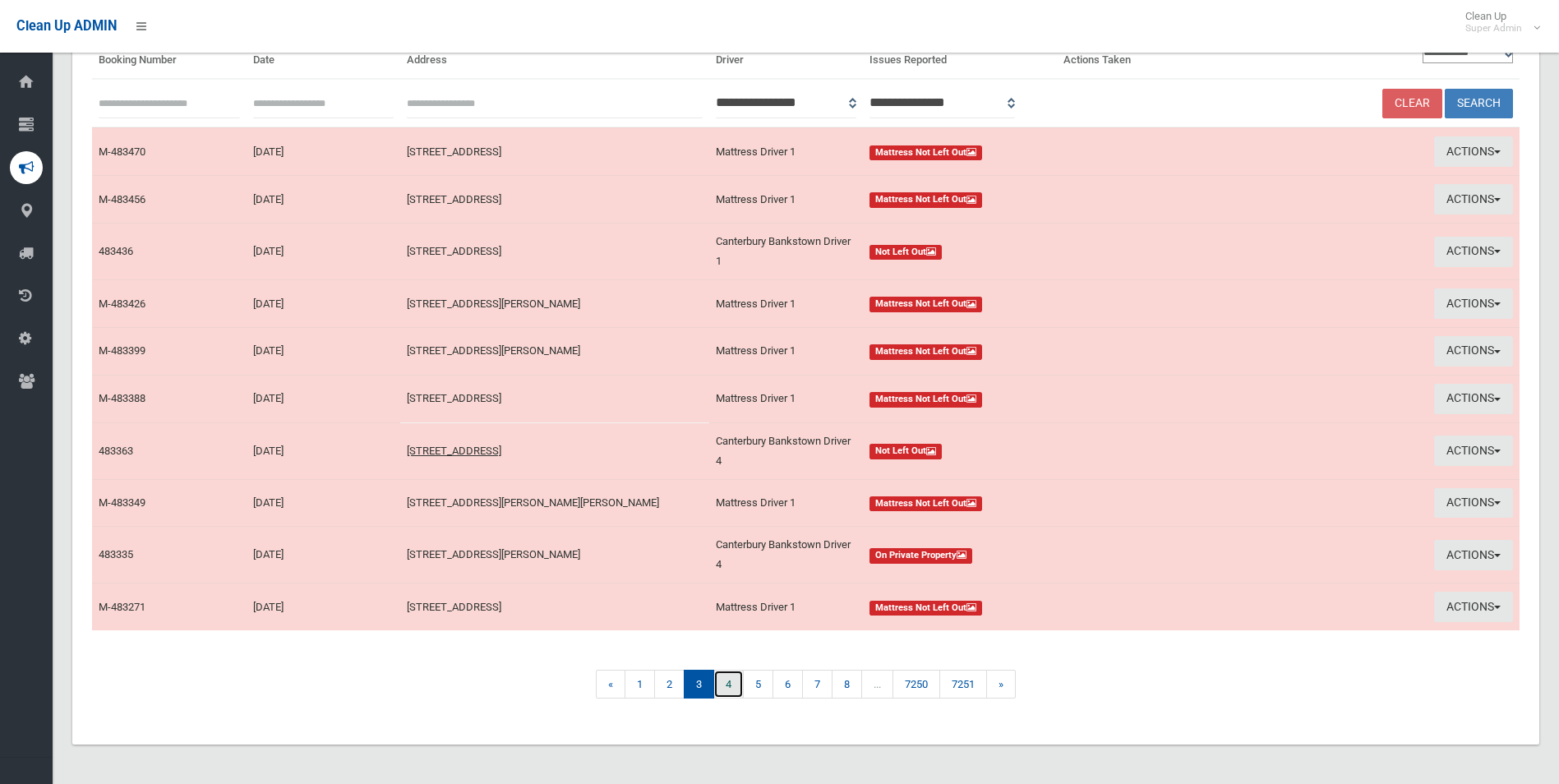
click at [727, 688] on link "4" at bounding box center [728, 684] width 30 height 29
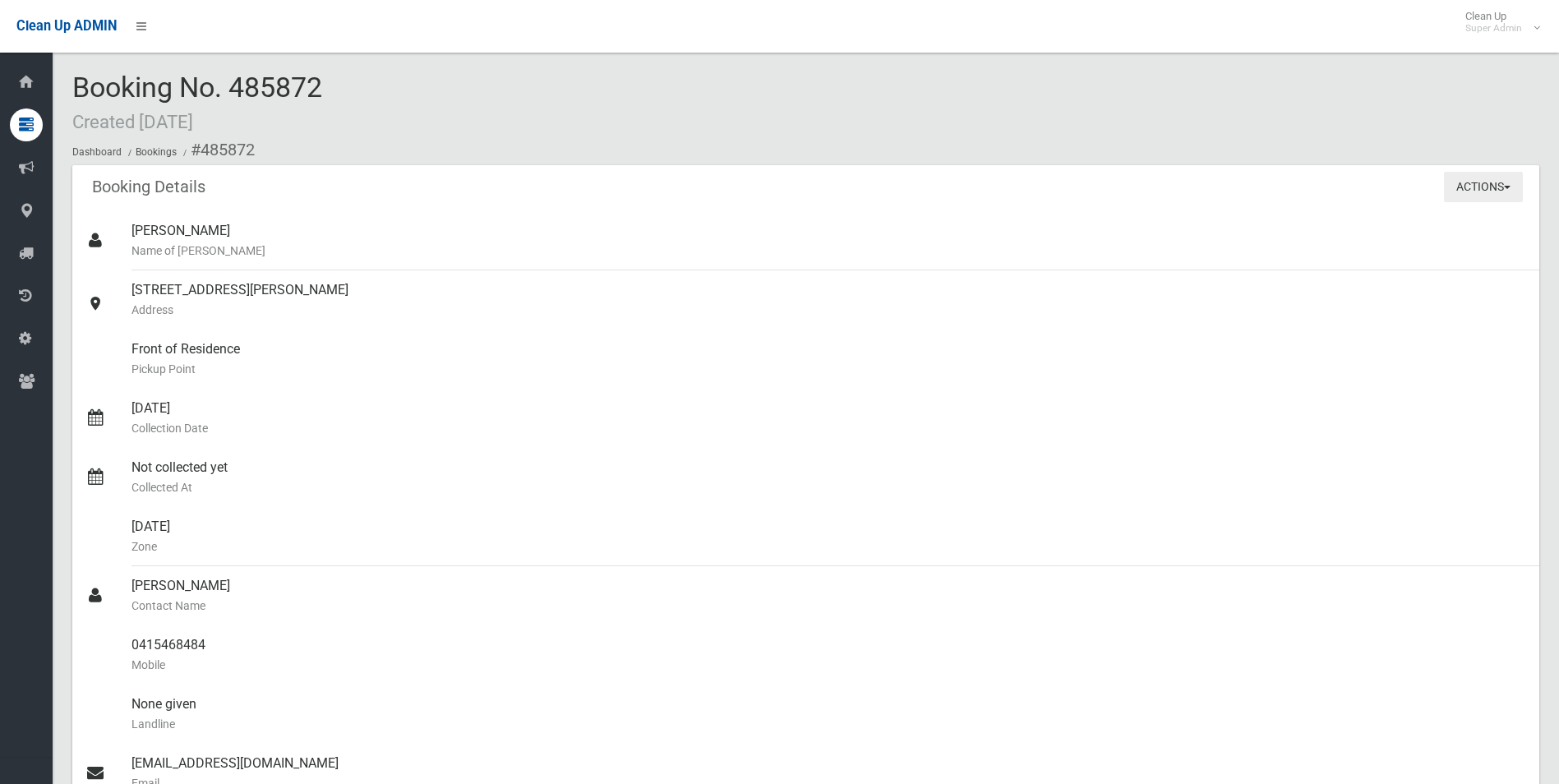
click at [1464, 183] on button "Actions" at bounding box center [1483, 187] width 79 height 30
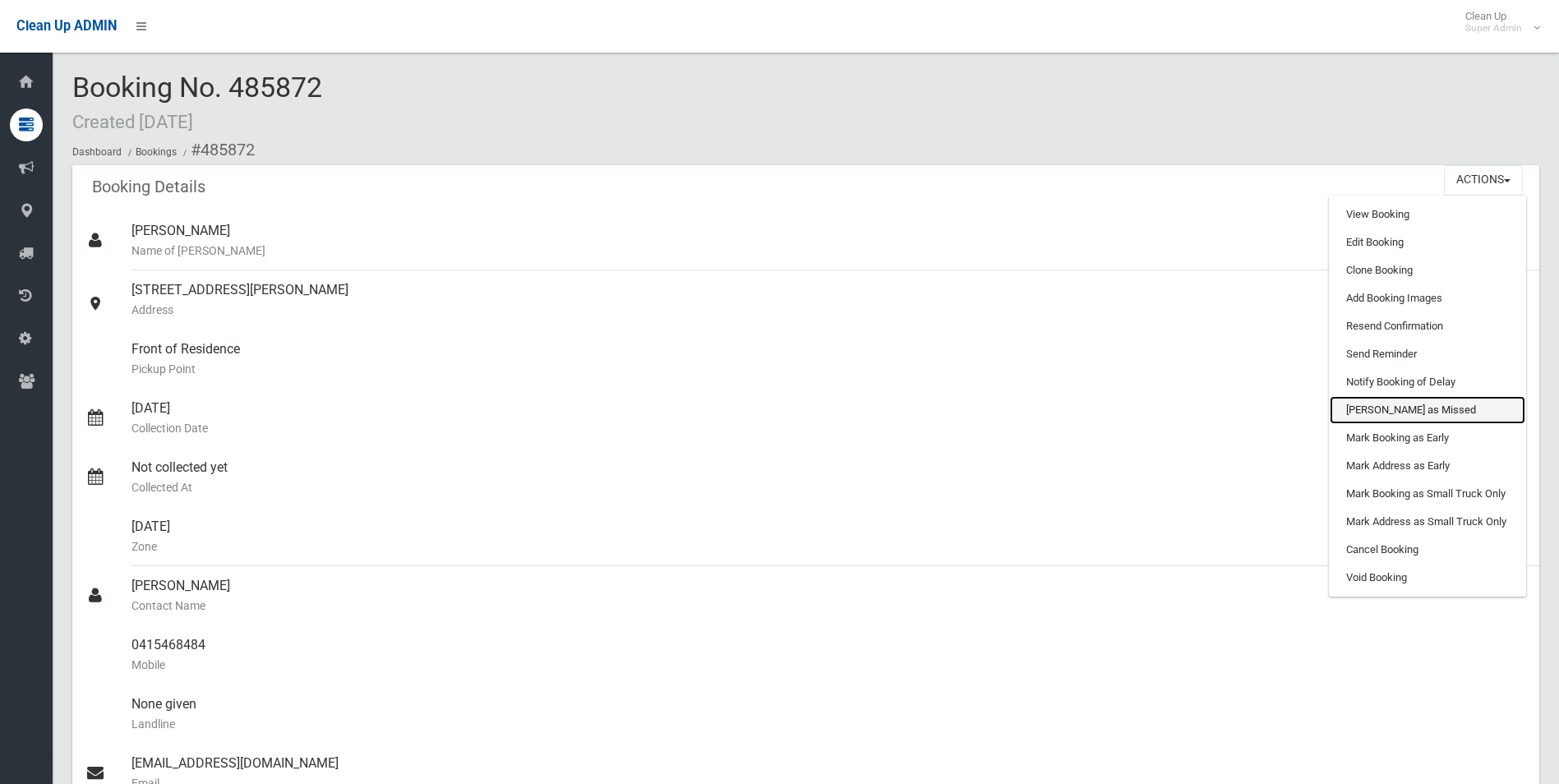
click at [1378, 416] on link "[PERSON_NAME] as Missed" at bounding box center [1427, 409] width 195 height 28
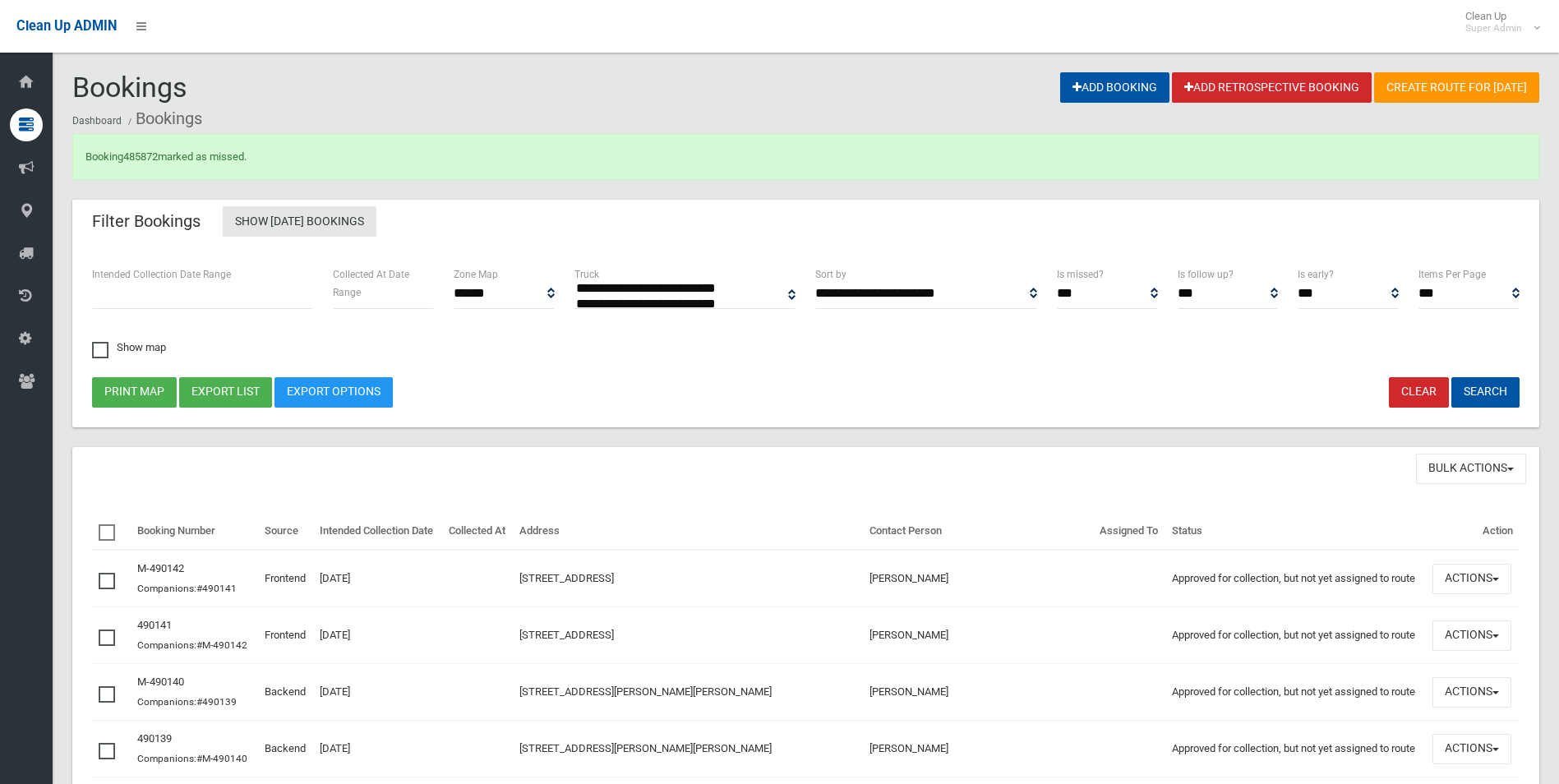
select select
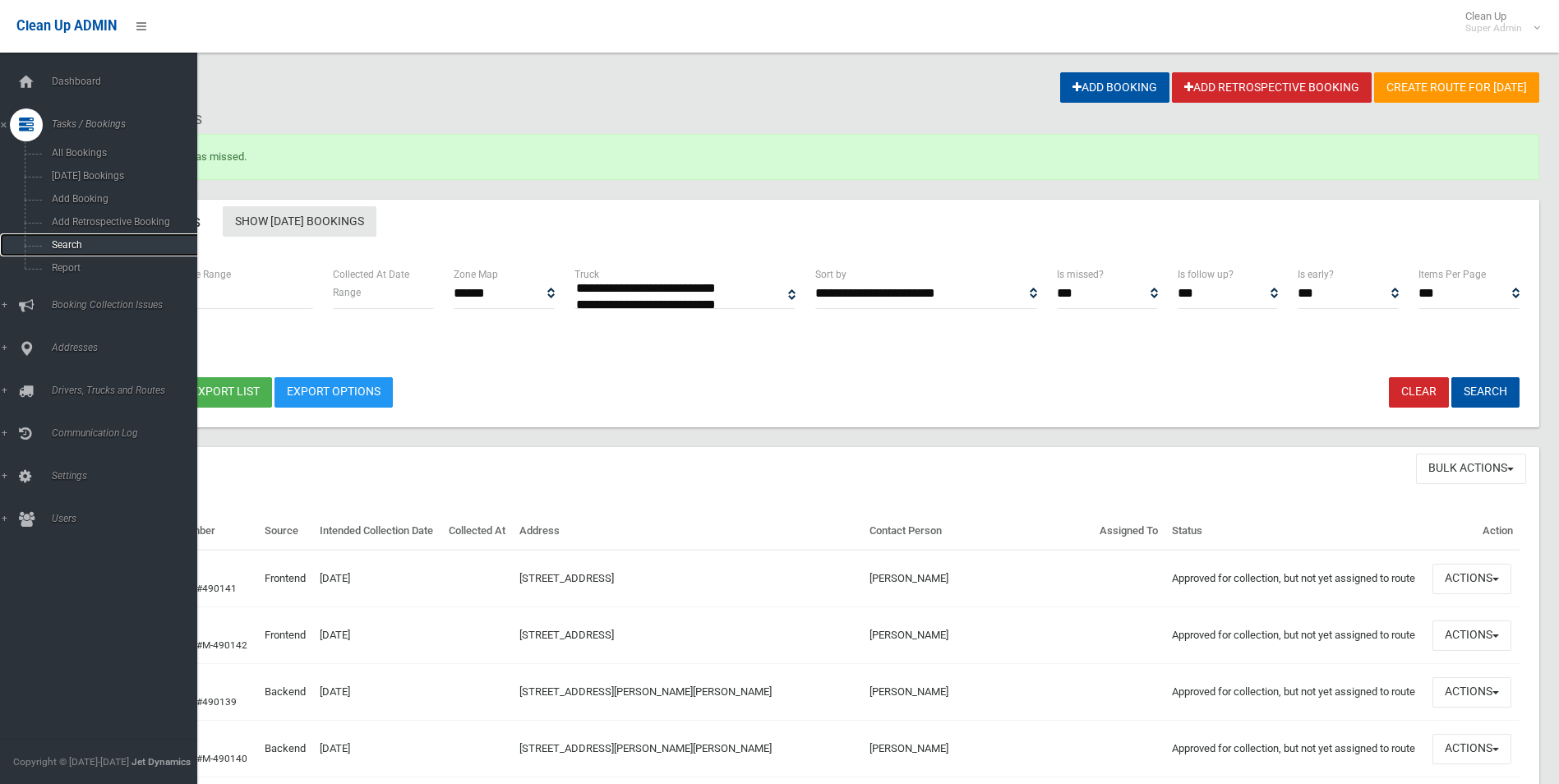
click at [76, 244] on span "Search" at bounding box center [121, 245] width 149 height 12
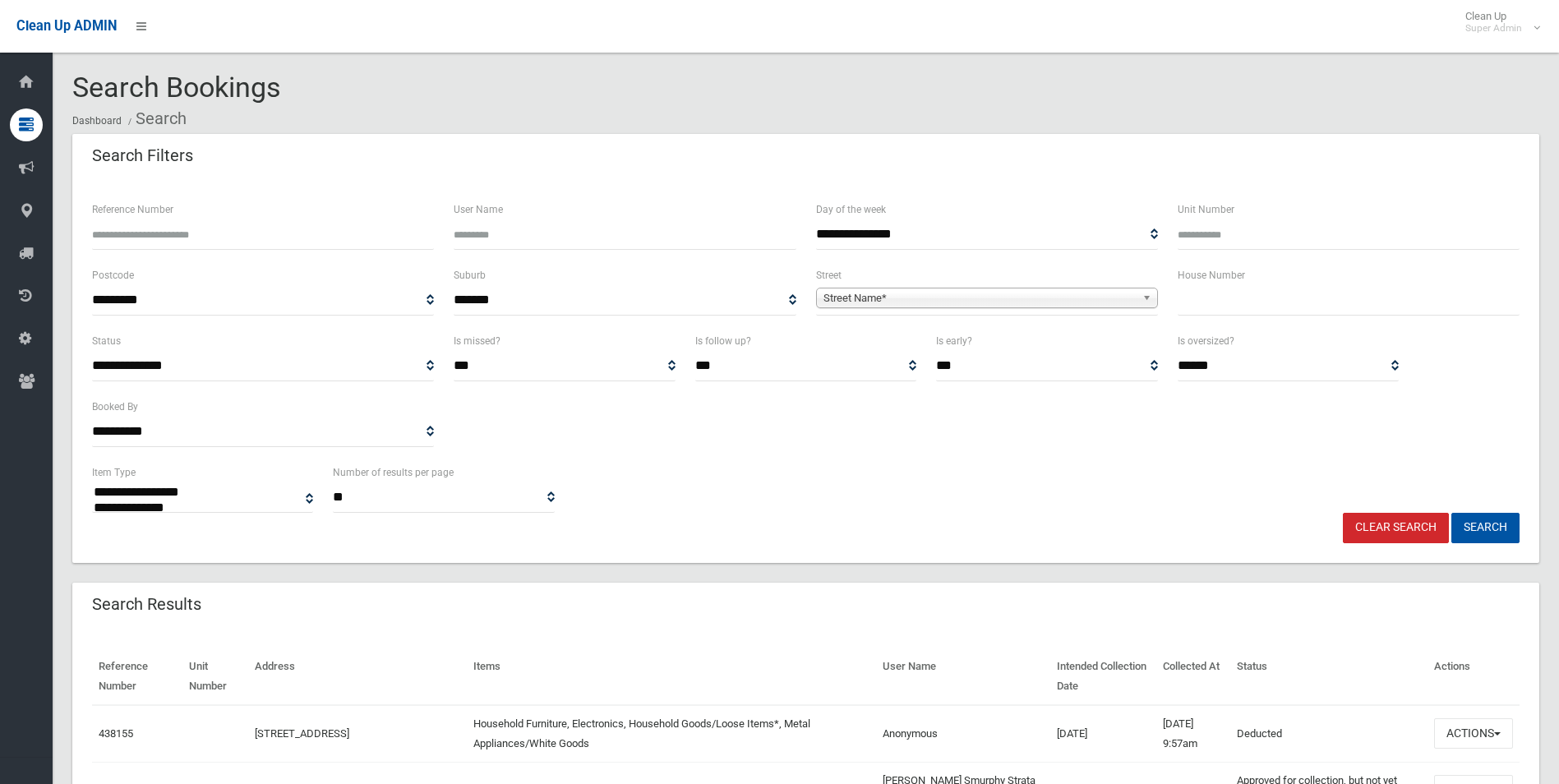
select select
click at [900, 301] on span "Street Name*" at bounding box center [980, 298] width 312 height 19
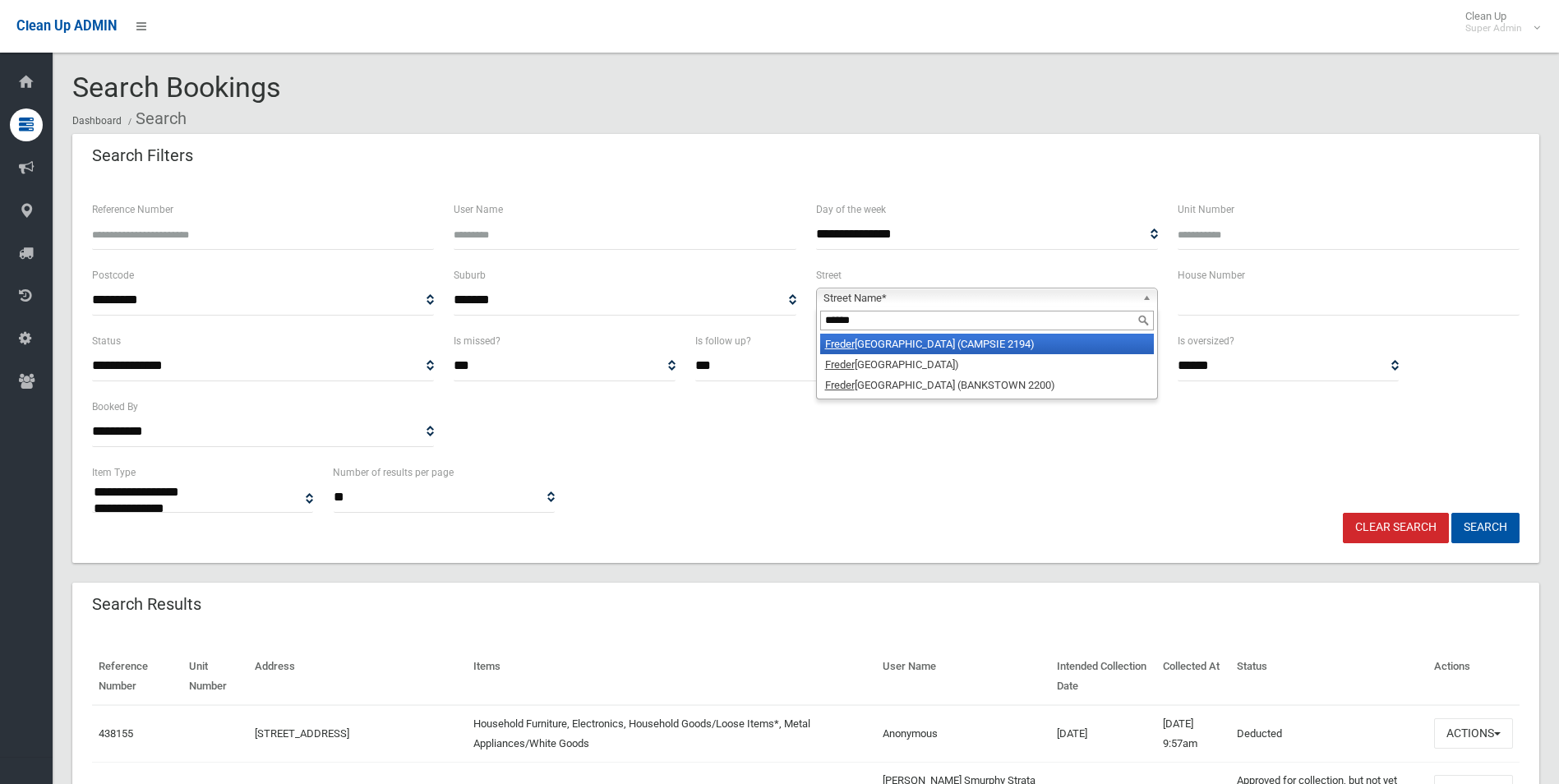
type input "*******"
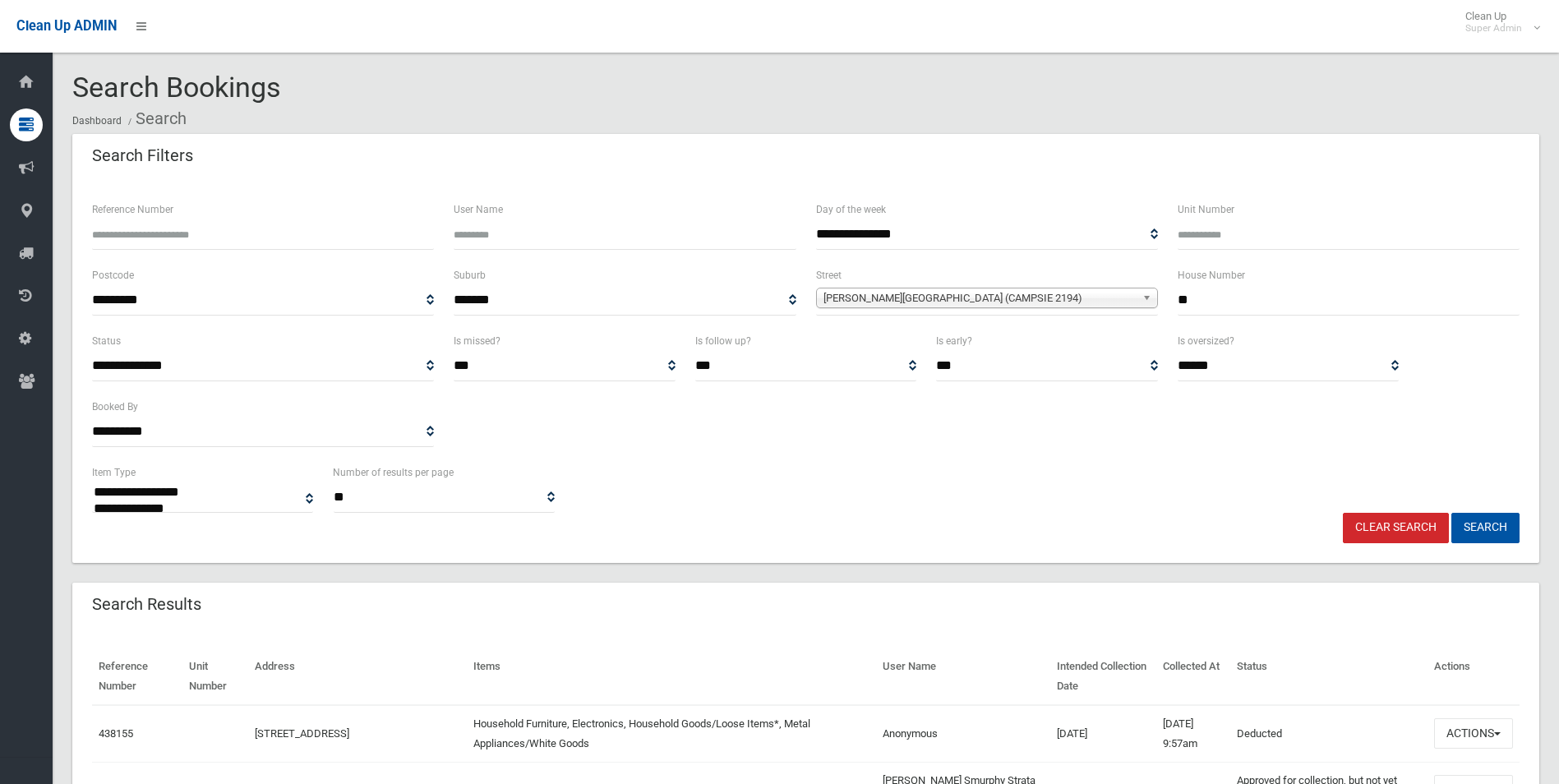
type input "**"
click at [1452, 513] on button "Search" at bounding box center [1485, 528] width 69 height 30
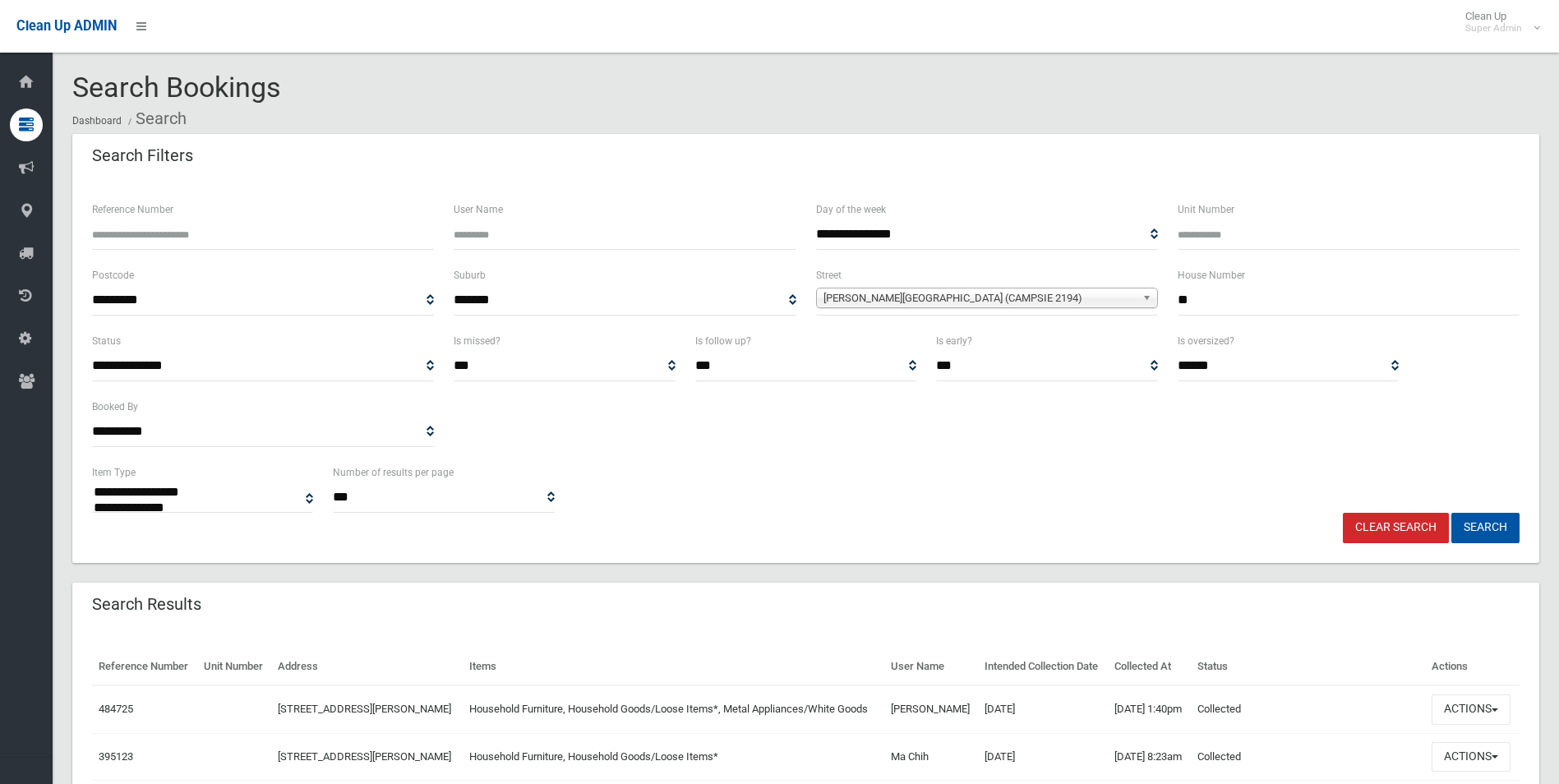
select select
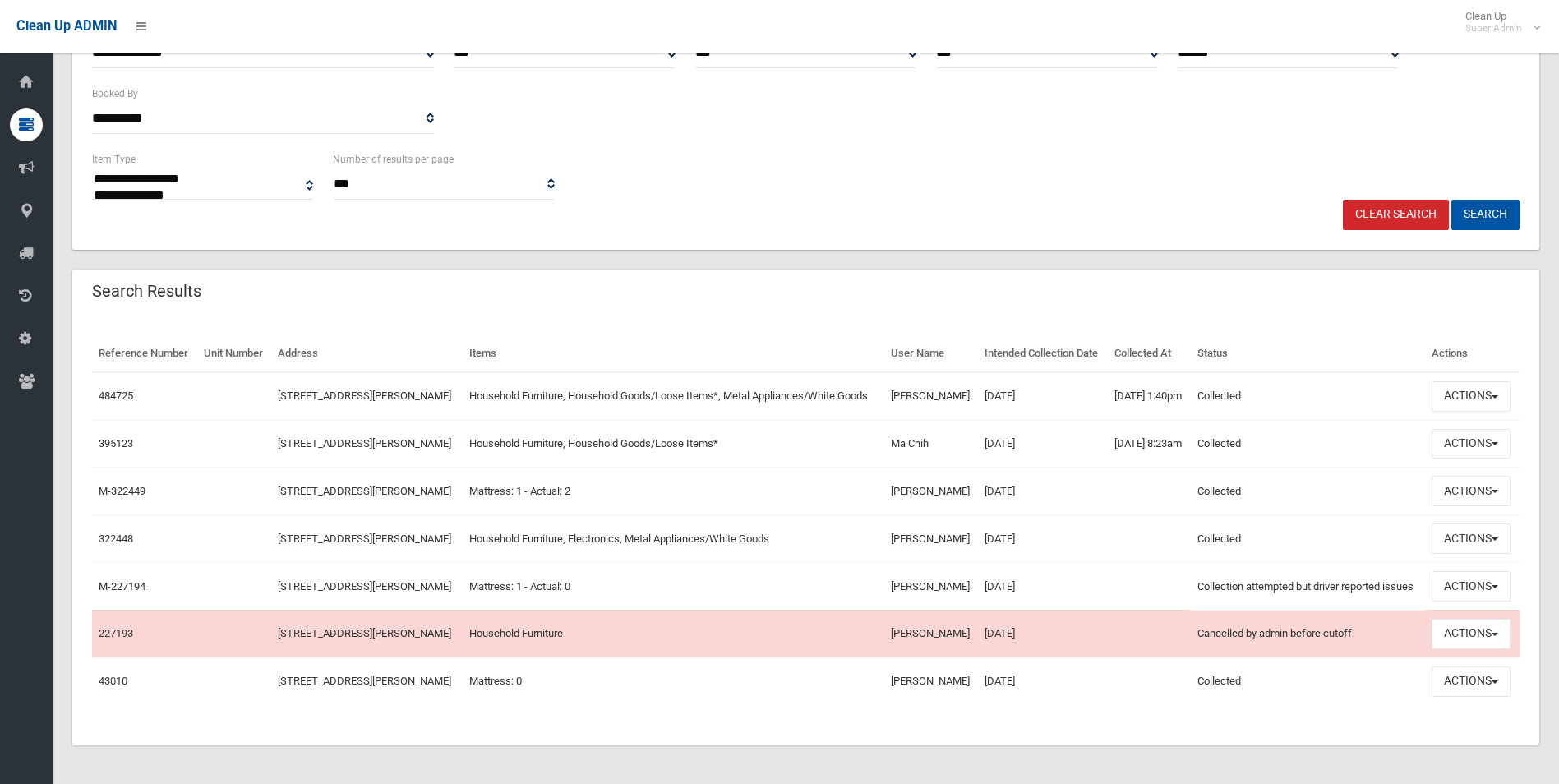
scroll to position [329, 0]
click at [1465, 401] on button "Actions" at bounding box center [1471, 397] width 79 height 30
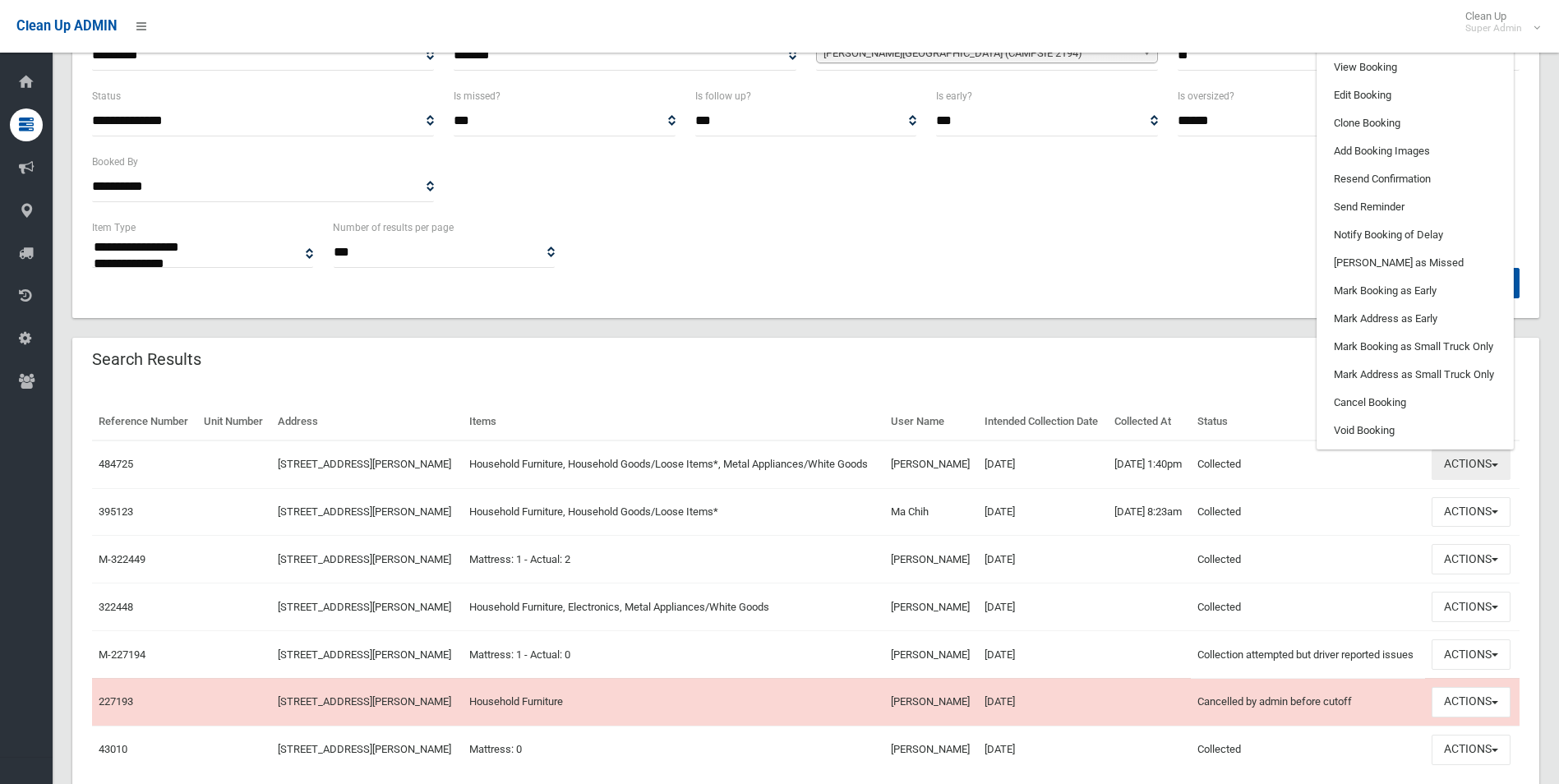
scroll to position [164, 0]
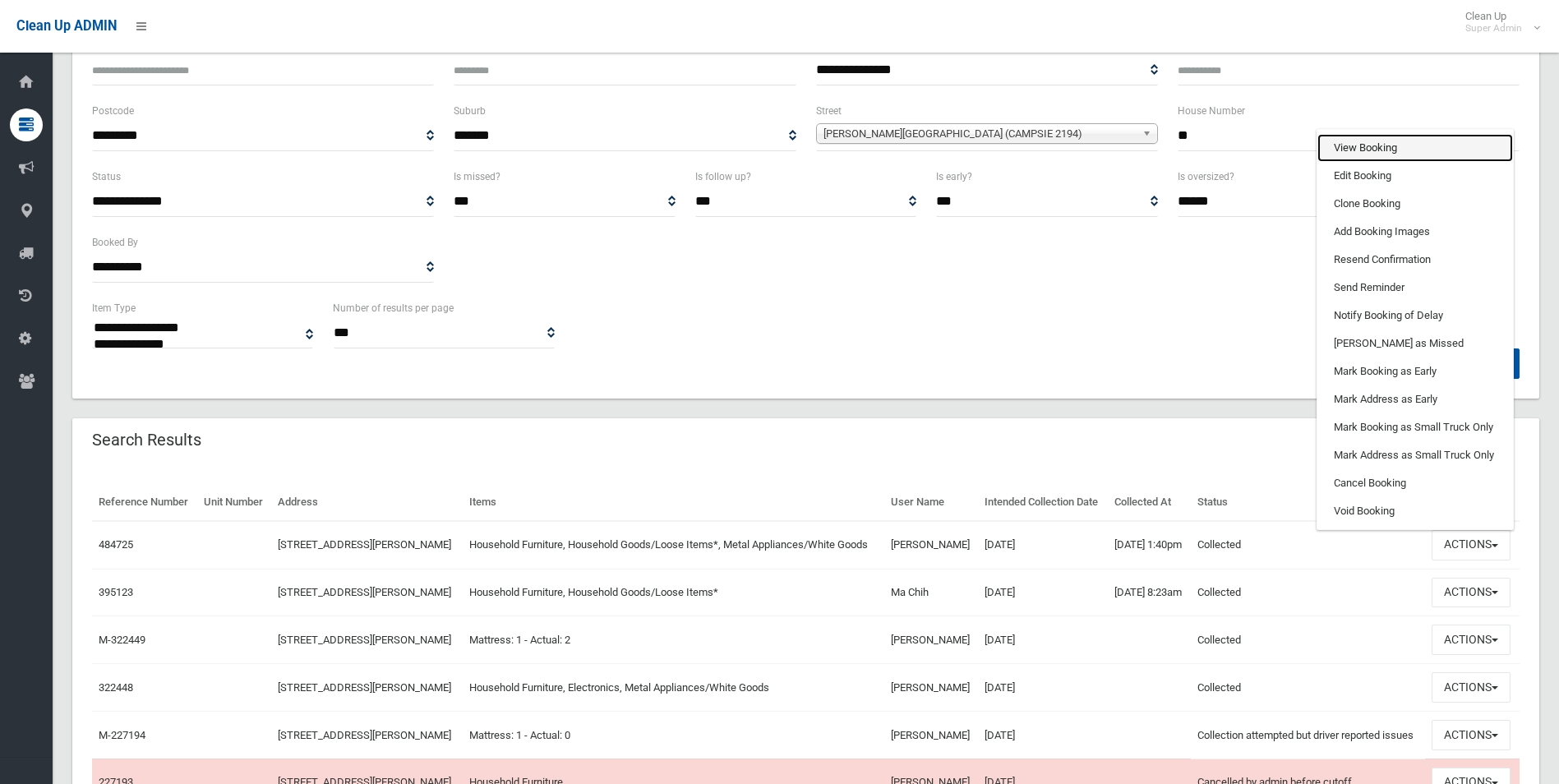
drag, startPoint x: 1364, startPoint y: 167, endPoint x: 1326, endPoint y: 188, distance: 43.4
click at [1364, 162] on link "View Booking" at bounding box center [1415, 147] width 195 height 28
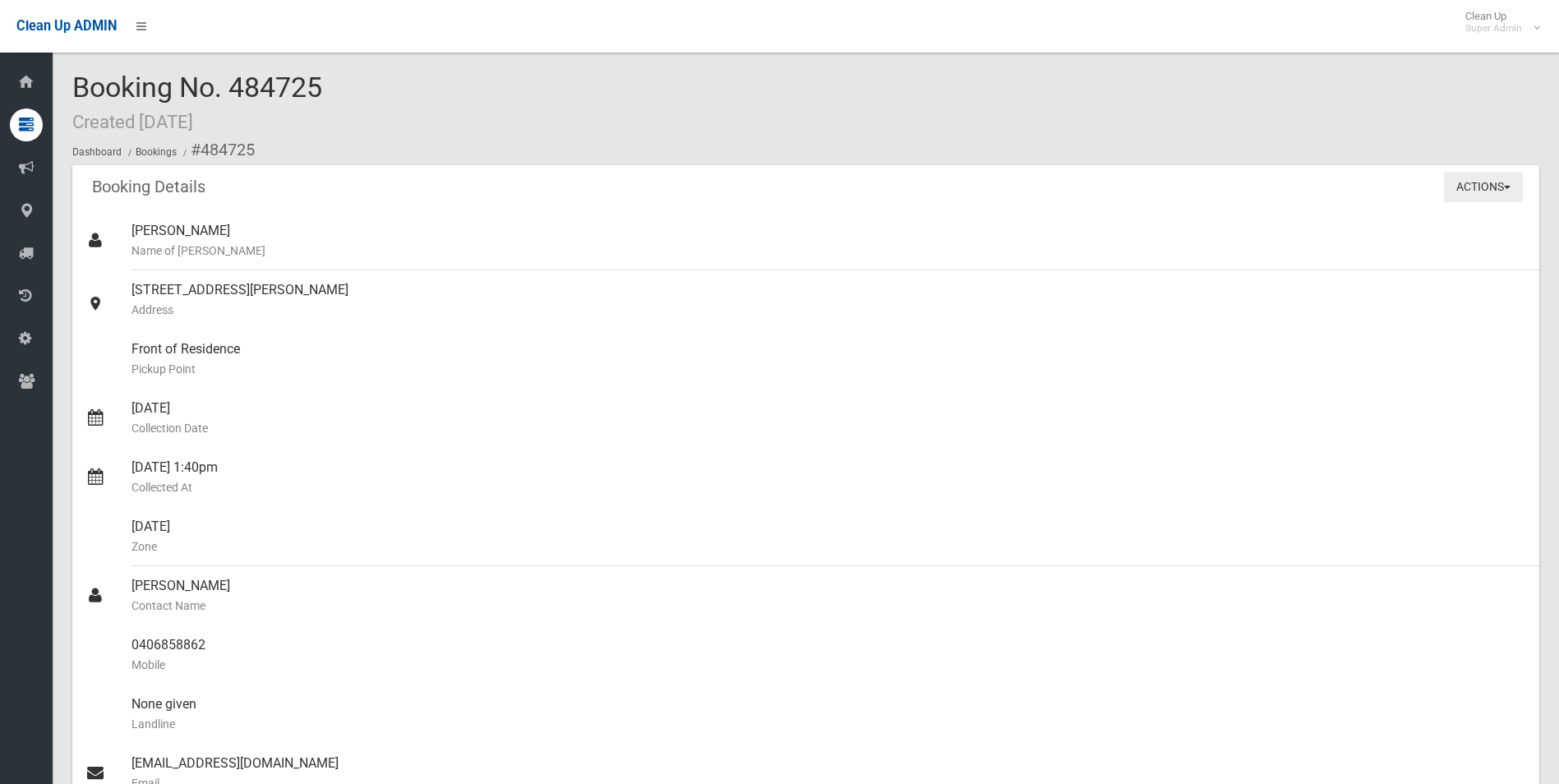
click at [1487, 184] on button "Actions" at bounding box center [1483, 187] width 79 height 30
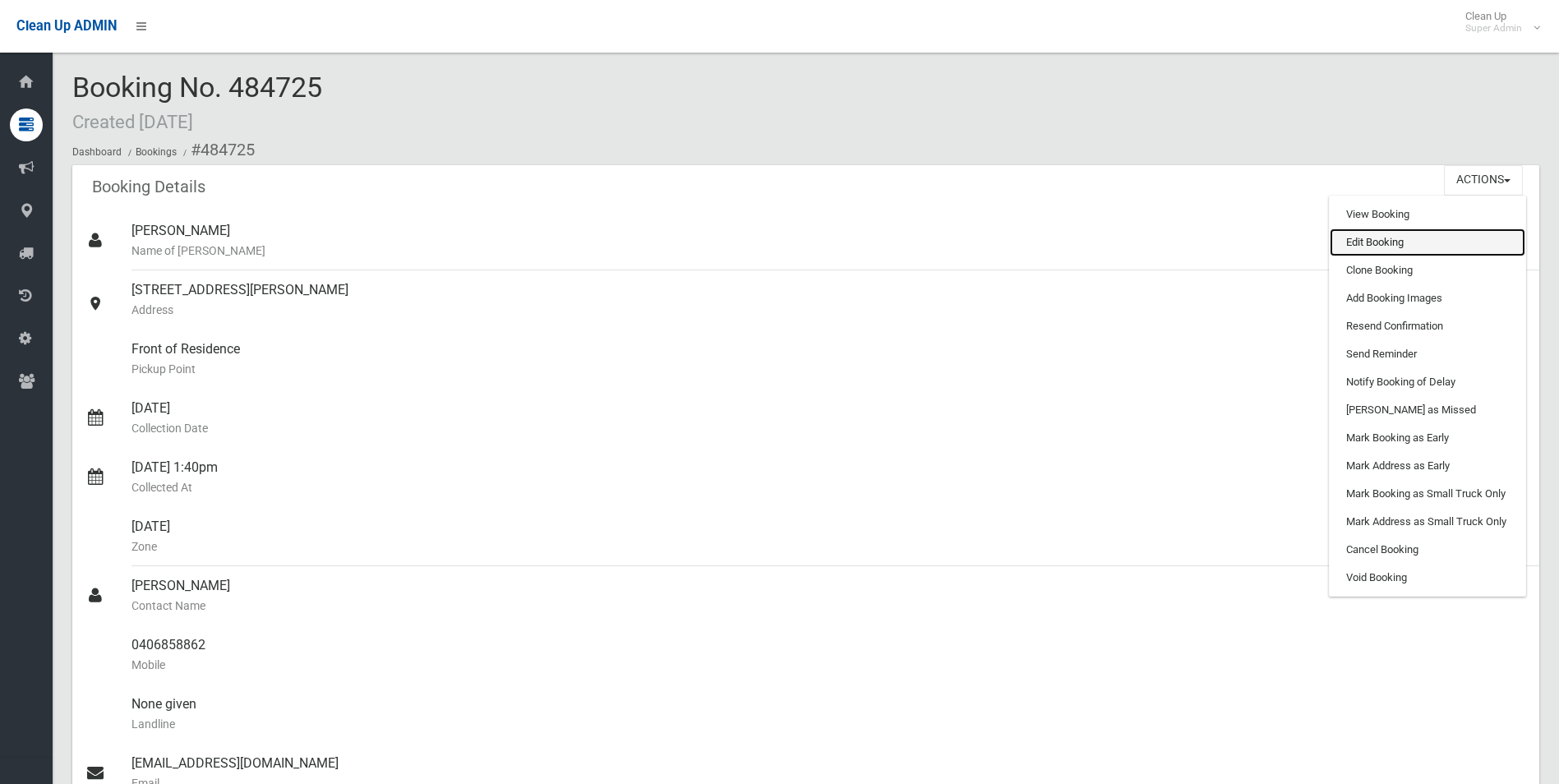
click at [1374, 239] on link "Edit Booking" at bounding box center [1427, 242] width 195 height 28
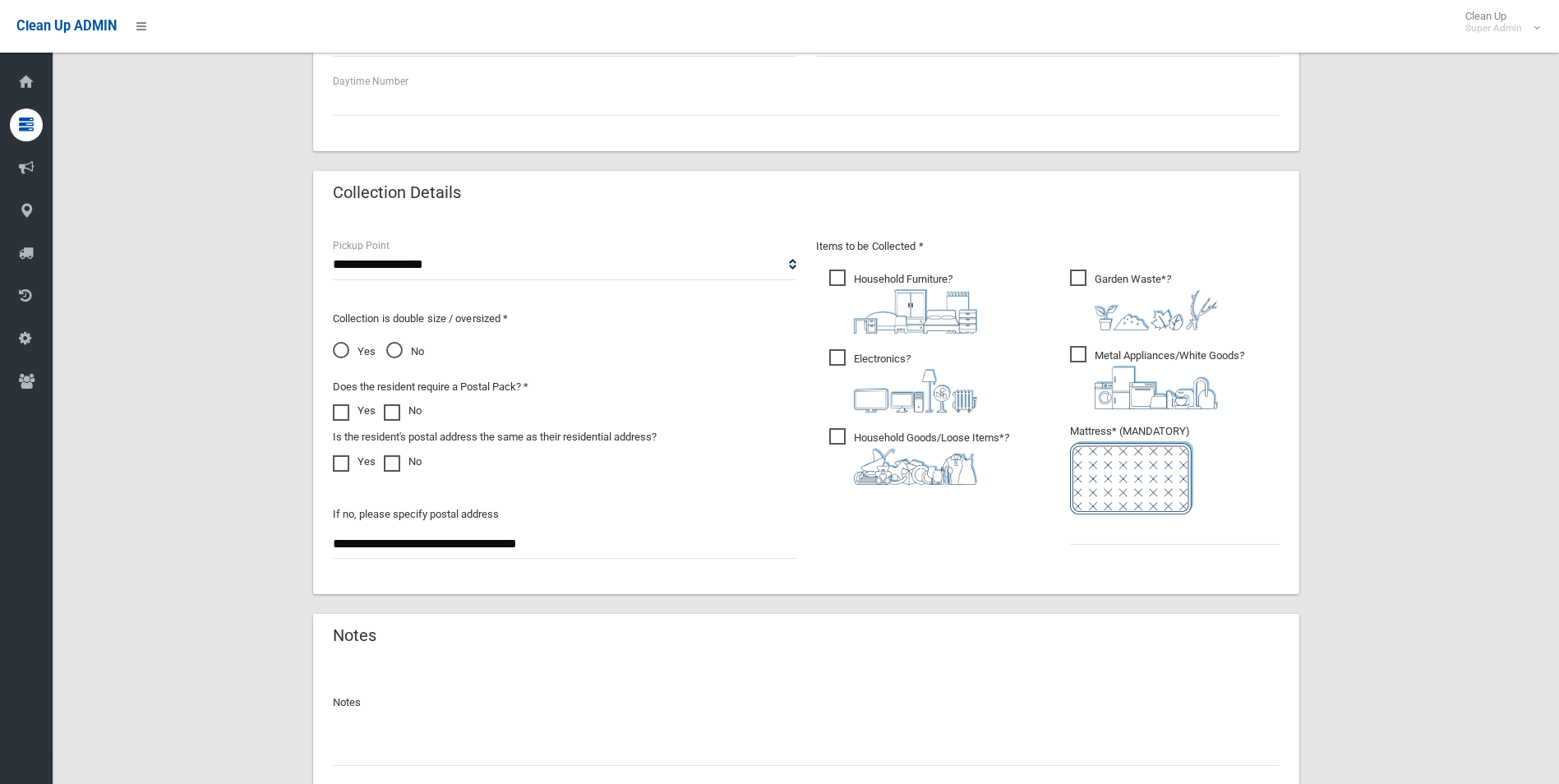
scroll to position [842, 0]
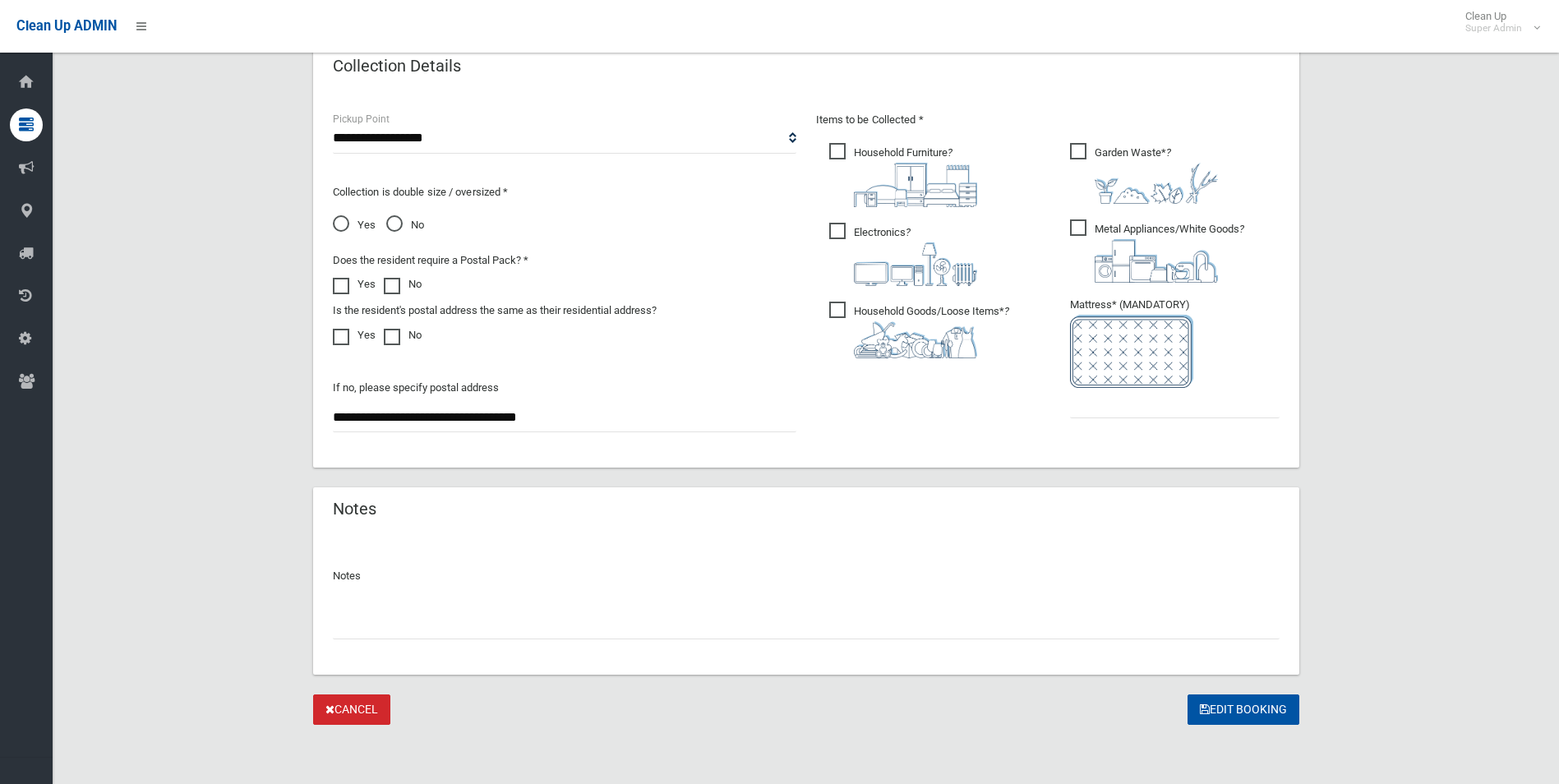
click at [398, 623] on input "text" at bounding box center [806, 624] width 947 height 30
type input "**********"
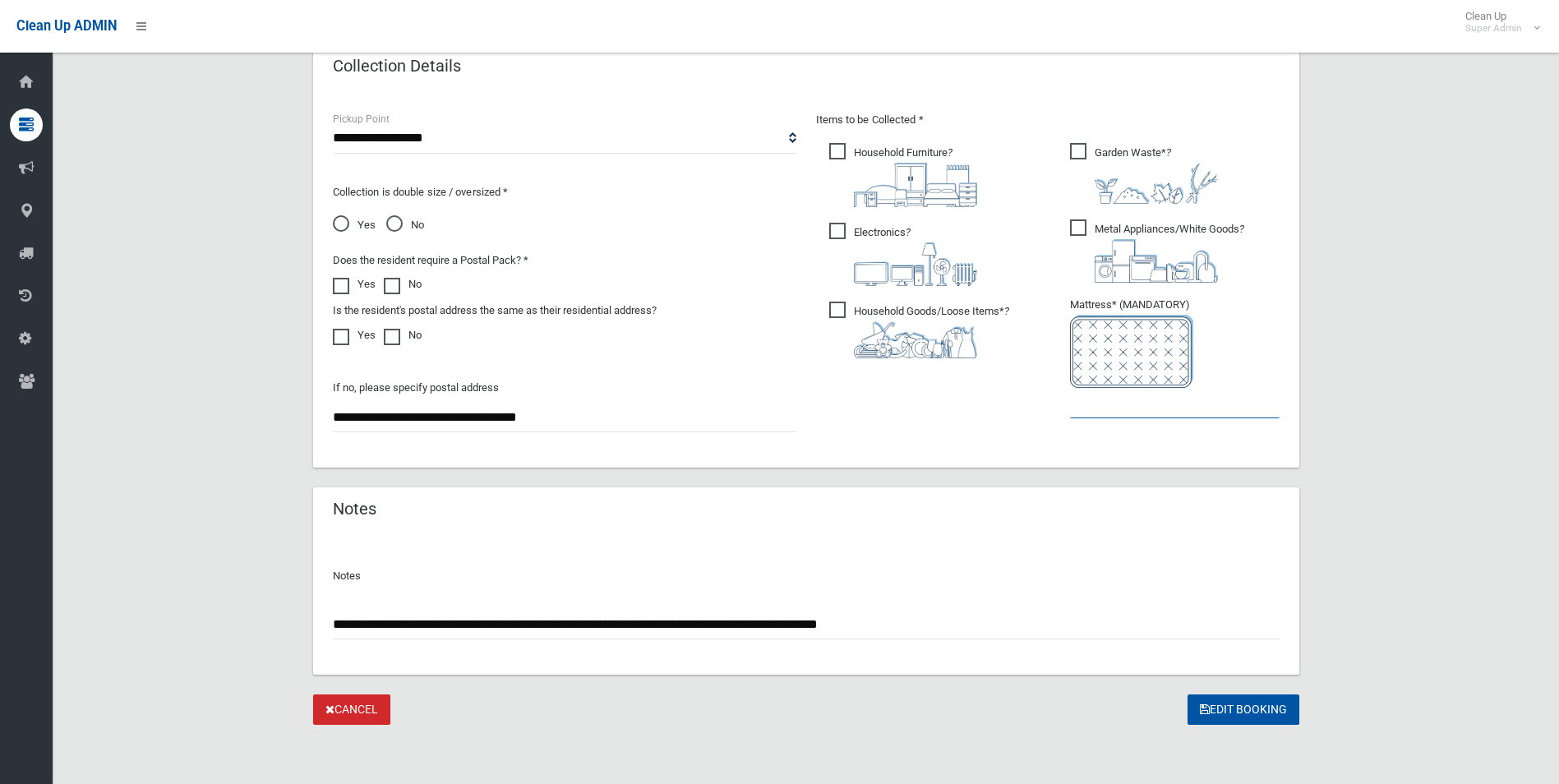
click at [1128, 408] on input "text" at bounding box center [1175, 403] width 210 height 30
type input "*"
click at [1235, 711] on button "Edit Booking" at bounding box center [1243, 710] width 112 height 30
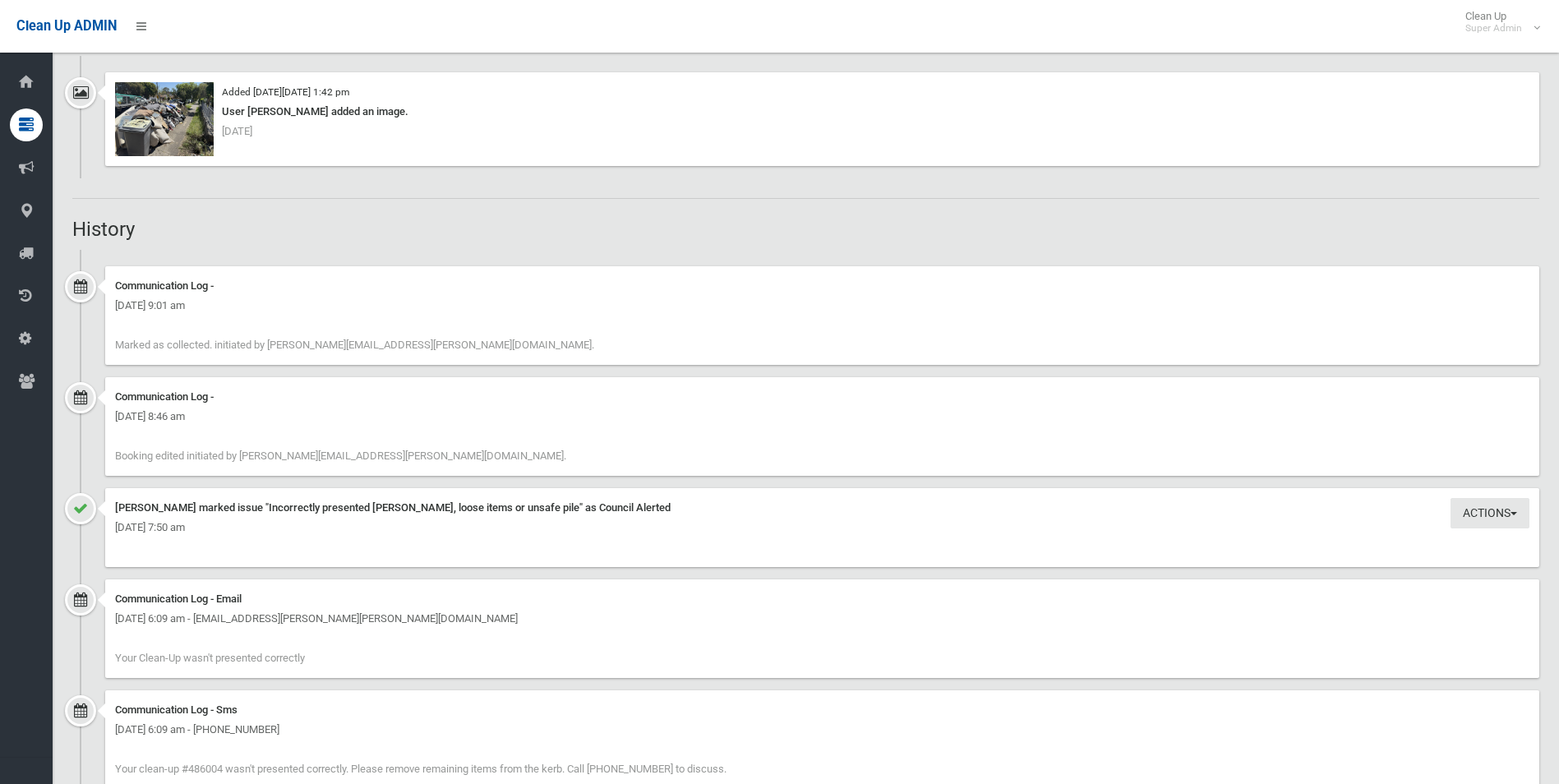
scroll to position [1479, 0]
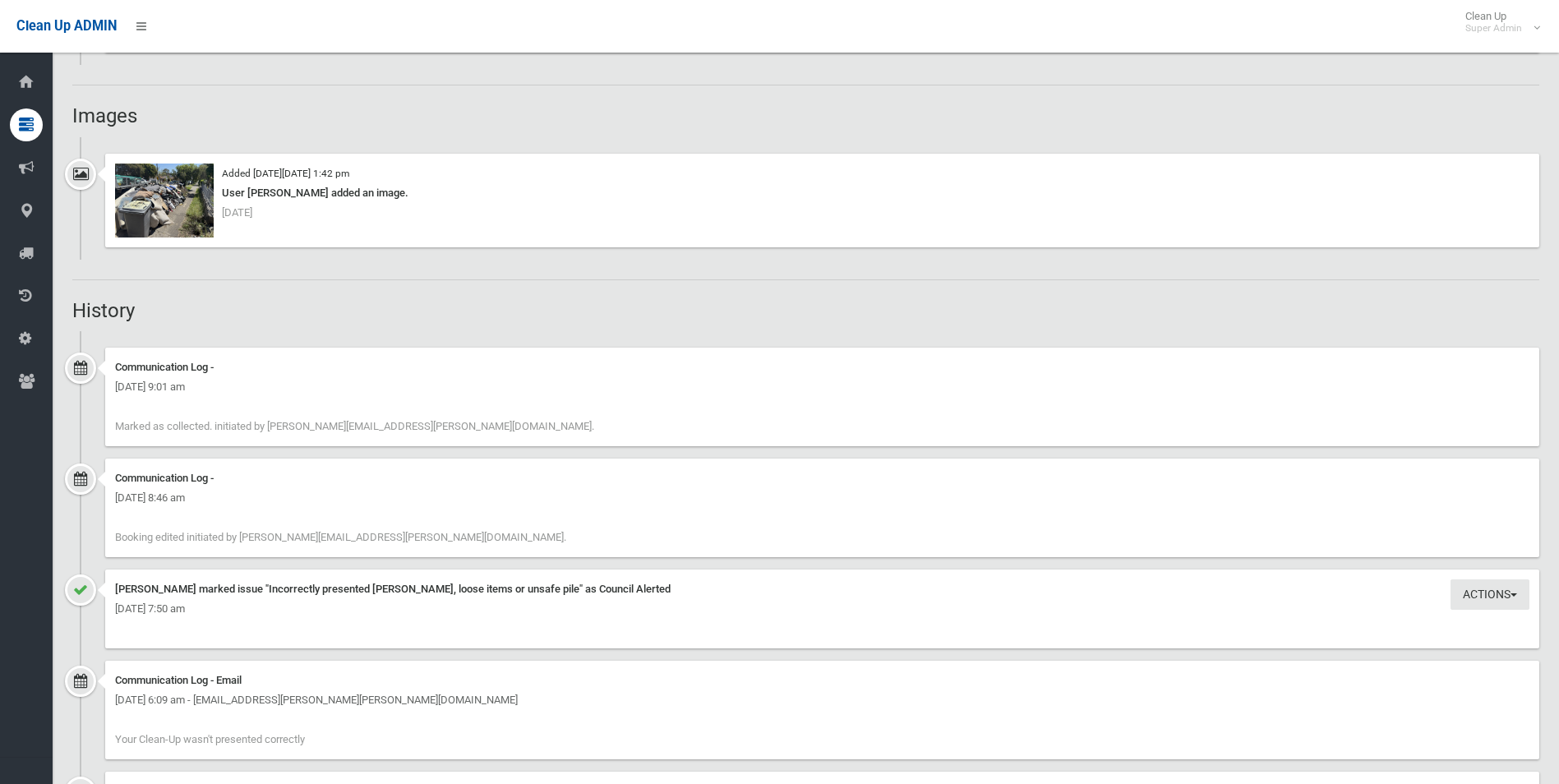
scroll to position [1233, 0]
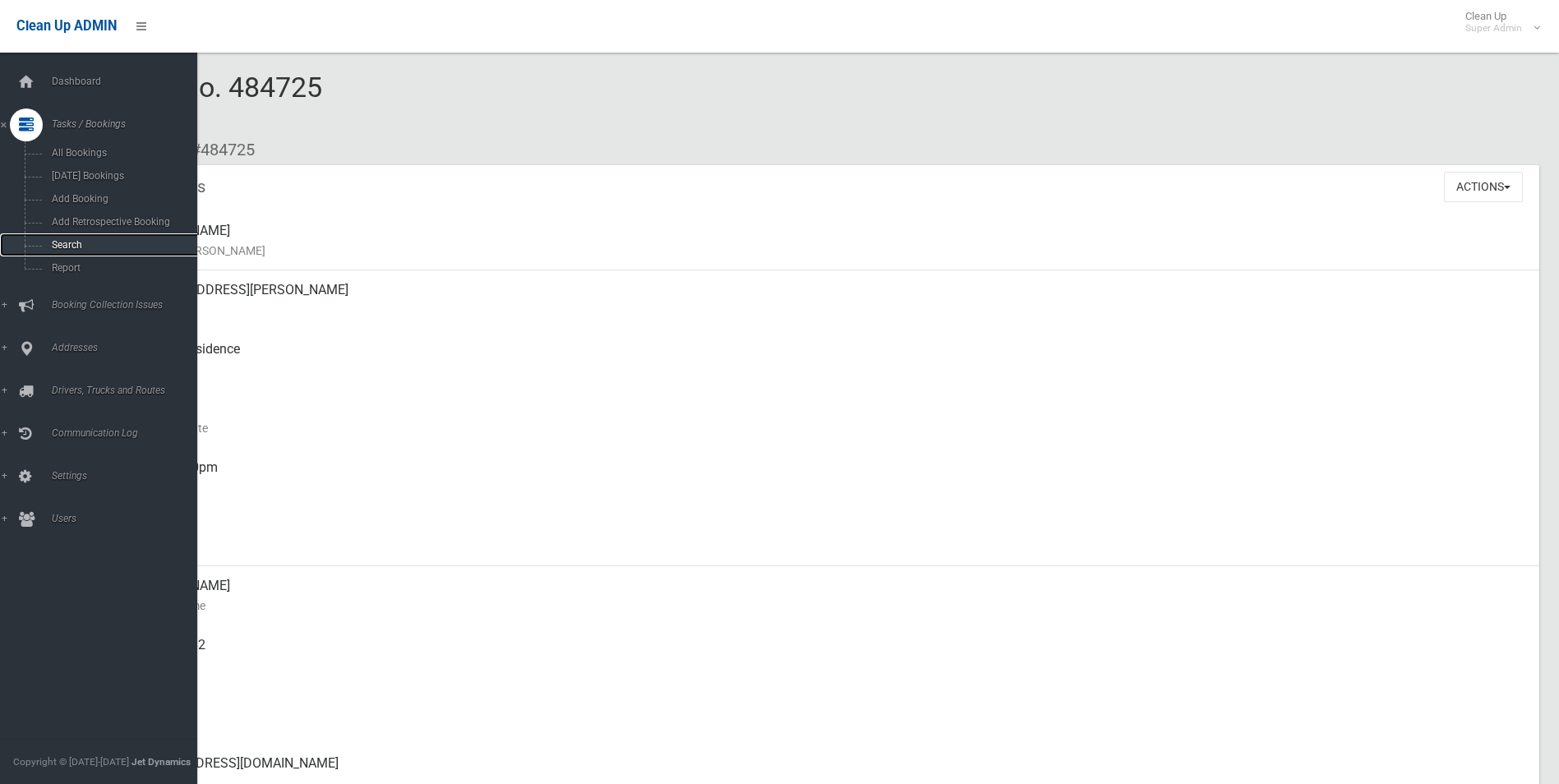
click at [68, 248] on span "Search" at bounding box center [121, 245] width 149 height 12
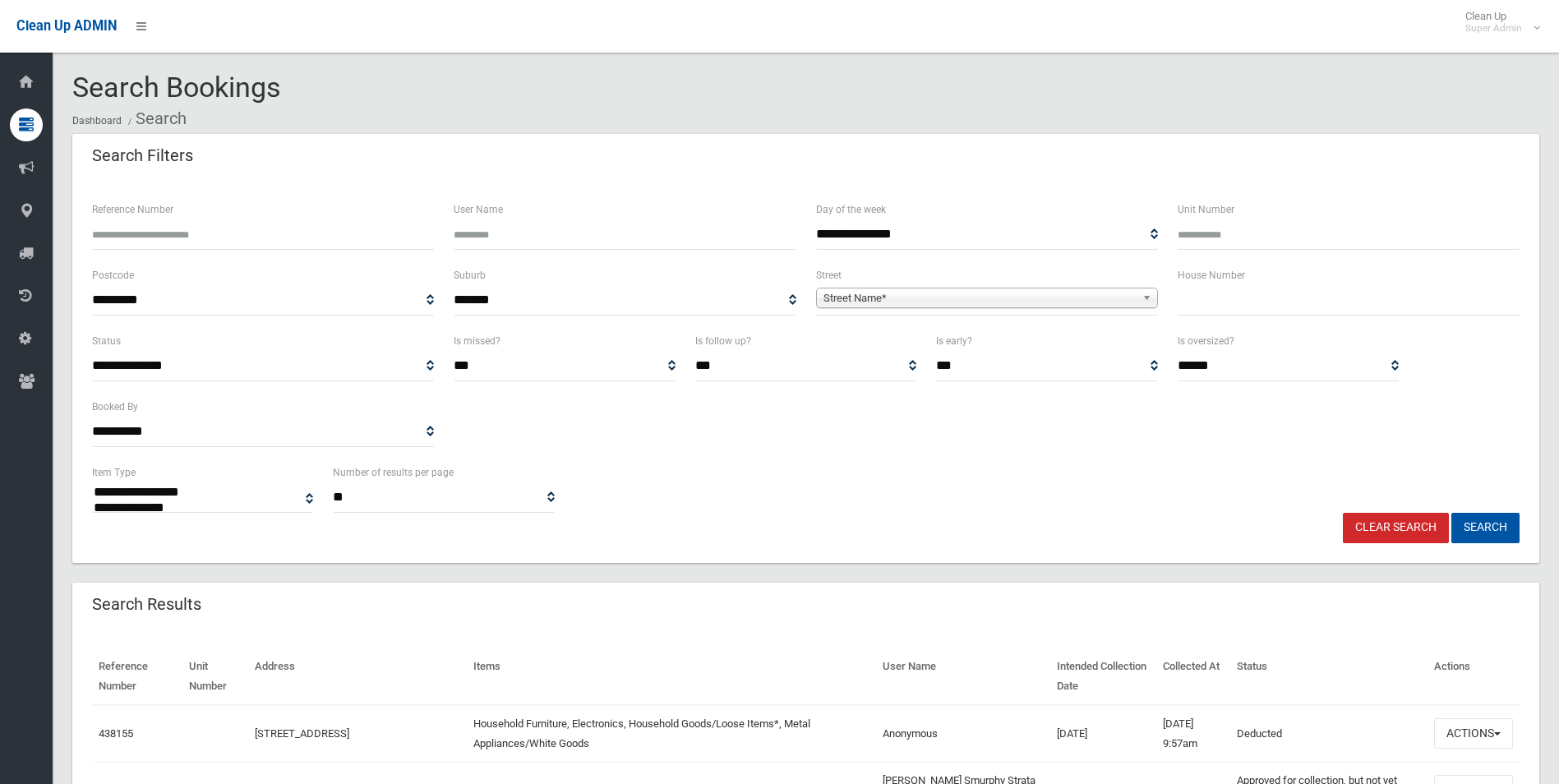
select select
click at [249, 232] on input "Reference Number" at bounding box center [263, 234] width 342 height 30
type input "******"
click at [1452, 513] on button "Search" at bounding box center [1485, 528] width 69 height 30
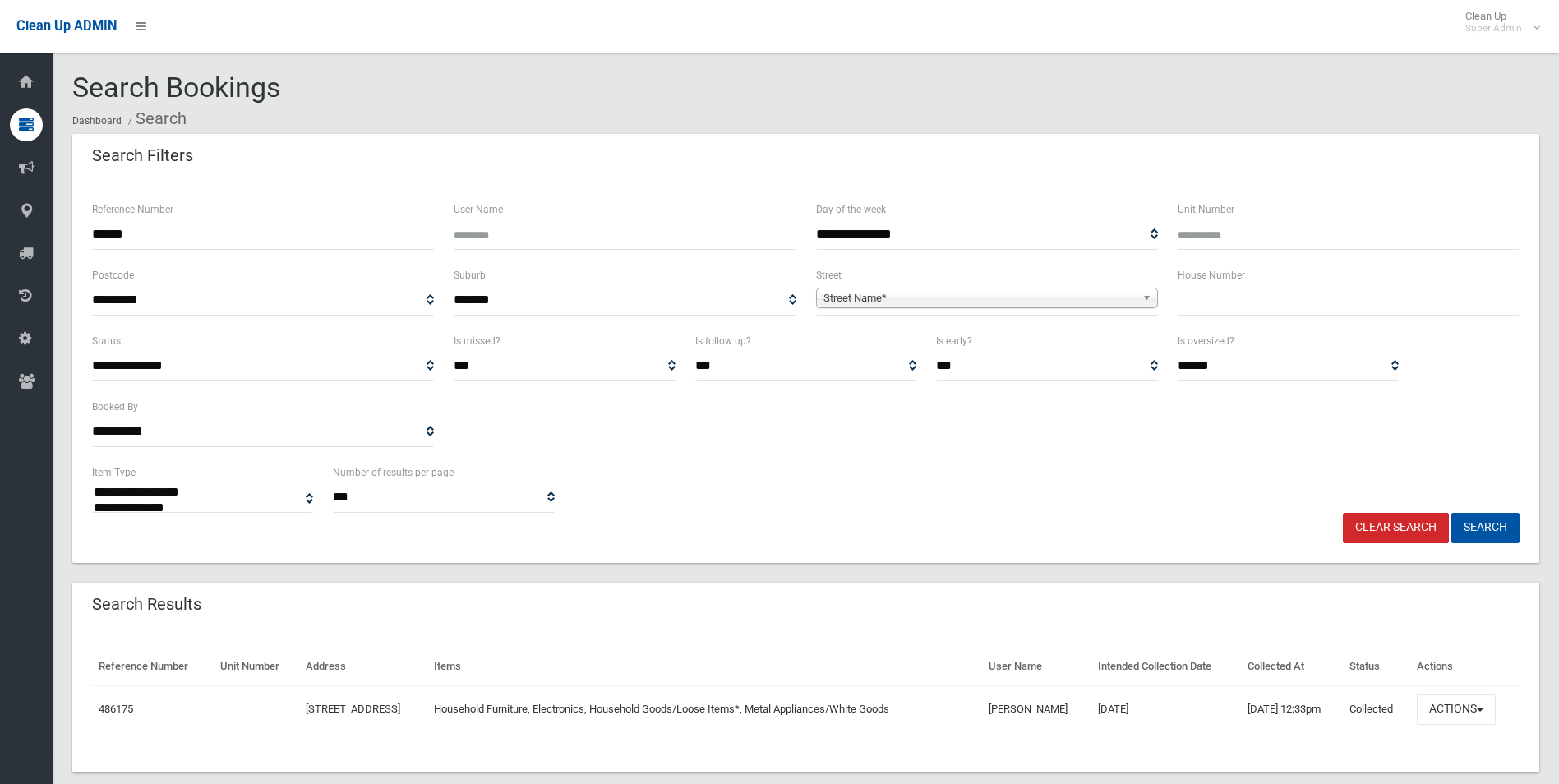
select select
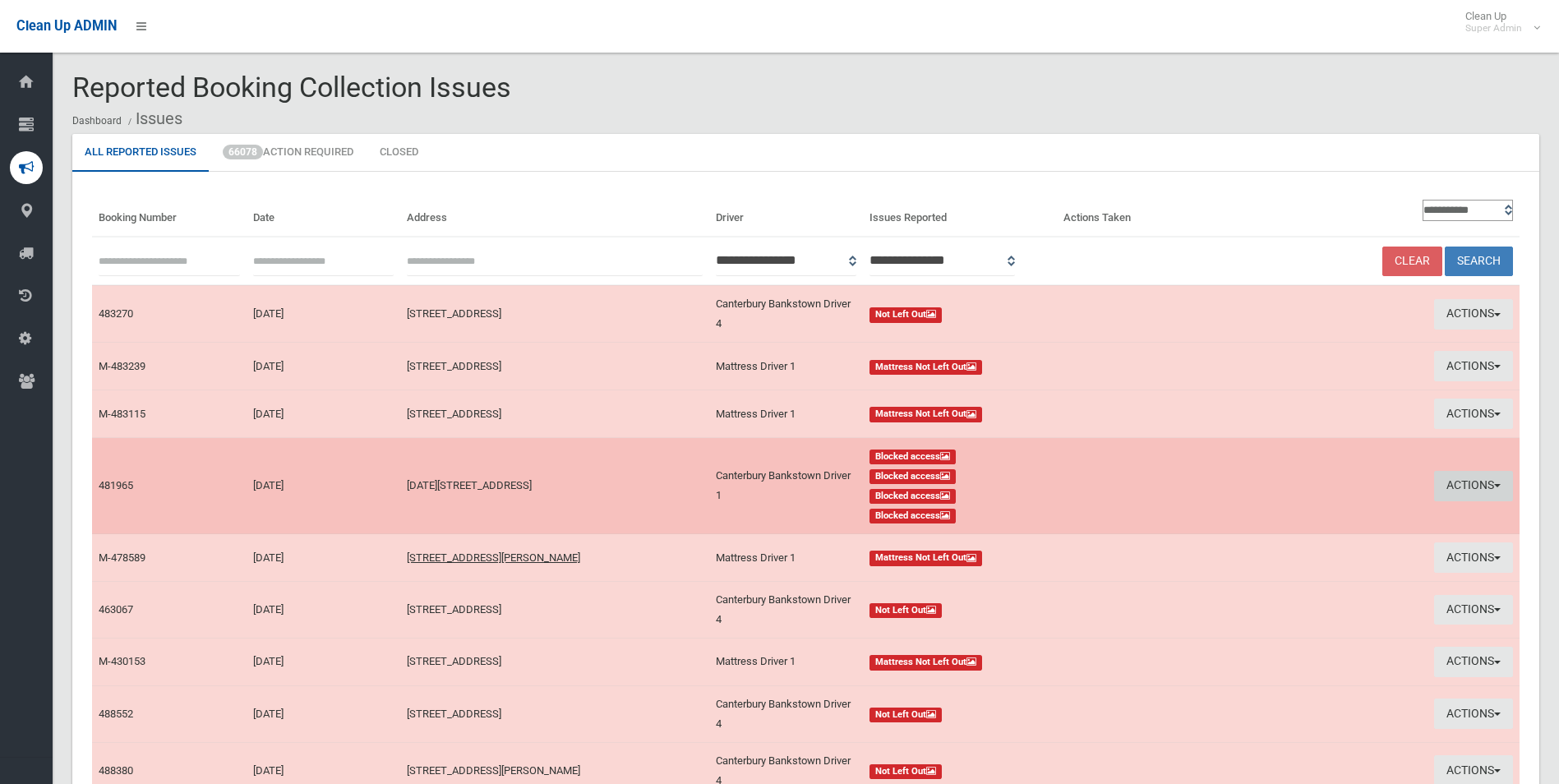
click at [1467, 483] on button "Actions" at bounding box center [1474, 486] width 79 height 30
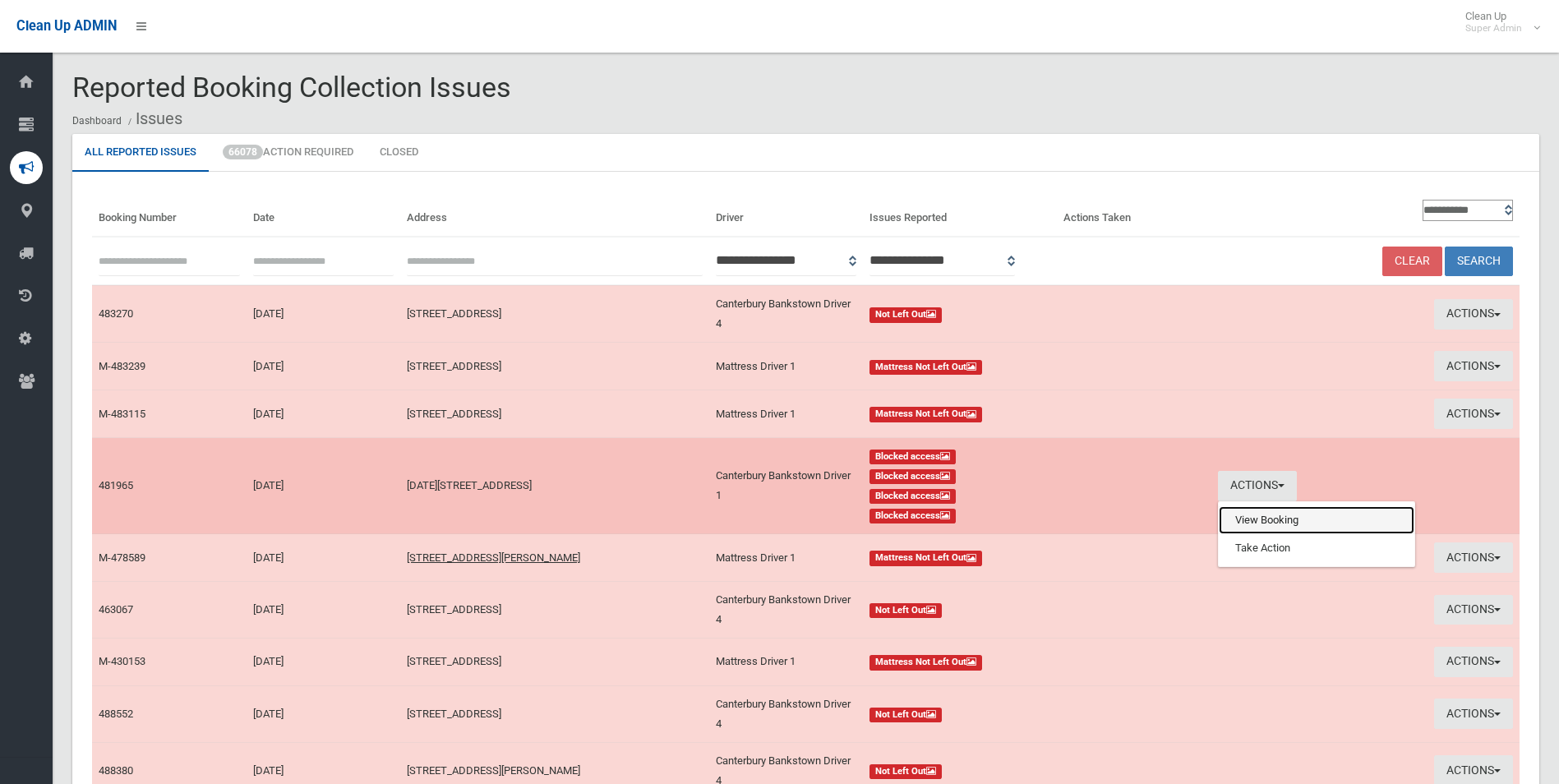
click at [1270, 520] on link "View Booking" at bounding box center [1316, 520] width 195 height 28
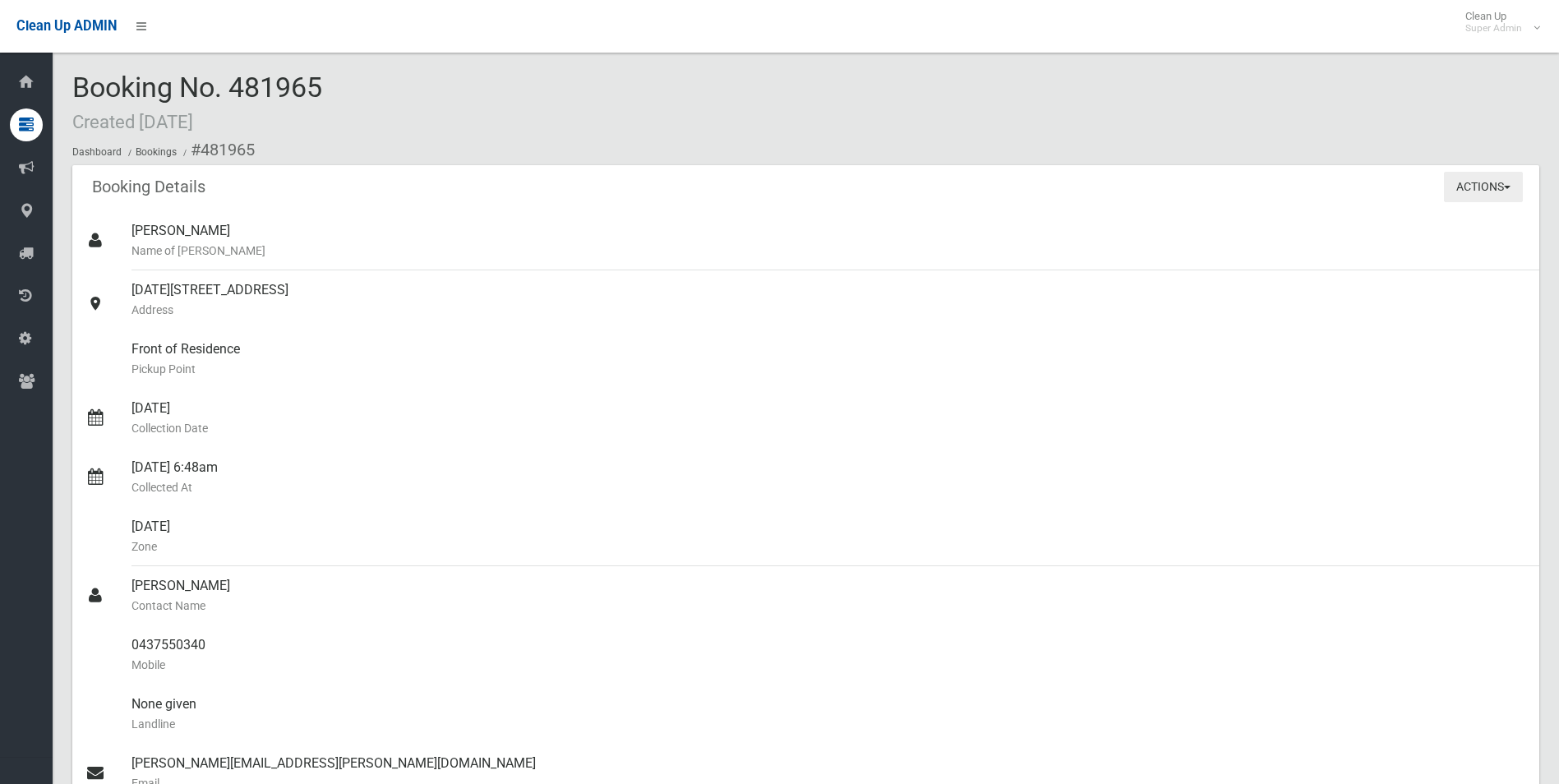
click at [1466, 184] on button "Actions" at bounding box center [1483, 187] width 79 height 30
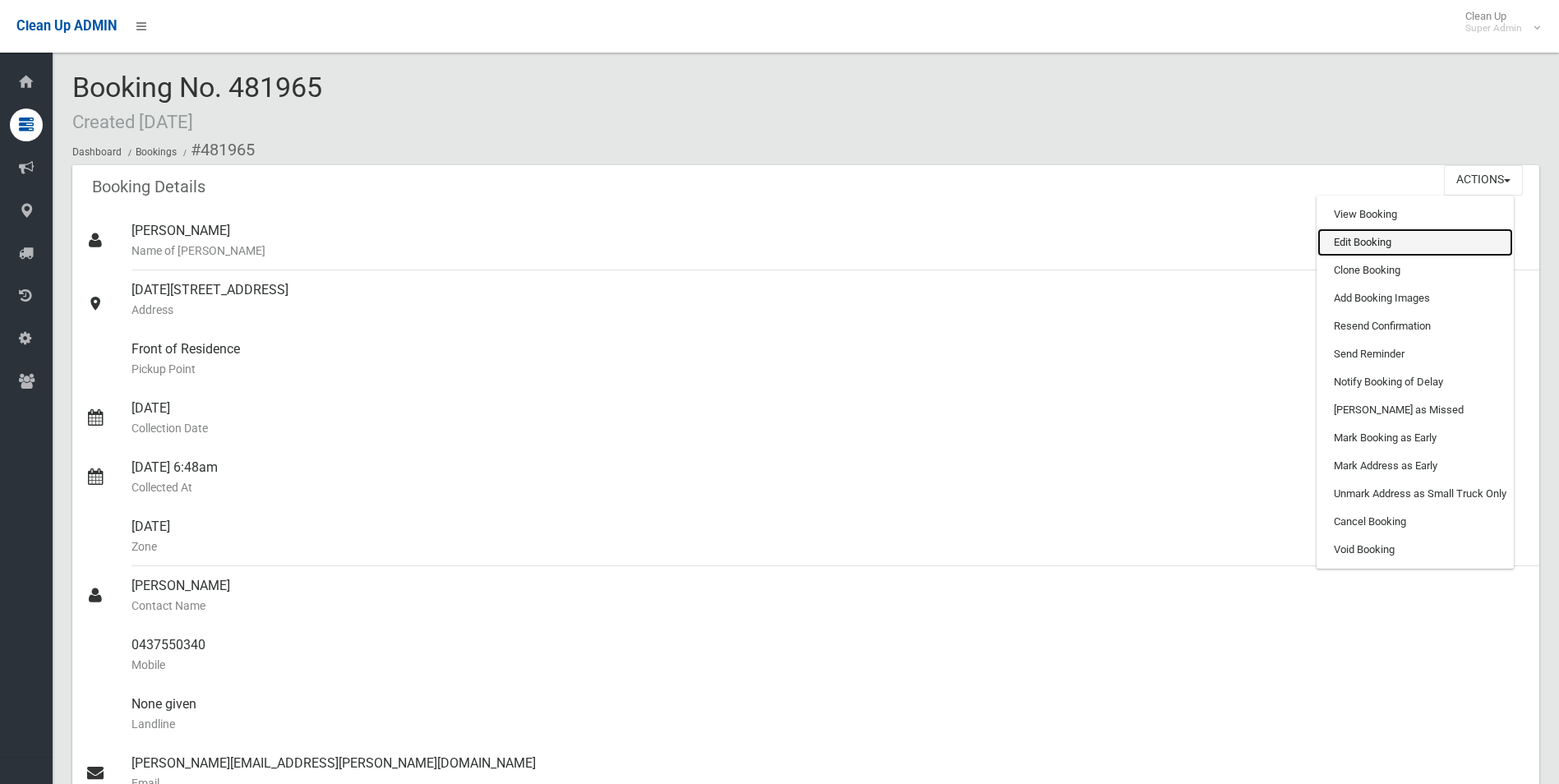
click at [1352, 244] on link "Edit Booking" at bounding box center [1415, 242] width 195 height 28
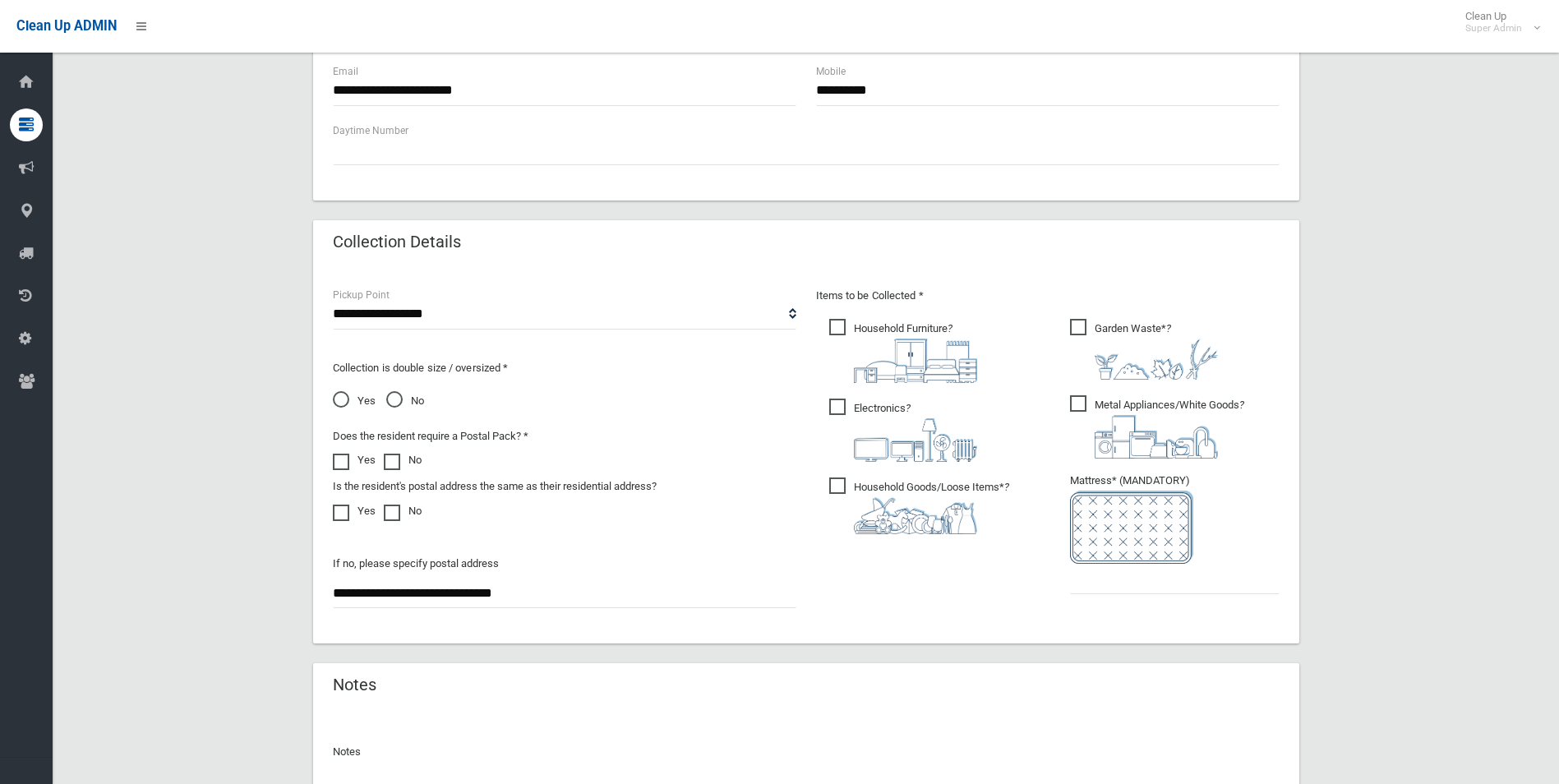
scroll to position [985, 0]
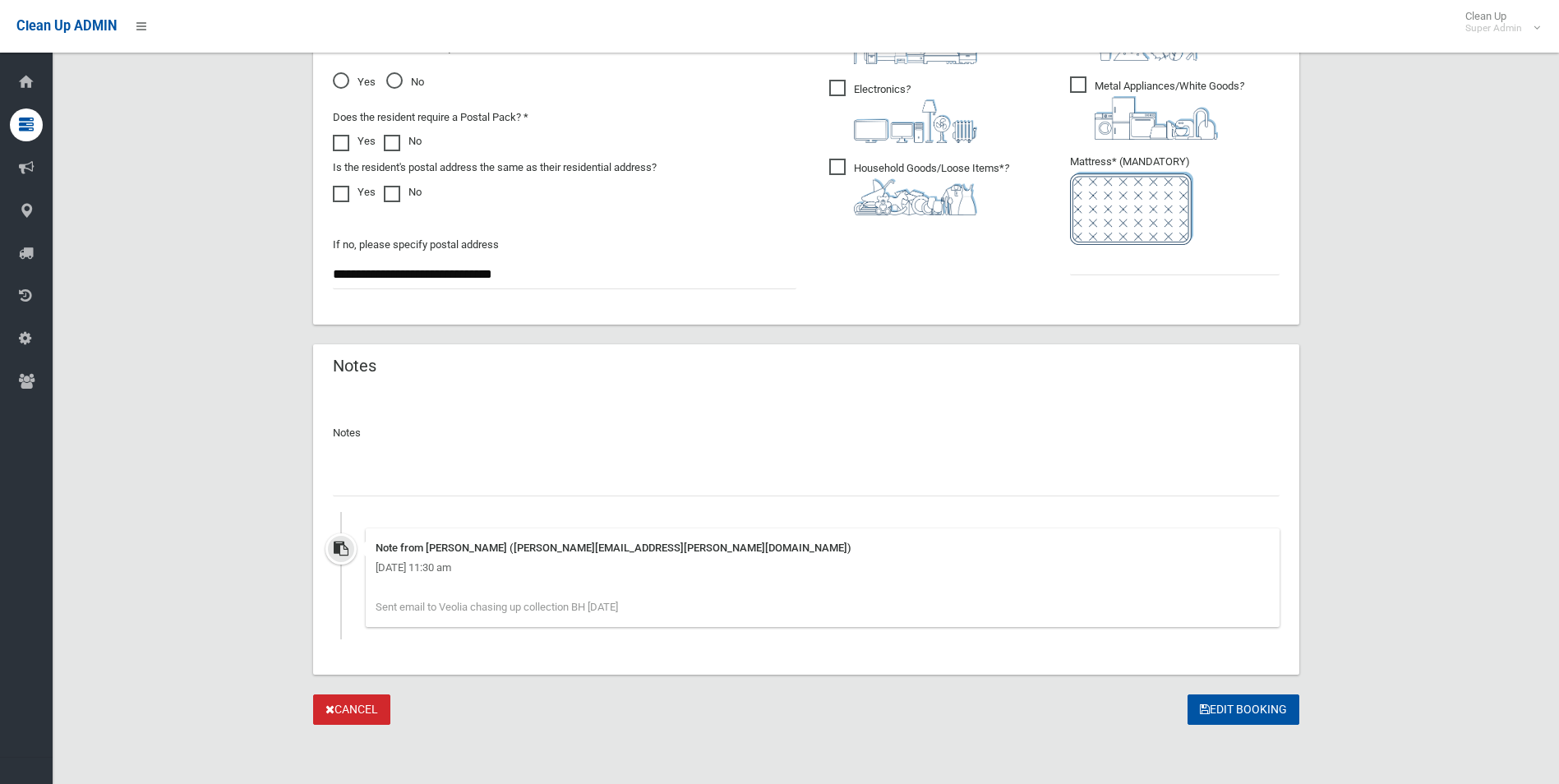
click at [571, 468] on input "text" at bounding box center [806, 481] width 947 height 30
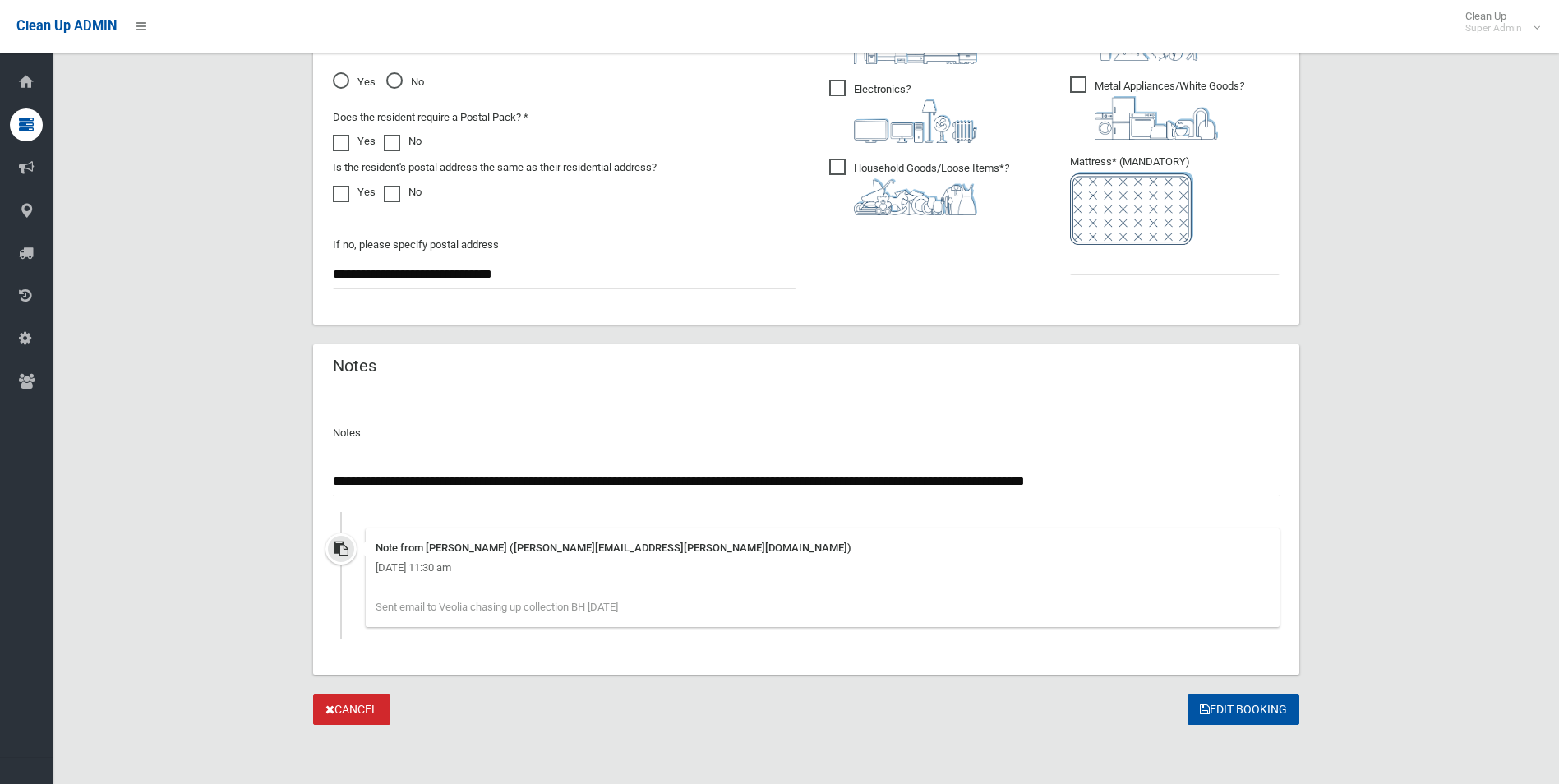
type input "**********"
click at [1123, 269] on input "text" at bounding box center [1175, 260] width 210 height 30
type input "*"
click at [535, 479] on input "**********" at bounding box center [806, 481] width 947 height 30
click at [896, 479] on input "**********" at bounding box center [806, 481] width 947 height 30
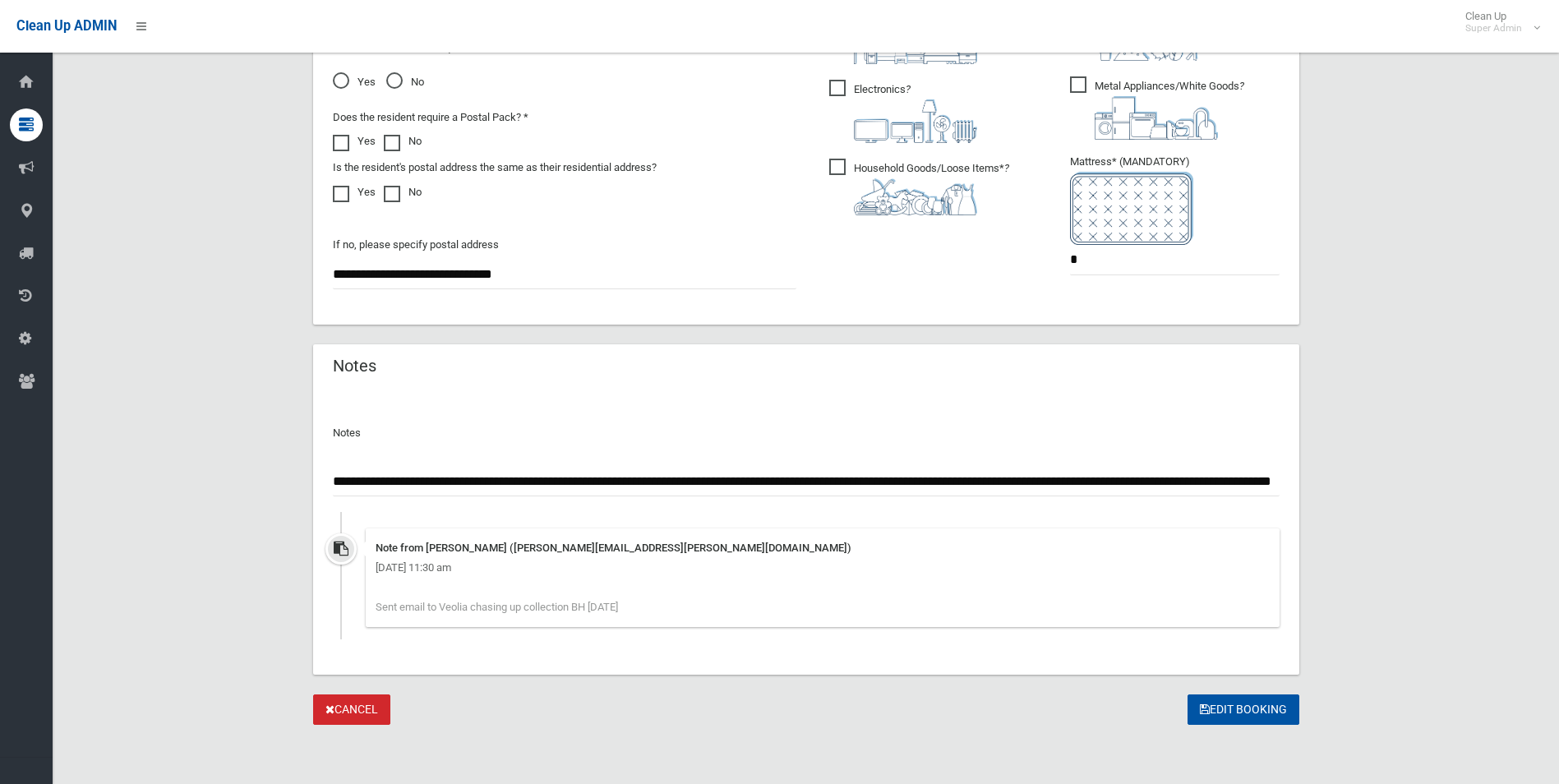
click at [897, 481] on input "**********" at bounding box center [806, 481] width 947 height 30
type input "**********"
click at [1234, 706] on button "Edit Booking" at bounding box center [1243, 710] width 112 height 30
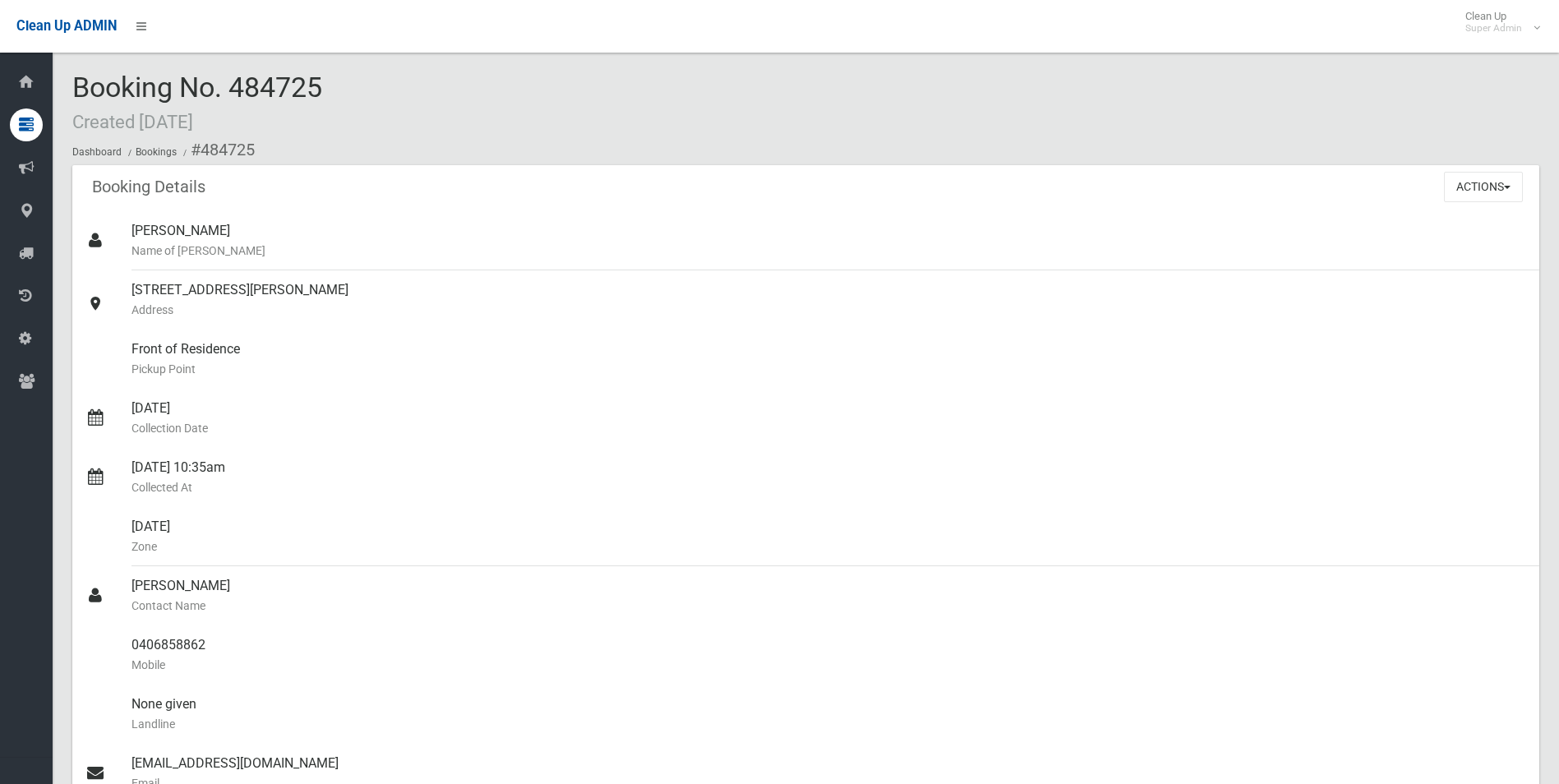
scroll to position [82, 0]
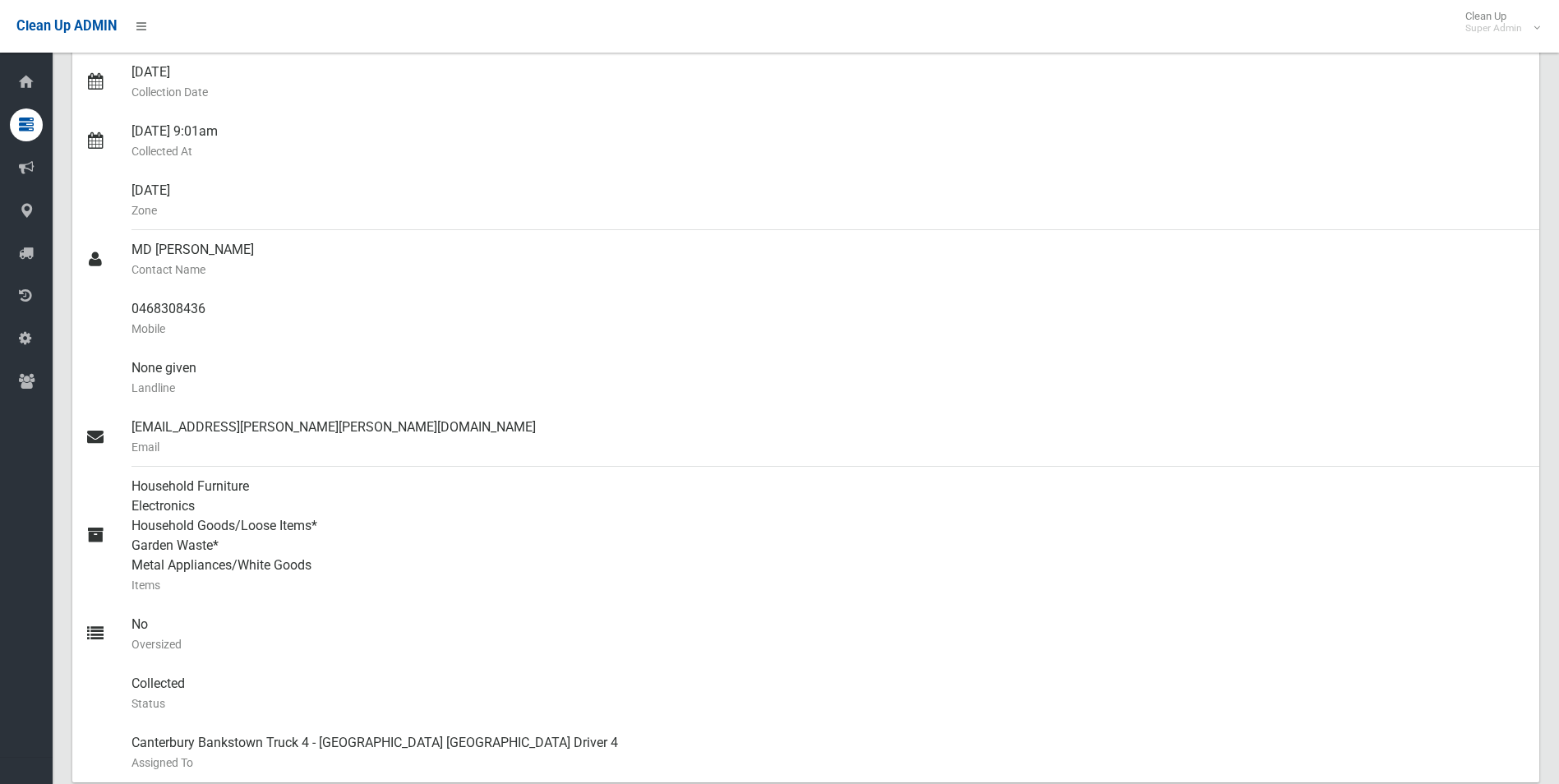
scroll to position [247, 0]
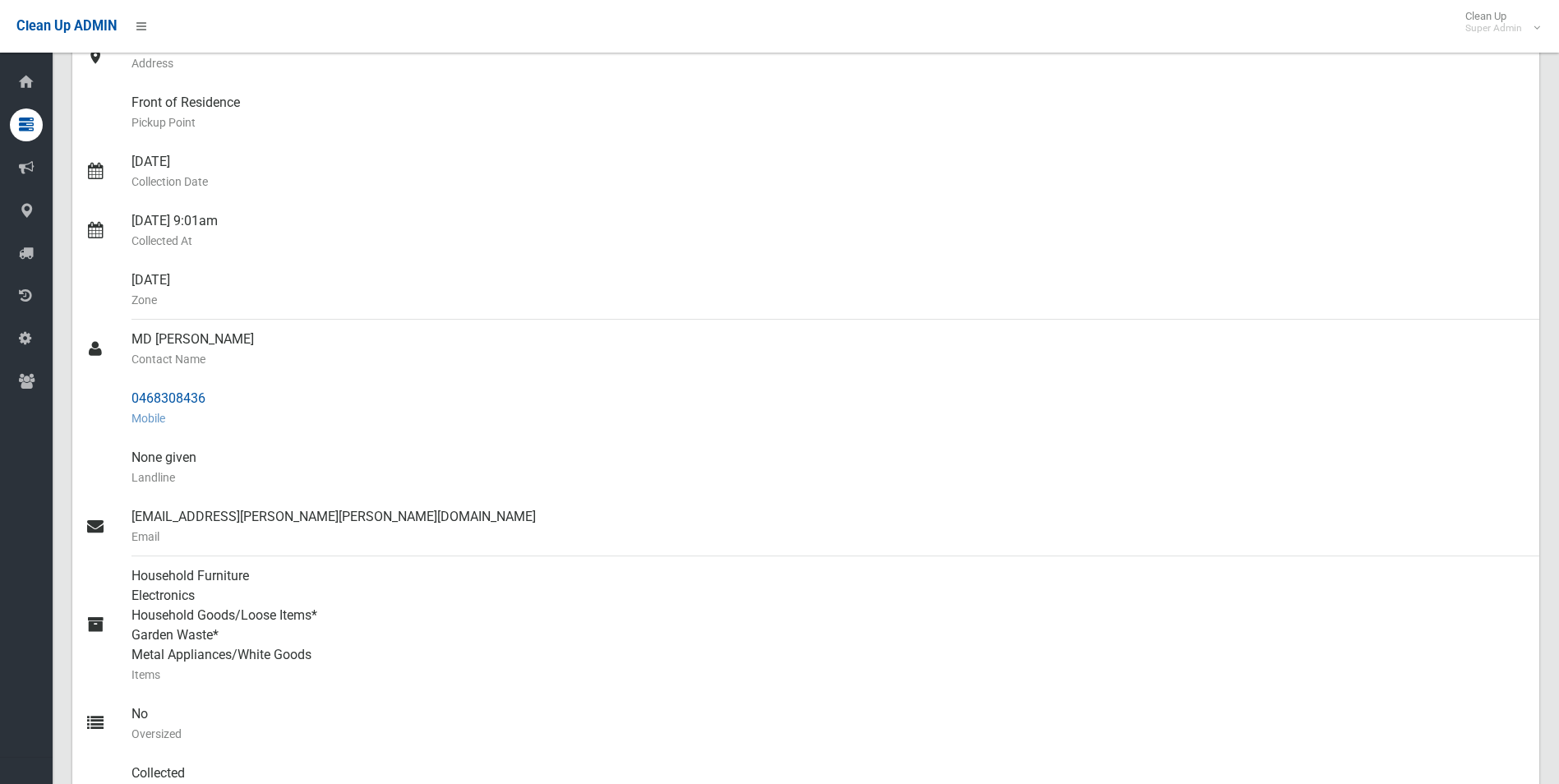
drag, startPoint x: 132, startPoint y: 397, endPoint x: 213, endPoint y: 402, distance: 81.2
click at [213, 402] on div "0468308436 Mobile" at bounding box center [828, 408] width 1395 height 59
drag, startPoint x: 211, startPoint y: 402, endPoint x: 176, endPoint y: 398, distance: 35.2
copy div "0468308436"
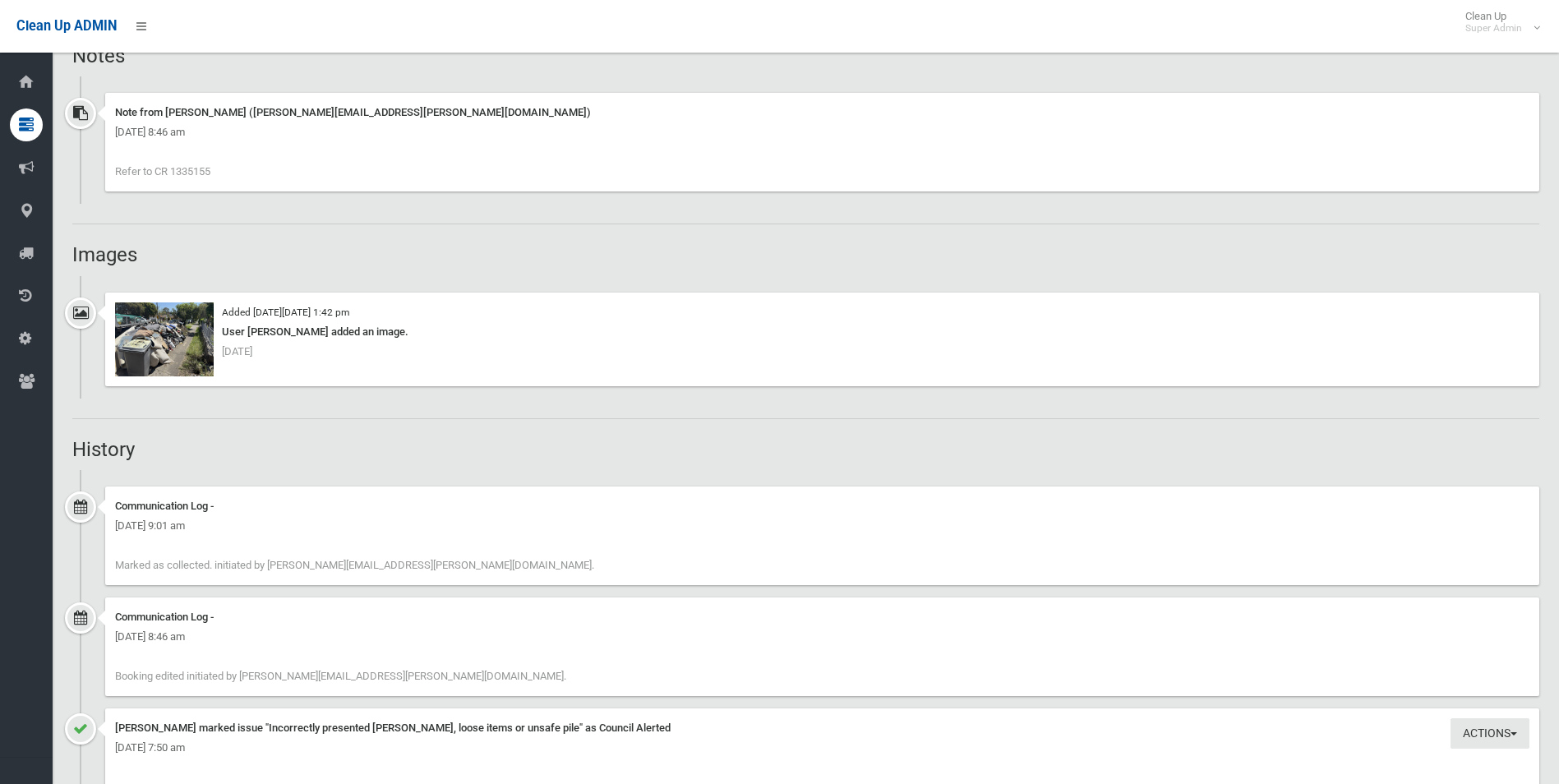
scroll to position [1154, 0]
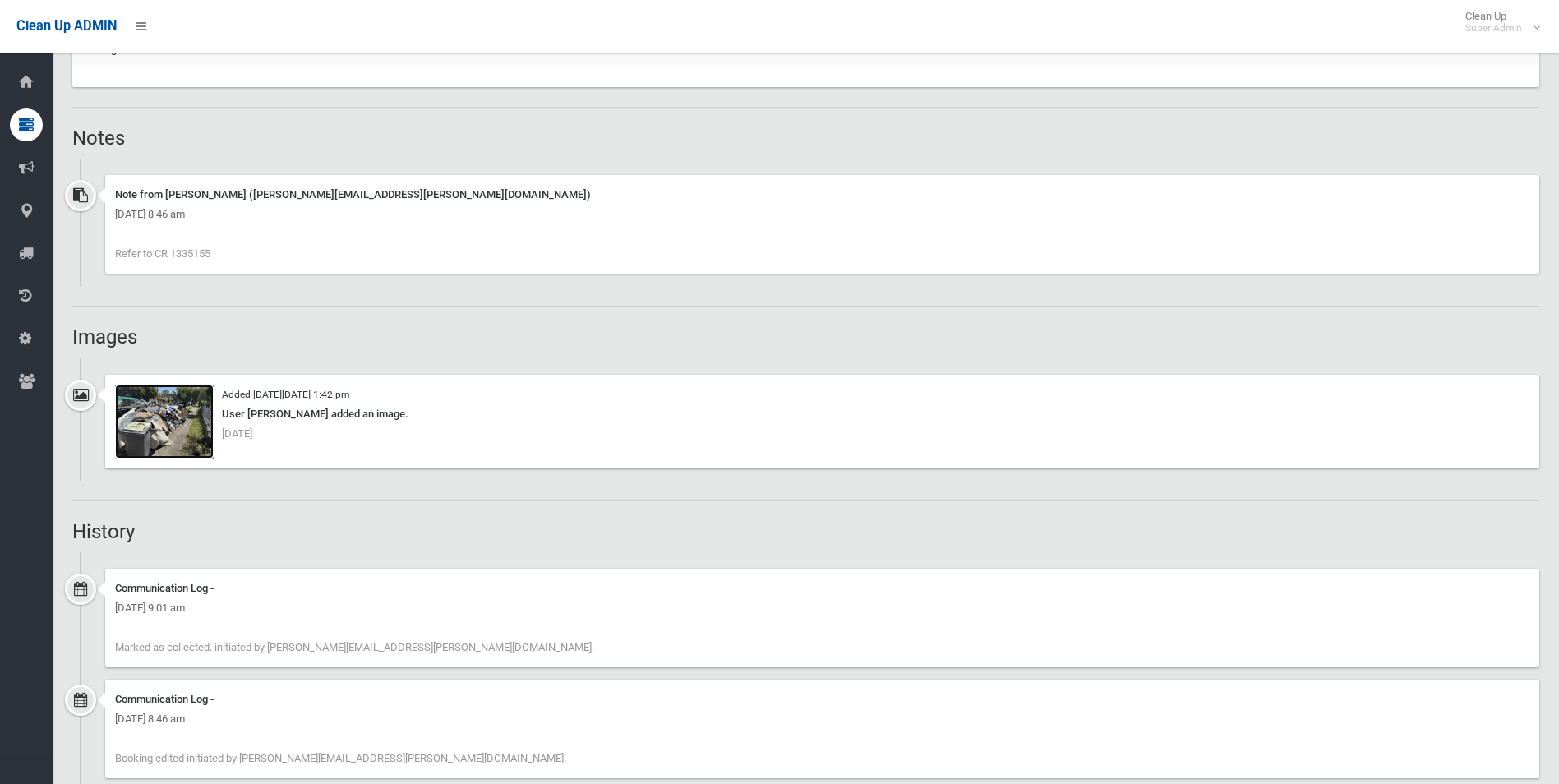
click at [179, 440] on img at bounding box center [164, 421] width 99 height 74
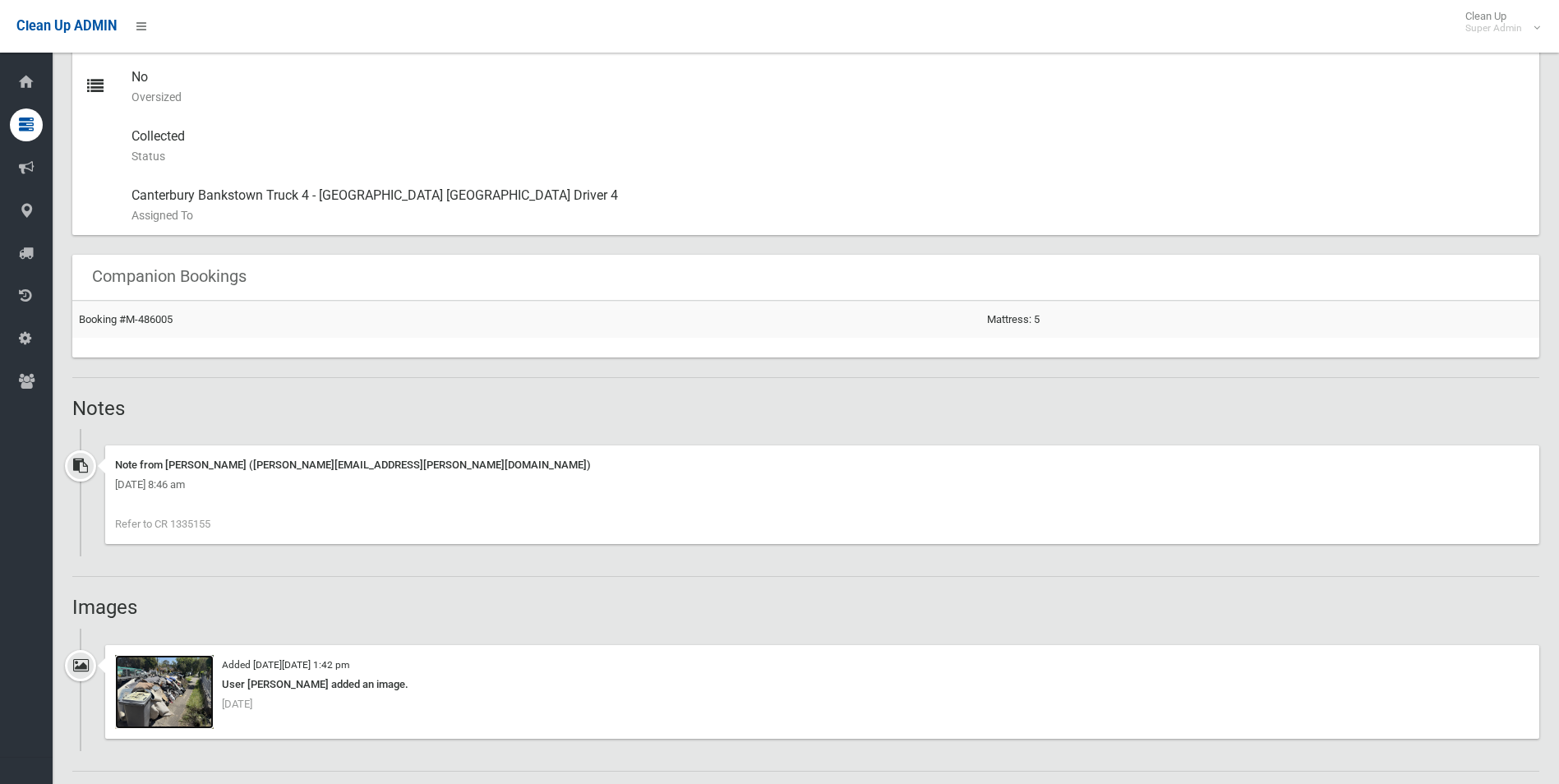
scroll to position [986, 0]
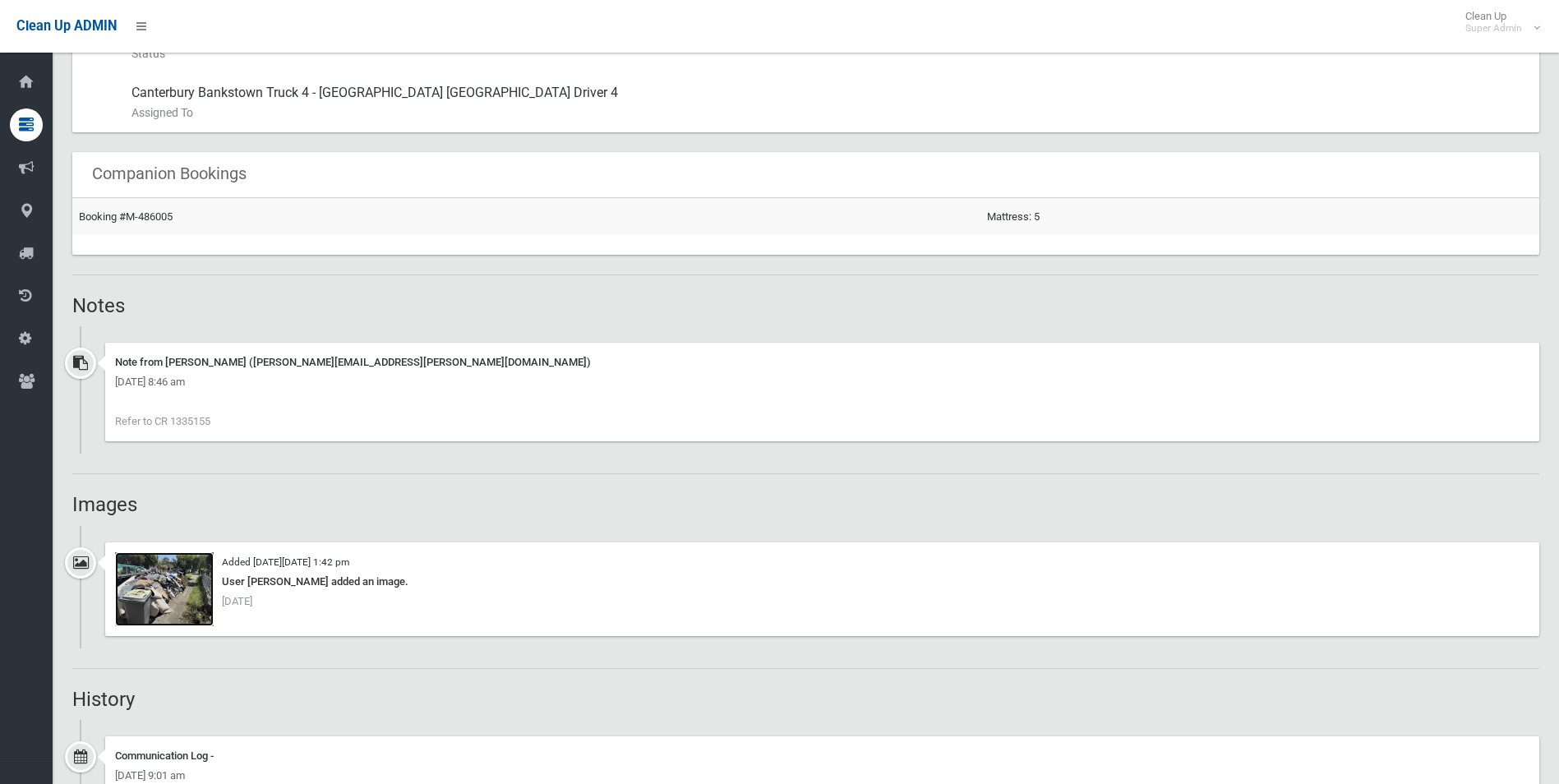
click at [184, 600] on img at bounding box center [164, 589] width 99 height 74
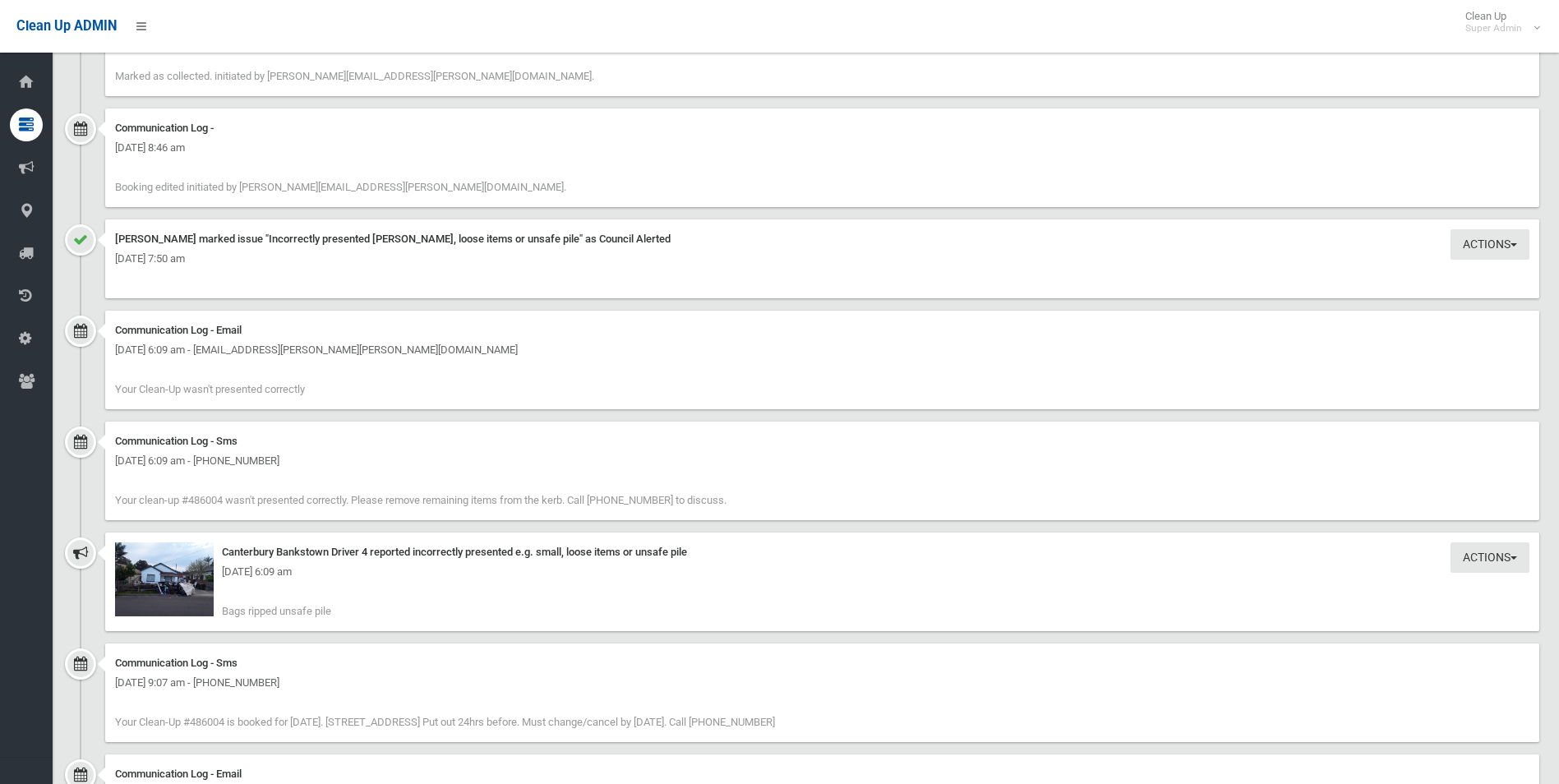
scroll to position [1726, 0]
click at [166, 595] on img at bounding box center [164, 578] width 99 height 74
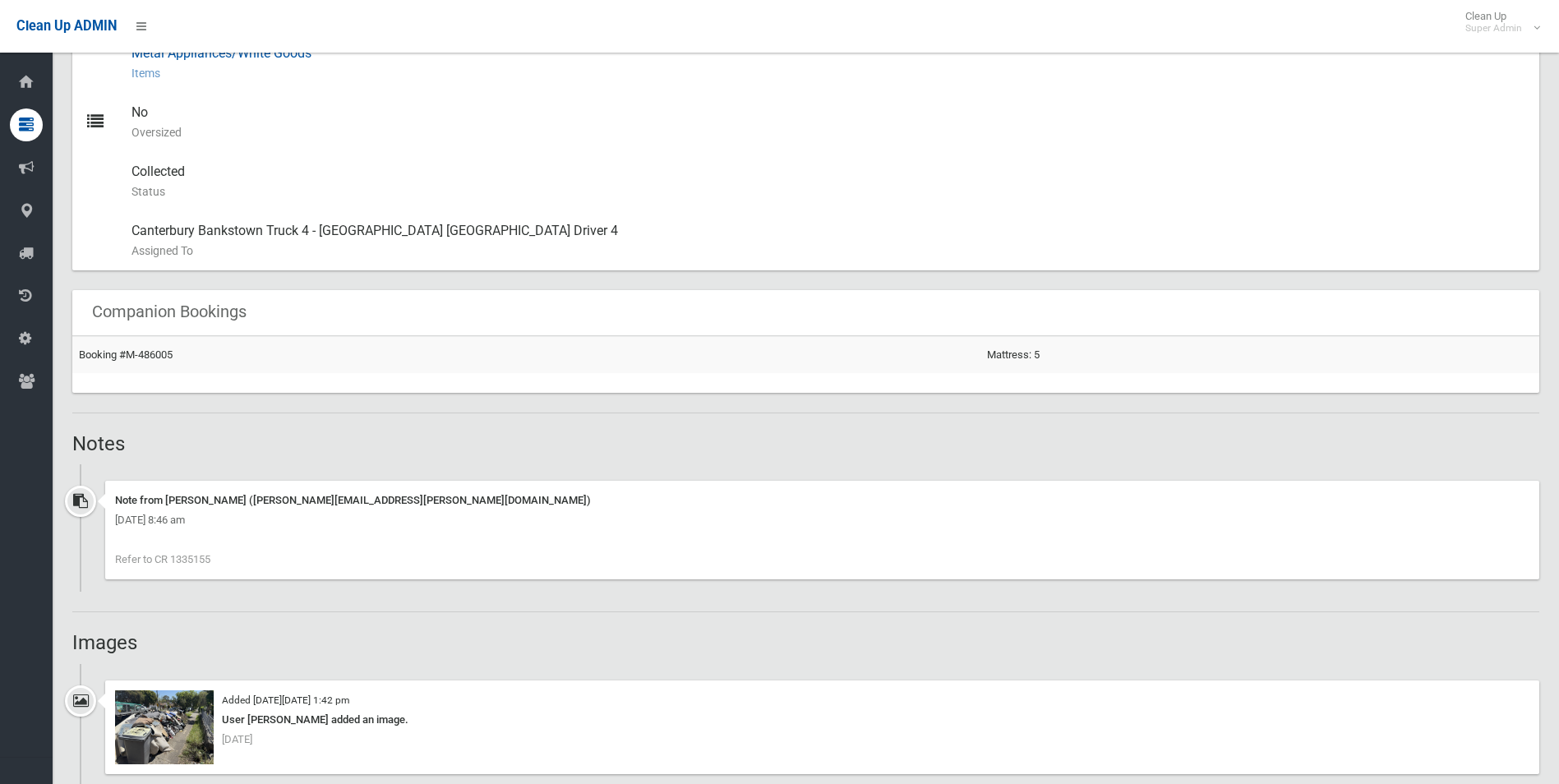
scroll to position [904, 0]
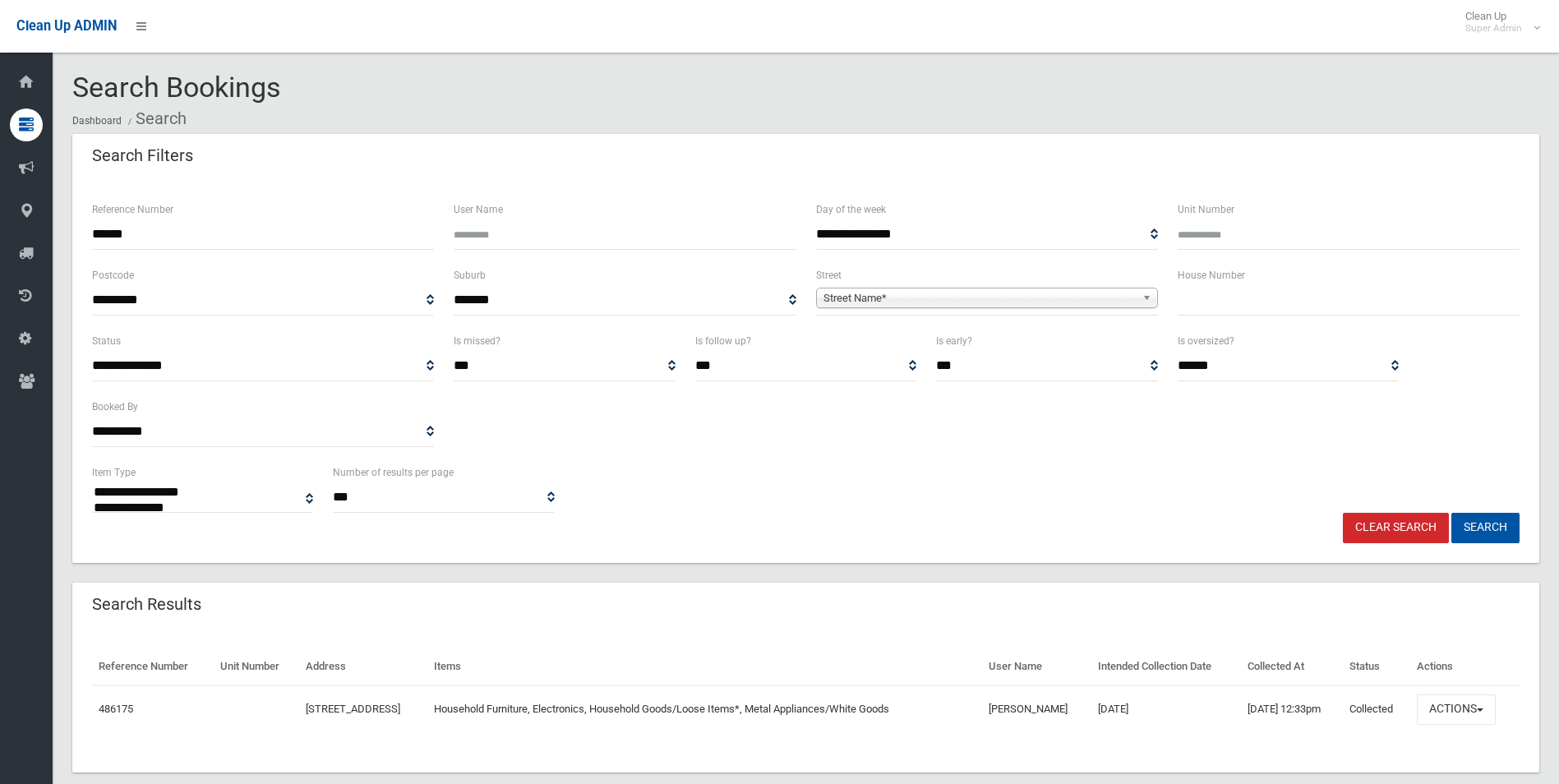
select select
click at [182, 230] on input "******" at bounding box center [263, 234] width 342 height 30
type input "*"
click at [195, 228] on input "Reference Number" at bounding box center [263, 234] width 342 height 30
type input "******"
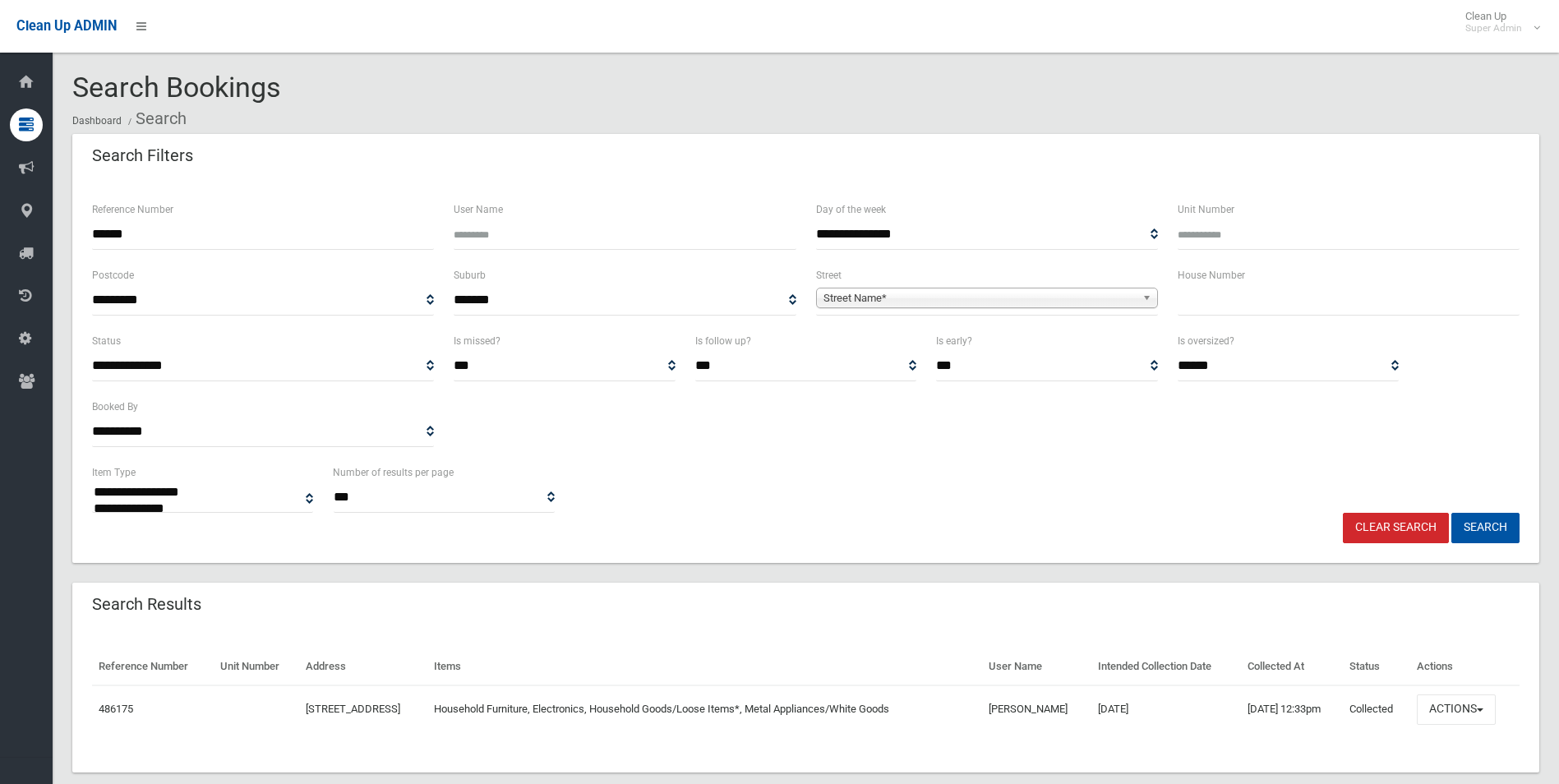
click at [1452, 513] on button "Search" at bounding box center [1485, 528] width 69 height 30
select select
click at [1462, 709] on button "Actions" at bounding box center [1452, 710] width 79 height 30
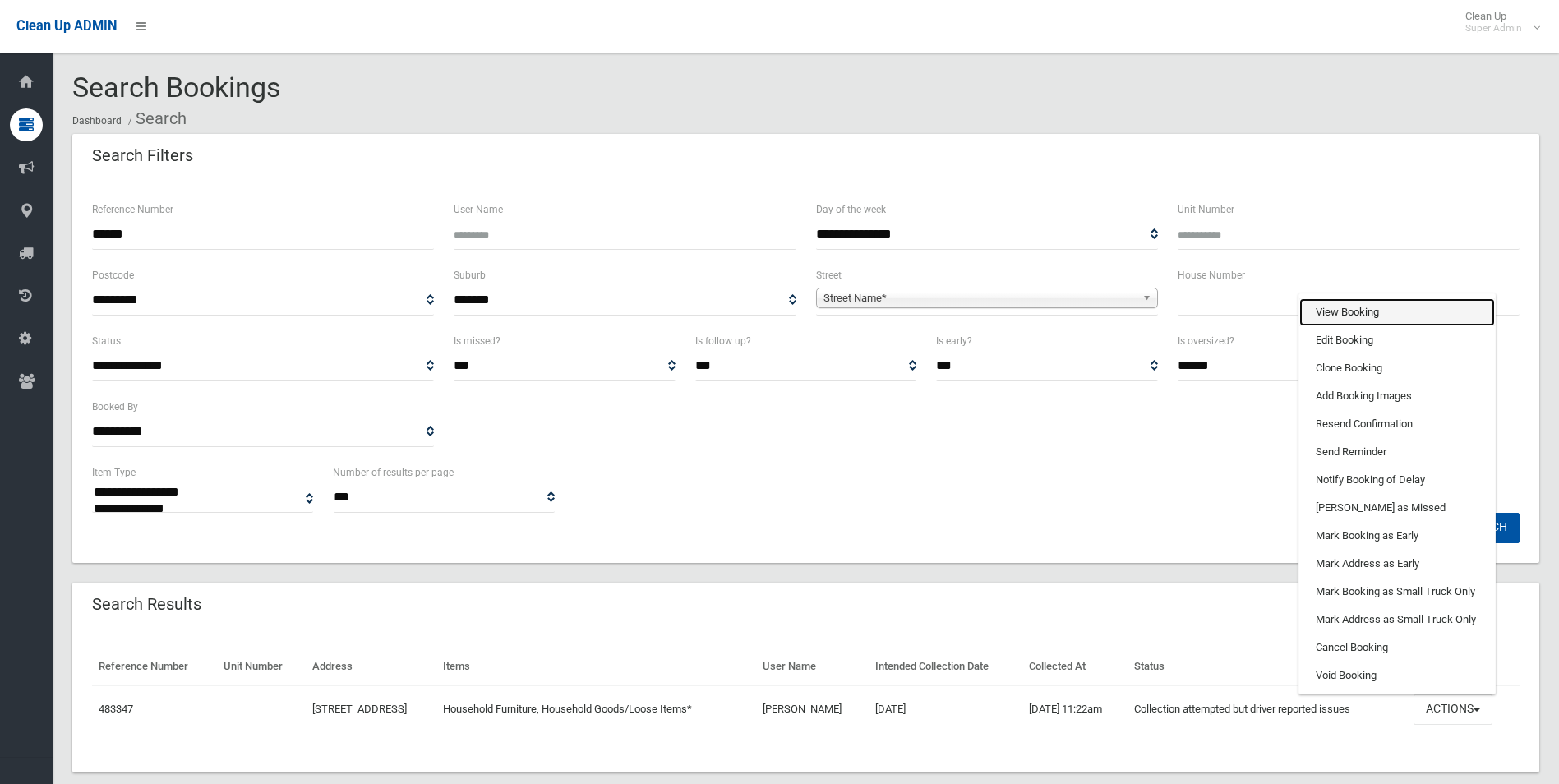
click at [1358, 312] on link "View Booking" at bounding box center [1397, 312] width 195 height 28
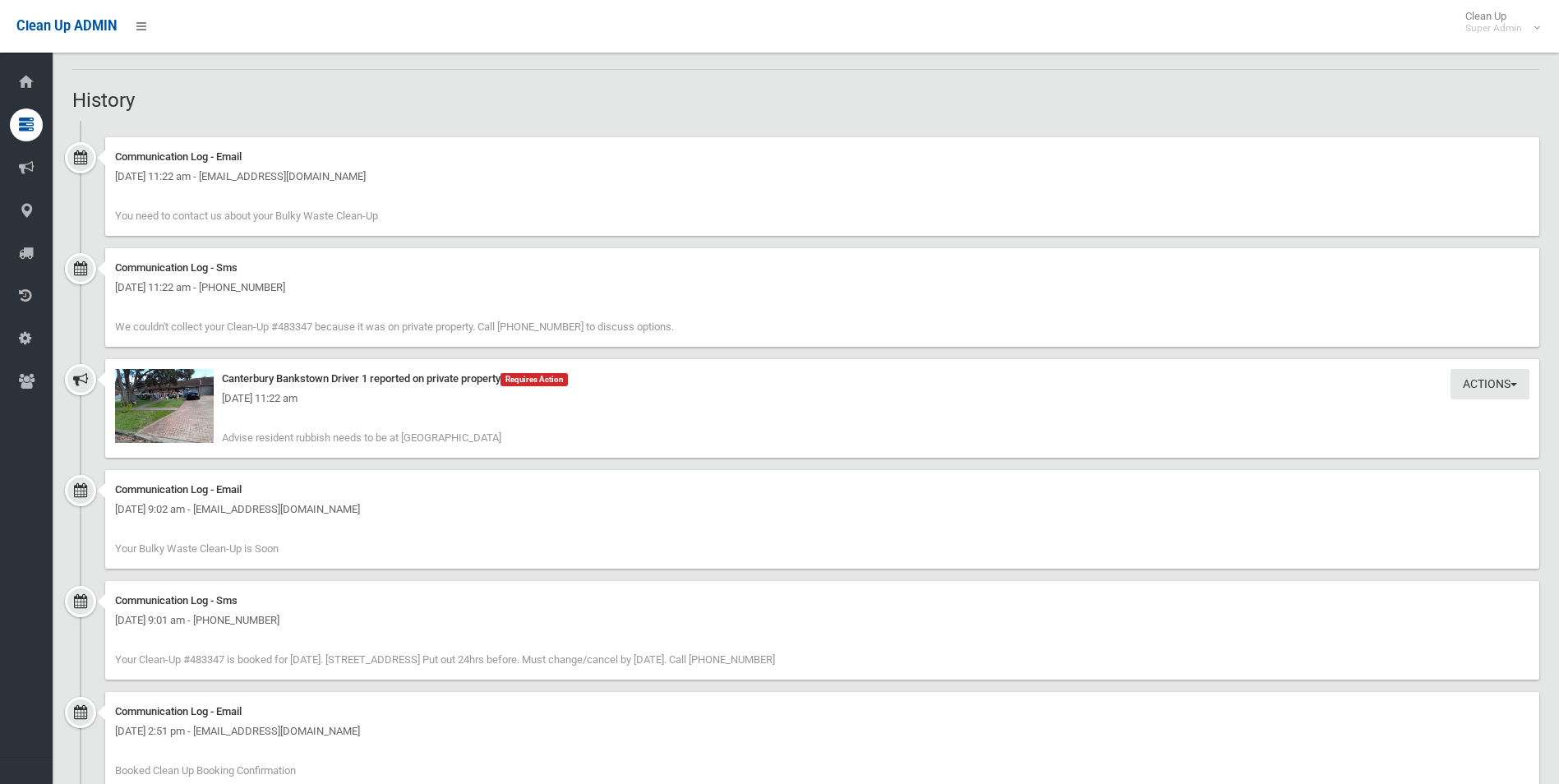
scroll to position [1068, 0]
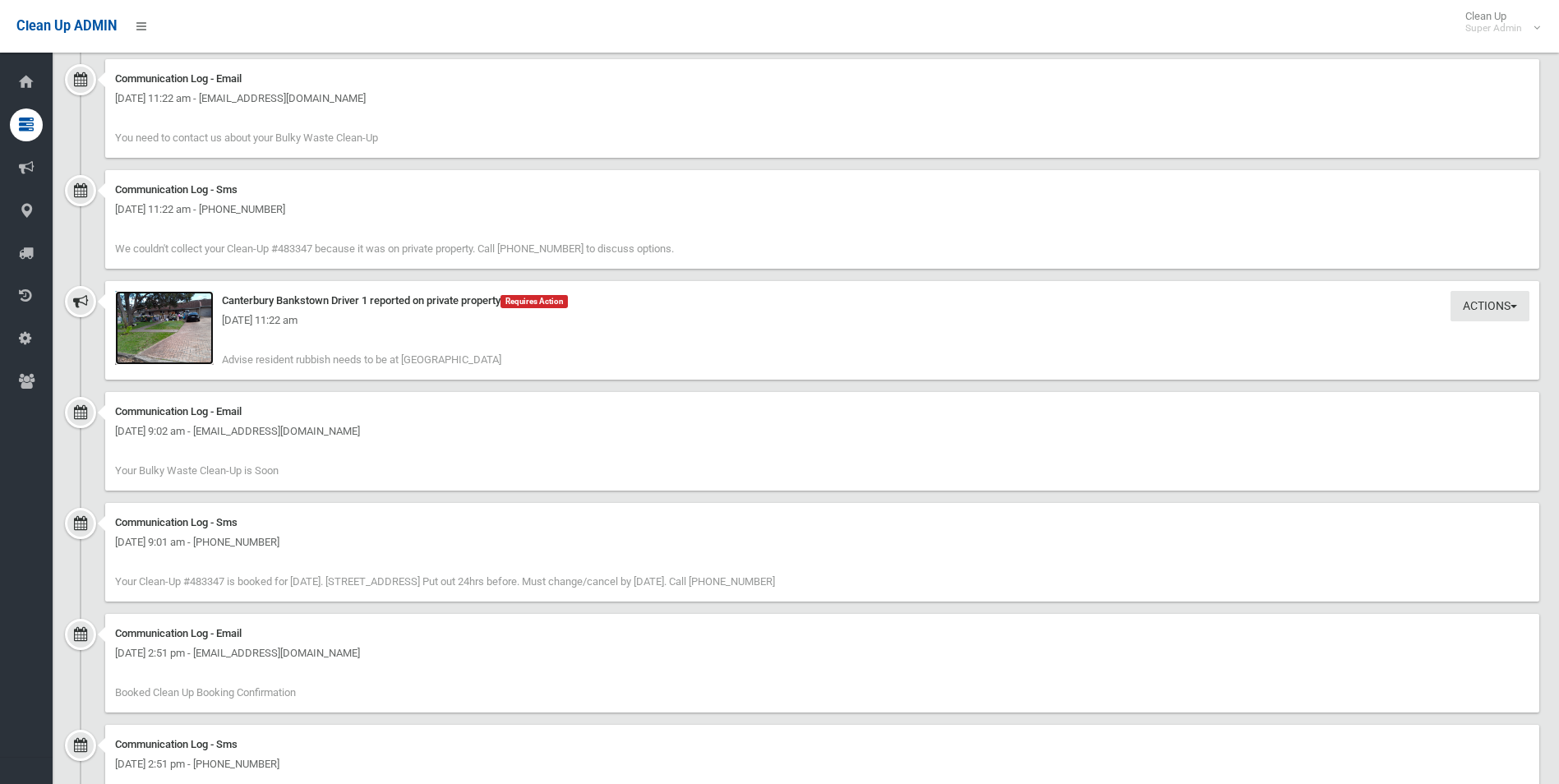
click at [189, 350] on img at bounding box center [164, 327] width 99 height 74
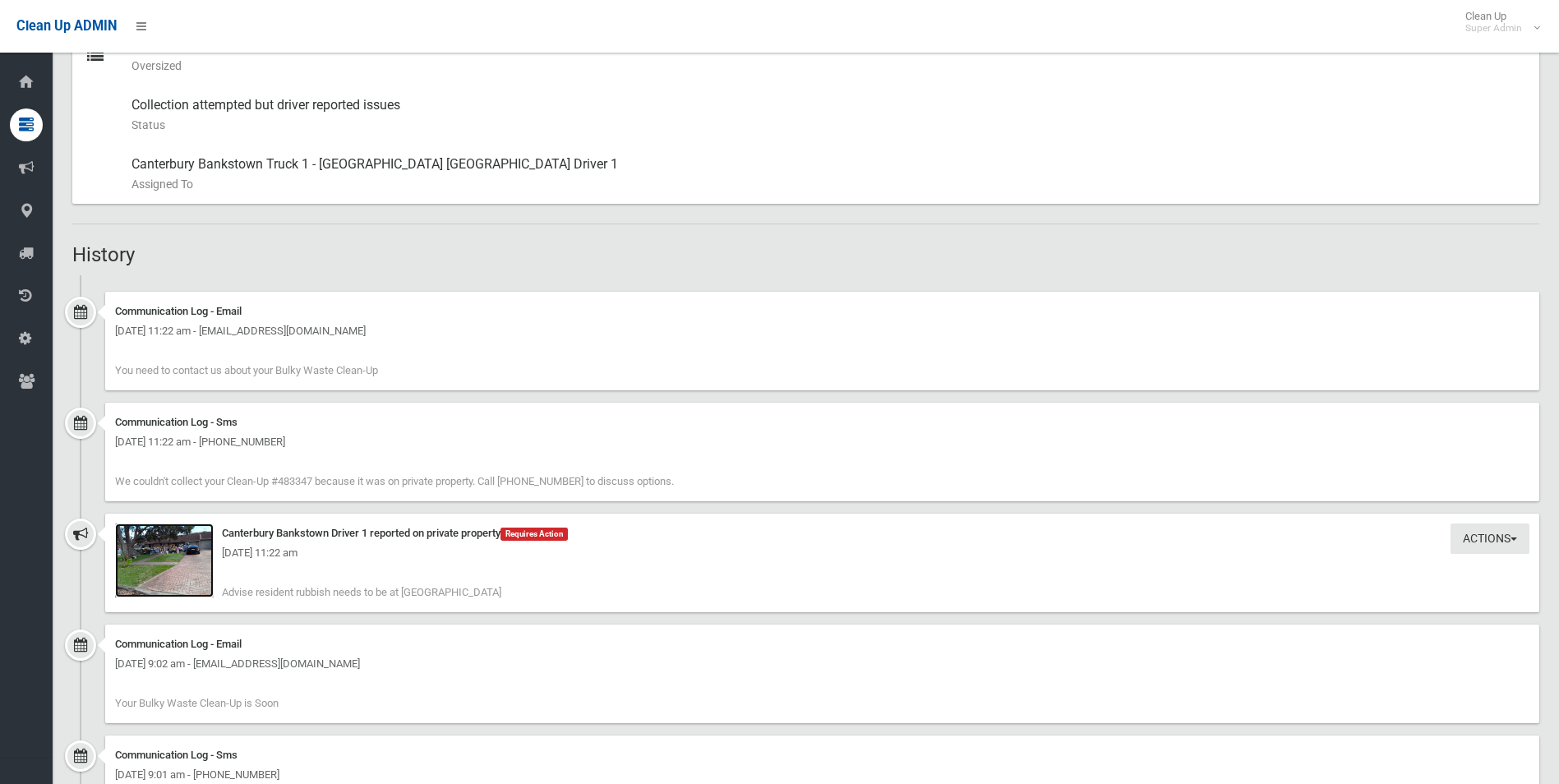
scroll to position [904, 0]
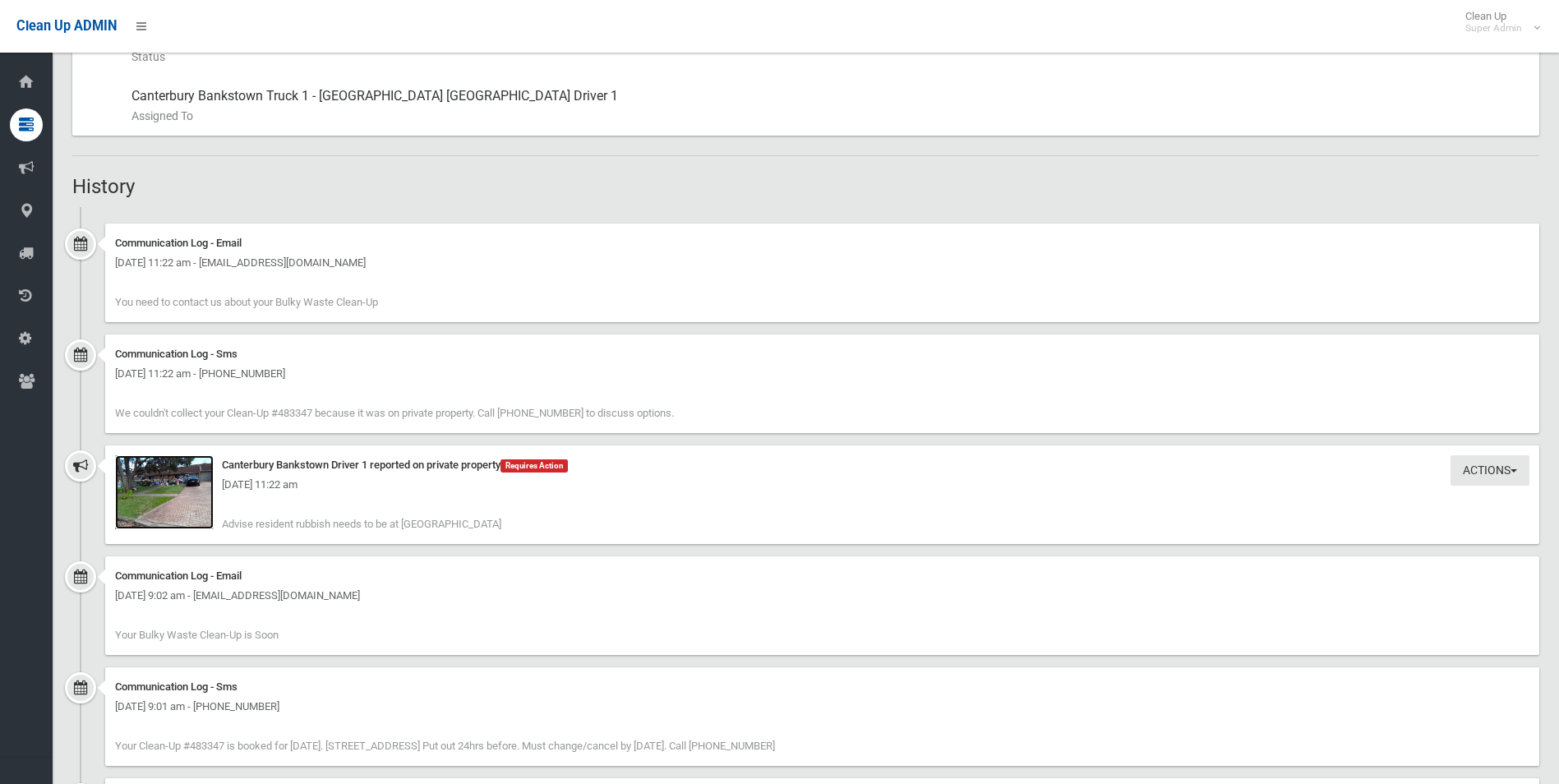
click at [145, 503] on img at bounding box center [164, 491] width 99 height 74
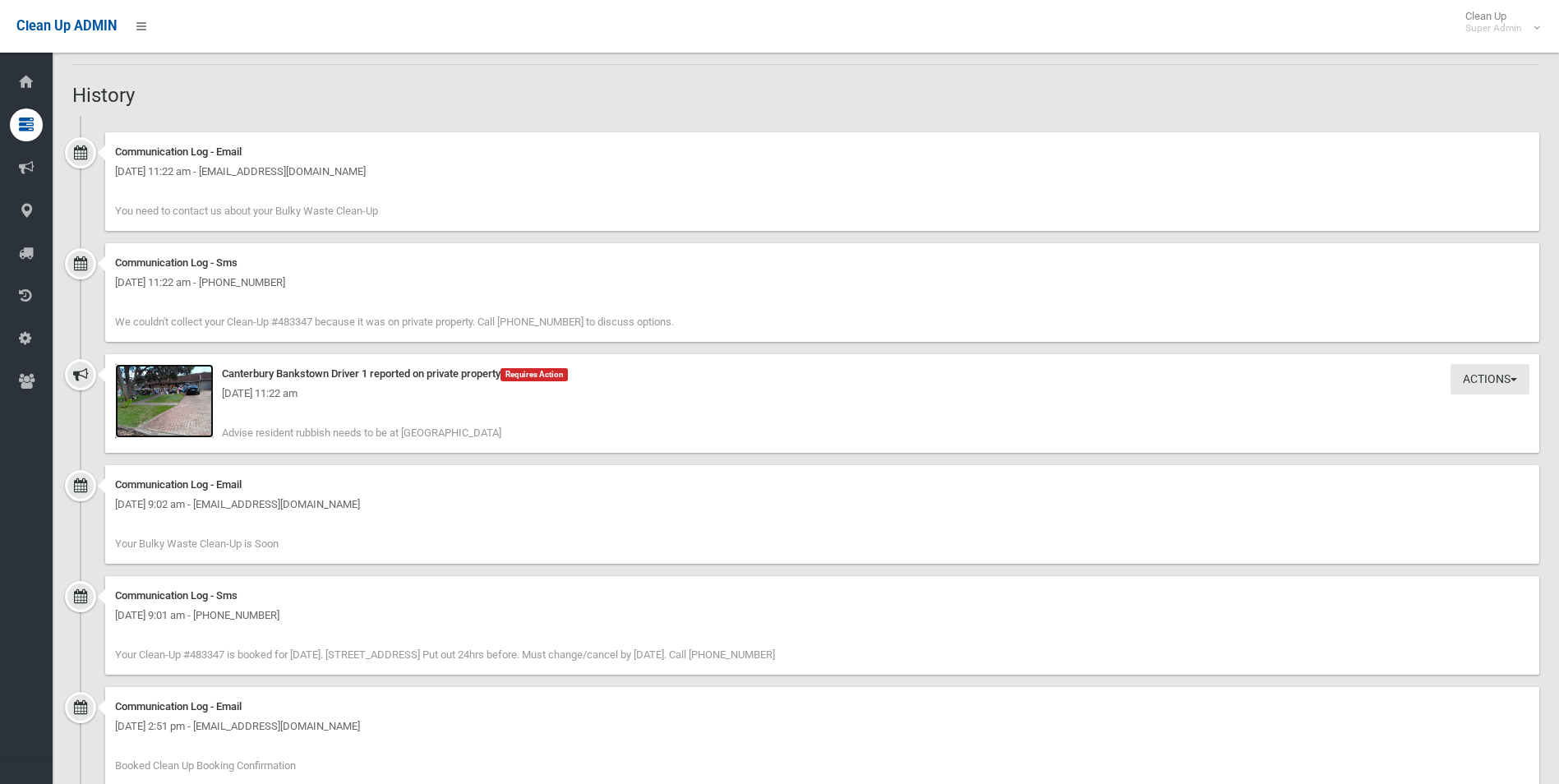
scroll to position [985, 0]
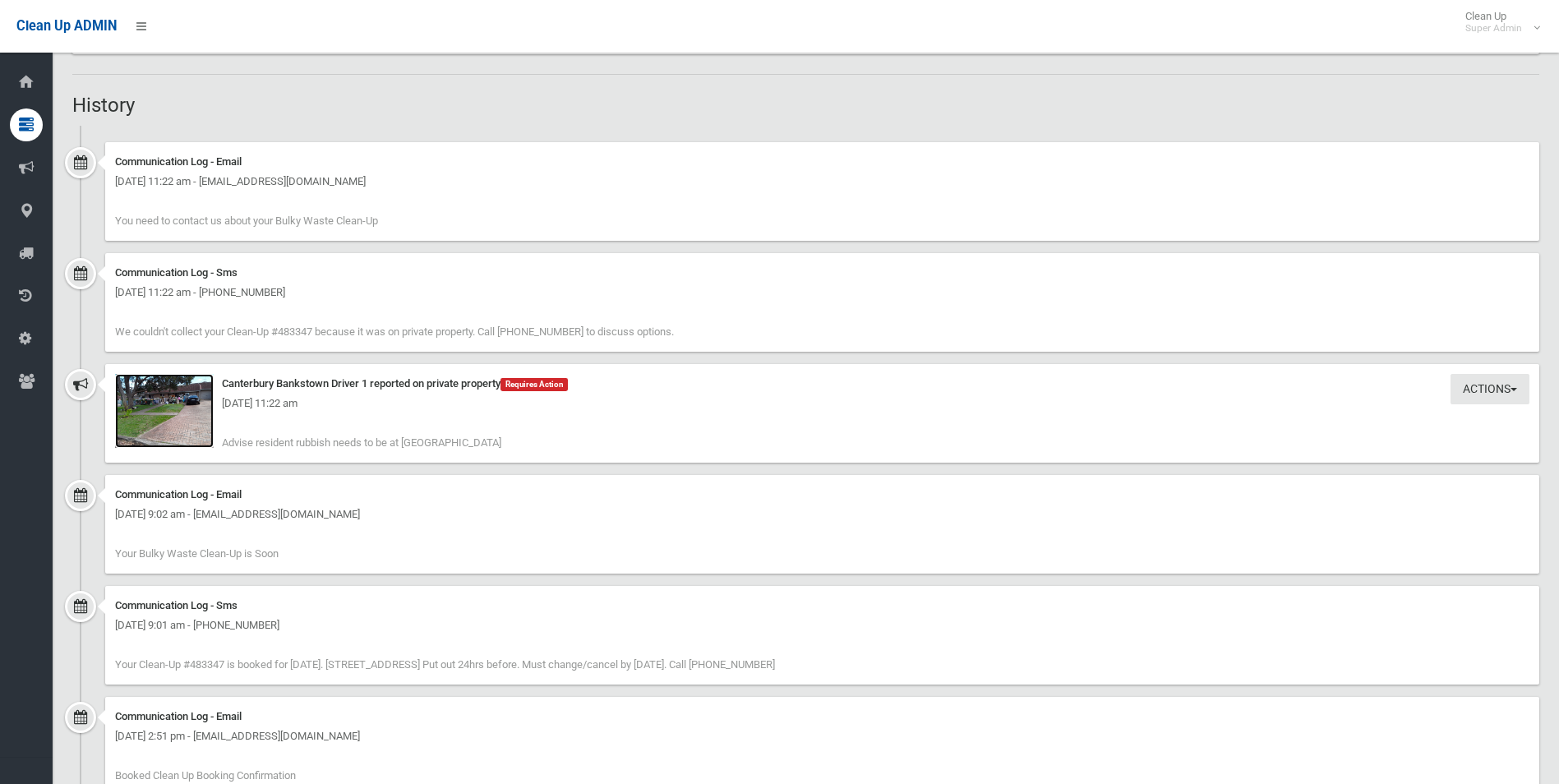
click at [186, 426] on img at bounding box center [164, 410] width 99 height 74
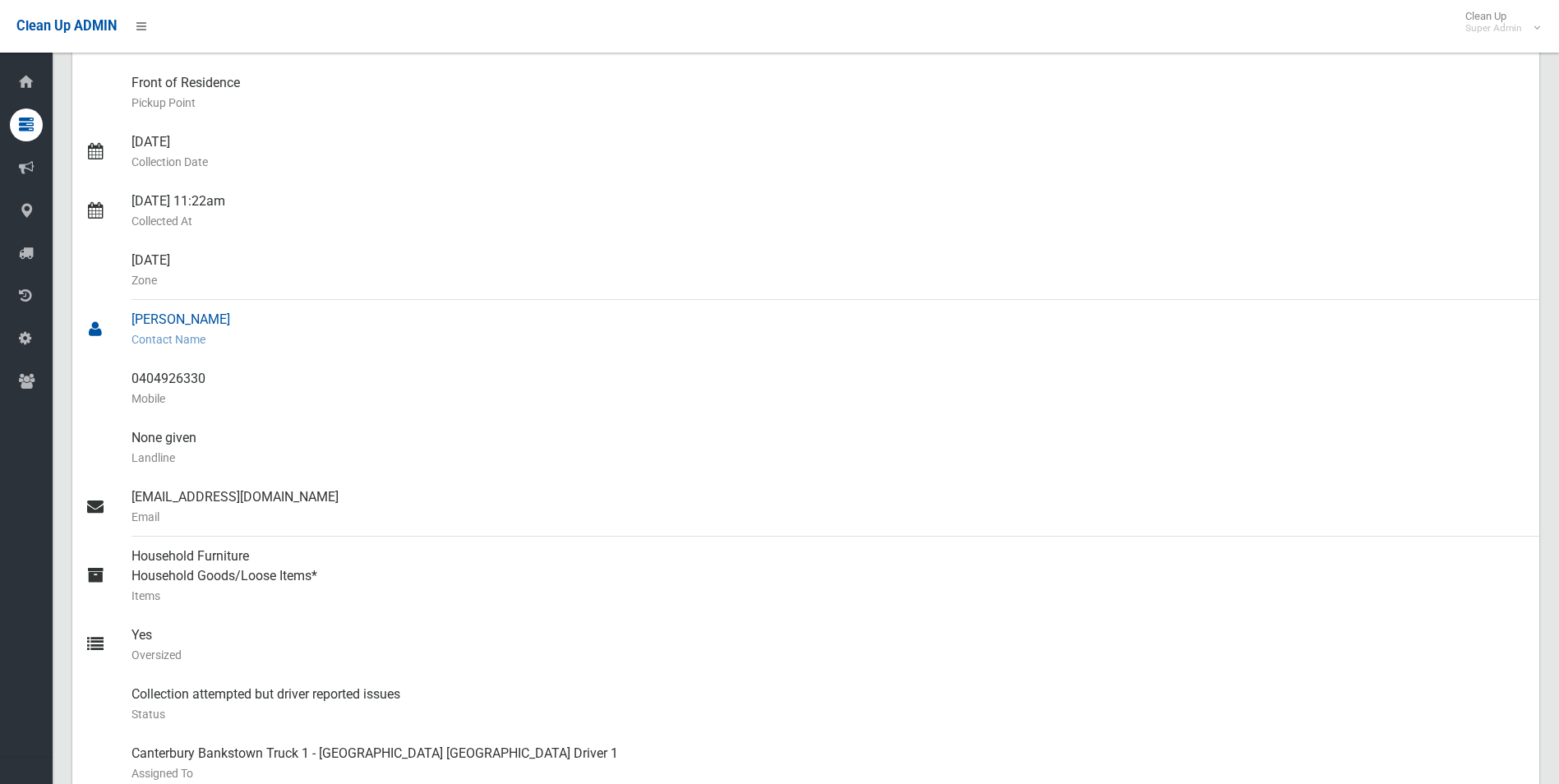
scroll to position [0, 0]
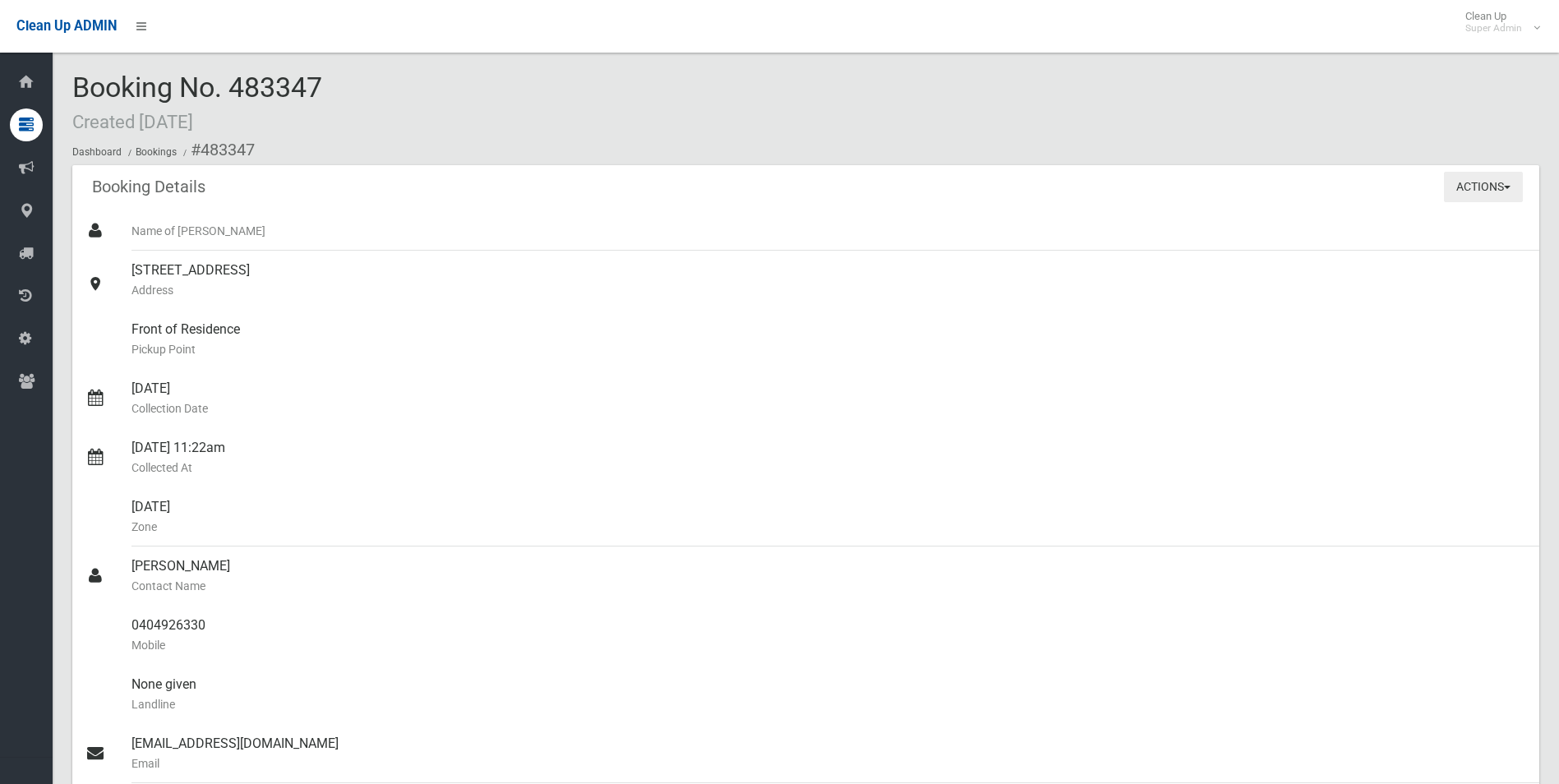
click at [1473, 190] on button "Actions" at bounding box center [1483, 187] width 79 height 30
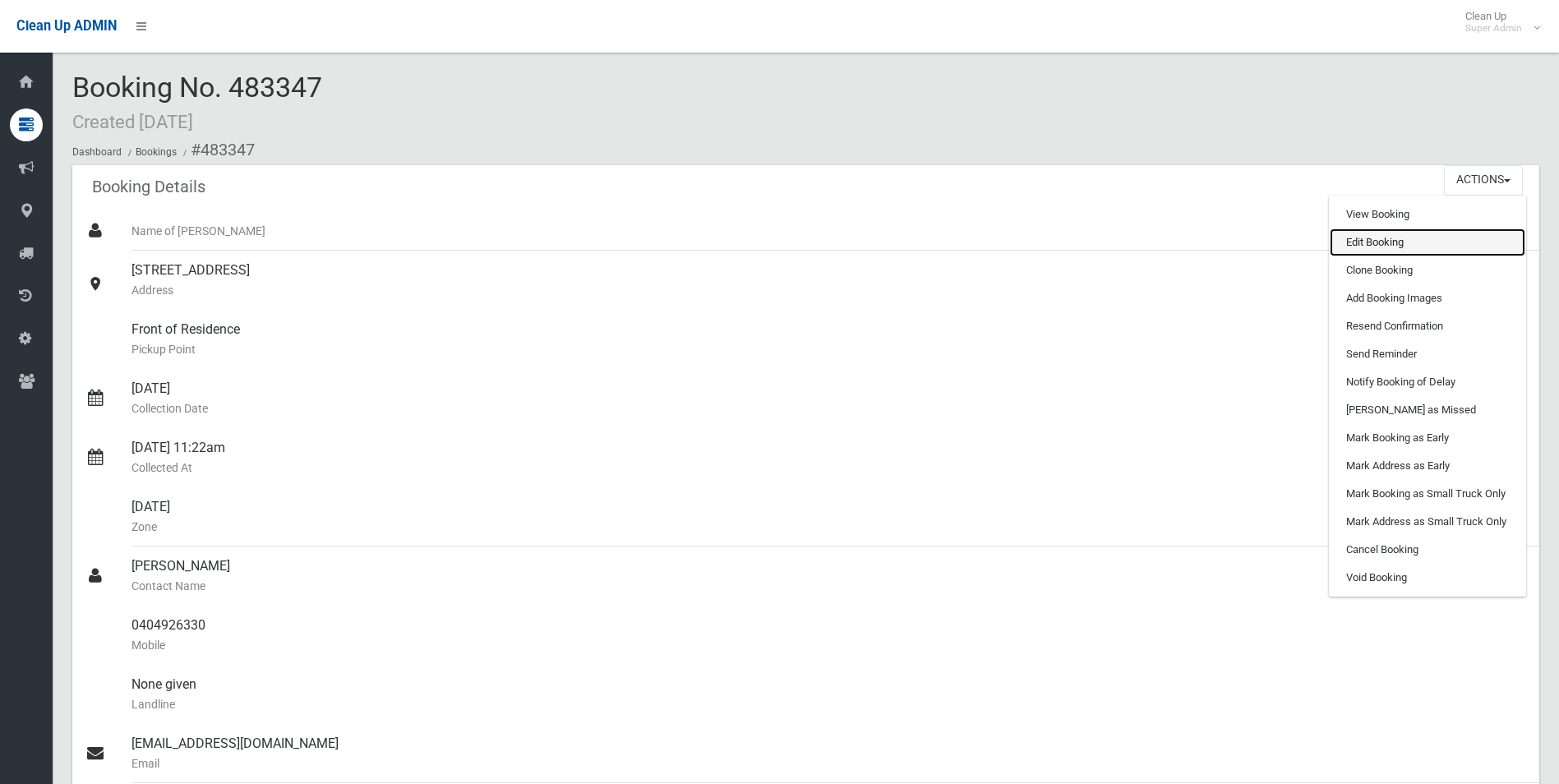
click at [1364, 238] on link "Edit Booking" at bounding box center [1427, 242] width 195 height 28
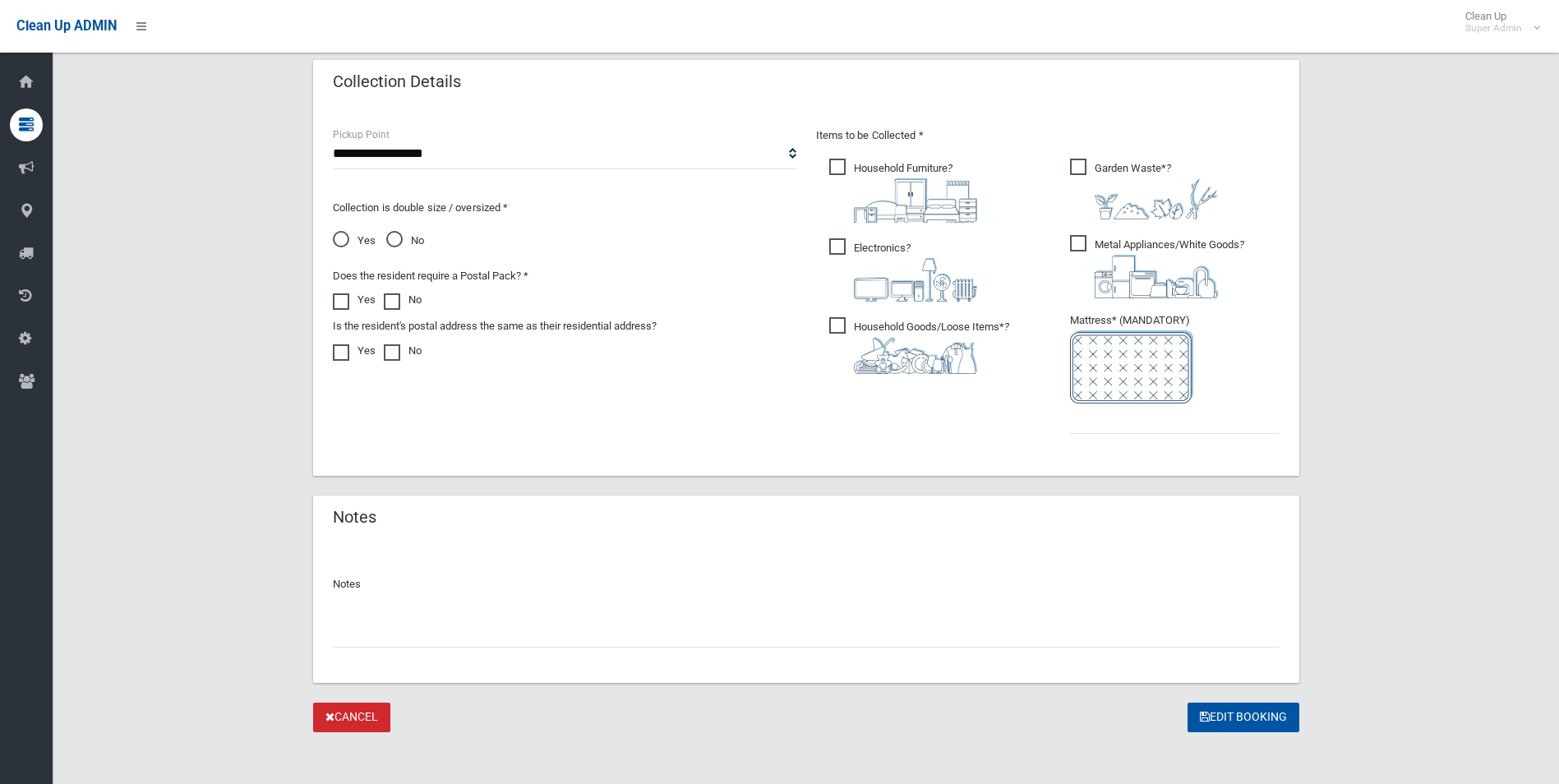
scroll to position [834, 0]
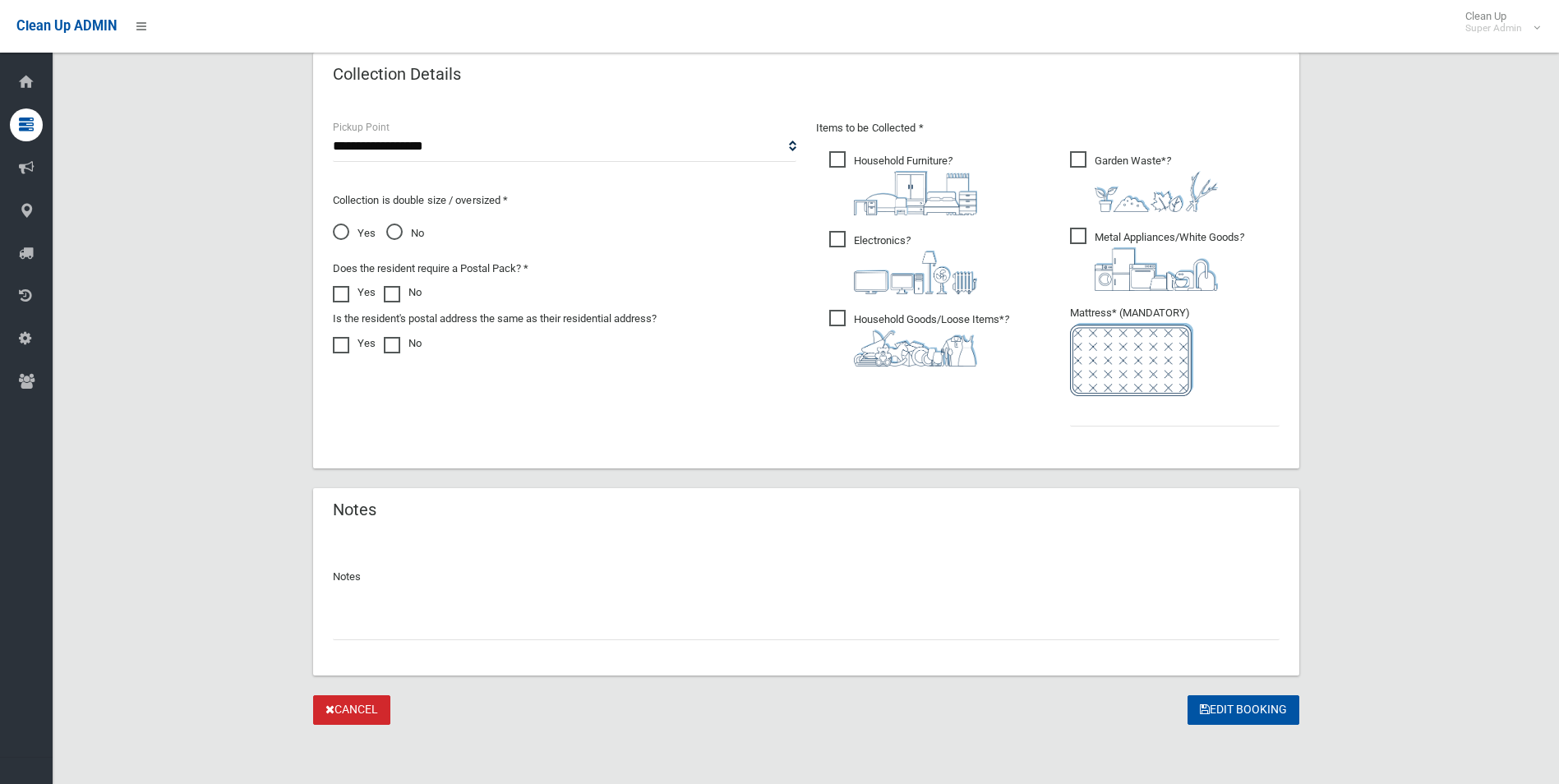
click at [437, 627] on input "text" at bounding box center [806, 625] width 947 height 30
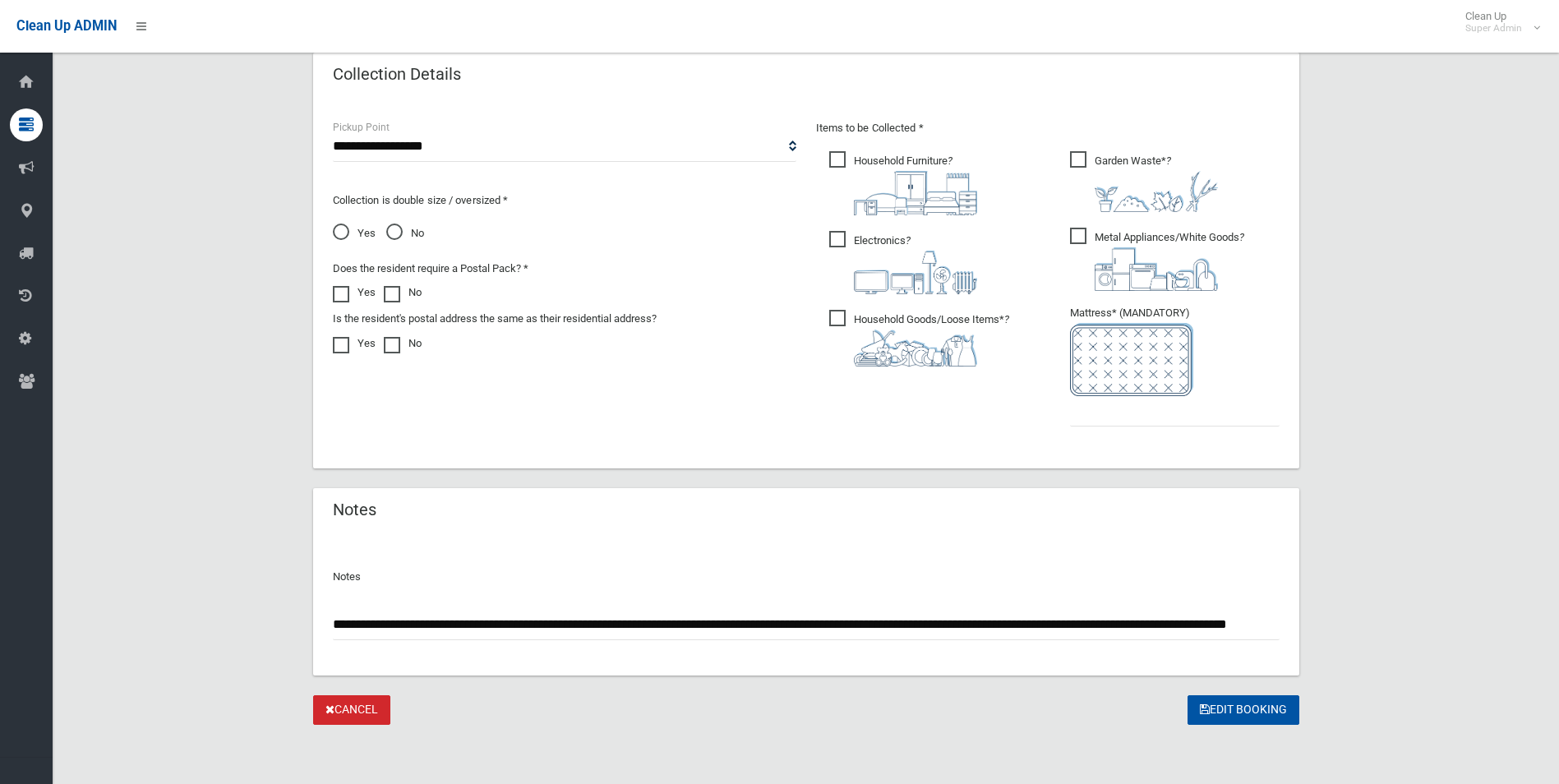
scroll to position [0, 108]
click at [1219, 623] on input "**********" at bounding box center [806, 625] width 947 height 30
click at [1243, 618] on input "**********" at bounding box center [806, 625] width 947 height 30
type input "**********"
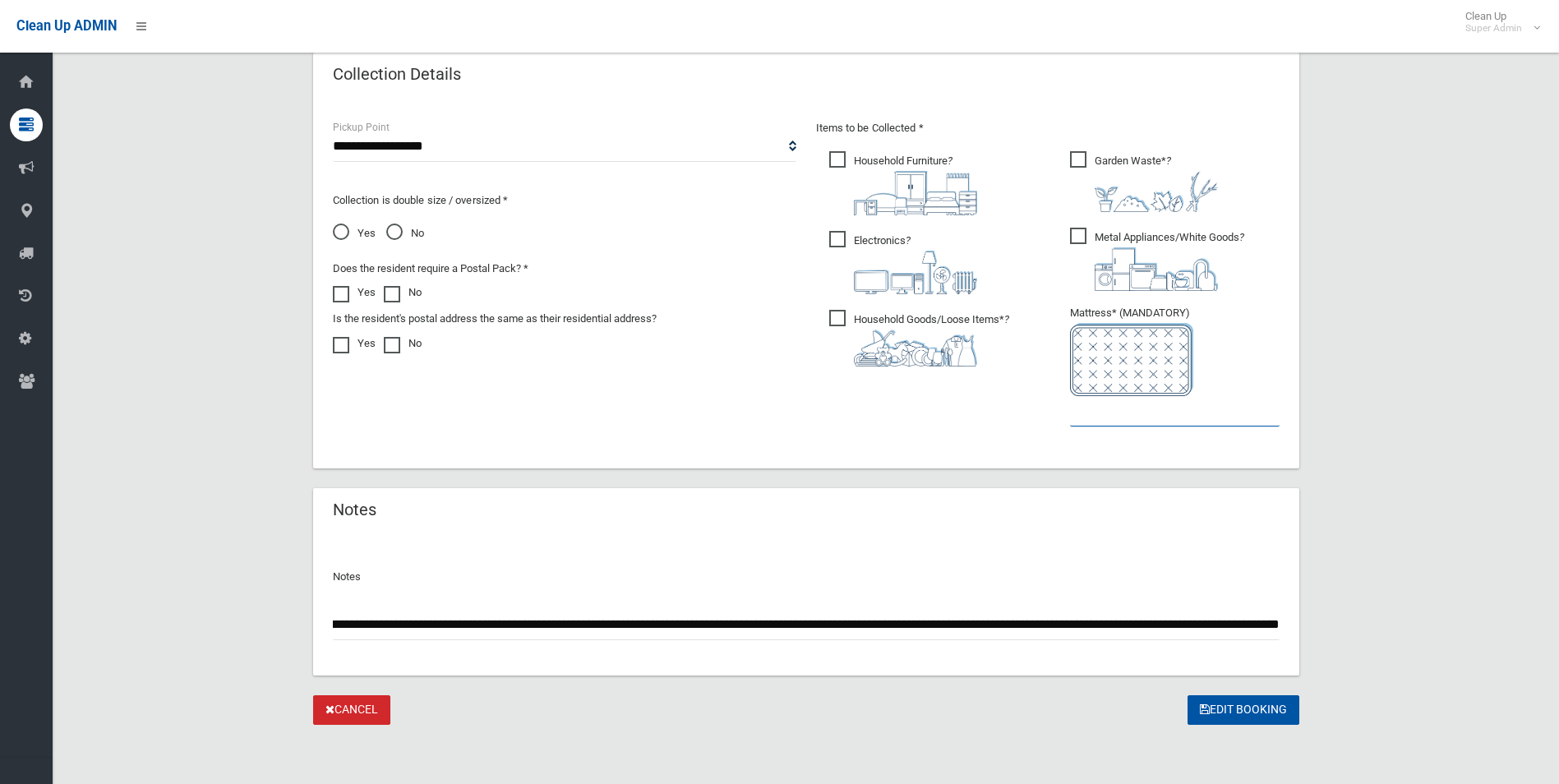
click at [1095, 411] on input "text" at bounding box center [1175, 411] width 210 height 30
type input "*"
click at [1239, 712] on button "Edit Booking" at bounding box center [1243, 710] width 112 height 30
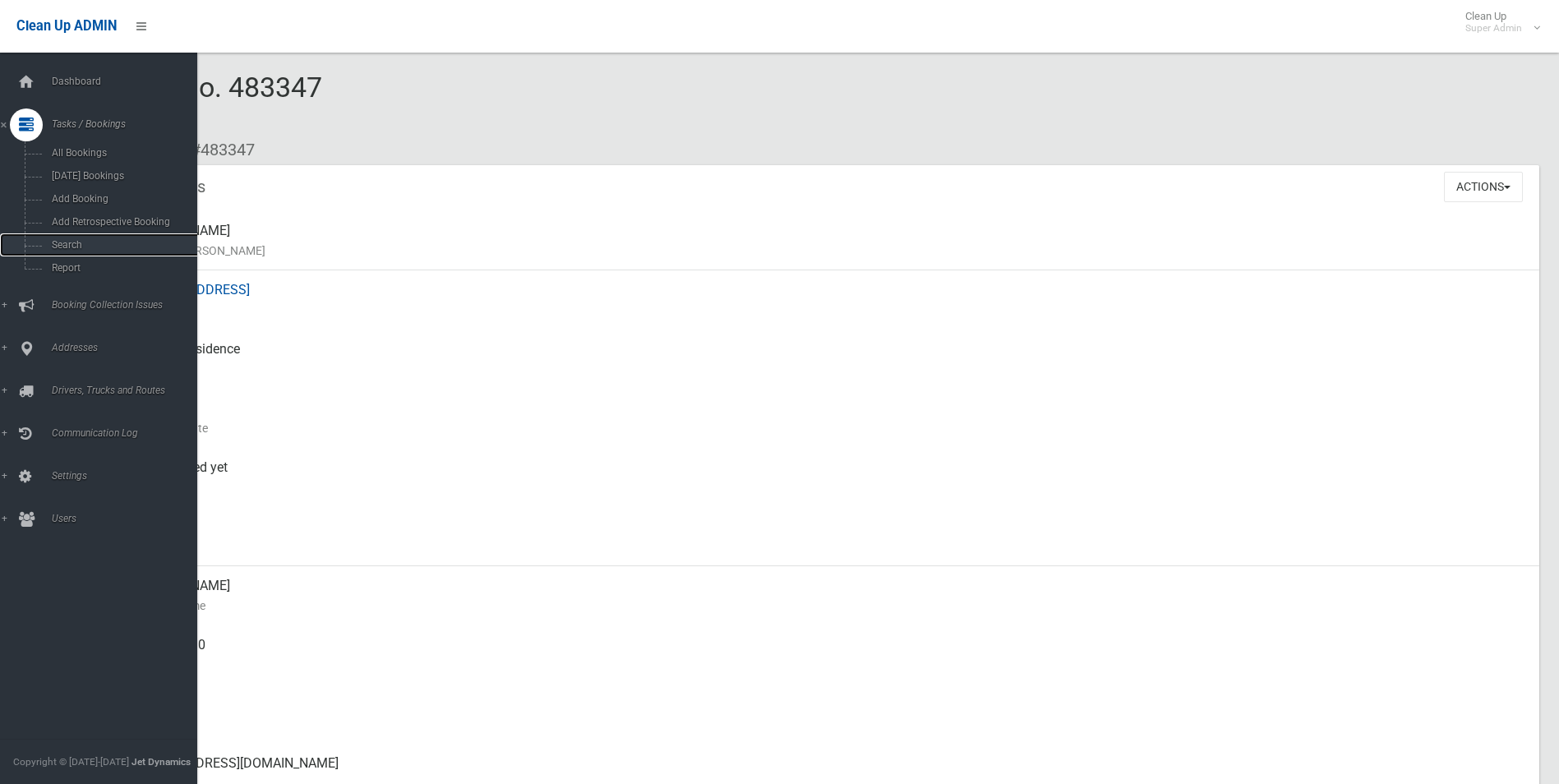
drag, startPoint x: 68, startPoint y: 243, endPoint x: 233, endPoint y: 286, distance: 170.5
click at [68, 243] on span "Search" at bounding box center [121, 245] width 149 height 12
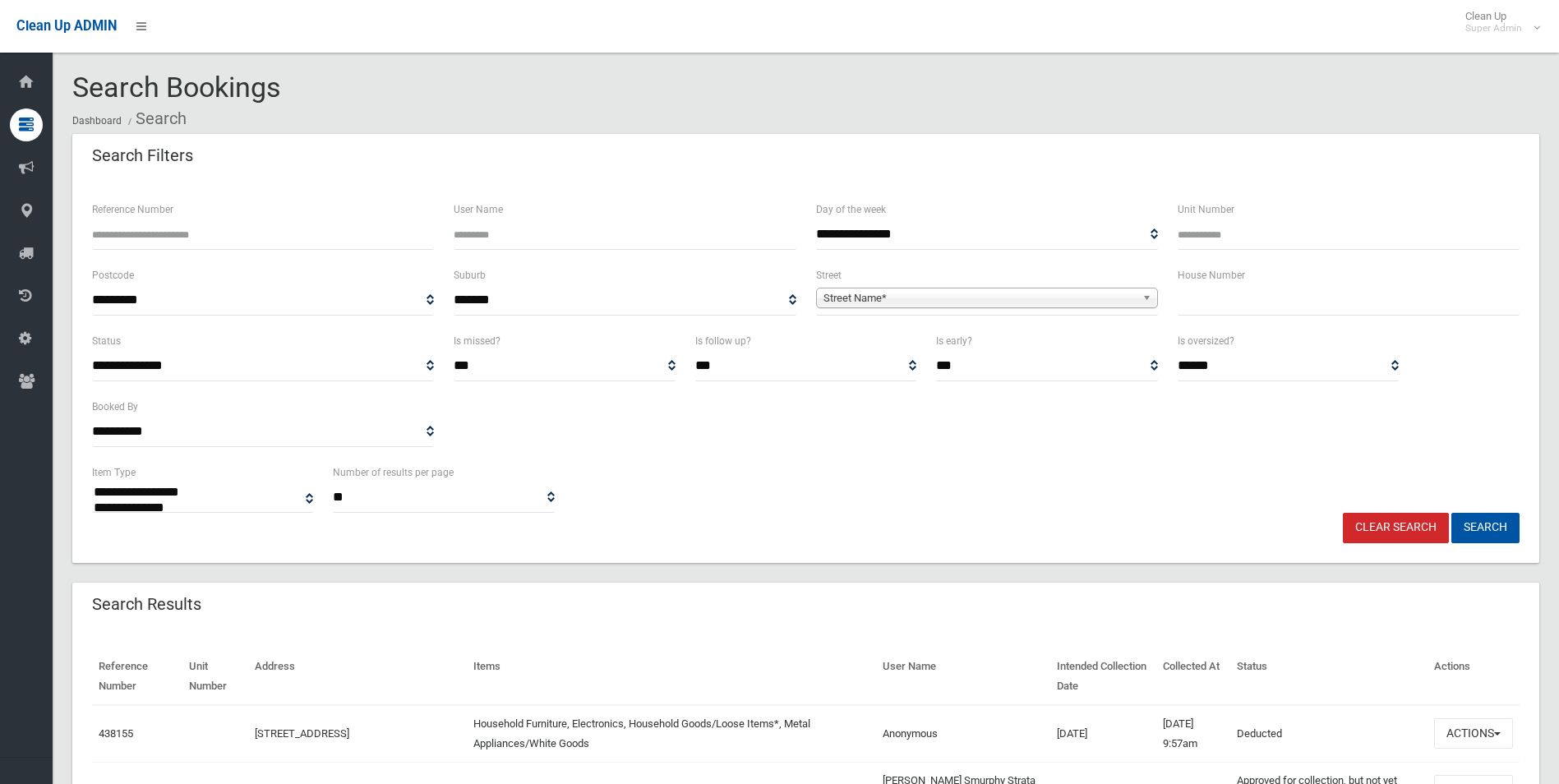
select select
click at [200, 237] on input "Reference Number" at bounding box center [263, 234] width 342 height 30
click at [217, 228] on input "Reference Number" at bounding box center [263, 234] width 342 height 30
type input "******"
click at [1452, 513] on button "Search" at bounding box center [1485, 528] width 69 height 30
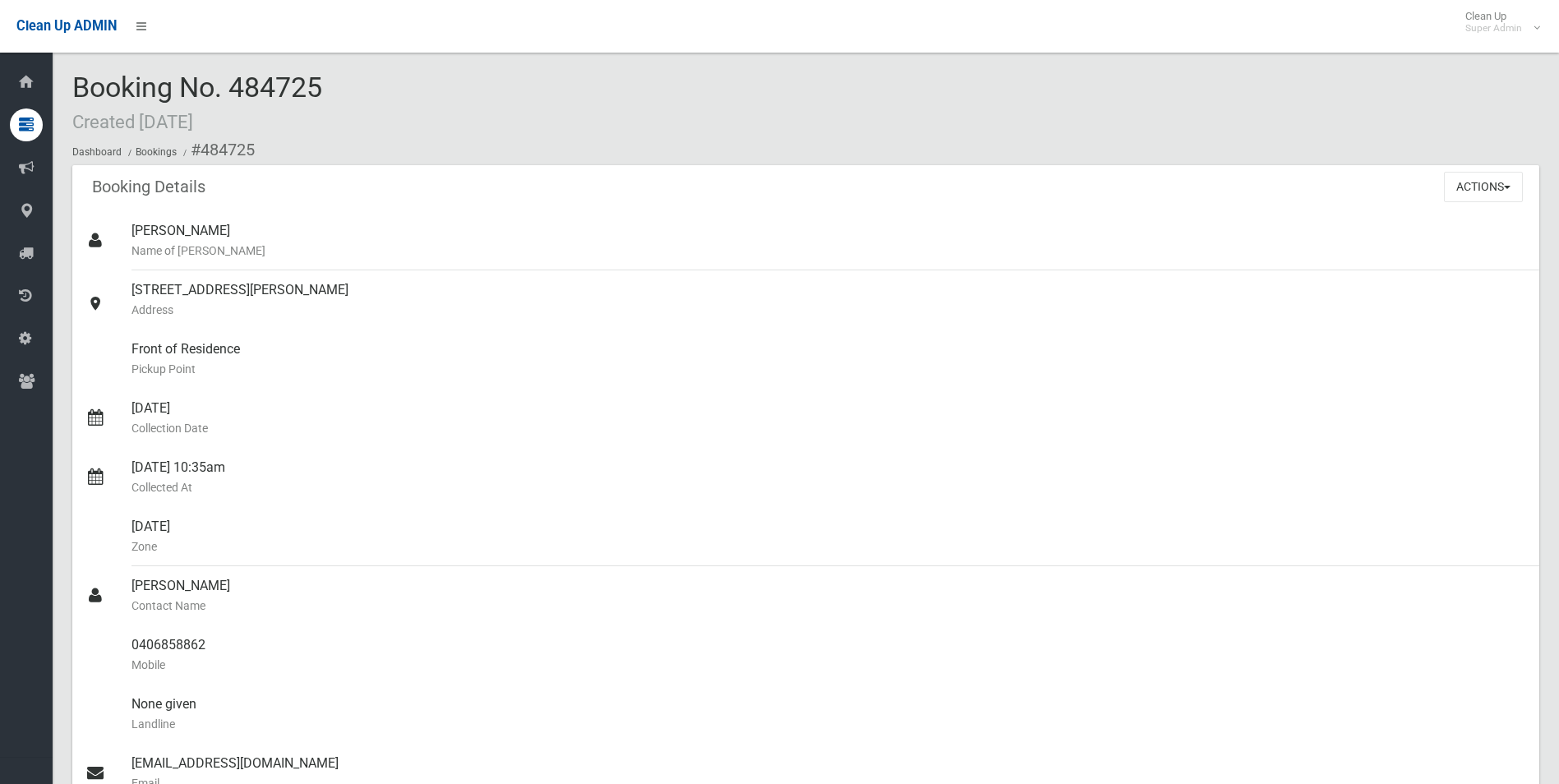
scroll to position [82, 0]
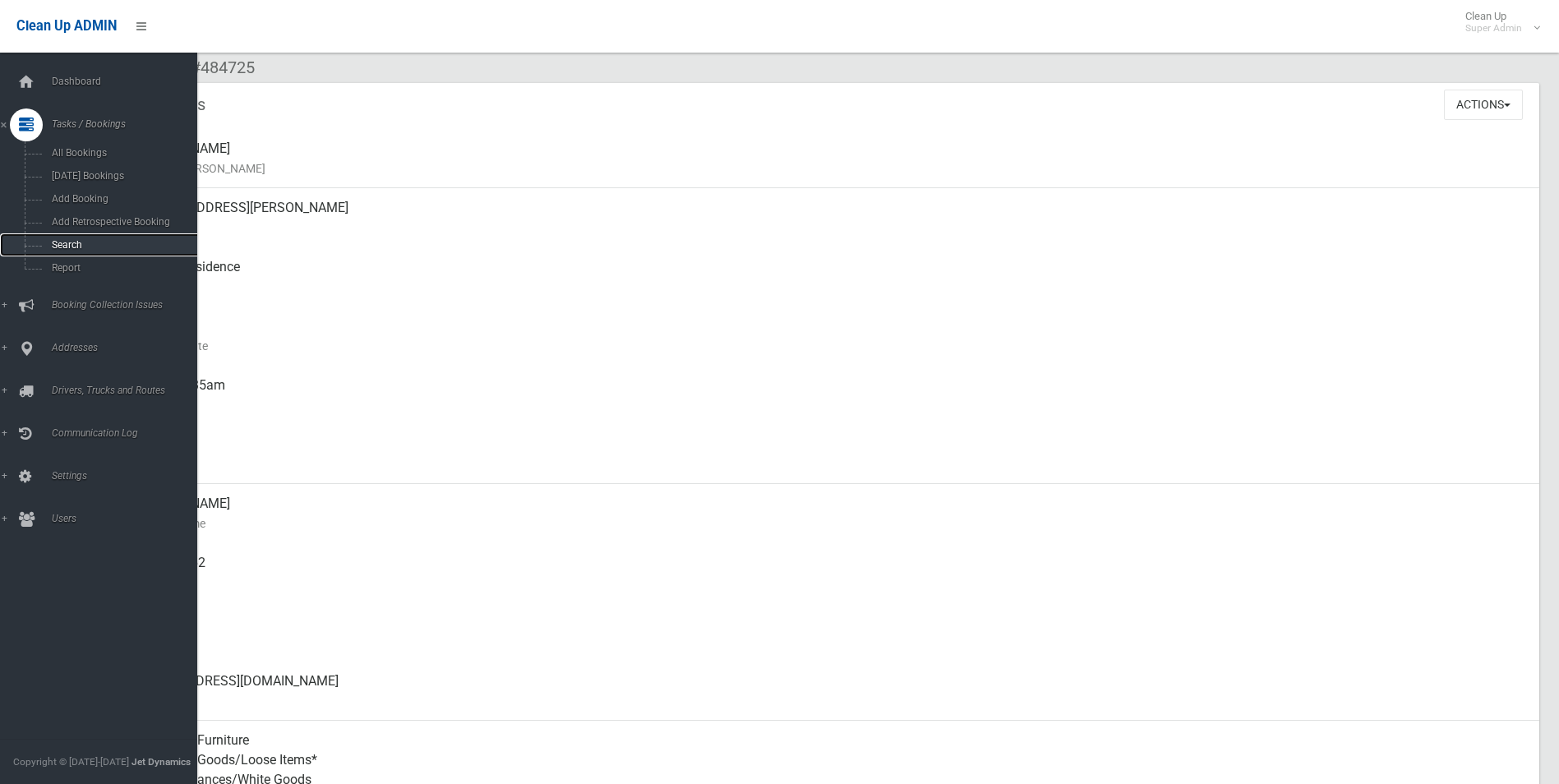
click at [63, 246] on span "Search" at bounding box center [121, 245] width 149 height 12
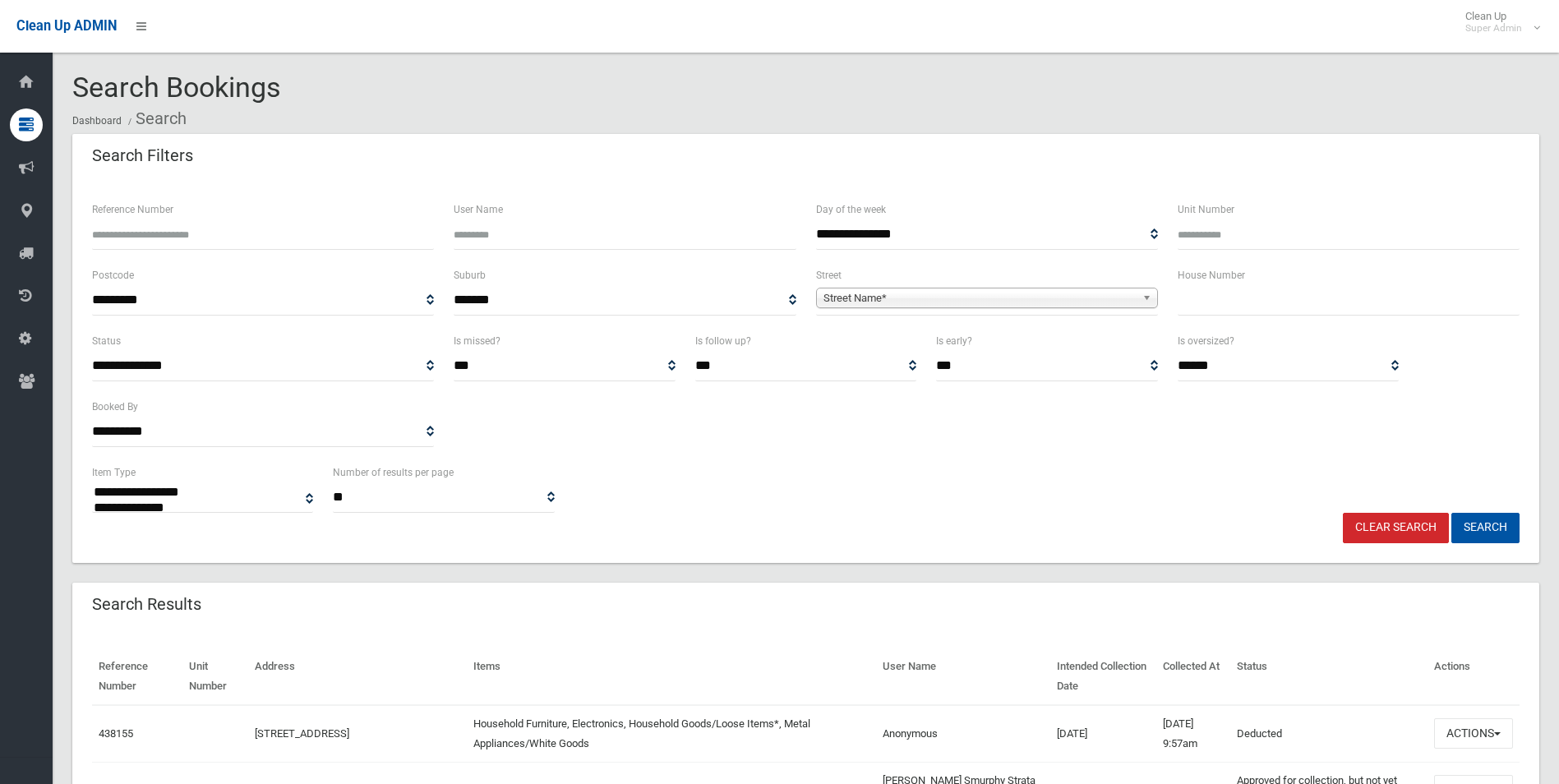
select select
click at [264, 233] on input "Reference Number" at bounding box center [263, 234] width 342 height 30
type input "******"
click at [1452, 513] on button "Search" at bounding box center [1485, 528] width 69 height 30
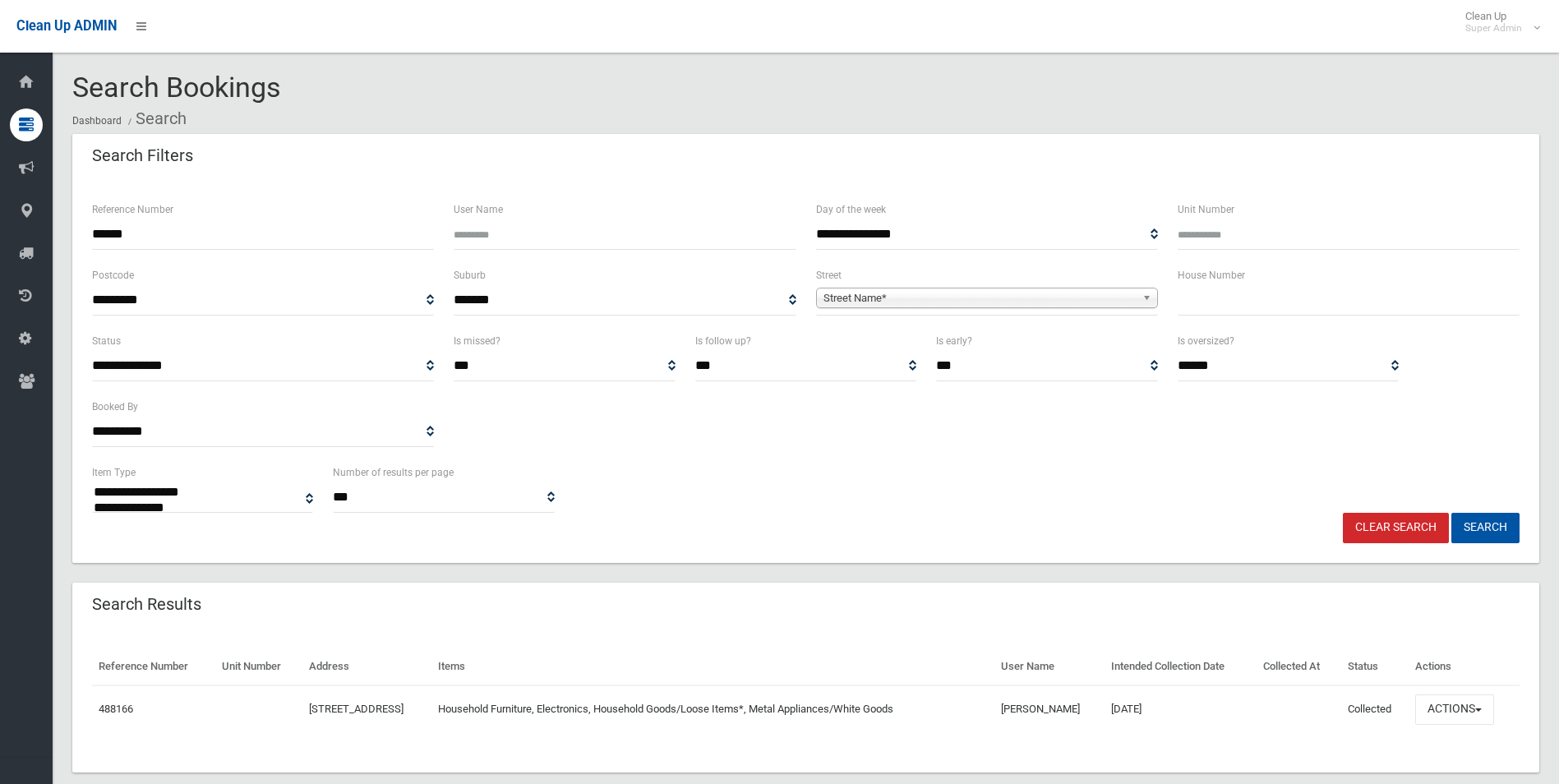
select select
click at [1463, 706] on button "Actions" at bounding box center [1454, 710] width 79 height 30
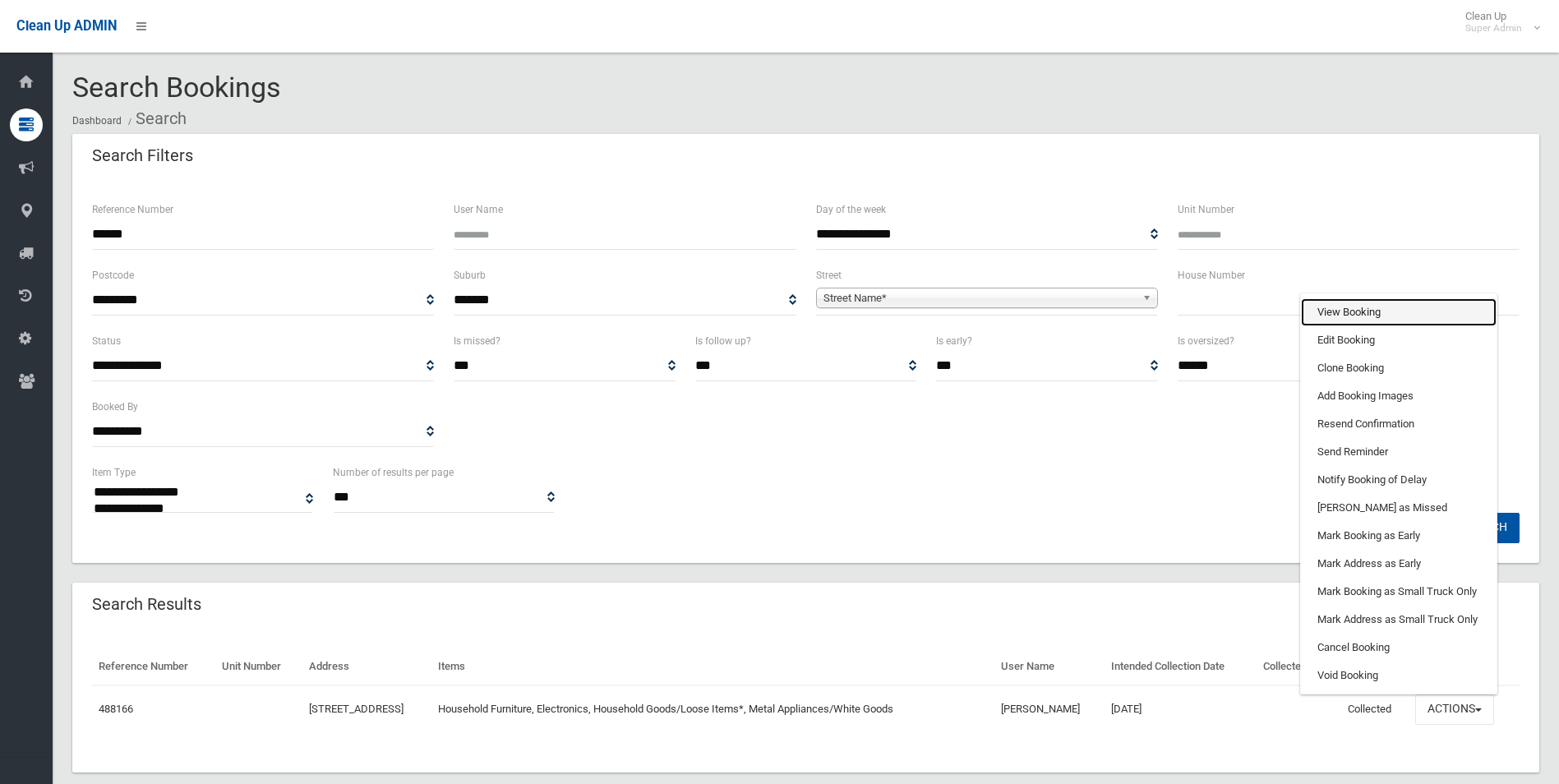
click at [1365, 315] on link "View Booking" at bounding box center [1398, 312] width 195 height 28
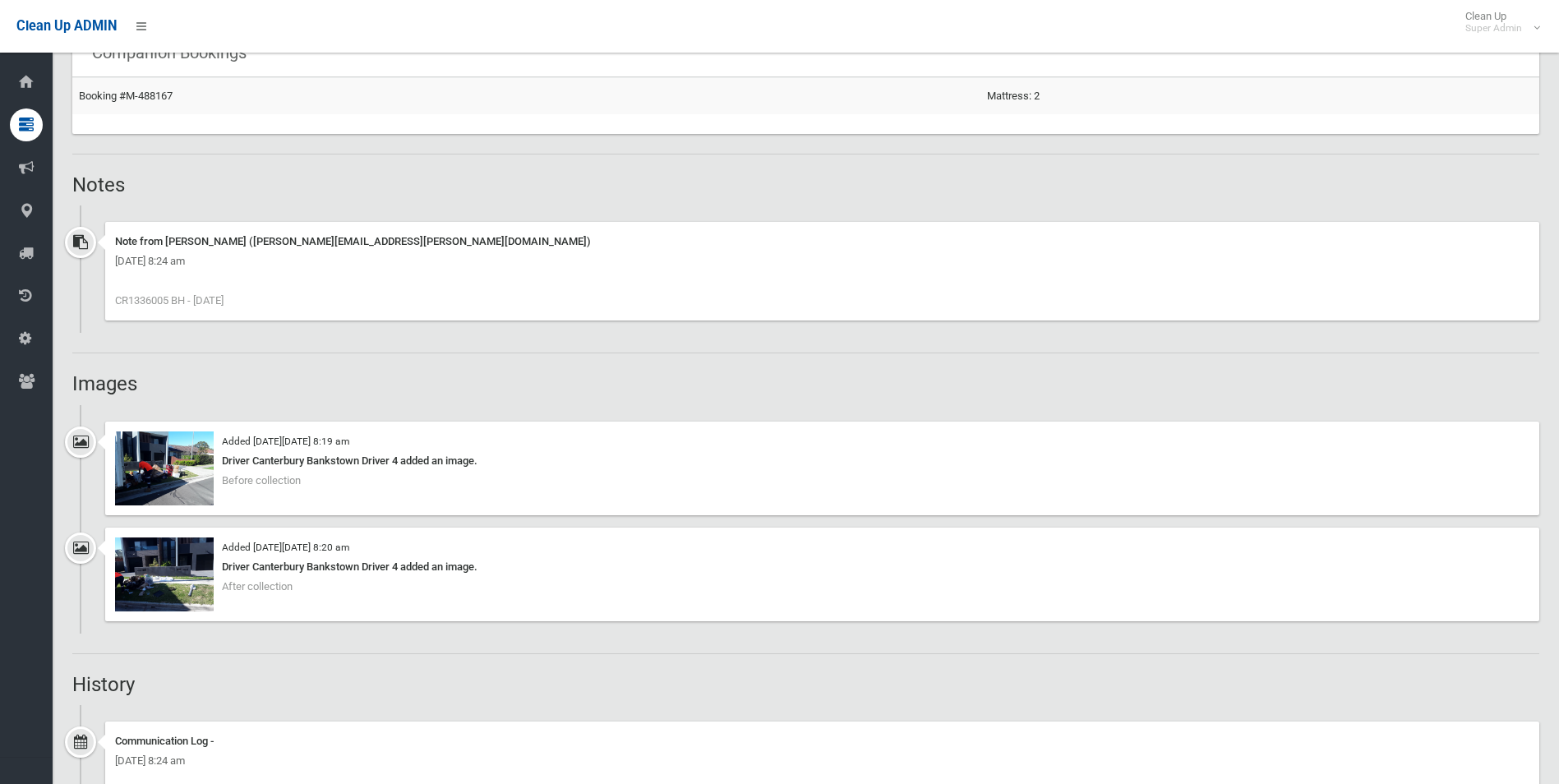
scroll to position [1150, 0]
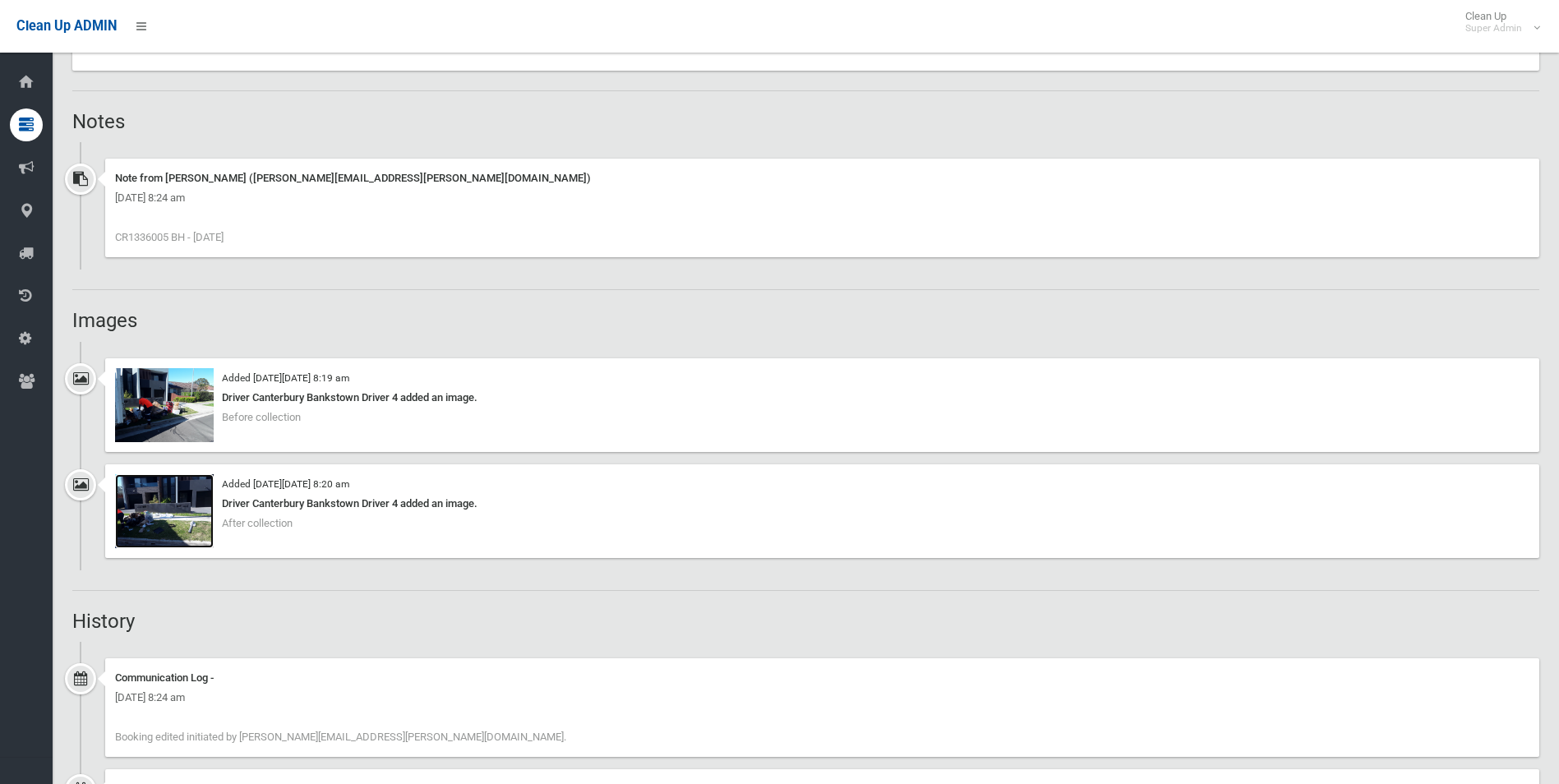
click at [155, 521] on img at bounding box center [164, 511] width 99 height 74
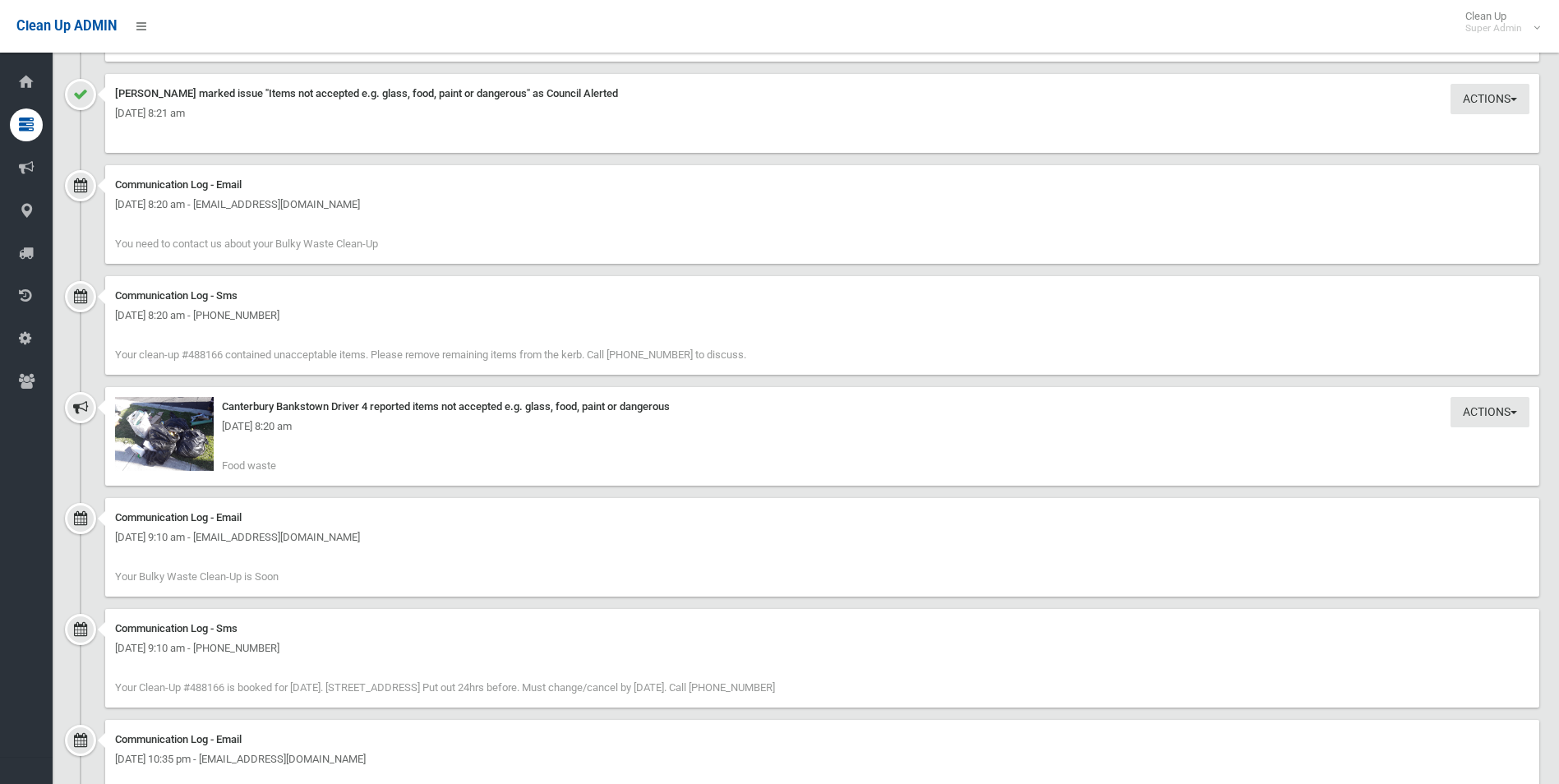
scroll to position [2054, 0]
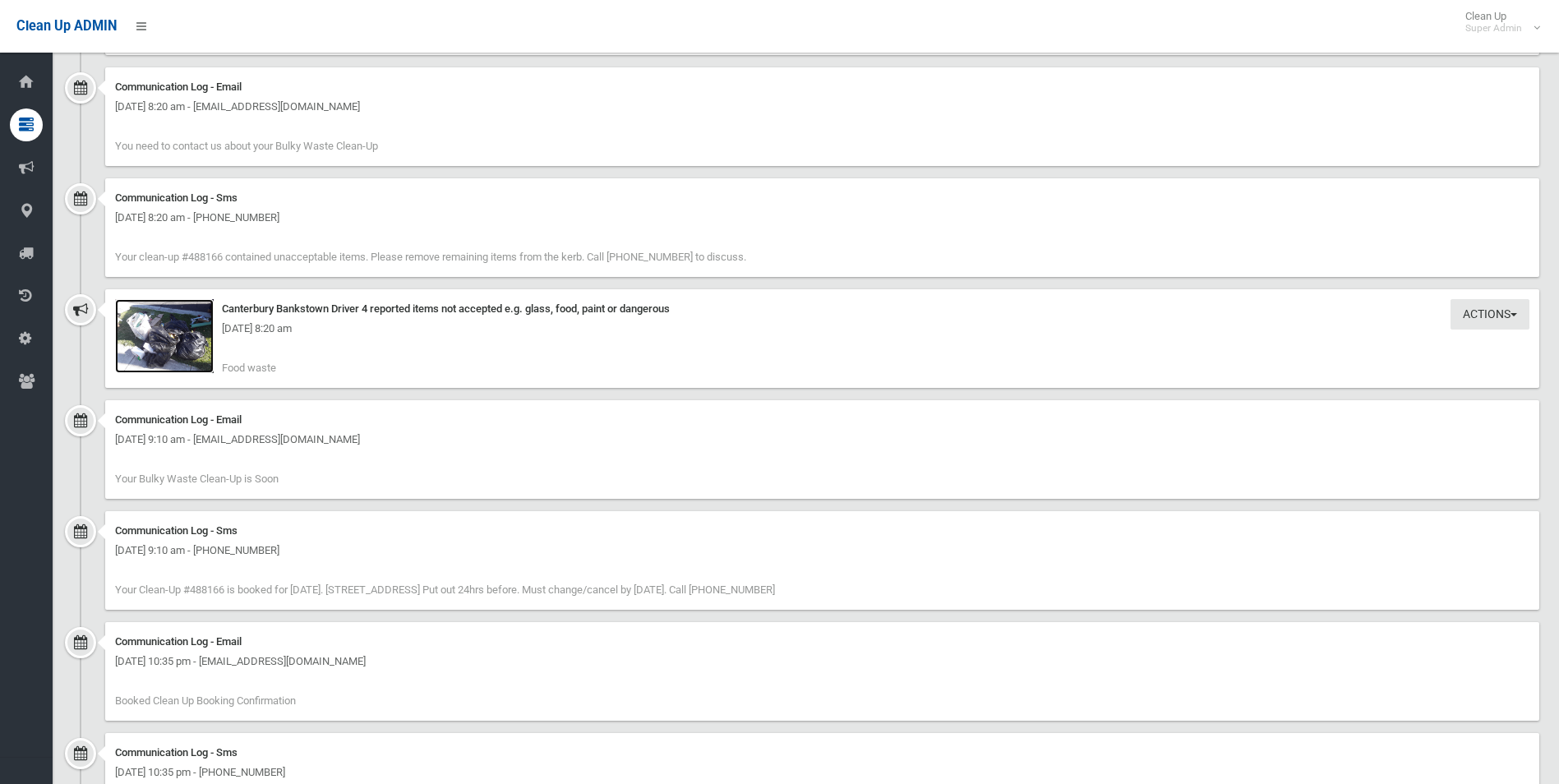
click at [176, 345] on img at bounding box center [164, 336] width 99 height 74
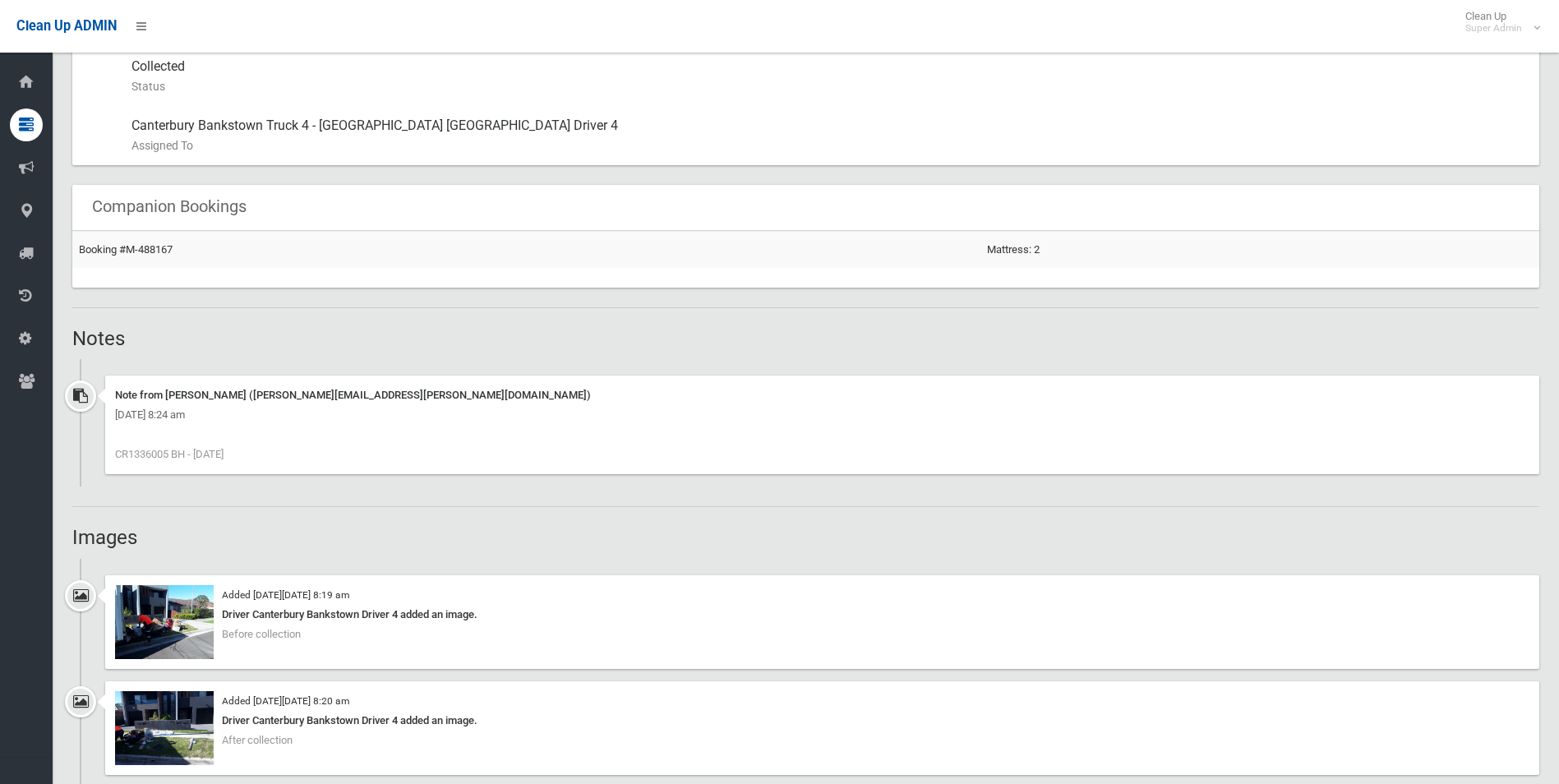
scroll to position [986, 0]
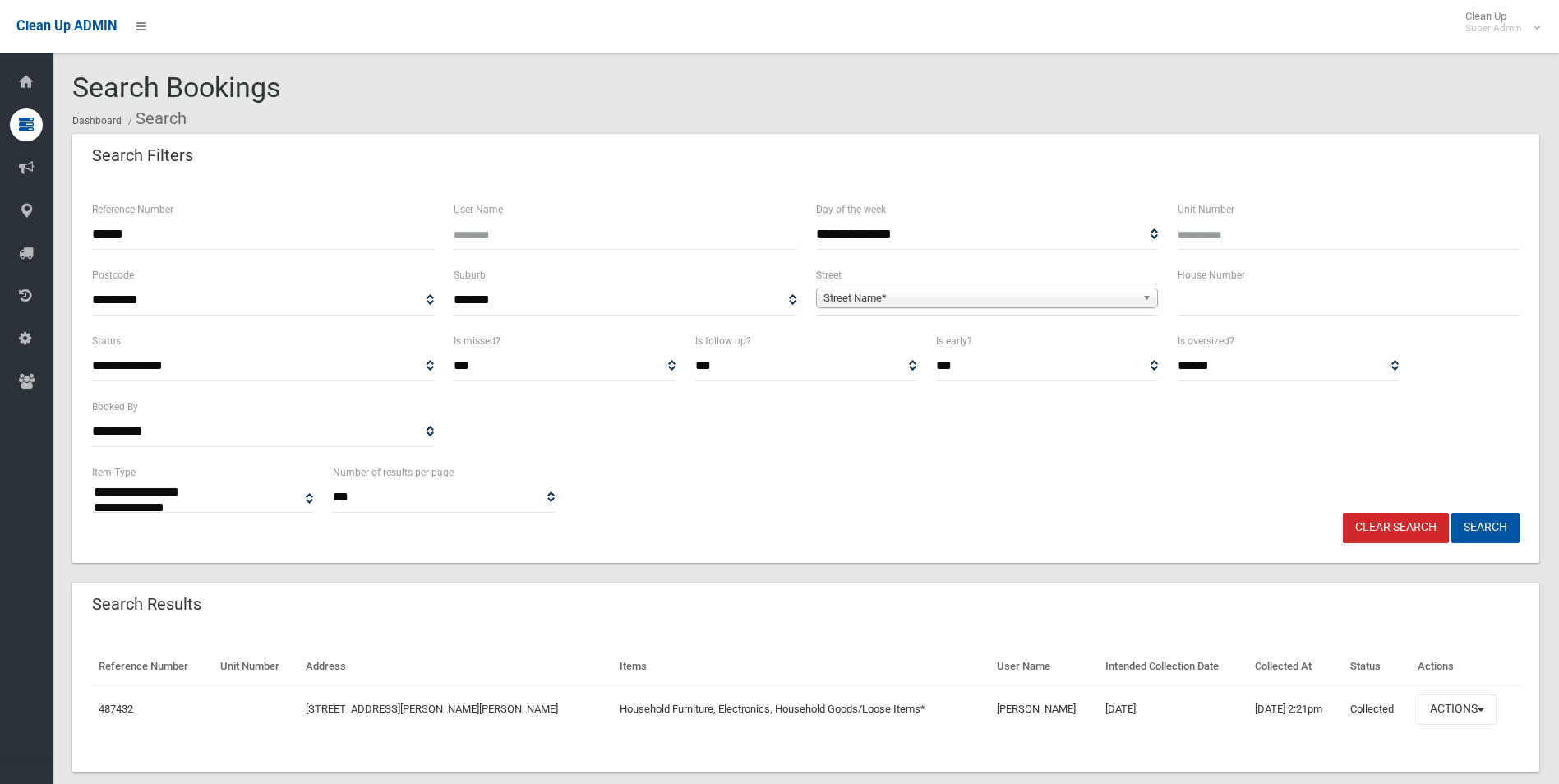
select select
click at [1442, 710] on button "Actions" at bounding box center [1457, 710] width 79 height 30
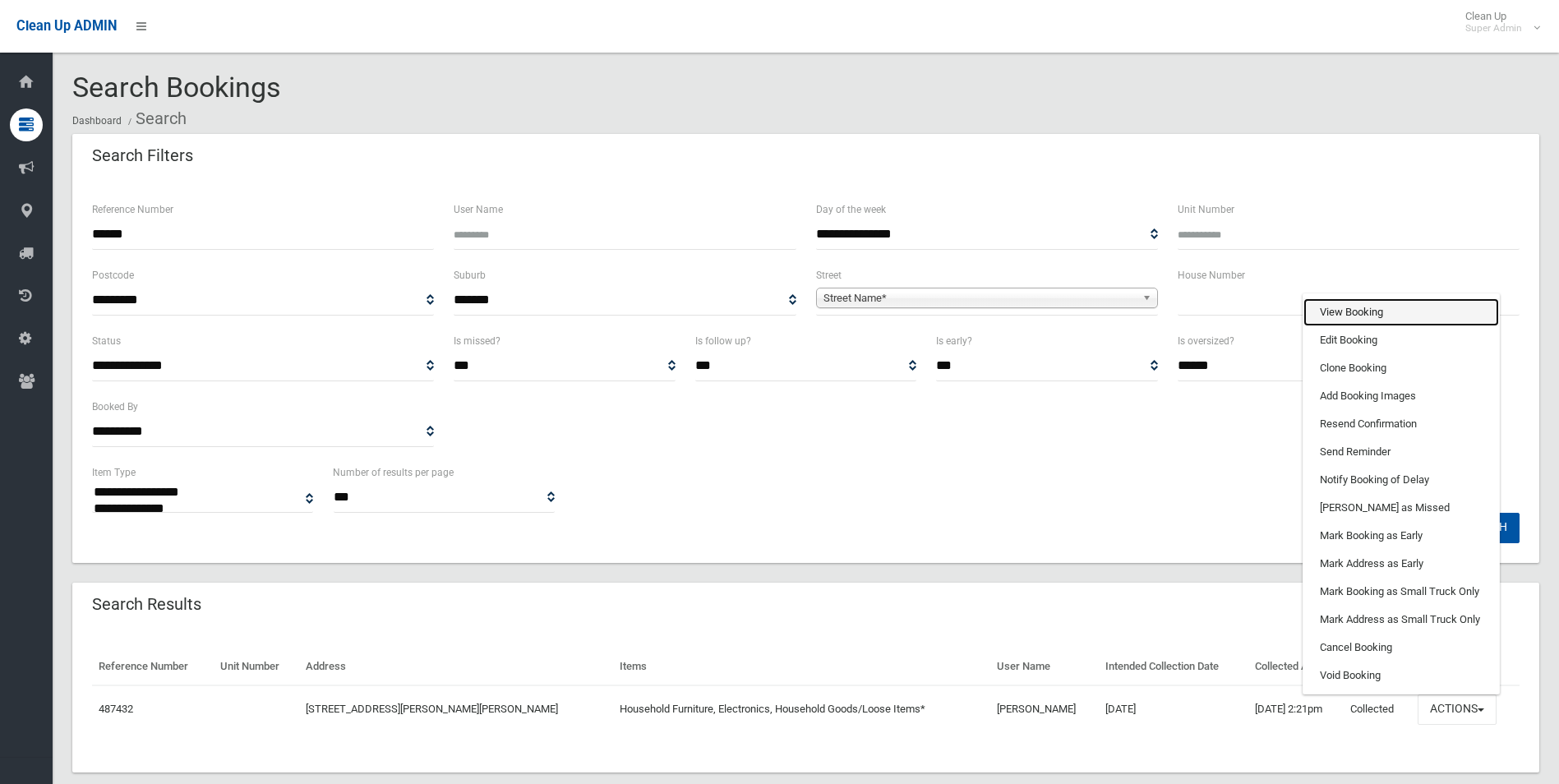
click at [1331, 315] on link "View Booking" at bounding box center [1401, 312] width 195 height 28
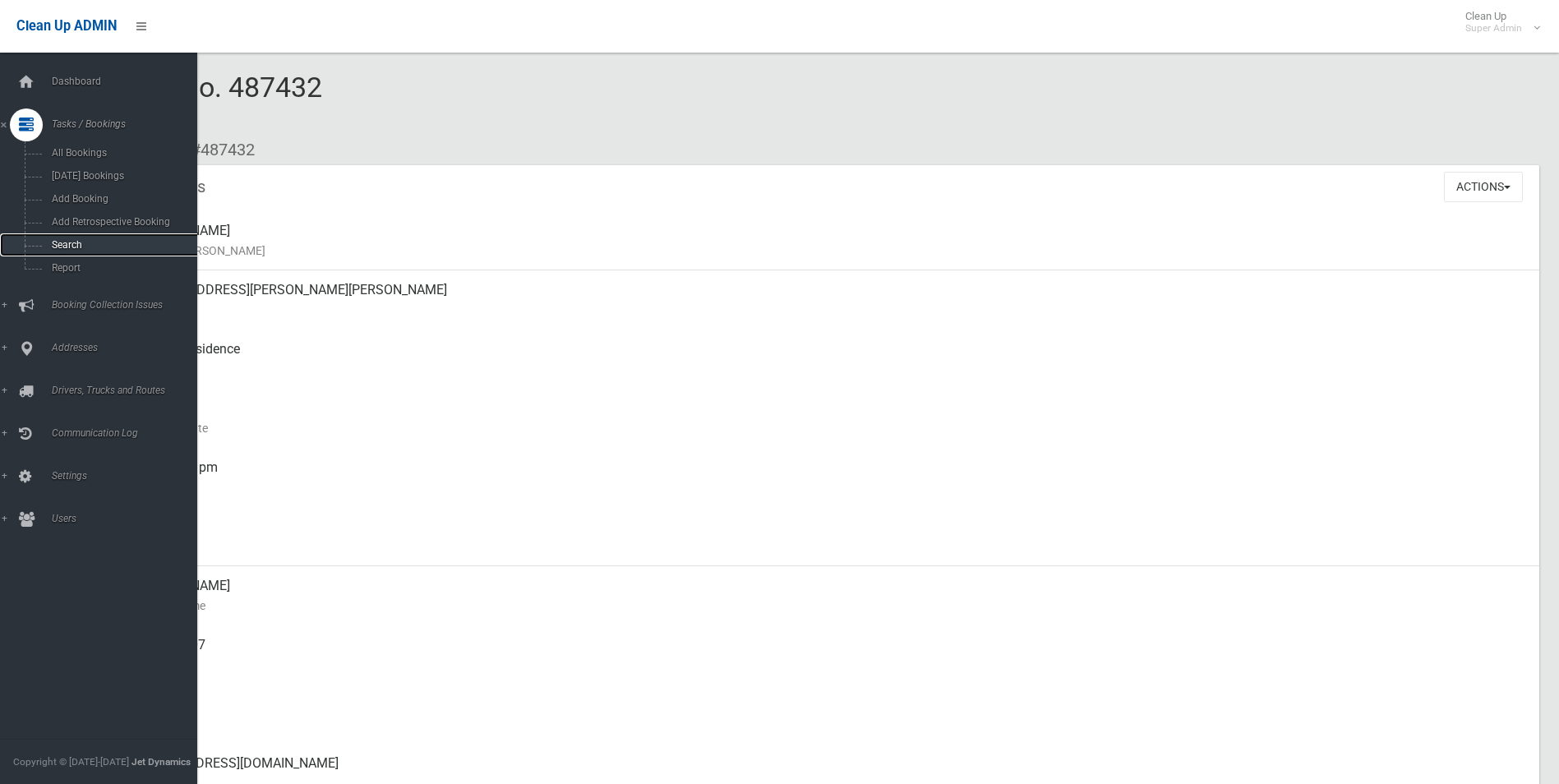
click at [77, 246] on span "Search" at bounding box center [121, 245] width 149 height 12
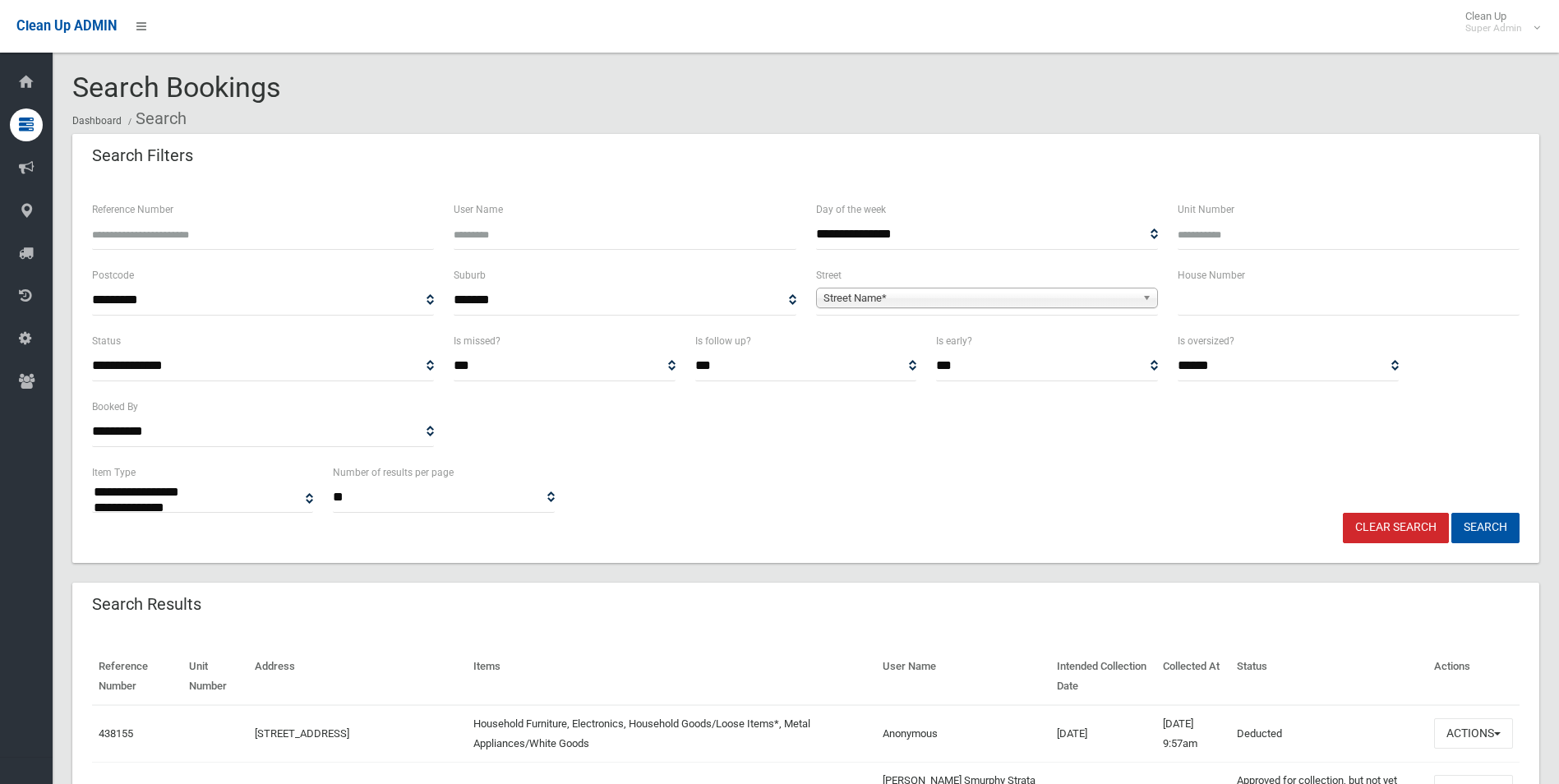
select select
click at [263, 227] on input "Reference Number" at bounding box center [263, 234] width 342 height 30
type input "******"
click at [1452, 513] on button "Search" at bounding box center [1485, 528] width 69 height 30
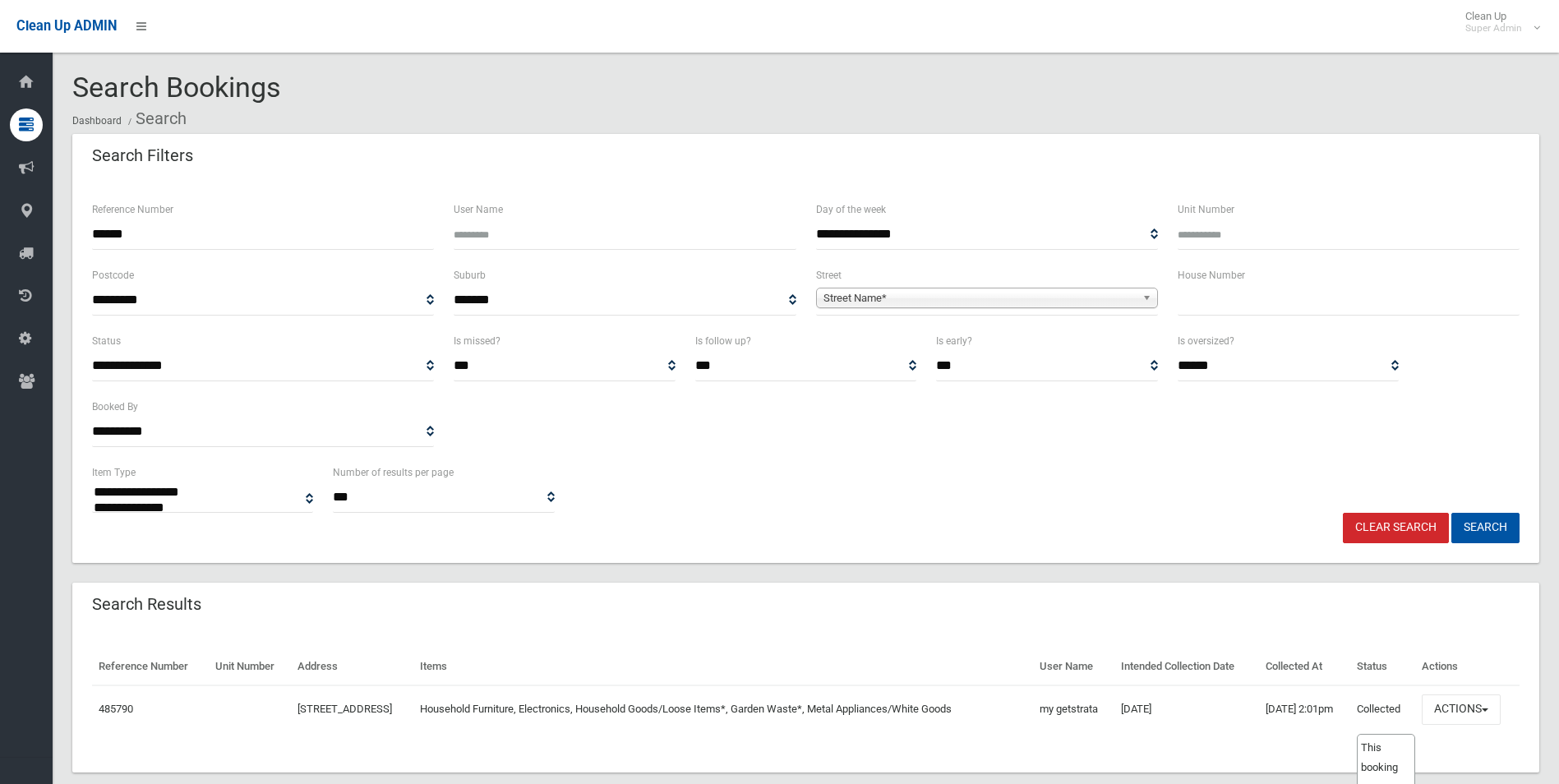
select select
click at [1477, 711] on button "Actions" at bounding box center [1461, 710] width 79 height 30
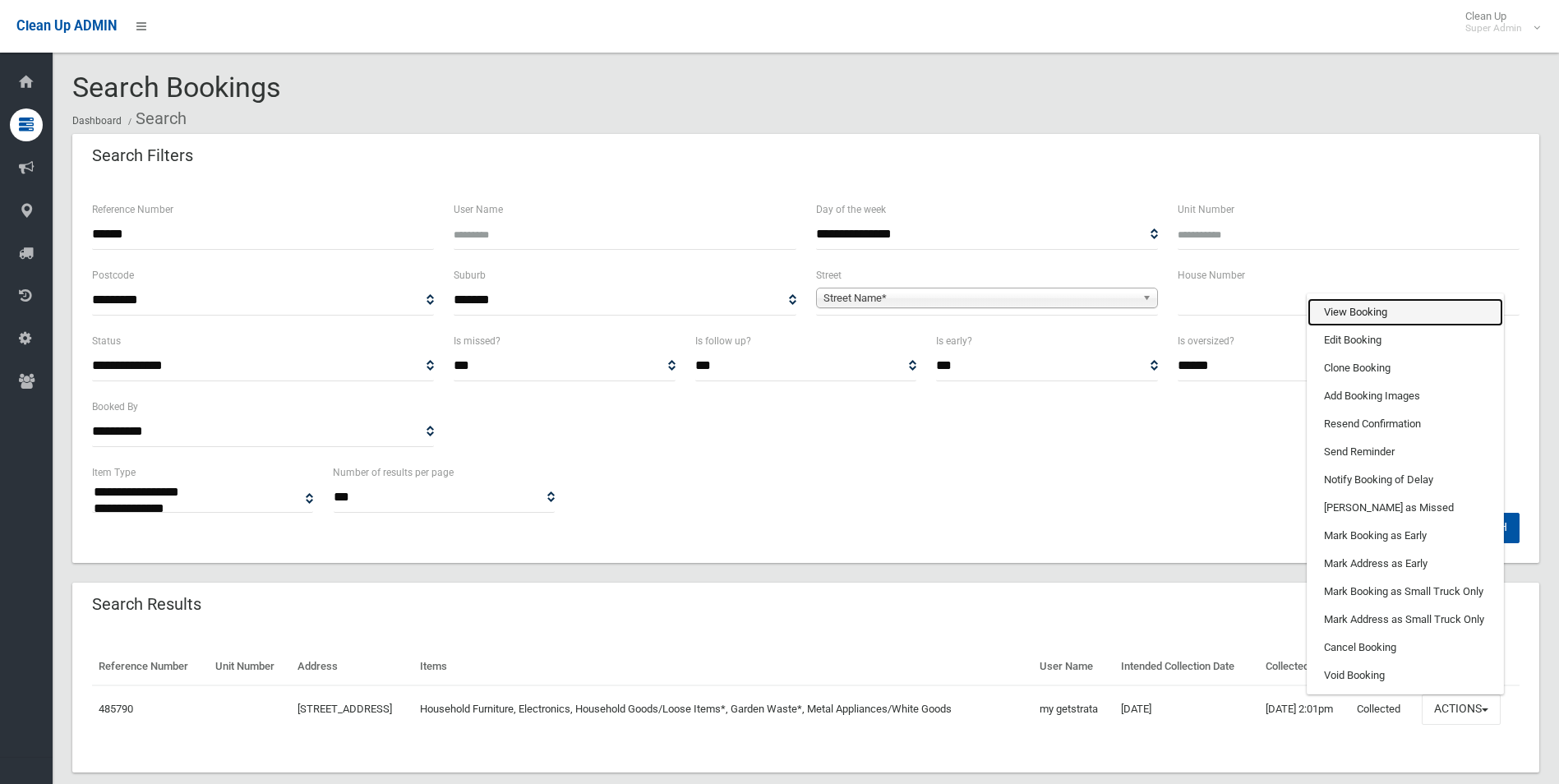
click at [1365, 306] on link "View Booking" at bounding box center [1405, 312] width 195 height 28
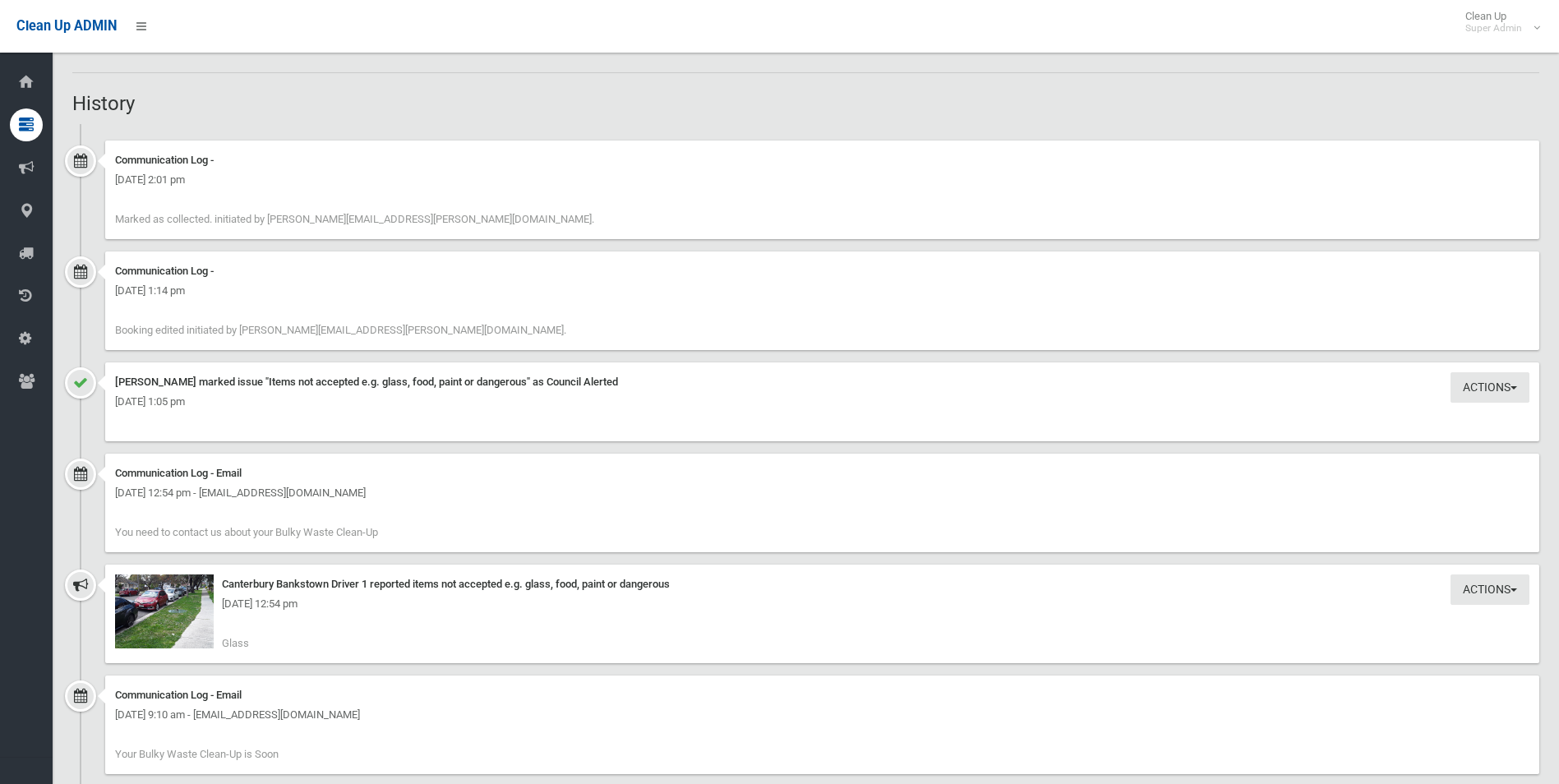
scroll to position [1808, 0]
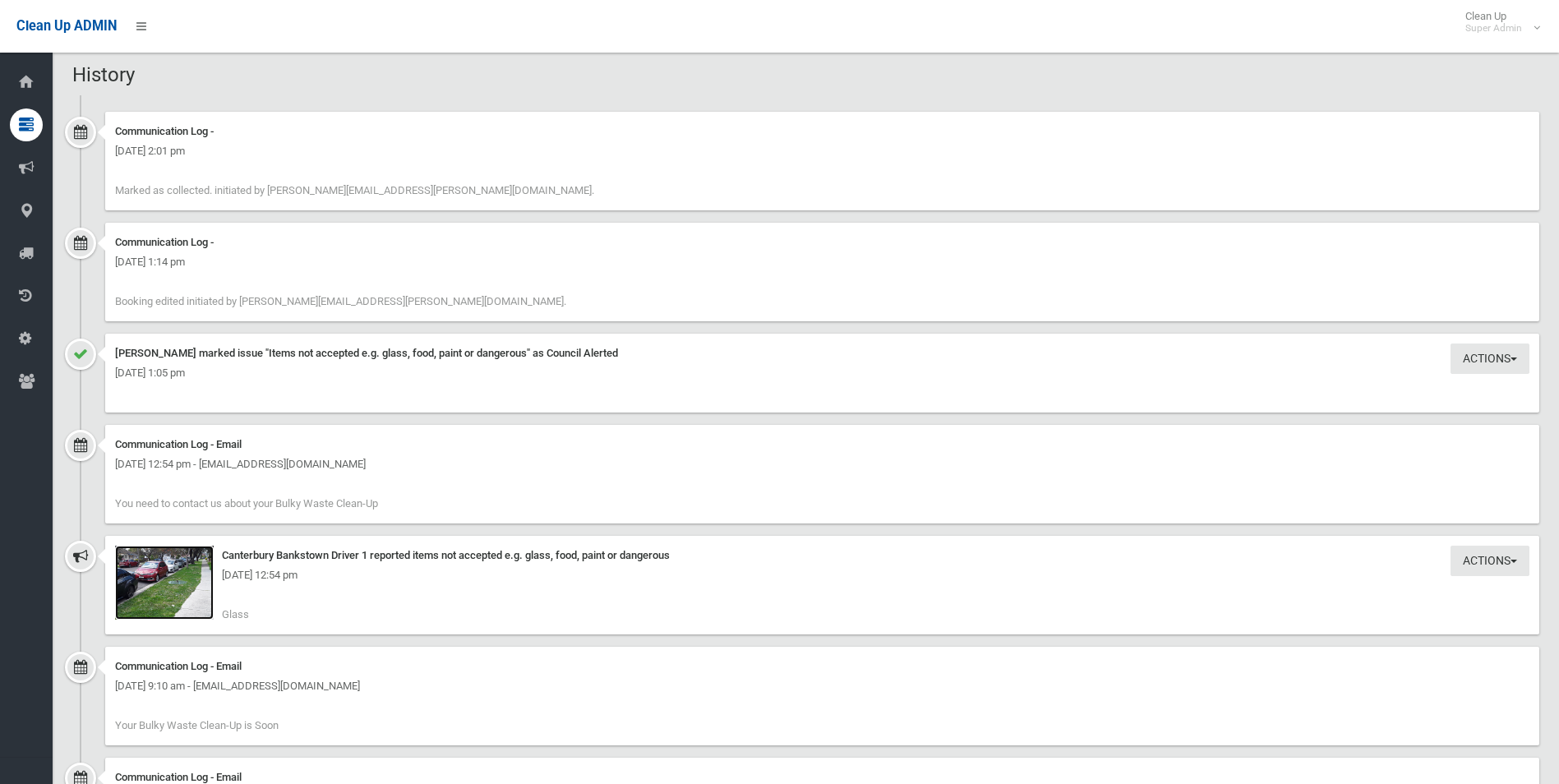
click at [199, 606] on img at bounding box center [164, 582] width 99 height 74
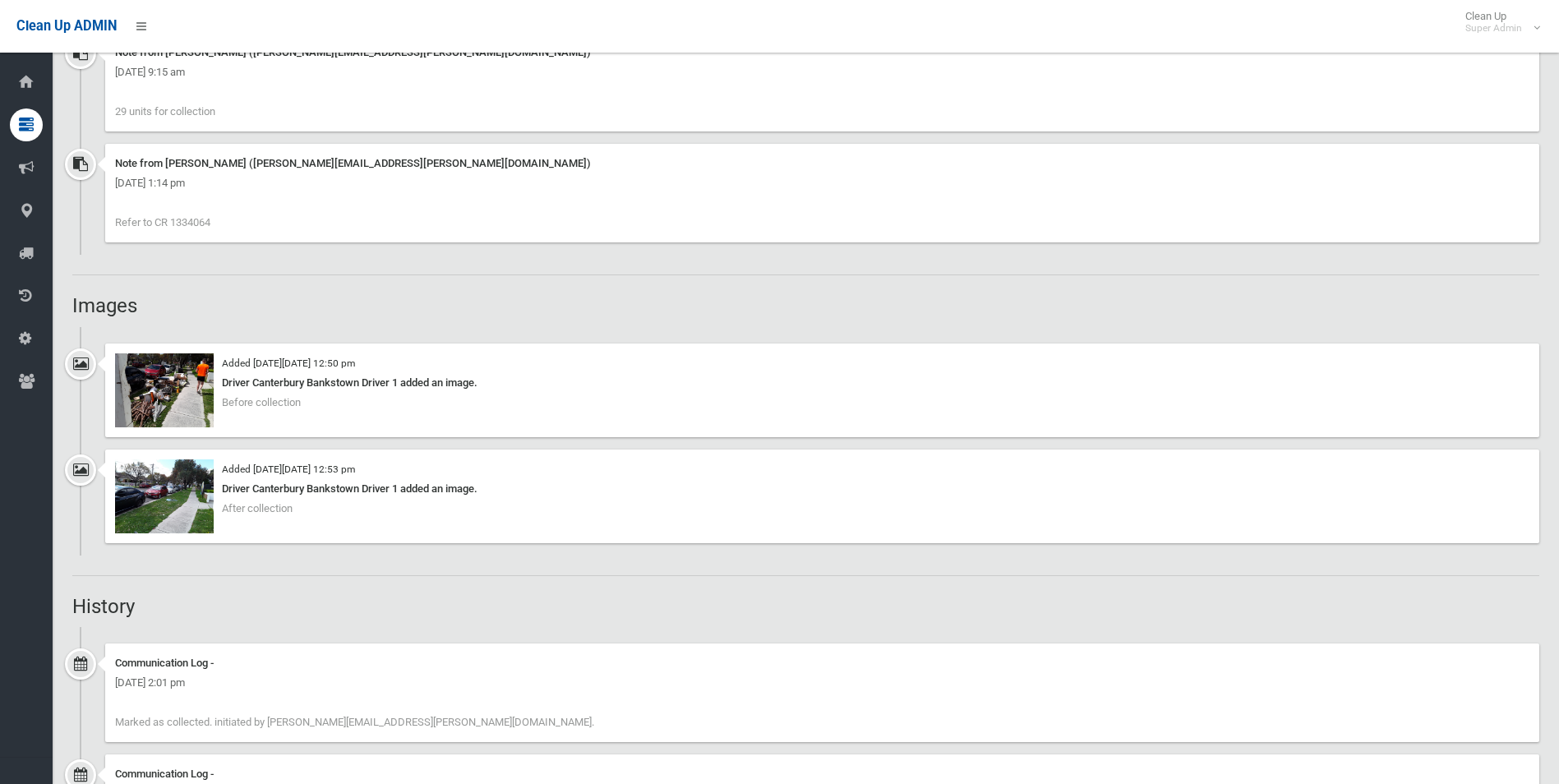
scroll to position [1068, 0]
